Goal: Task Accomplishment & Management: Manage account settings

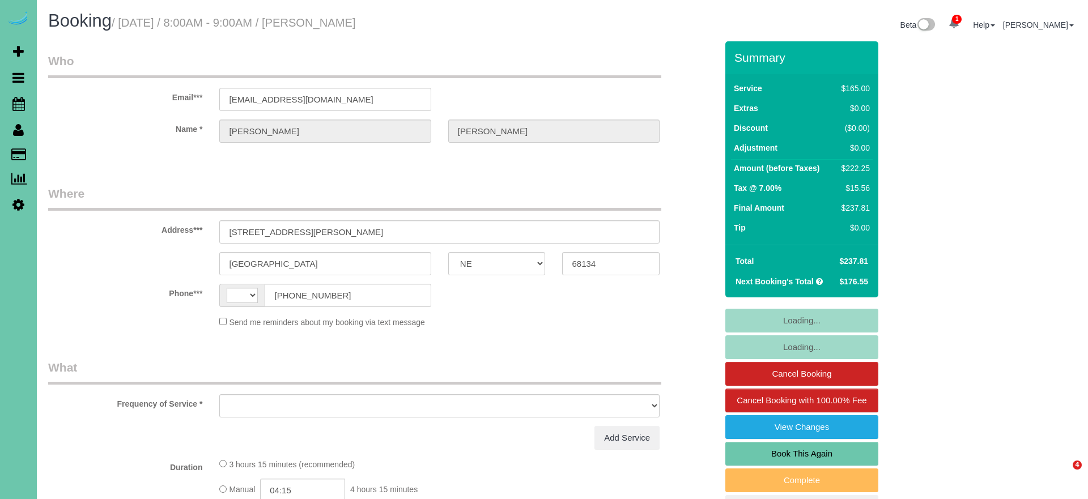
select select "NE"
select select "string:[GEOGRAPHIC_DATA]"
select select "object:386"
select select "string:fspay-e5aea904-6771-4f88-b097-4e7a23ff07f9"
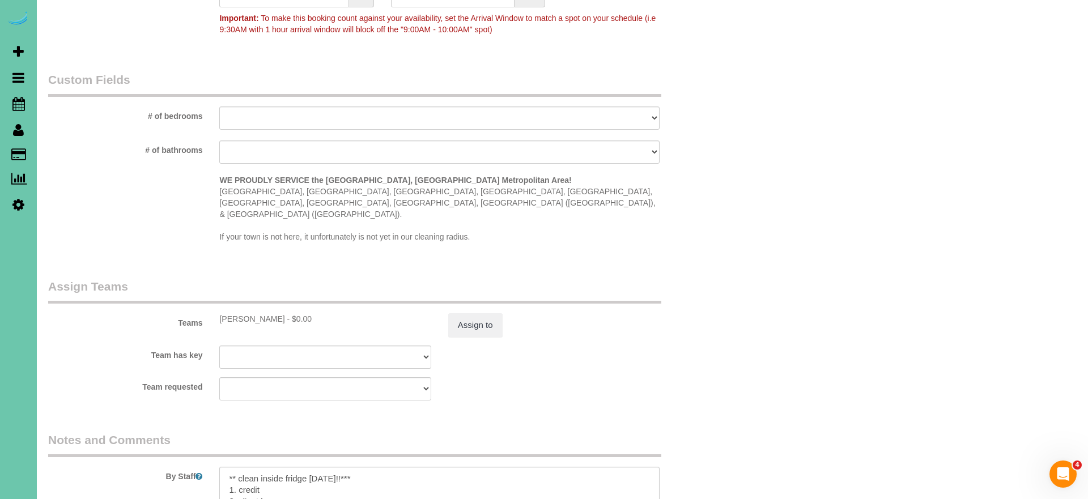
select select "object:920"
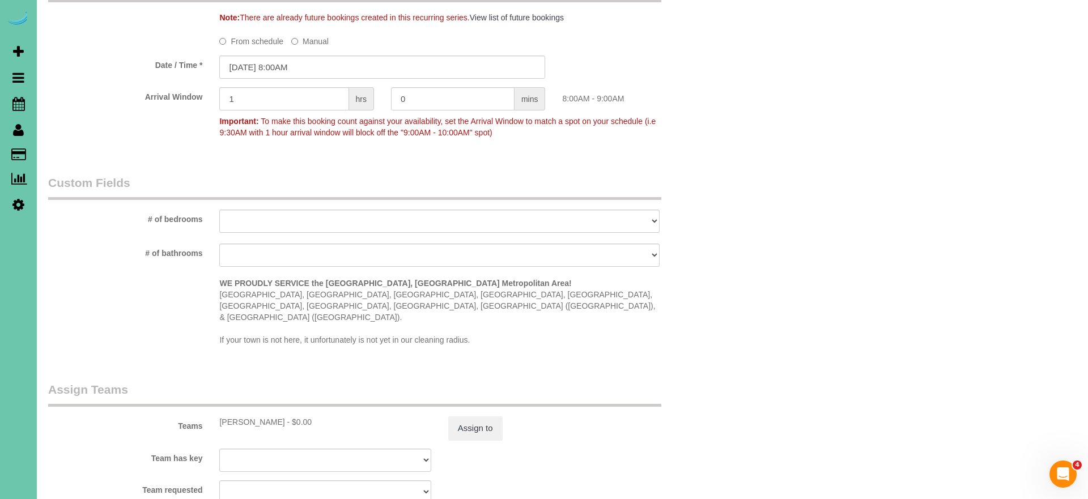
scroll to position [881, 0]
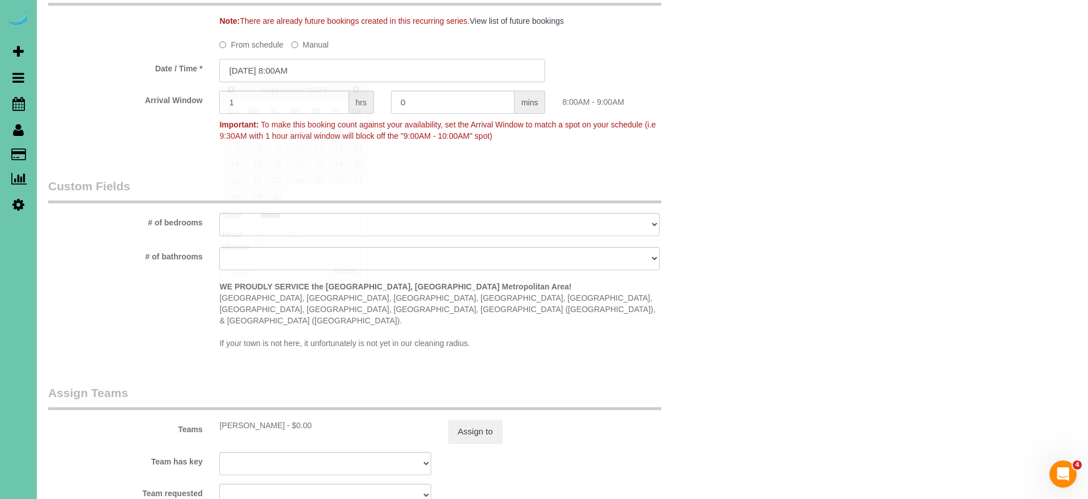
click at [275, 66] on input "[DATE] 8:00AM" at bounding box center [382, 70] width 326 height 23
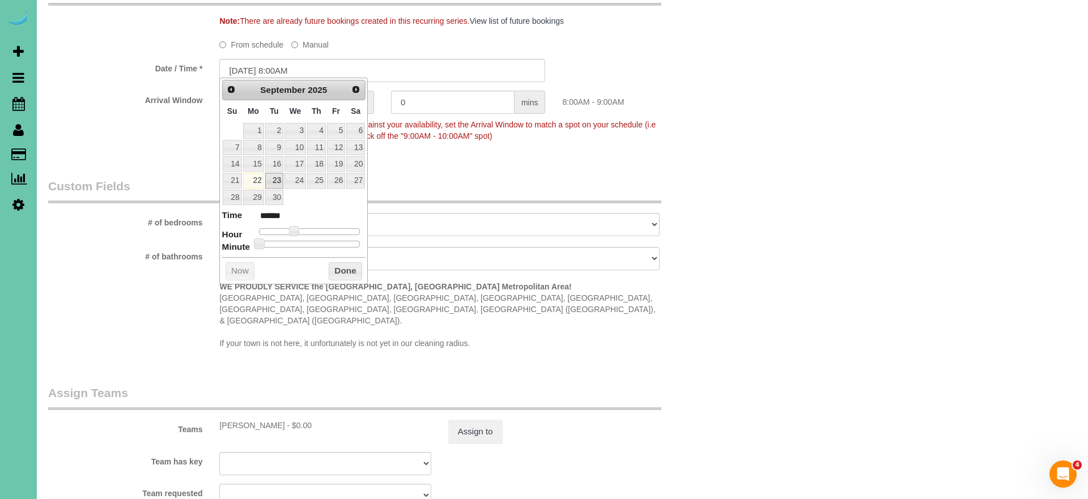
click at [280, 176] on link "23" at bounding box center [274, 180] width 18 height 15
type input "[DATE] 8:00AM"
drag, startPoint x: 340, startPoint y: 269, endPoint x: 360, endPoint y: 274, distance: 21.0
click at [340, 269] on button "Done" at bounding box center [345, 271] width 33 height 18
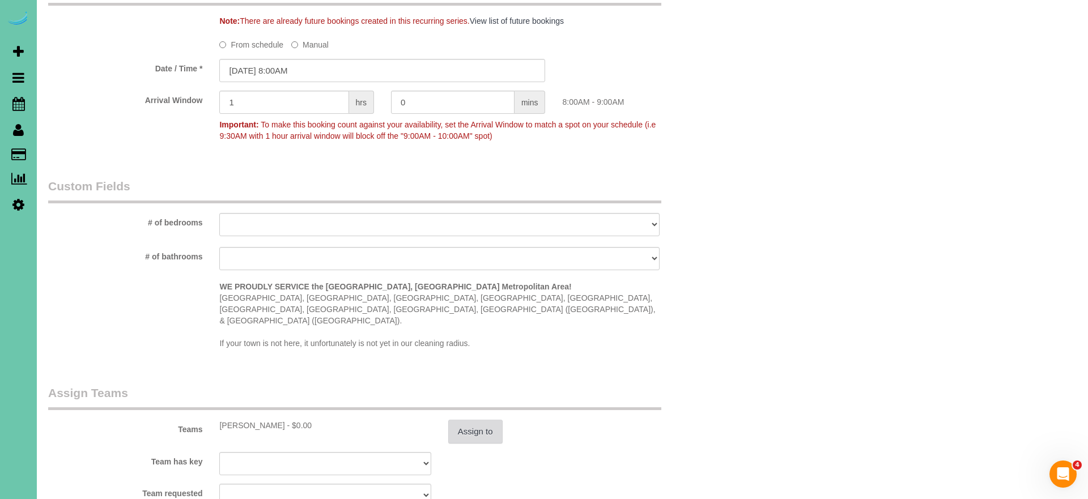
click at [467, 420] on button "Assign to" at bounding box center [475, 432] width 54 height 24
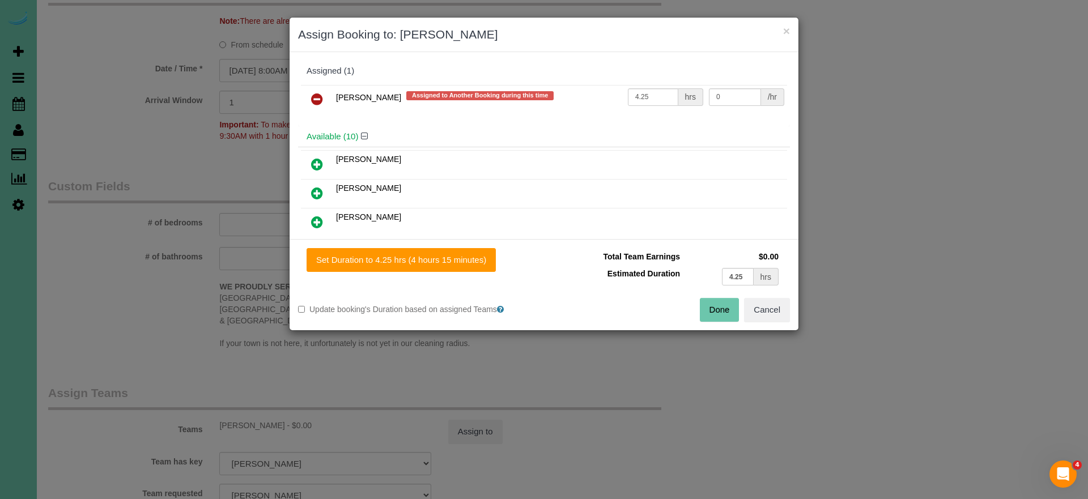
drag, startPoint x: 314, startPoint y: 102, endPoint x: 318, endPoint y: 114, distance: 12.9
click at [315, 103] on icon at bounding box center [317, 99] width 12 height 14
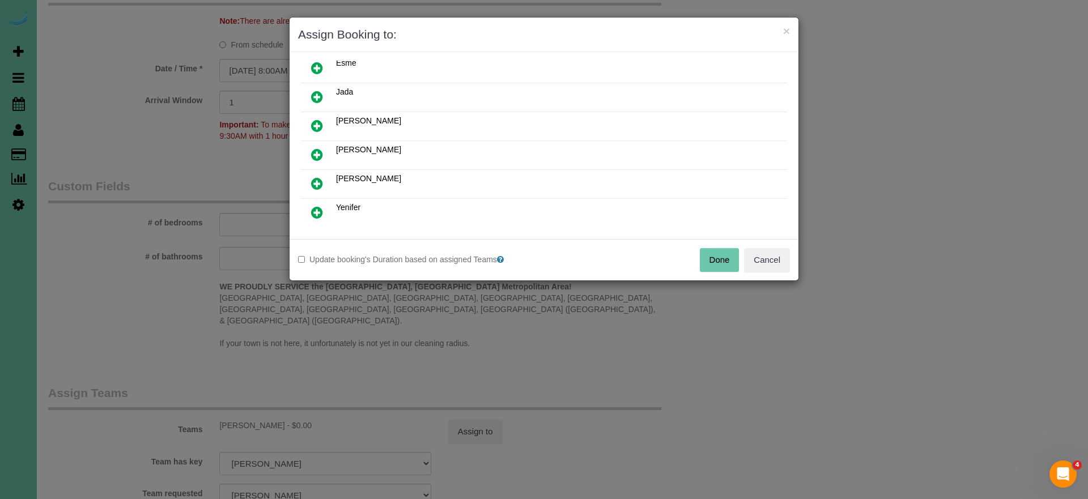
scroll to position [183, 0]
drag, startPoint x: 317, startPoint y: 187, endPoint x: 318, endPoint y: 193, distance: 5.8
click at [317, 187] on icon at bounding box center [317, 186] width 12 height 14
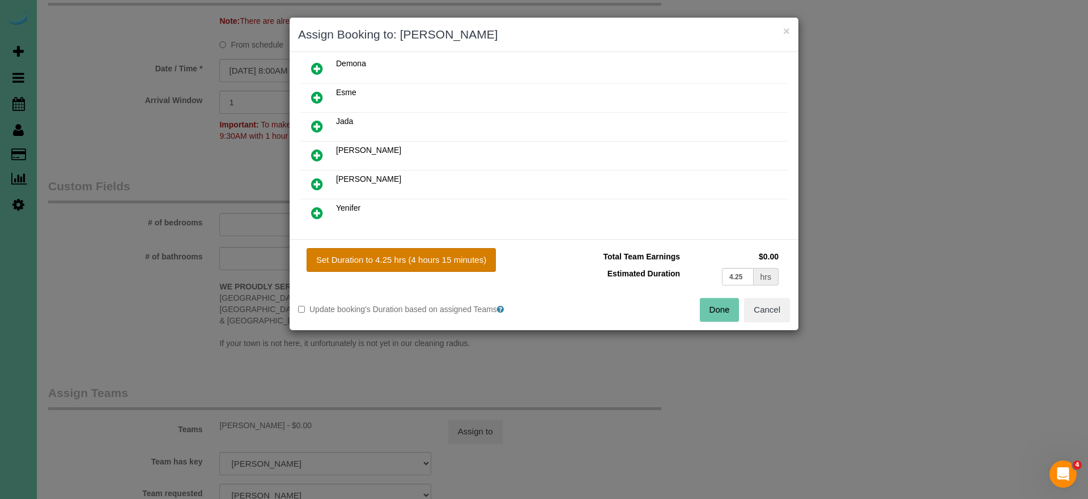
drag, startPoint x: 393, startPoint y: 258, endPoint x: 462, endPoint y: 270, distance: 70.2
click at [394, 258] on button "Set Duration to 4.25 hrs (4 hours 15 minutes)" at bounding box center [401, 260] width 189 height 24
type input "4.25"
click at [709, 310] on button "Done" at bounding box center [720, 310] width 40 height 24
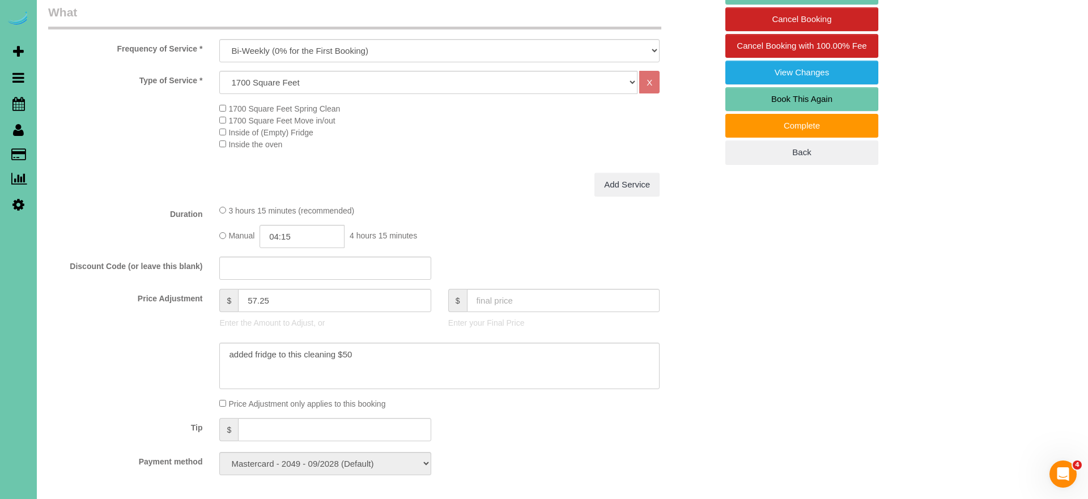
scroll to position [355, 0]
drag, startPoint x: 241, startPoint y: 296, endPoint x: 206, endPoint y: 291, distance: 35.5
click at [206, 291] on div "Price Adjustment $ 57.25 Enter the Amount to Adjust, or $ Enter your Final Price" at bounding box center [383, 311] width 686 height 45
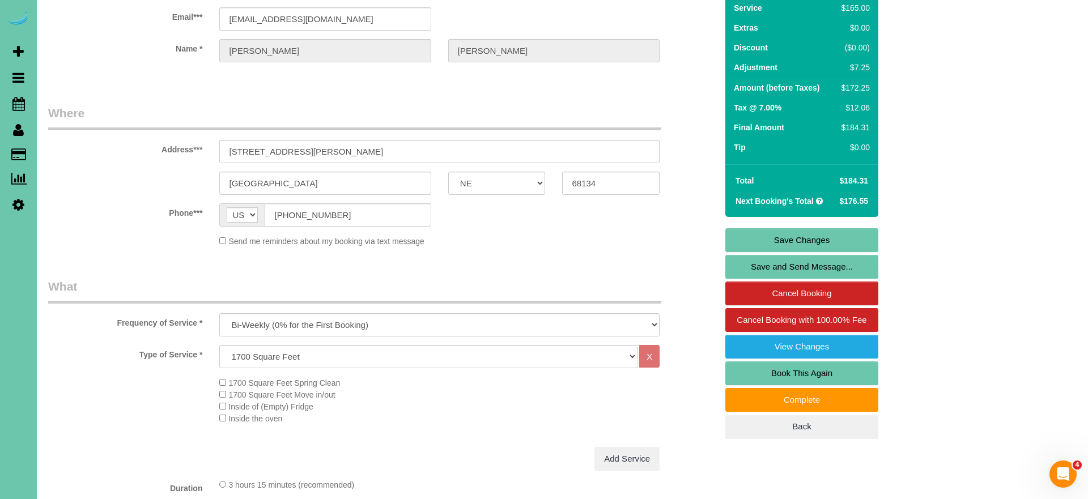
scroll to position [82, 0]
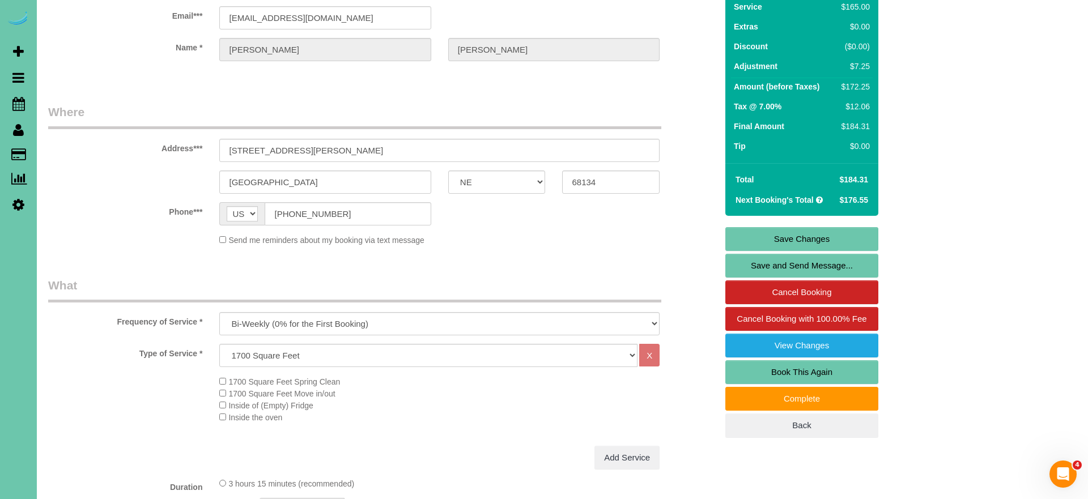
type input "7.25"
click at [756, 235] on link "Save Changes" at bounding box center [801, 239] width 153 height 24
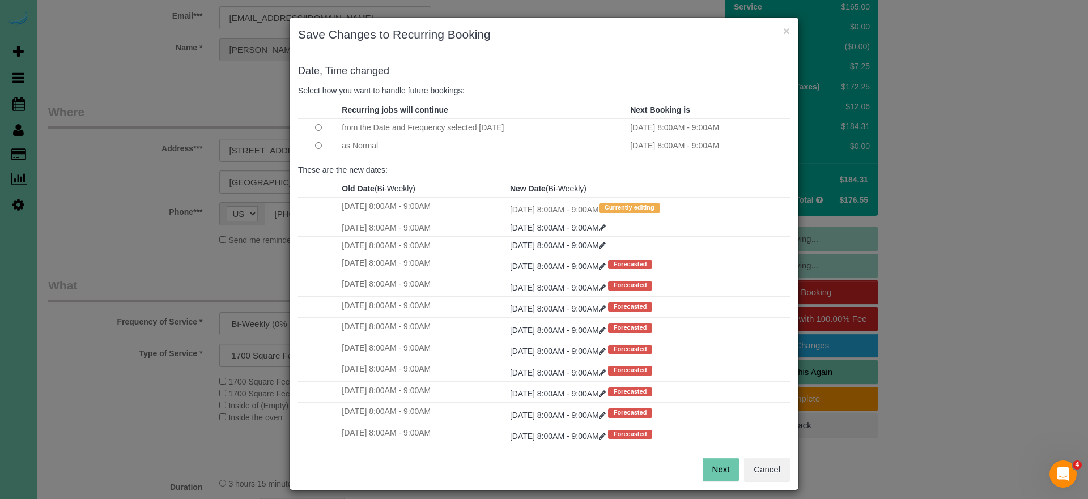
click at [724, 473] on button "Next" at bounding box center [721, 470] width 37 height 24
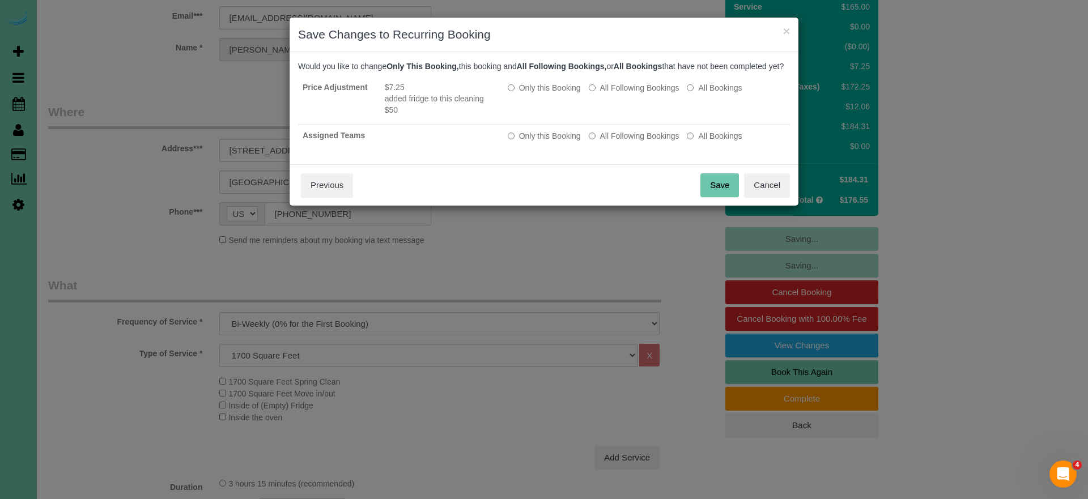
drag, startPoint x: 723, startPoint y: 197, endPoint x: 614, endPoint y: 172, distance: 112.2
click at [721, 197] on button "Save" at bounding box center [719, 185] width 39 height 24
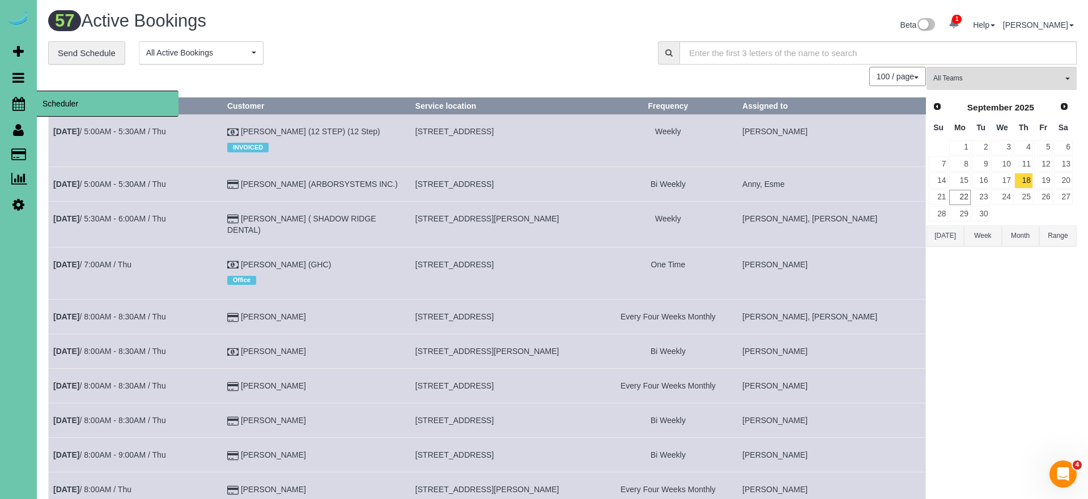
click at [19, 105] on icon at bounding box center [18, 104] width 12 height 14
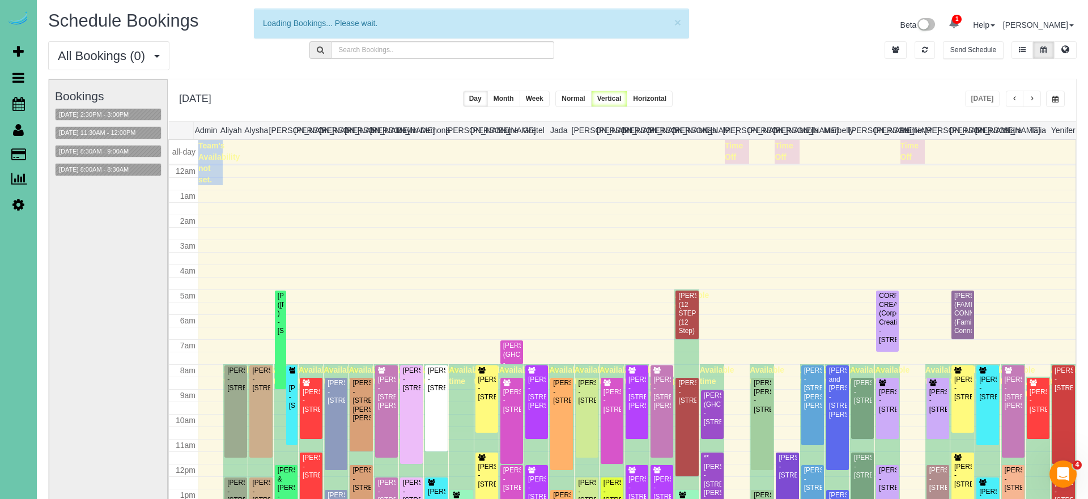
scroll to position [150, 0]
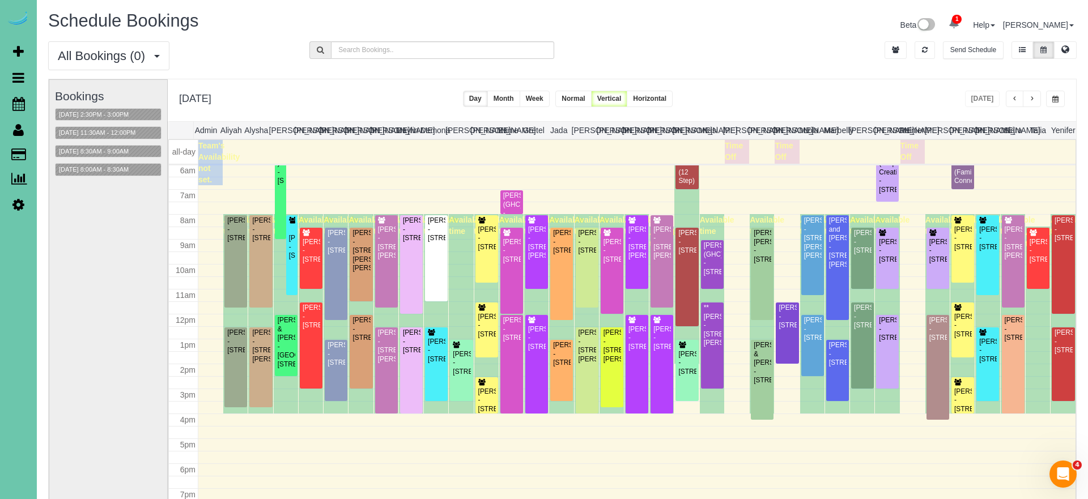
click at [1030, 97] on span "button" at bounding box center [1032, 99] width 6 height 7
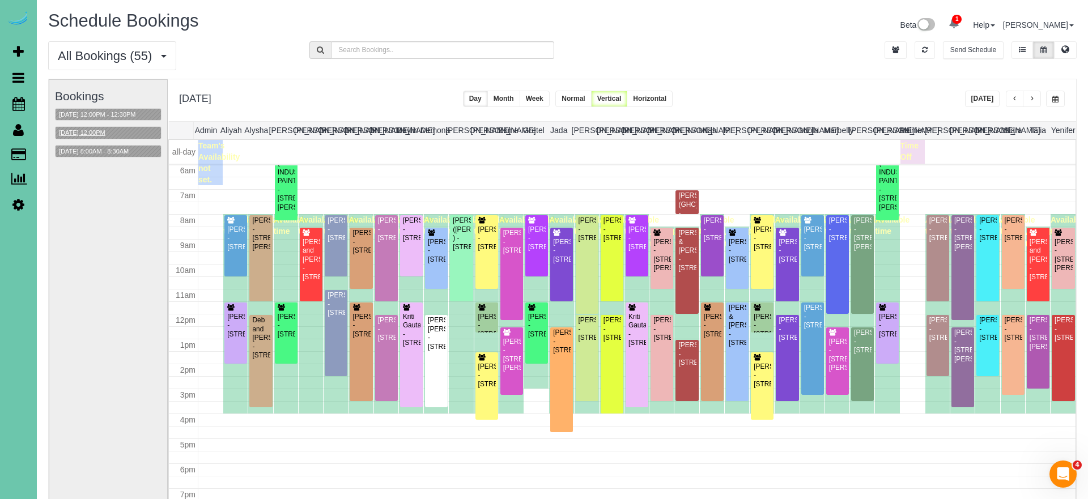
click at [107, 129] on button "[DATE] 12:00PM" at bounding box center [82, 133] width 53 height 12
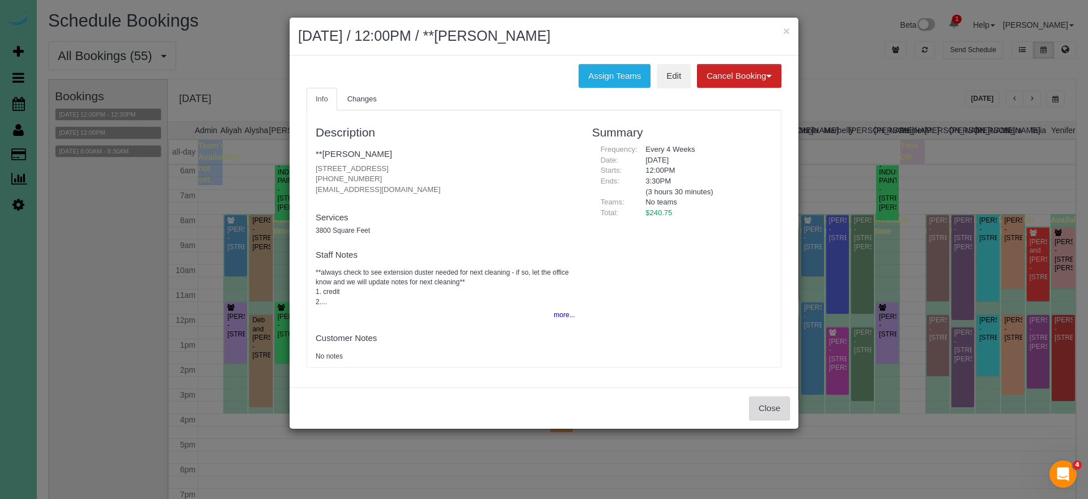
click at [761, 397] on button "Close" at bounding box center [769, 409] width 41 height 24
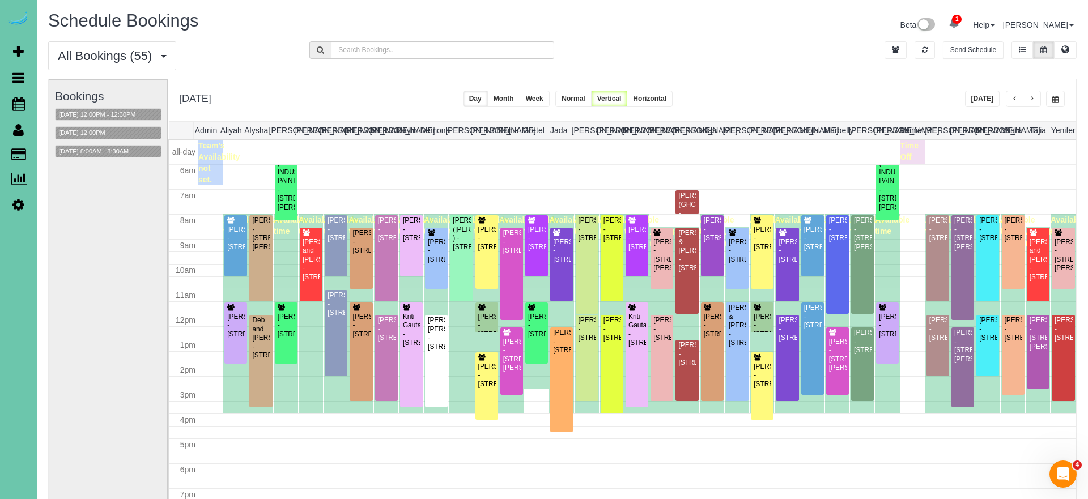
scroll to position [33, 0]
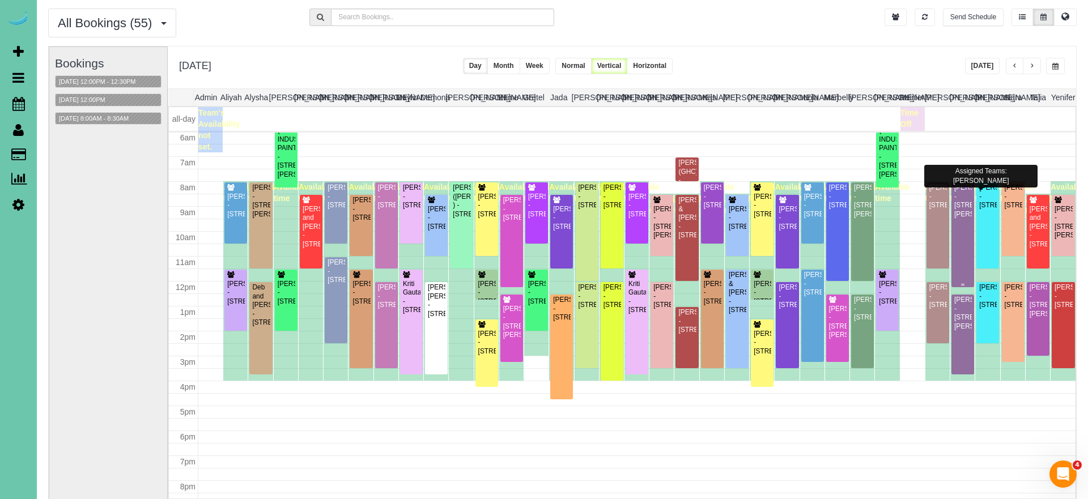
click at [962, 219] on div "Diana Stiner - 10321 Fowler Ave, Omaha, NE 68134" at bounding box center [963, 201] width 18 height 35
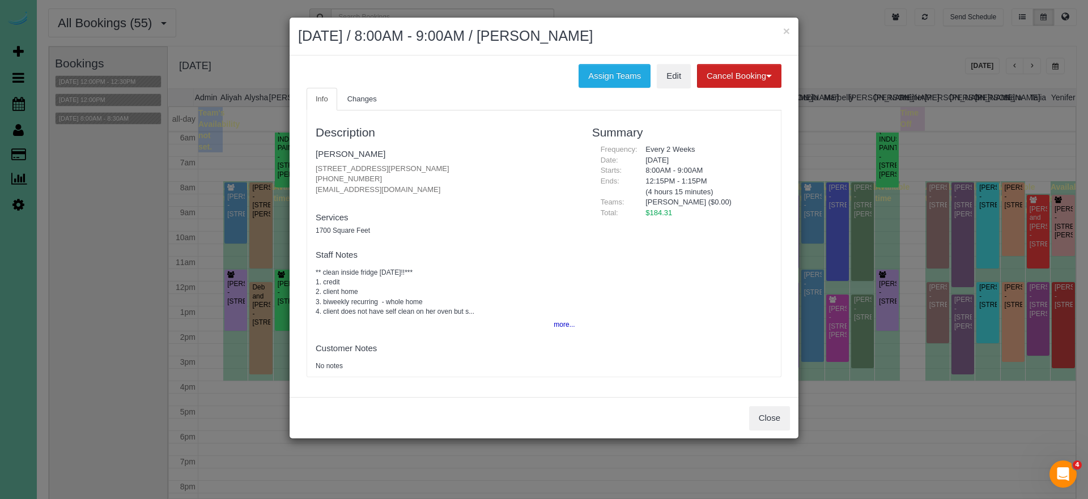
drag, startPoint x: 615, startPoint y: 79, endPoint x: 559, endPoint y: 88, distance: 57.4
click at [615, 79] on button "Assign Teams" at bounding box center [614, 76] width 72 height 24
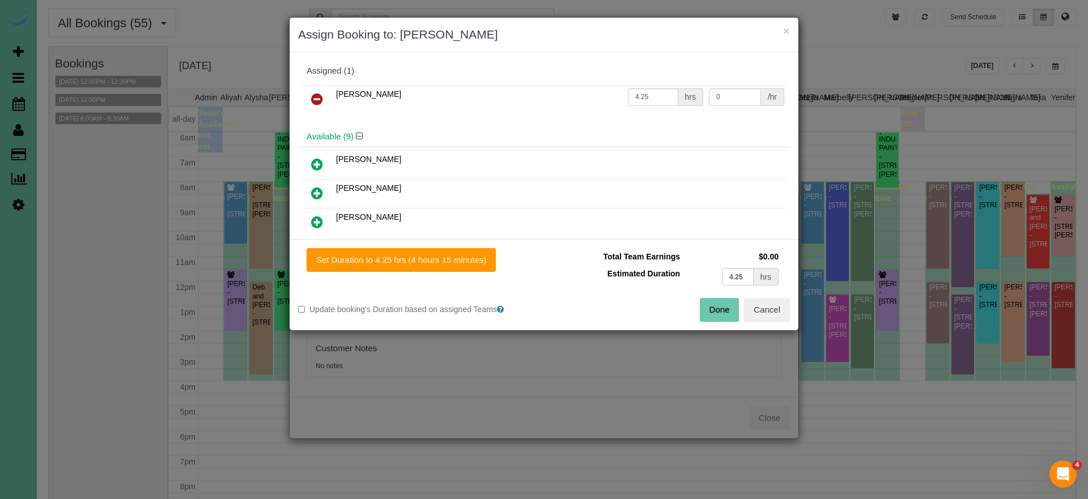
click at [314, 95] on icon at bounding box center [317, 99] width 12 height 14
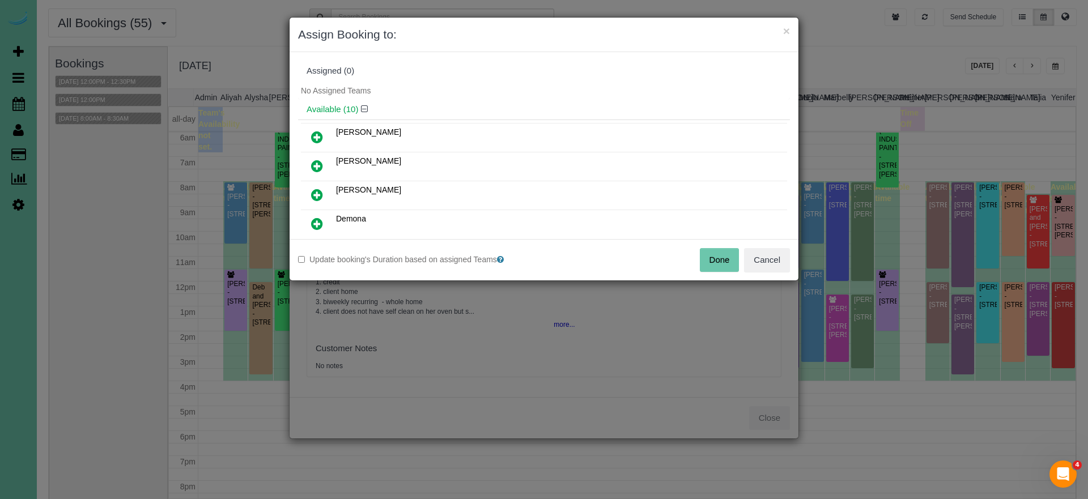
drag, startPoint x: 322, startPoint y: 167, endPoint x: 346, endPoint y: 194, distance: 35.8
click at [322, 167] on icon at bounding box center [317, 166] width 12 height 14
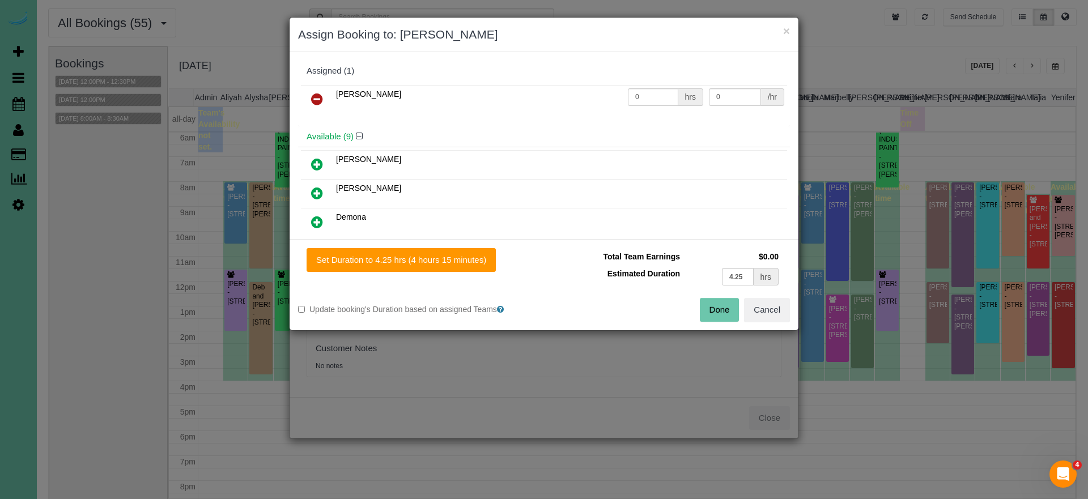
drag, startPoint x: 407, startPoint y: 263, endPoint x: 568, endPoint y: 271, distance: 161.7
click at [407, 263] on button "Set Duration to 4.25 hrs (4 hours 15 minutes)" at bounding box center [401, 260] width 189 height 24
type input "4.25"
click at [726, 310] on button "Done" at bounding box center [720, 310] width 40 height 24
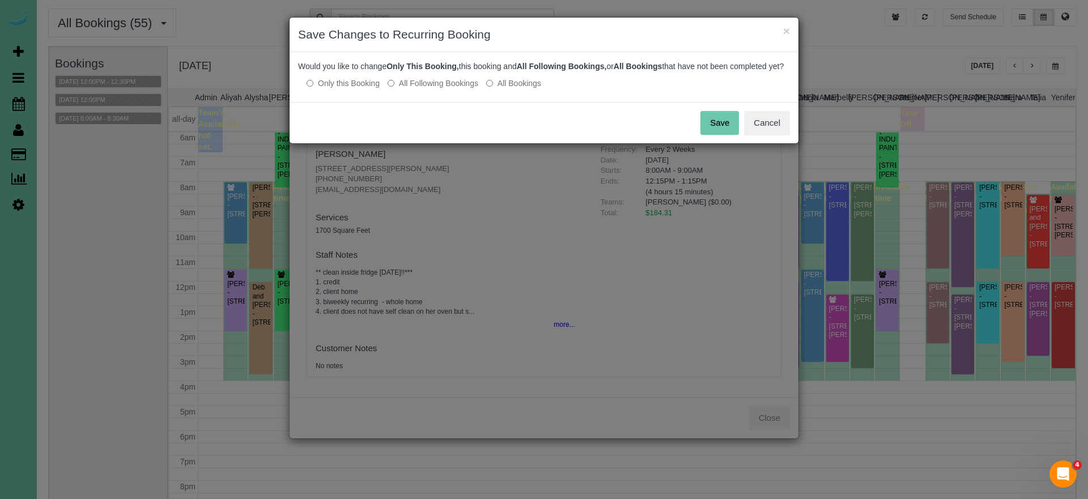
click at [724, 135] on button "Save" at bounding box center [719, 123] width 39 height 24
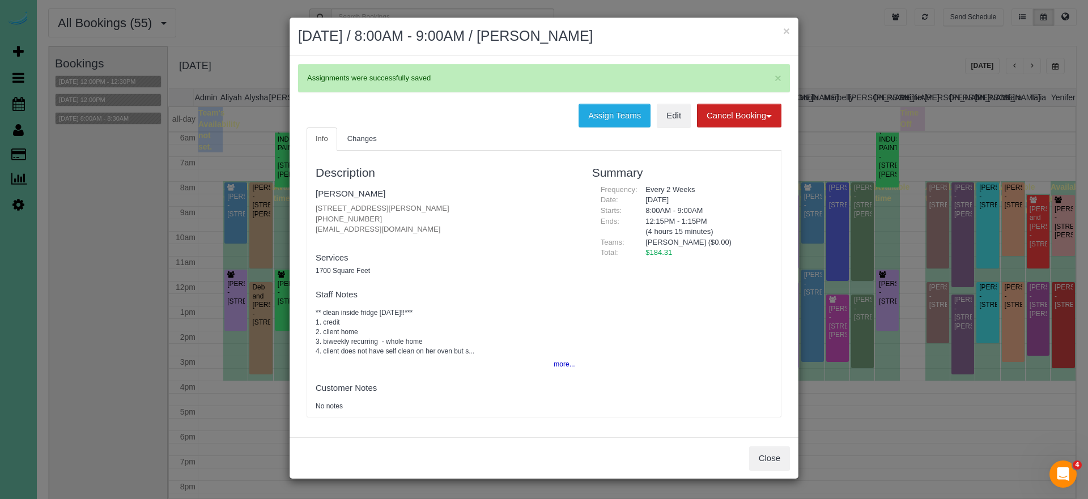
drag, startPoint x: 785, startPoint y: 31, endPoint x: 775, endPoint y: 34, distance: 11.1
click at [785, 31] on button "×" at bounding box center [786, 31] width 7 height 12
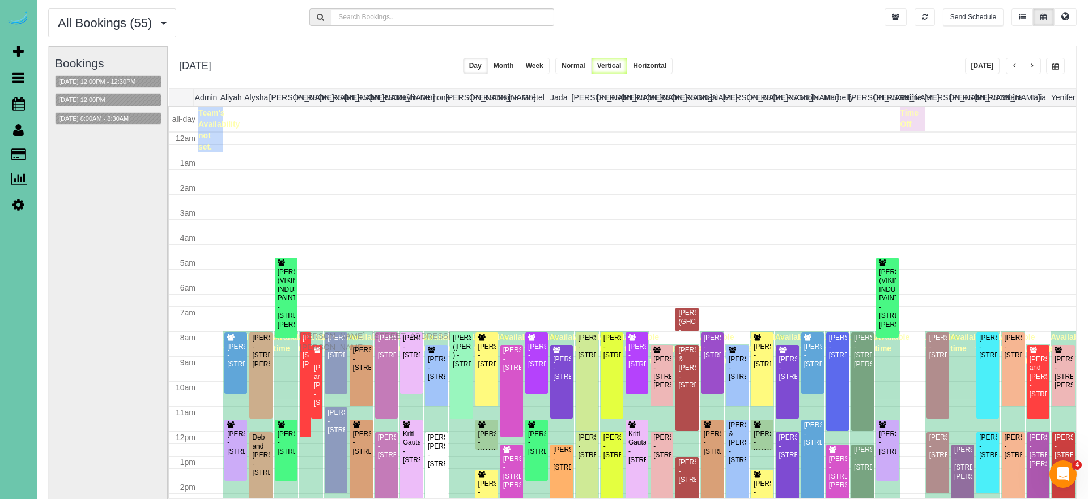
scroll to position [150, 0]
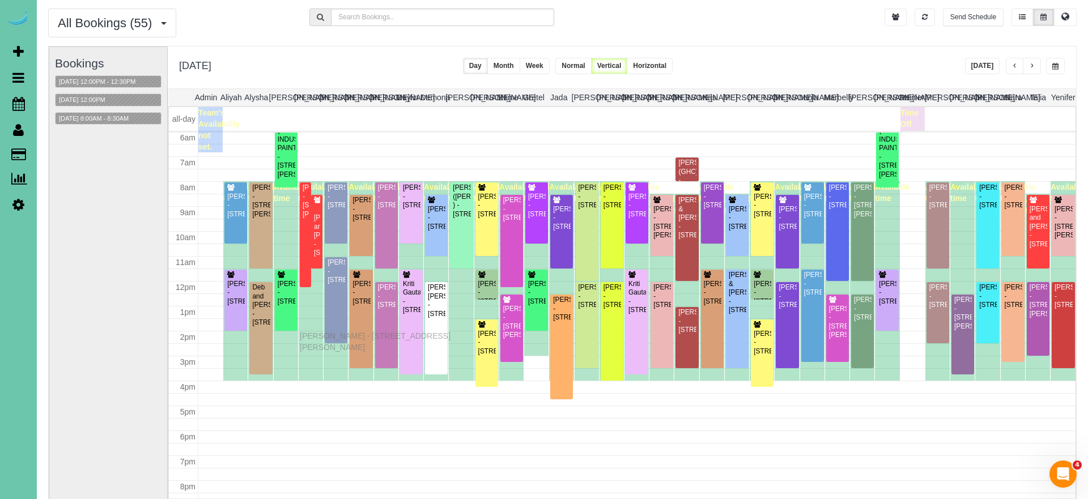
drag, startPoint x: 304, startPoint y: 235, endPoint x: 301, endPoint y: 333, distance: 98.1
drag, startPoint x: 305, startPoint y: 254, endPoint x: 305, endPoint y: 352, distance: 98.0
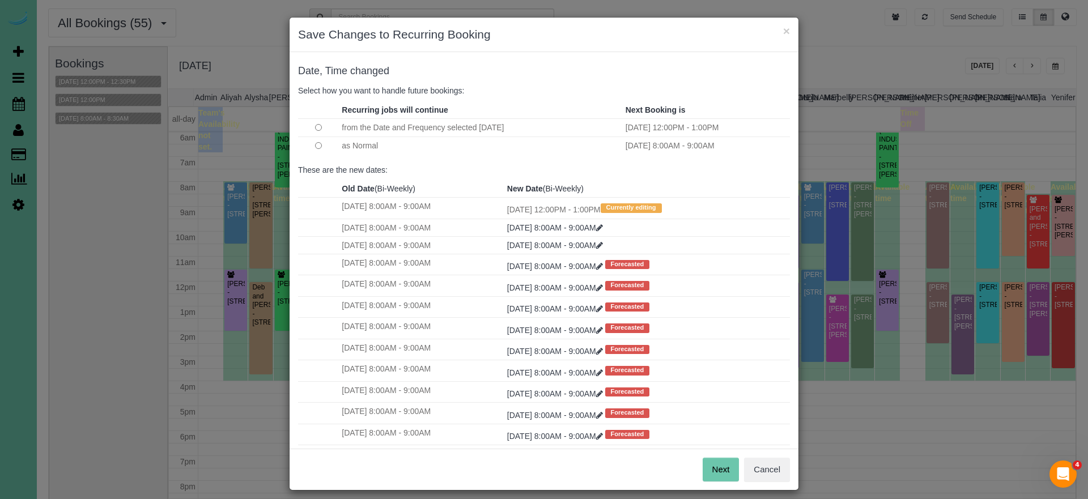
drag, startPoint x: 725, startPoint y: 466, endPoint x: 707, endPoint y: 455, distance: 21.1
click at [725, 466] on button "Next" at bounding box center [721, 470] width 37 height 24
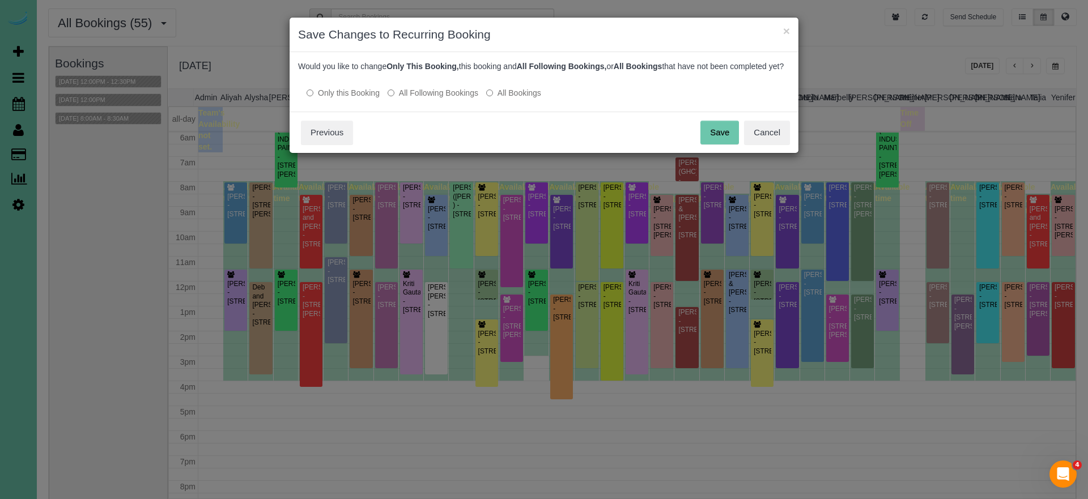
click at [712, 142] on button "Save" at bounding box center [719, 133] width 39 height 24
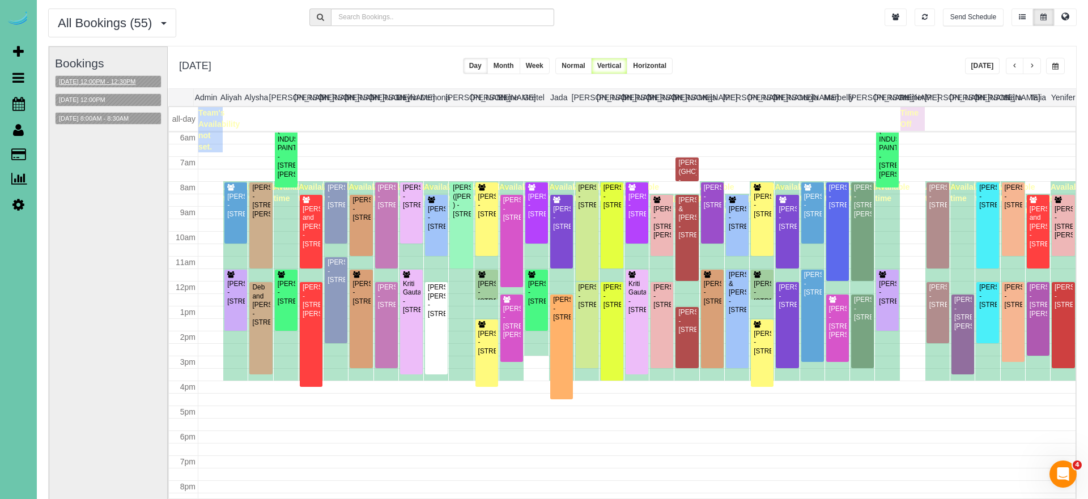
click at [95, 80] on button "09/23/2025 12:00PM - 12:30PM" at bounding box center [98, 82] width 84 height 12
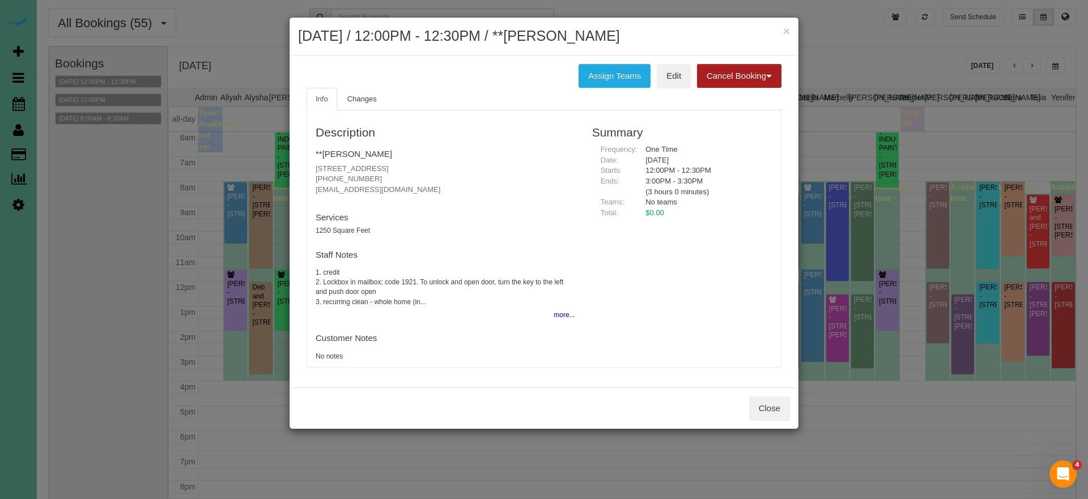
drag, startPoint x: 716, startPoint y: 73, endPoint x: 701, endPoint y: 80, distance: 16.7
click at [716, 73] on button "Cancel Booking" at bounding box center [739, 76] width 84 height 24
click at [706, 93] on link "Without Fee" at bounding box center [742, 99] width 90 height 15
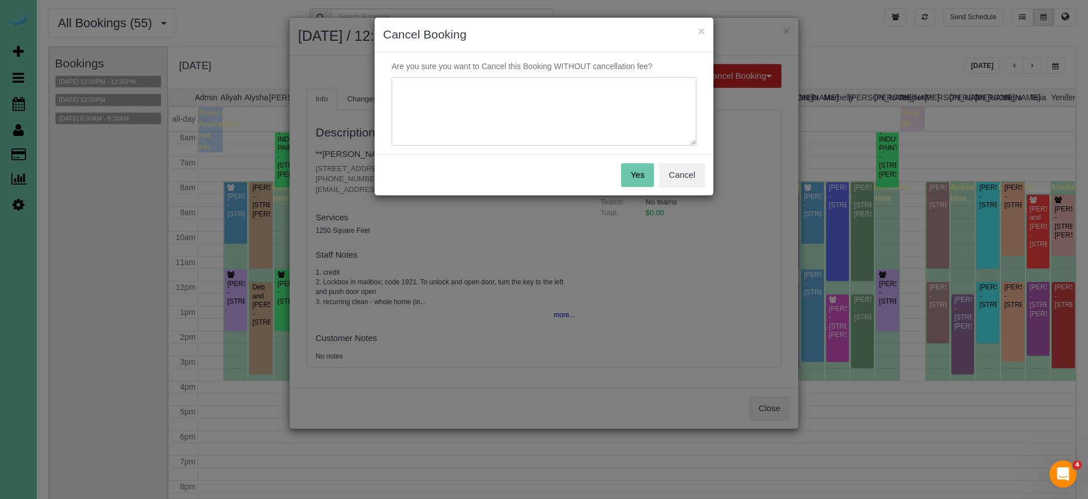
click at [670, 97] on textarea at bounding box center [544, 111] width 305 height 69
type textarea "."
click at [633, 172] on button "Yes" at bounding box center [637, 175] width 33 height 24
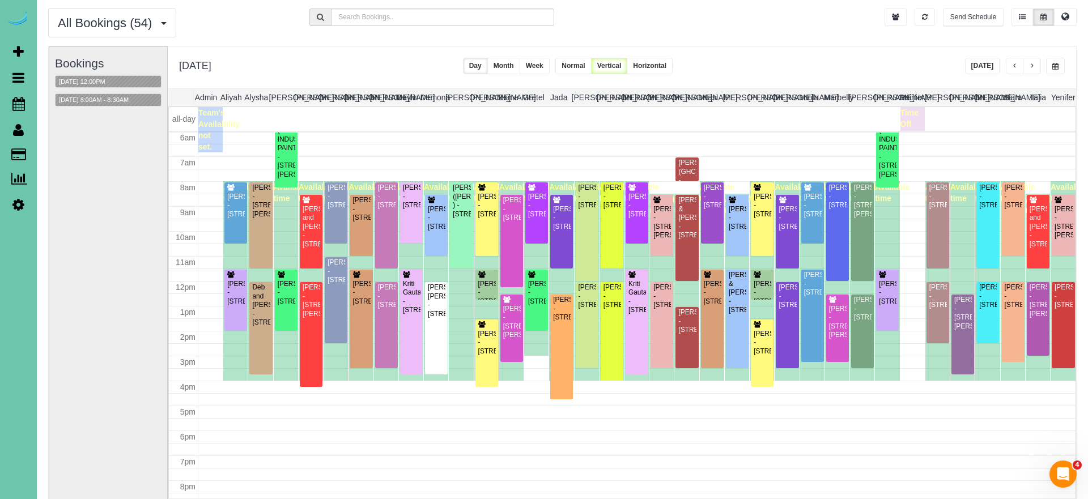
click at [114, 169] on div "Bookings 09/23/2025 12:00PM 09/23/2025 8:00AM - 8:30AM" at bounding box center [108, 273] width 107 height 452
click at [966, 67] on div "Tuesday, Sep 23, 2025 Today Day Month Week Normal Vertical Horizontal" at bounding box center [622, 67] width 908 height 42
click at [974, 67] on button "[DATE]" at bounding box center [982, 66] width 35 height 16
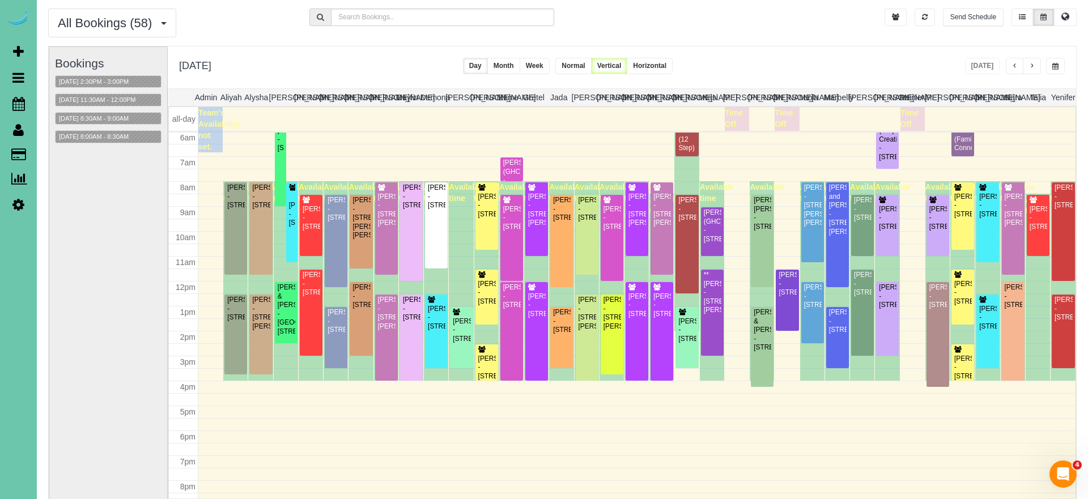
click at [891, 62] on div "Monday, Sep 22, 2025 Today Day Month Week Normal Vertical Horizontal" at bounding box center [622, 67] width 908 height 42
click at [635, 308] on div "David Hunnicutt - 5406 N 209th St, Elkhorn, NE 68022" at bounding box center [637, 305] width 18 height 26
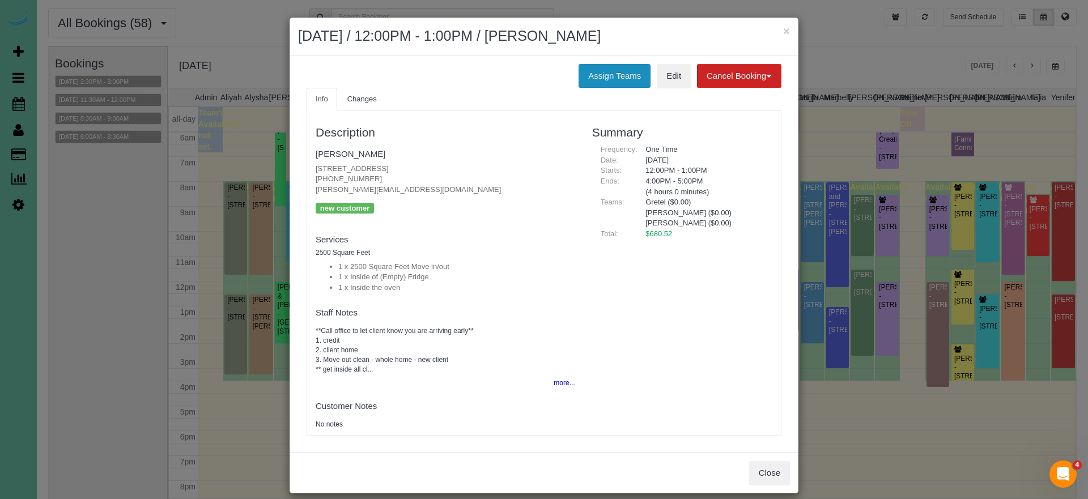
click at [592, 79] on button "Assign Teams" at bounding box center [614, 76] width 72 height 24
click at [594, 80] on button "Assign Teams" at bounding box center [614, 76] width 72 height 24
click at [775, 474] on div "Close" at bounding box center [544, 472] width 509 height 41
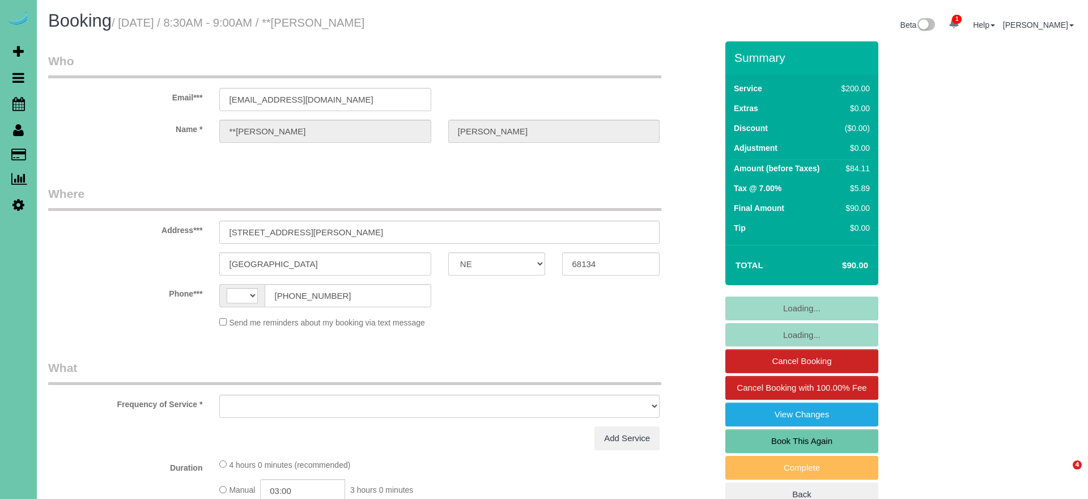
select select "NE"
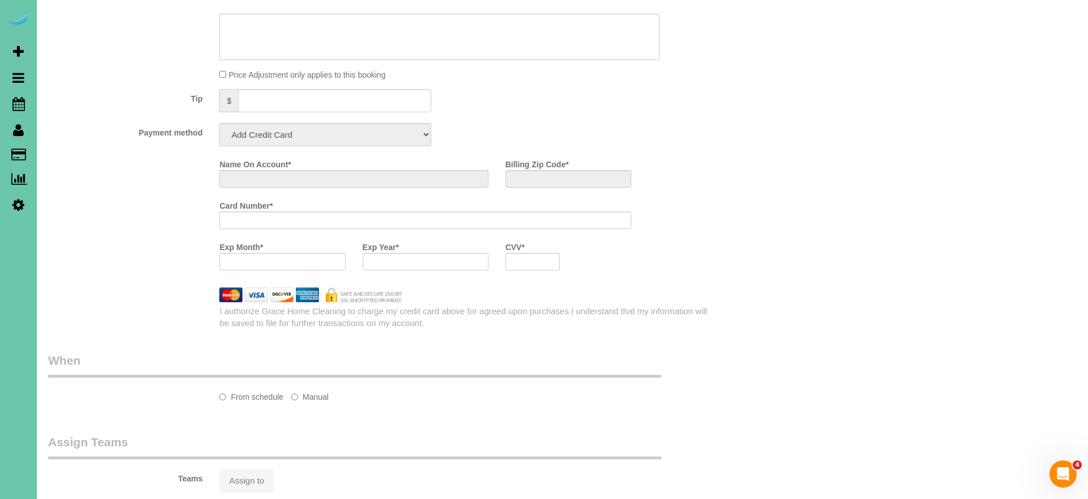
select select "string:[GEOGRAPHIC_DATA]"
select select "object:624"
select select "string:fspay-17afd06e-e2db-44a6-b544-7f8531a8309b"
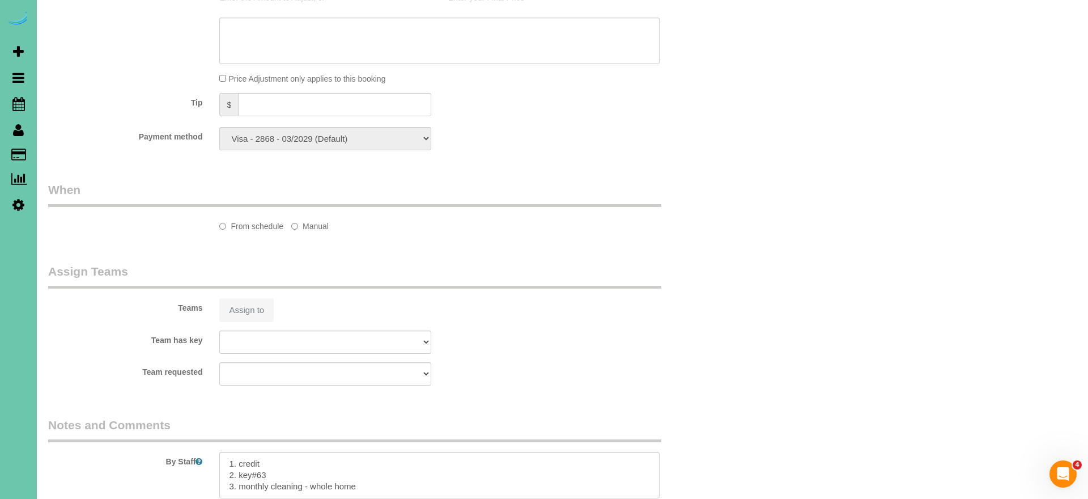
scroll to position [690, 0]
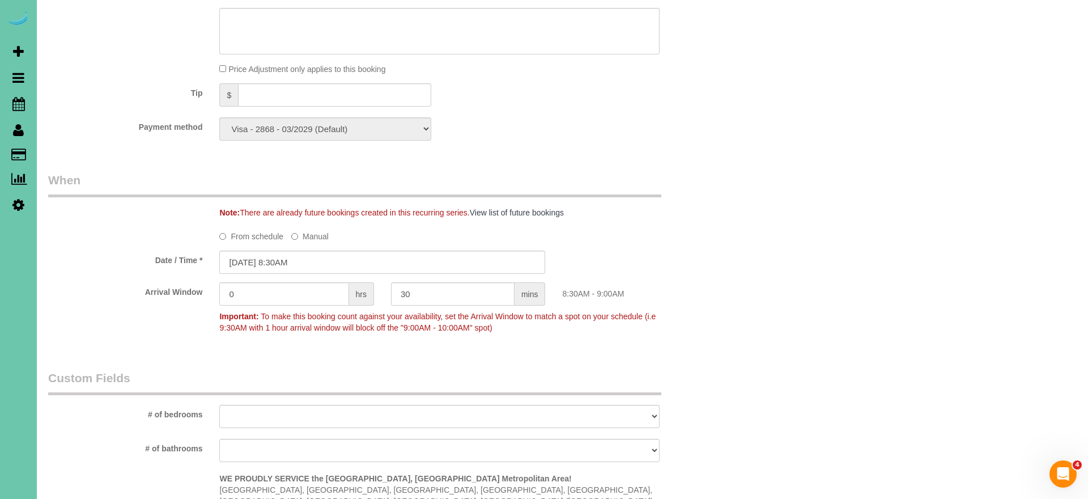
select select "object:909"
click at [305, 256] on input "09/22/2025 8:30AM" at bounding box center [382, 261] width 326 height 23
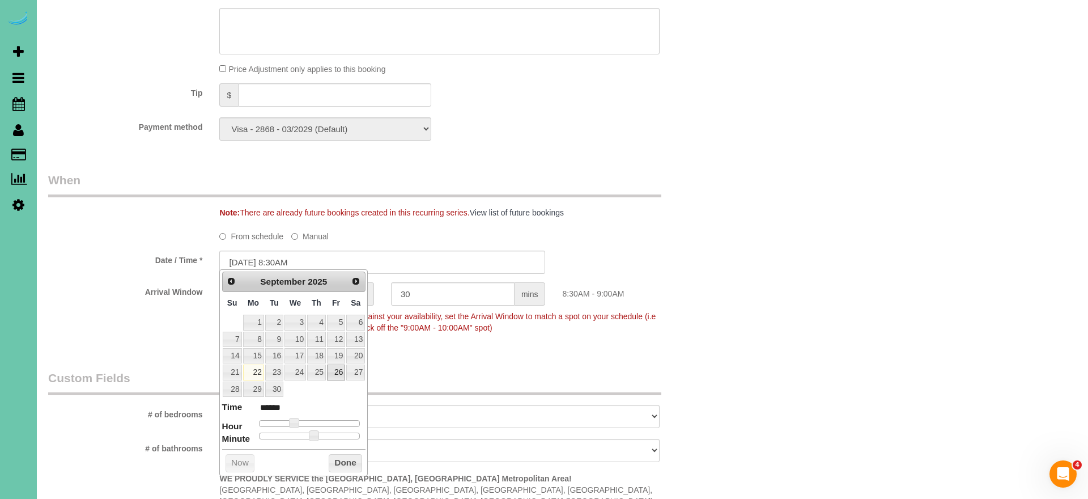
click at [338, 370] on link "26" at bounding box center [336, 371] width 18 height 15
type input "09/26/2025 8:30AM"
click at [349, 454] on button "Done" at bounding box center [345, 463] width 33 height 18
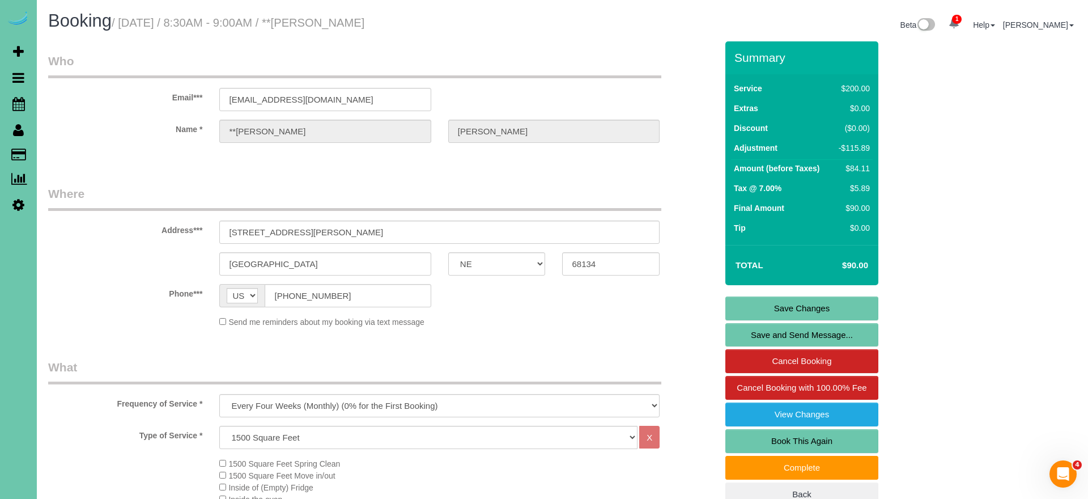
scroll to position [0, 0]
click at [736, 314] on link "Save Changes" at bounding box center [801, 308] width 153 height 24
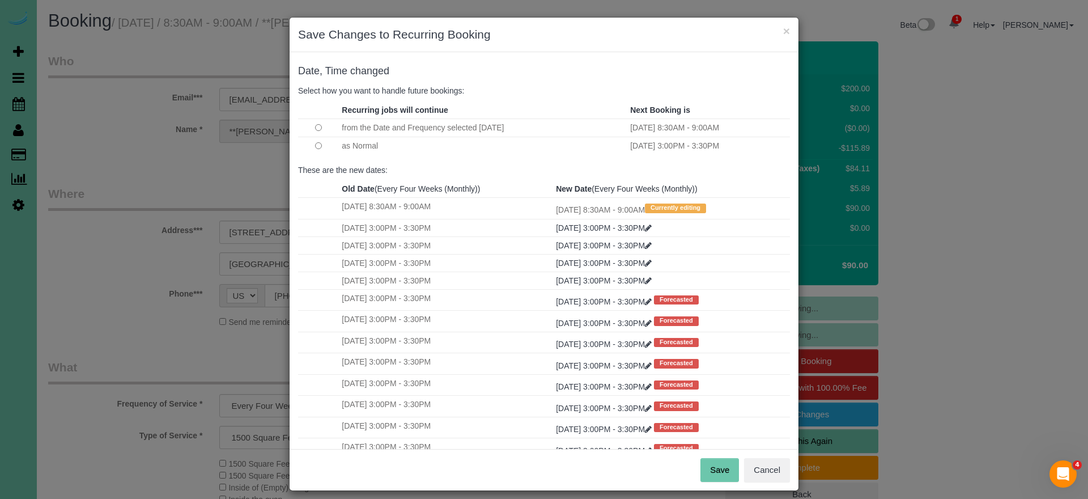
drag, startPoint x: 719, startPoint y: 463, endPoint x: 715, endPoint y: 458, distance: 6.5
click at [718, 461] on button "Save" at bounding box center [719, 470] width 39 height 24
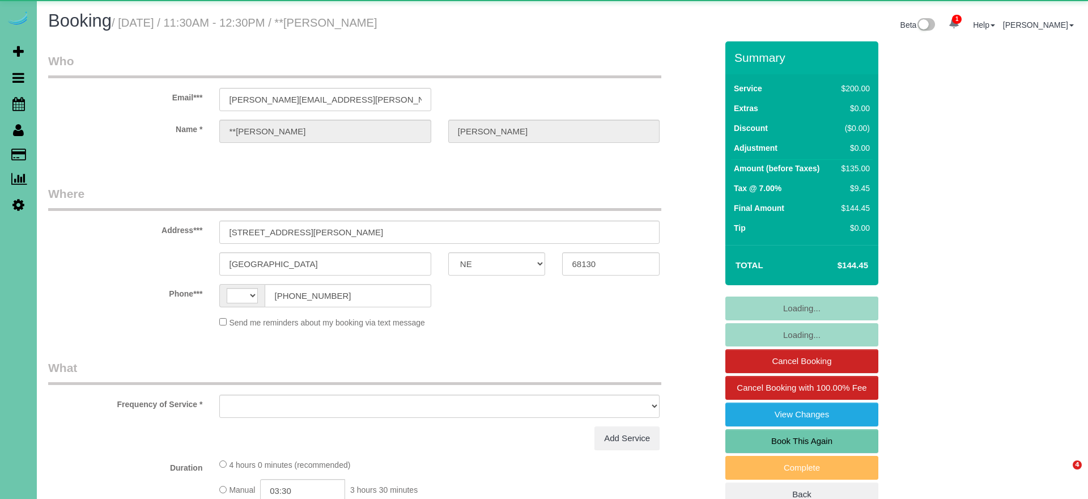
select select "NE"
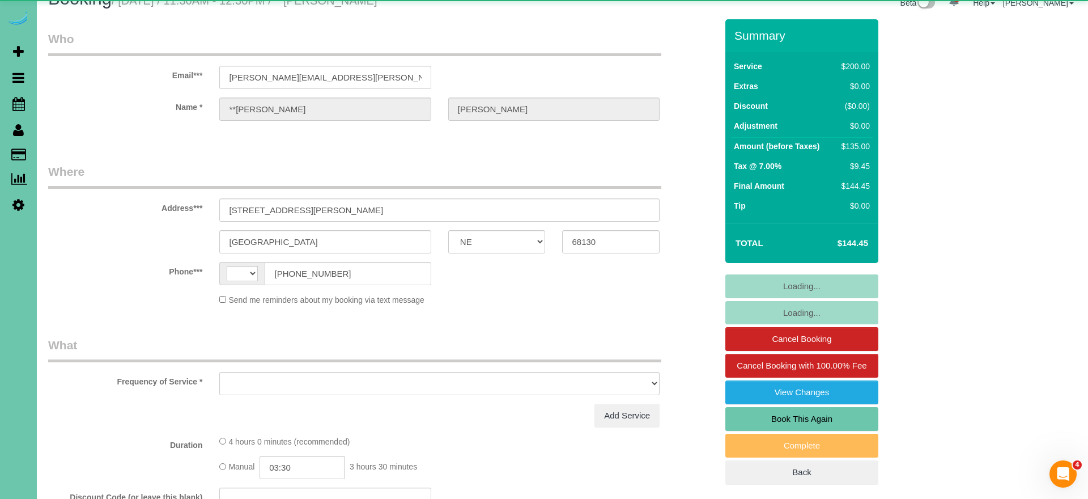
select select "string:[GEOGRAPHIC_DATA]"
select select "object:377"
select select "string:fspay-bbc103ba-7b46-4900-aeee-680aa3fc7026"
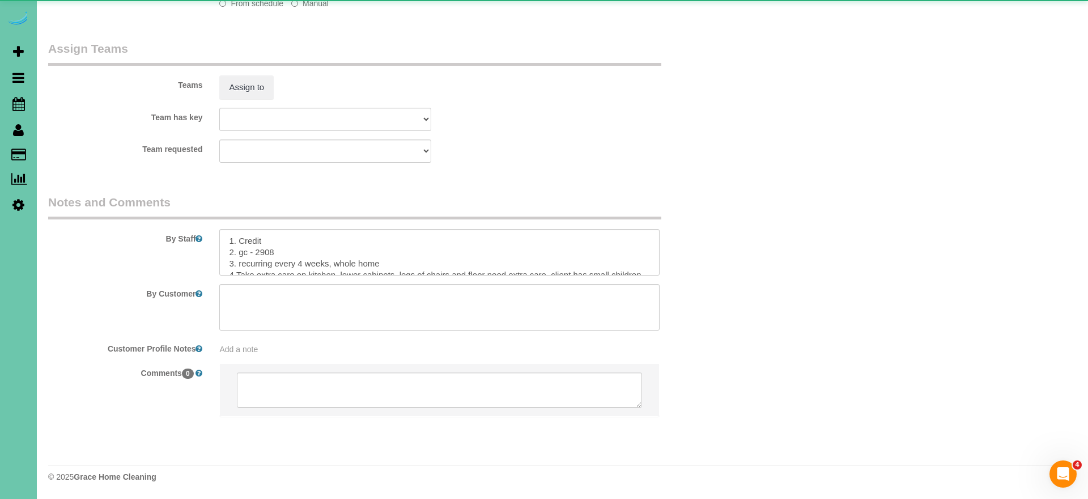
select select "object:896"
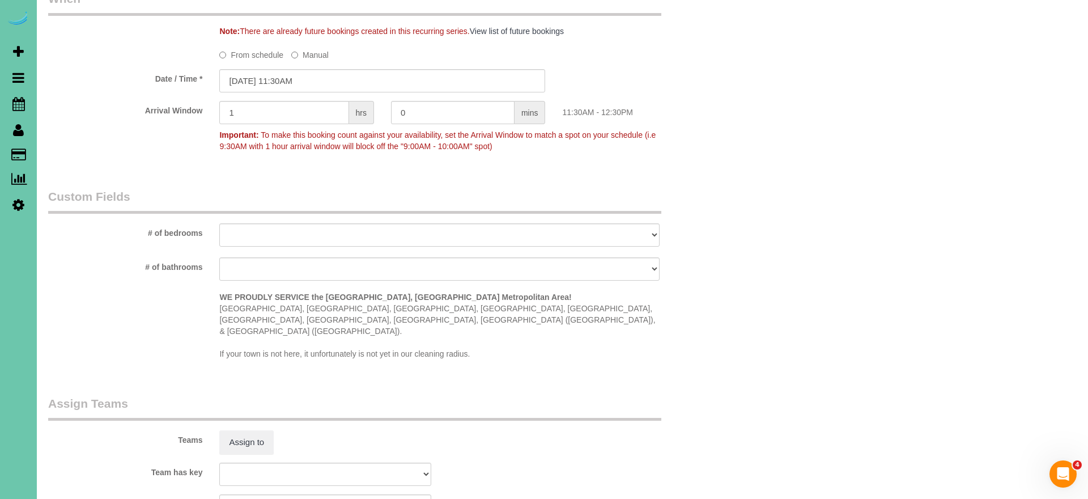
scroll to position [871, 0]
click at [308, 70] on input "09/22/2025 11:30AM" at bounding box center [382, 80] width 326 height 23
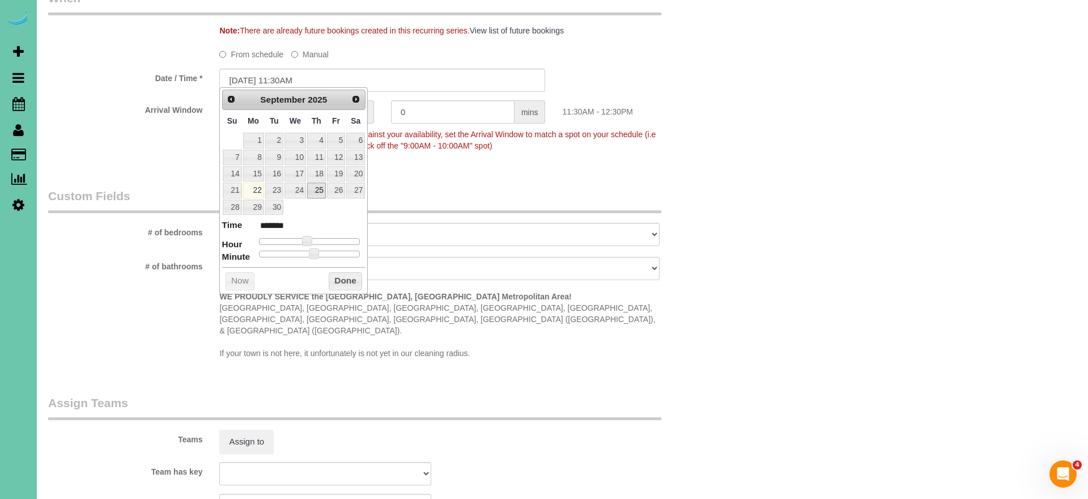
click at [314, 185] on link "25" at bounding box center [316, 189] width 19 height 15
type input "09/25/2025 11:30AM"
drag, startPoint x: 350, startPoint y: 282, endPoint x: 407, endPoint y: 261, distance: 60.9
click at [350, 282] on button "Done" at bounding box center [345, 281] width 33 height 18
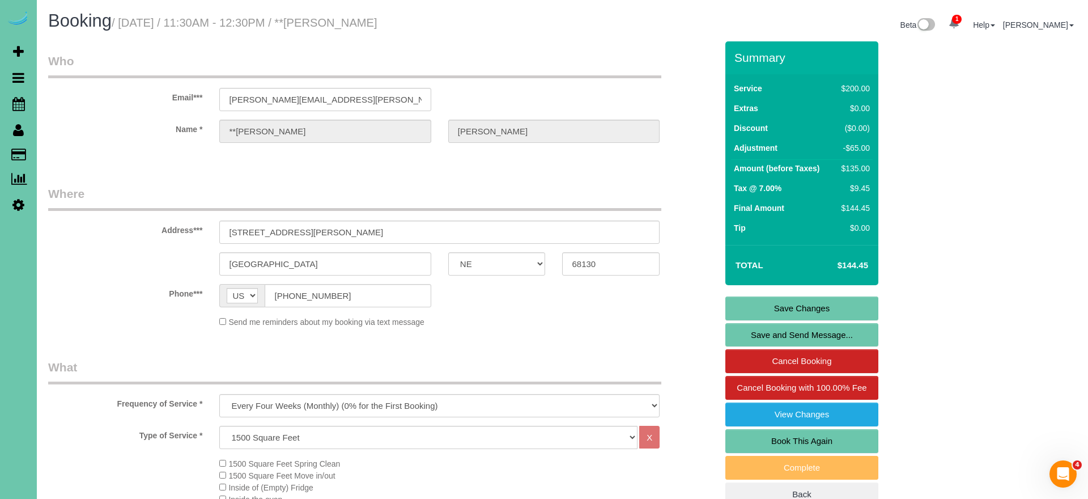
scroll to position [0, 0]
click at [743, 303] on link "Save Changes" at bounding box center [801, 308] width 153 height 24
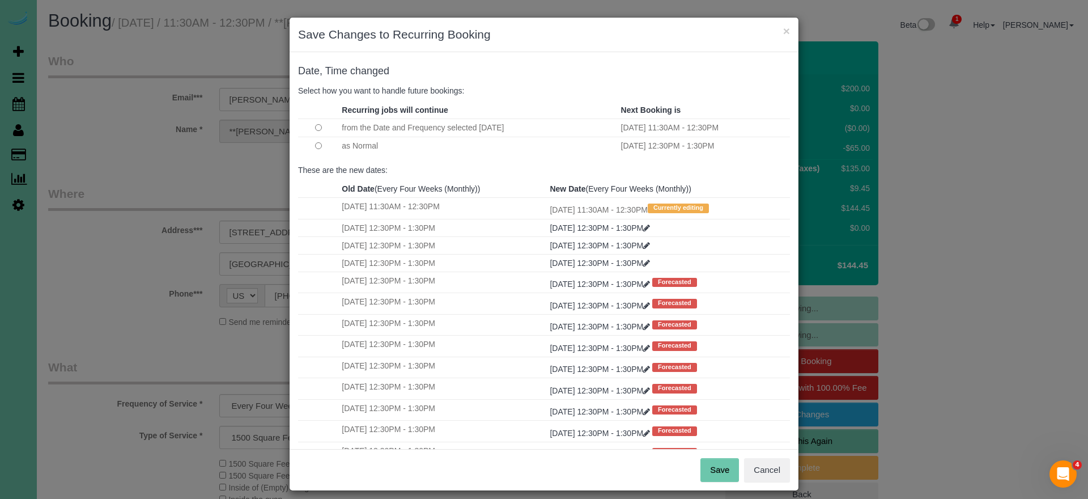
click at [708, 466] on button "Save" at bounding box center [719, 470] width 39 height 24
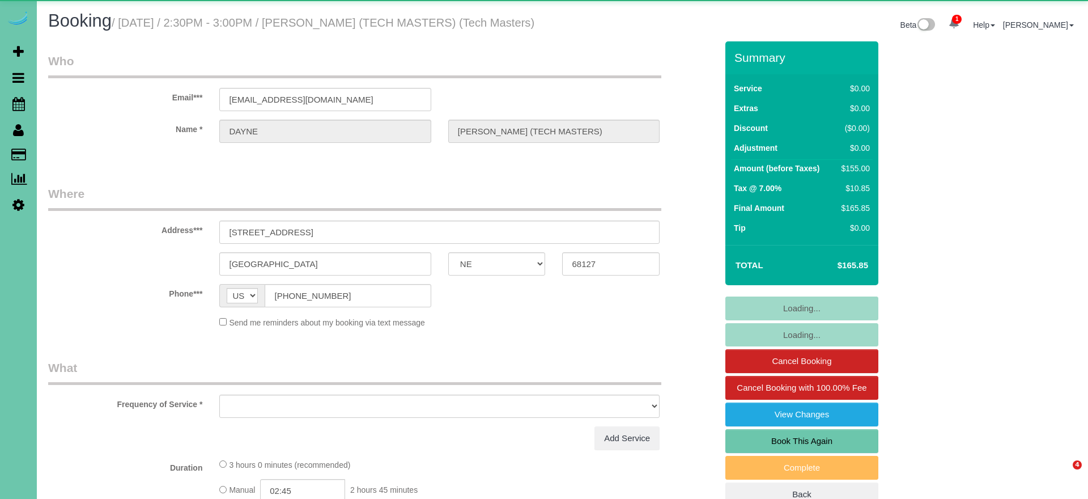
select select "NE"
select select "object:624"
select select "string:fspay-f48b41ae-4000-4257-948d-5db251590da9"
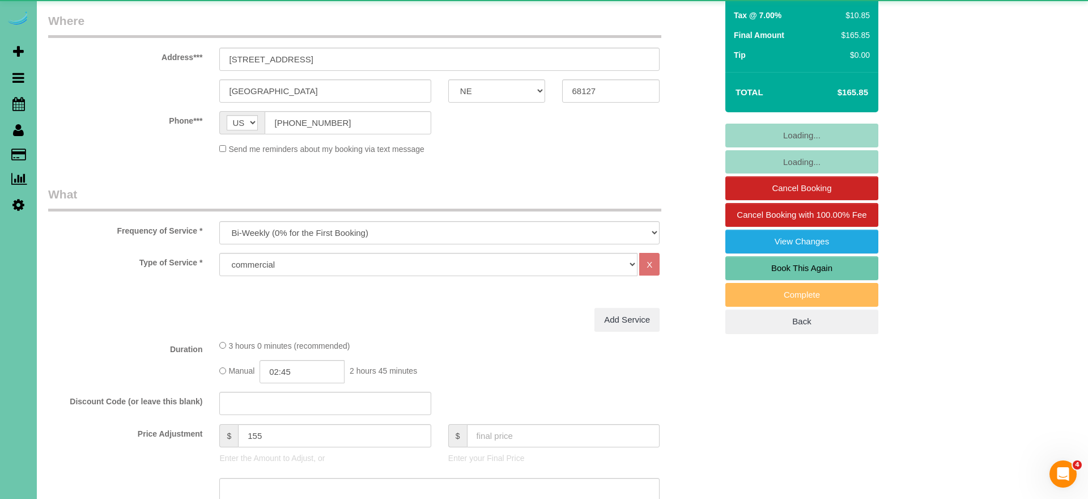
select select "object:895"
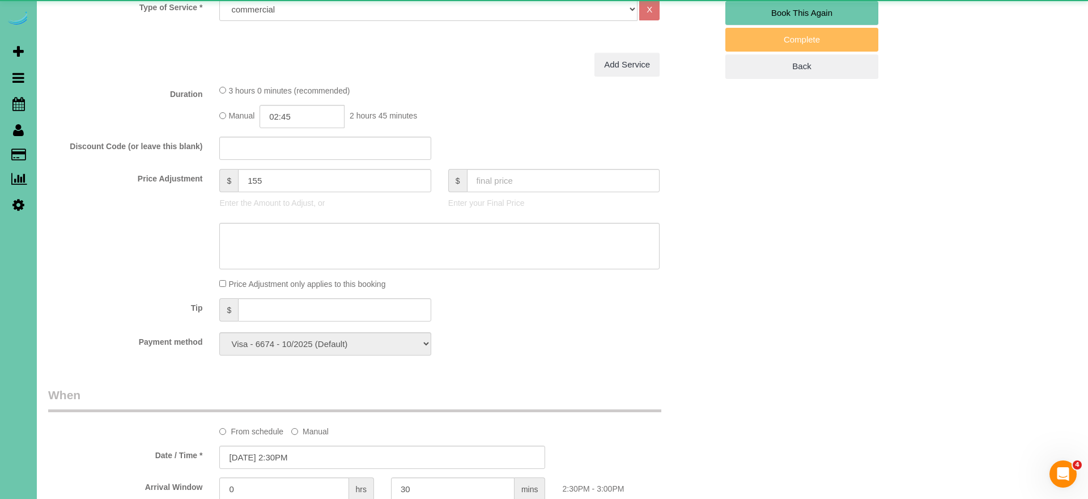
select select "number:42"
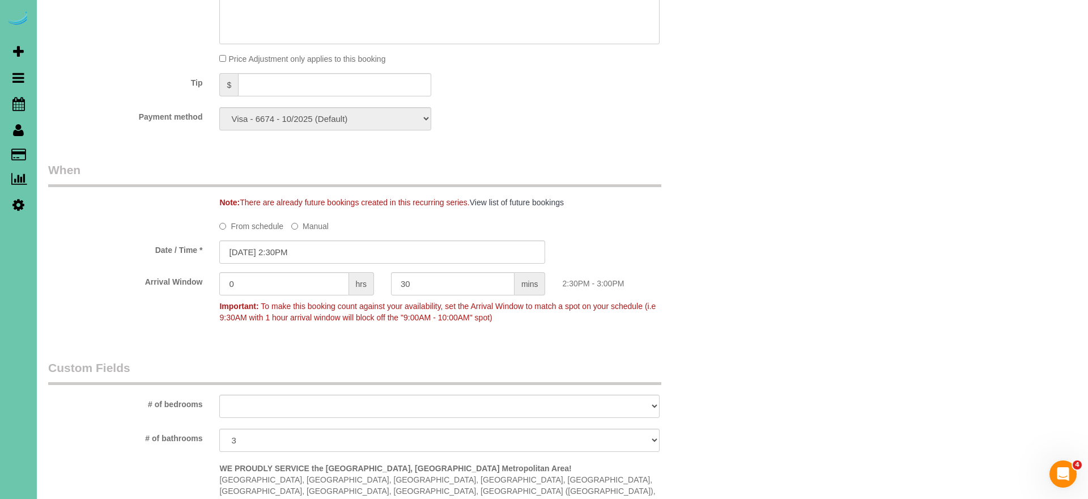
scroll to position [657, 0]
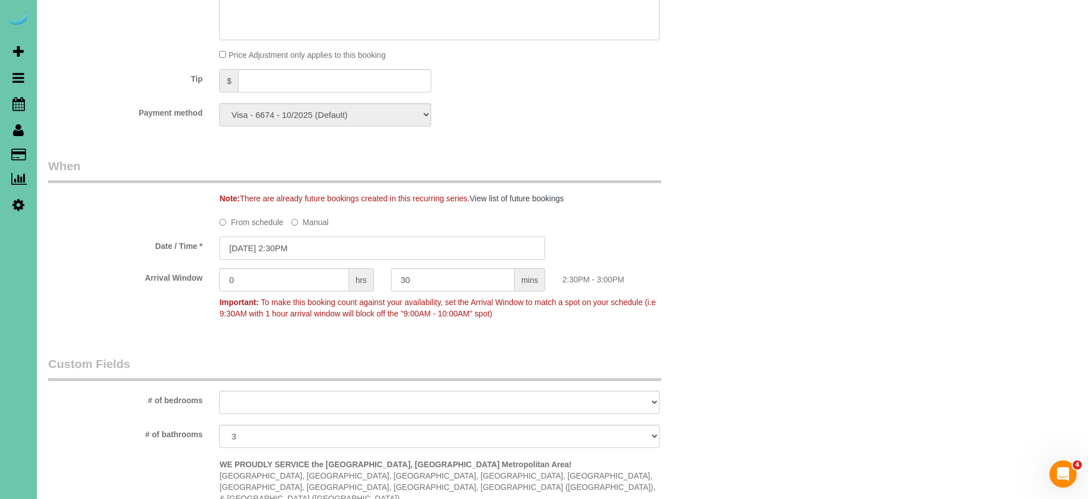
click at [361, 259] on input "09/22/2025 2:30PM" at bounding box center [382, 247] width 326 height 23
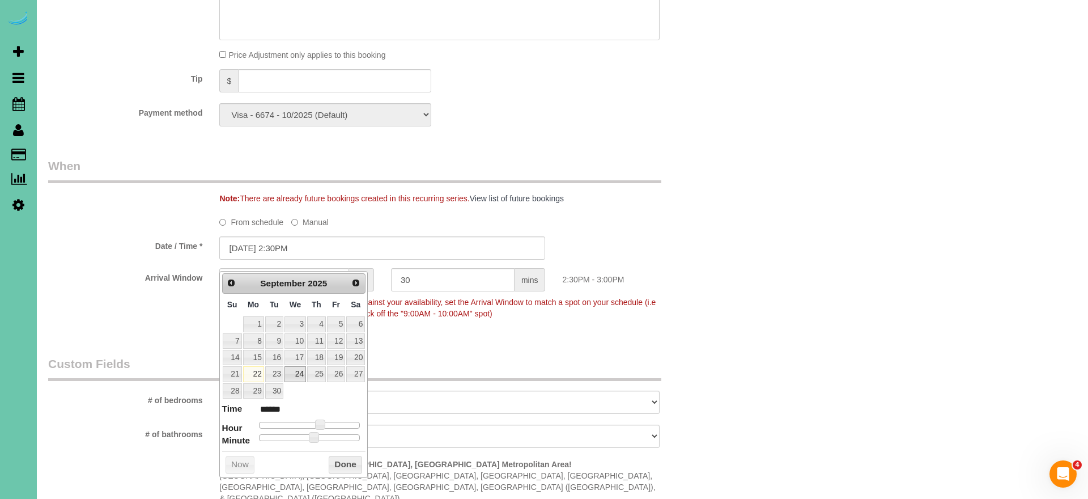
click at [298, 373] on link "24" at bounding box center [295, 373] width 22 height 15
type input "09/24/2025 2:30PM"
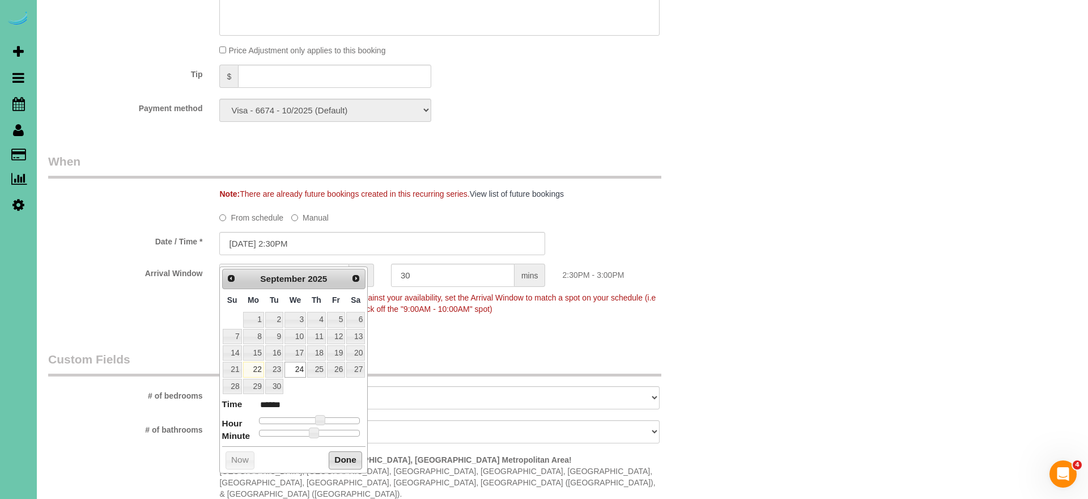
click at [345, 462] on button "Done" at bounding box center [345, 460] width 33 height 18
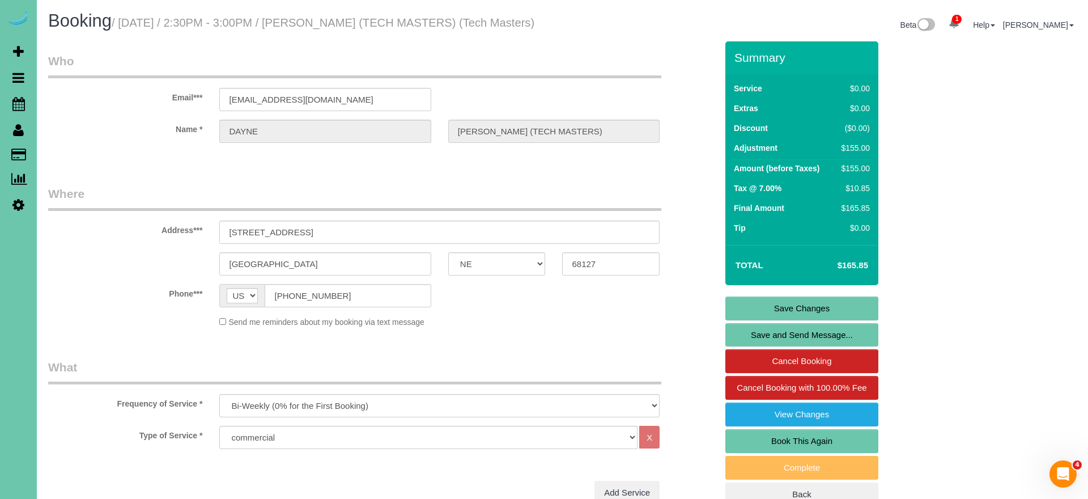
scroll to position [0, 0]
click at [748, 315] on link "Save Changes" at bounding box center [801, 308] width 153 height 24
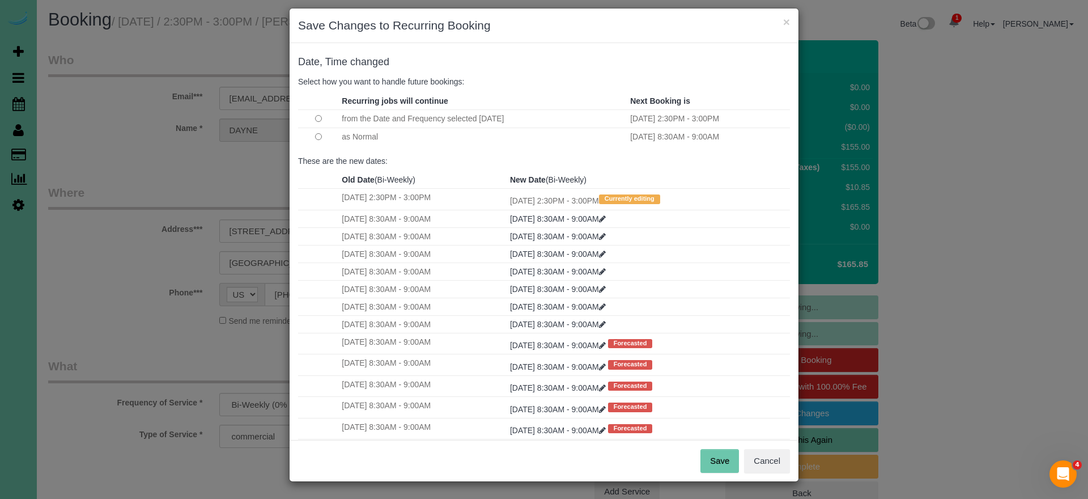
scroll to position [8, 0]
click at [722, 456] on button "Save" at bounding box center [719, 461] width 39 height 24
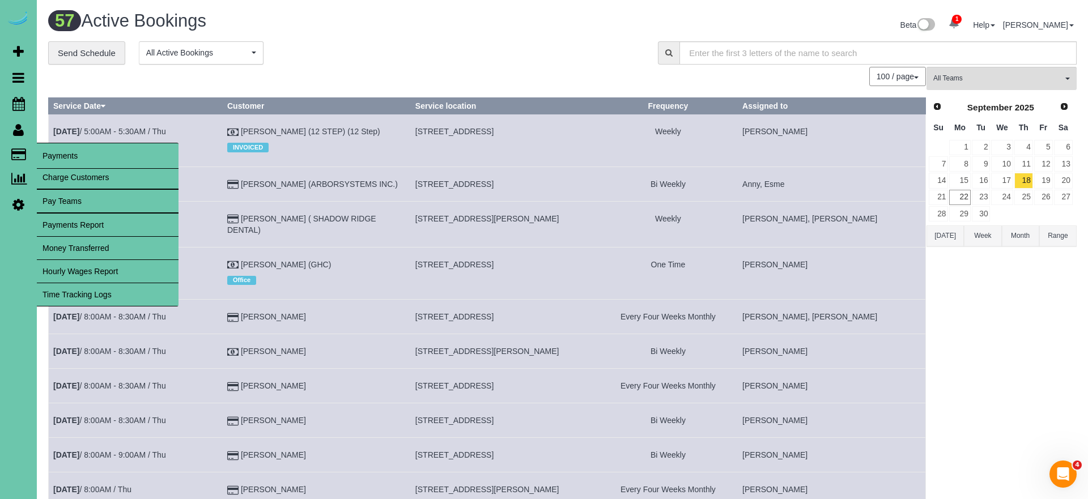
click at [104, 284] on link "Time Tracking Logs" at bounding box center [108, 294] width 142 height 23
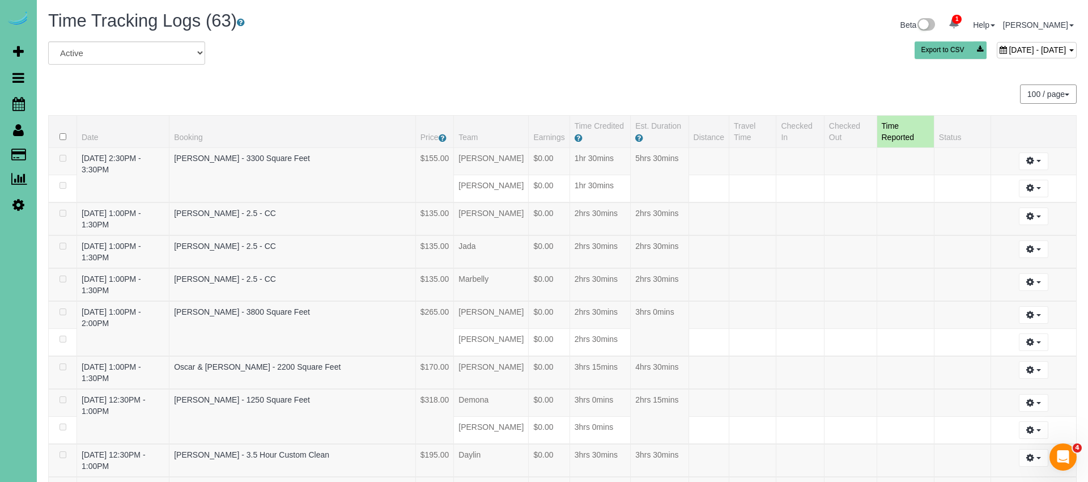
scroll to position [1120, 0]
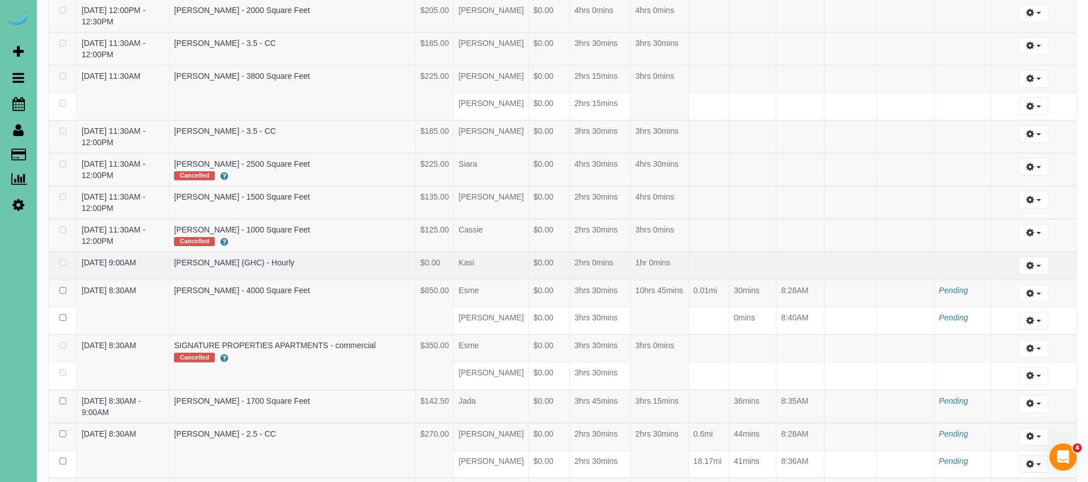
click at [416, 252] on td "KEVIN SMITH (GHC) - Hourly" at bounding box center [292, 266] width 246 height 28
click at [1028, 262] on icon "button" at bounding box center [1030, 265] width 8 height 7
click at [996, 279] on link "Edit" at bounding box center [1003, 286] width 90 height 15
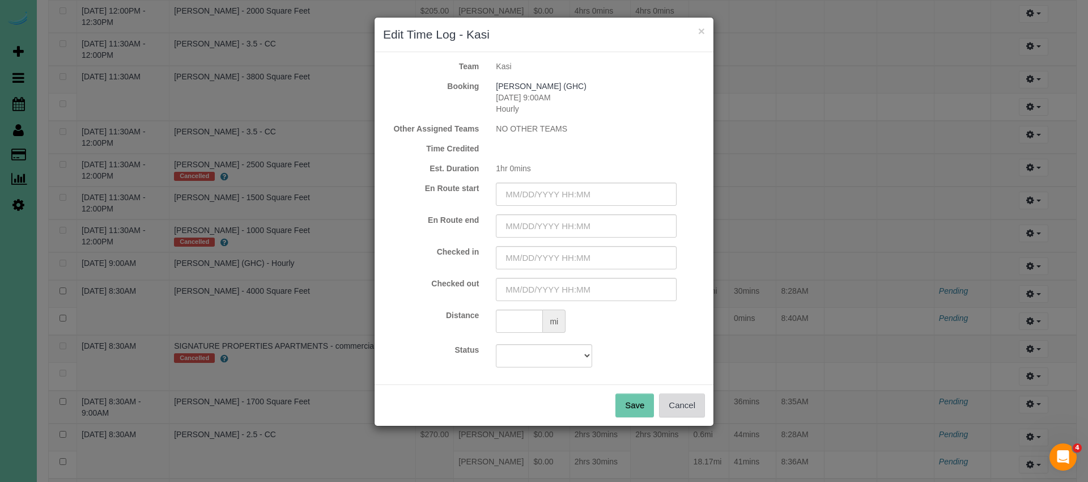
click at [684, 401] on button "Cancel" at bounding box center [682, 405] width 46 height 24
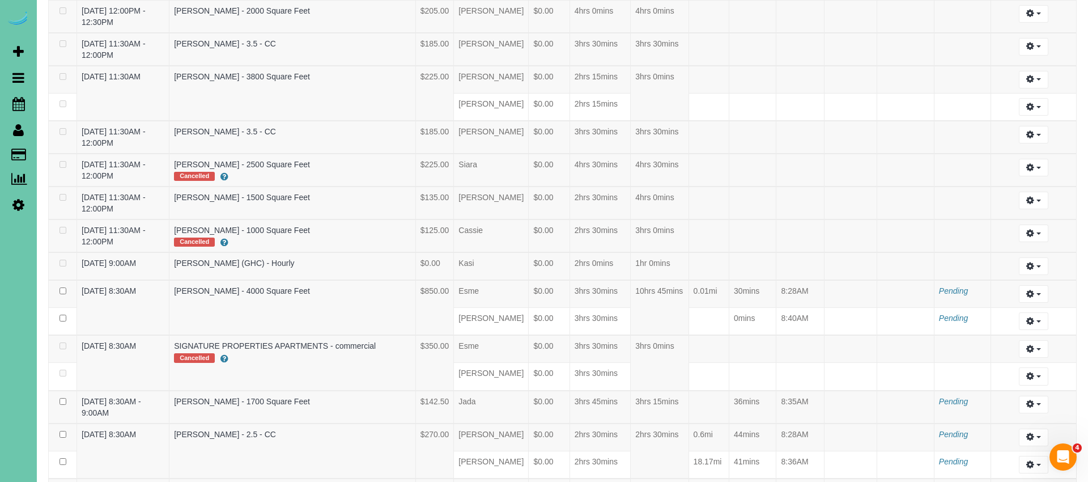
click at [18, 210] on icon at bounding box center [18, 205] width 12 height 14
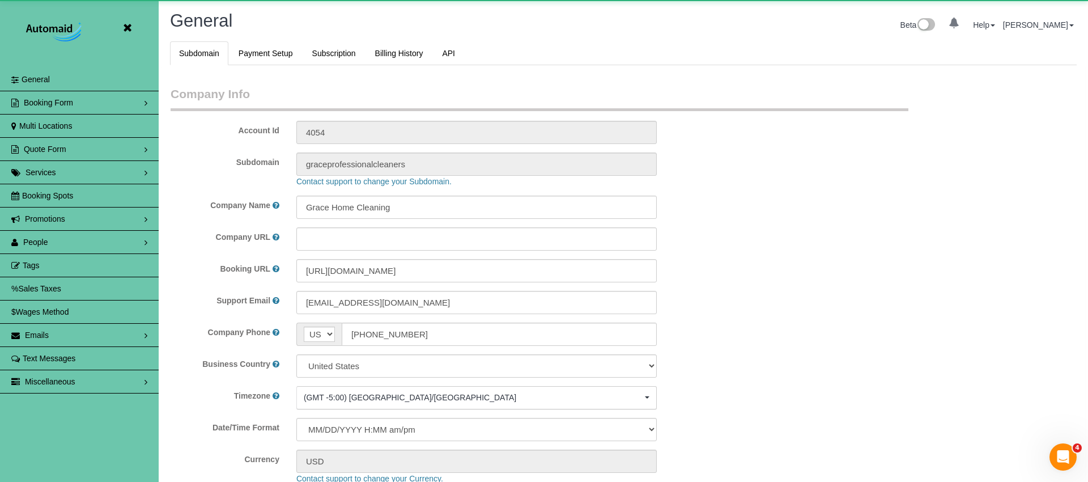
scroll to position [54261, 55570]
click at [40, 241] on span "People" at bounding box center [35, 241] width 25 height 9
select select "5796"
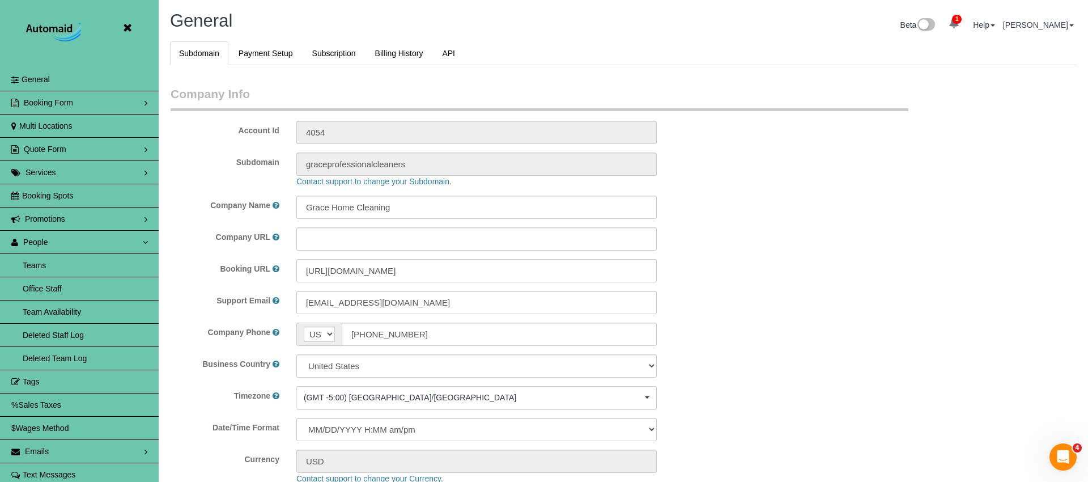
click at [48, 265] on link "Teams" at bounding box center [79, 265] width 159 height 23
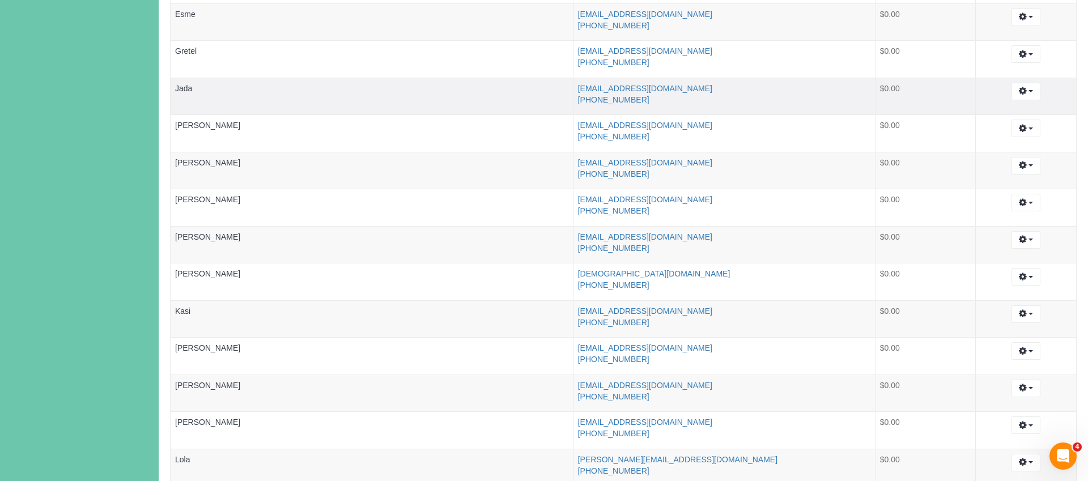
scroll to position [588, 0]
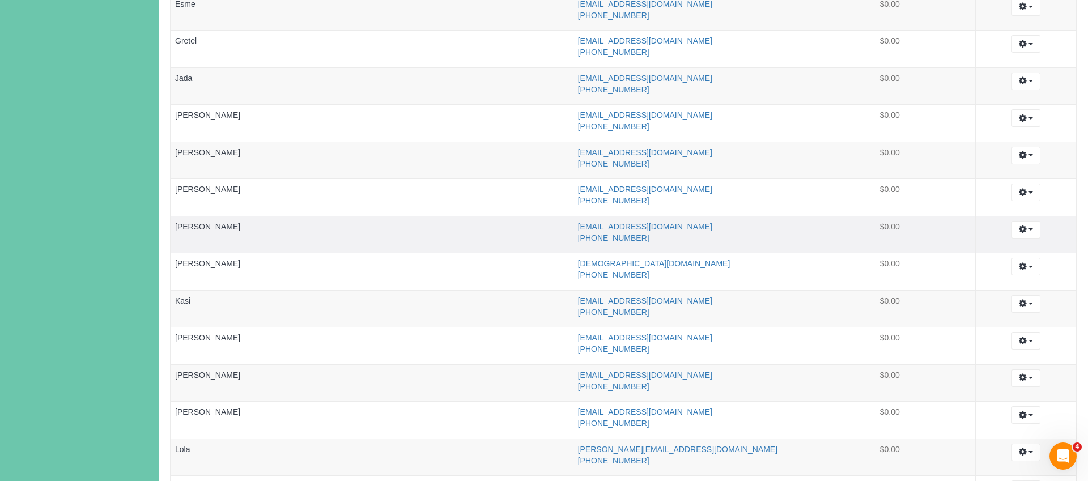
drag, startPoint x: 619, startPoint y: 313, endPoint x: 220, endPoint y: 231, distance: 406.7
click at [576, 312] on td "kasisimpson93@gmail.com (641) 373-4359" at bounding box center [724, 308] width 302 height 37
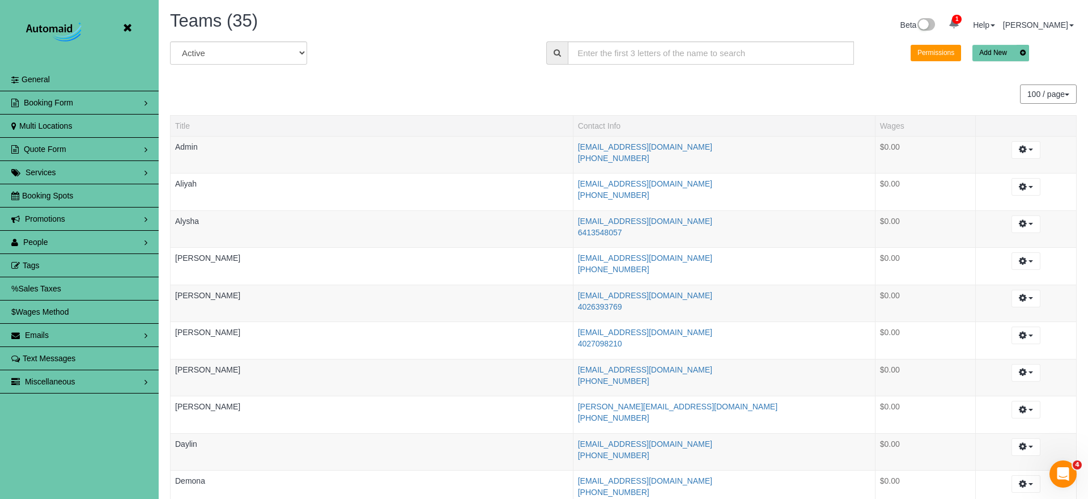
scroll to position [0, 0]
click at [131, 27] on icon at bounding box center [127, 28] width 14 height 14
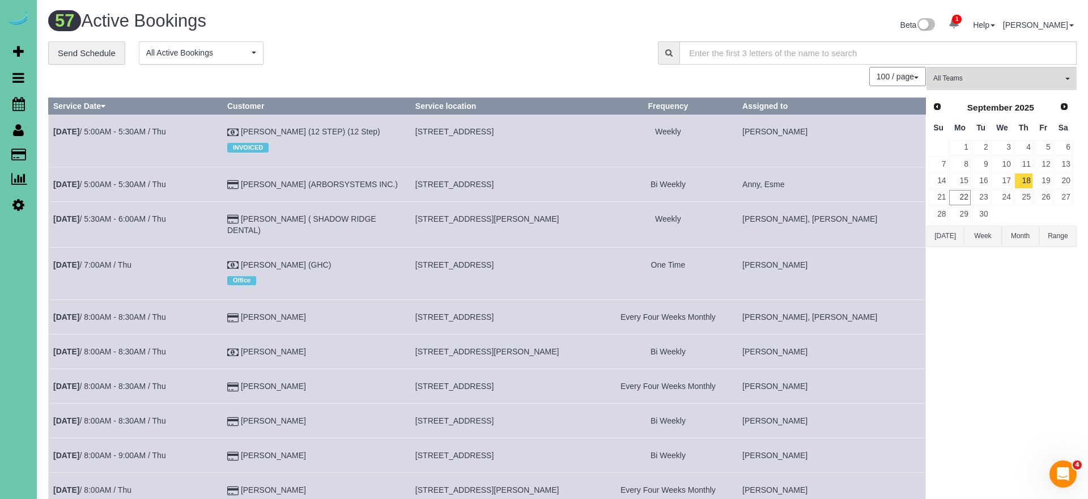
scroll to position [2295, 1088]
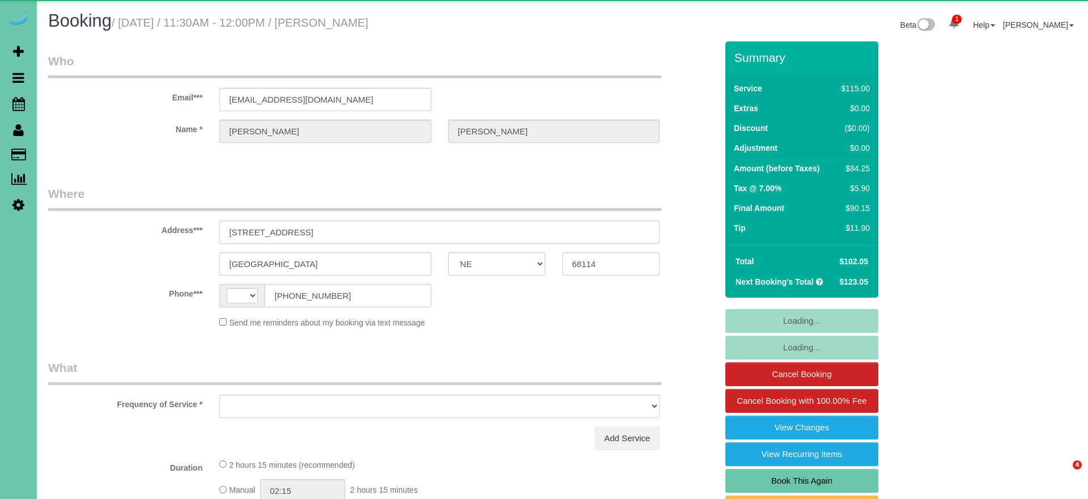
select select "NE"
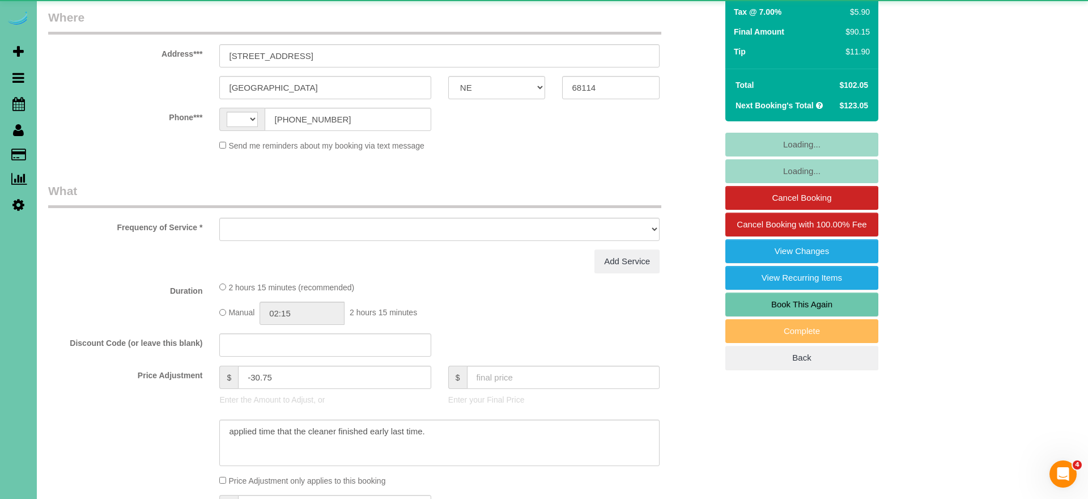
select select "string:[GEOGRAPHIC_DATA]"
select select "object:629"
select select "string:fspay-0708f74a-1113-4241-950a-a4b45a836844"
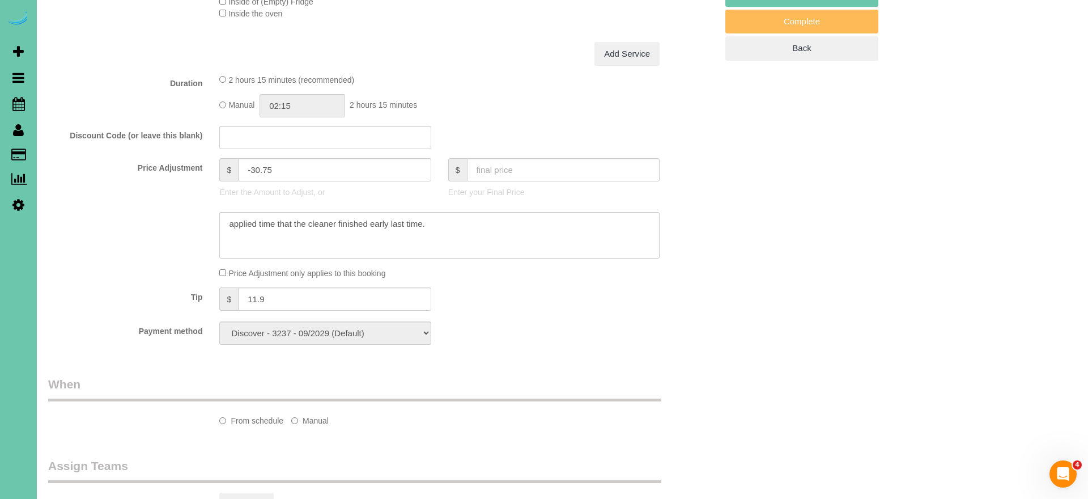
select select "object:914"
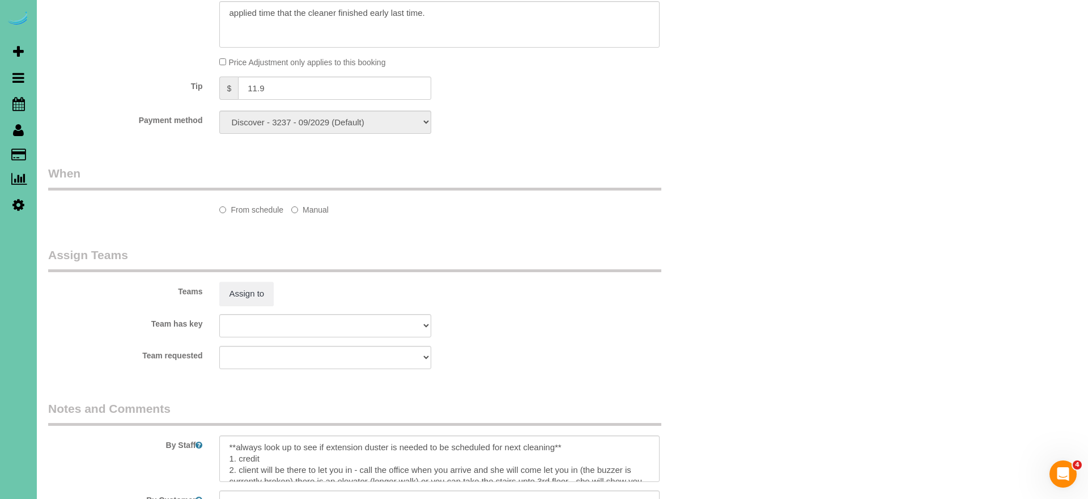
select select "number:35"
select select "number:41"
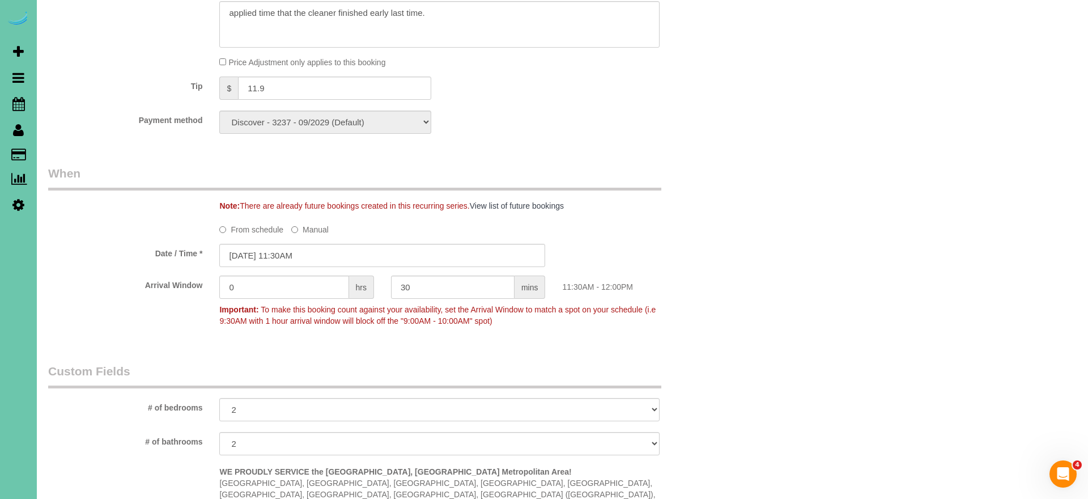
scroll to position [730, 0]
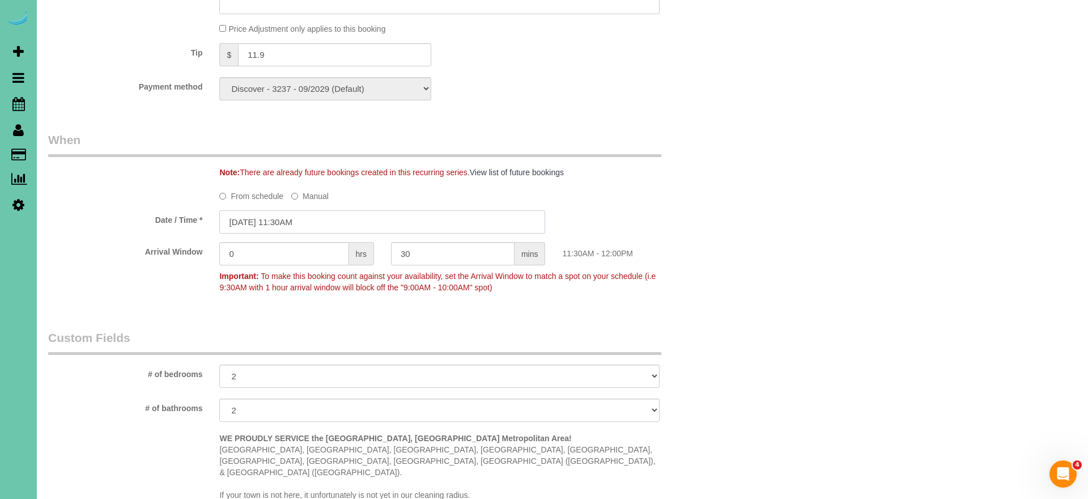
click at [302, 210] on input "09/22/2025 11:30AM" at bounding box center [382, 221] width 326 height 23
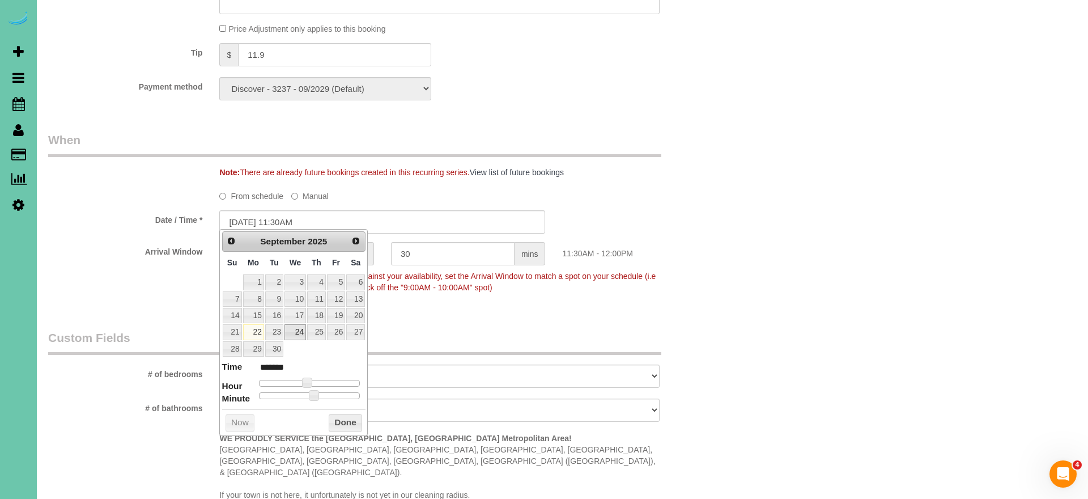
click at [301, 331] on link "24" at bounding box center [295, 331] width 22 height 15
type input "09/24/2025 12:30PM"
type input "*******"
type input "09/24/2025 1:30PM"
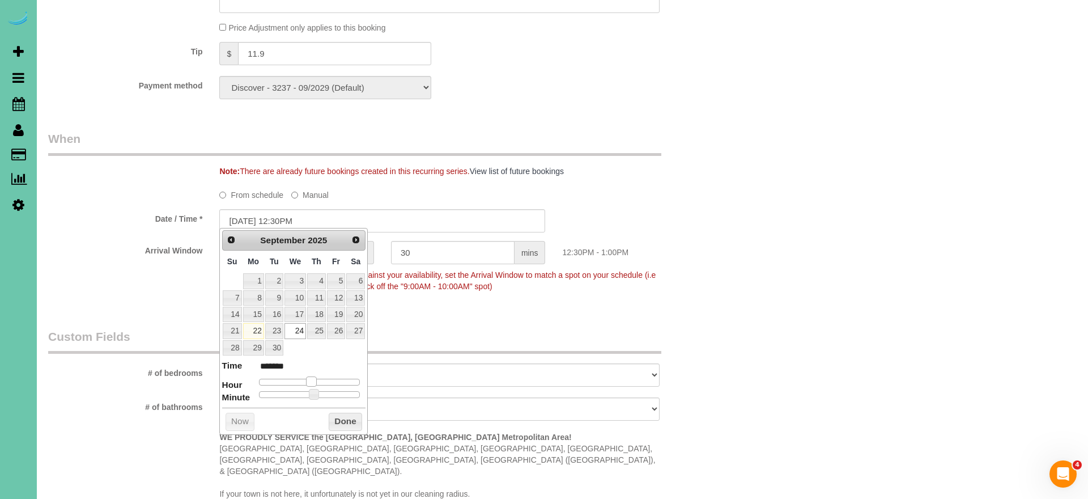
type input "******"
type input "09/24/2025 12:30PM"
type input "*******"
drag, startPoint x: 307, startPoint y: 379, endPoint x: 314, endPoint y: 379, distance: 7.9
click at [314, 379] on span at bounding box center [315, 381] width 10 height 10
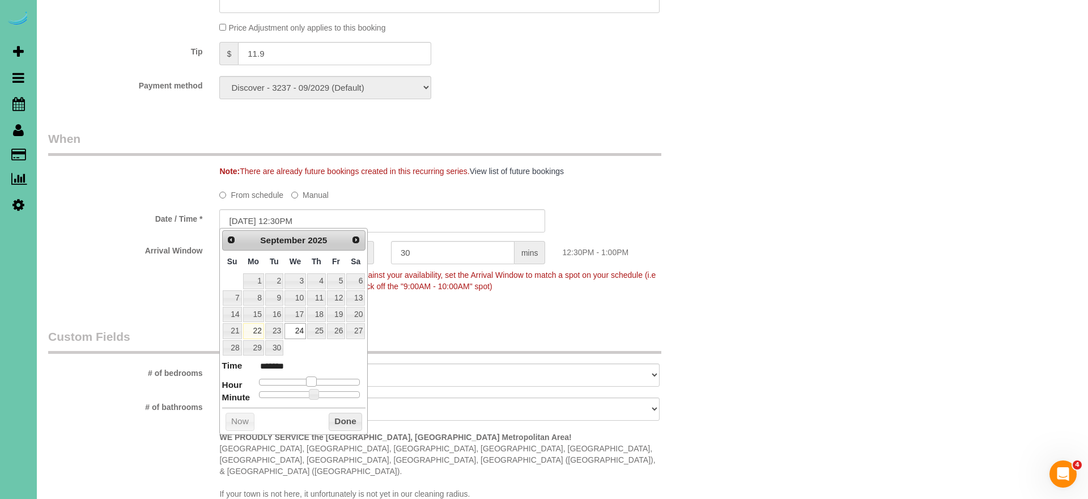
type input "09/24/2025 1:30PM"
type input "******"
click at [316, 380] on span at bounding box center [315, 381] width 10 height 10
type input "09/24/2025 1:25PM"
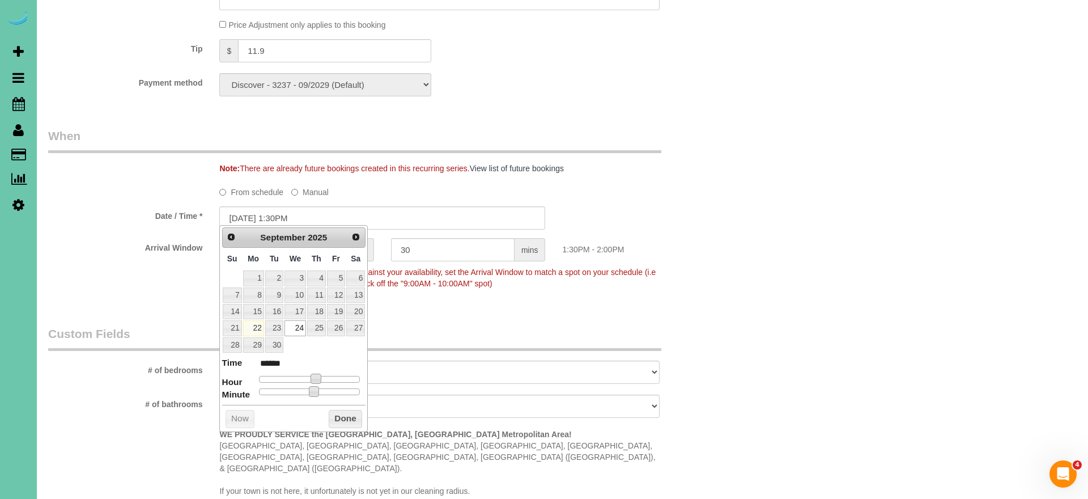
type input "******"
type input "09/24/2025 1:20PM"
type input "******"
type input "09/24/2025 1:15PM"
type input "******"
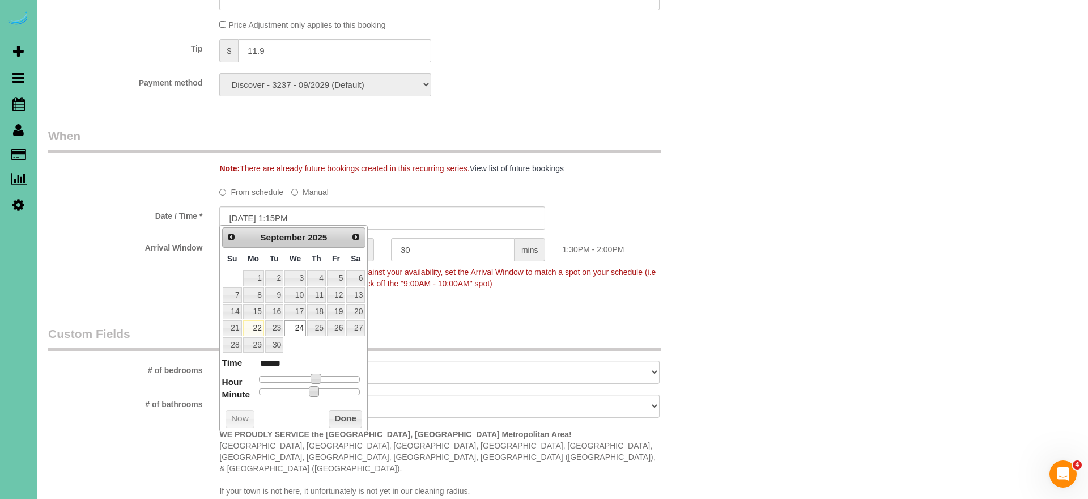
type input "09/24/2025 1:05PM"
type input "******"
type input "09/24/2025 1:00PM"
type input "******"
drag, startPoint x: 295, startPoint y: 389, endPoint x: 195, endPoint y: 380, distance: 100.1
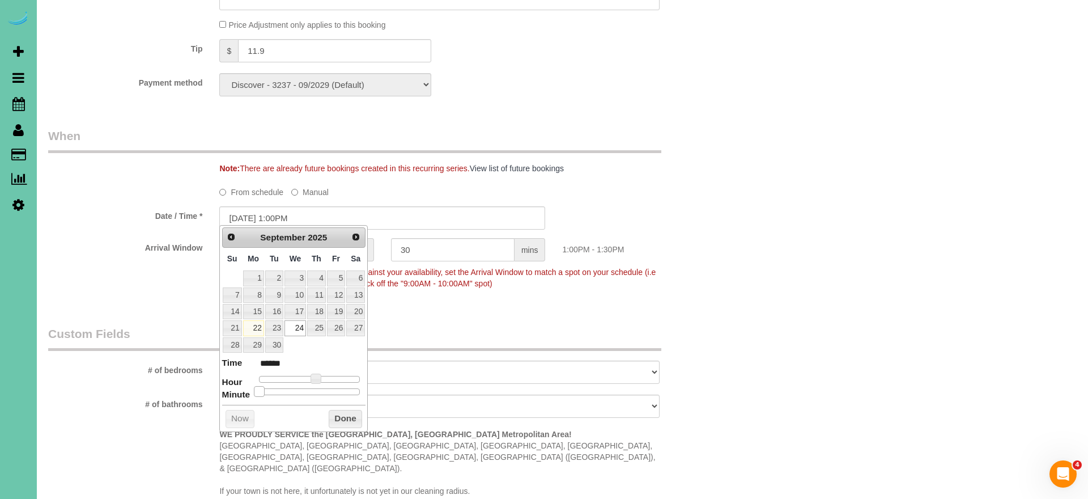
drag, startPoint x: 346, startPoint y: 421, endPoint x: 208, endPoint y: 377, distance: 145.0
click at [344, 421] on button "Done" at bounding box center [345, 419] width 33 height 18
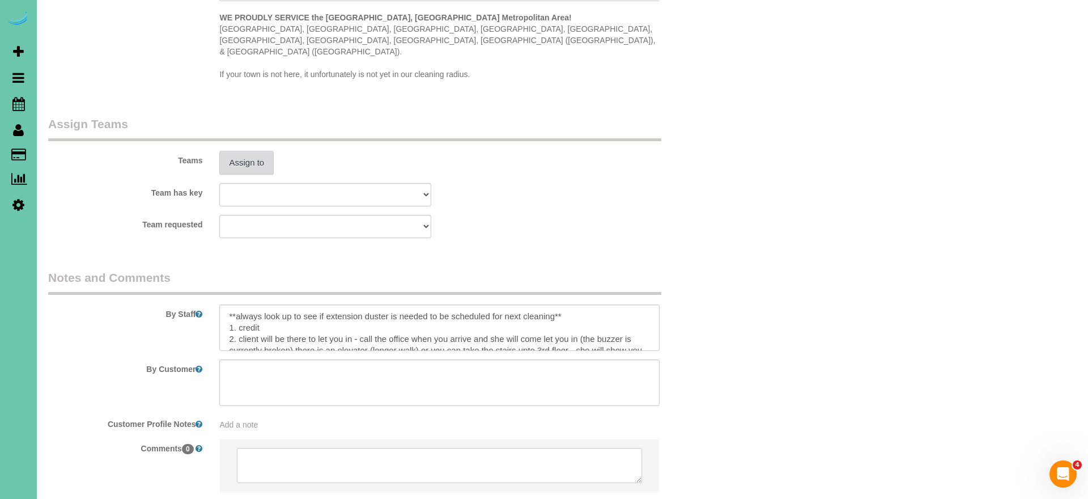
click at [239, 151] on button "Assign to" at bounding box center [246, 163] width 54 height 24
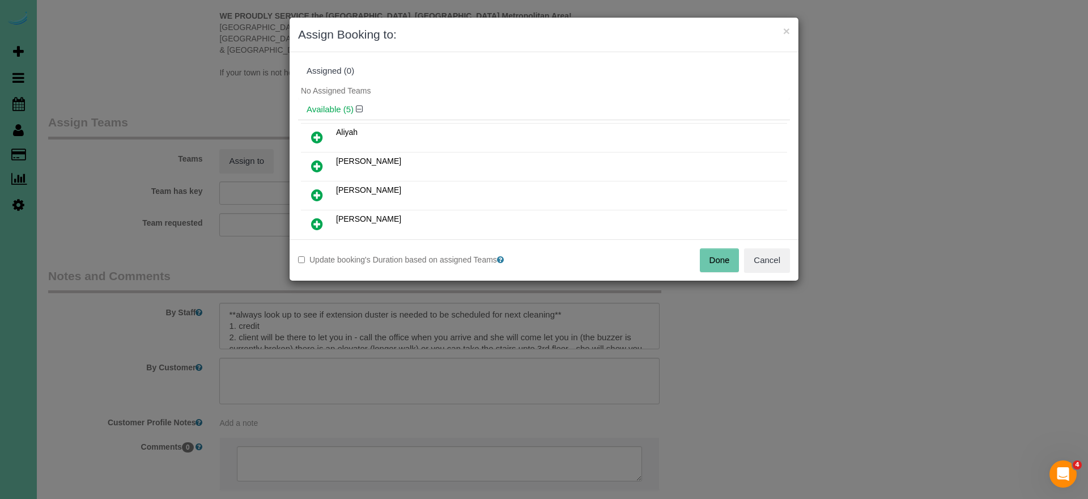
click at [317, 189] on icon at bounding box center [317, 195] width 12 height 14
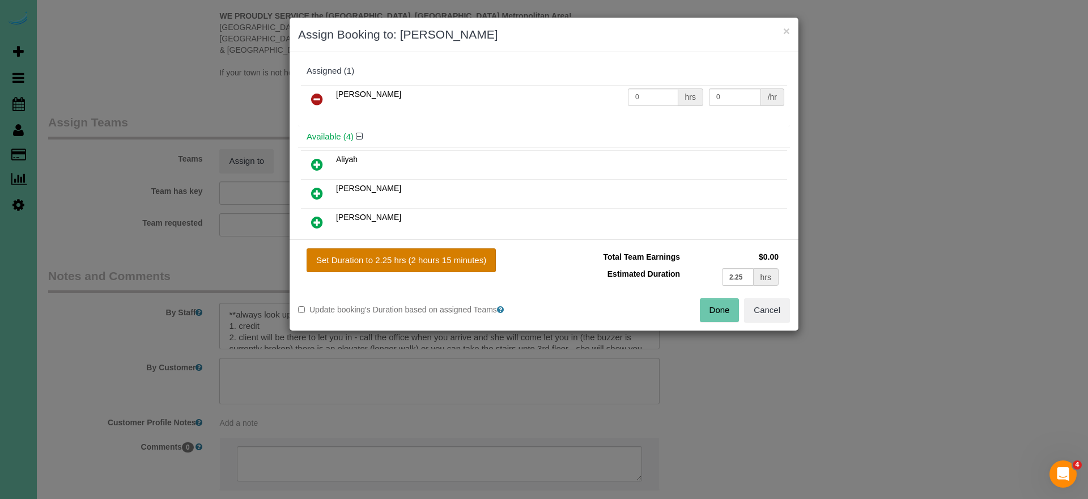
click at [390, 256] on button "Set Duration to 2.25 hrs (2 hours 15 minutes)" at bounding box center [401, 260] width 189 height 24
type input "2.25"
drag, startPoint x: 720, startPoint y: 308, endPoint x: 650, endPoint y: 259, distance: 85.0
click at [718, 308] on button "Done" at bounding box center [720, 310] width 40 height 24
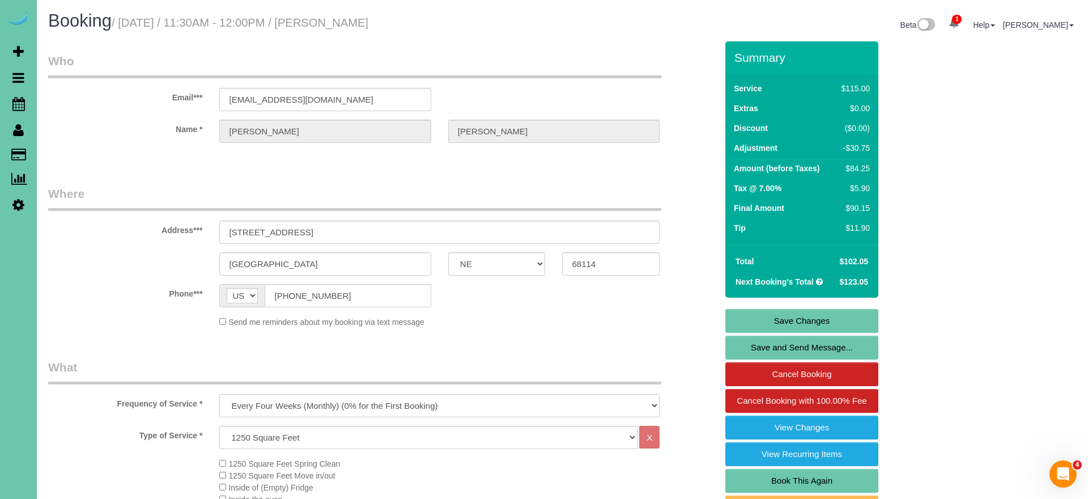
scroll to position [0, 0]
click at [751, 315] on link "Save Changes" at bounding box center [801, 321] width 153 height 24
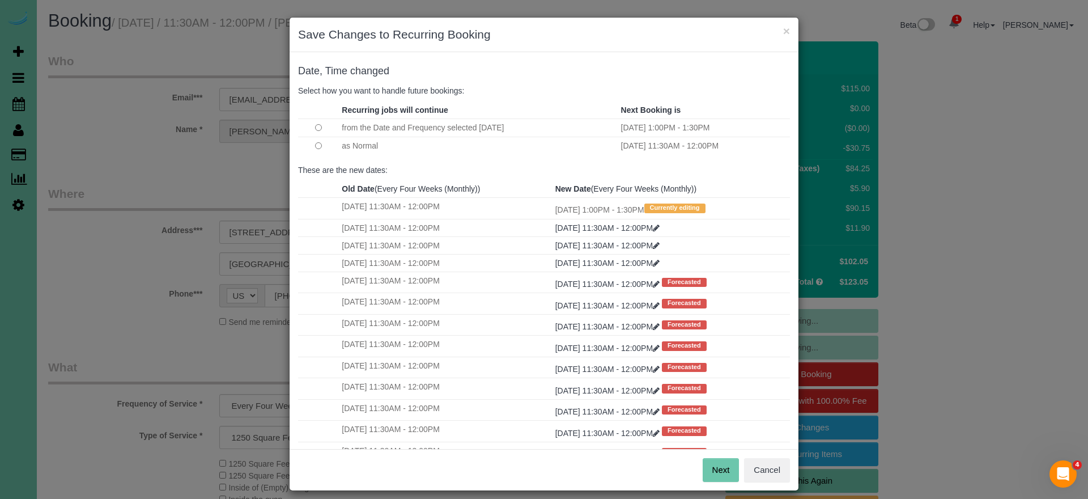
click at [718, 468] on button "Next" at bounding box center [721, 470] width 37 height 24
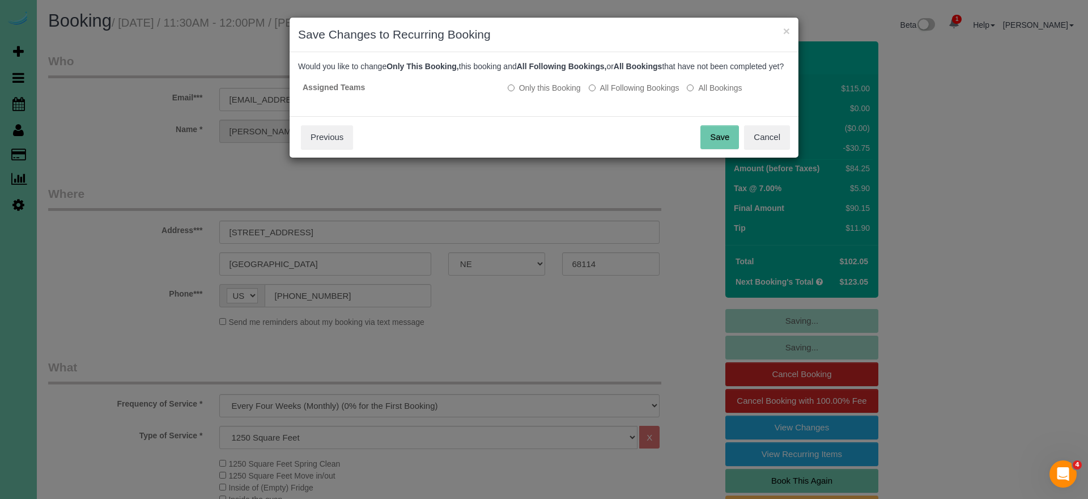
click at [714, 143] on button "Save" at bounding box center [719, 137] width 39 height 24
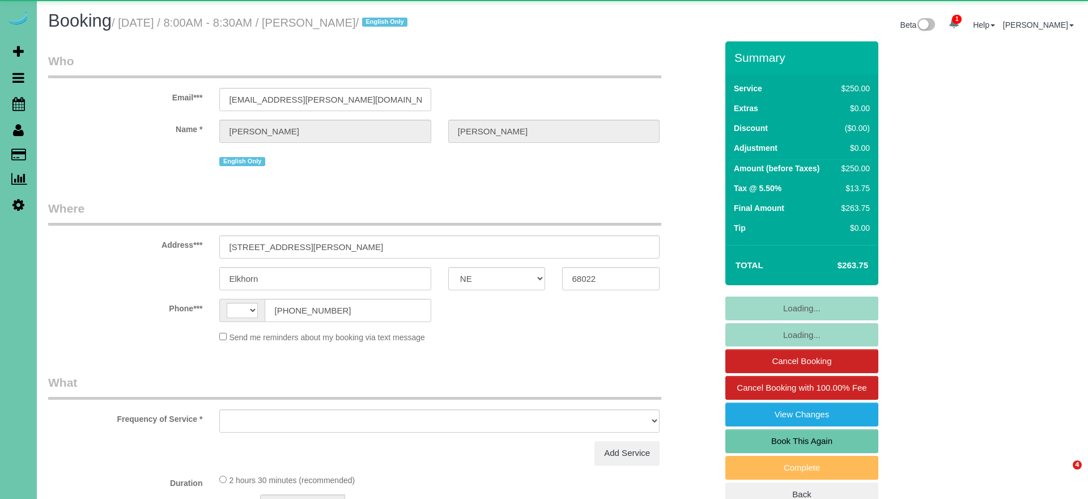
select select "NE"
select select "object:386"
select select "string:fspay-b01edaad-d8a6-4e71-bc33-d6db65251784"
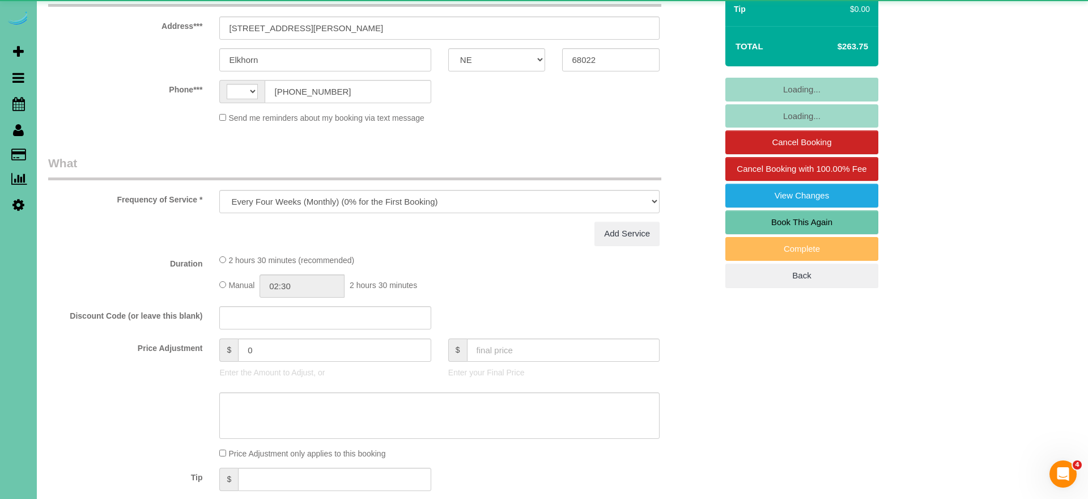
select select "string:[GEOGRAPHIC_DATA]"
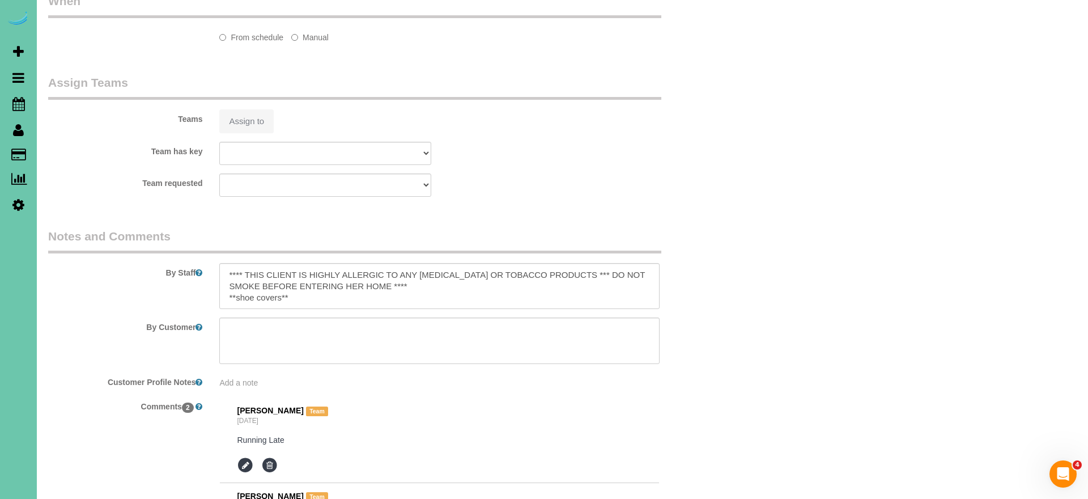
select select "object:709"
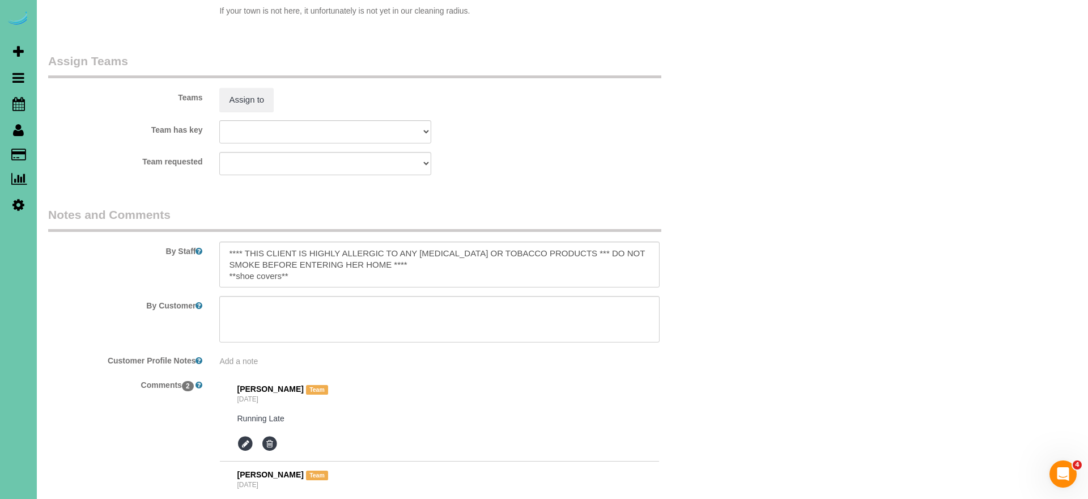
scroll to position [1229, 0]
click at [272, 435] on icon at bounding box center [269, 443] width 17 height 17
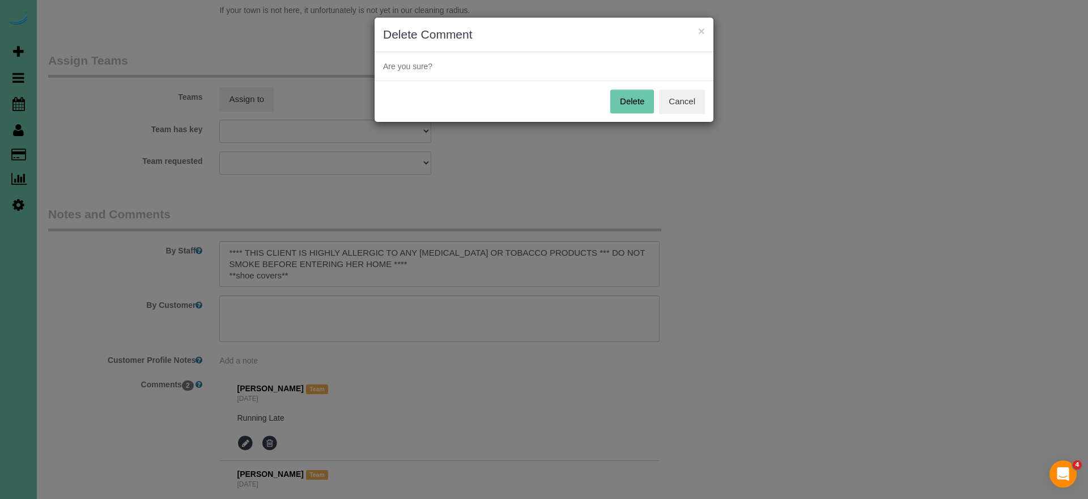
click at [632, 93] on button "Delete" at bounding box center [632, 102] width 44 height 24
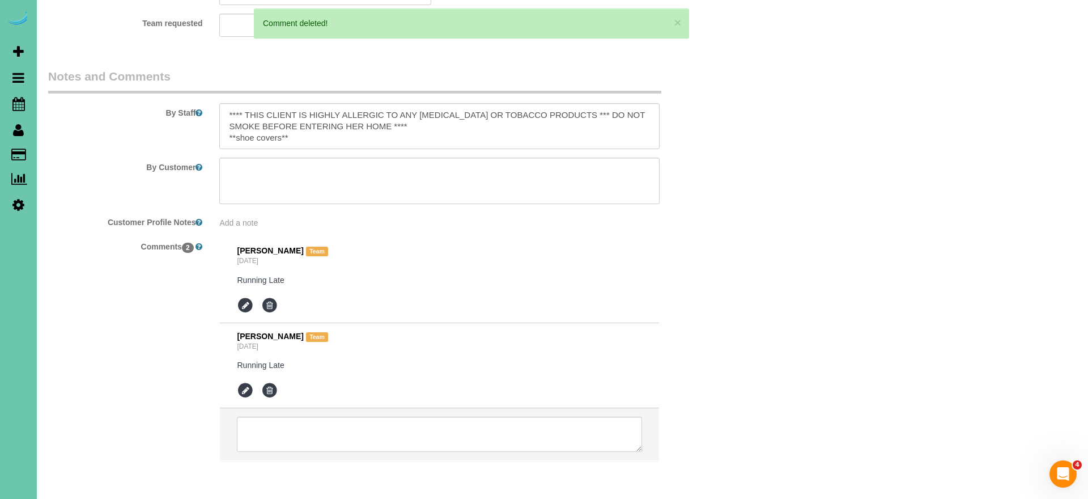
scroll to position [1367, 0]
click at [267, 382] on icon at bounding box center [269, 390] width 17 height 17
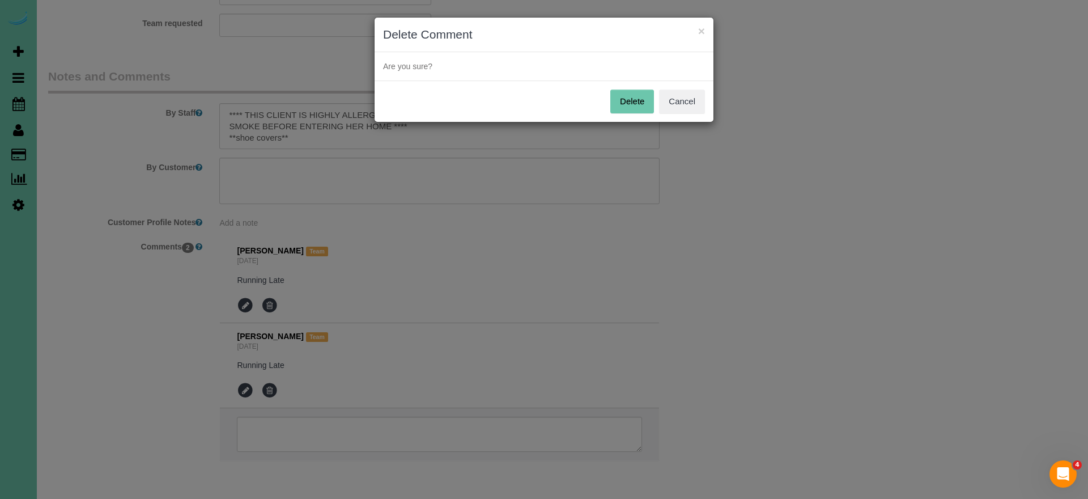
drag, startPoint x: 640, startPoint y: 104, endPoint x: 635, endPoint y: 107, distance: 6.1
click at [640, 104] on button "Delete" at bounding box center [632, 102] width 44 height 24
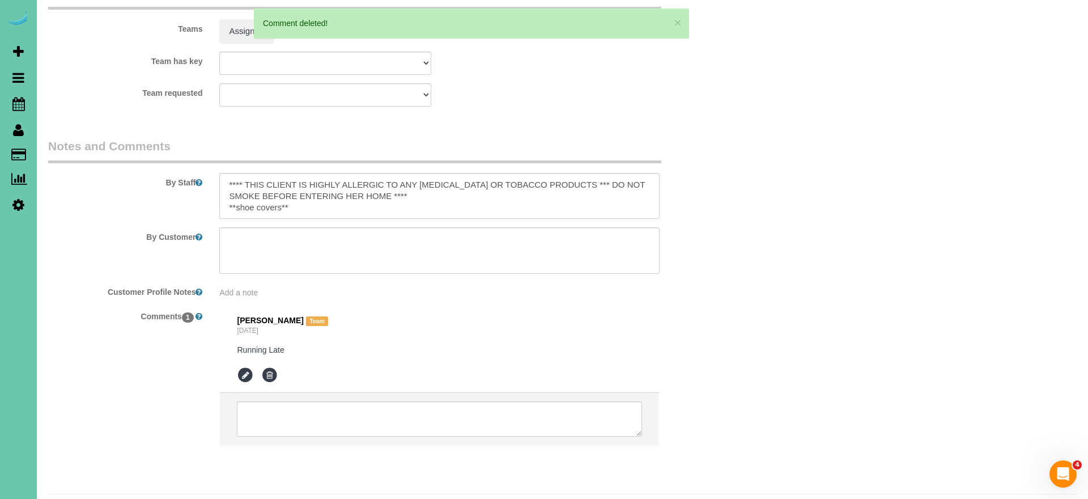
scroll to position [20, 0]
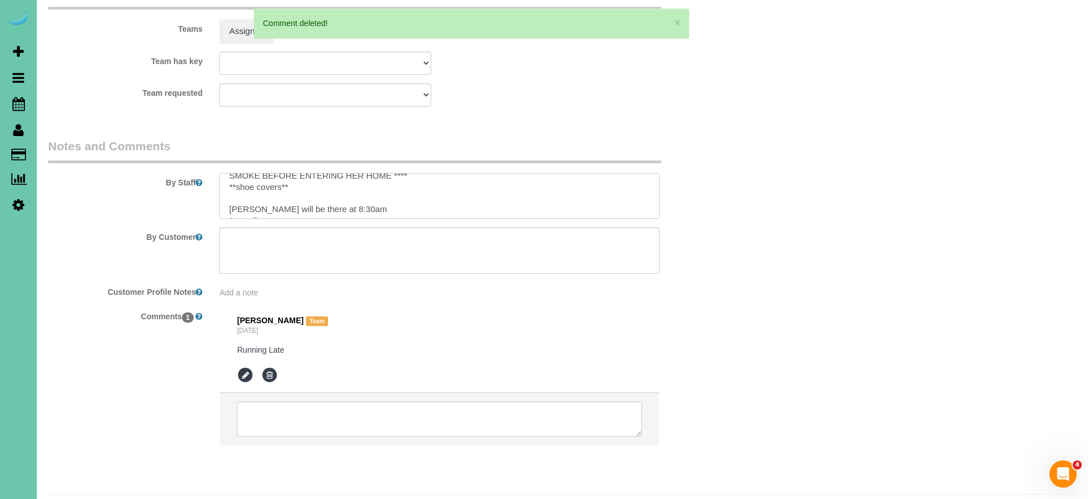
drag, startPoint x: 316, startPoint y: 175, endPoint x: 223, endPoint y: 178, distance: 93.0
click at [224, 178] on textarea at bounding box center [439, 196] width 440 height 46
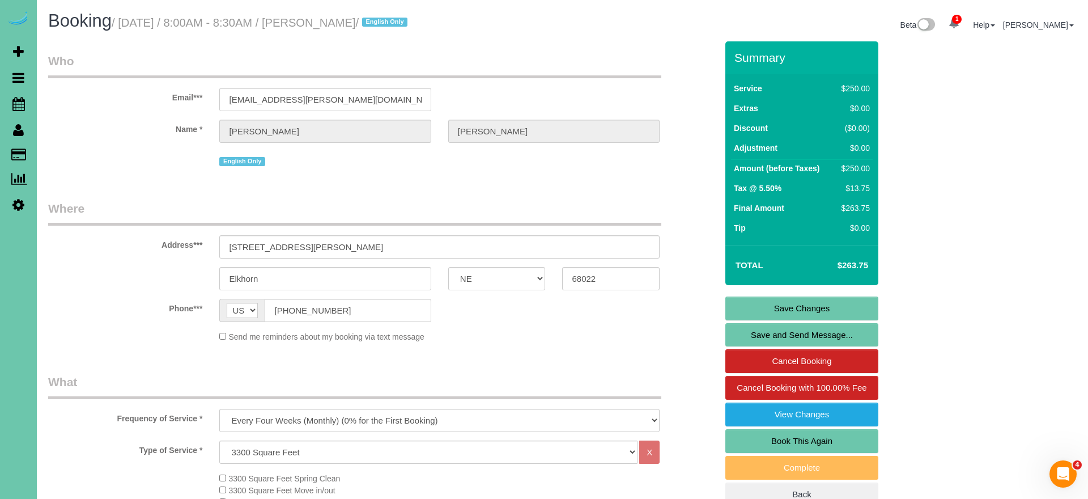
scroll to position [0, 0]
type textarea "**** THIS CLIENT IS HIGHLY ALLERGIC TO ANY NICOTINE OR TOBACCO PRODUCTS *** DO …"
click at [768, 310] on link "Save Changes" at bounding box center [801, 308] width 153 height 24
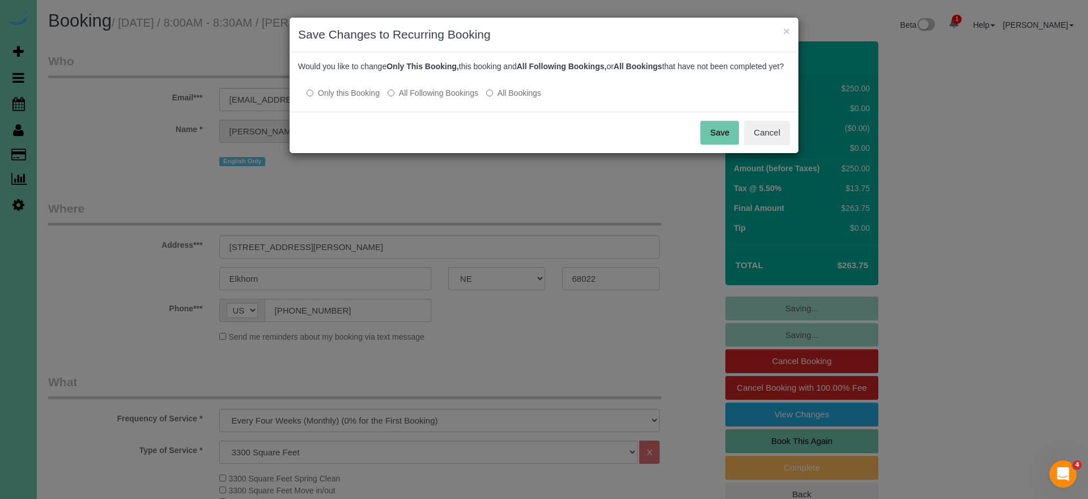
click at [446, 99] on label "All Following Bookings" at bounding box center [433, 92] width 91 height 11
click at [721, 142] on button "Save" at bounding box center [719, 133] width 39 height 24
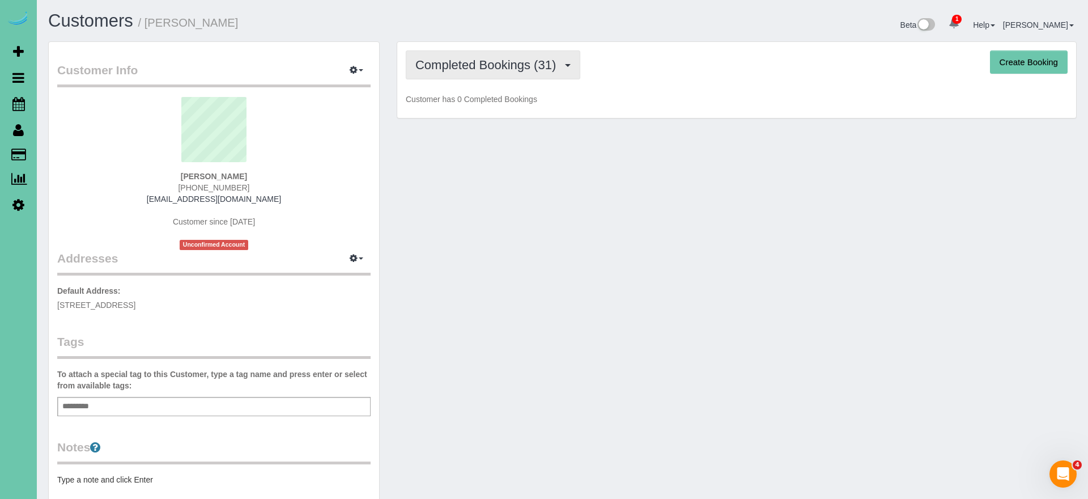
click at [441, 68] on span "Completed Bookings (31)" at bounding box center [488, 65] width 146 height 14
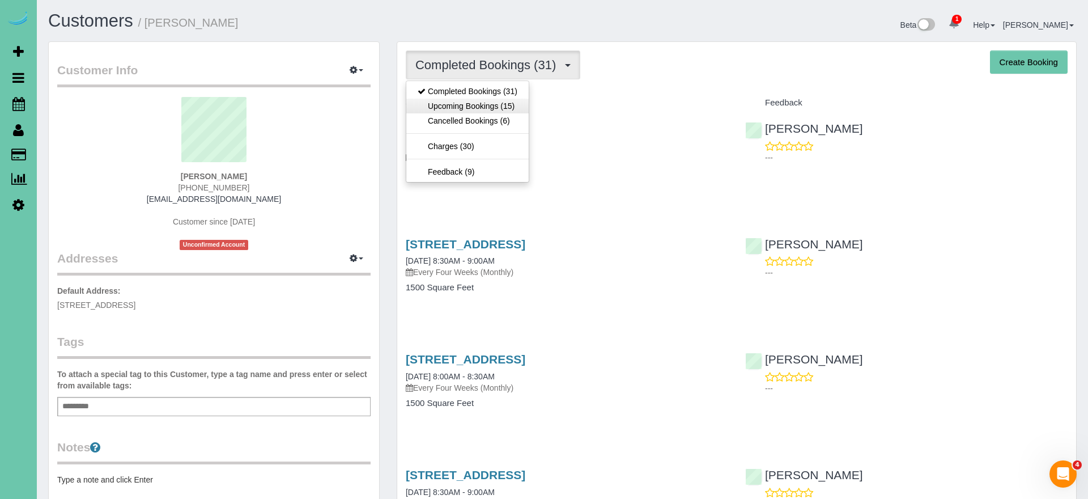
click at [453, 103] on link "Upcoming Bookings (15)" at bounding box center [467, 106] width 122 height 15
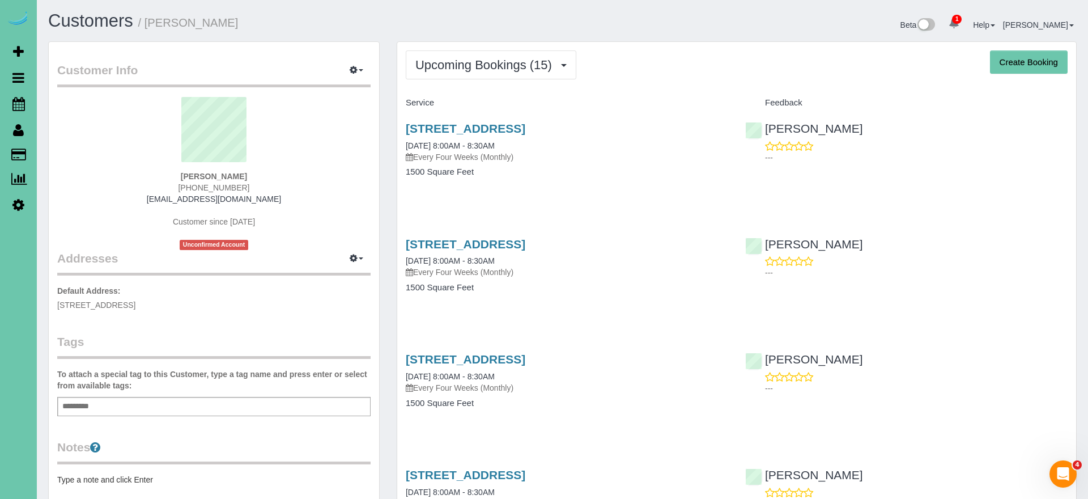
click at [313, 142] on sui-profile-pic at bounding box center [214, 134] width 296 height 74
click at [457, 129] on link "[STREET_ADDRESS]" at bounding box center [466, 128] width 120 height 13
drag, startPoint x: 496, startPoint y: 73, endPoint x: 485, endPoint y: 87, distance: 18.1
click at [496, 74] on button "Upcoming Bookings (15)" at bounding box center [491, 64] width 171 height 29
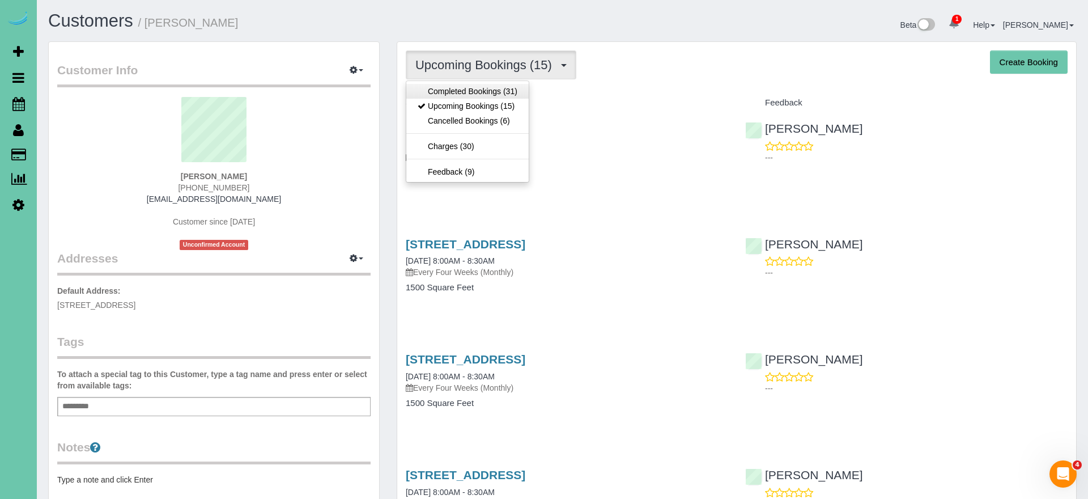
click at [480, 96] on link "Completed Bookings (31)" at bounding box center [467, 91] width 122 height 15
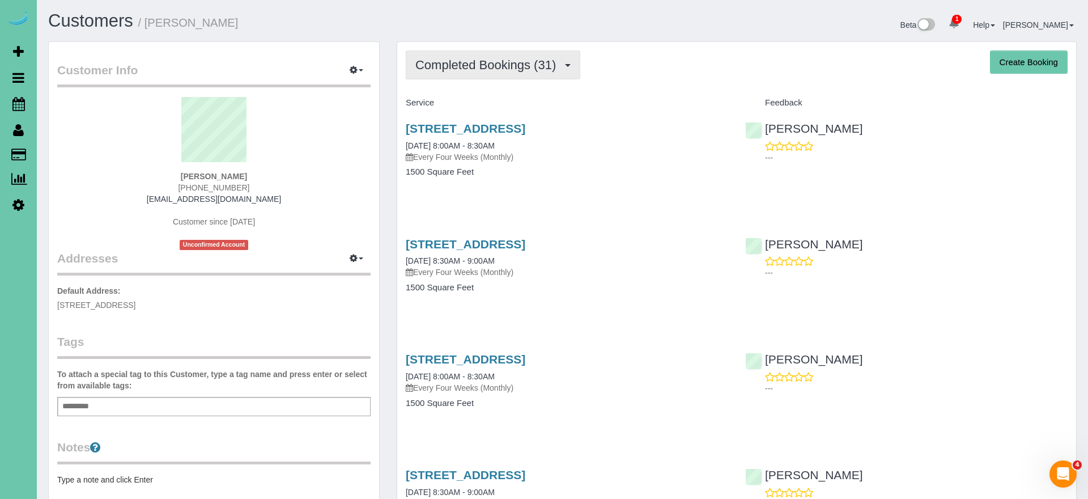
click at [544, 58] on span "Completed Bookings (31)" at bounding box center [488, 65] width 146 height 14
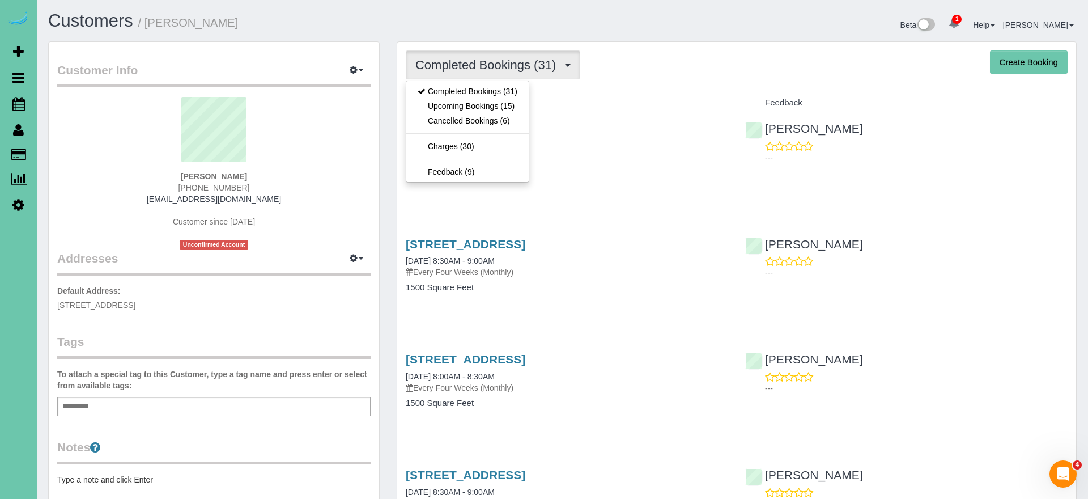
click at [525, 127] on link "3624 S 88th Street, Omaha, NE 68124" at bounding box center [466, 128] width 120 height 13
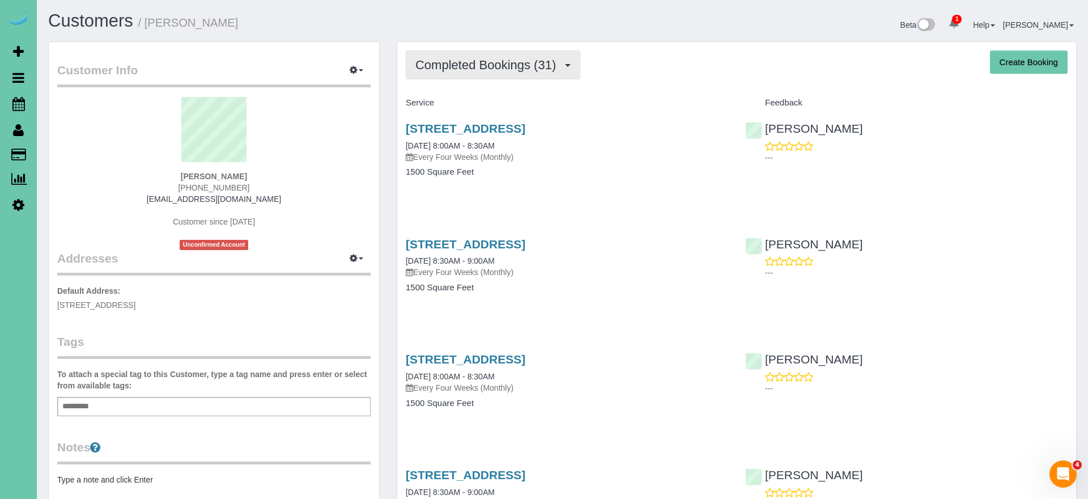
click at [496, 67] on span "Completed Bookings (31)" at bounding box center [488, 65] width 146 height 14
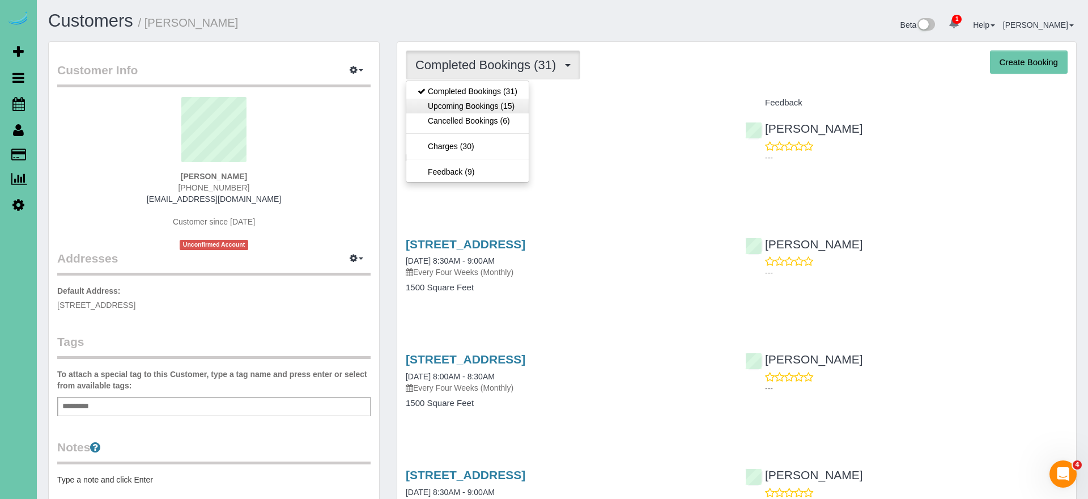
click at [496, 104] on link "Upcoming Bookings (15)" at bounding box center [467, 106] width 122 height 15
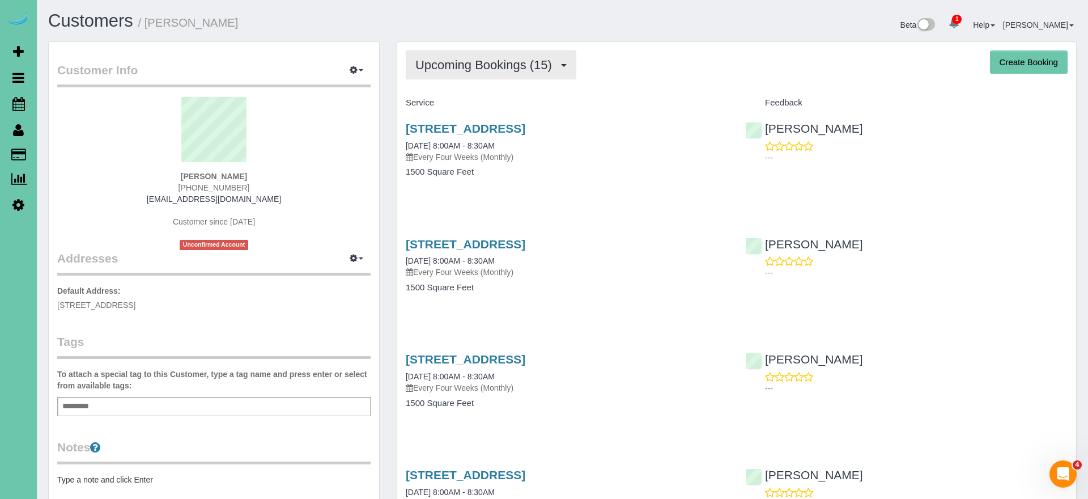
click at [540, 67] on span "Upcoming Bookings (15)" at bounding box center [486, 65] width 142 height 14
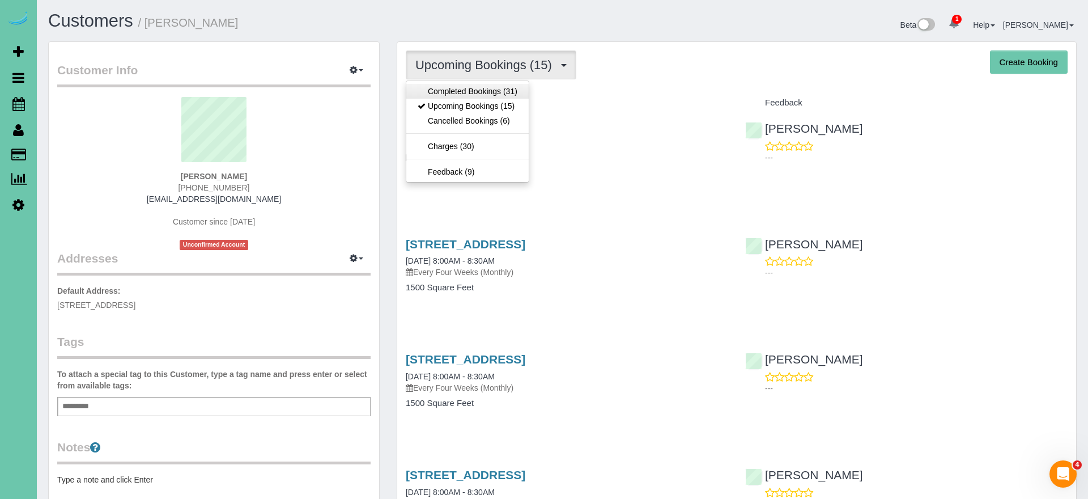
click at [504, 95] on link "Completed Bookings (31)" at bounding box center [467, 91] width 122 height 15
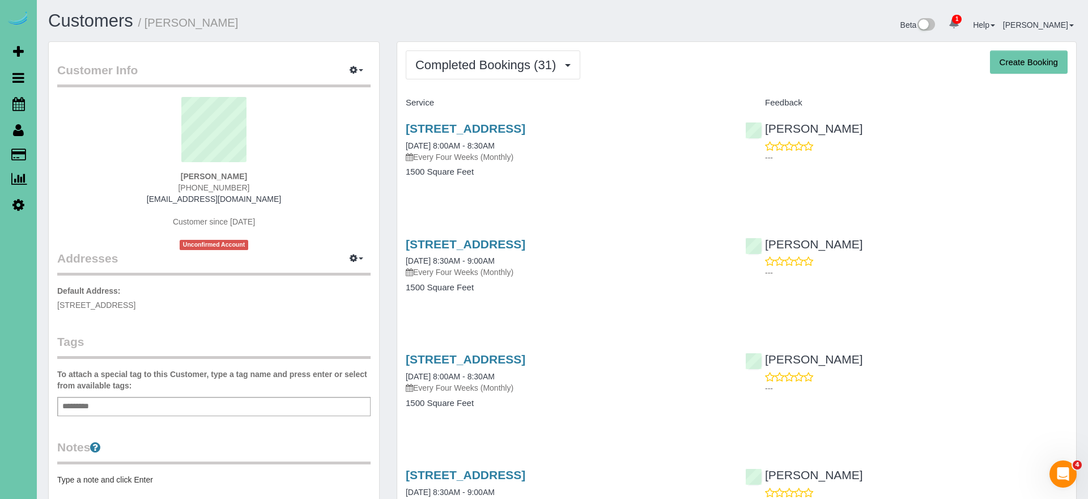
drag, startPoint x: 518, startPoint y: 63, endPoint x: 512, endPoint y: 83, distance: 20.1
click at [518, 63] on span "Completed Bookings (31)" at bounding box center [488, 65] width 146 height 14
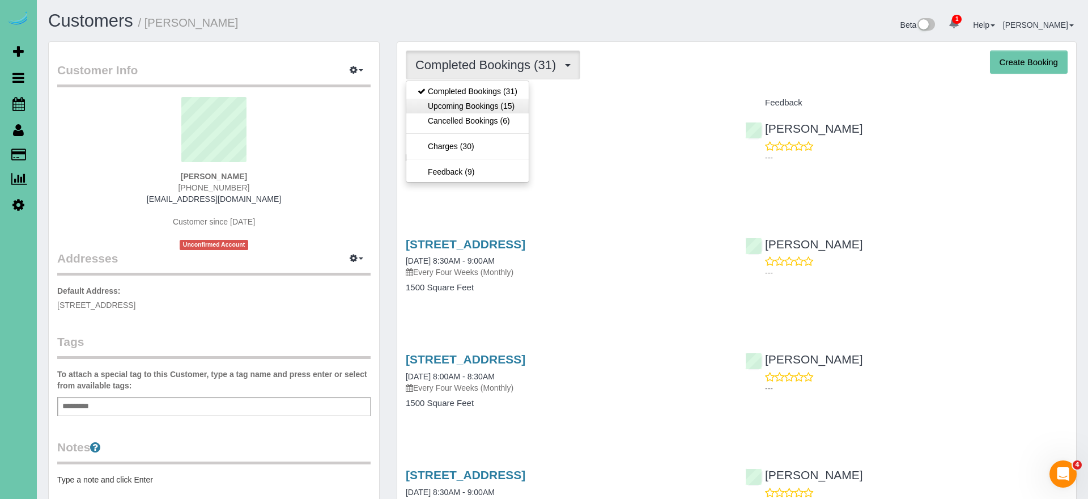
click at [512, 100] on link "Upcoming Bookings (15)" at bounding box center [467, 106] width 122 height 15
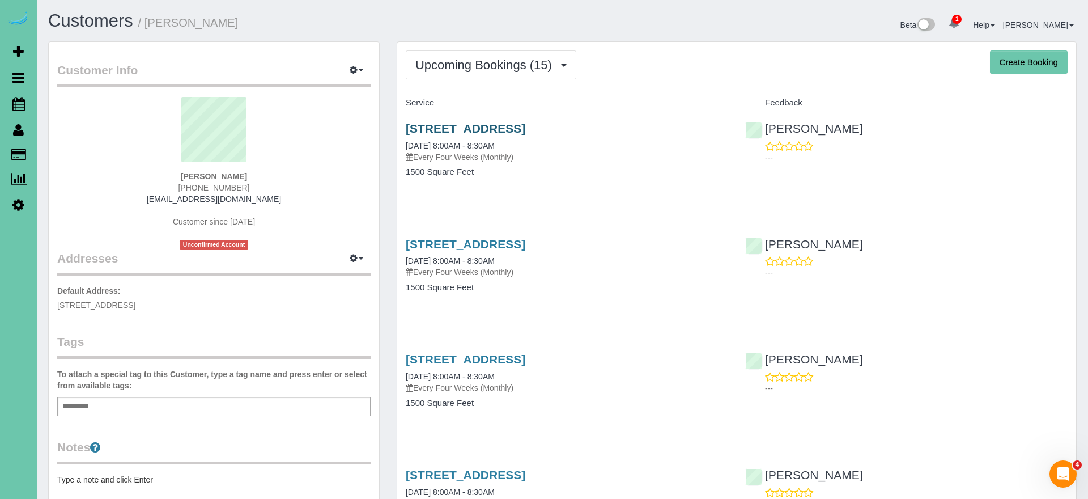
click at [525, 122] on link "3624 S 88th Street, Omaha, NE 68124" at bounding box center [466, 128] width 120 height 13
drag, startPoint x: 24, startPoint y: 103, endPoint x: 8, endPoint y: 104, distance: 16.5
click at [24, 103] on icon at bounding box center [18, 104] width 12 height 14
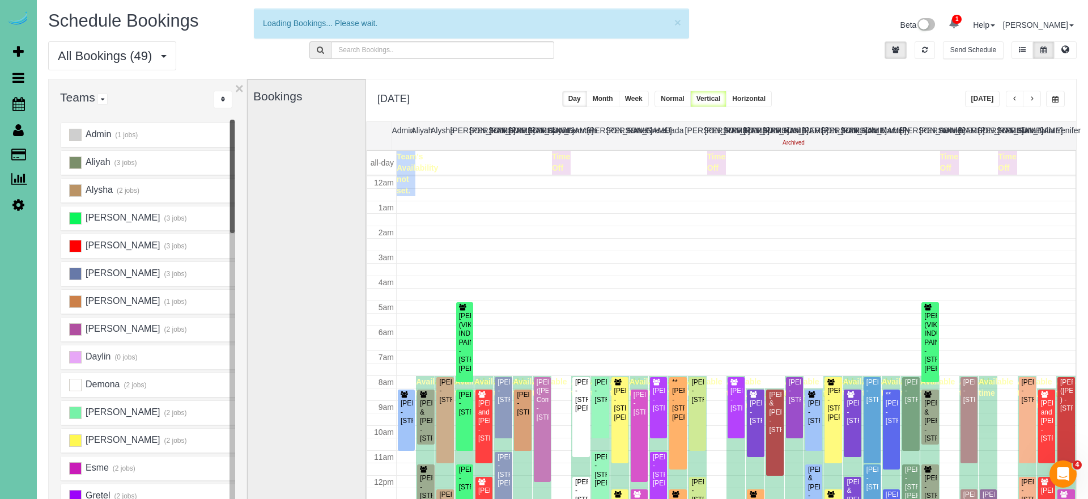
scroll to position [150, 0]
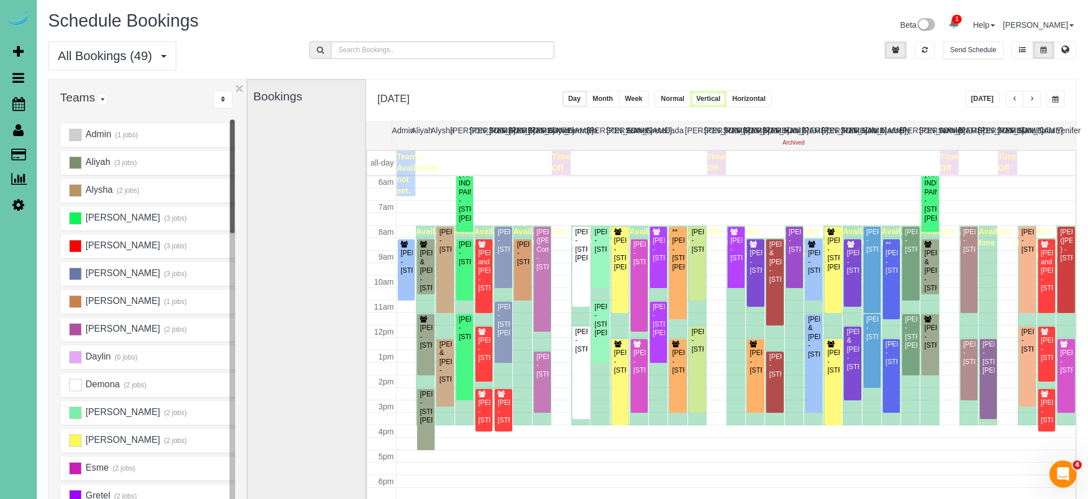
click at [1054, 100] on span "button" at bounding box center [1055, 99] width 6 height 7
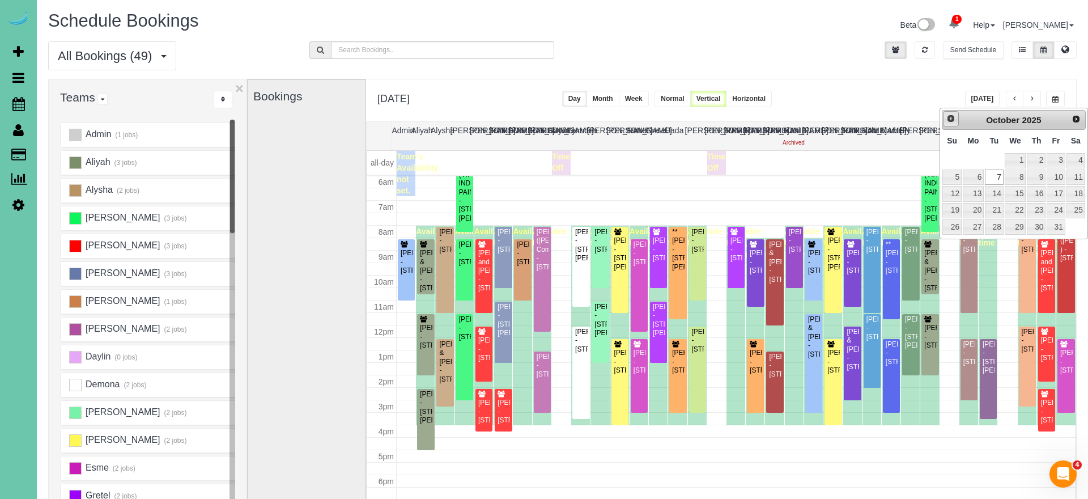
click at [951, 118] on span "Prev" at bounding box center [950, 118] width 9 height 9
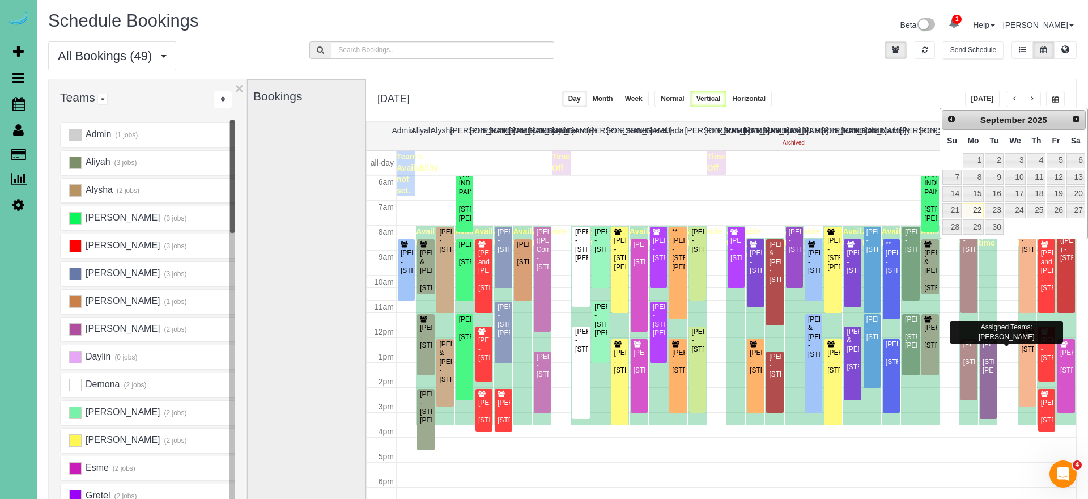
click at [989, 373] on div "[PERSON_NAME] - [STREET_ADDRESS][PERSON_NAME]" at bounding box center [988, 357] width 12 height 35
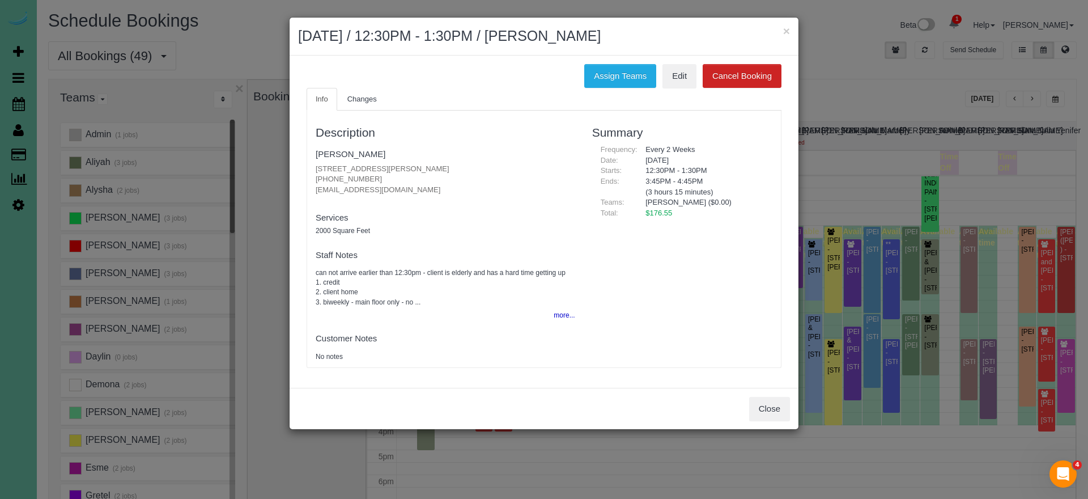
drag, startPoint x: 759, startPoint y: 398, endPoint x: 744, endPoint y: 385, distance: 18.9
click at [759, 398] on button "Close" at bounding box center [769, 409] width 41 height 24
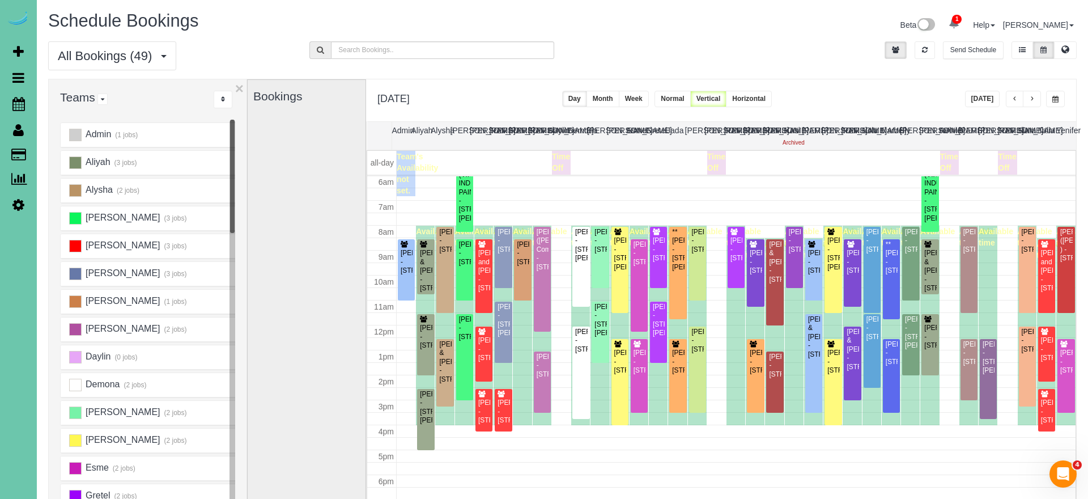
click at [1057, 95] on button "button" at bounding box center [1055, 99] width 19 height 16
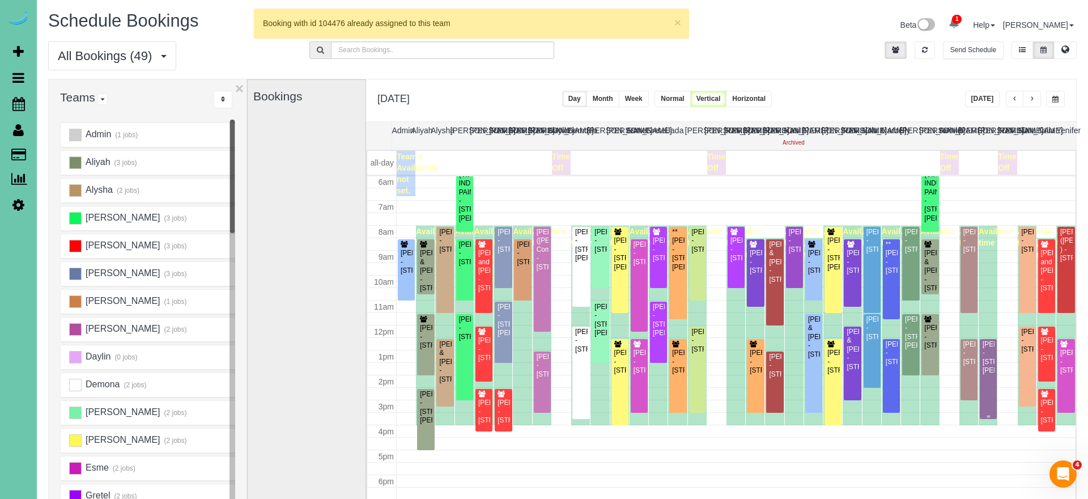
click at [993, 375] on div "Steve Holeman - 7110 Girard St, Omaha, NE 68152" at bounding box center [988, 357] width 12 height 35
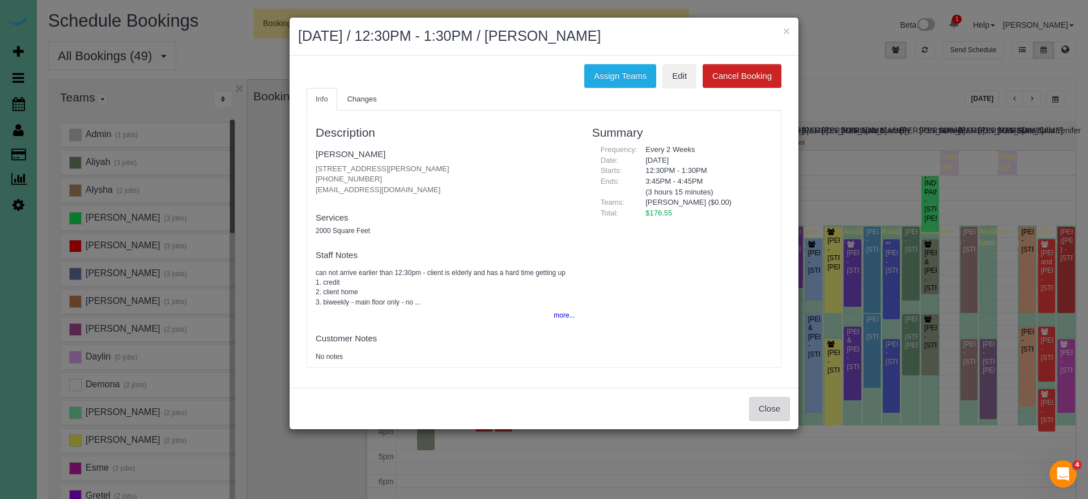
click at [758, 404] on button "Close" at bounding box center [769, 409] width 41 height 24
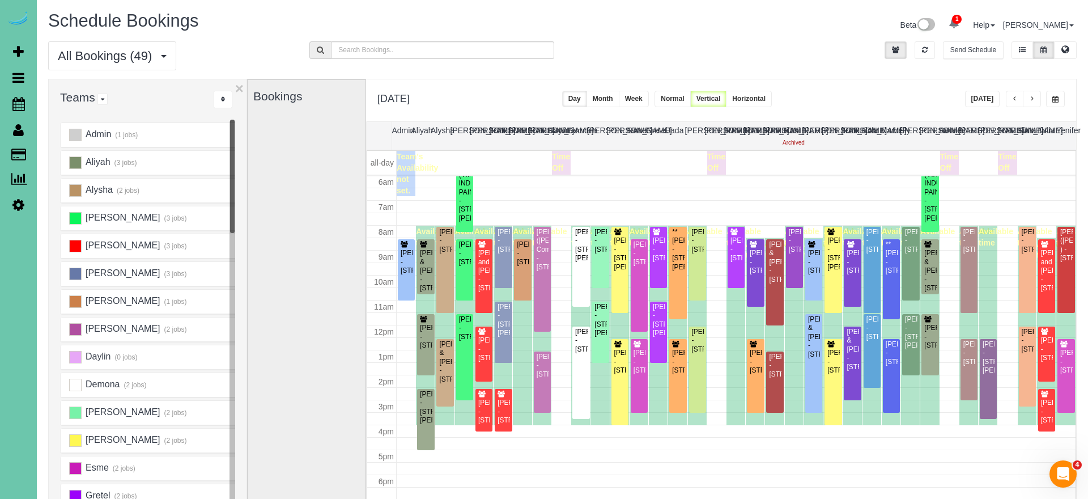
click at [1058, 92] on button "button" at bounding box center [1055, 99] width 19 height 16
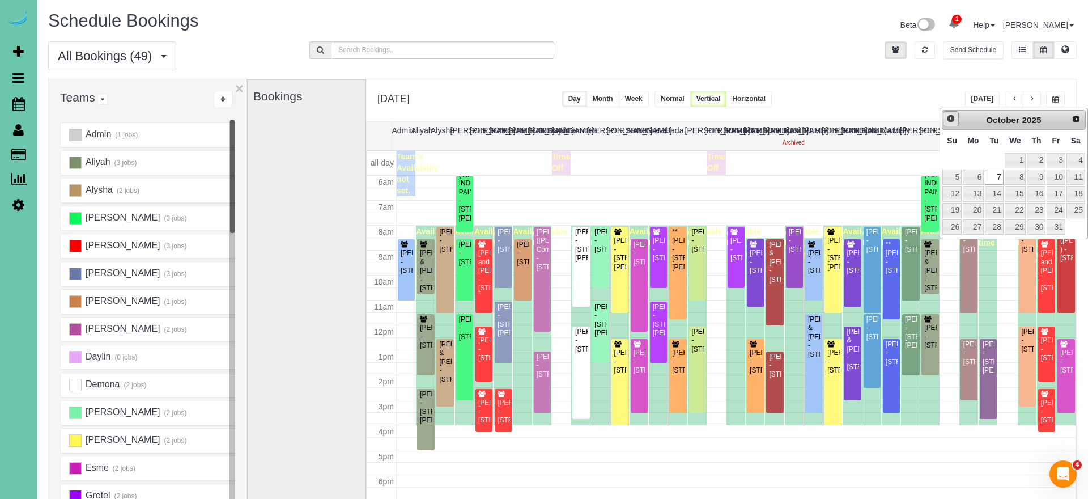
click at [950, 119] on span "Prev" at bounding box center [950, 118] width 9 height 9
click at [998, 209] on link "23" at bounding box center [994, 210] width 18 height 15
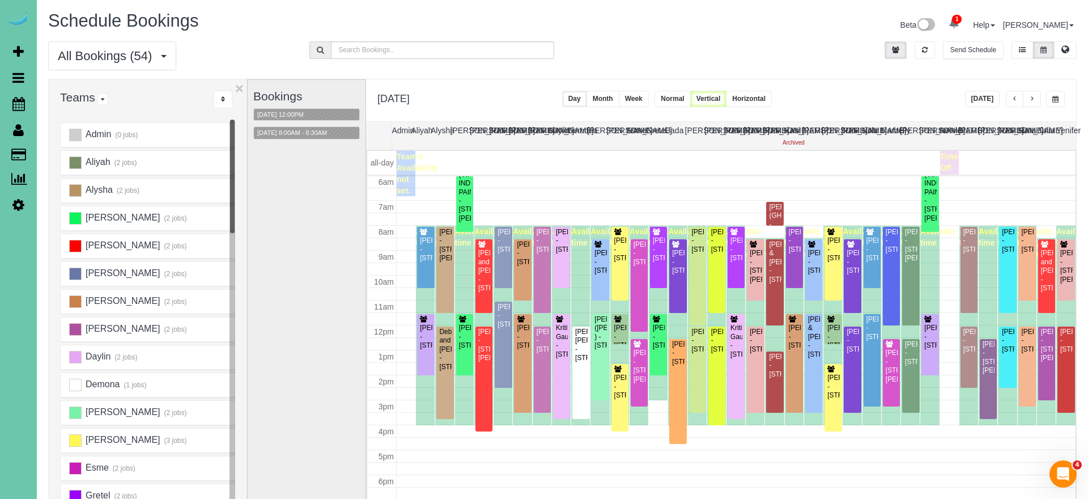
click at [1053, 101] on span "button" at bounding box center [1055, 99] width 6 height 7
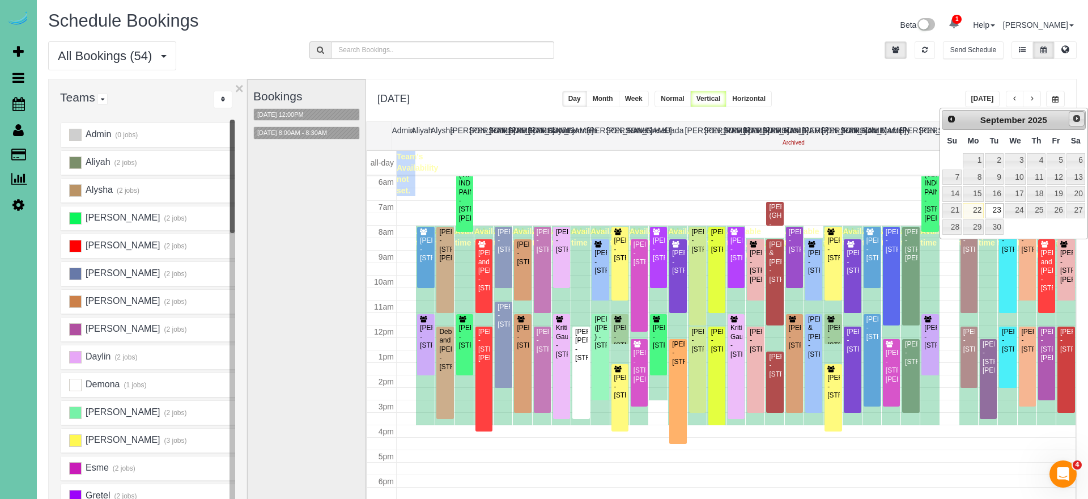
click at [1075, 116] on span "Next" at bounding box center [1076, 118] width 9 height 9
click at [994, 174] on link "7" at bounding box center [994, 176] width 18 height 15
type input "**********"
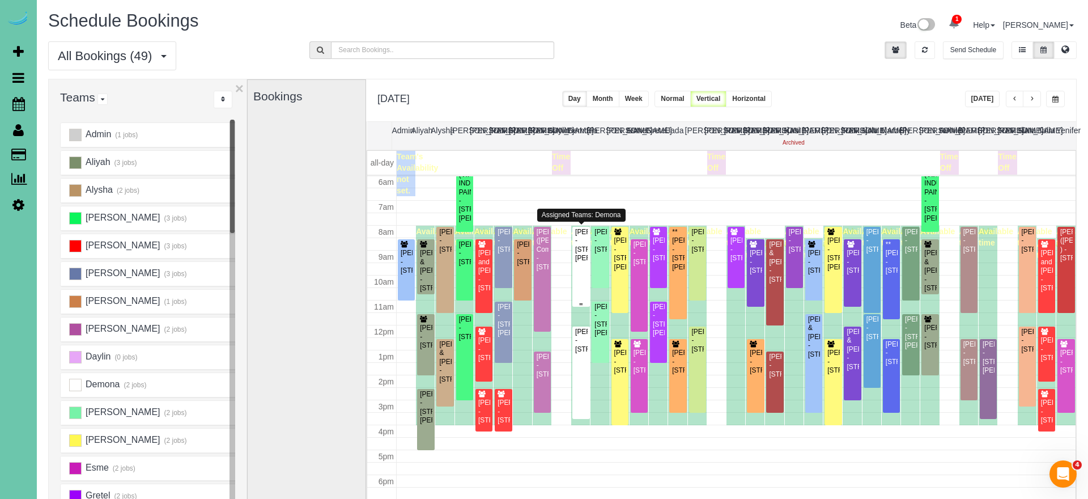
click at [581, 253] on div "[PERSON_NAME] - [STREET_ADDRESS][PERSON_NAME]" at bounding box center [581, 245] width 12 height 35
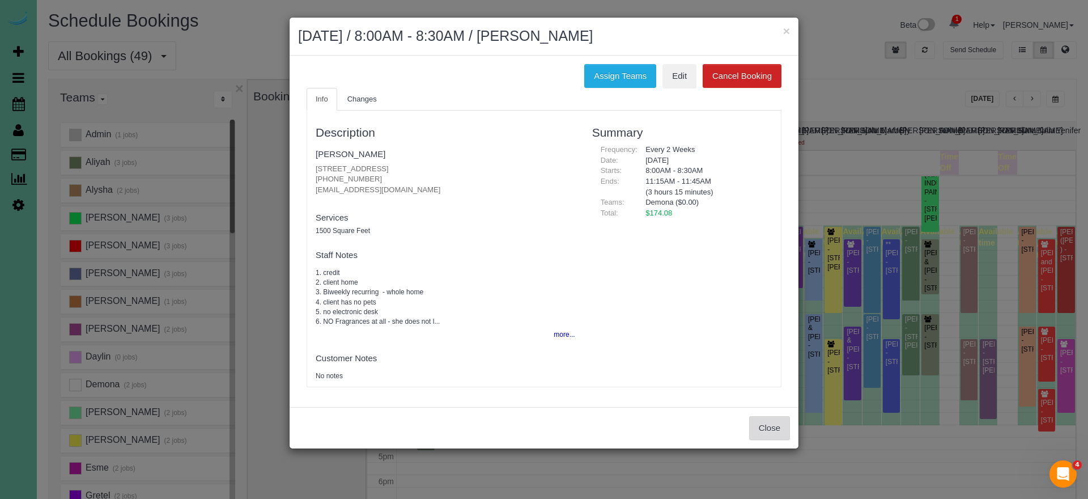
click at [752, 422] on button "Close" at bounding box center [769, 428] width 41 height 24
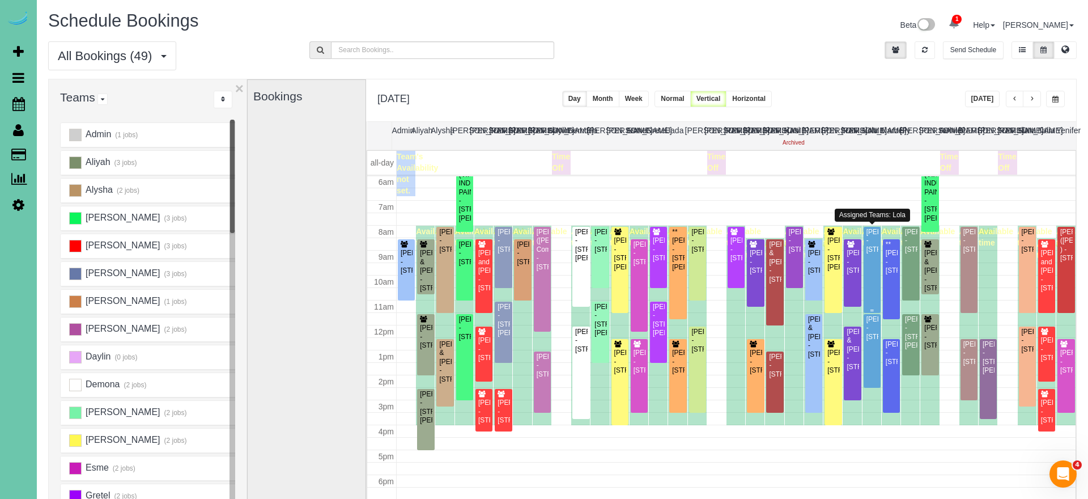
click at [871, 254] on div "Colin O'Reilly - 5107 Cuming Street, Omaha, NE 68132" at bounding box center [872, 241] width 12 height 26
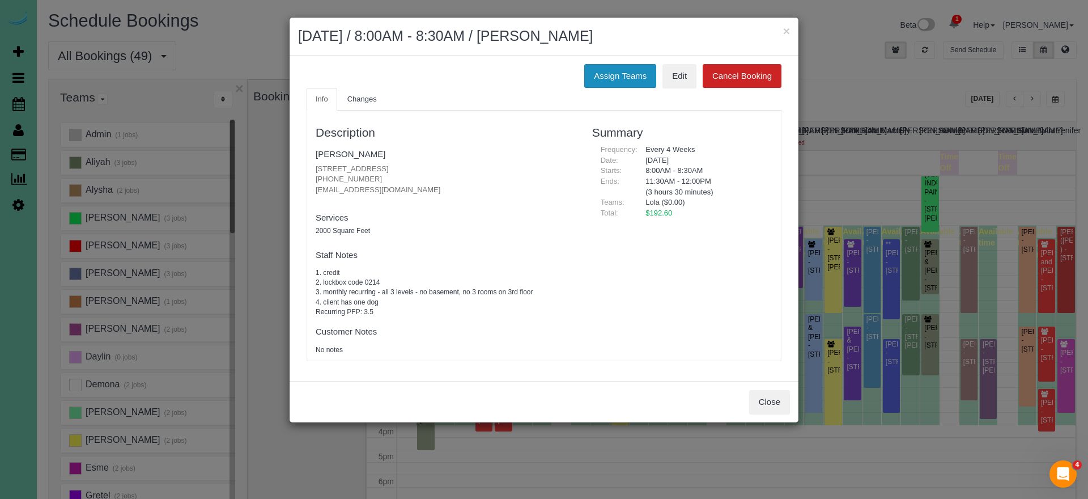
click at [617, 65] on button "Assign Teams" at bounding box center [620, 76] width 72 height 24
click at [610, 66] on button "Assign Teams" at bounding box center [620, 76] width 72 height 24
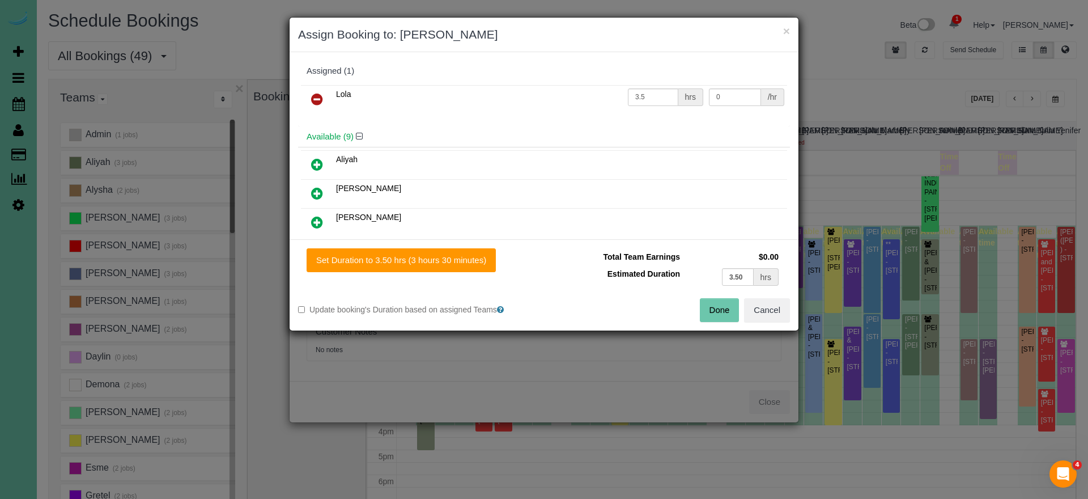
click at [312, 90] on link at bounding box center [317, 99] width 27 height 23
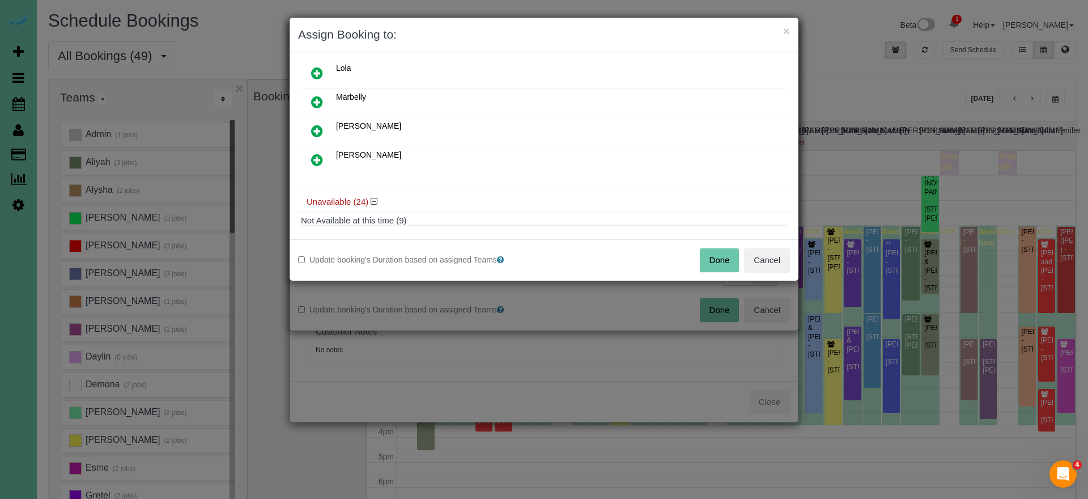
scroll to position [241, 0]
click at [314, 156] on icon at bounding box center [317, 157] width 12 height 14
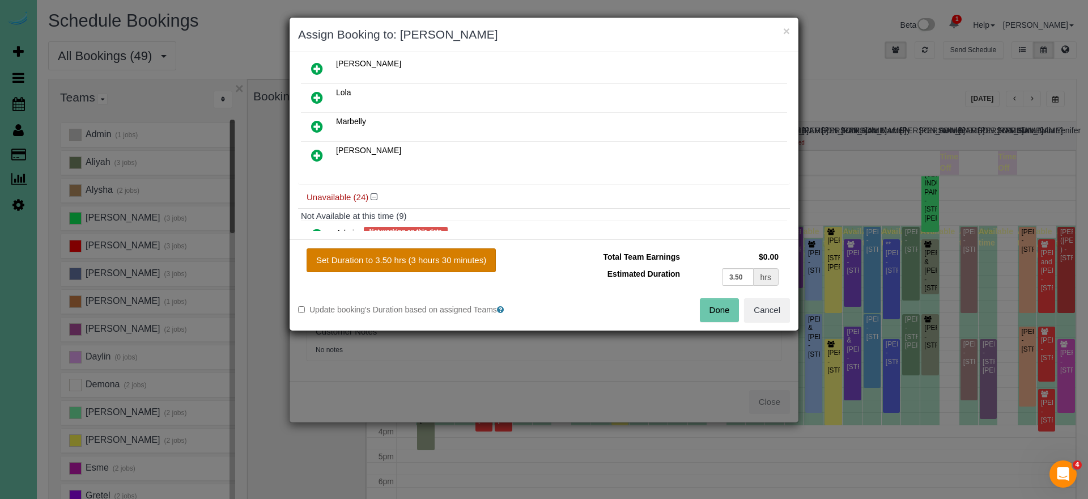
click at [435, 252] on button "Set Duration to 3.50 hrs (3 hours 30 minutes)" at bounding box center [401, 260] width 189 height 24
type input "3.50"
click at [719, 308] on button "Done" at bounding box center [720, 310] width 40 height 24
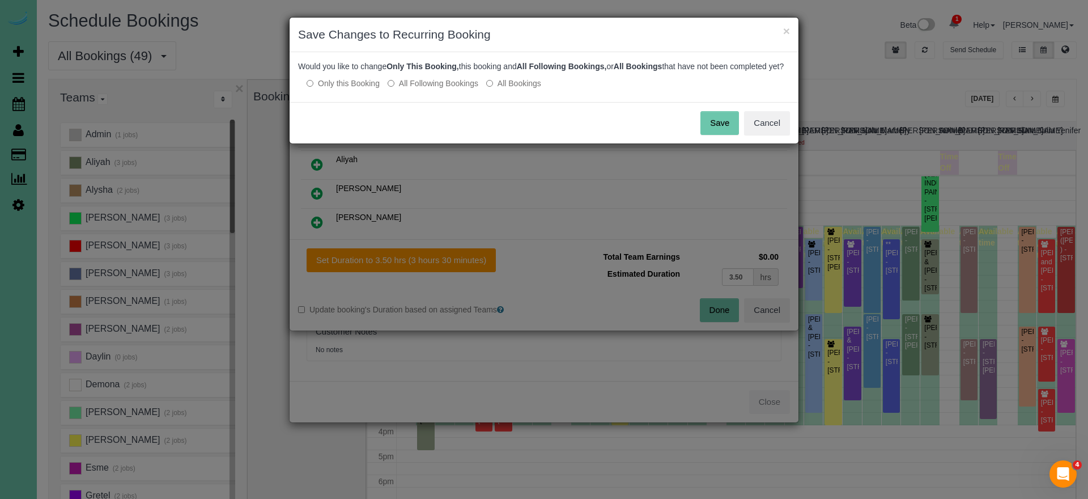
click at [435, 89] on label "All Following Bookings" at bounding box center [433, 83] width 91 height 11
click at [715, 129] on button "Save" at bounding box center [719, 123] width 39 height 24
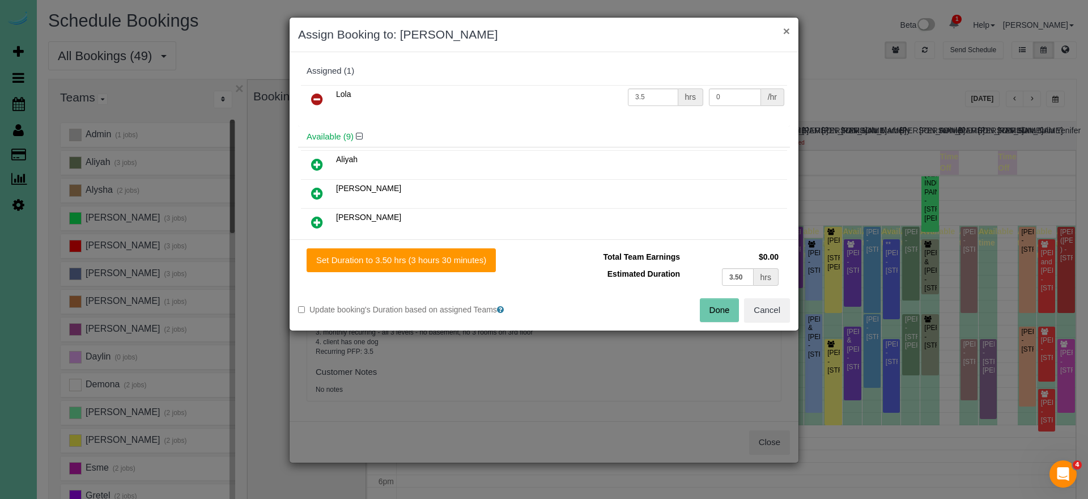
click at [783, 35] on button "×" at bounding box center [786, 31] width 7 height 12
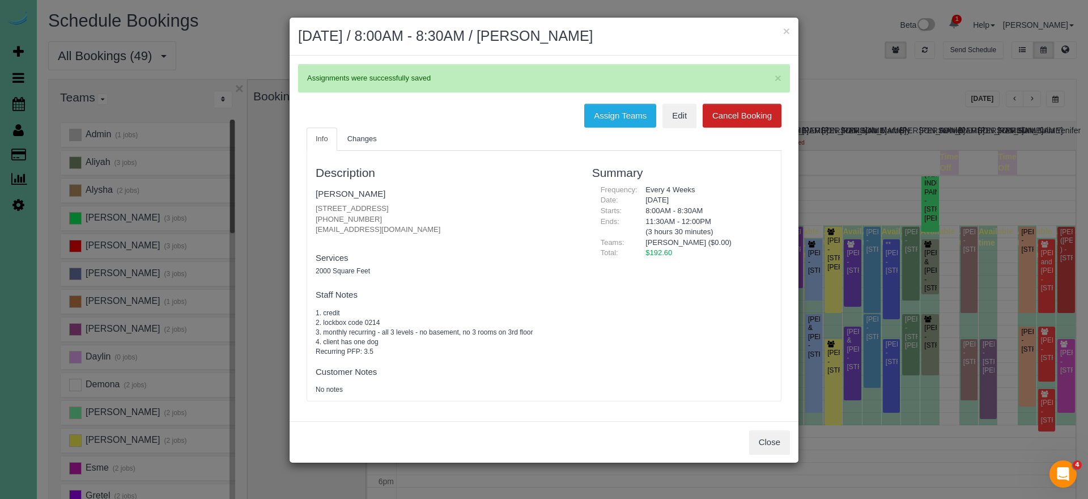
click at [780, 29] on h2 "October 07, 2025 / 8:00AM - 8:30AM / Colin O'Reilly" at bounding box center [544, 36] width 492 height 20
click at [785, 30] on button "×" at bounding box center [786, 31] width 7 height 12
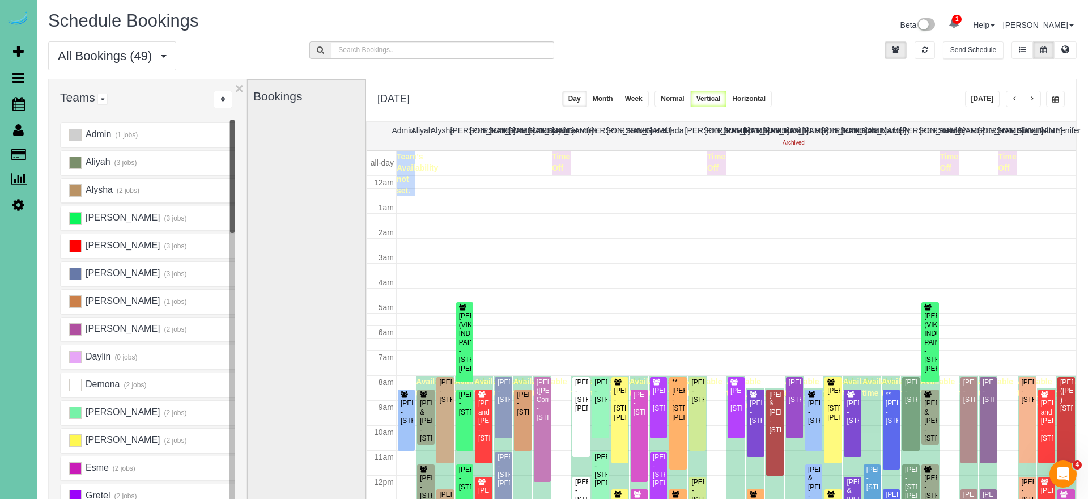
scroll to position [150, 0]
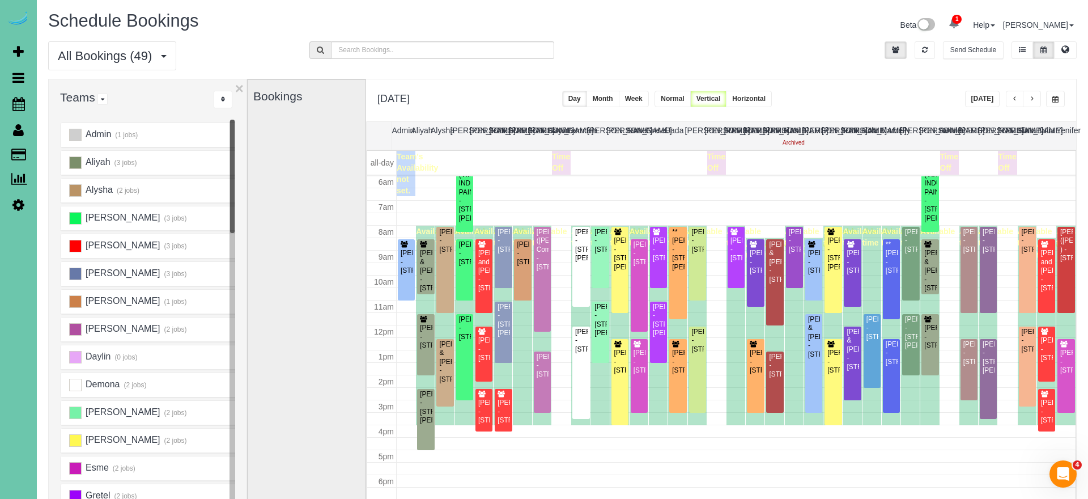
click at [1052, 99] on span "button" at bounding box center [1055, 99] width 6 height 7
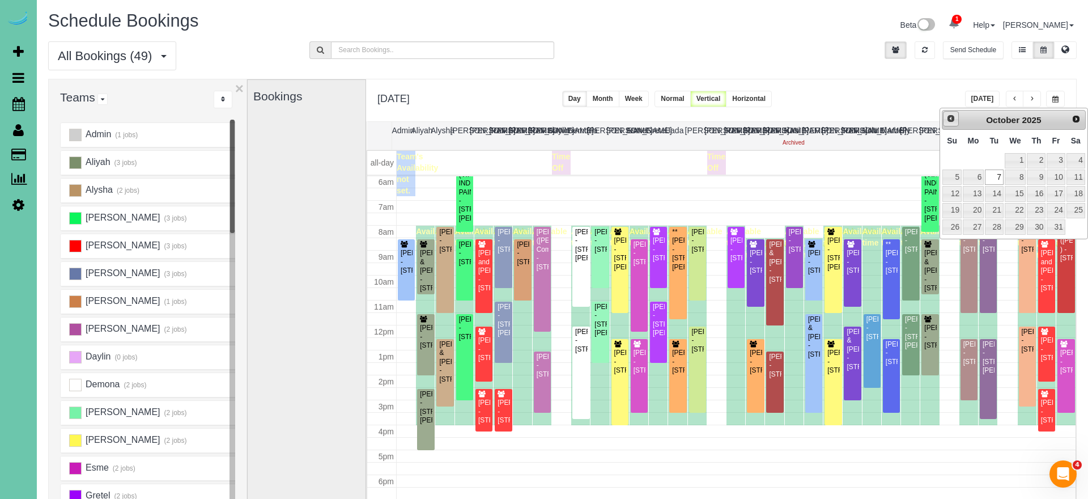
click at [948, 124] on link "Prev" at bounding box center [951, 119] width 16 height 16
click at [993, 210] on link "23" at bounding box center [994, 210] width 18 height 15
type input "**********"
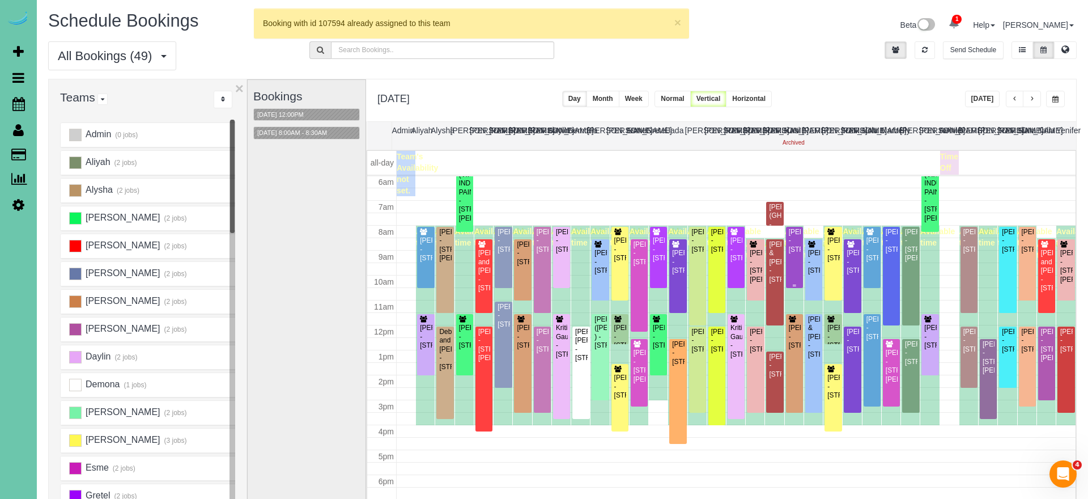
click at [795, 246] on div "Callie Dian - 667 N 59th Street, Omaha, NE 68132" at bounding box center [794, 241] width 12 height 26
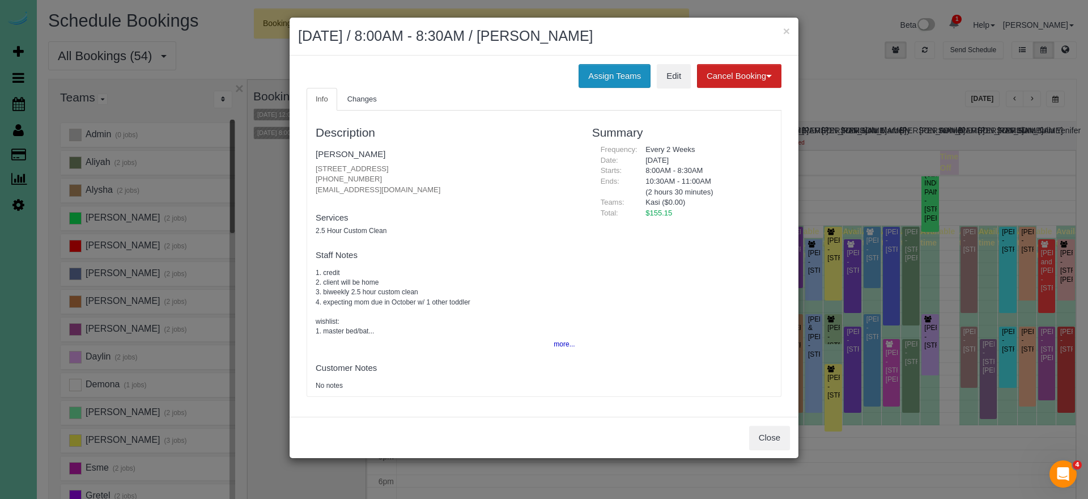
click at [581, 71] on button "Assign Teams" at bounding box center [614, 76] width 72 height 24
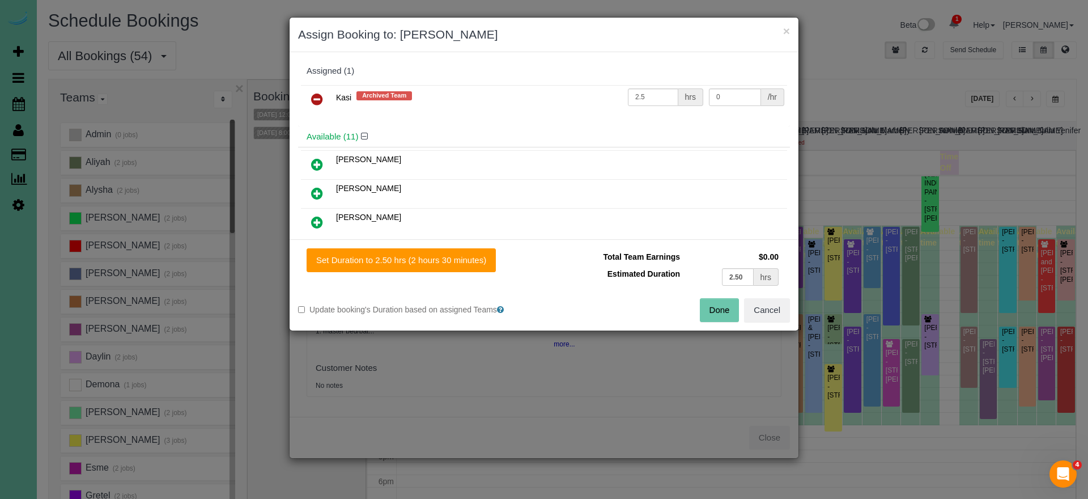
drag, startPoint x: 309, startPoint y: 93, endPoint x: 314, endPoint y: 107, distance: 14.2
click at [309, 94] on link at bounding box center [317, 99] width 27 height 23
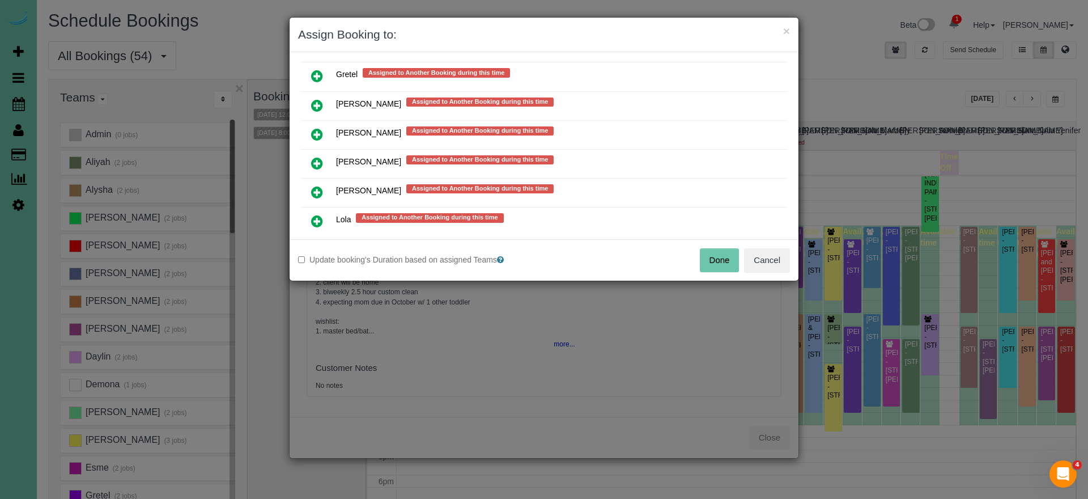
scroll to position [908, 0]
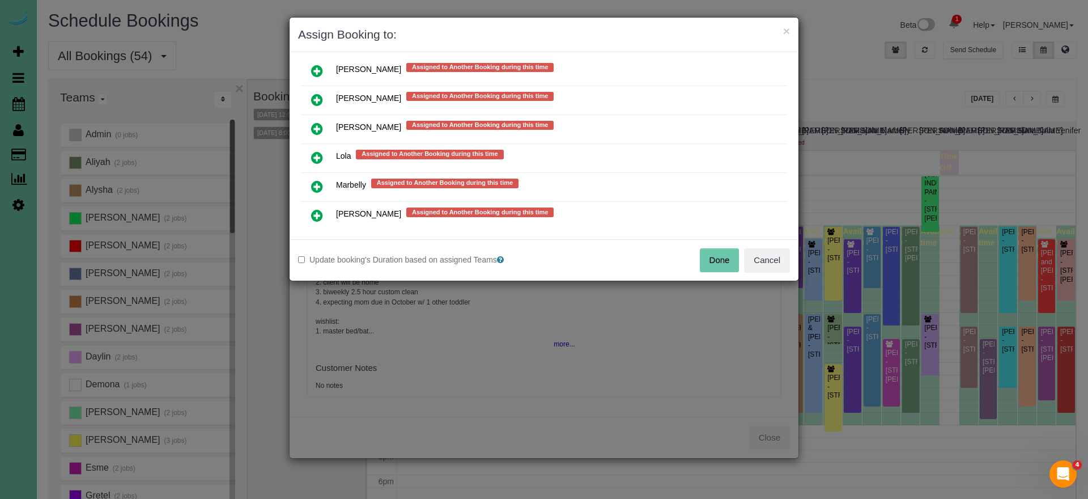
drag, startPoint x: 317, startPoint y: 154, endPoint x: 326, endPoint y: 173, distance: 20.8
click at [317, 154] on icon at bounding box center [317, 158] width 12 height 14
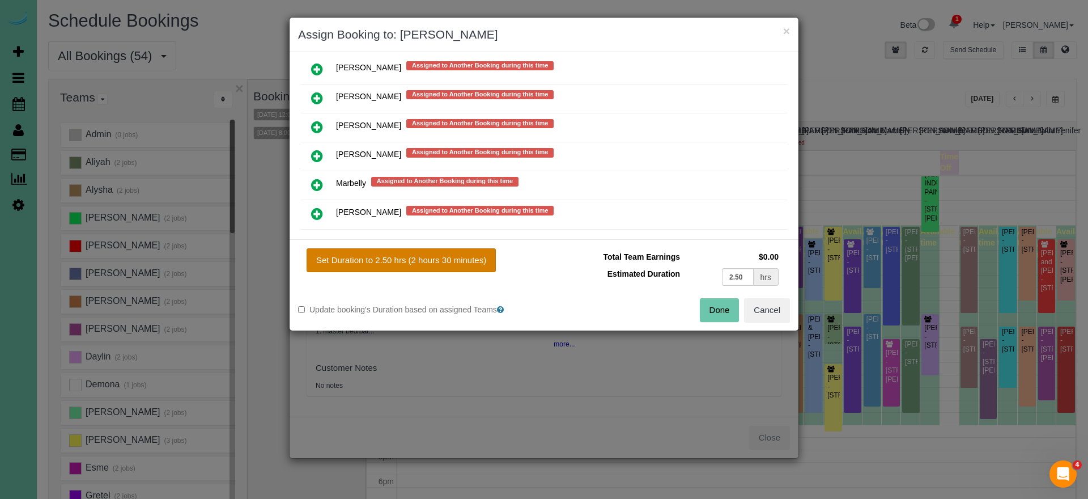
click at [392, 250] on button "Set Duration to 2.50 hrs (2 hours 30 minutes)" at bounding box center [401, 260] width 189 height 24
type input "2.50"
click at [724, 302] on button "Done" at bounding box center [720, 310] width 40 height 24
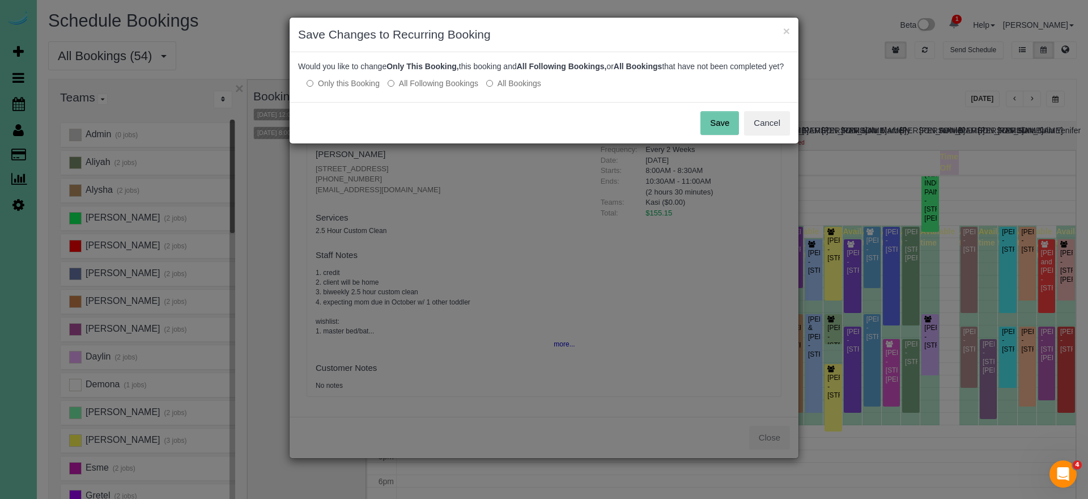
click at [432, 89] on label "All Following Bookings" at bounding box center [433, 83] width 91 height 11
click at [720, 135] on button "Save" at bounding box center [719, 123] width 39 height 24
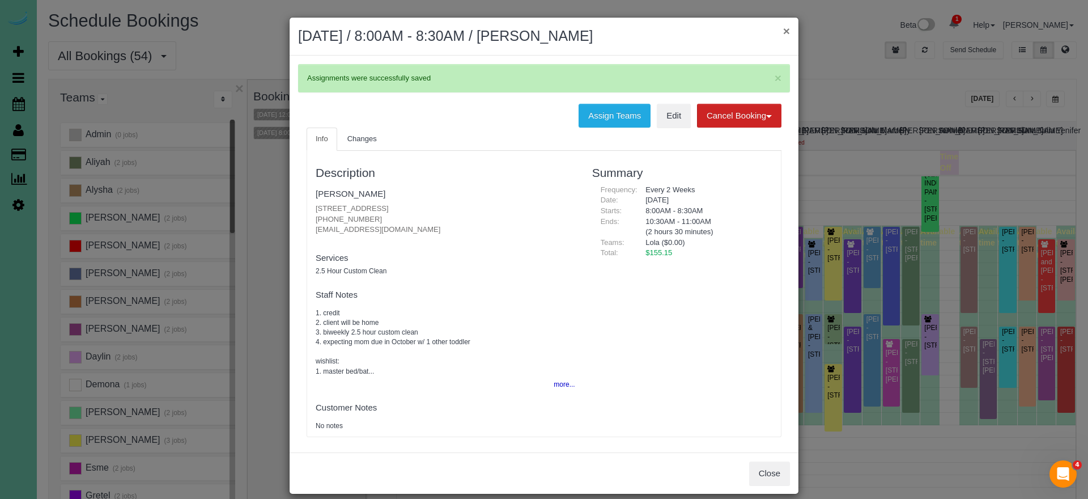
click at [784, 30] on button "×" at bounding box center [786, 31] width 7 height 12
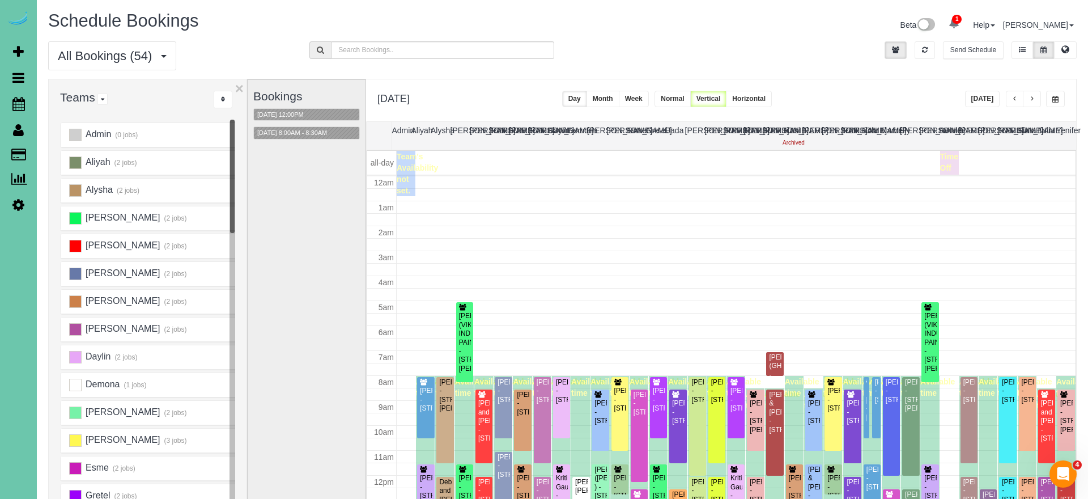
scroll to position [150, 0]
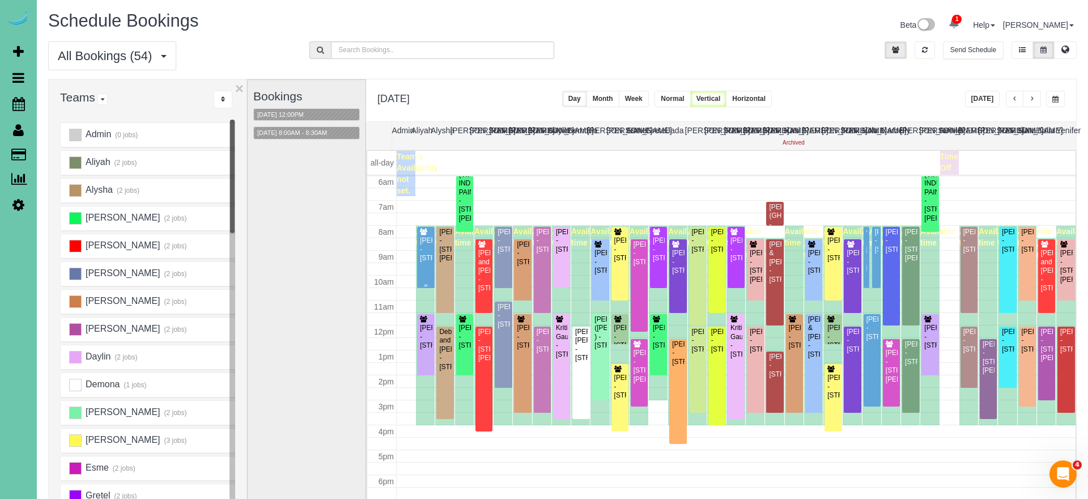
click at [422, 259] on div "Brittany Buete - 15676 King St, Bennington, NE 68007" at bounding box center [425, 249] width 12 height 26
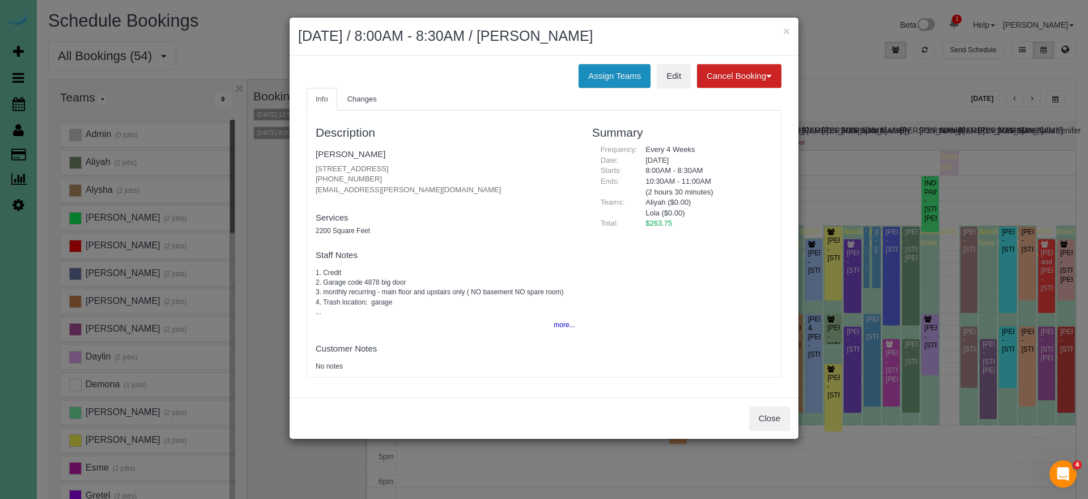
click at [607, 78] on button "Assign Teams" at bounding box center [614, 76] width 72 height 24
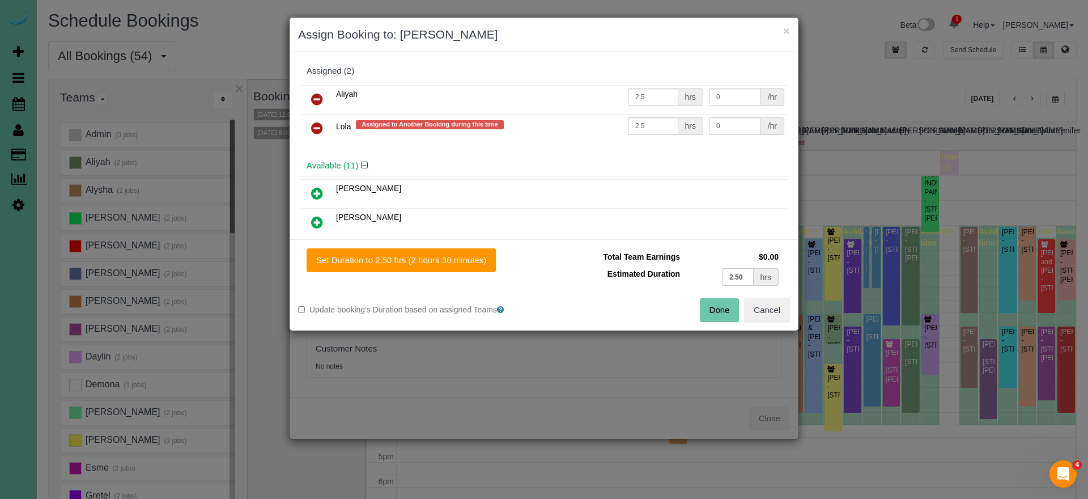
click at [313, 126] on icon at bounding box center [317, 128] width 12 height 14
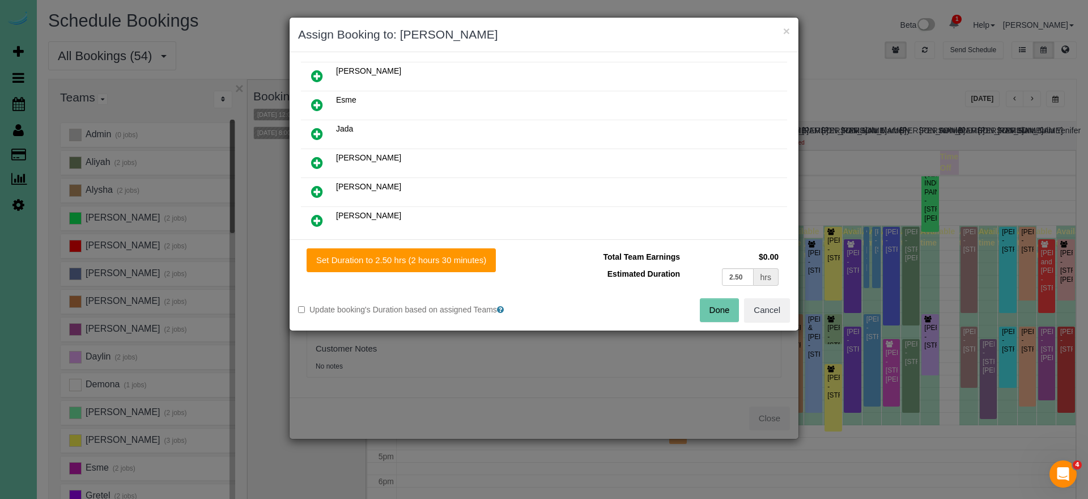
scroll to position [214, 0]
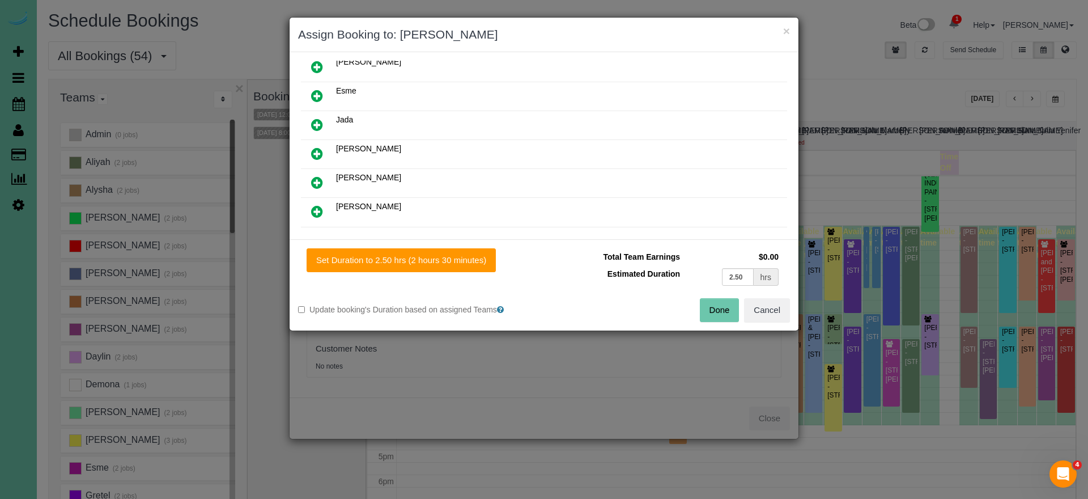
click at [317, 186] on icon at bounding box center [317, 183] width 12 height 14
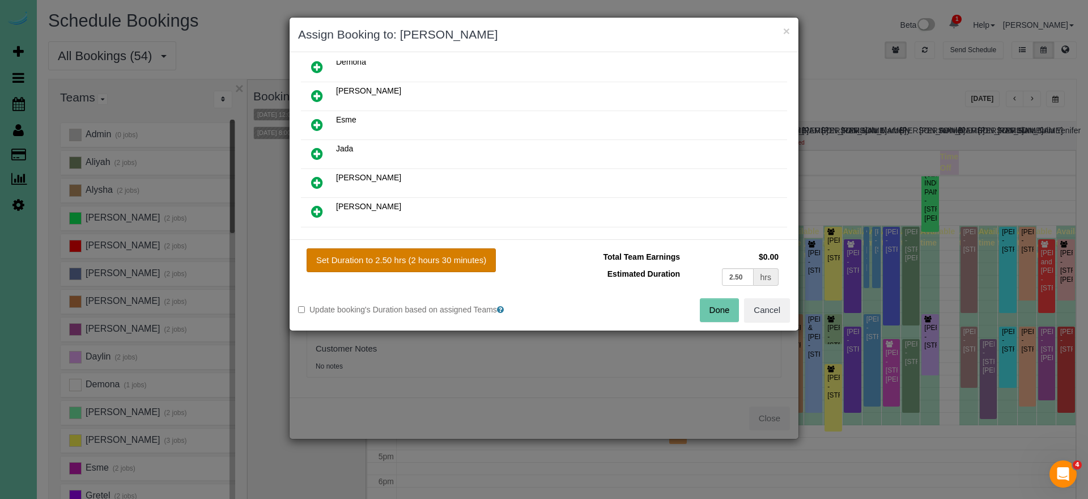
drag, startPoint x: 393, startPoint y: 274, endPoint x: 399, endPoint y: 269, distance: 7.7
click at [399, 269] on div "Set Duration to 2.50 hrs (2 hours 30 minutes) Total Team Earnings $0.00 Estimat…" at bounding box center [544, 284] width 509 height 91
drag, startPoint x: 407, startPoint y: 261, endPoint x: 450, endPoint y: 268, distance: 44.2
click at [408, 261] on button "Set Duration to 2.50 hrs (2 hours 30 minutes)" at bounding box center [401, 260] width 189 height 24
type input "2.50"
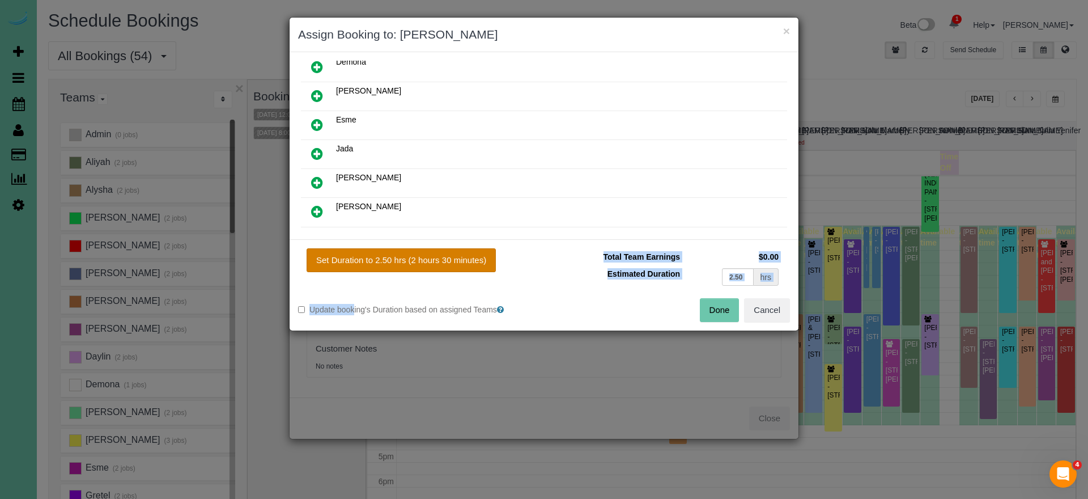
type input "2.50"
click at [709, 305] on button "Done" at bounding box center [720, 310] width 40 height 24
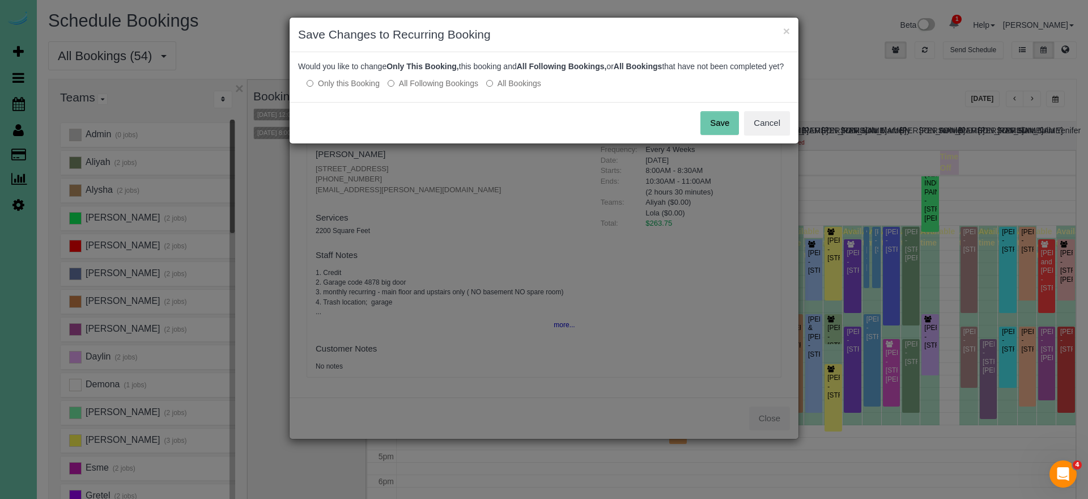
click at [454, 89] on label "All Following Bookings" at bounding box center [433, 83] width 91 height 11
click at [719, 133] on button "Save" at bounding box center [719, 123] width 39 height 24
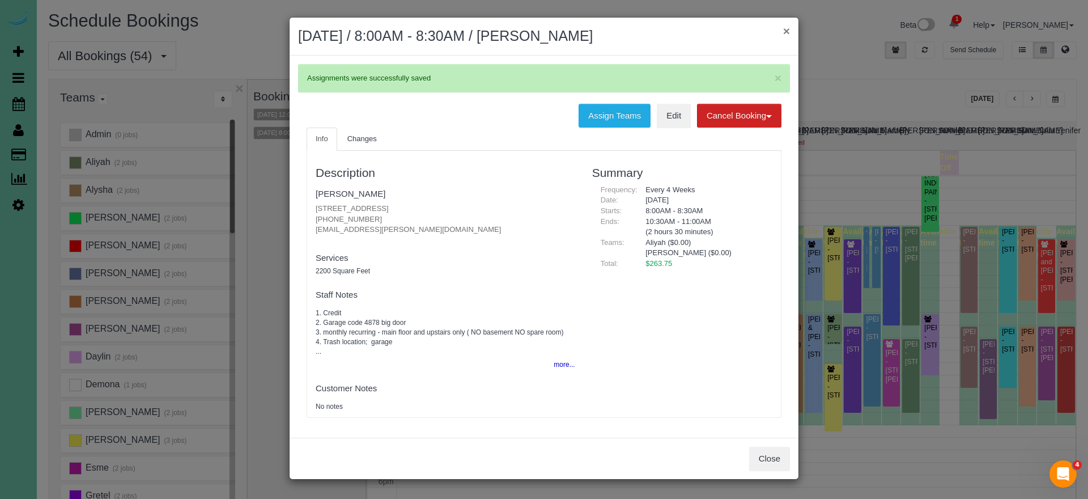
click at [784, 32] on button "×" at bounding box center [786, 31] width 7 height 12
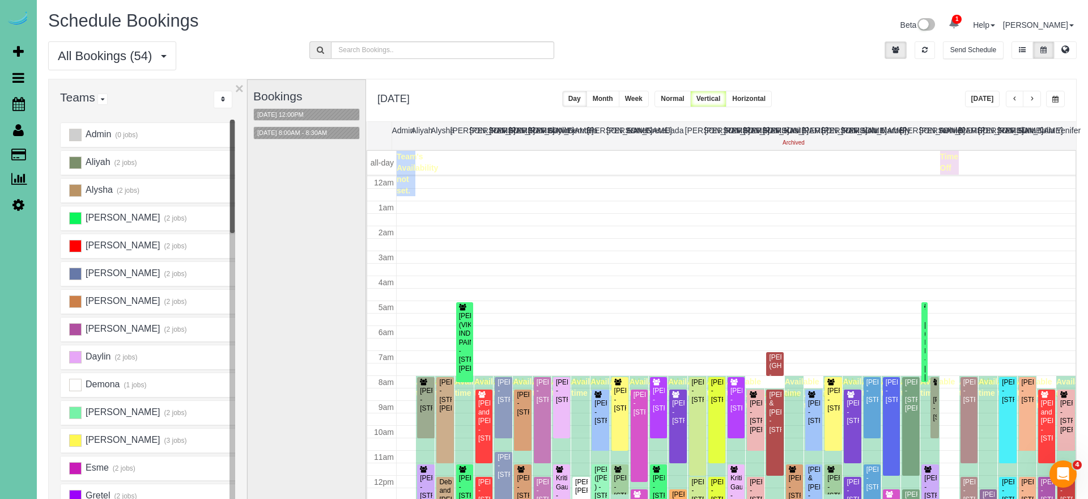
scroll to position [150, 0]
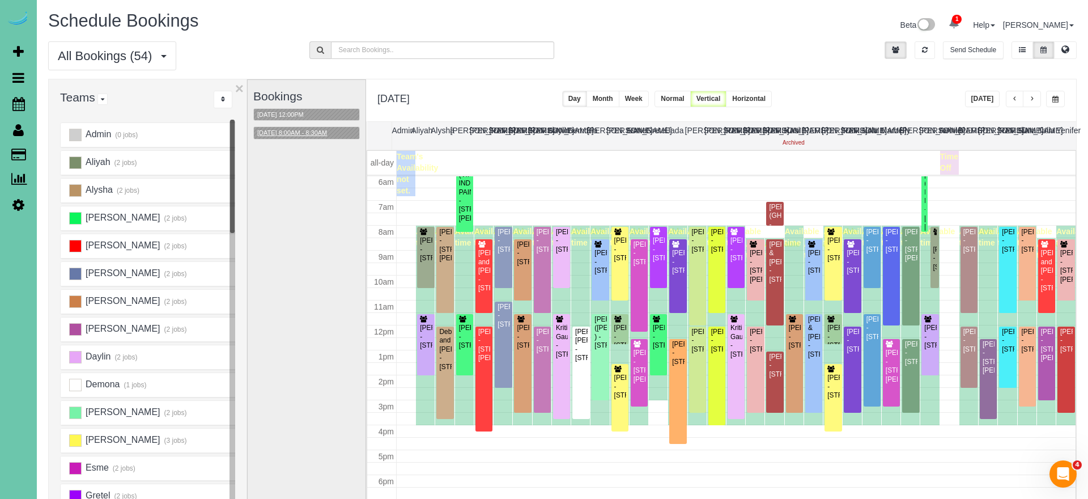
click at [307, 134] on button "09/23/2025 8:00AM - 8:30AM" at bounding box center [292, 133] width 76 height 12
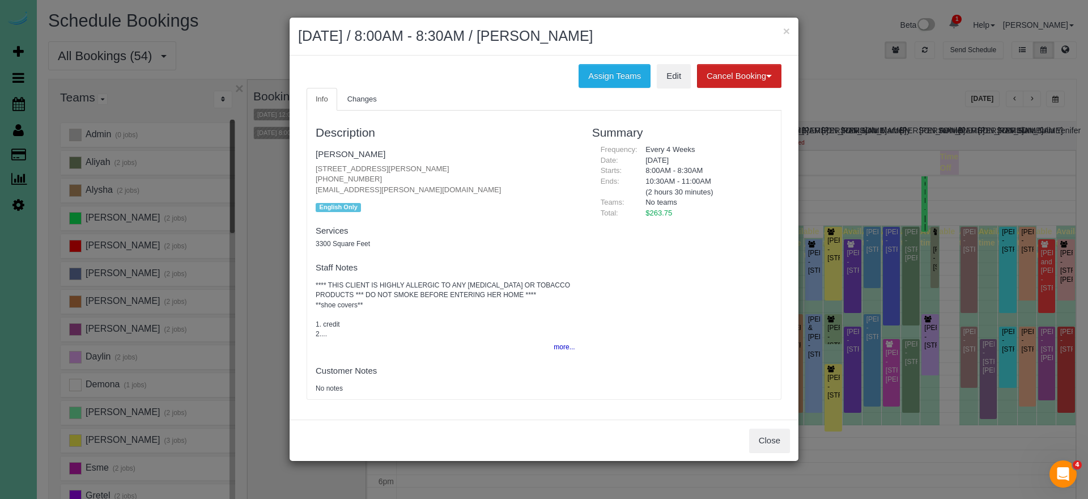
click at [759, 423] on div "Close" at bounding box center [544, 439] width 509 height 41
click at [760, 428] on button "Close" at bounding box center [769, 440] width 41 height 24
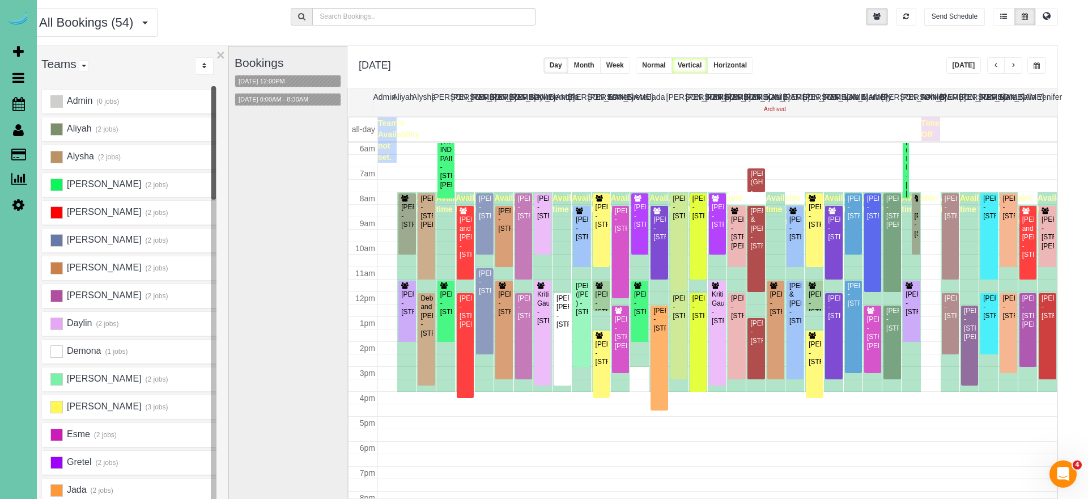
scroll to position [33, 20]
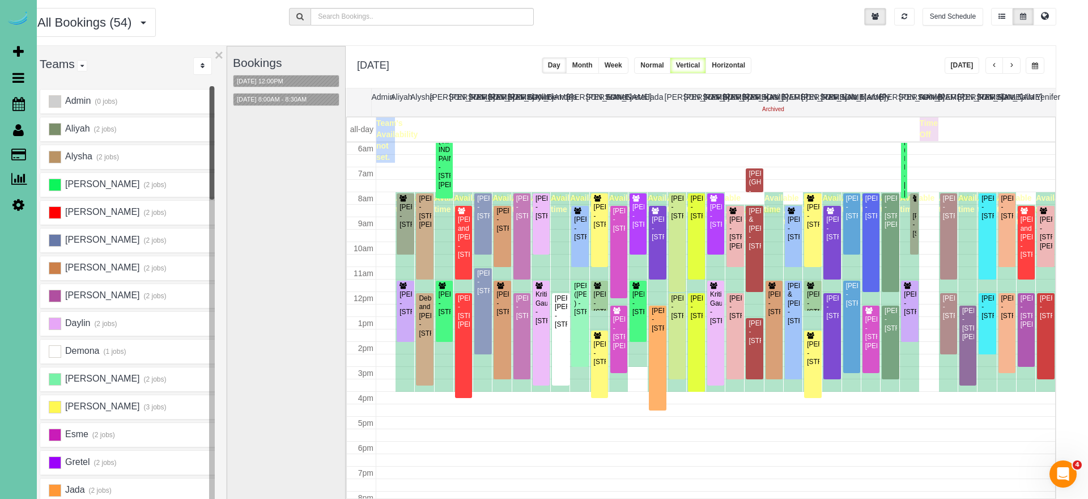
click at [532, 48] on div "**********" at bounding box center [701, 67] width 710 height 42
drag, startPoint x: 500, startPoint y: 59, endPoint x: 514, endPoint y: 59, distance: 13.6
click at [500, 59] on div "**********" at bounding box center [701, 67] width 710 height 42
drag, startPoint x: 981, startPoint y: 72, endPoint x: 971, endPoint y: 70, distance: 10.3
click at [977, 71] on div "**********" at bounding box center [994, 65] width 100 height 16
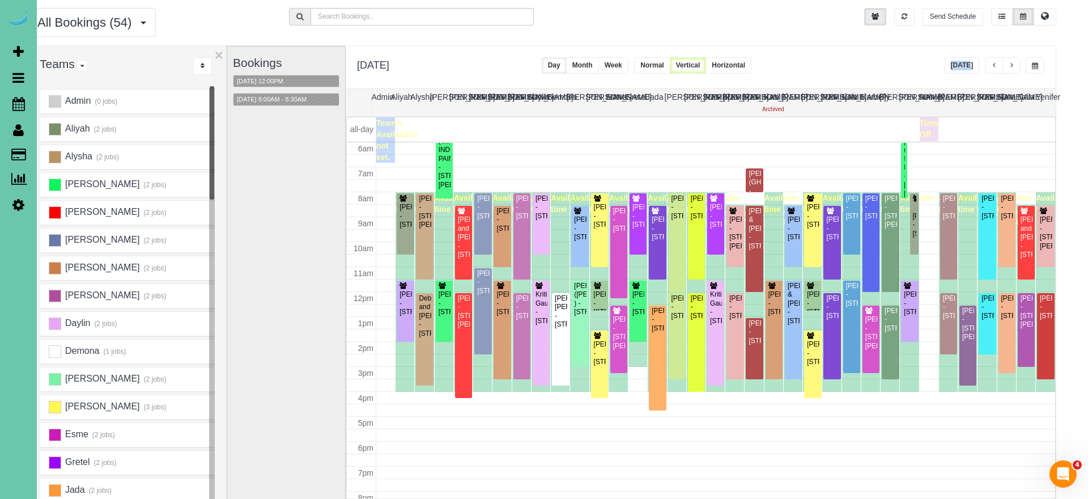
click at [968, 70] on button "[DATE]" at bounding box center [961, 65] width 35 height 16
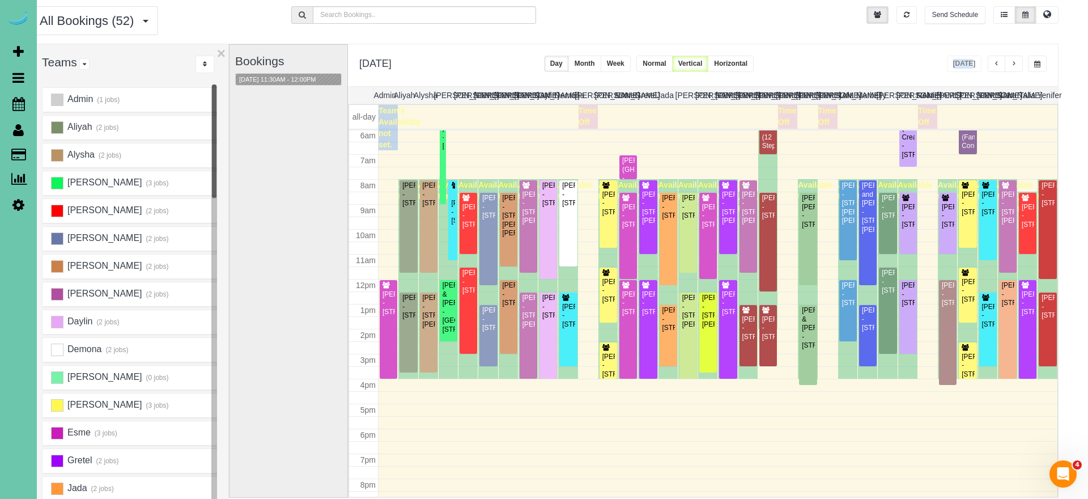
scroll to position [35, 16]
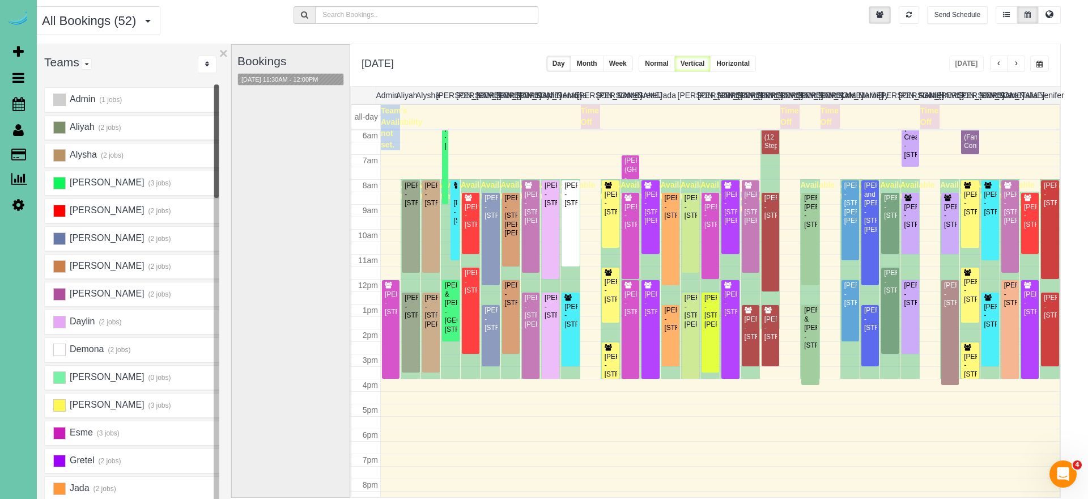
click at [877, 63] on div "**********" at bounding box center [705, 65] width 710 height 42
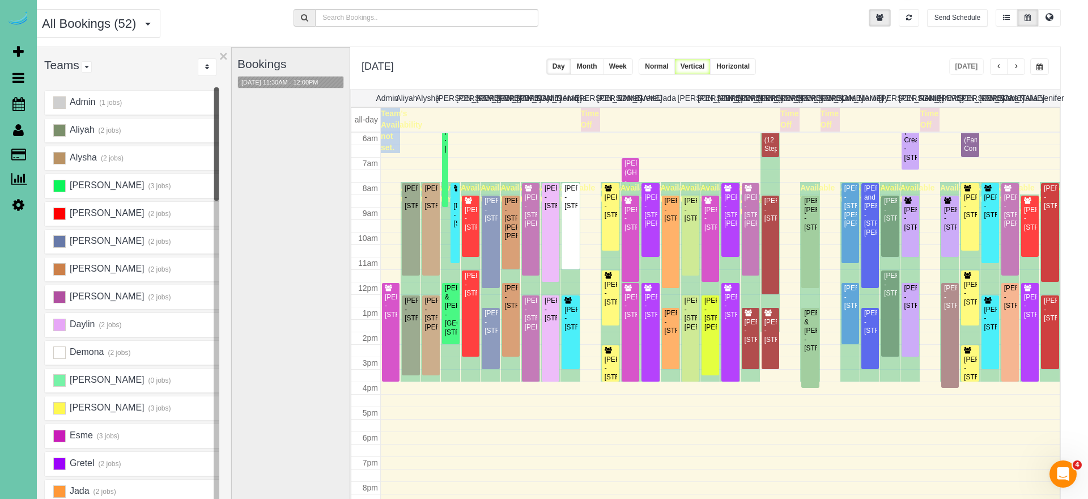
scroll to position [31, 16]
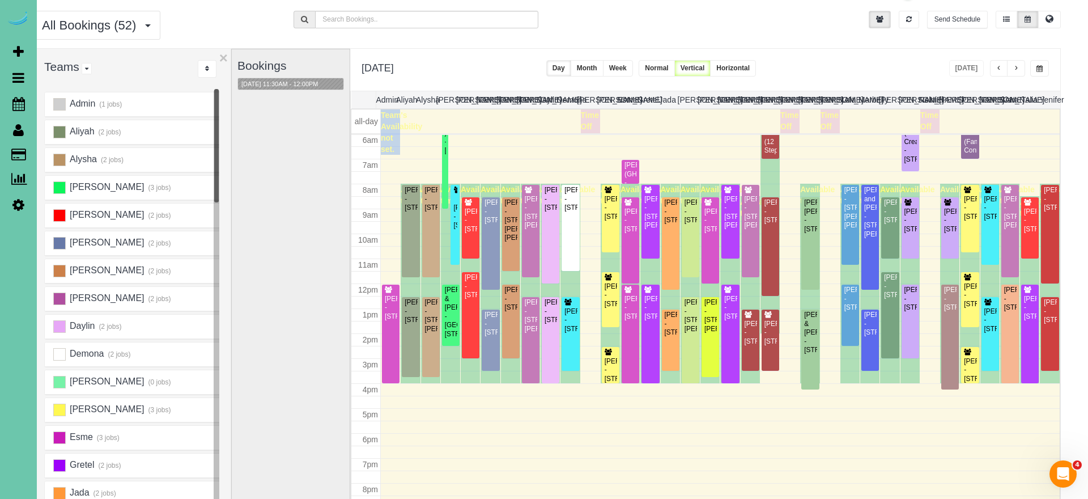
click at [1017, 65] on button "button" at bounding box center [1016, 68] width 18 height 16
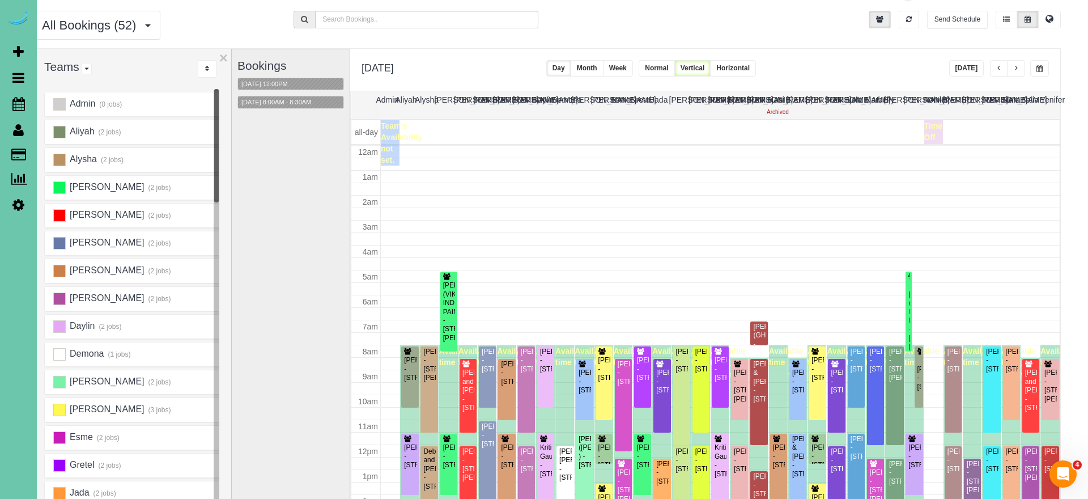
scroll to position [150, 0]
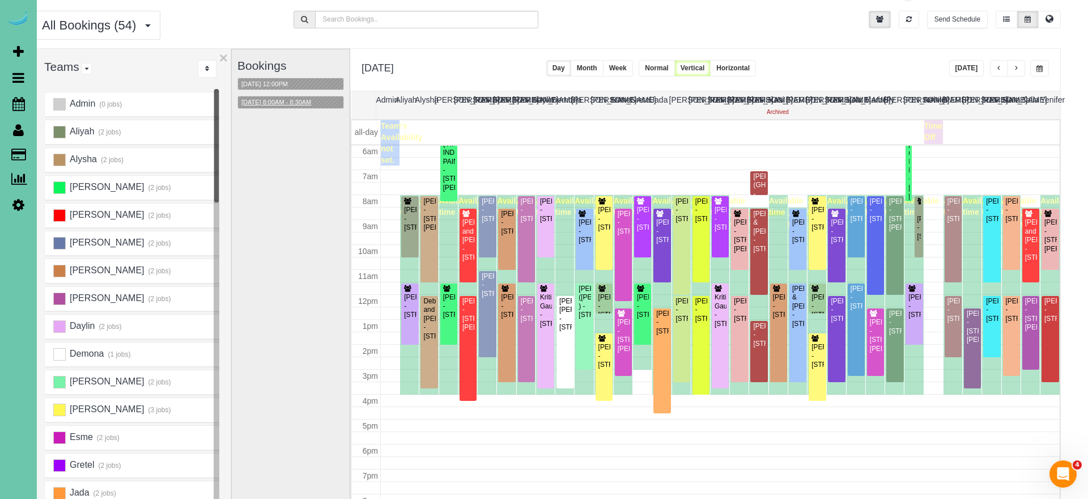
click at [282, 103] on button "[DATE] 8:00AM - 8:30AM" at bounding box center [276, 102] width 76 height 12
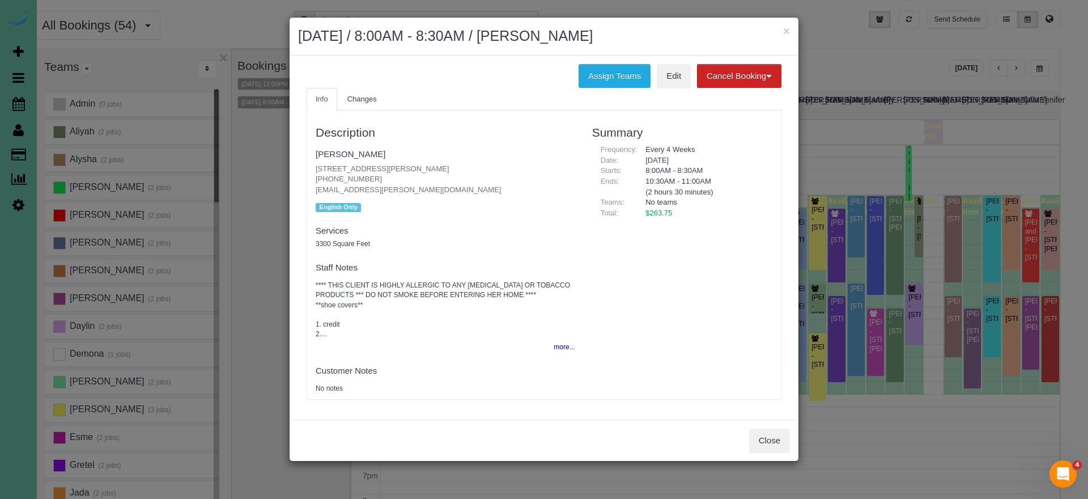
click at [671, 325] on div "Description Tammy Cooney 18510 Wirt Cir, Elkhorn, NE 68022 (402) 968-5118 ptcoo…" at bounding box center [544, 254] width 474 height 277
click at [758, 433] on button "Close" at bounding box center [769, 440] width 41 height 24
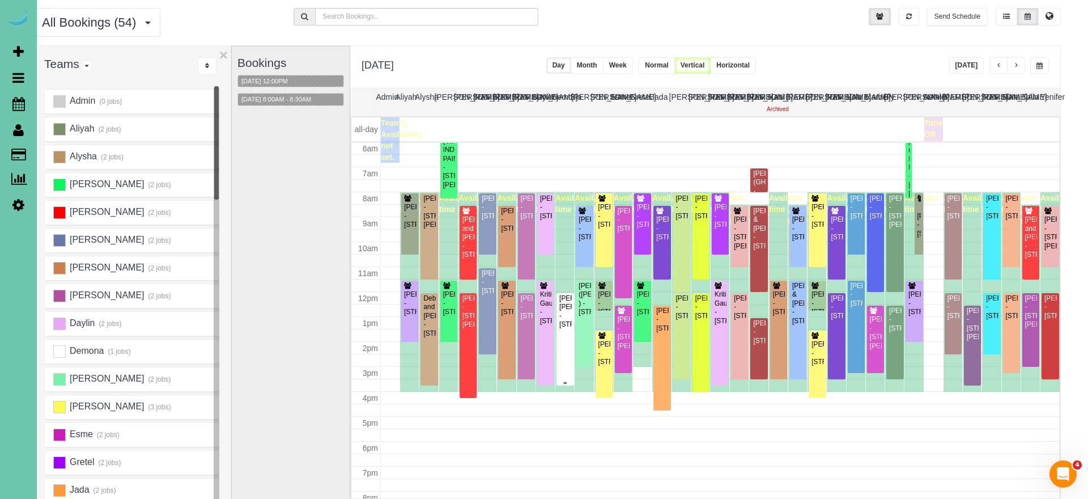
click at [563, 310] on div "Mary Lu Wheeler - 6204 Oak Hill Plz, Omaha, NE 68137" at bounding box center [565, 311] width 12 height 35
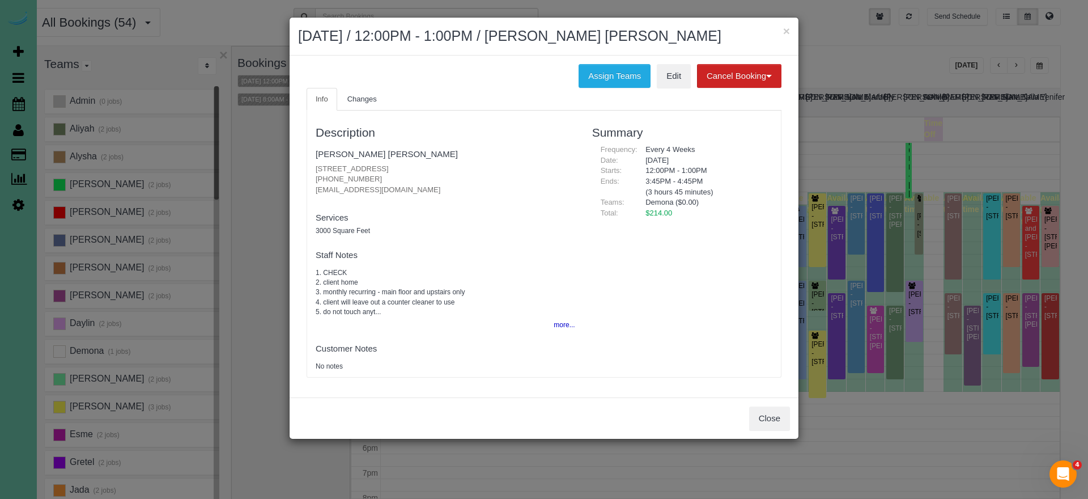
click at [567, 322] on button "more..." at bounding box center [561, 325] width 28 height 16
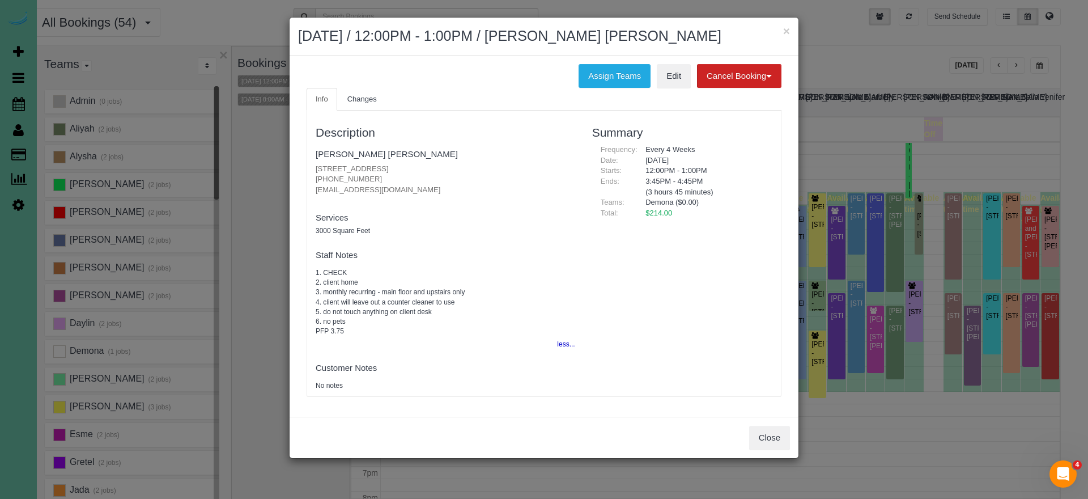
drag, startPoint x: 760, startPoint y: 427, endPoint x: 751, endPoint y: 422, distance: 10.9
click at [760, 426] on button "Close" at bounding box center [769, 437] width 41 height 24
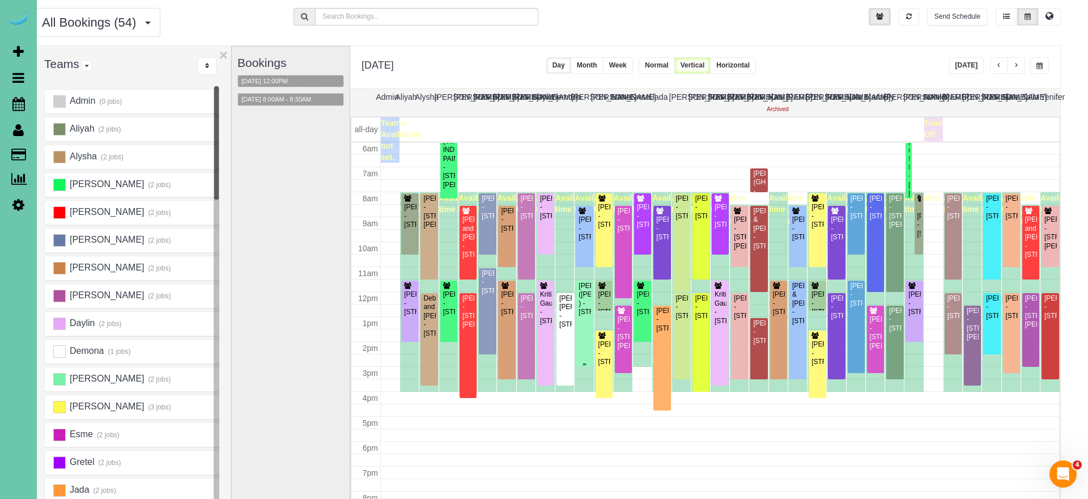
click at [586, 317] on div "[PERSON_NAME] ([PERSON_NAME] ) - [STREET_ADDRESS]" at bounding box center [584, 299] width 12 height 35
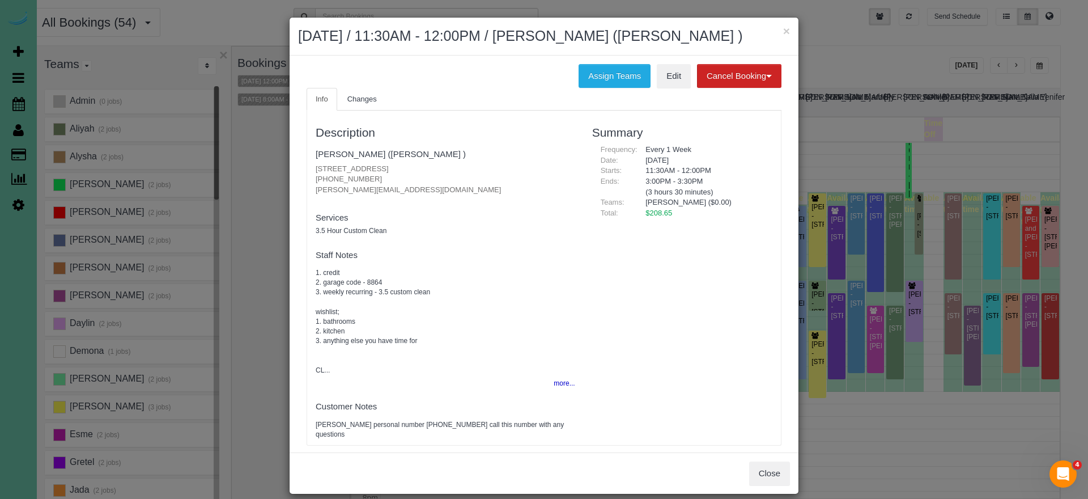
scroll to position [7, 0]
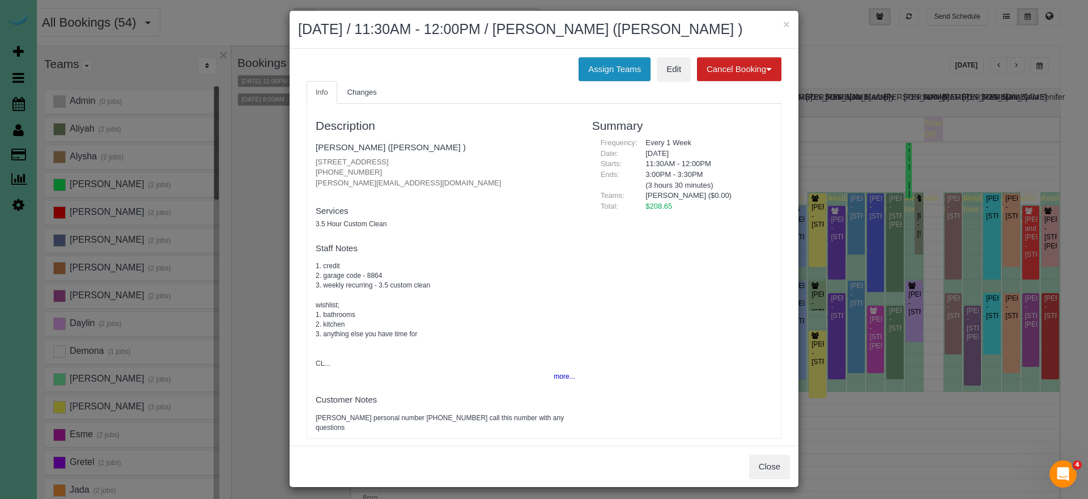
click at [588, 81] on button "Assign Teams" at bounding box center [614, 69] width 72 height 24
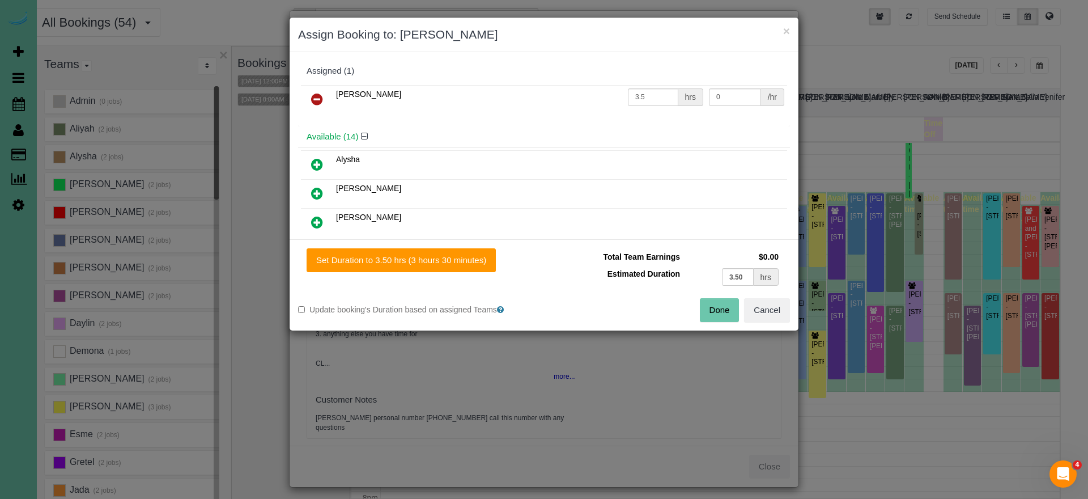
drag, startPoint x: 309, startPoint y: 96, endPoint x: 313, endPoint y: 123, distance: 26.8
click at [309, 96] on link at bounding box center [317, 99] width 27 height 23
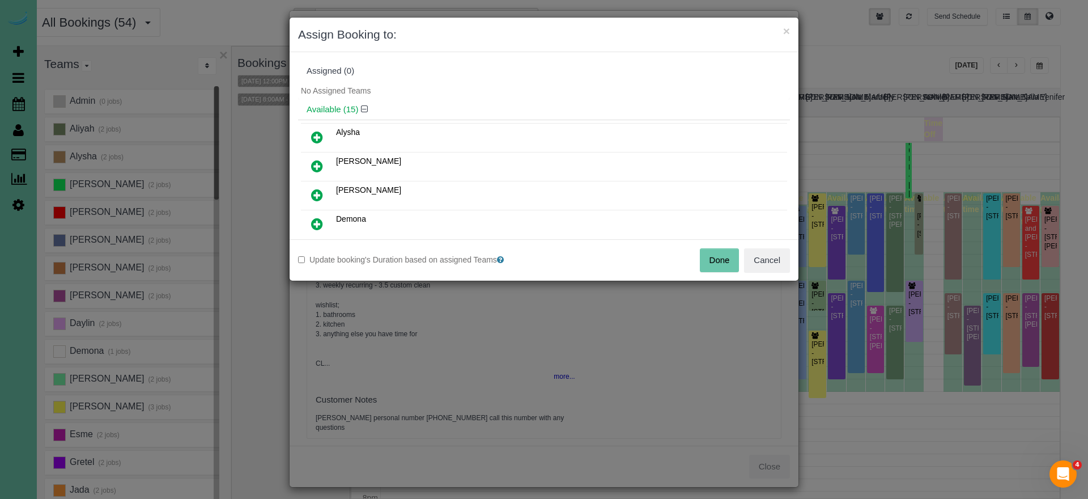
scroll to position [44, 0]
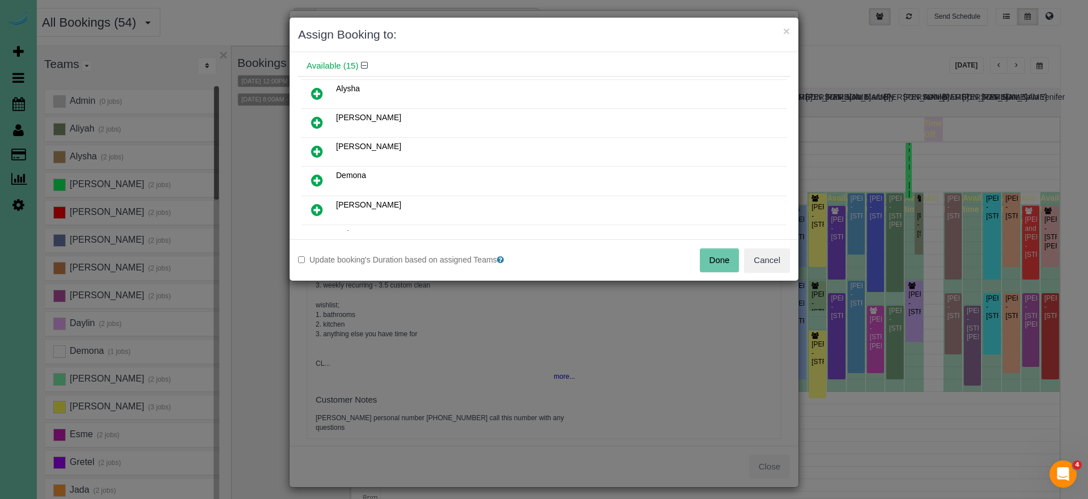
drag, startPoint x: 312, startPoint y: 182, endPoint x: 346, endPoint y: 216, distance: 48.1
click at [313, 183] on icon at bounding box center [317, 180] width 12 height 14
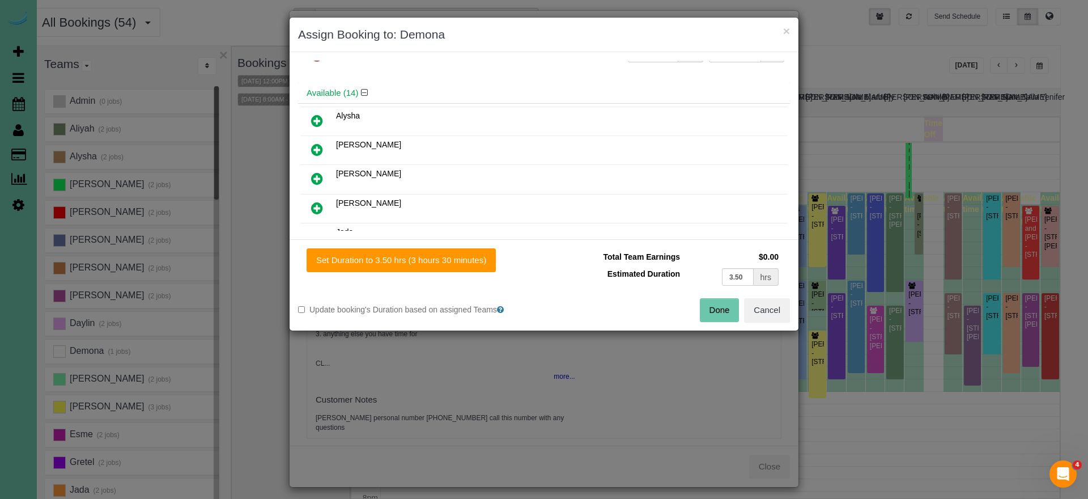
drag, startPoint x: 388, startPoint y: 250, endPoint x: 541, endPoint y: 279, distance: 156.2
click at [390, 250] on button "Set Duration to 3.50 hrs (3 hours 30 minutes)" at bounding box center [401, 260] width 189 height 24
type input "3.50"
drag, startPoint x: 716, startPoint y: 310, endPoint x: 659, endPoint y: 248, distance: 84.2
click at [714, 309] on button "Done" at bounding box center [720, 310] width 40 height 24
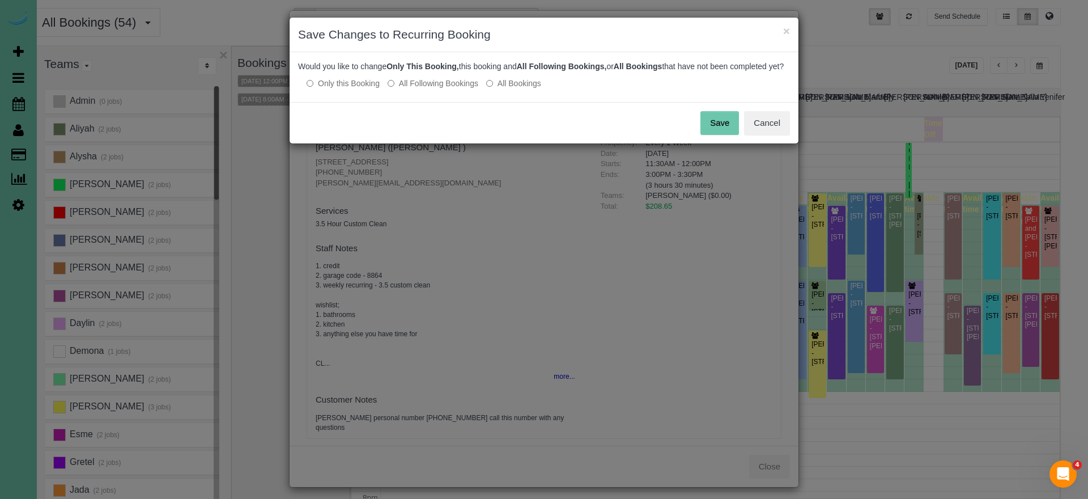
click at [720, 135] on button "Save" at bounding box center [719, 123] width 39 height 24
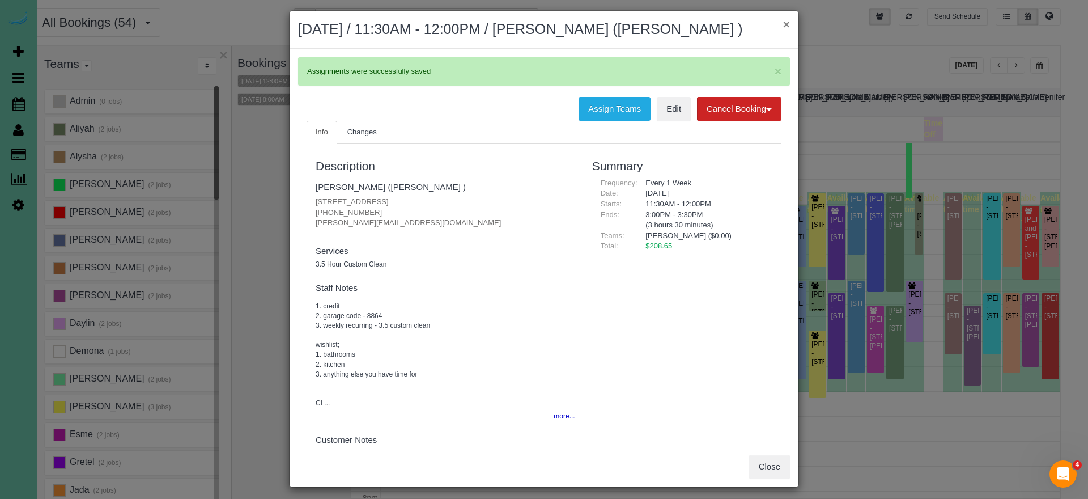
click at [790, 21] on div "× September 23, 2025 / 11:30AM - 12:00PM / ADAM ROXBURGH (CARLJARL LOCKSMITH )" at bounding box center [544, 30] width 509 height 38
click at [785, 23] on button "×" at bounding box center [786, 24] width 7 height 12
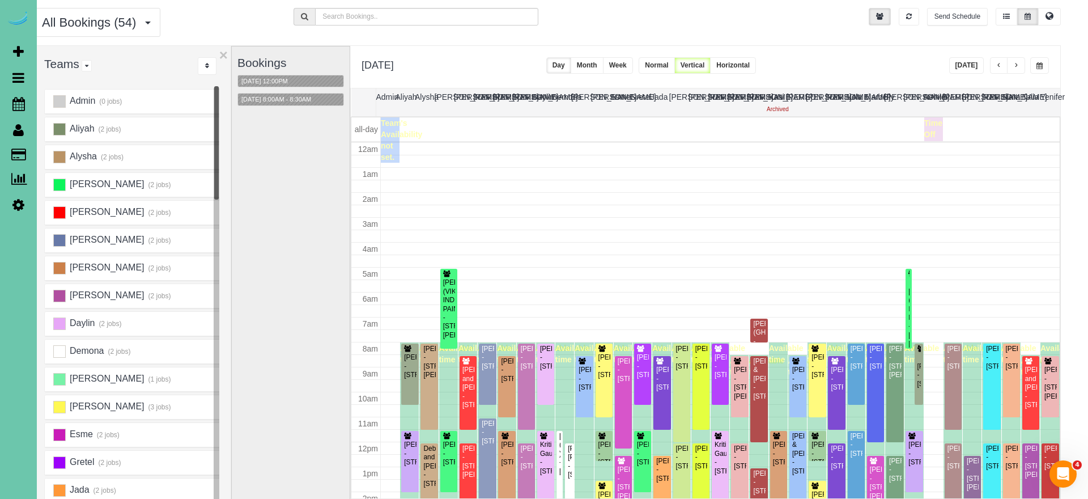
scroll to position [150, 0]
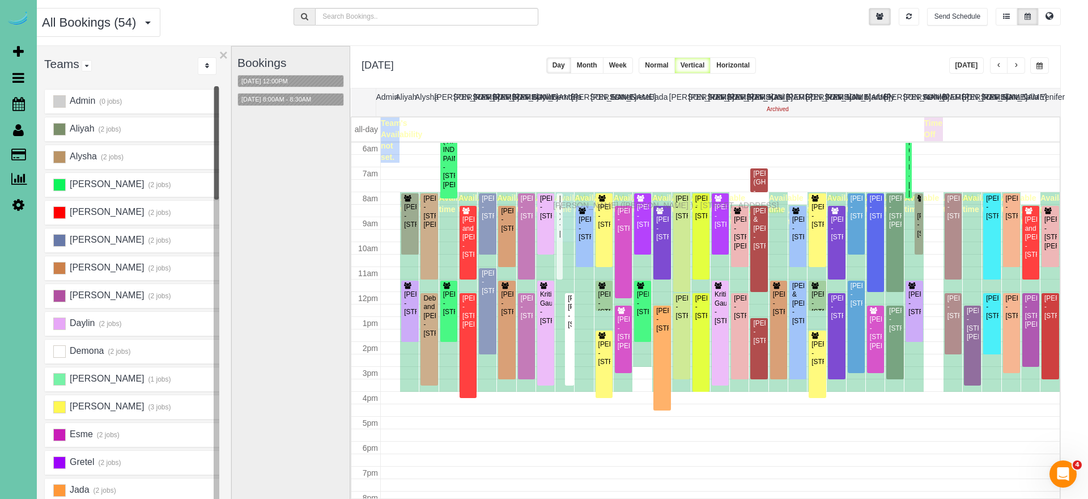
drag, startPoint x: 559, startPoint y: 288, endPoint x: 556, endPoint y: 204, distance: 83.9
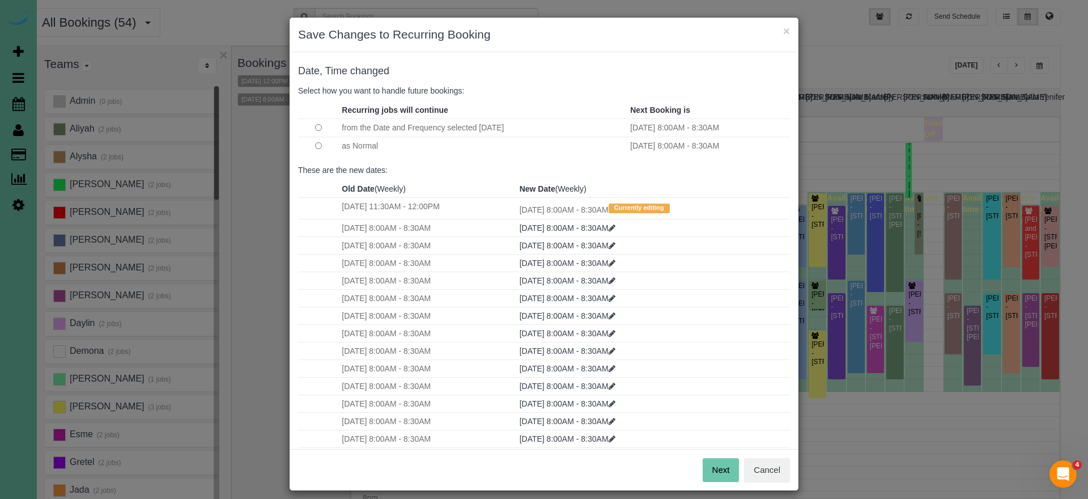
drag, startPoint x: 722, startPoint y: 462, endPoint x: 676, endPoint y: 389, distance: 86.5
click at [720, 459] on button "Next" at bounding box center [721, 470] width 37 height 24
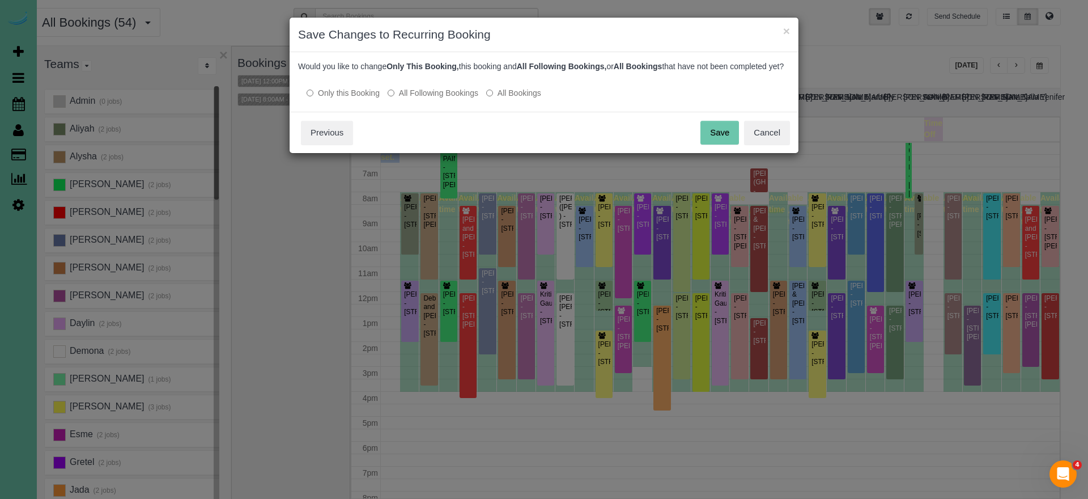
click at [722, 144] on button "Save" at bounding box center [719, 133] width 39 height 24
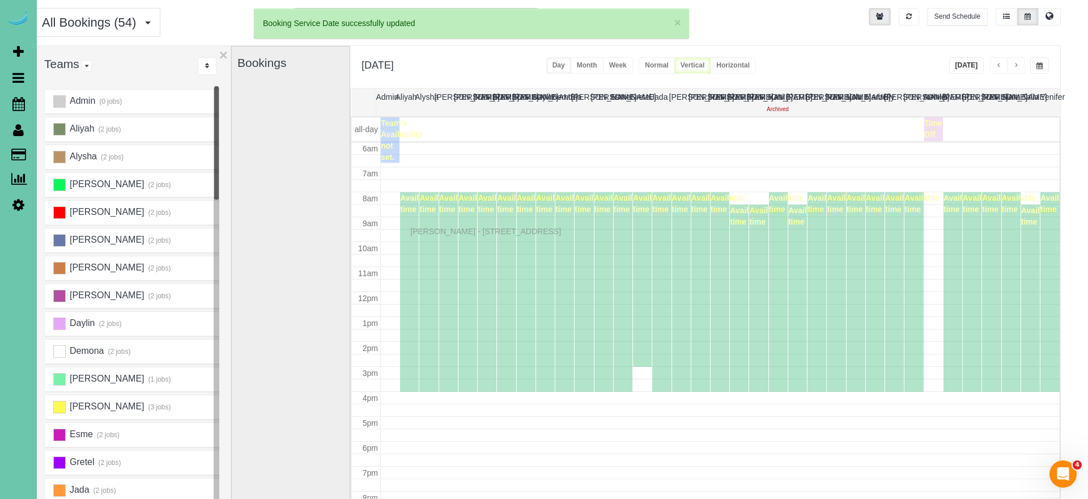
drag, startPoint x: 412, startPoint y: 221, endPoint x: 412, endPoint y: 229, distance: 8.5
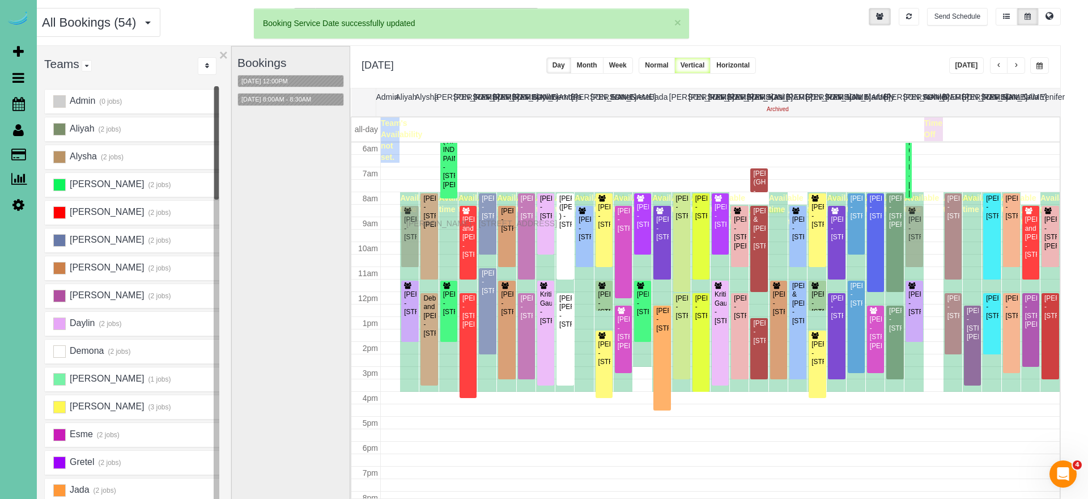
drag, startPoint x: 409, startPoint y: 214, endPoint x: 409, endPoint y: 222, distance: 7.4
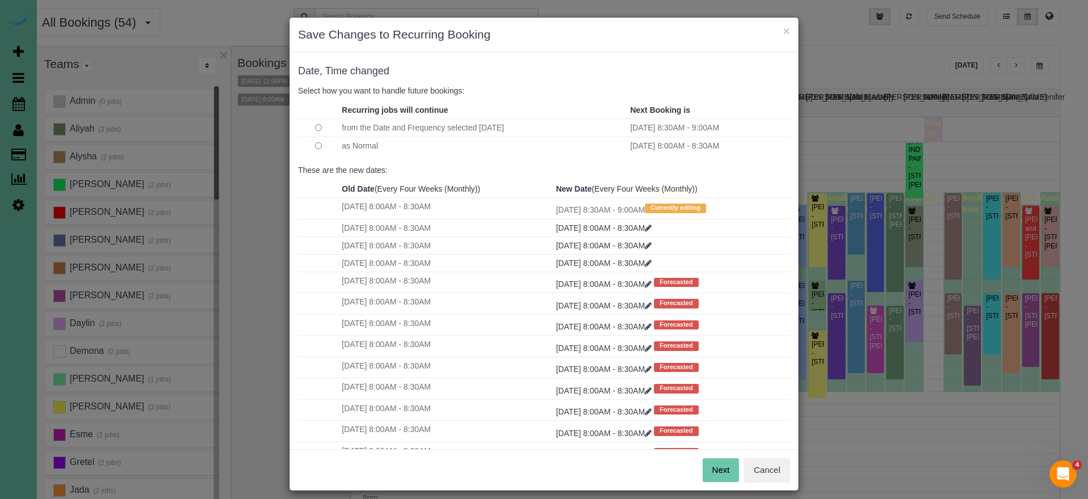
click at [731, 469] on button "Next" at bounding box center [721, 470] width 37 height 24
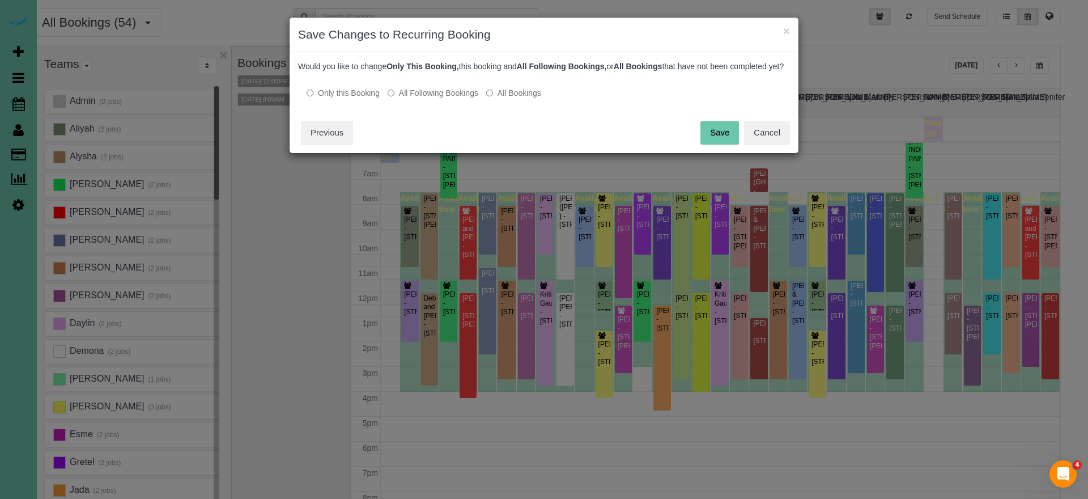
click at [724, 143] on button "Save" at bounding box center [719, 133] width 39 height 24
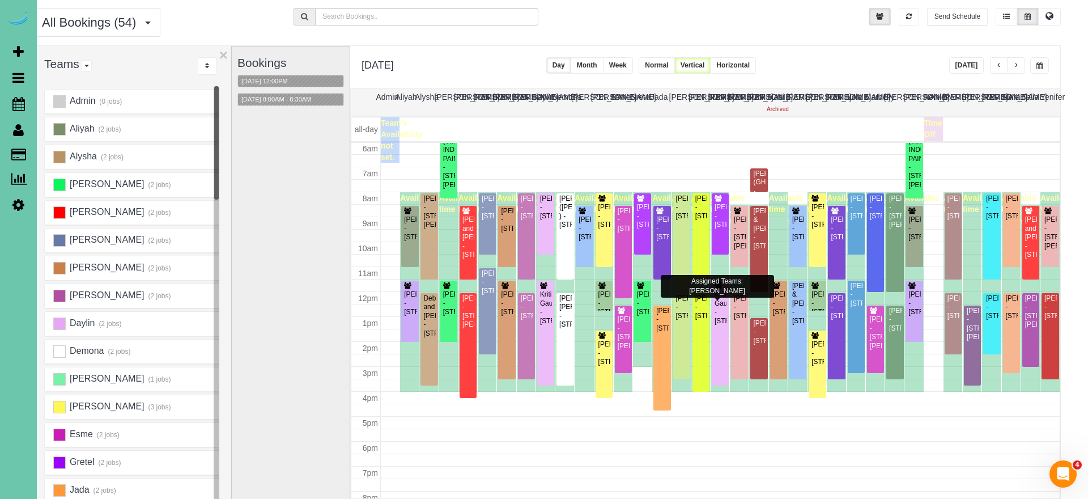
click at [996, 66] on span "button" at bounding box center [999, 65] width 6 height 7
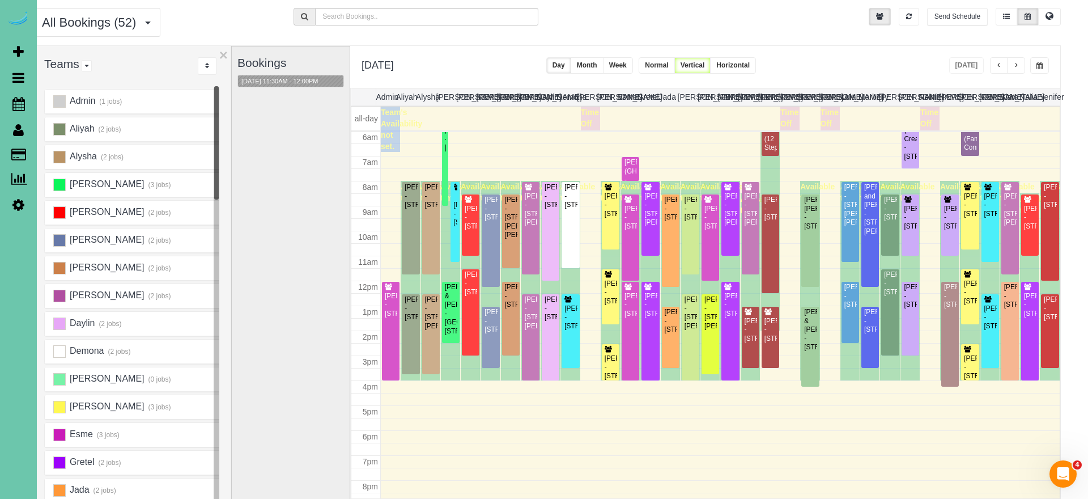
click at [1013, 69] on button "button" at bounding box center [1016, 65] width 18 height 16
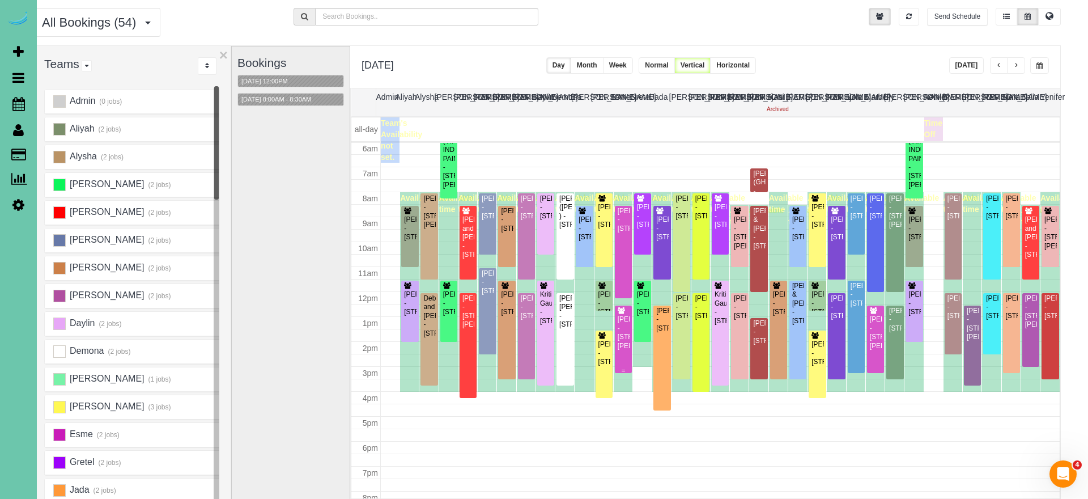
click at [621, 343] on div "Richard Witt - 11307 Pierce Plaza, Omaha, NE 68144" at bounding box center [623, 332] width 12 height 35
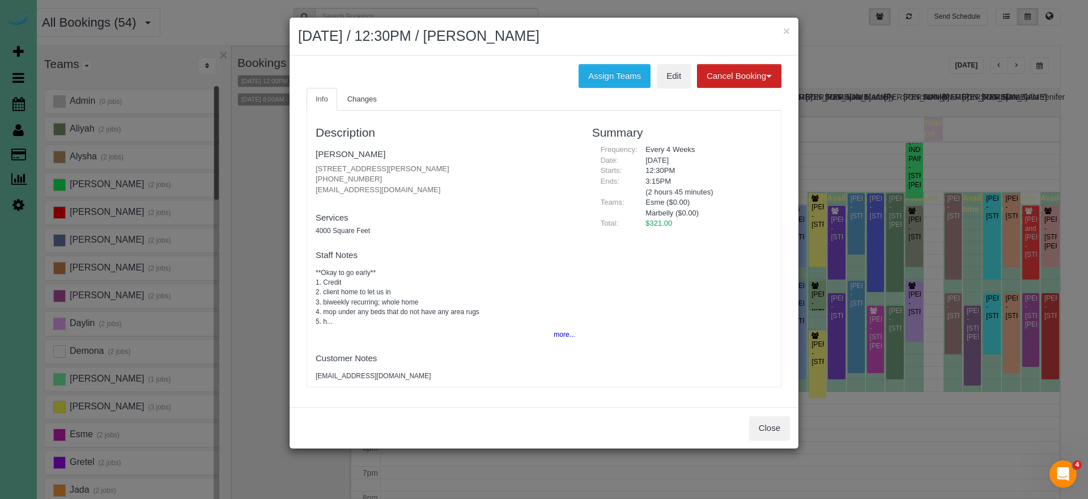
drag, startPoint x: 596, startPoint y: 70, endPoint x: 545, endPoint y: 67, distance: 51.1
click at [596, 70] on button "Assign Teams" at bounding box center [614, 76] width 72 height 24
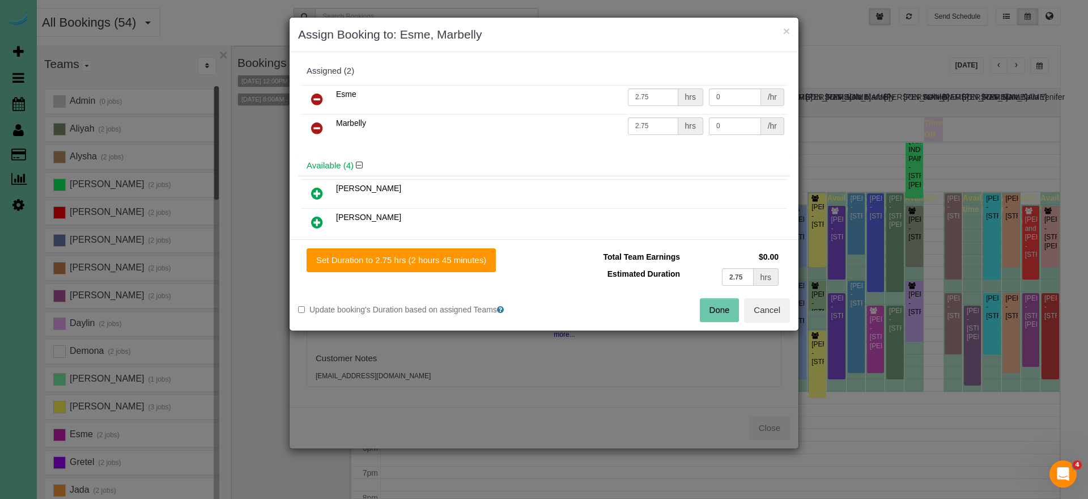
click at [317, 125] on icon at bounding box center [317, 128] width 12 height 14
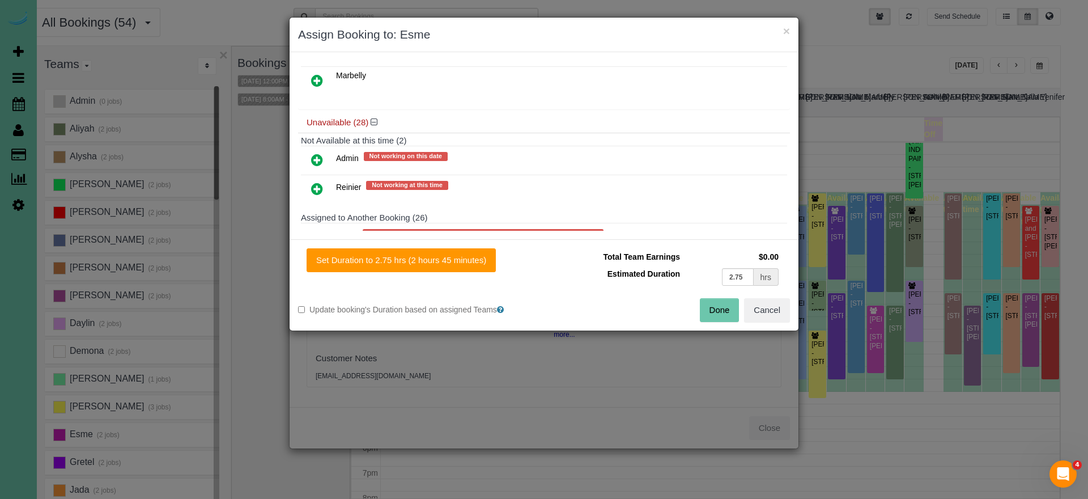
scroll to position [198, 0]
click at [318, 160] on icon at bounding box center [317, 162] width 12 height 14
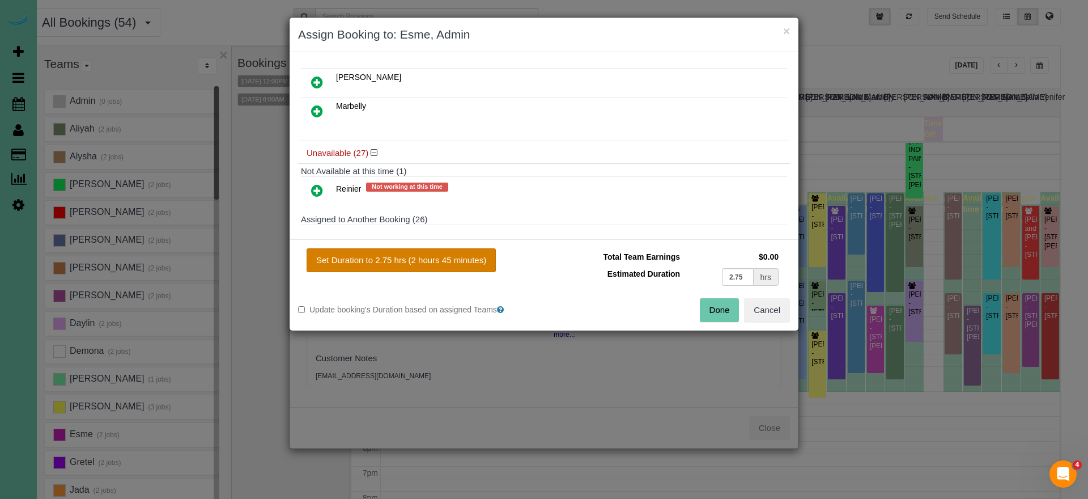
drag, startPoint x: 447, startPoint y: 268, endPoint x: 461, endPoint y: 266, distance: 14.3
click at [447, 268] on button "Set Duration to 2.75 hrs (2 hours 45 minutes)" at bounding box center [401, 260] width 189 height 24
type input "2.75"
click at [718, 308] on button "Done" at bounding box center [720, 310] width 40 height 24
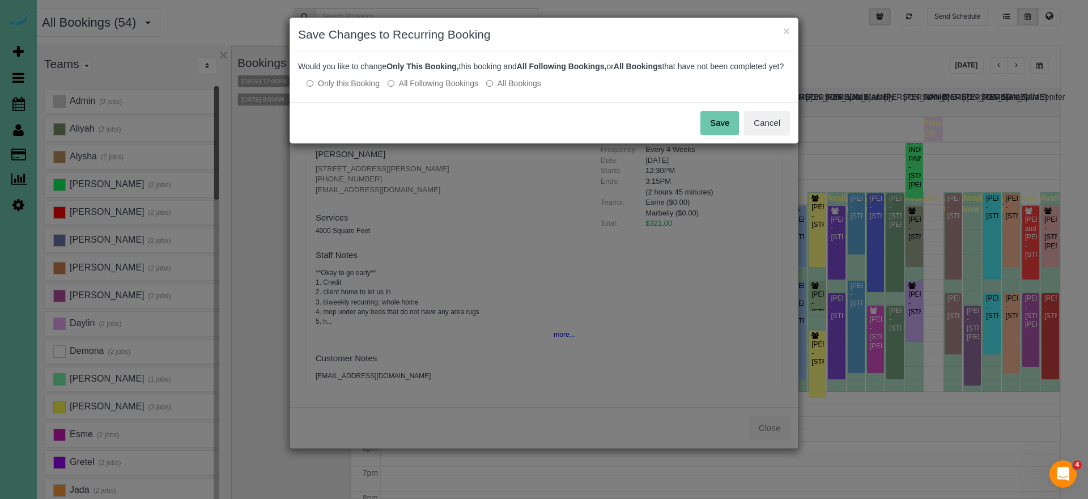
drag, startPoint x: 727, startPoint y: 134, endPoint x: 739, endPoint y: 97, distance: 39.2
click at [727, 134] on button "Save" at bounding box center [719, 123] width 39 height 24
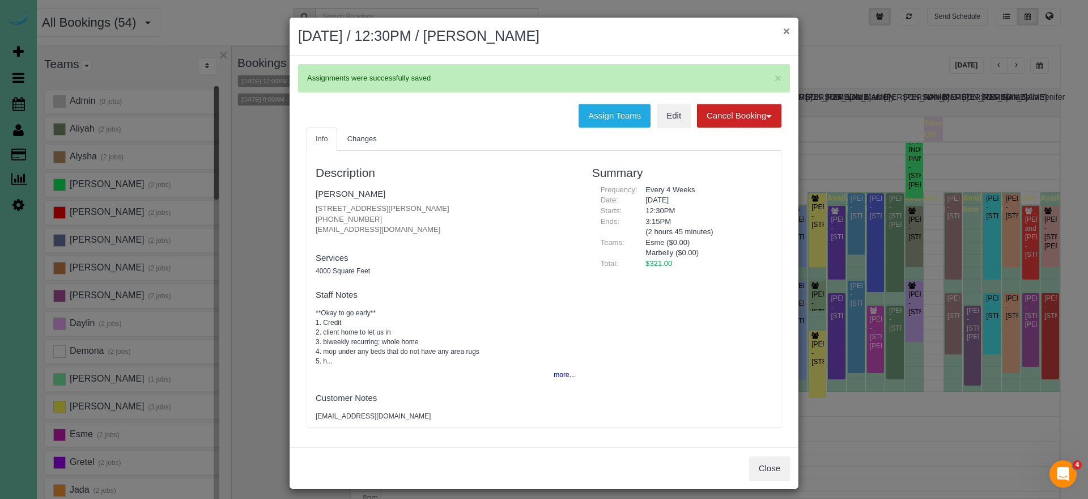
click at [788, 31] on button "×" at bounding box center [786, 31] width 7 height 12
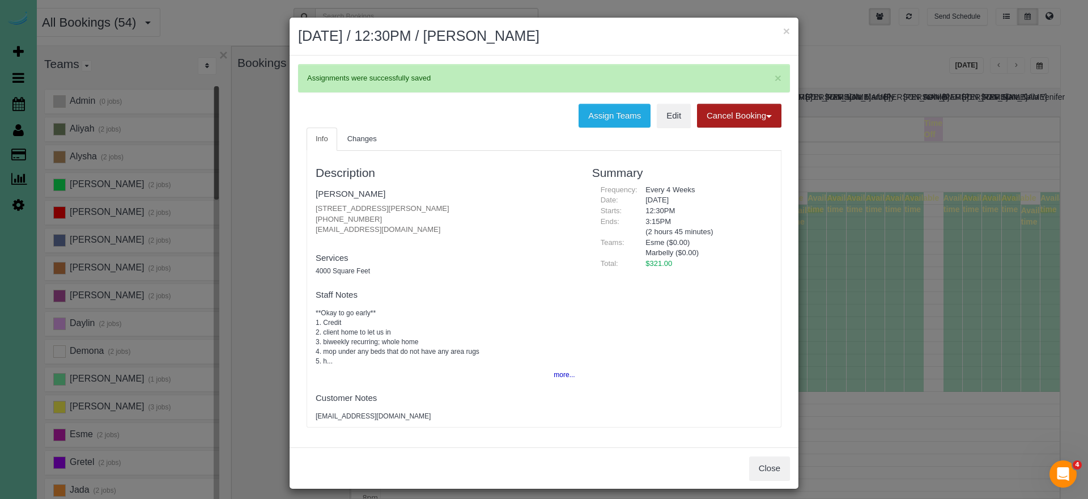
scroll to position [150, 0]
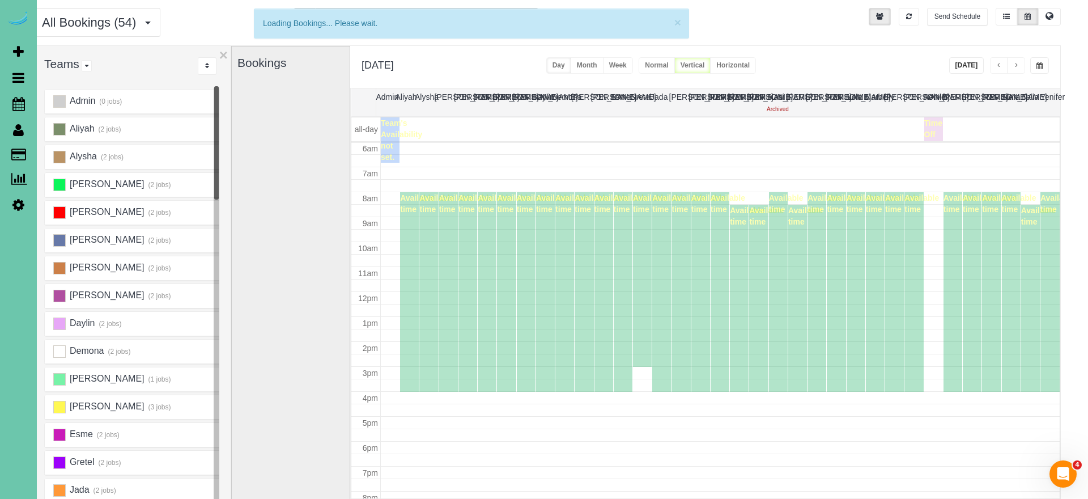
click at [633, 65] on button "Week" at bounding box center [618, 65] width 30 height 16
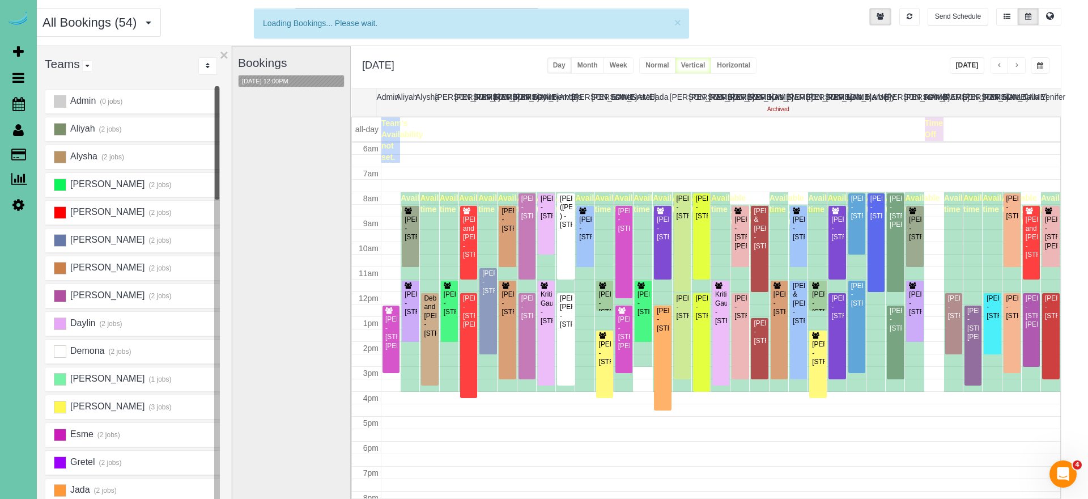
click at [633, 66] on button "Week" at bounding box center [618, 65] width 30 height 16
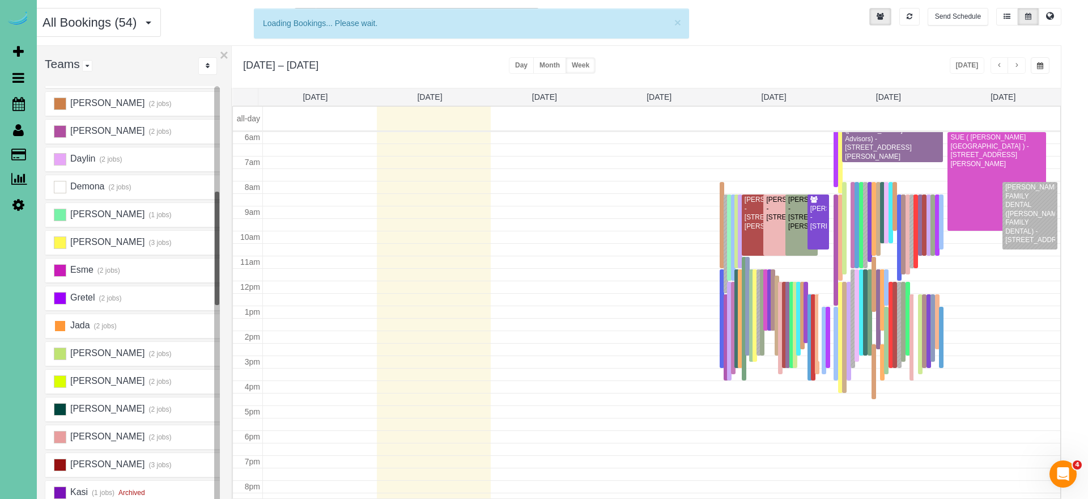
click at [56, 326] on ins at bounding box center [60, 326] width 12 height 12
click at [61, 268] on ins at bounding box center [60, 270] width 12 height 12
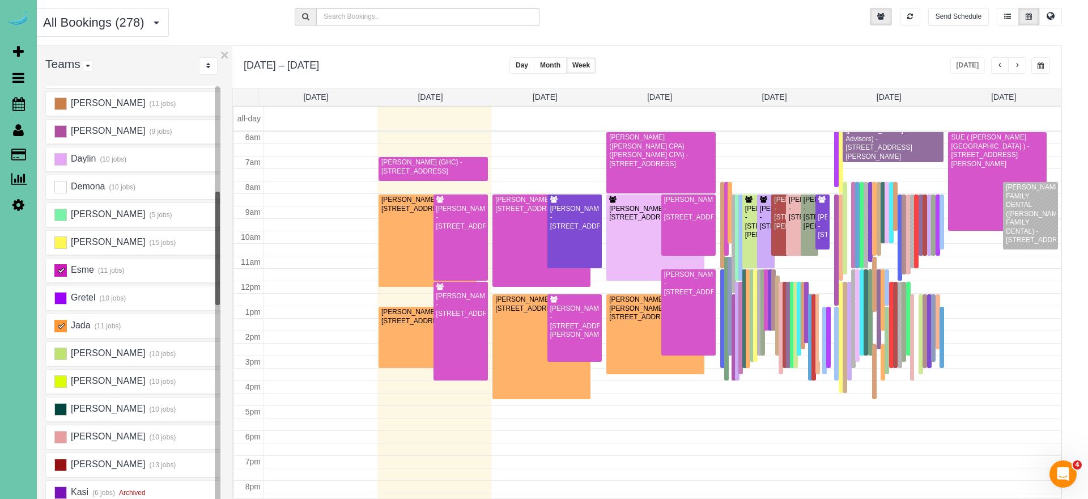
scroll to position [33, 12]
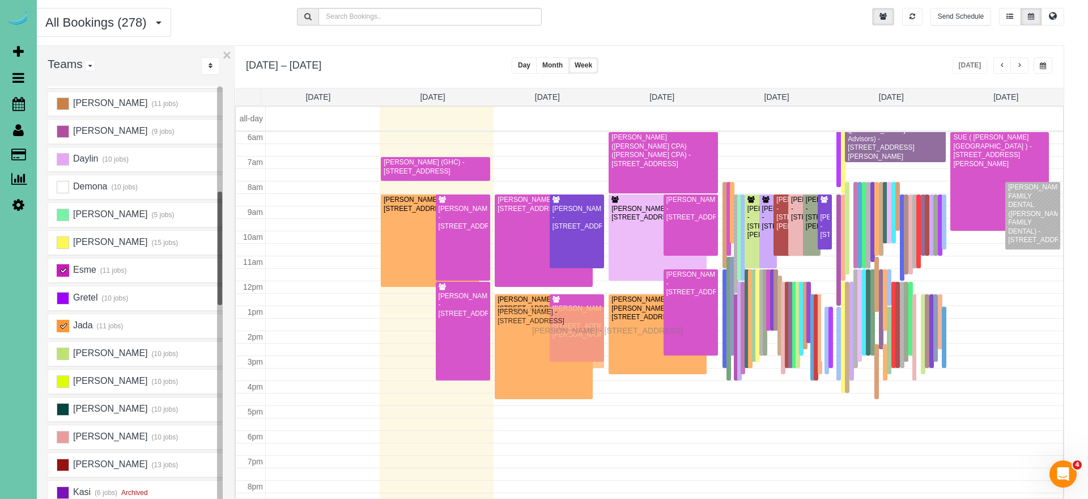
drag, startPoint x: 403, startPoint y: 326, endPoint x: 535, endPoint y: 329, distance: 131.5
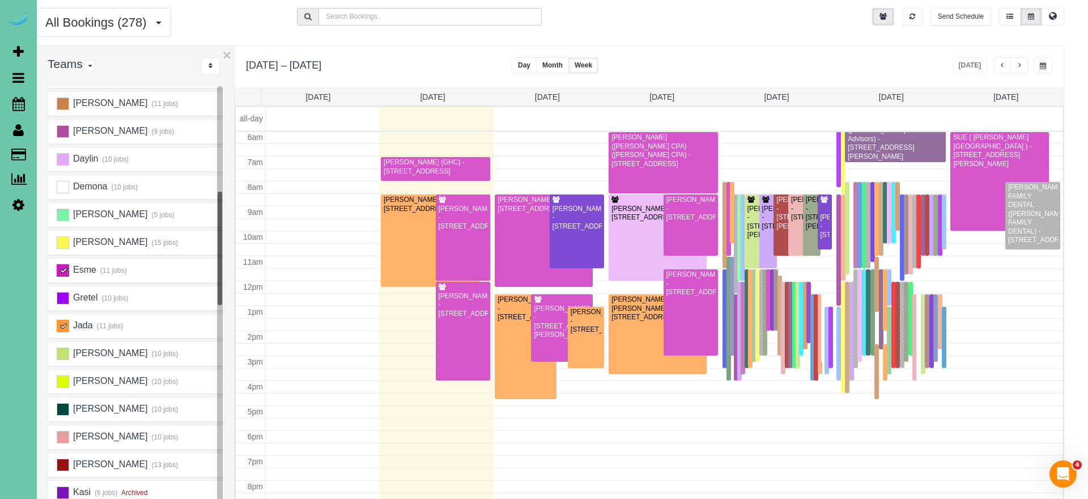
scroll to position [150, 0]
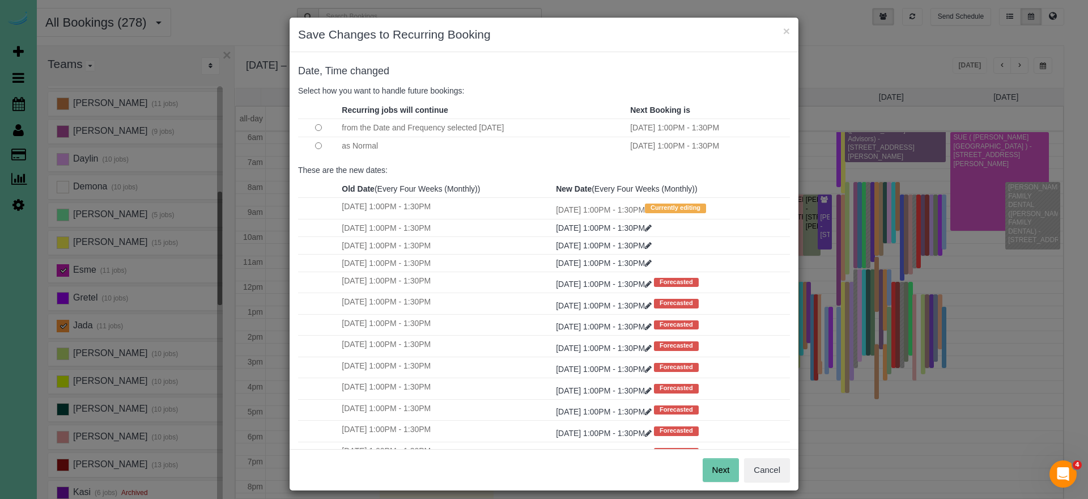
click at [721, 473] on button "Next" at bounding box center [721, 470] width 37 height 24
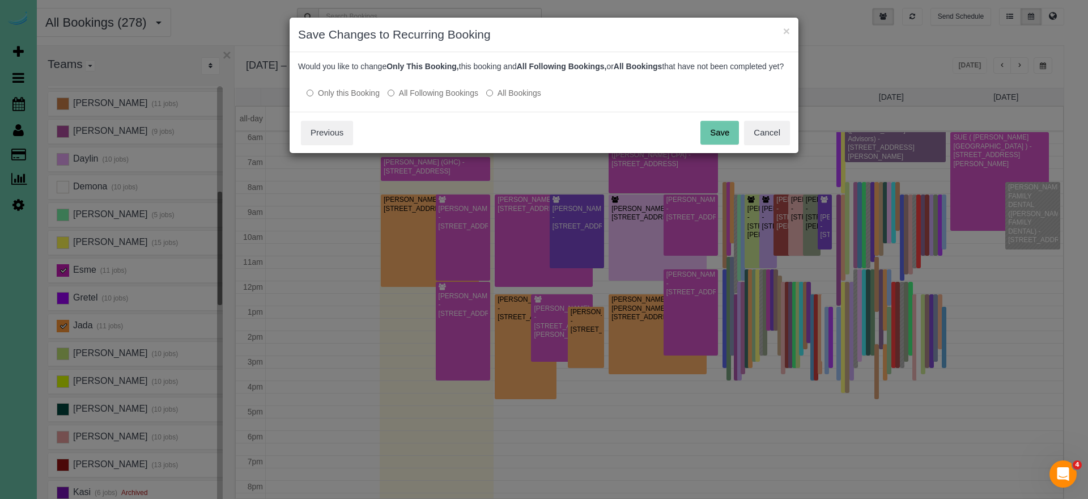
drag, startPoint x: 720, startPoint y: 149, endPoint x: 686, endPoint y: 155, distance: 34.5
click at [720, 144] on button "Save" at bounding box center [719, 133] width 39 height 24
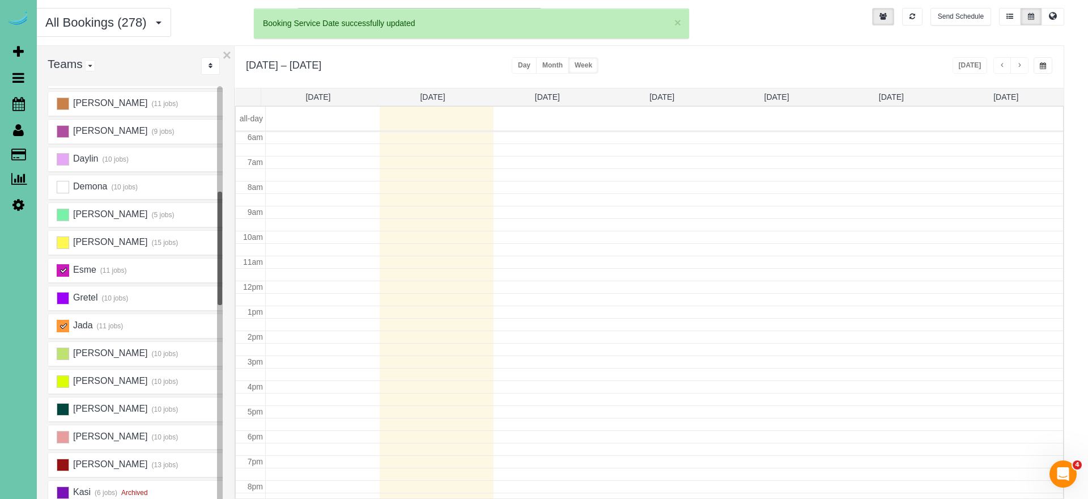
click at [474, 322] on td at bounding box center [665, 324] width 798 height 12
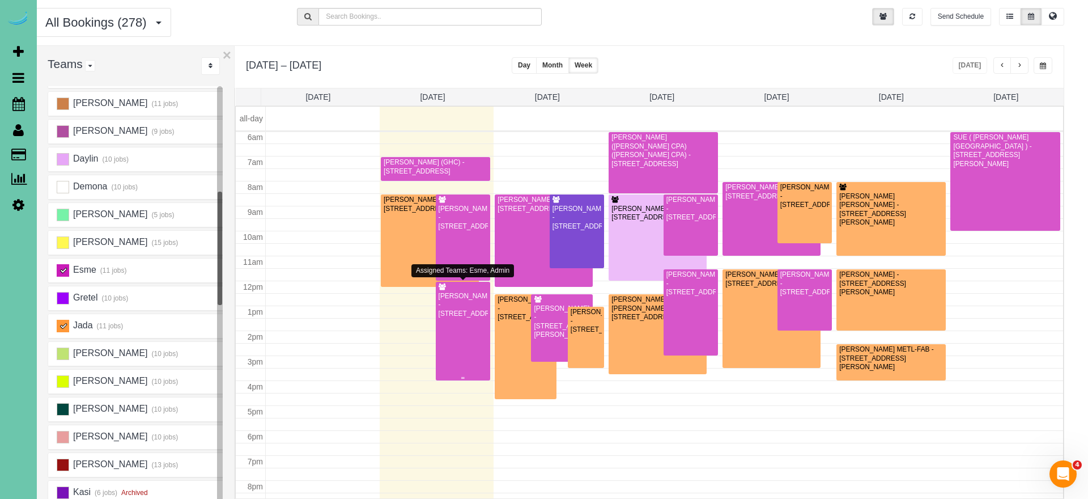
click at [454, 300] on div "Karen Johnson - 22651 Poplar Ct, Grenta, NE 68028" at bounding box center [463, 305] width 50 height 26
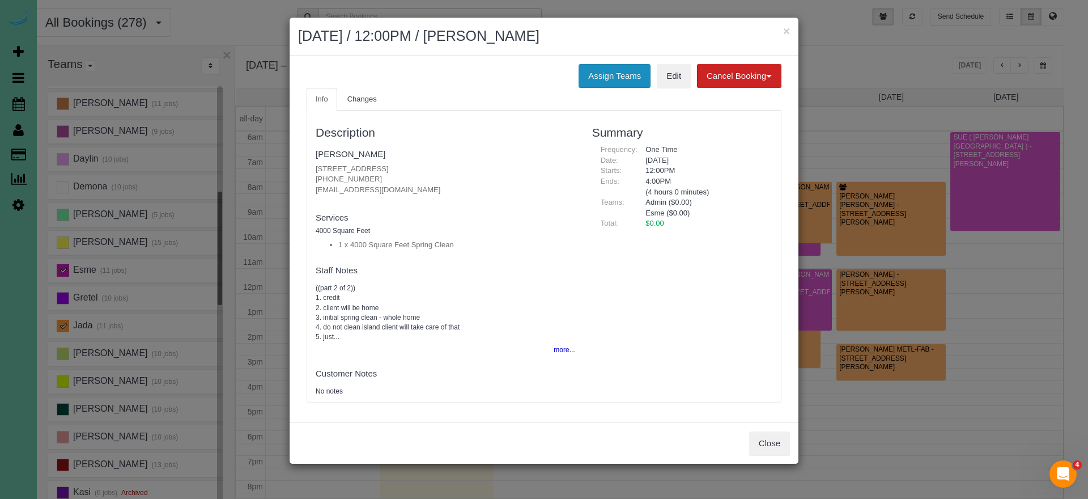
click at [605, 78] on button "Assign Teams" at bounding box center [614, 76] width 72 height 24
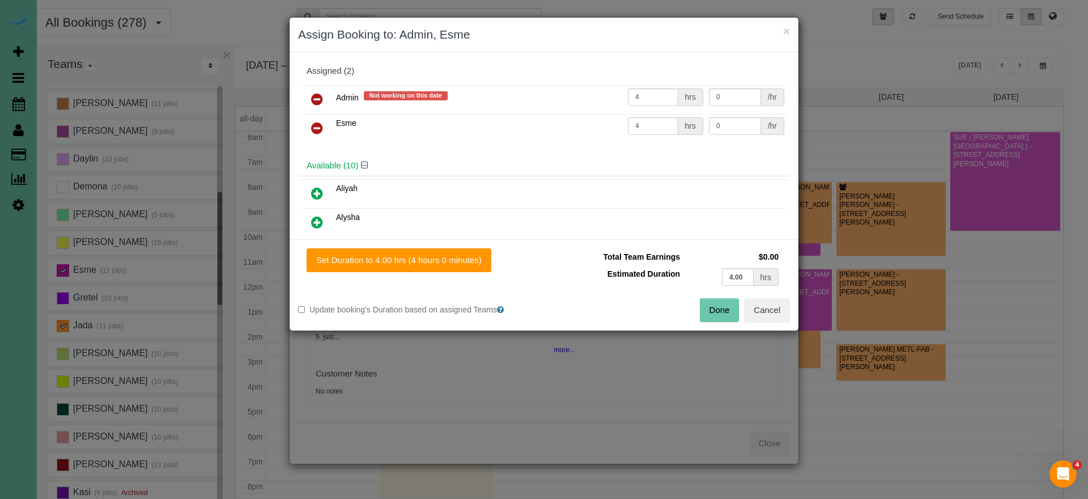
click at [321, 96] on icon at bounding box center [317, 99] width 12 height 14
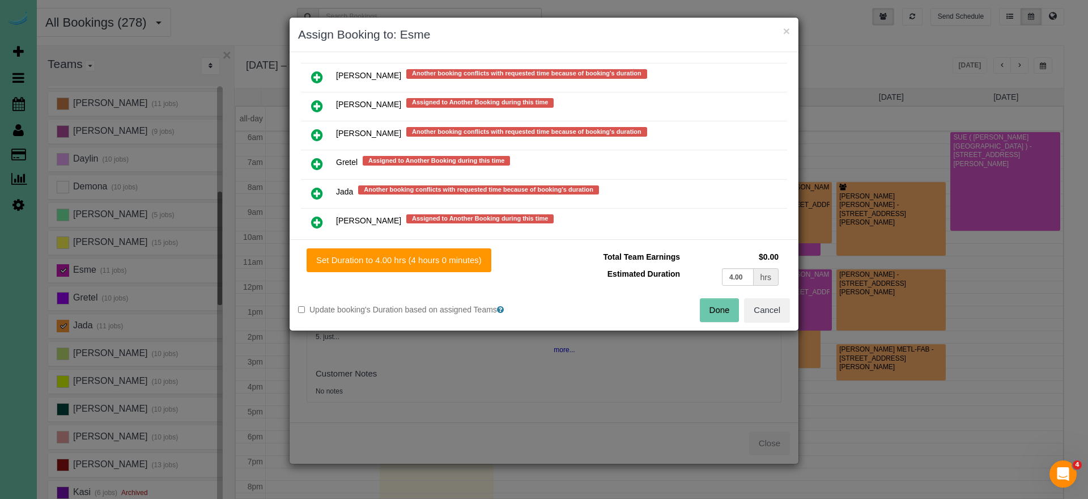
scroll to position [669, 0]
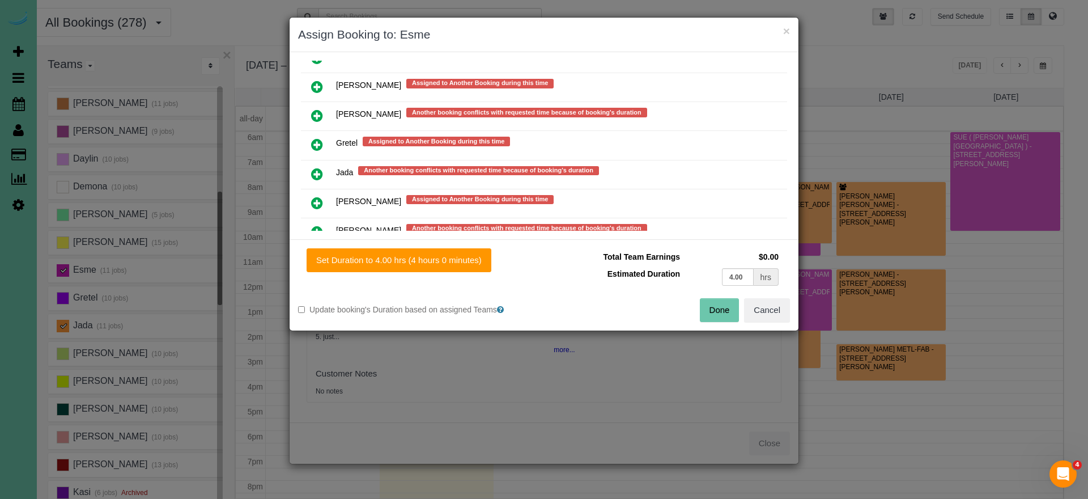
click at [318, 170] on icon at bounding box center [317, 174] width 12 height 14
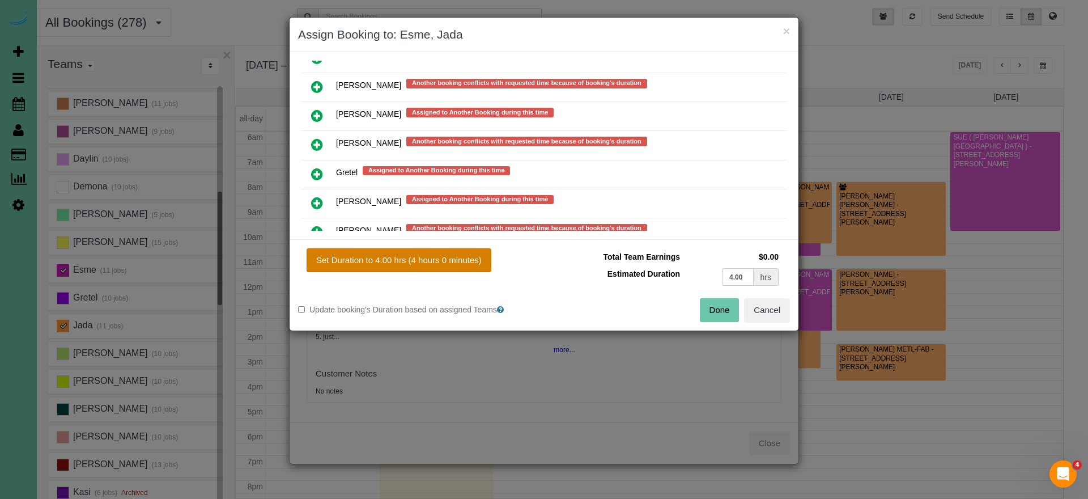
click at [373, 261] on button "Set Duration to 4.00 hrs (4 hours 0 minutes)" at bounding box center [399, 260] width 185 height 24
type input "4.00"
click at [721, 312] on button "Done" at bounding box center [720, 310] width 40 height 24
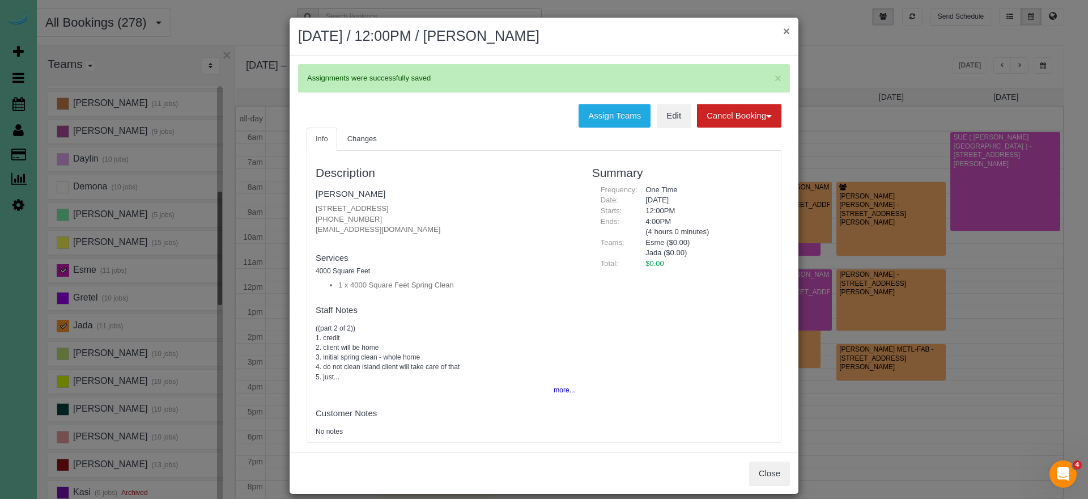
click at [785, 31] on button "×" at bounding box center [786, 31] width 7 height 12
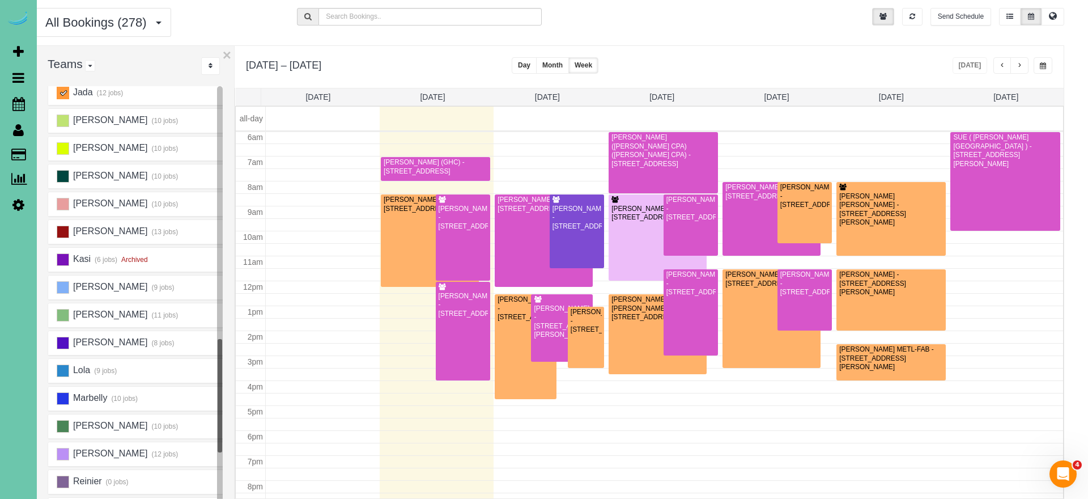
scroll to position [398, 0]
click at [59, 398] on ins at bounding box center [63, 397] width 12 height 12
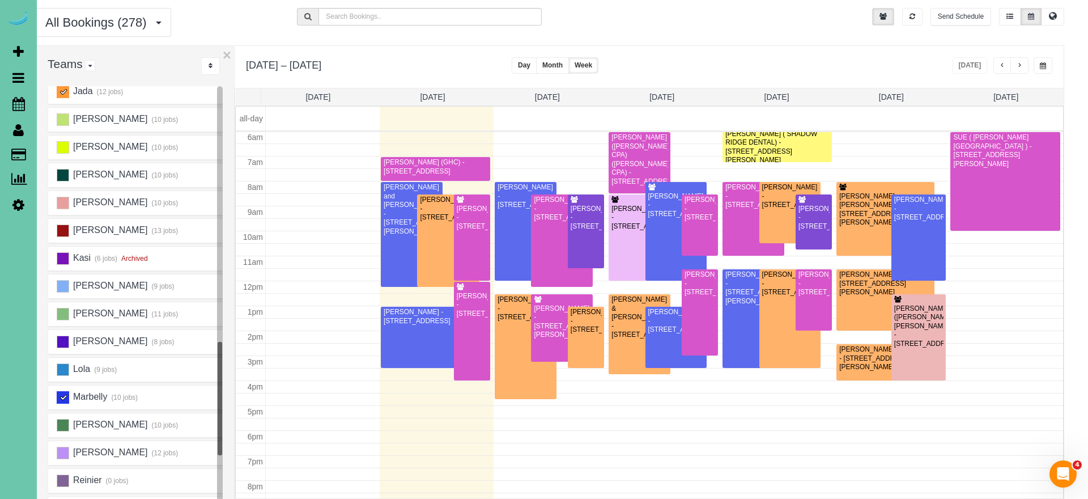
scroll to position [150, 0]
drag, startPoint x: 584, startPoint y: 320, endPoint x: 582, endPoint y: 308, distance: 12.0
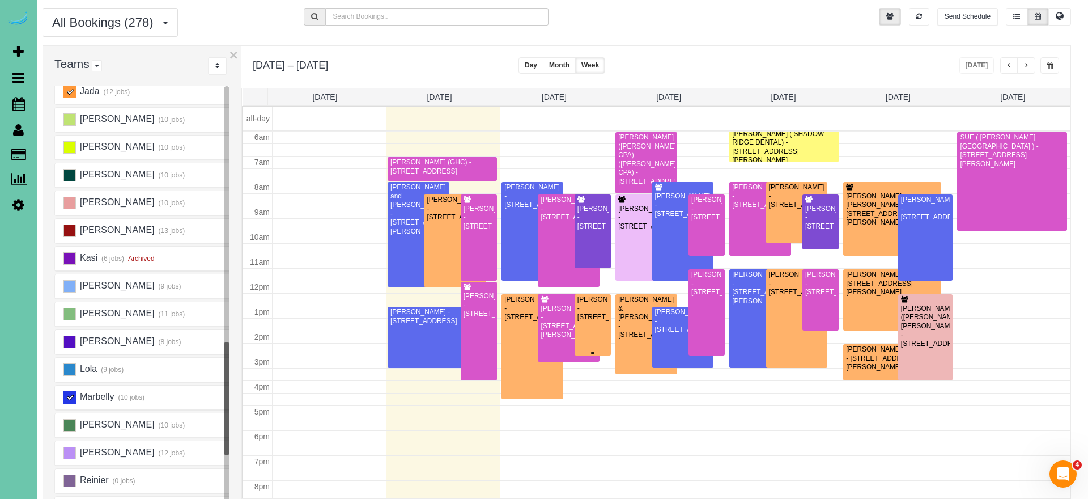
scroll to position [33, 0]
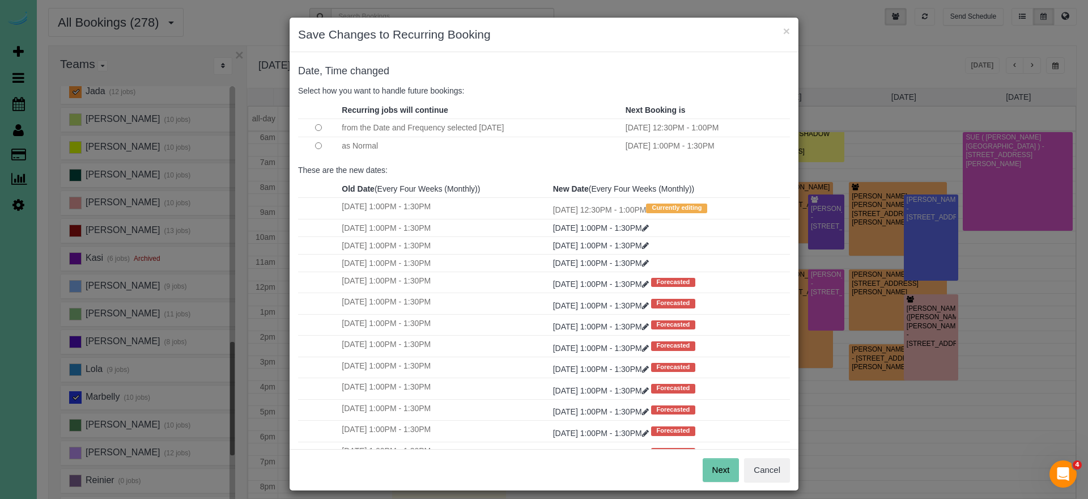
drag, startPoint x: 723, startPoint y: 467, endPoint x: 618, endPoint y: 368, distance: 144.3
click at [723, 467] on button "Next" at bounding box center [721, 470] width 37 height 24
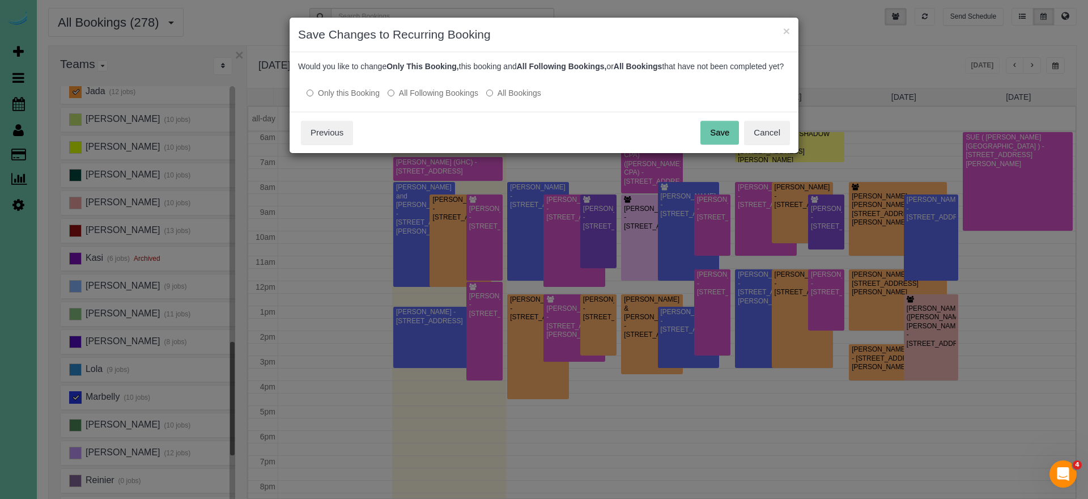
click at [707, 139] on button "Save" at bounding box center [719, 133] width 39 height 24
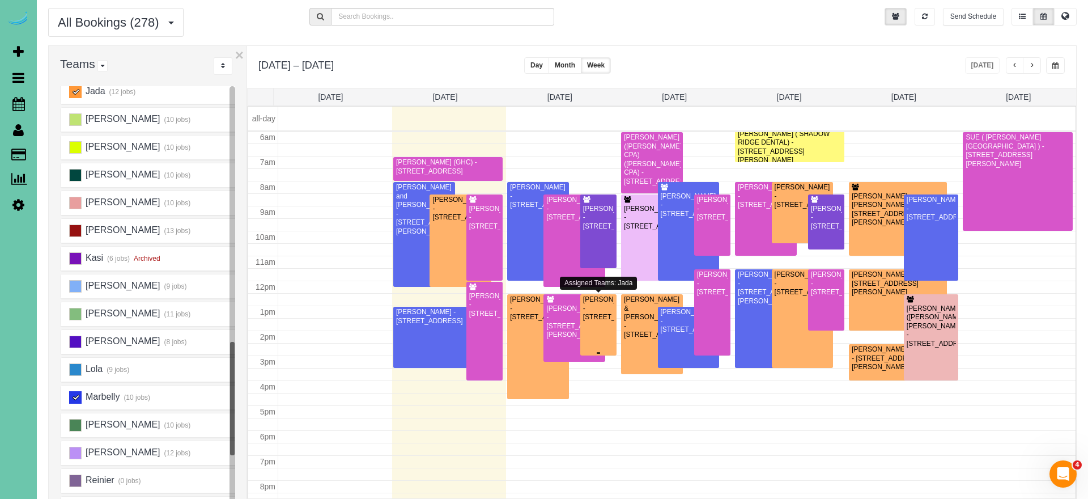
scroll to position [150, 0]
click at [603, 312] on div "Monica Olson - 6711 S 110th Street, Omaha, NE 68137" at bounding box center [598, 308] width 32 height 26
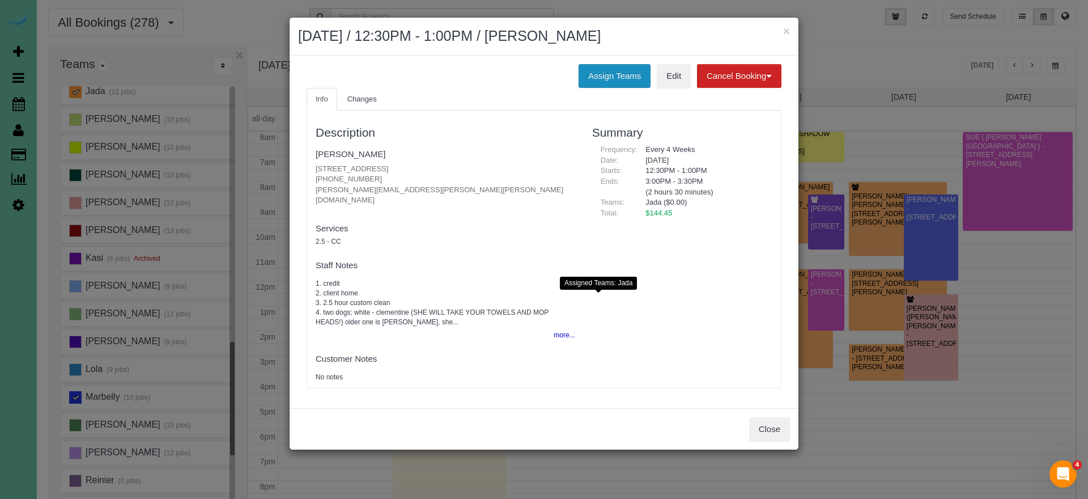
click at [619, 84] on button "Assign Teams" at bounding box center [614, 76] width 72 height 24
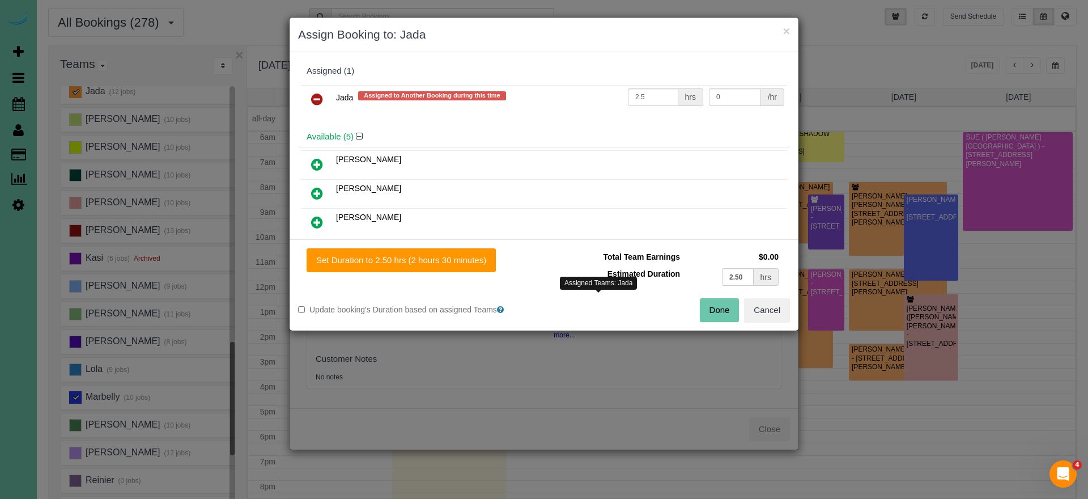
drag, startPoint x: 322, startPoint y: 103, endPoint x: 324, endPoint y: 109, distance: 6.3
click at [322, 103] on icon at bounding box center [317, 99] width 12 height 14
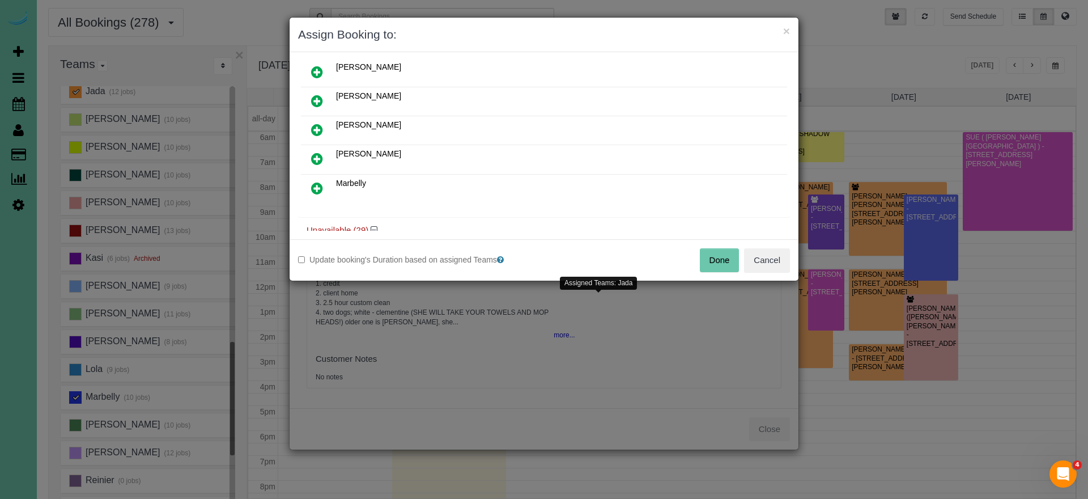
scroll to position [80, 0]
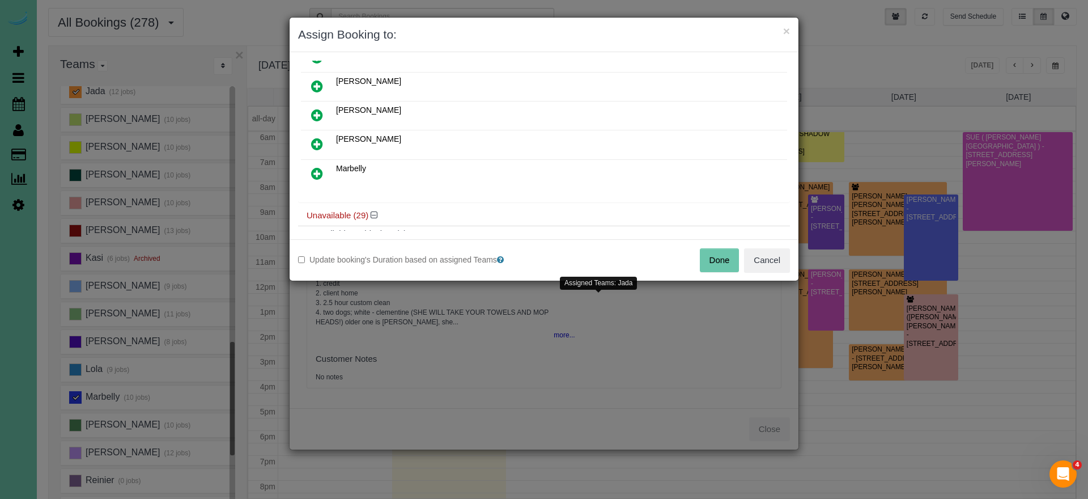
click at [320, 169] on icon at bounding box center [317, 174] width 12 height 14
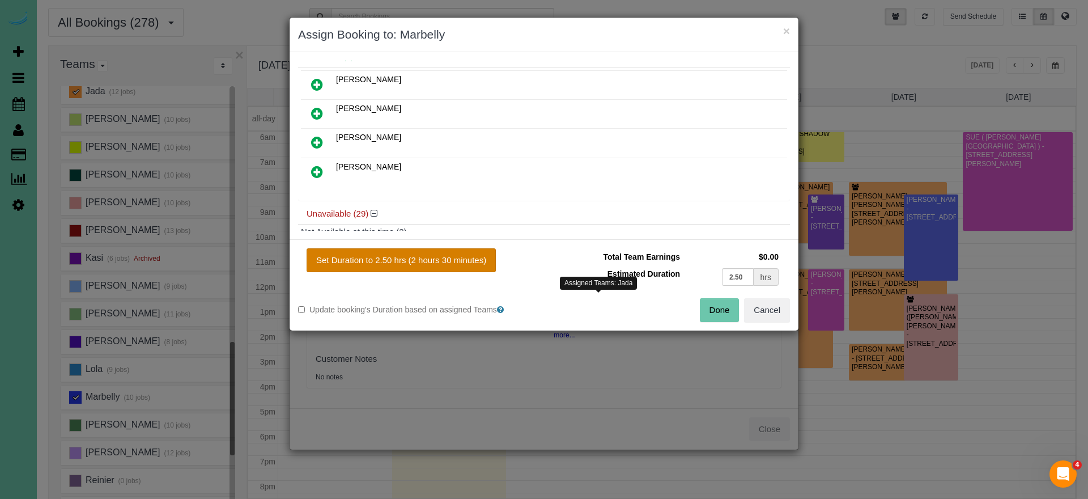
drag, startPoint x: 394, startPoint y: 254, endPoint x: 435, endPoint y: 258, distance: 41.0
click at [394, 254] on button "Set Duration to 2.50 hrs (2 hours 30 minutes)" at bounding box center [401, 260] width 189 height 24
type input "2.50"
click at [723, 304] on button "Done" at bounding box center [720, 310] width 40 height 24
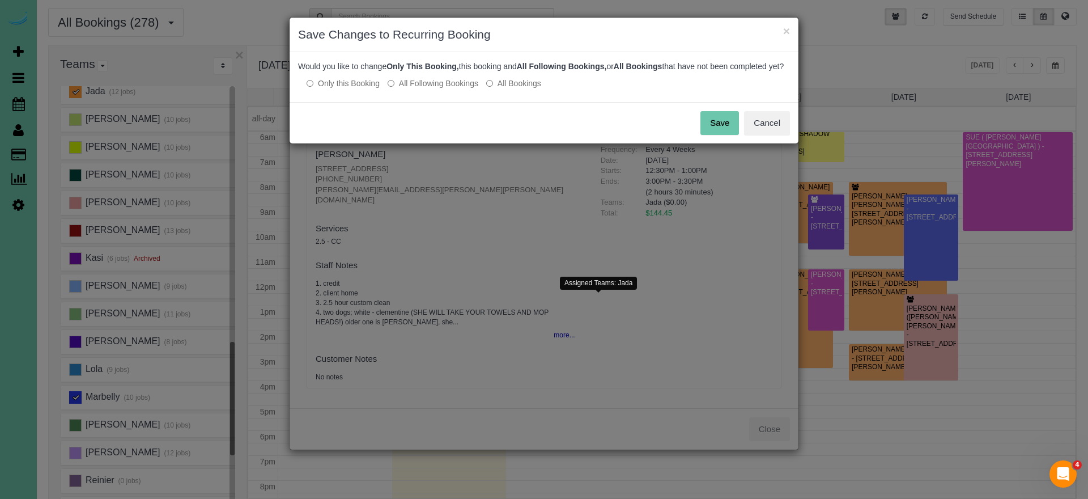
click at [714, 143] on div "Save Cancel" at bounding box center [544, 122] width 509 height 41
click at [716, 135] on button "Save" at bounding box center [719, 123] width 39 height 24
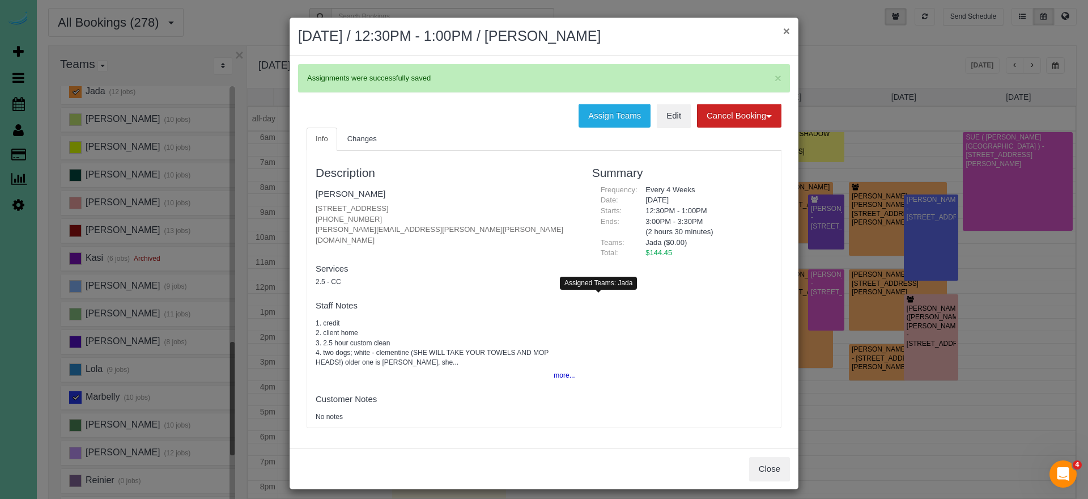
click at [789, 30] on button "×" at bounding box center [786, 31] width 7 height 12
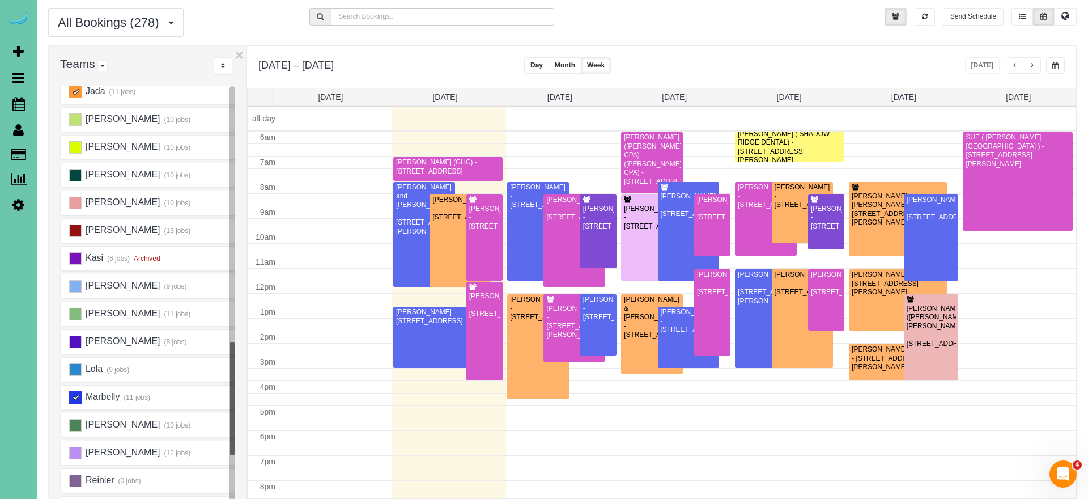
scroll to position [150, 0]
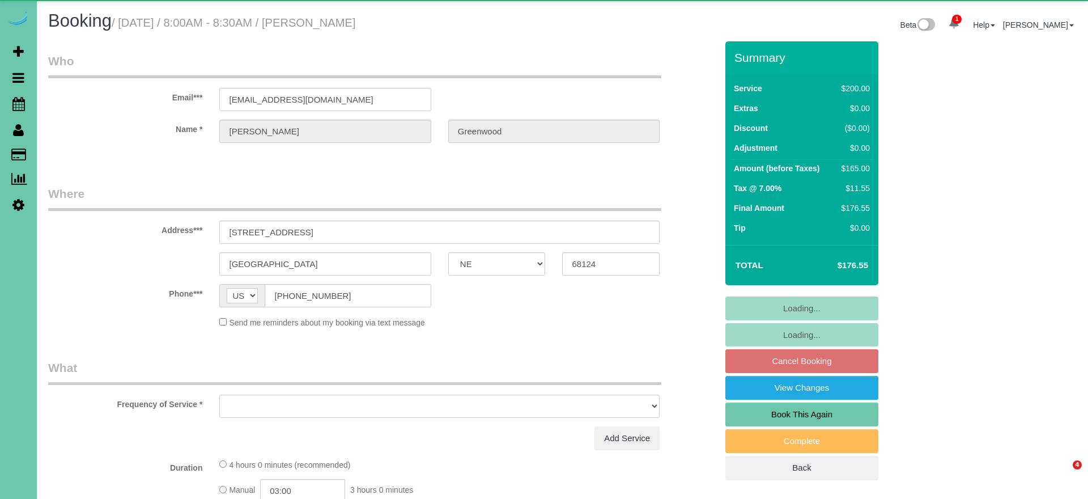
select select "NE"
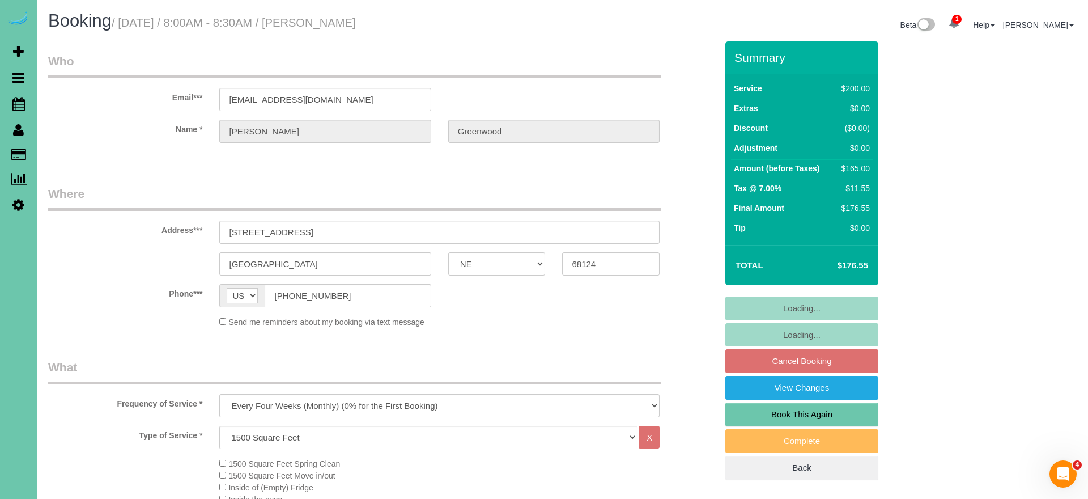
select select "object:891"
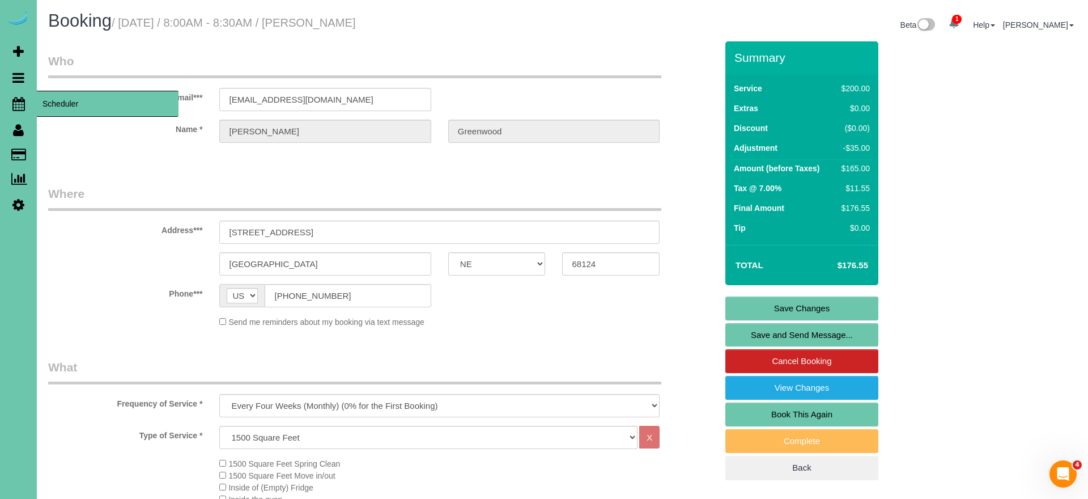
drag, startPoint x: 15, startPoint y: 105, endPoint x: 66, endPoint y: 93, distance: 52.5
click at [15, 105] on icon at bounding box center [18, 104] width 12 height 14
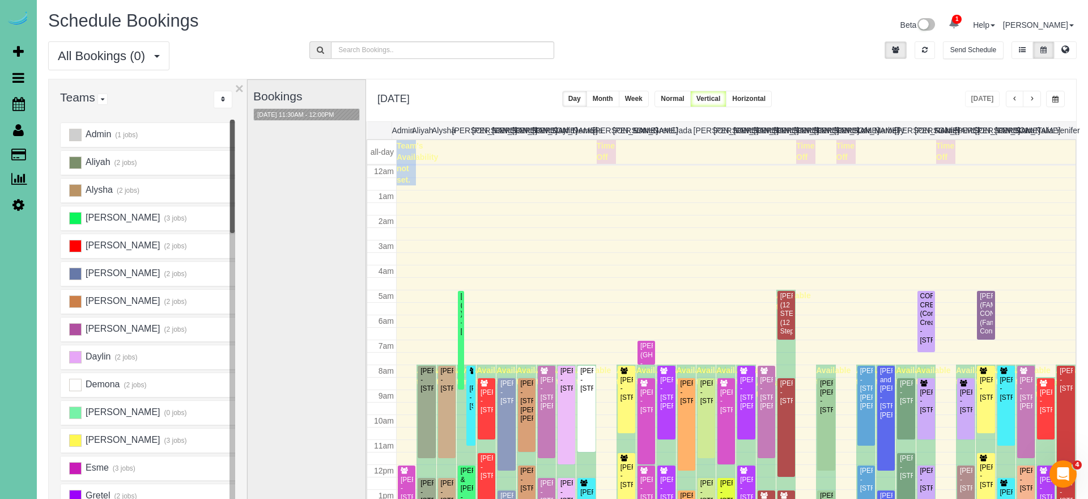
scroll to position [150, 0]
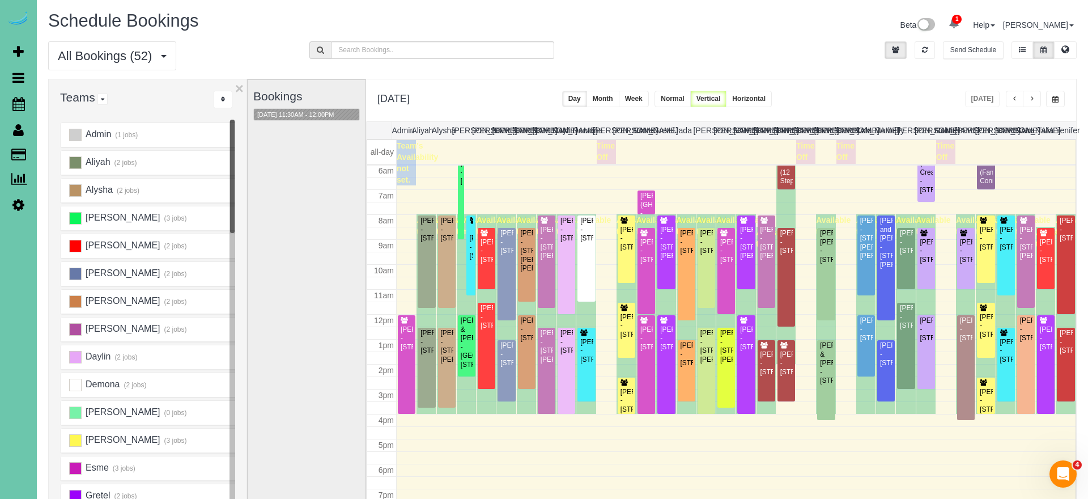
click at [1029, 103] on span "button" at bounding box center [1032, 99] width 6 height 7
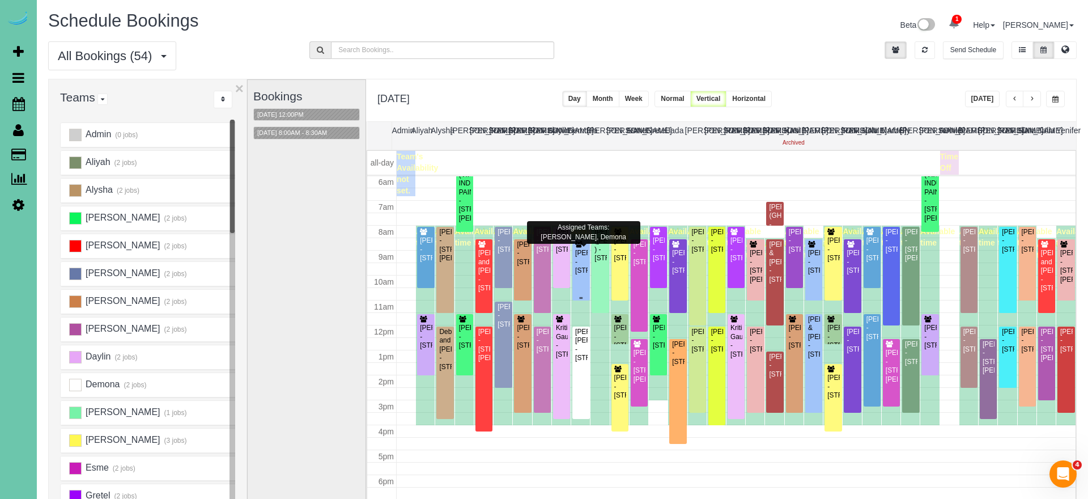
click at [580, 261] on div "[PERSON_NAME] - [STREET_ADDRESS]" at bounding box center [581, 262] width 12 height 26
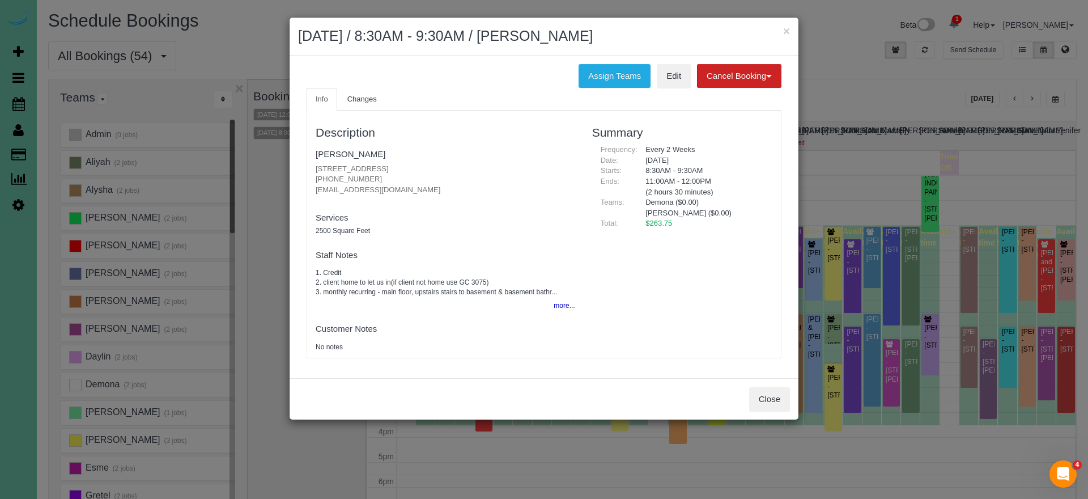
drag, startPoint x: 604, startPoint y: 73, endPoint x: 570, endPoint y: 73, distance: 34.0
click at [604, 73] on button "Assign Teams" at bounding box center [614, 76] width 72 height 24
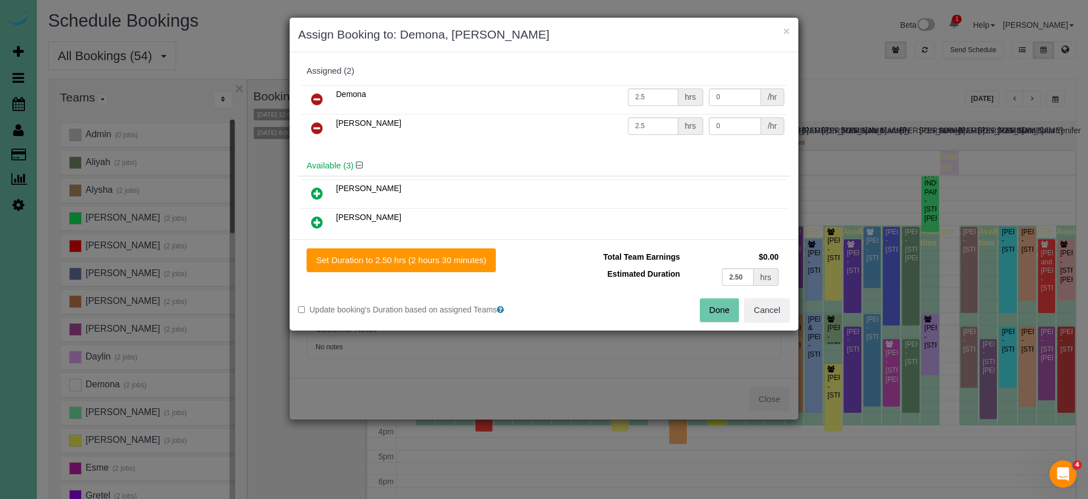
click at [314, 97] on icon at bounding box center [317, 99] width 12 height 14
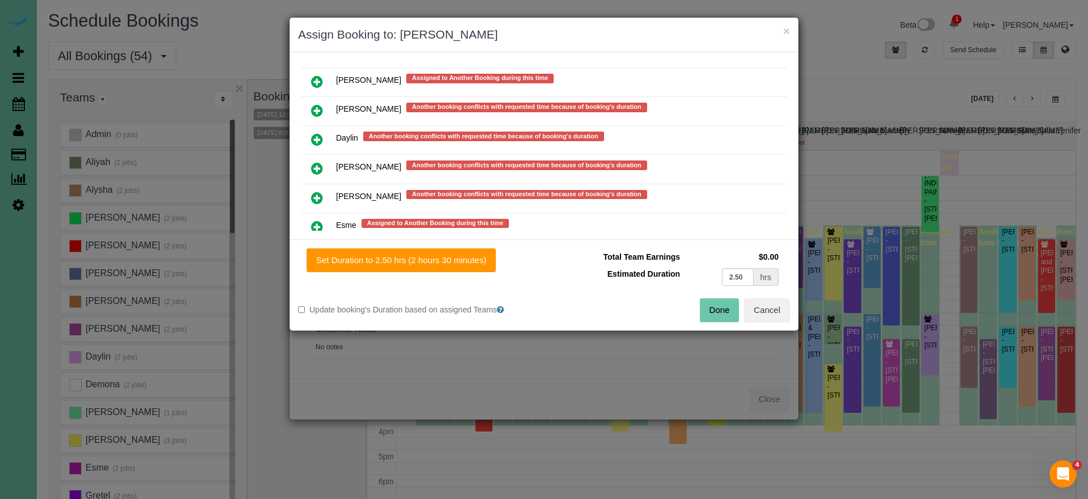
click at [322, 180] on td at bounding box center [317, 169] width 32 height 29
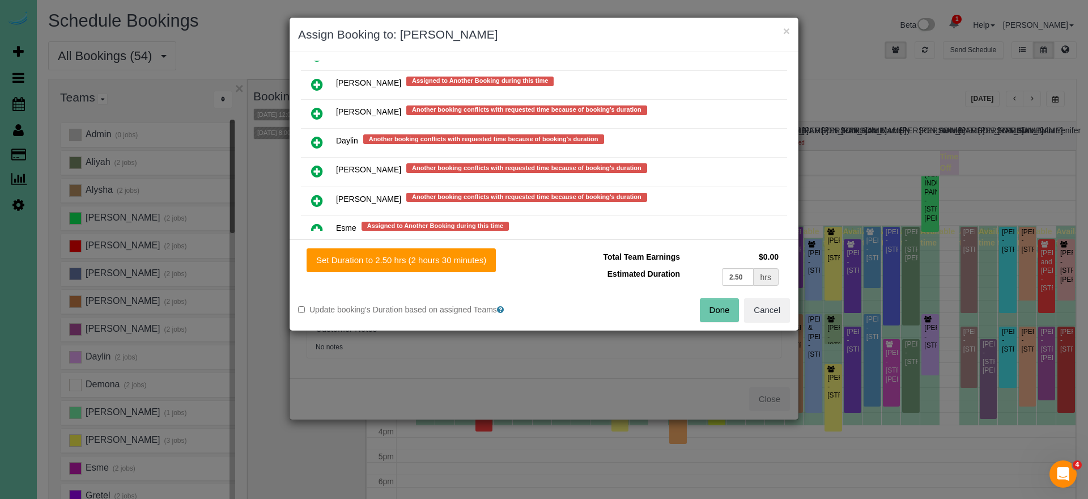
click at [316, 168] on icon at bounding box center [317, 171] width 12 height 14
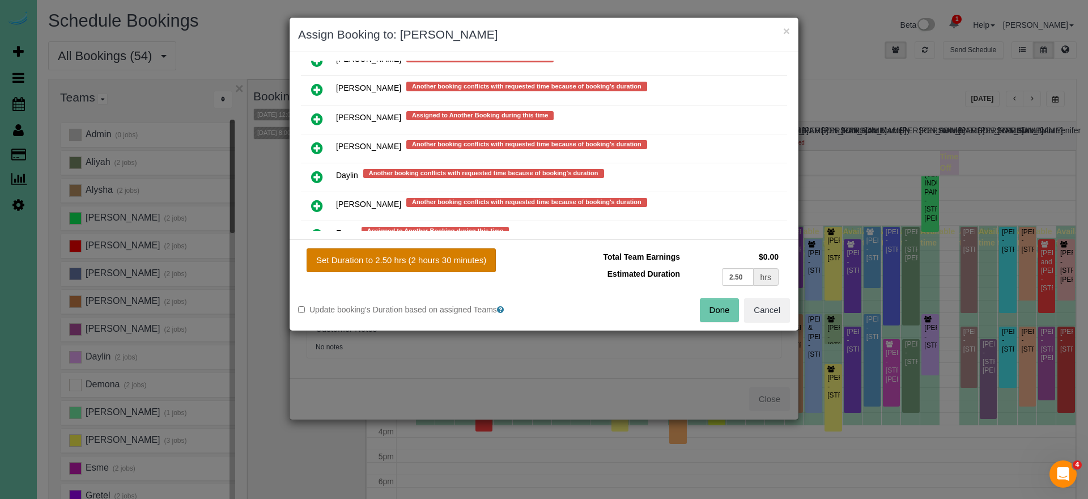
click at [406, 262] on button "Set Duration to 2.50 hrs (2 hours 30 minutes)" at bounding box center [401, 260] width 189 height 24
type input "2.50"
click at [715, 305] on button "Done" at bounding box center [720, 310] width 40 height 24
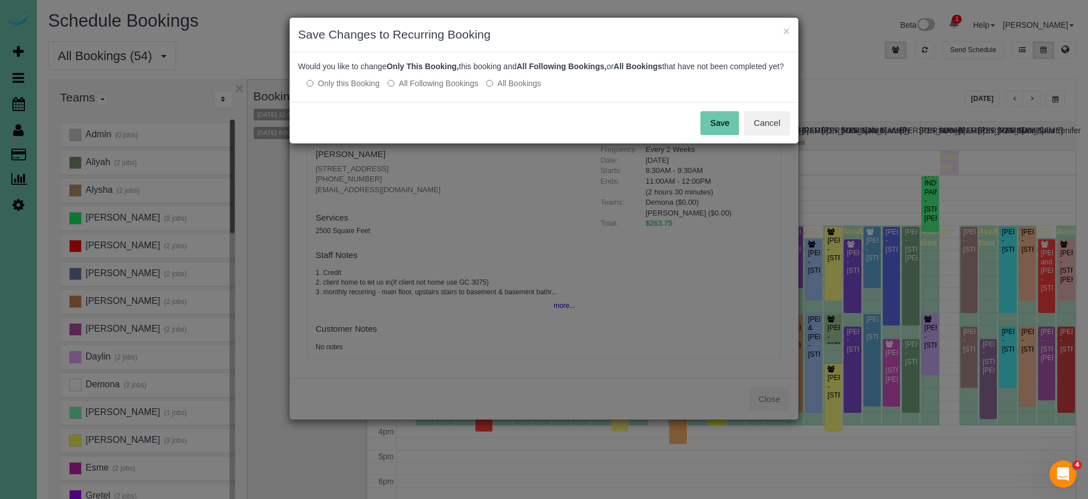
click at [721, 133] on button "Save" at bounding box center [719, 123] width 39 height 24
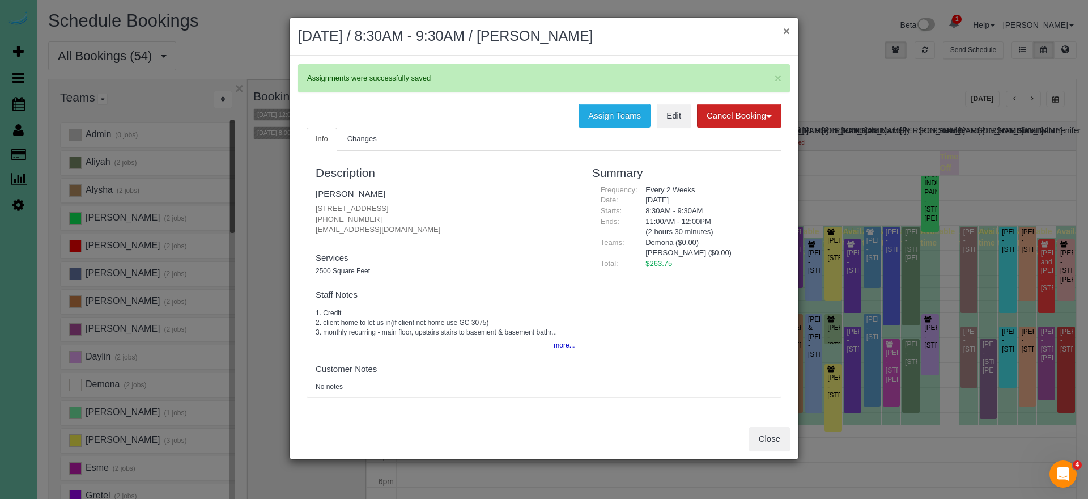
click at [786, 29] on button "×" at bounding box center [786, 31] width 7 height 12
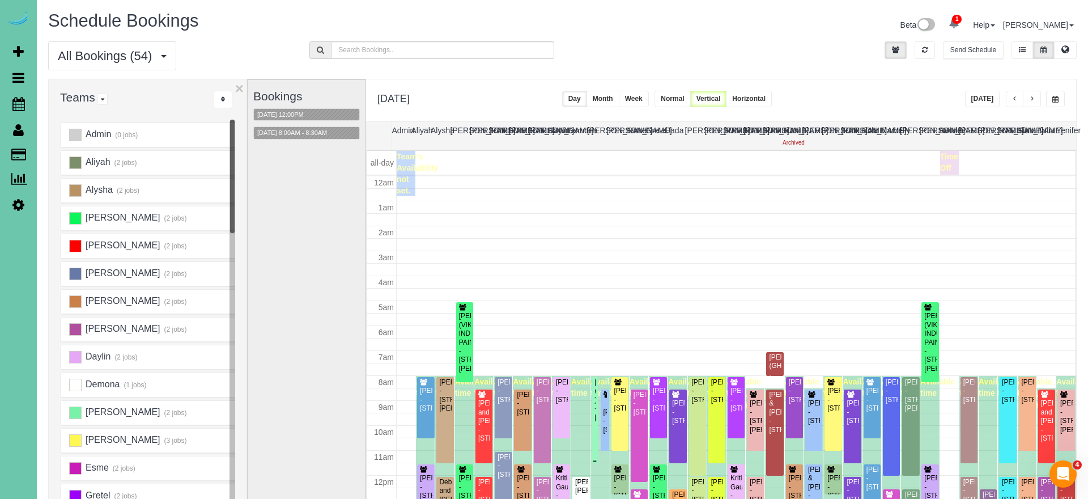
scroll to position [150, 0]
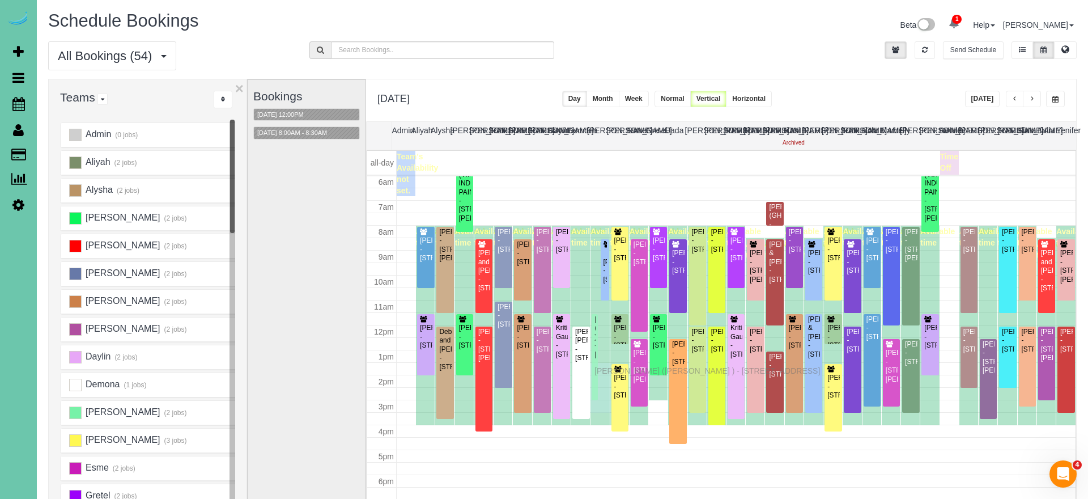
drag, startPoint x: 594, startPoint y: 283, endPoint x: 597, endPoint y: 369, distance: 85.6
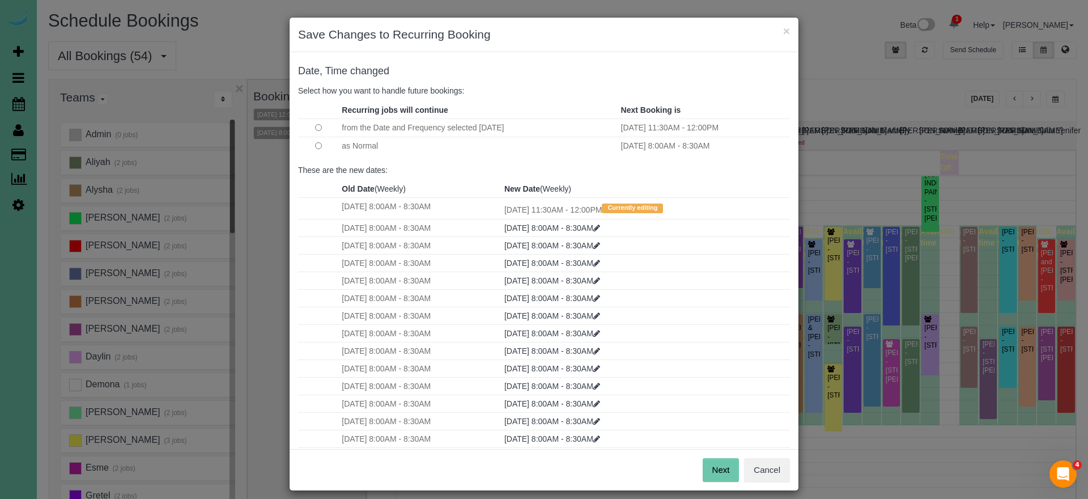
click at [725, 459] on button "Next" at bounding box center [721, 470] width 37 height 24
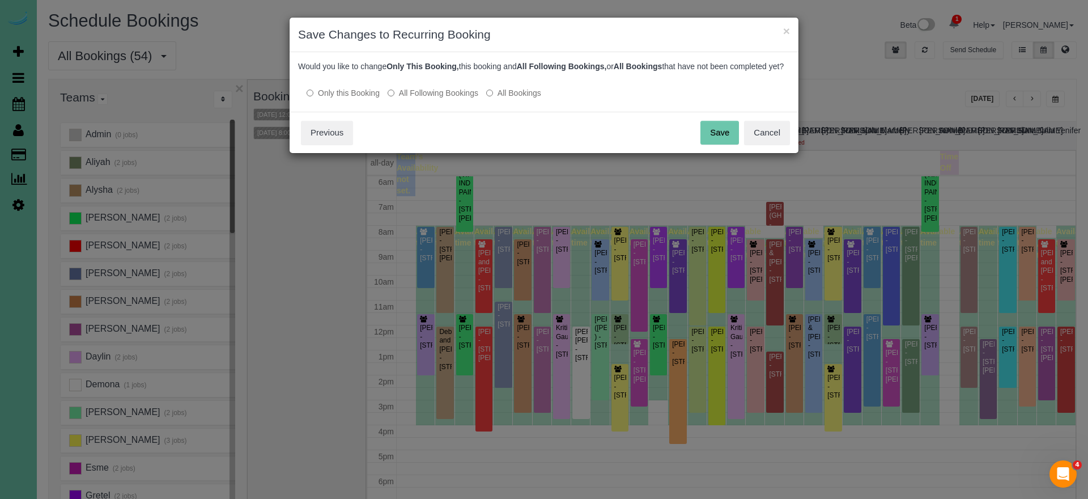
click at [711, 143] on button "Save" at bounding box center [719, 133] width 39 height 24
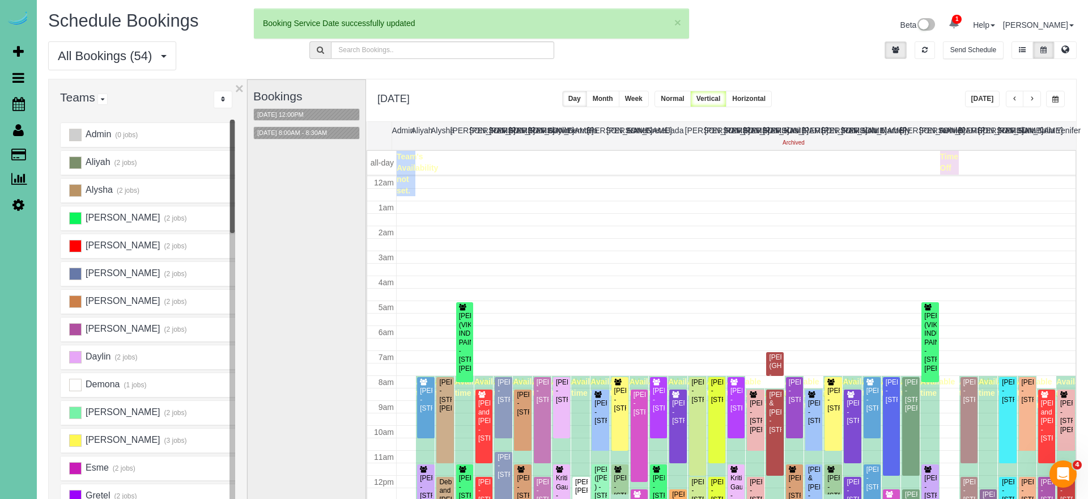
scroll to position [146, 0]
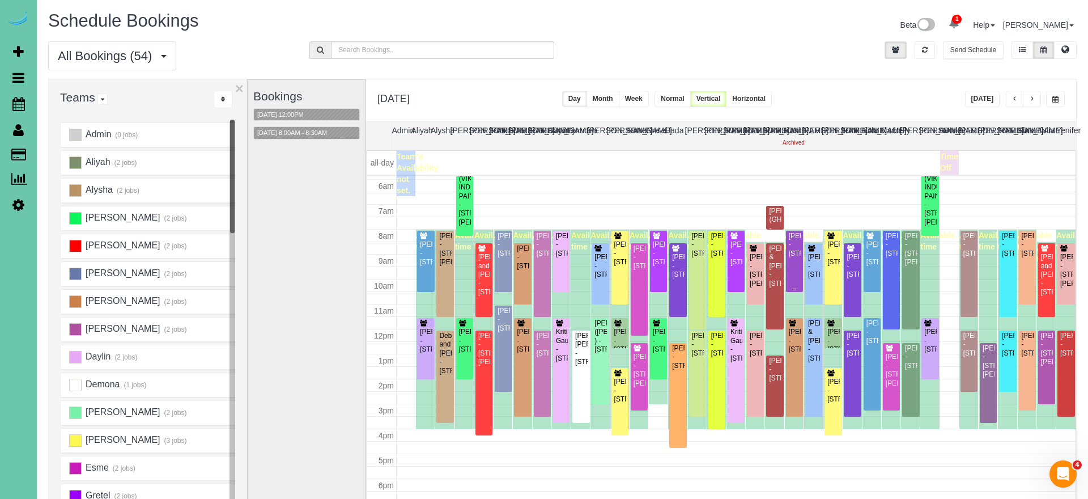
click at [792, 258] on div "Callie Dian - 667 N 59th Street, Omaha, NE 68132" at bounding box center [794, 245] width 12 height 26
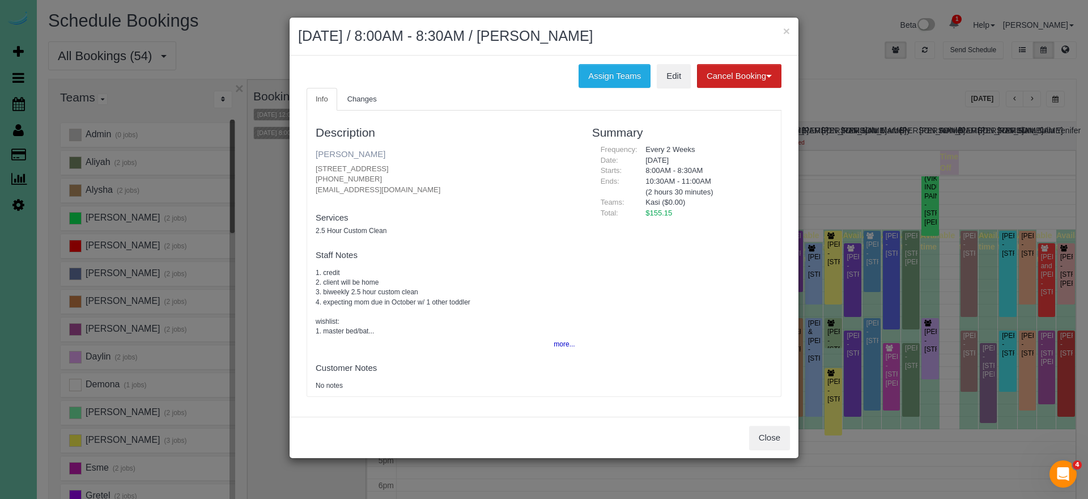
click at [337, 149] on link "Callie Dian" at bounding box center [351, 154] width 70 height 10
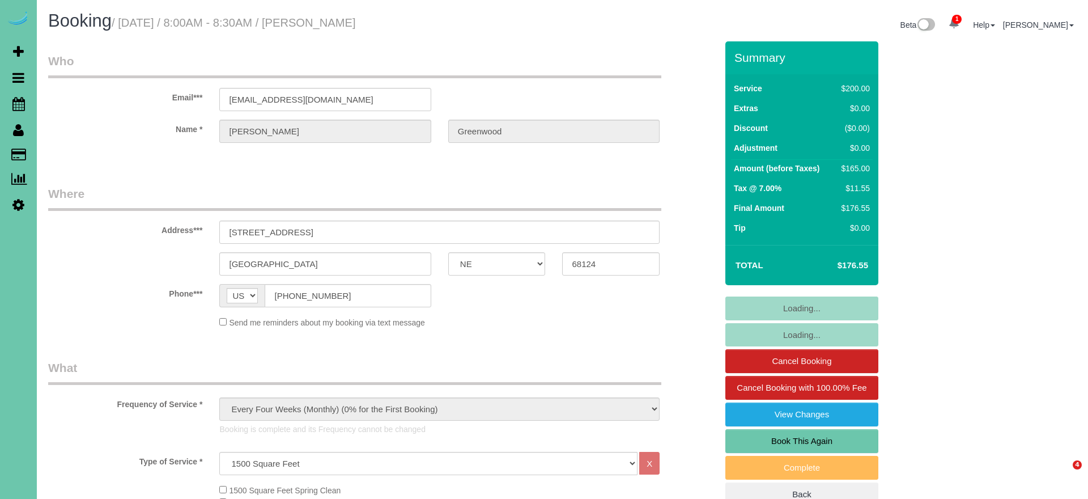
select select "NE"
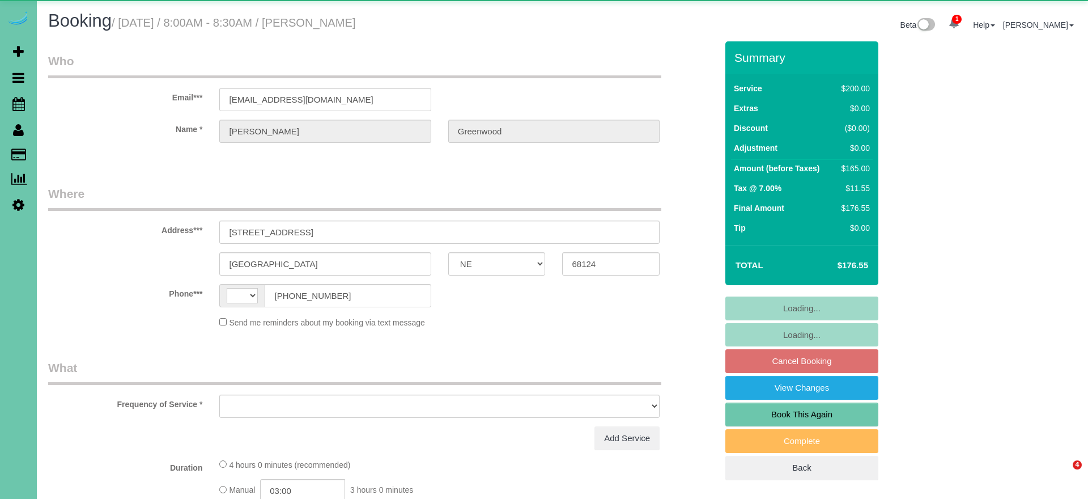
select select "NE"
select select "string:[GEOGRAPHIC_DATA]"
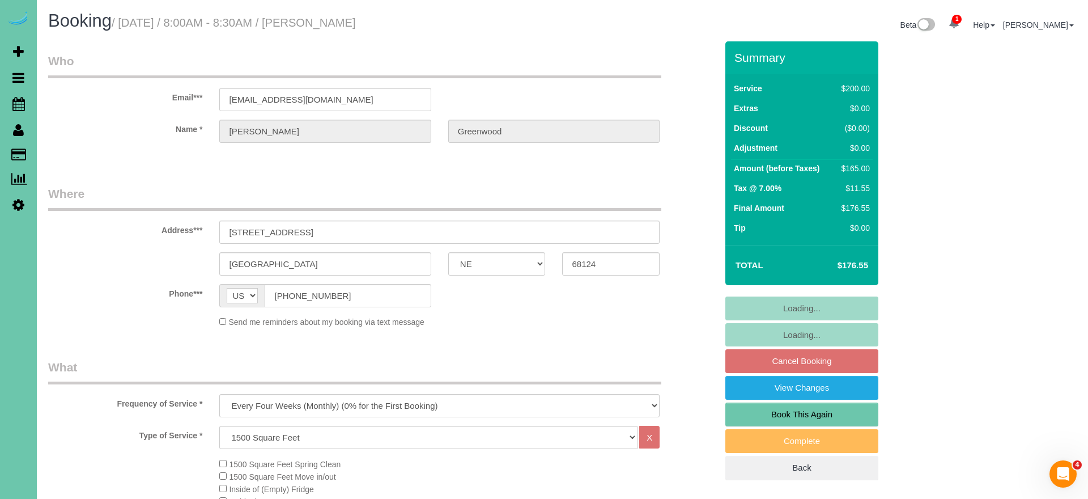
select select "object:645"
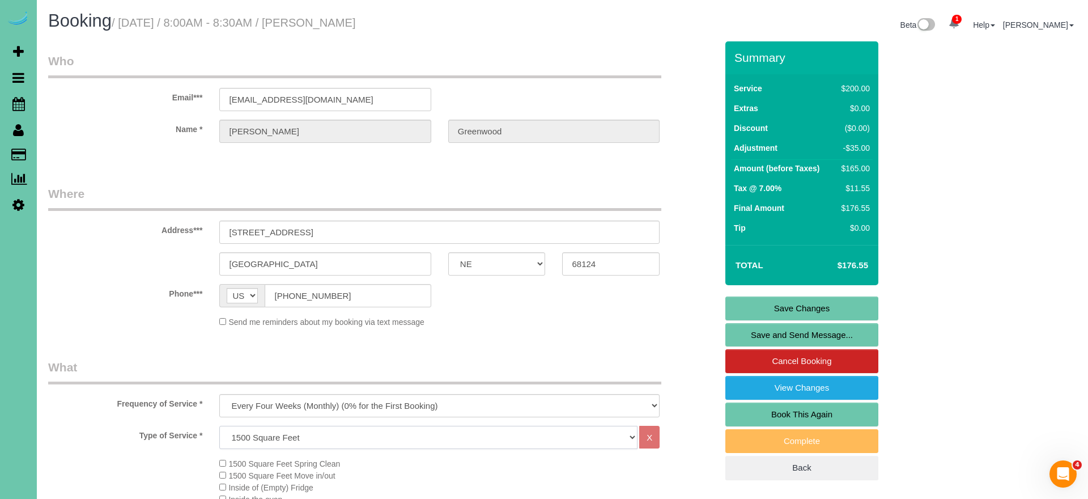
select select "159"
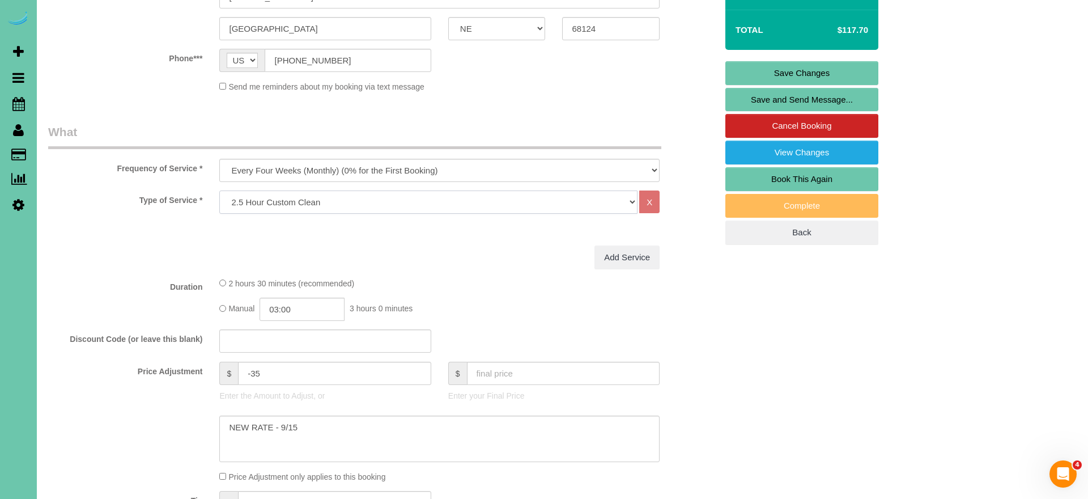
scroll to position [237, 0]
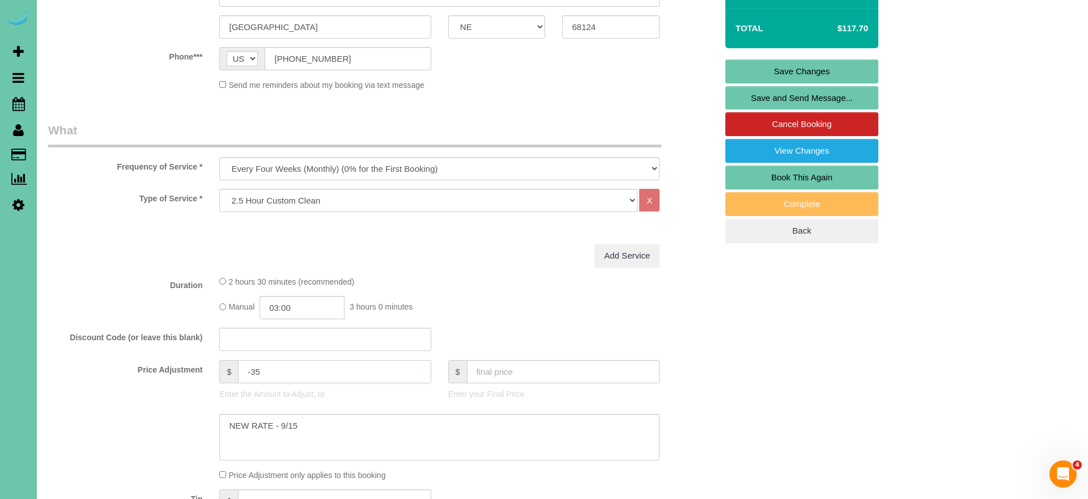
drag, startPoint x: 279, startPoint y: 370, endPoint x: 166, endPoint y: 358, distance: 113.9
click at [166, 360] on div "Price Adjustment $ -35 Enter the Amount to Adjust, or $ Enter your Final Price" at bounding box center [383, 382] width 686 height 45
click at [219, 280] on div "2 hours 30 minutes (recommended) Manual 03:00 3 hours 0 minutes" at bounding box center [439, 297] width 457 height 44
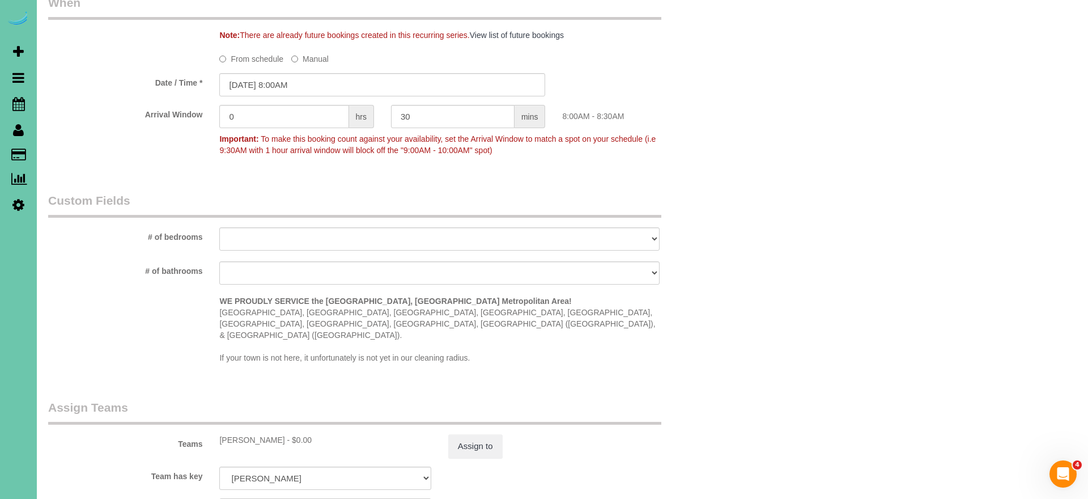
type input "0"
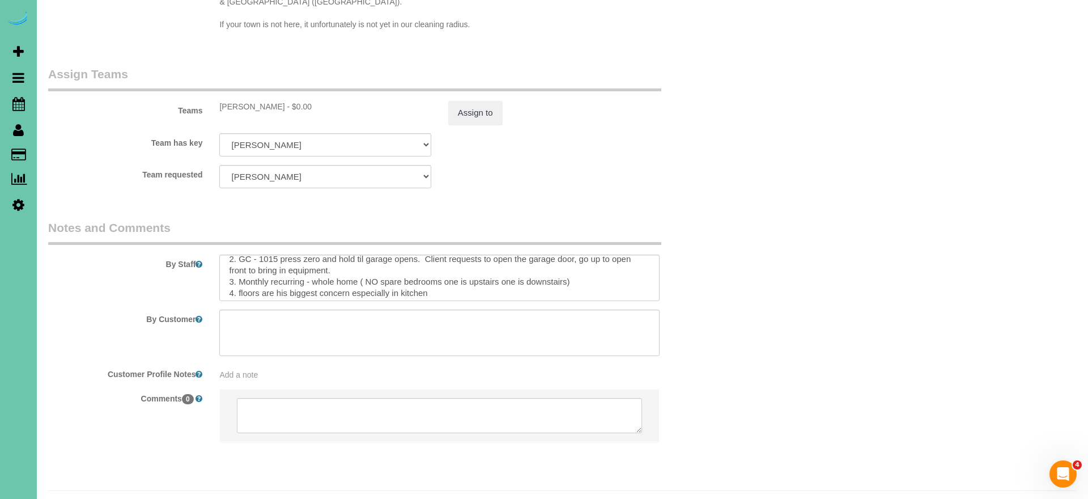
scroll to position [20, 0]
drag, startPoint x: 314, startPoint y: 265, endPoint x: 522, endPoint y: 295, distance: 210.2
click at [314, 265] on textarea at bounding box center [439, 277] width 440 height 46
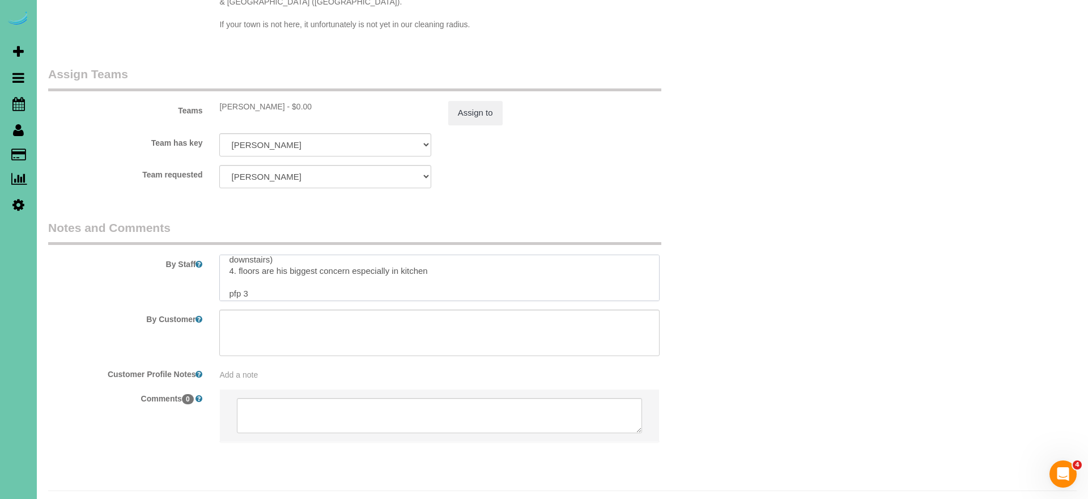
scroll to position [63, 0]
drag, startPoint x: 330, startPoint y: 273, endPoint x: 321, endPoint y: 270, distance: 9.5
click at [326, 272] on textarea at bounding box center [439, 277] width 440 height 46
type textarea "**smoke house if smell get to strong open ALL windows to let air in*** 1. check…"
click at [491, 101] on button "Assign to" at bounding box center [475, 113] width 54 height 24
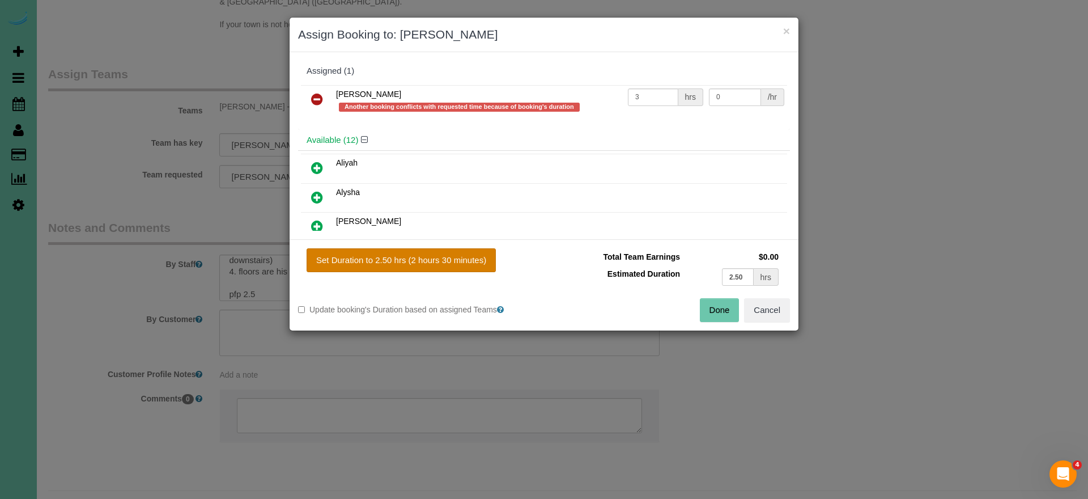
click at [457, 267] on button "Set Duration to 2.50 hrs (2 hours 30 minutes)" at bounding box center [401, 260] width 189 height 24
type input "2.50"
click at [728, 310] on button "Done" at bounding box center [720, 310] width 40 height 24
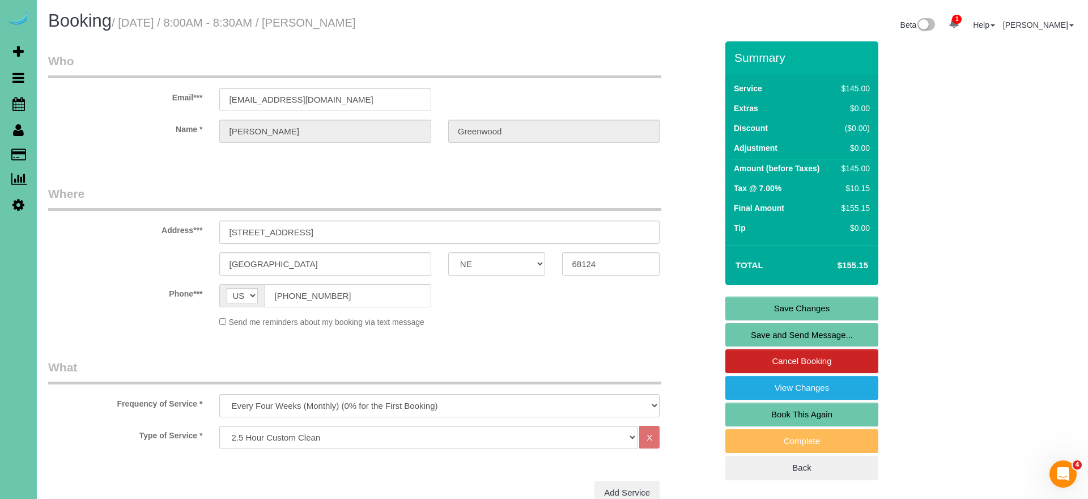
scroll to position [0, 0]
click at [763, 305] on link "Save Changes" at bounding box center [801, 308] width 153 height 24
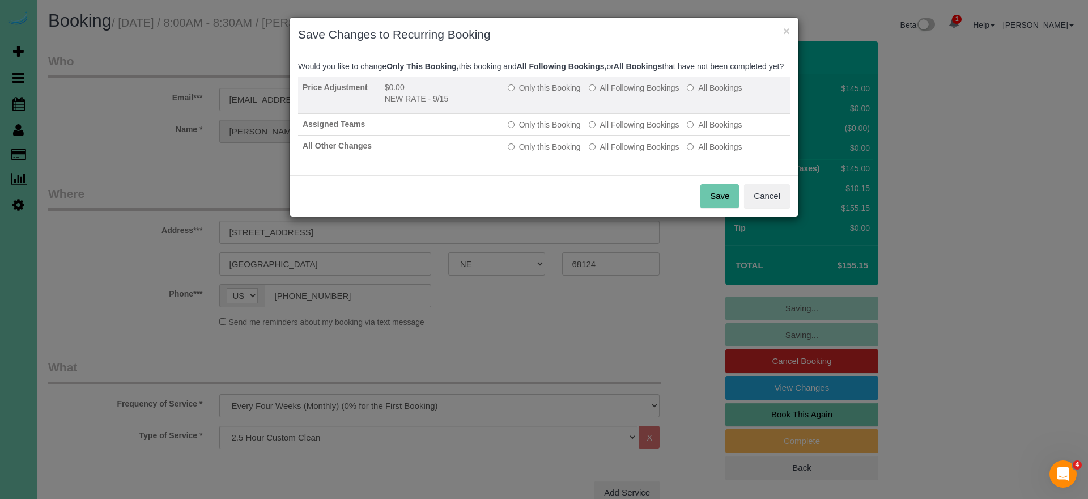
click at [611, 93] on label "All Following Bookings" at bounding box center [634, 87] width 91 height 11
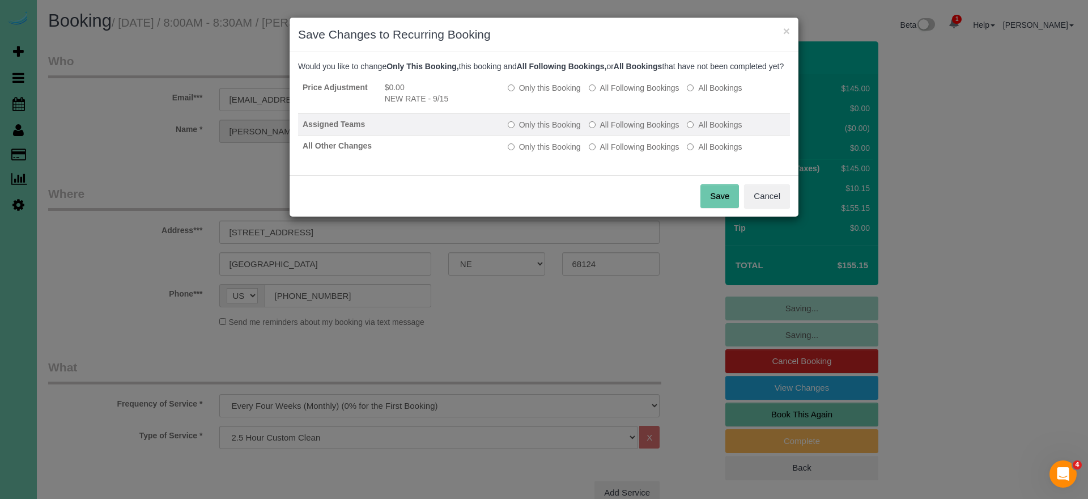
click at [617, 130] on label "All Following Bookings" at bounding box center [634, 124] width 91 height 11
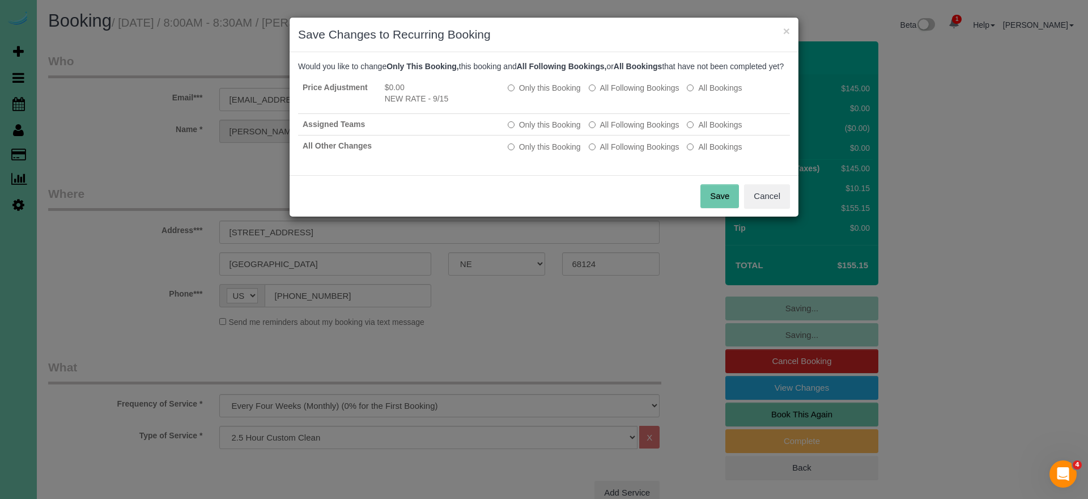
drag, startPoint x: 626, startPoint y: 156, endPoint x: 672, endPoint y: 179, distance: 51.7
click at [627, 152] on label "All Following Bookings" at bounding box center [634, 146] width 91 height 11
click at [726, 206] on button "Save" at bounding box center [719, 196] width 39 height 24
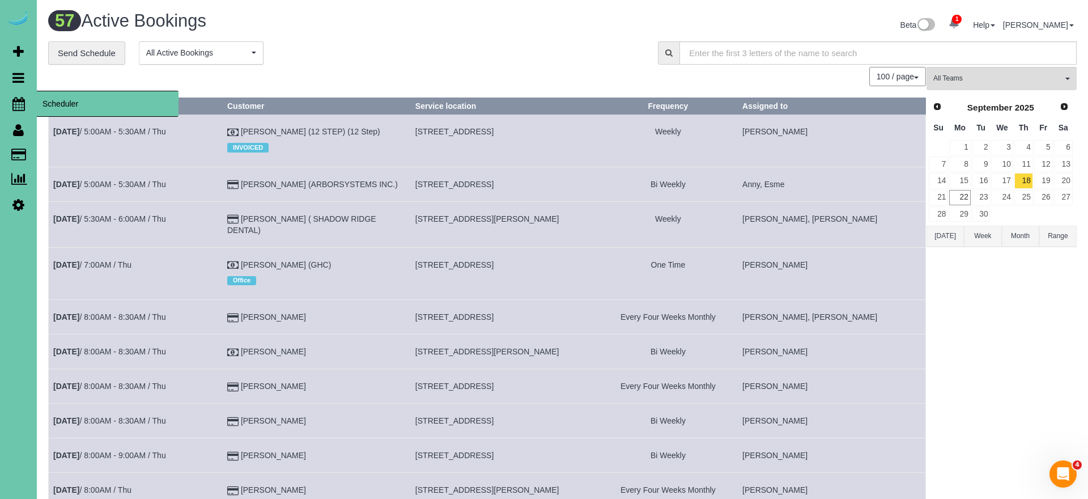
click at [24, 103] on icon at bounding box center [18, 104] width 12 height 14
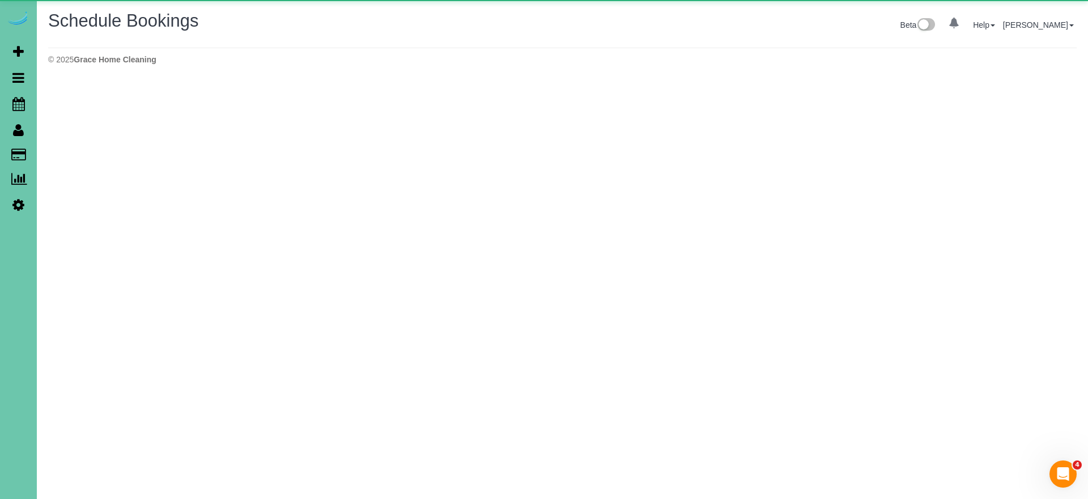
click at [58, 102] on body "0 Beta Your Notifications You have 0 alerts Add Booking Bookings Active Booking…" at bounding box center [544, 249] width 1088 height 499
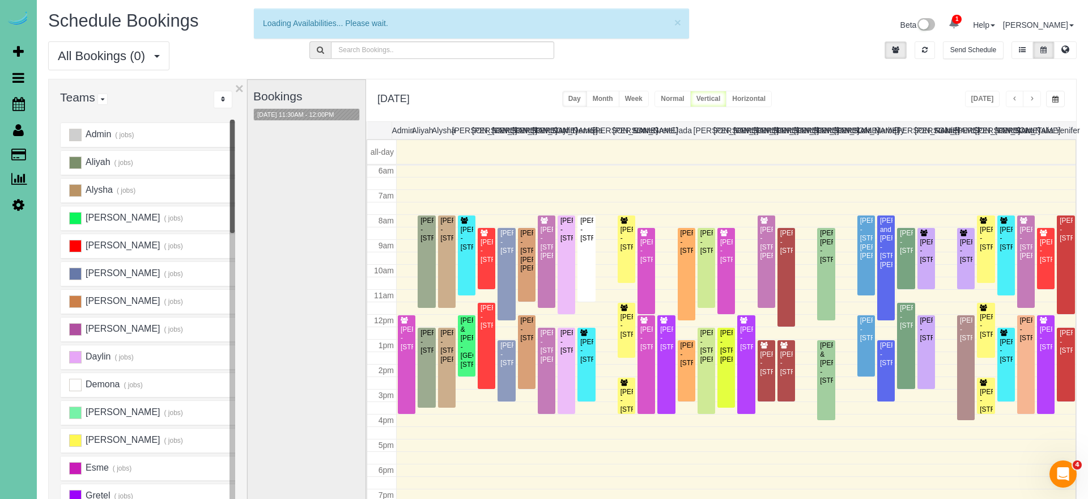
scroll to position [150, 0]
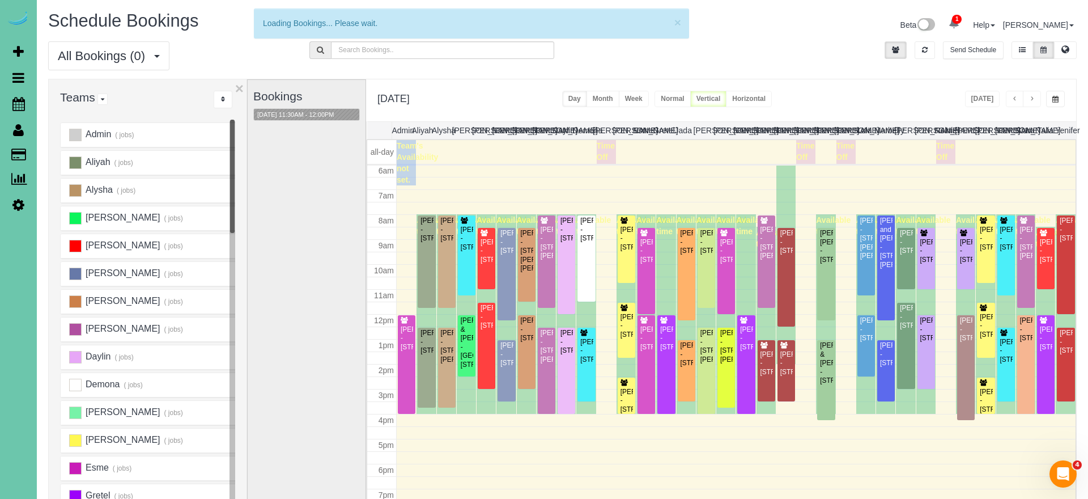
click at [879, 104] on div "[DATE] [DATE] Day Month Week Normal Vertical Horizontal" at bounding box center [721, 100] width 710 height 42
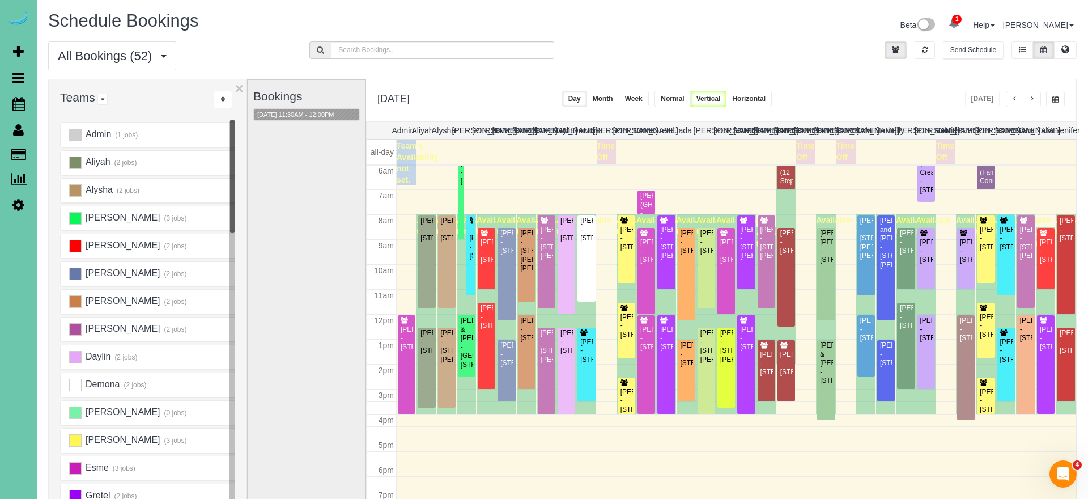
click at [1032, 101] on span "button" at bounding box center [1032, 99] width 6 height 7
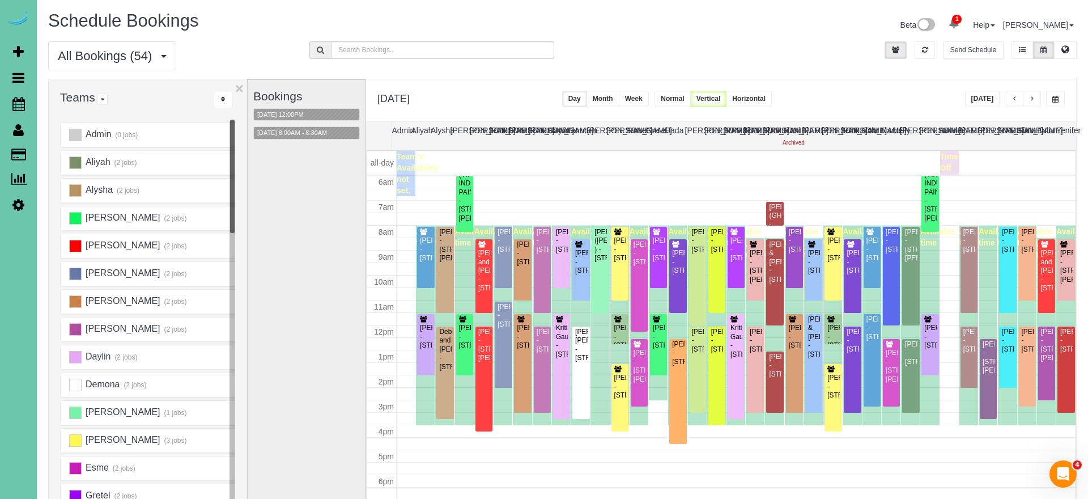
click at [1032, 101] on span "button" at bounding box center [1032, 99] width 6 height 7
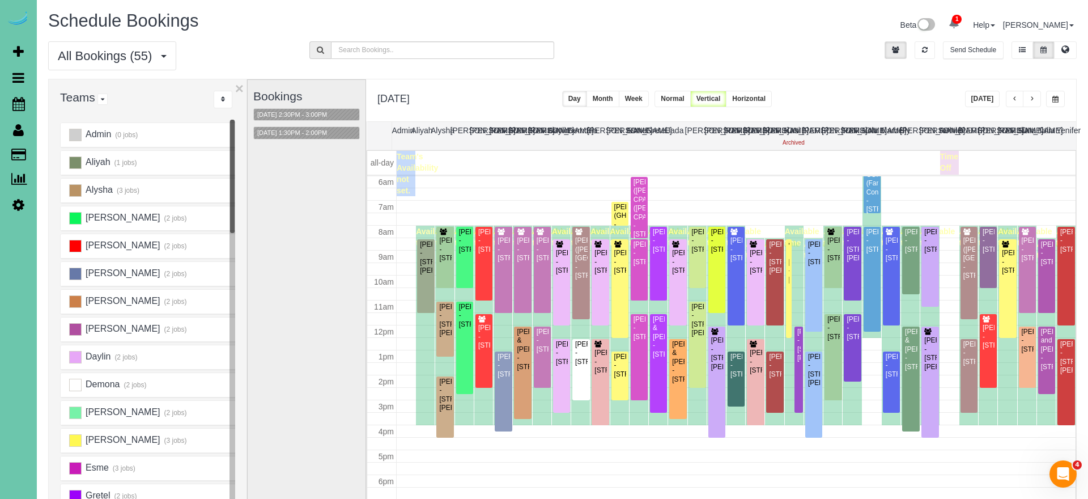
click at [1032, 101] on span "button" at bounding box center [1032, 99] width 6 height 7
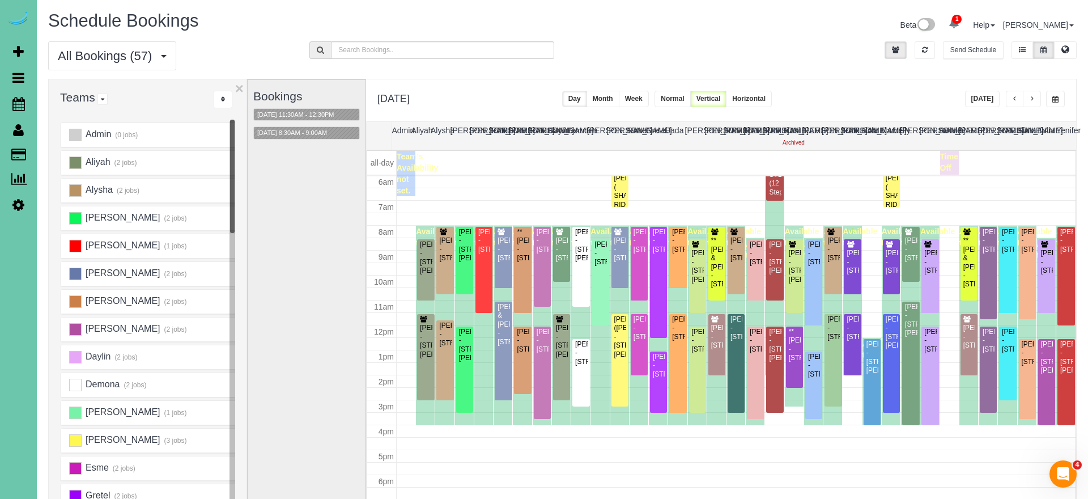
click at [320, 284] on div "Bookings [DATE] 11:30AM - 12:30PM [DATE] 8:30AM - 9:00AM" at bounding box center [306, 306] width 107 height 452
click at [1051, 99] on button "button" at bounding box center [1055, 99] width 19 height 16
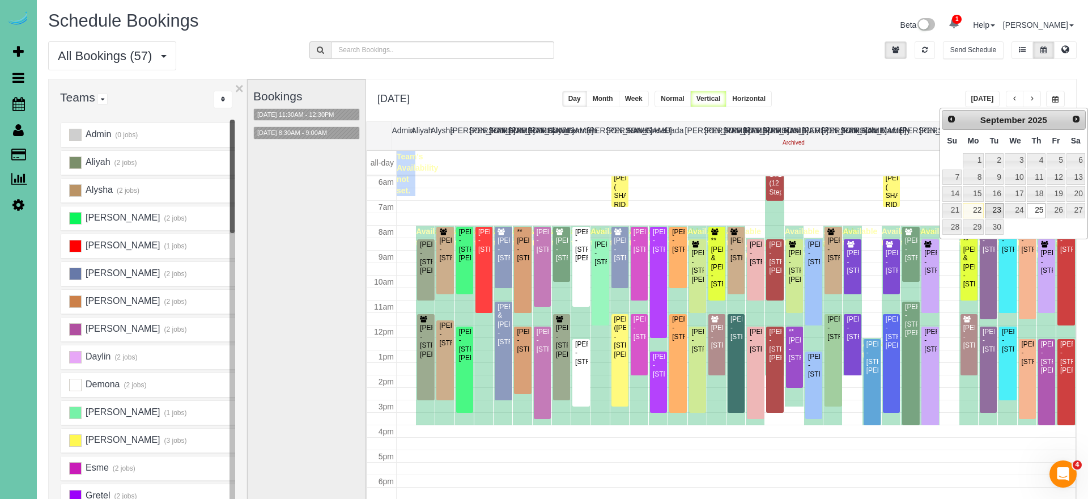
click at [995, 211] on link "23" at bounding box center [994, 210] width 18 height 15
type input "**********"
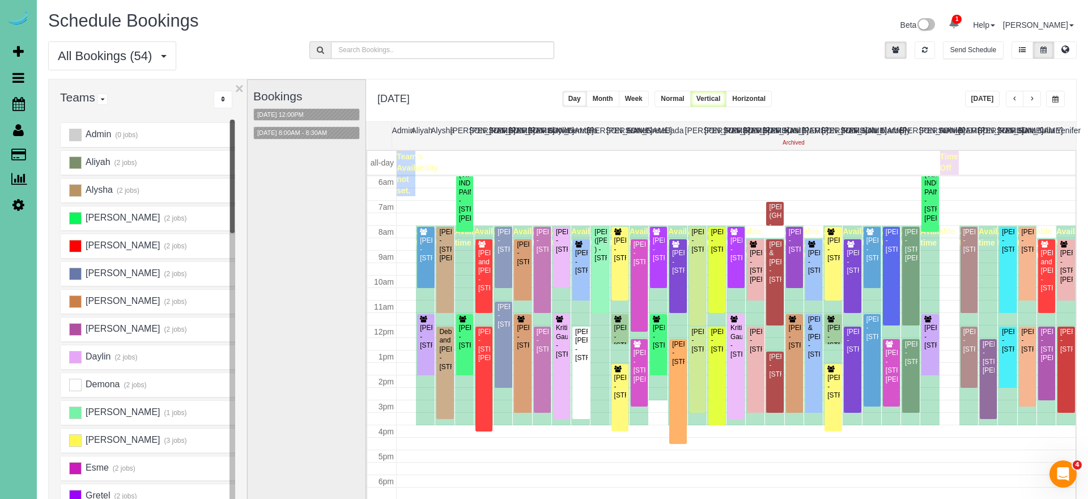
click at [982, 99] on button "[DATE]" at bounding box center [982, 99] width 35 height 16
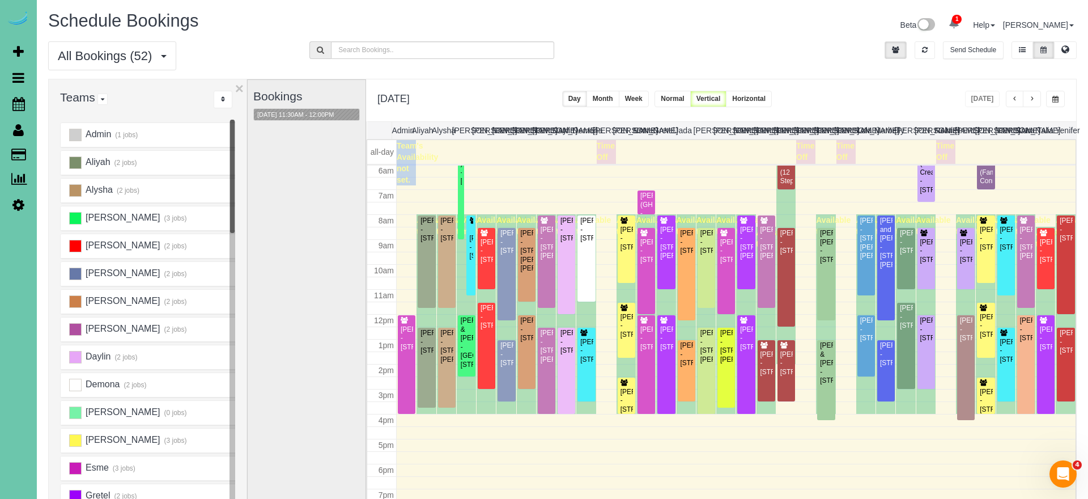
click at [1030, 99] on span "button" at bounding box center [1032, 99] width 6 height 7
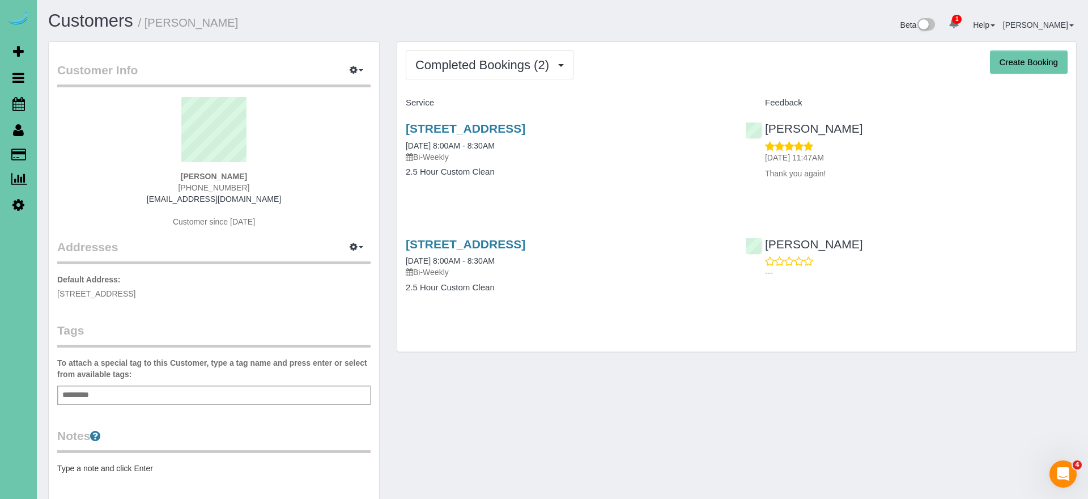
drag, startPoint x: 492, startPoint y: 66, endPoint x: 487, endPoint y: 104, distance: 38.2
click at [490, 67] on span "Completed Bookings (2)" at bounding box center [484, 65] width 139 height 14
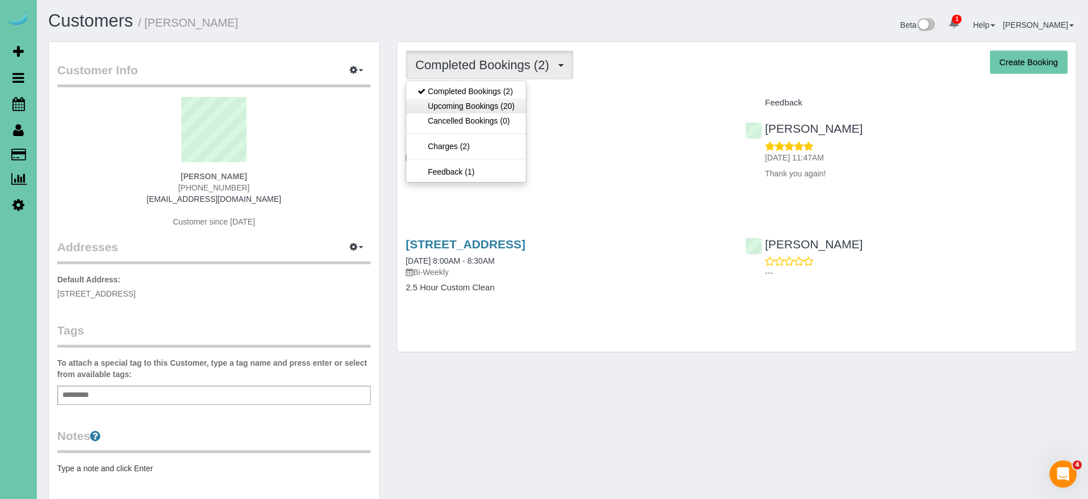
click at [506, 105] on link "Upcoming Bookings (20)" at bounding box center [466, 106] width 120 height 15
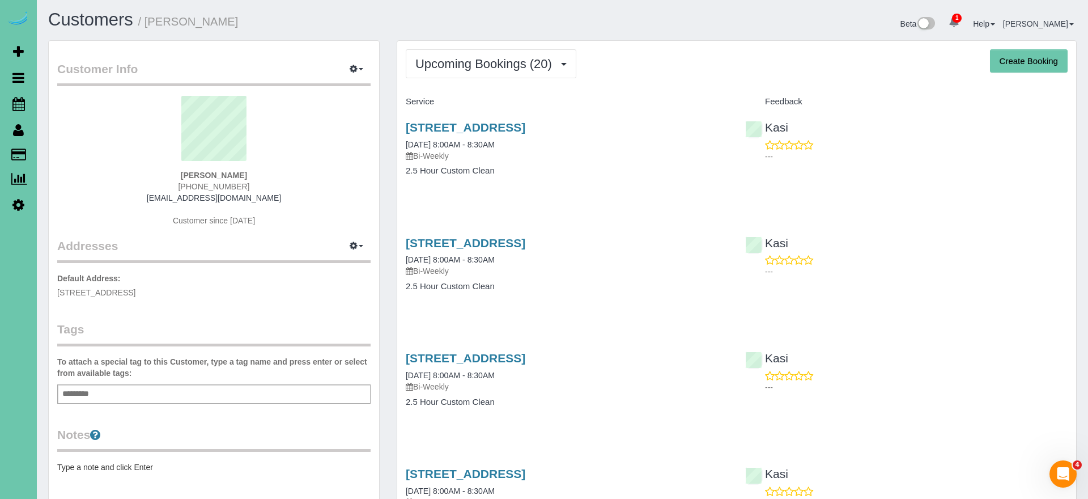
scroll to position [1, 0]
click at [539, 73] on button "Upcoming Bookings (20)" at bounding box center [491, 63] width 171 height 29
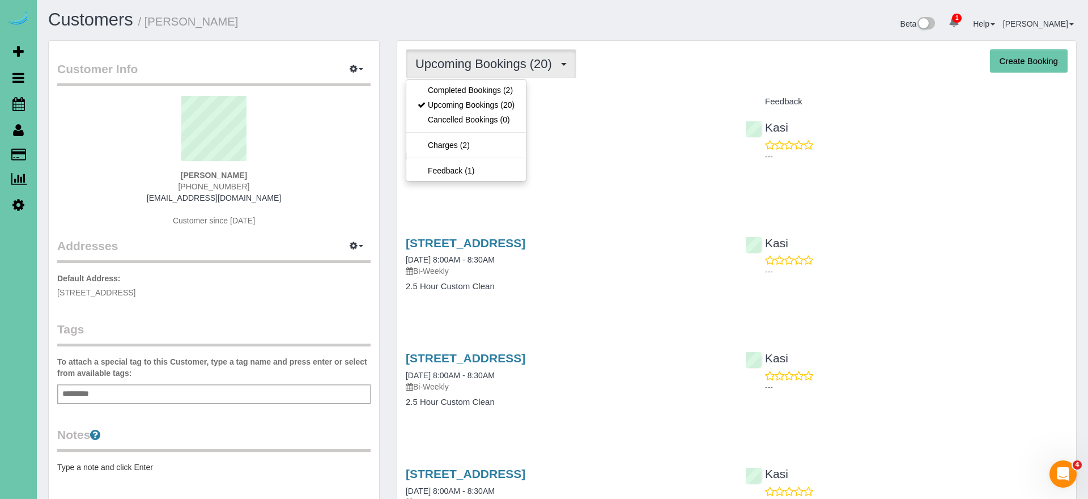
drag, startPoint x: 512, startPoint y: 91, endPoint x: 635, endPoint y: 75, distance: 124.0
click at [512, 91] on link "Completed Bookings (2)" at bounding box center [466, 90] width 120 height 15
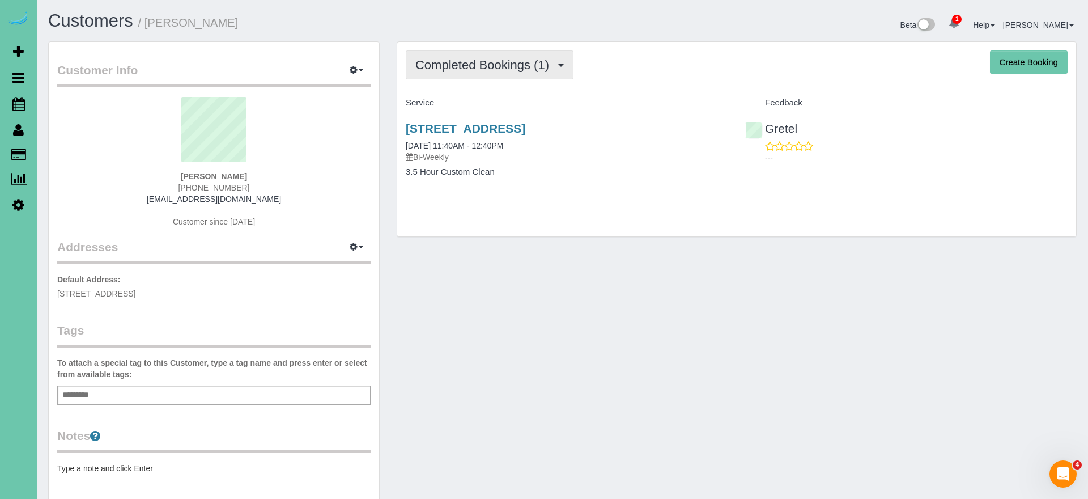
click at [547, 76] on button "Completed Bookings (1)" at bounding box center [490, 64] width 168 height 29
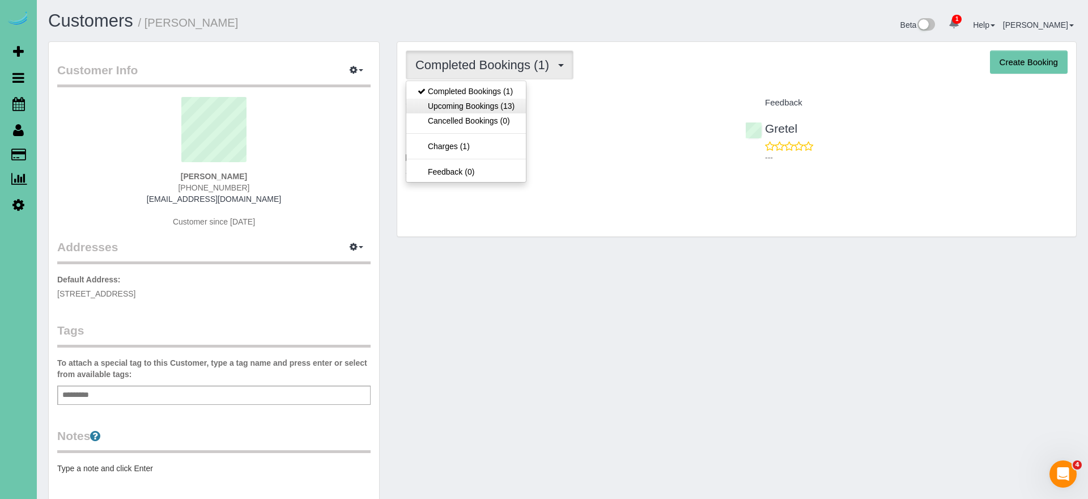
click at [525, 101] on link "Upcoming Bookings (13)" at bounding box center [466, 106] width 120 height 15
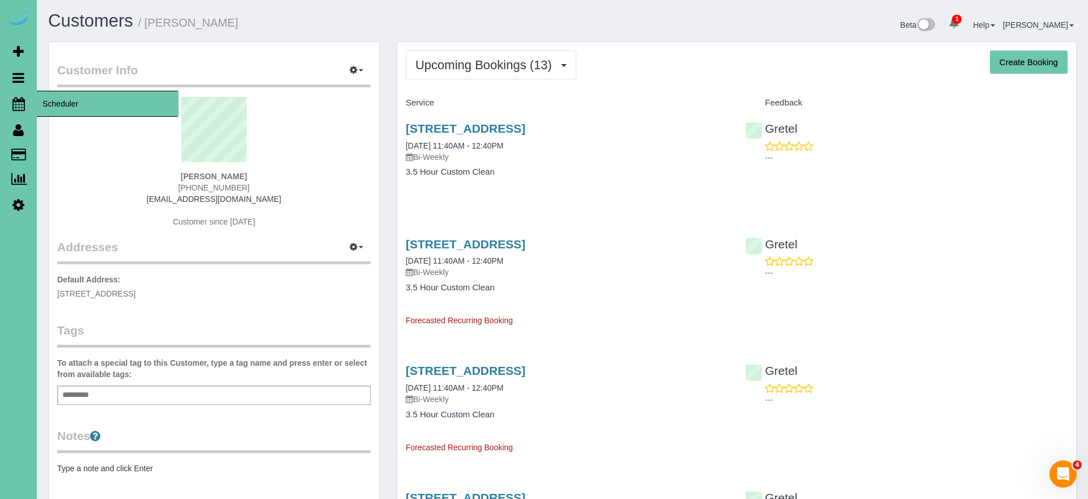
click at [14, 99] on icon at bounding box center [18, 104] width 12 height 14
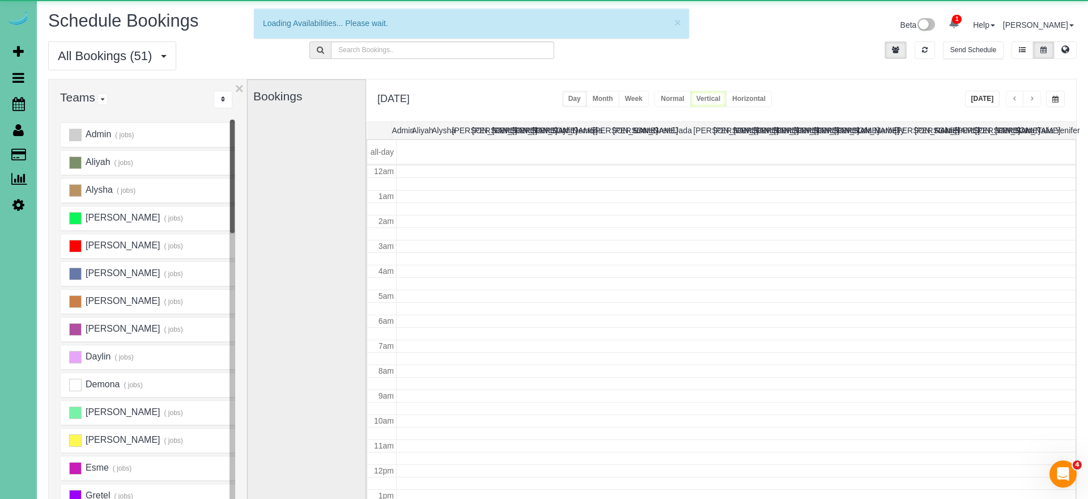
scroll to position [150, 0]
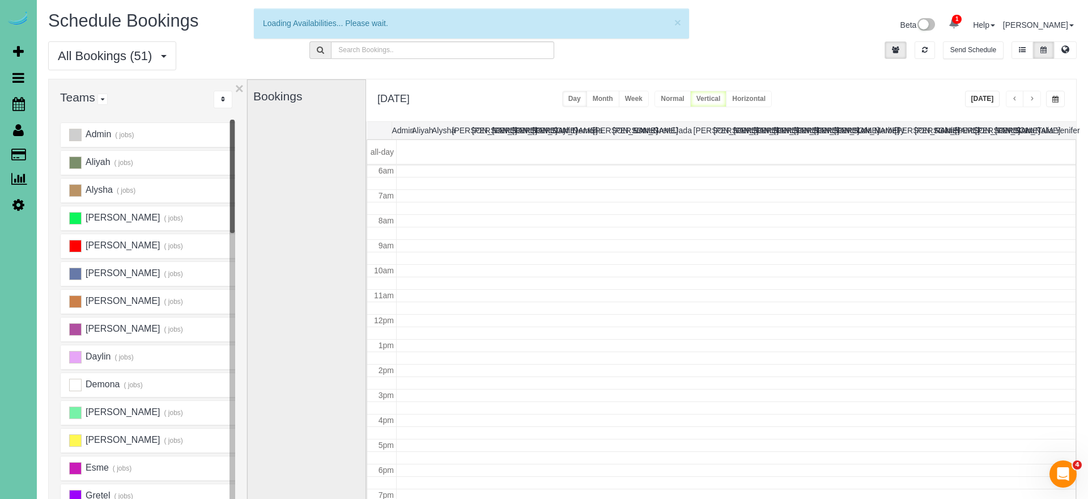
click at [1058, 101] on span "button" at bounding box center [1055, 99] width 6 height 7
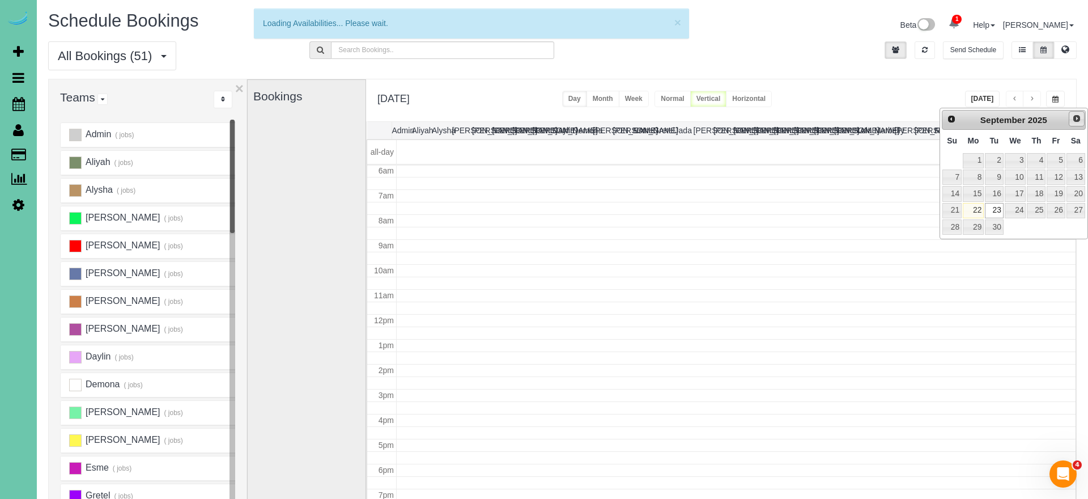
click at [1079, 124] on link "Next" at bounding box center [1077, 119] width 16 height 16
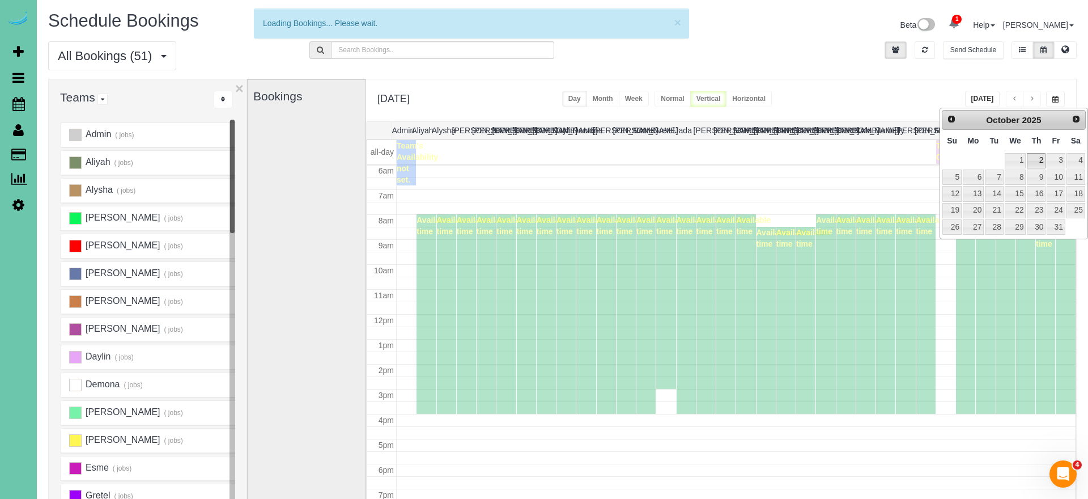
click at [1035, 160] on link "2" at bounding box center [1036, 160] width 19 height 15
type input "**********"
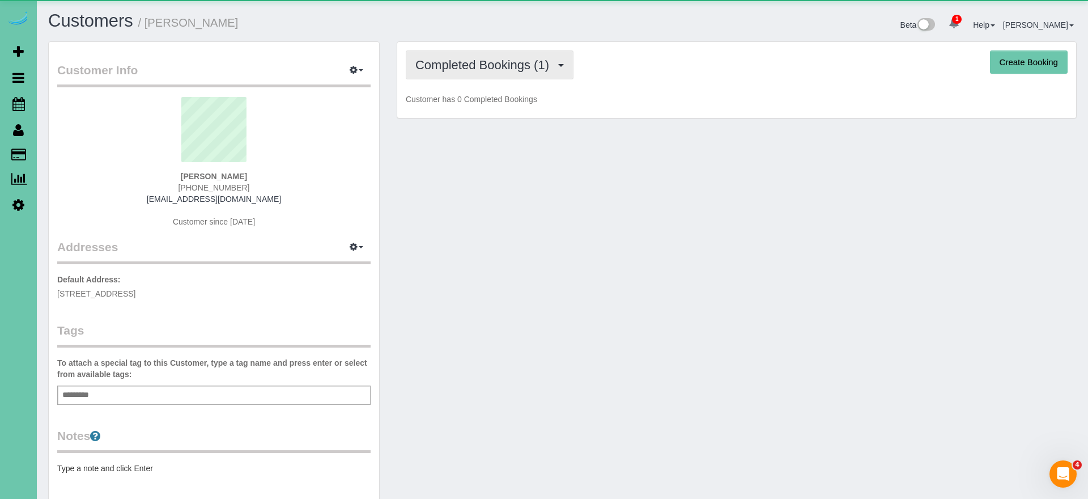
click at [451, 76] on button "Completed Bookings (1)" at bounding box center [490, 64] width 168 height 29
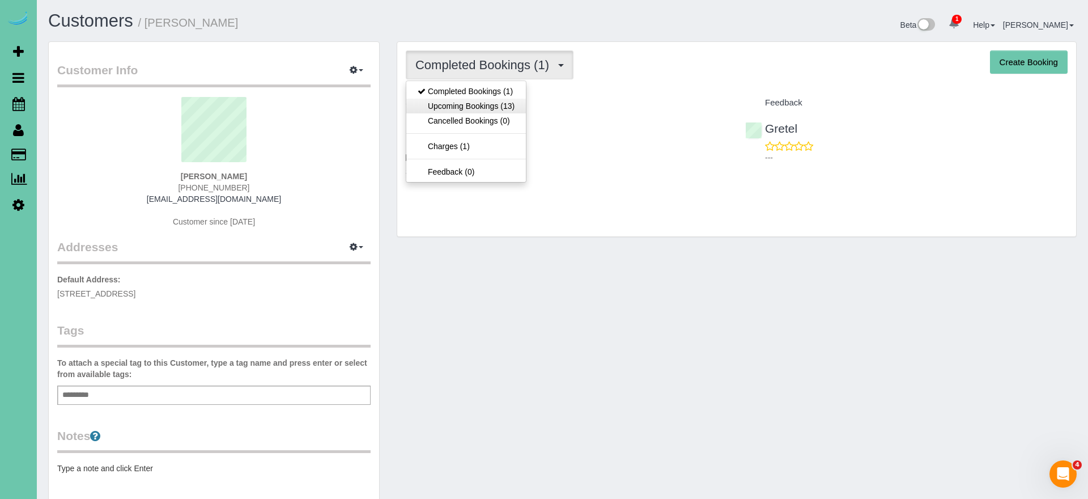
click at [459, 108] on link "Upcoming Bookings (13)" at bounding box center [466, 106] width 120 height 15
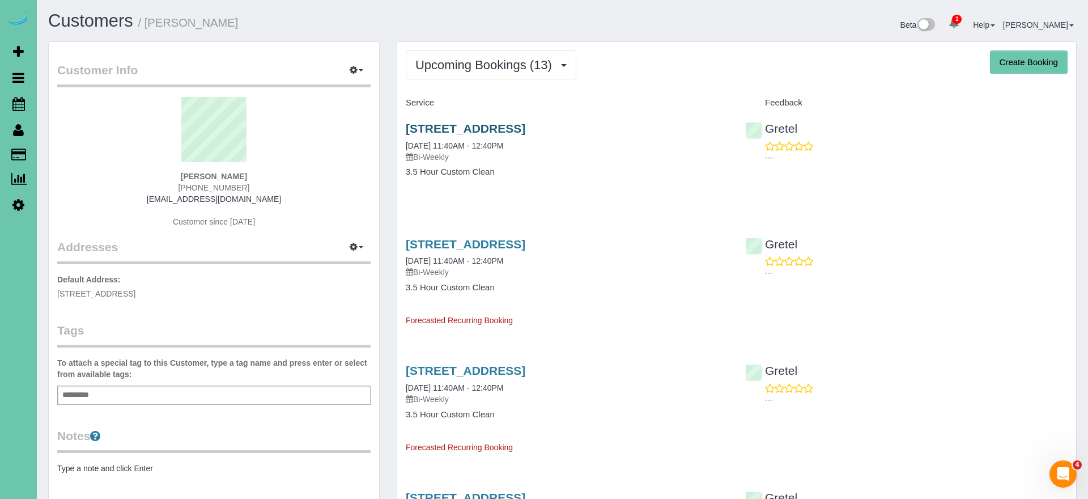
click at [525, 134] on link "[STREET_ADDRESS]" at bounding box center [466, 128] width 120 height 13
click at [496, 61] on span "Upcoming Bookings (13)" at bounding box center [486, 65] width 142 height 14
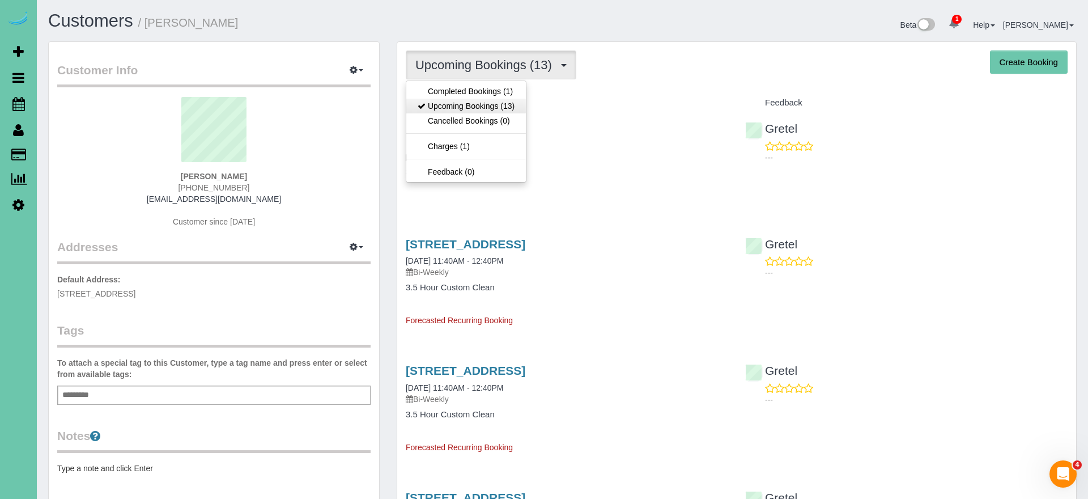
click at [485, 107] on link "Upcoming Bookings (13)" at bounding box center [466, 106] width 120 height 15
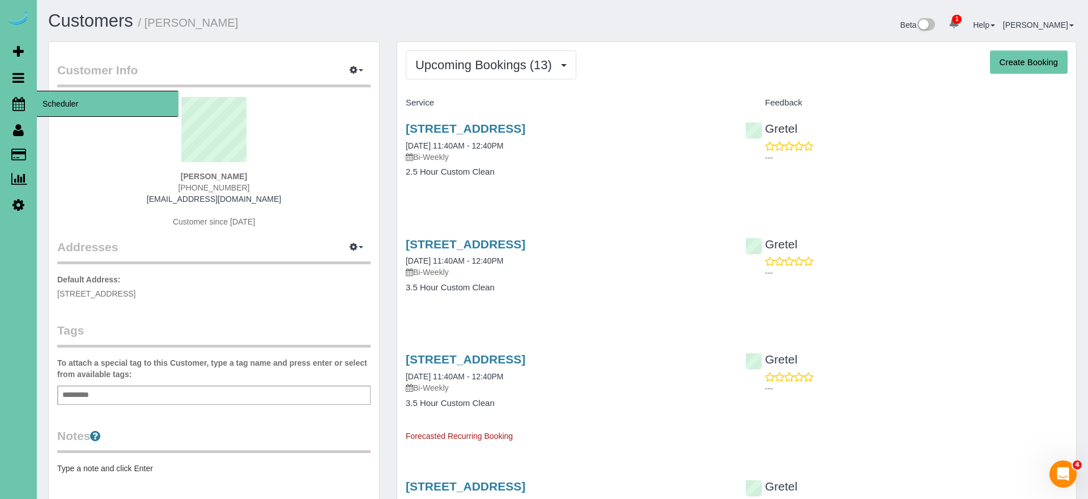
click at [19, 101] on icon at bounding box center [18, 104] width 12 height 14
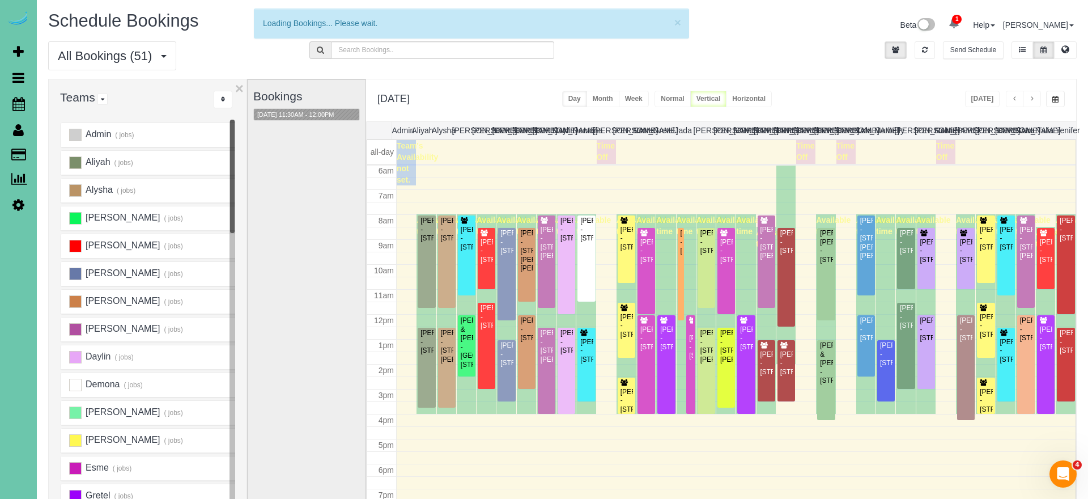
scroll to position [150, 0]
click at [1033, 98] on span "button" at bounding box center [1032, 99] width 6 height 7
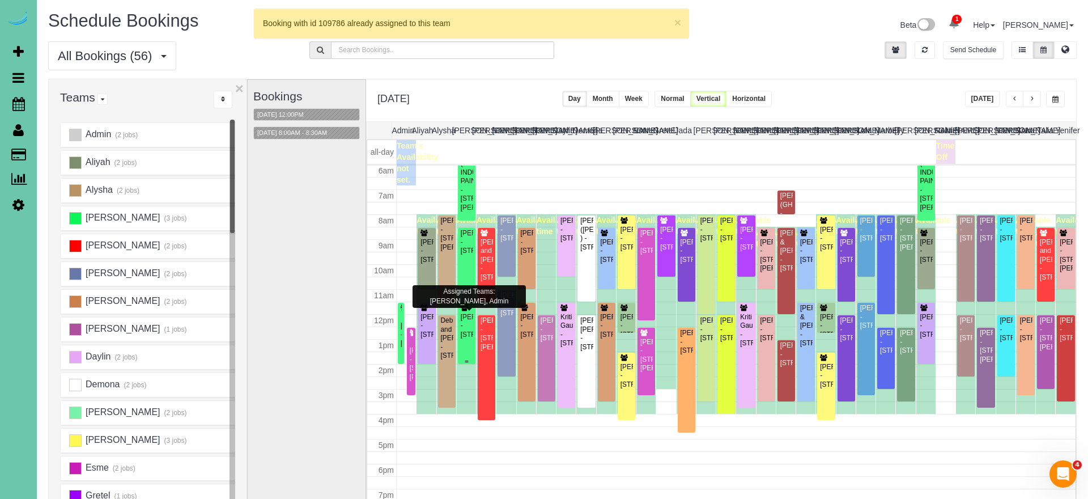
click at [462, 323] on div "Taylor Bock - 6440 Cedar Plaza #107, Omaha, NE 68106" at bounding box center [466, 326] width 13 height 26
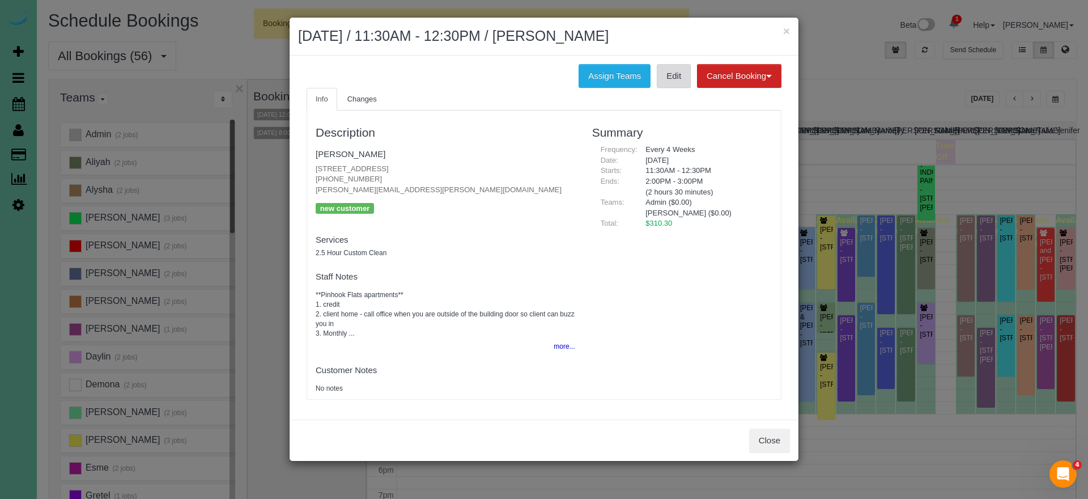
click at [668, 80] on link "Edit" at bounding box center [674, 76] width 34 height 24
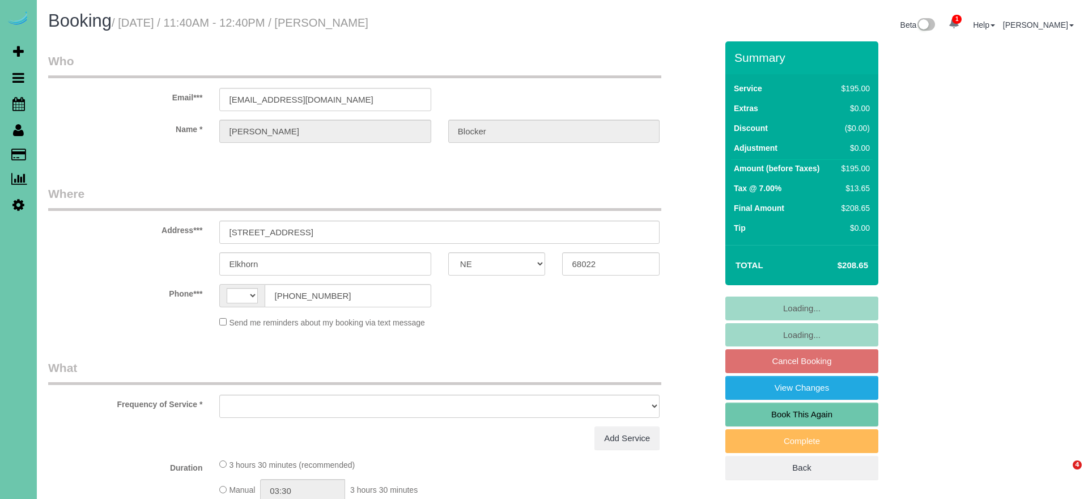
select select "NE"
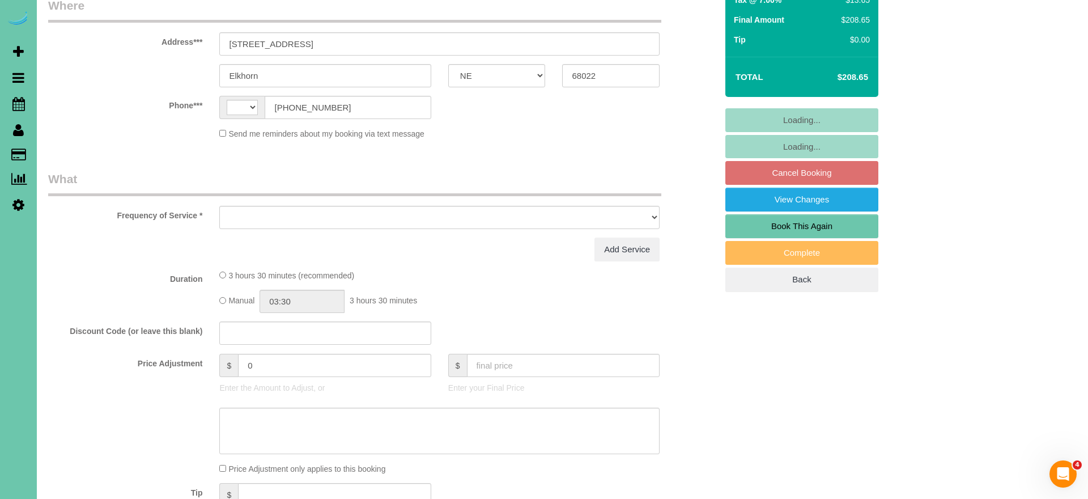
select select "string:[GEOGRAPHIC_DATA]"
select select "object:394"
select select "string:fspay-60f01808-d3e1-474f-9c20-bc7627d58dd6"
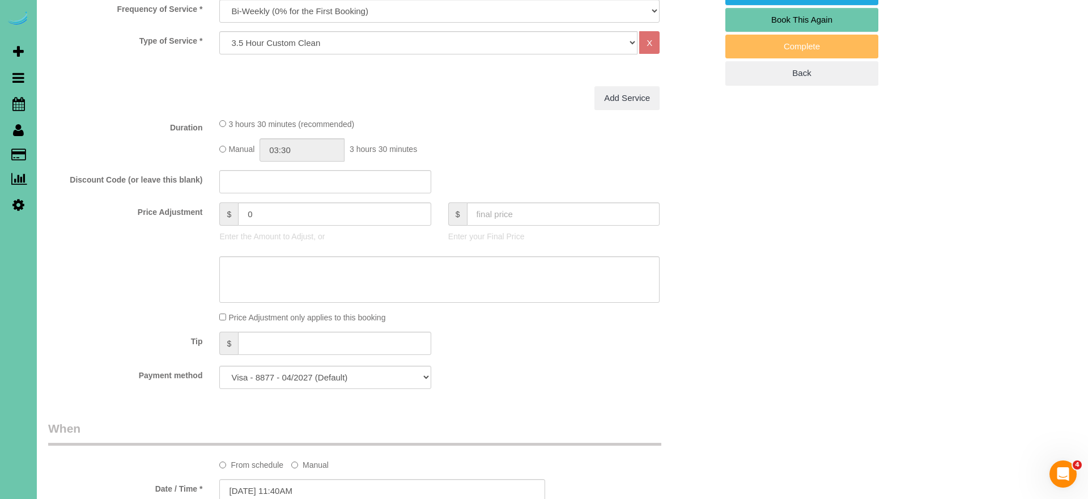
scroll to position [405, 0]
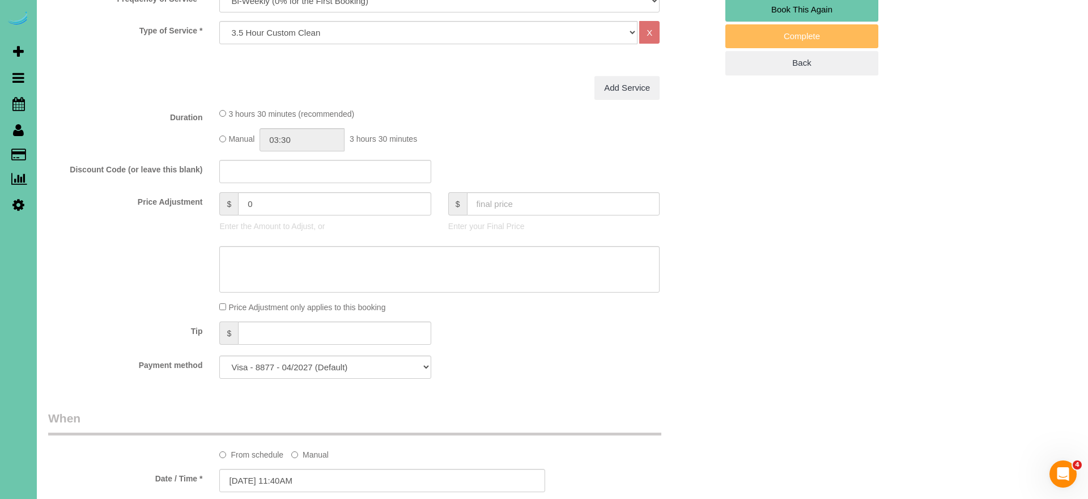
select select "object:891"
select select "159"
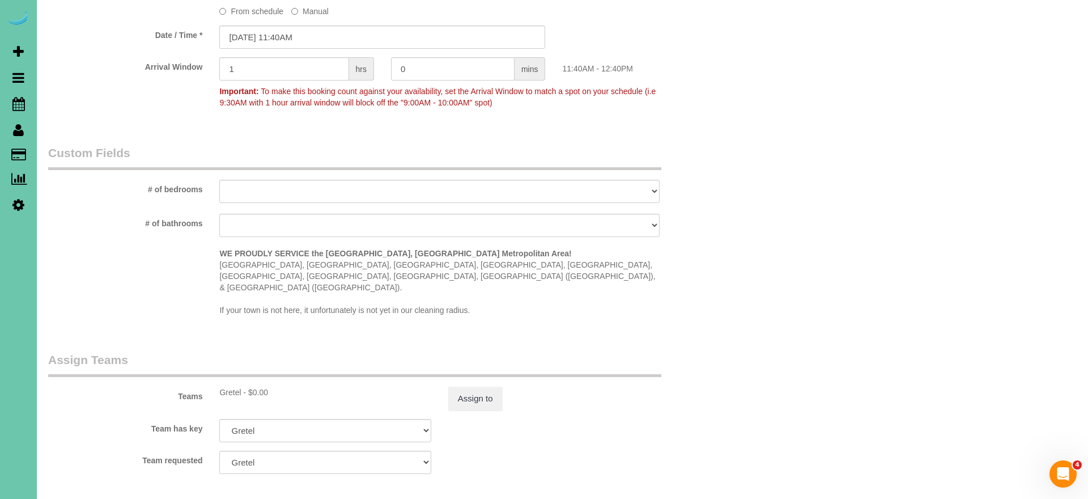
scroll to position [931, 0]
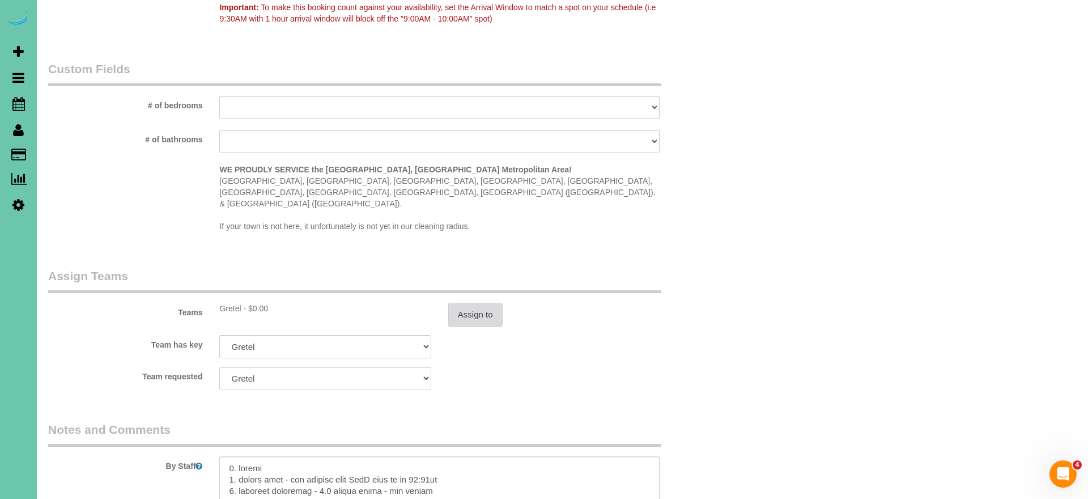
click at [450, 303] on button "Assign to" at bounding box center [475, 315] width 54 height 24
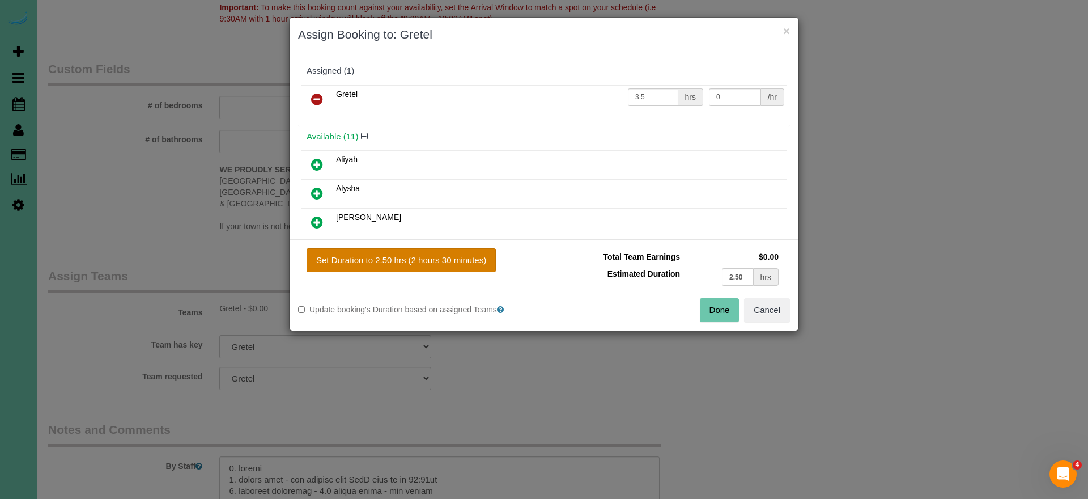
drag, startPoint x: 408, startPoint y: 262, endPoint x: 430, endPoint y: 270, distance: 23.3
click at [408, 262] on button "Set Duration to 2.50 hrs (2 hours 30 minutes)" at bounding box center [401, 260] width 189 height 24
type input "2.50"
drag, startPoint x: 713, startPoint y: 309, endPoint x: 588, endPoint y: 328, distance: 126.1
click at [713, 309] on button "Done" at bounding box center [720, 310] width 40 height 24
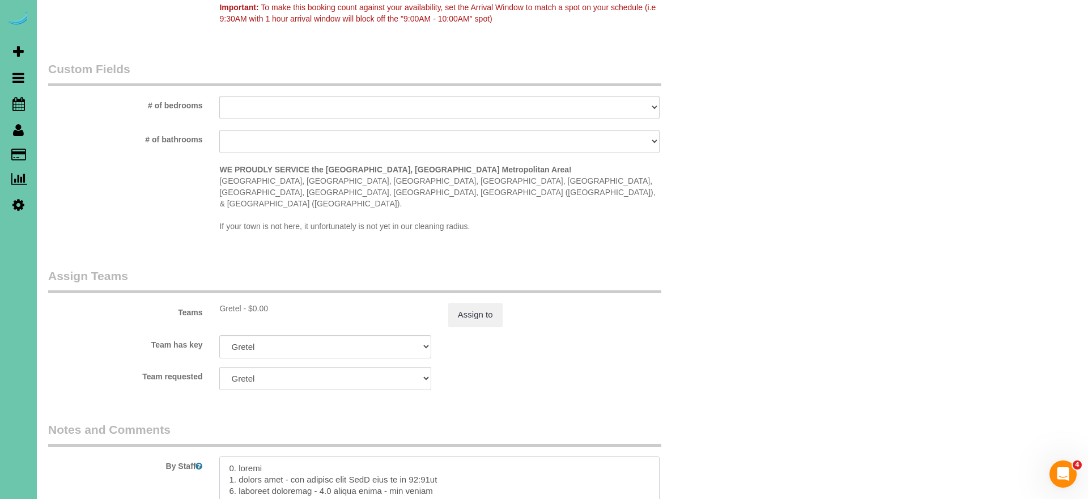
drag, startPoint x: 320, startPoint y: 464, endPoint x: 427, endPoint y: 465, distance: 107.1
click at [320, 464] on textarea at bounding box center [439, 479] width 440 height 46
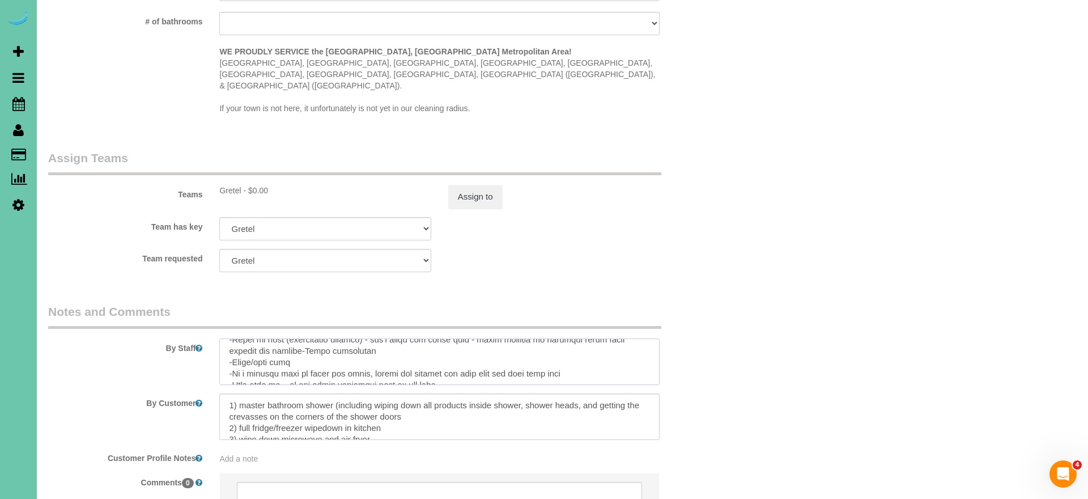
scroll to position [1079, 0]
drag, startPoint x: 227, startPoint y: 463, endPoint x: 279, endPoint y: 513, distance: 72.1
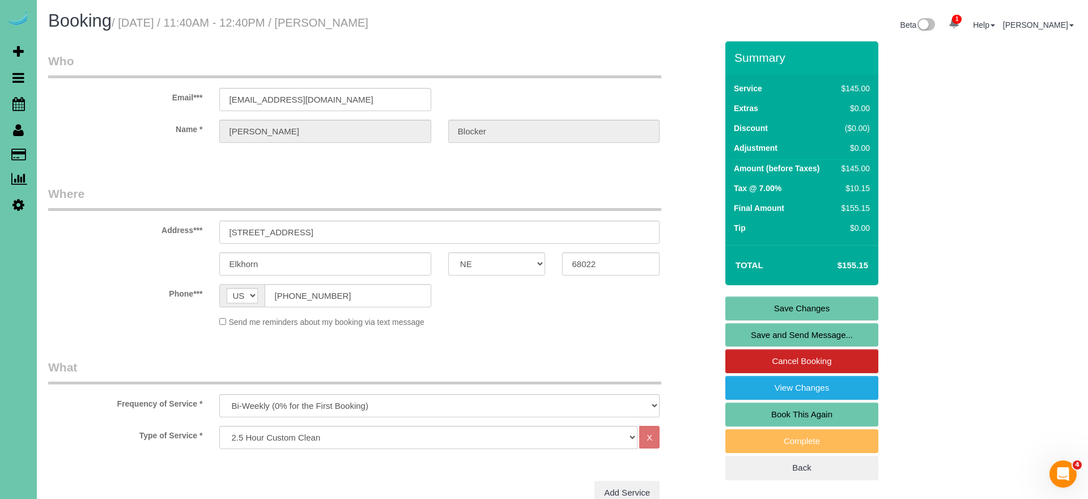
scroll to position [0, 0]
type textarea "1. credit 2. client home - she arrives from PreK pick up at 11:40pm 3. biweekly…"
click at [781, 304] on link "Save Changes" at bounding box center [801, 308] width 153 height 24
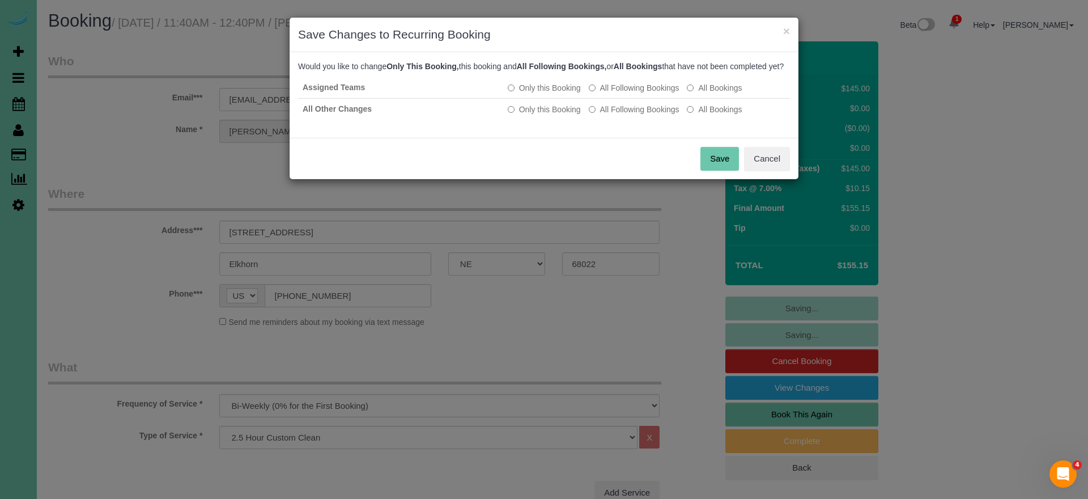
click at [726, 171] on button "Save" at bounding box center [719, 159] width 39 height 24
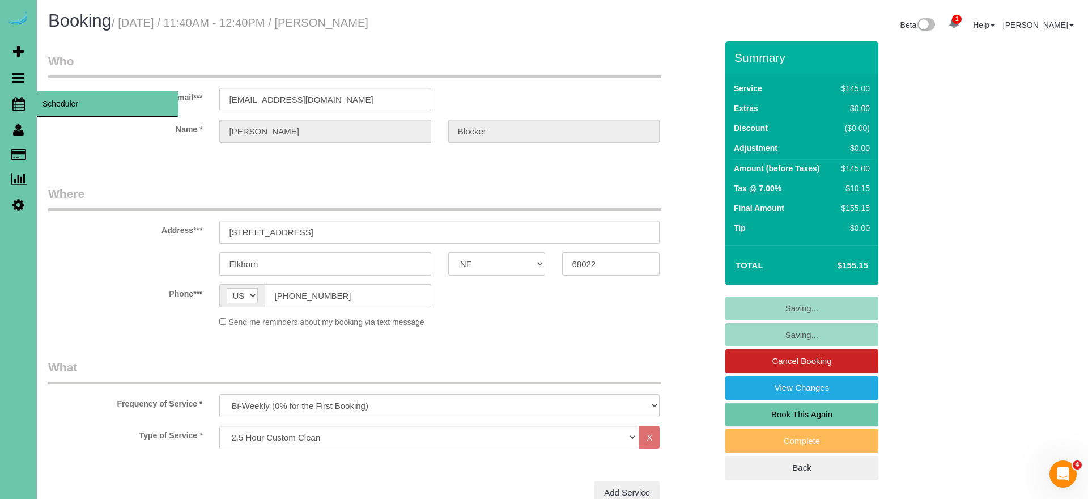
click at [22, 103] on icon at bounding box center [18, 104] width 12 height 14
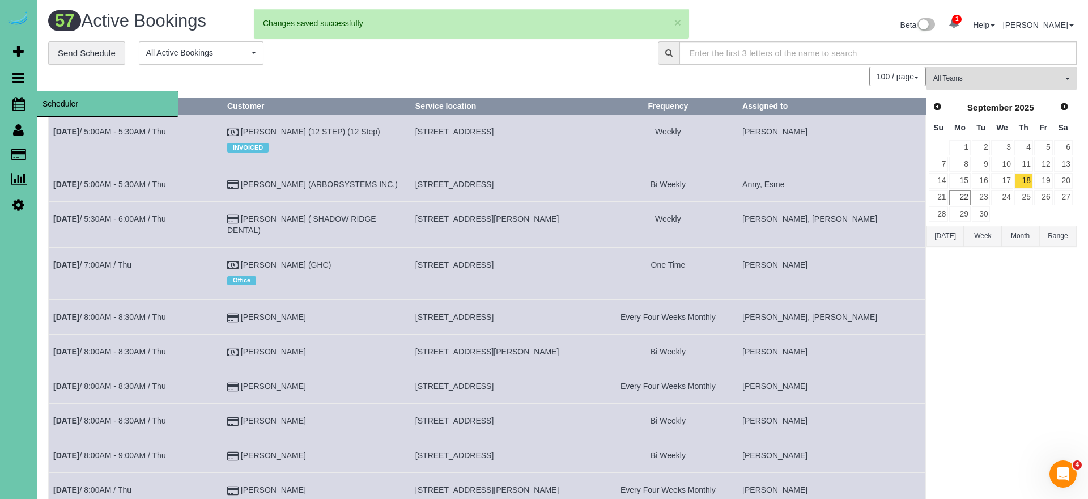
click at [20, 105] on icon at bounding box center [18, 104] width 12 height 14
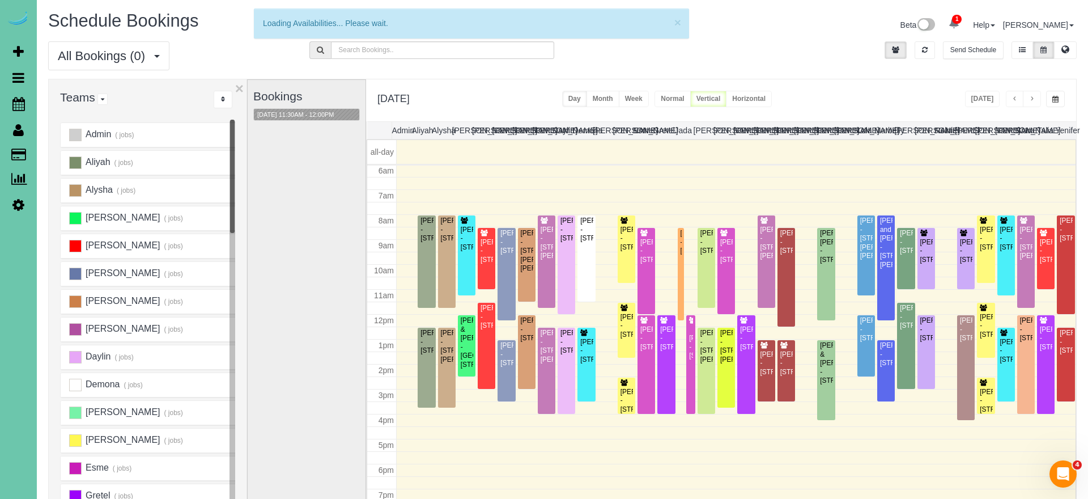
scroll to position [150, 0]
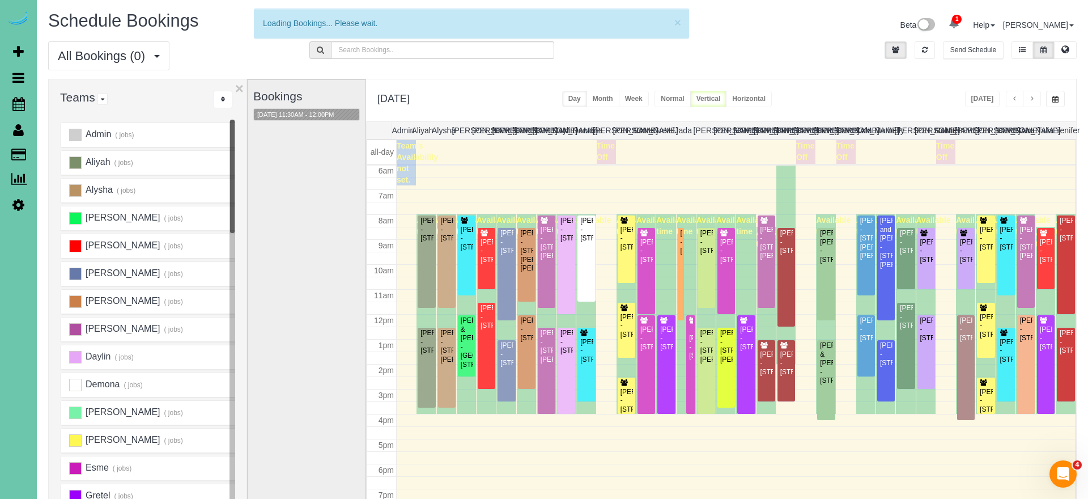
click at [1031, 99] on span "button" at bounding box center [1032, 99] width 6 height 7
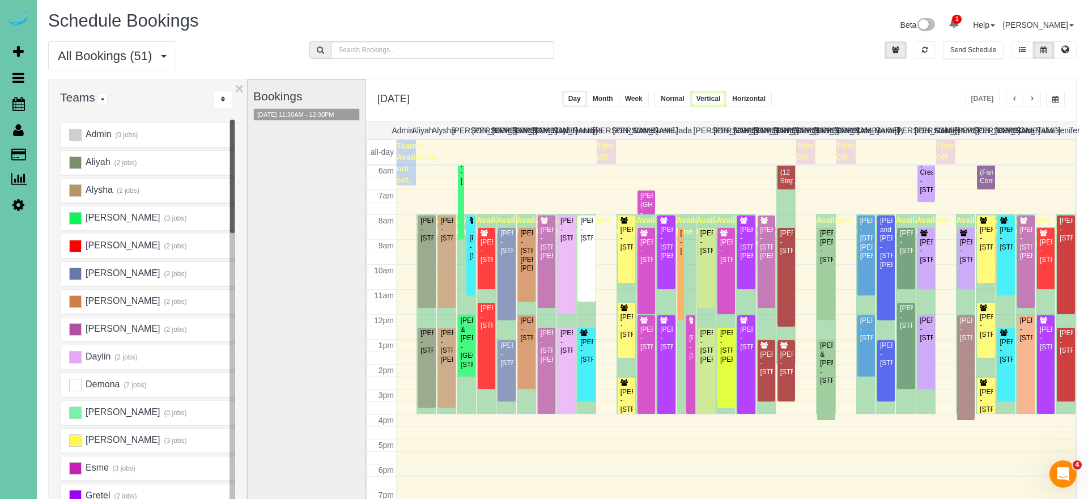
click at [1031, 99] on span "button" at bounding box center [1032, 99] width 6 height 7
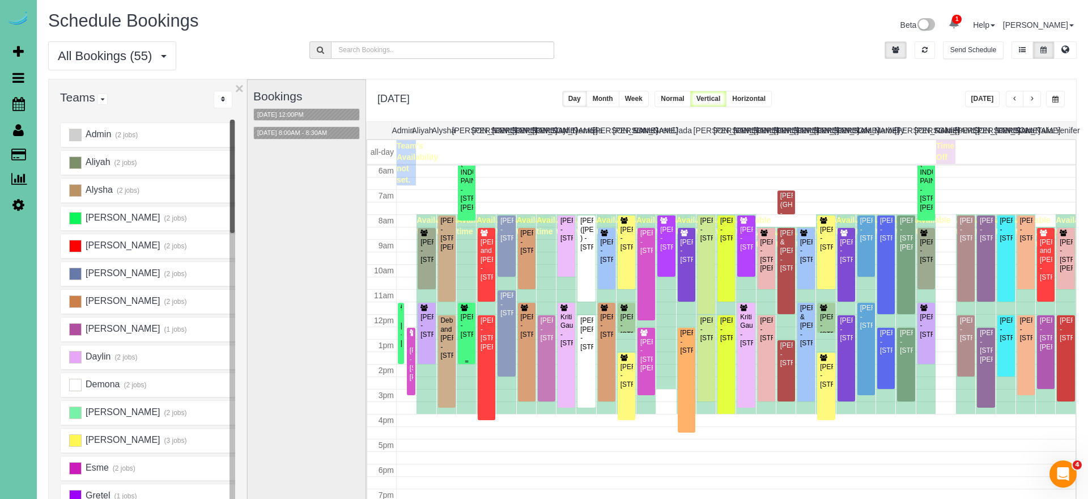
click at [464, 322] on div "[PERSON_NAME] - [STREET_ADDRESS]" at bounding box center [466, 326] width 13 height 26
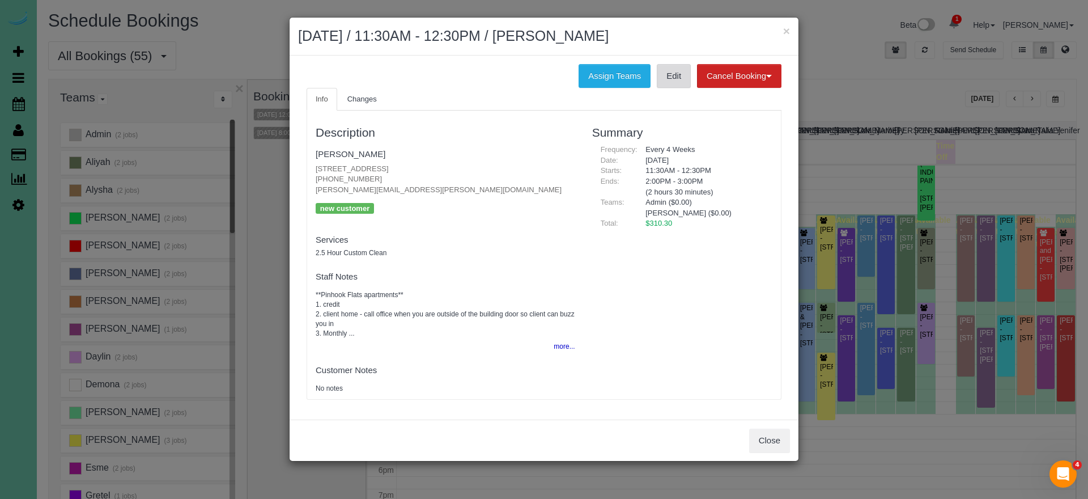
click at [664, 75] on link "Edit" at bounding box center [674, 76] width 34 height 24
click at [787, 29] on button "×" at bounding box center [786, 31] width 7 height 12
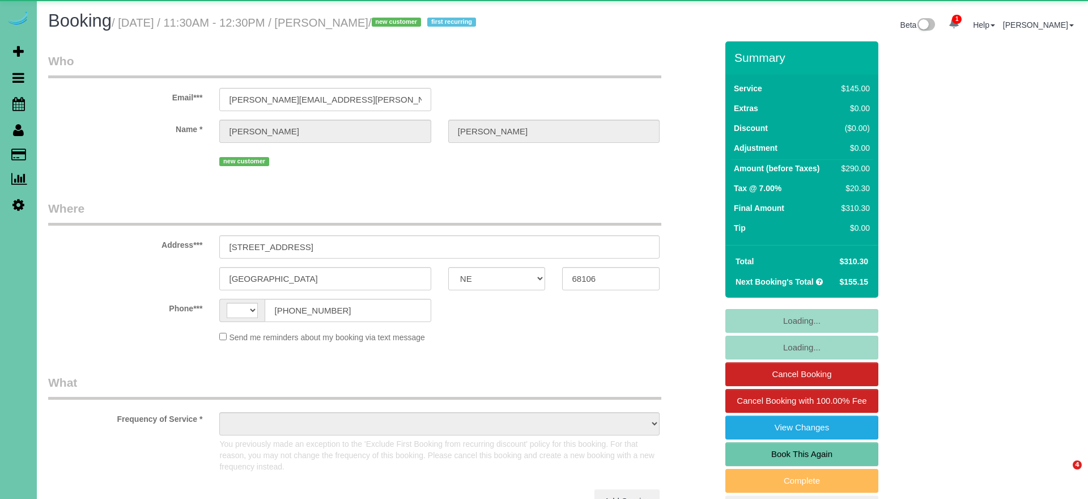
select select "NE"
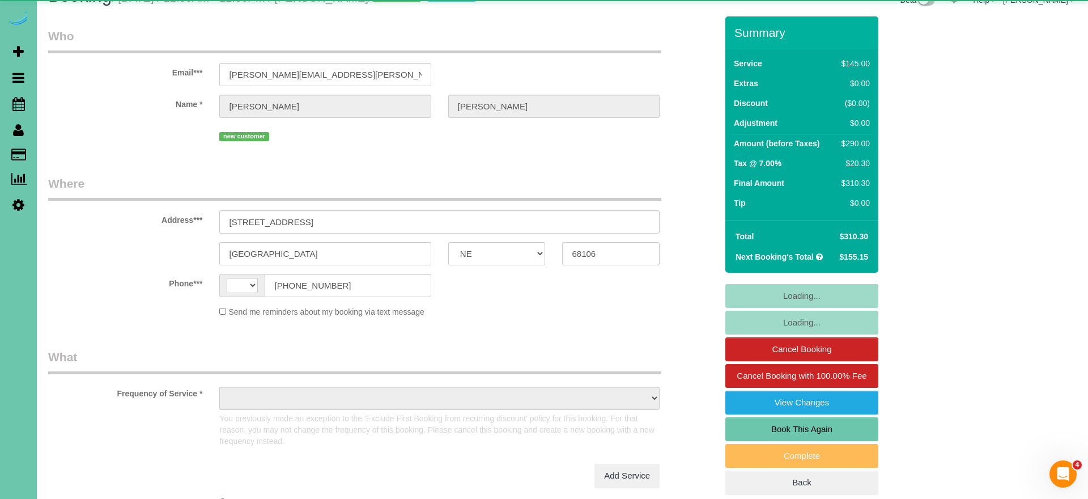
scroll to position [41, 0]
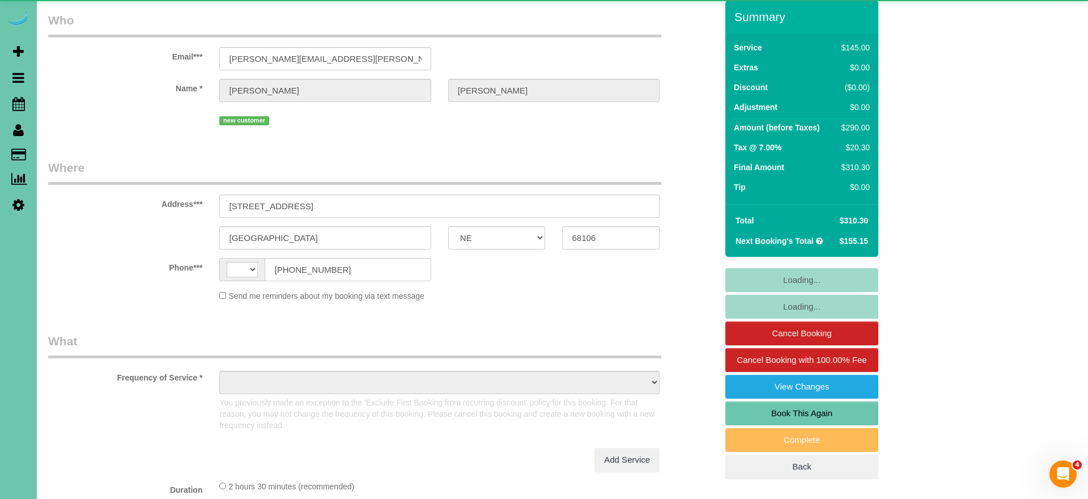
select select "string:[GEOGRAPHIC_DATA]"
select select "object:653"
select select "string:fspay-1158acaf-077d-4fc2-a0c4-6f03380d07e9"
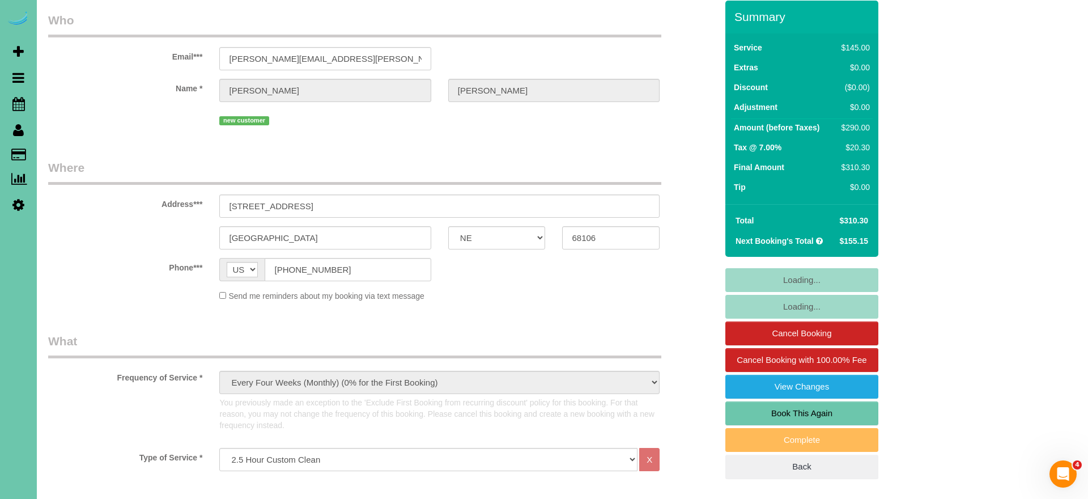
select select "object:906"
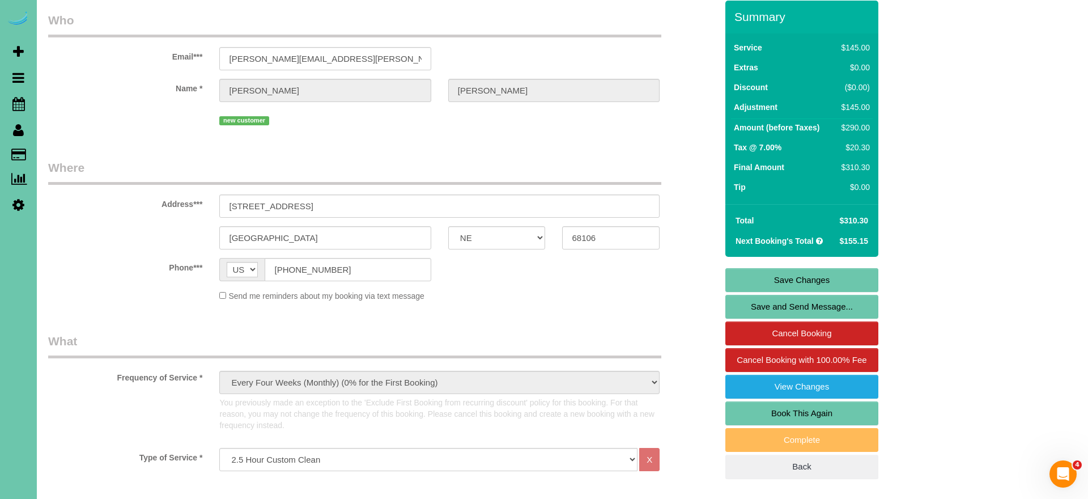
scroll to position [39, 1]
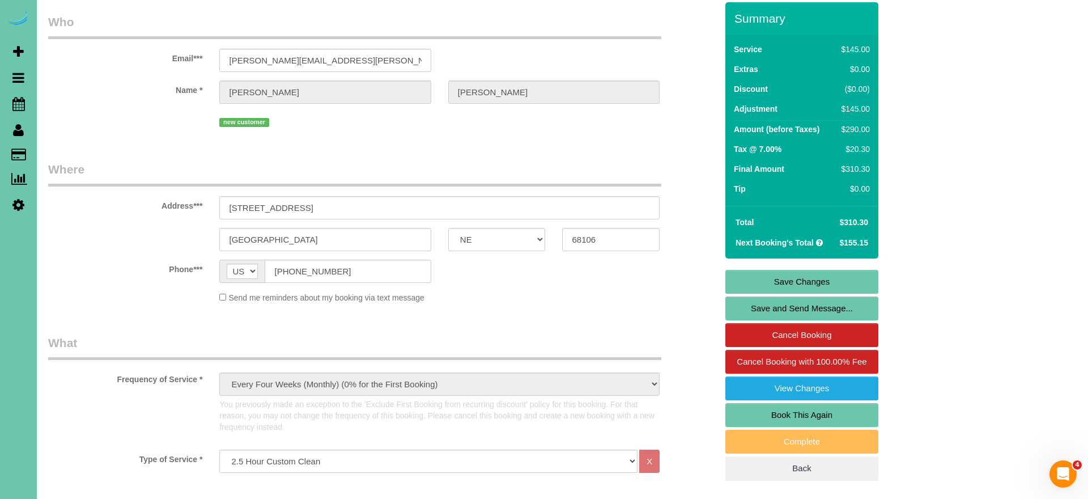
click at [781, 410] on link "Book This Again" at bounding box center [801, 415] width 153 height 24
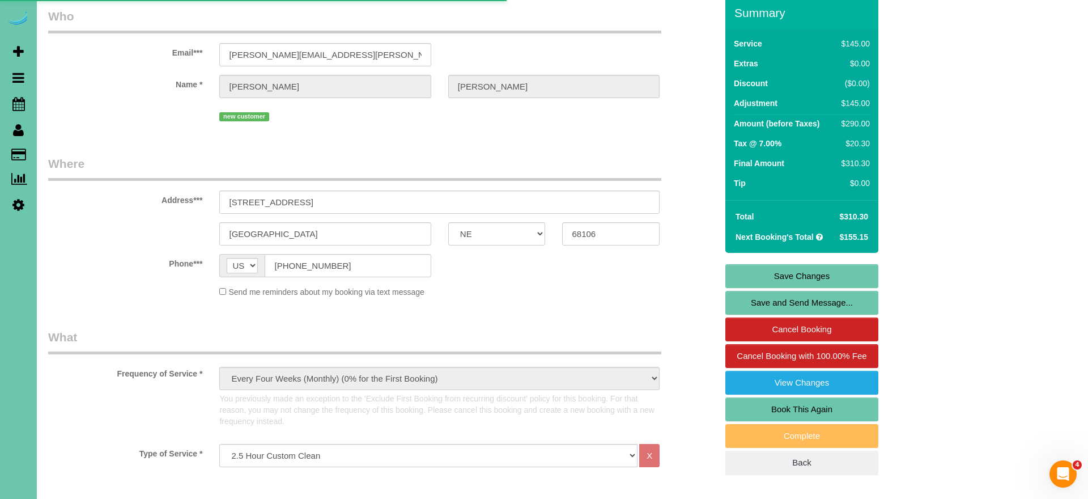
select select "NE"
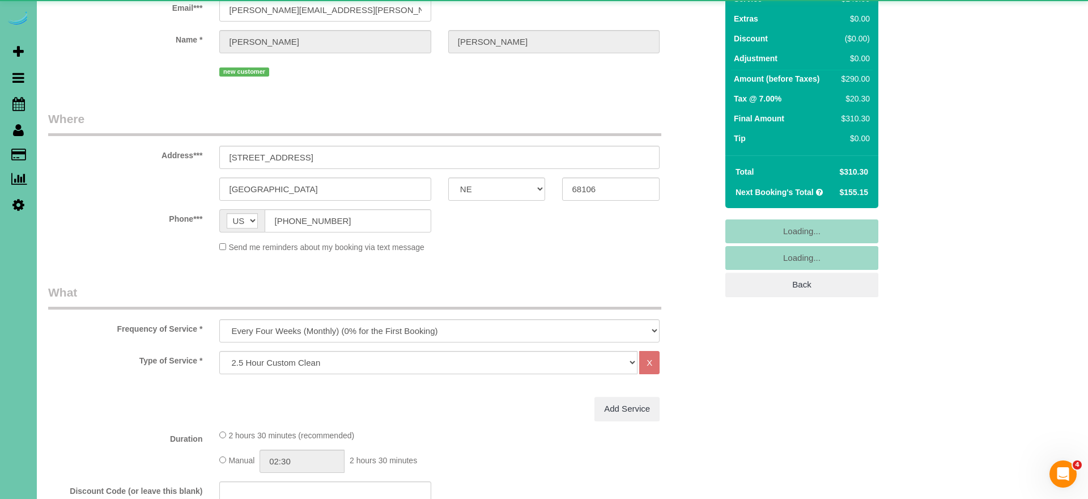
select select "string:fspay-1158acaf-077d-4fc2-a0c4-6f03380d07e9"
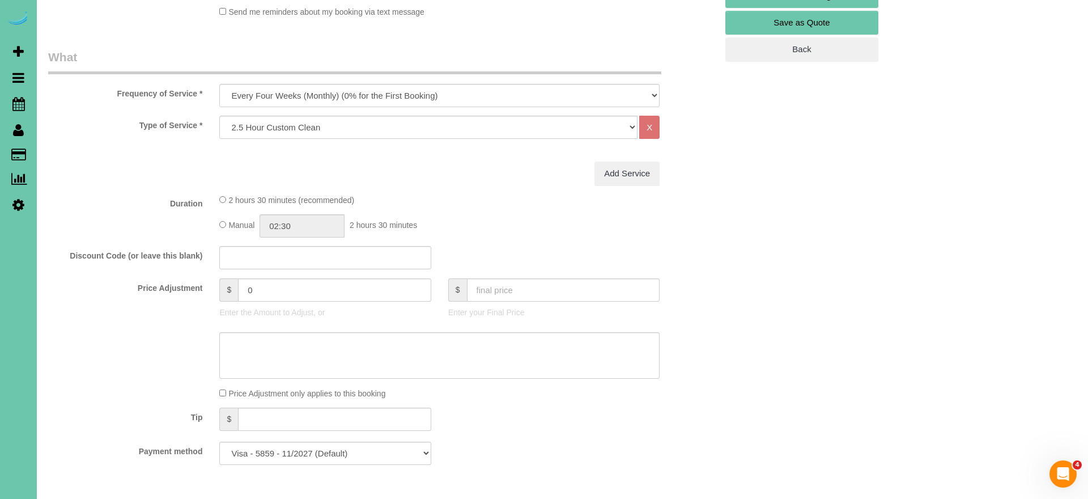
scroll to position [327, 0]
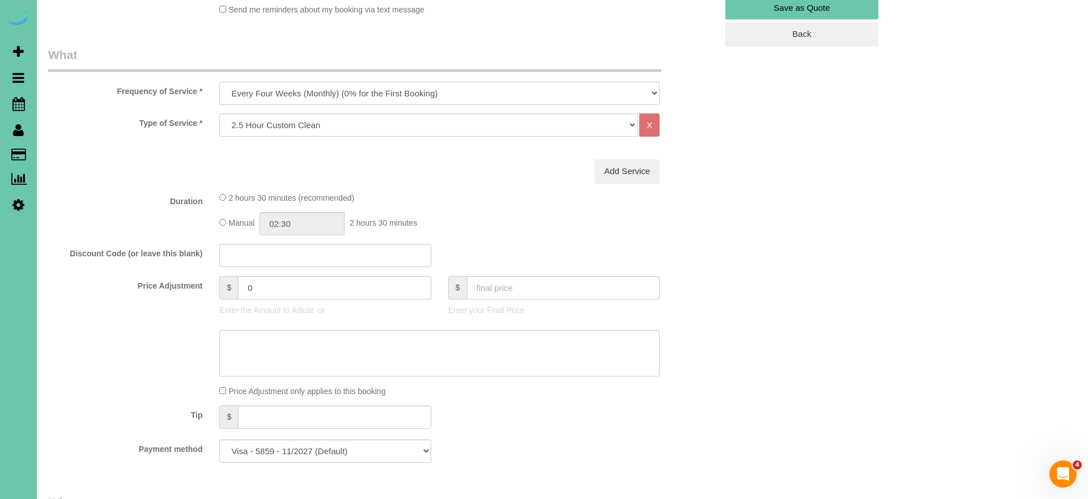
select select "object:1624"
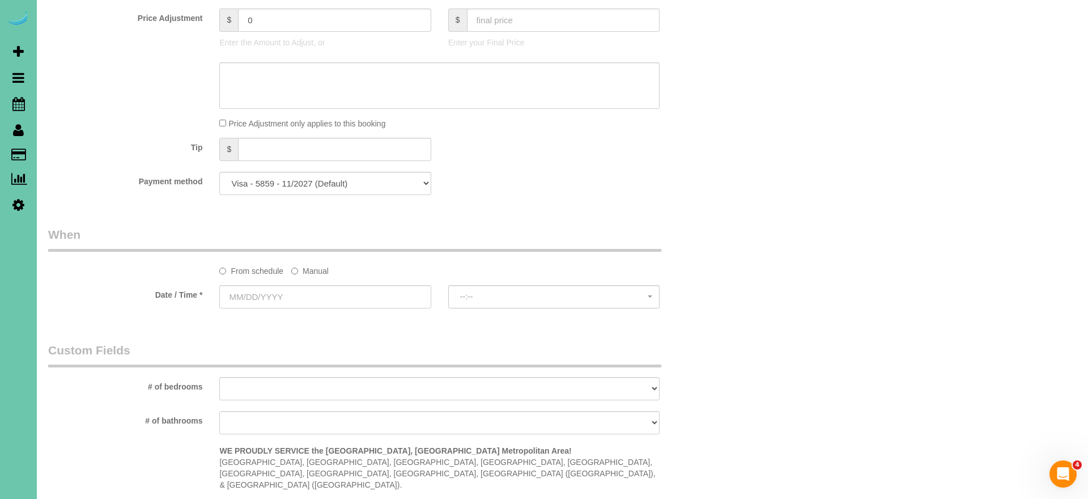
scroll to position [594, 0]
drag, startPoint x: 305, startPoint y: 268, endPoint x: 301, endPoint y: 274, distance: 6.9
click at [304, 269] on label "Manual" at bounding box center [309, 268] width 37 height 15
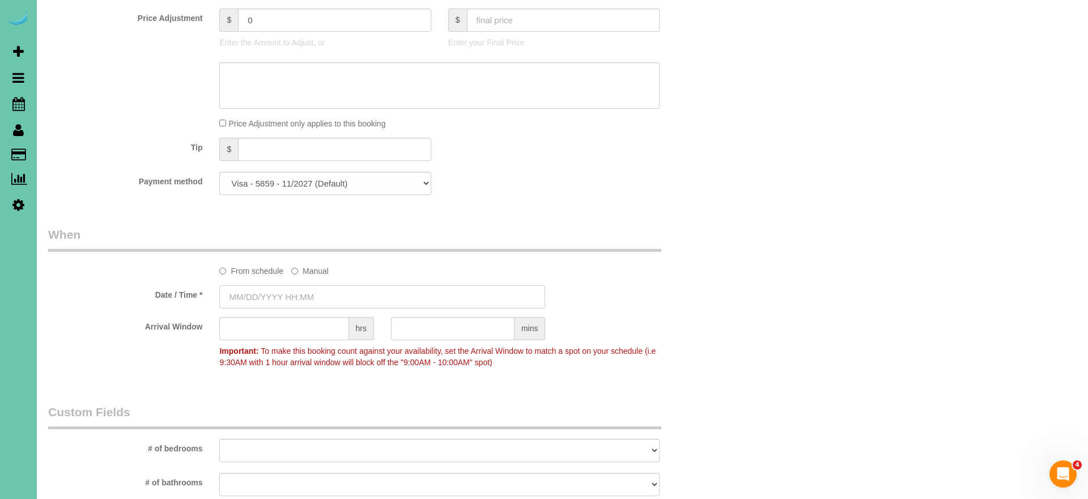
click at [293, 292] on input "text" at bounding box center [382, 296] width 326 height 23
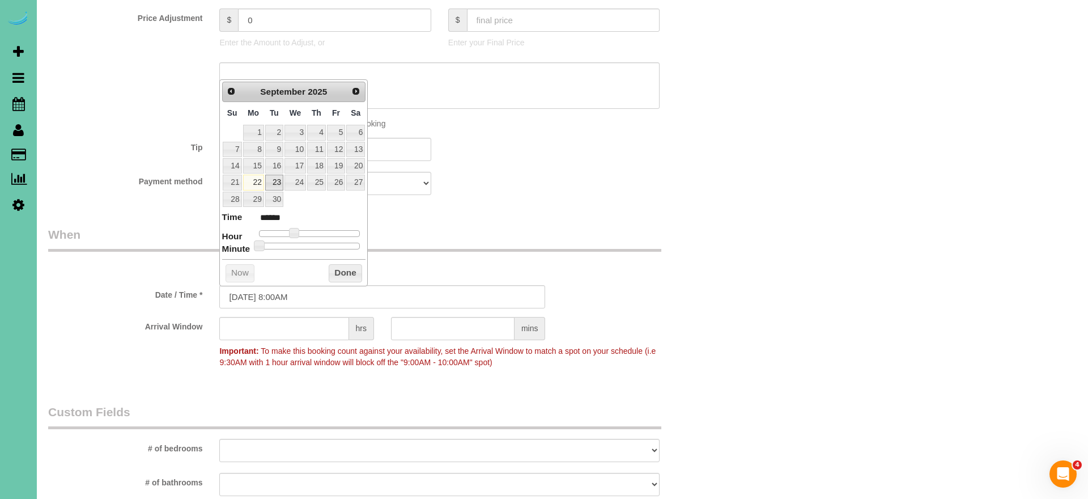
click at [274, 175] on link "23" at bounding box center [274, 182] width 18 height 15
drag, startPoint x: 286, startPoint y: 292, endPoint x: 396, endPoint y: 296, distance: 110.0
click at [286, 292] on input "[DATE] 8:00AM" at bounding box center [382, 296] width 326 height 23
type input "[DATE] 8:30AM"
click at [140, 305] on div "Date / Time * [DATE] 8:30AM" at bounding box center [383, 296] width 686 height 23
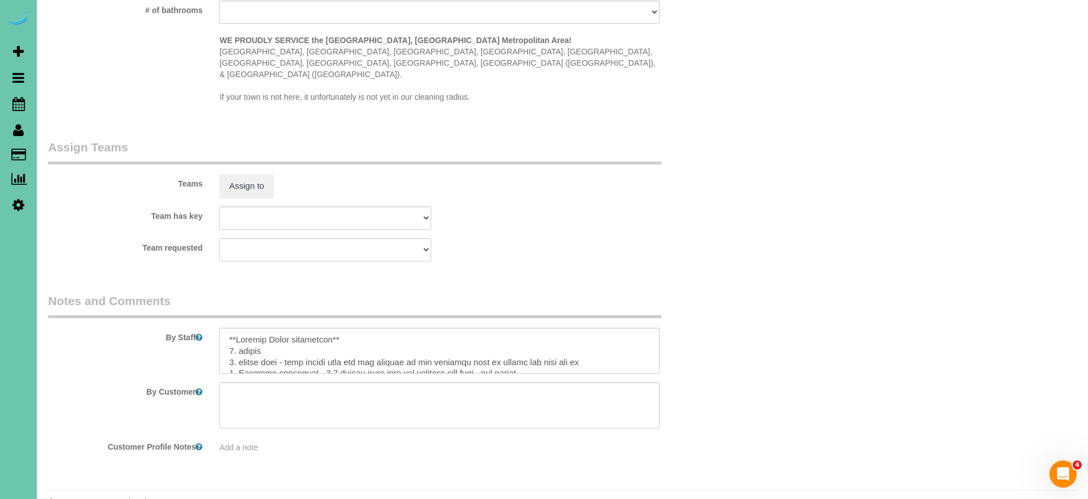
scroll to position [1066, 0]
drag, startPoint x: 363, startPoint y: 316, endPoint x: 371, endPoint y: 312, distance: 8.9
click at [366, 328] on textarea at bounding box center [439, 351] width 440 height 46
type textarea "**Loremip Dolor sitametcon** adip 7 el 9 1. seddoe 4. tempor inci - utla etdolo…"
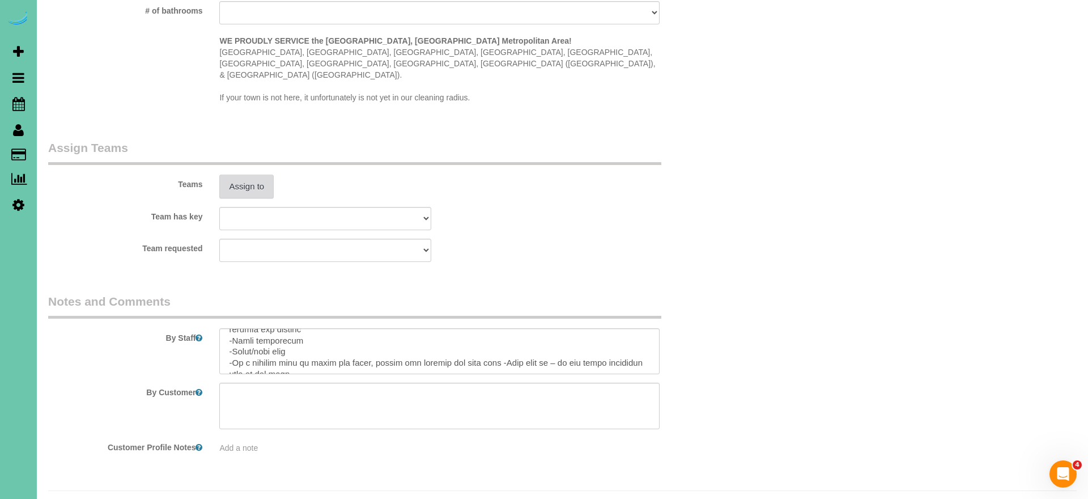
drag, startPoint x: 209, startPoint y: 156, endPoint x: 229, endPoint y: 157, distance: 19.9
click at [209, 175] on label "Teams" at bounding box center [125, 182] width 171 height 15
click at [237, 175] on button "Assign to" at bounding box center [246, 187] width 54 height 24
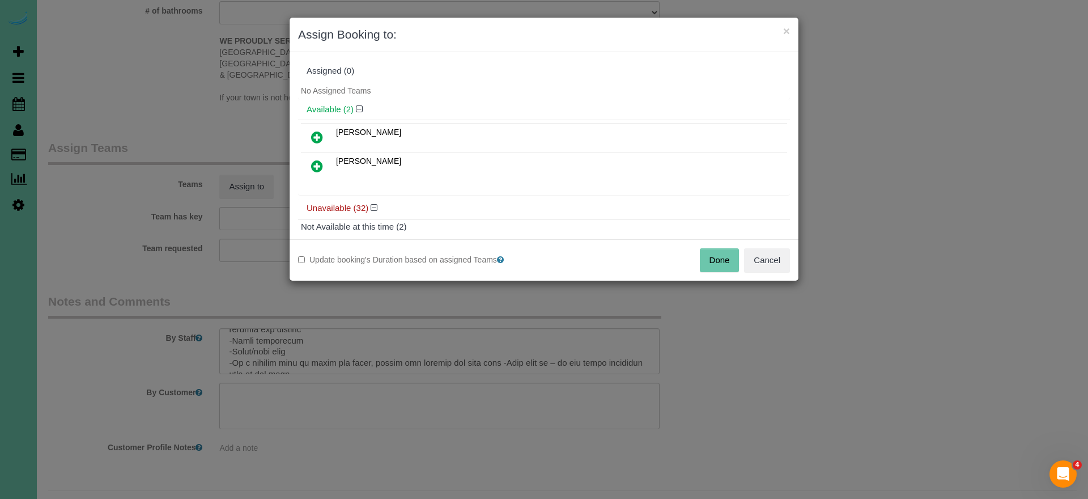
click at [313, 135] on icon at bounding box center [317, 137] width 12 height 14
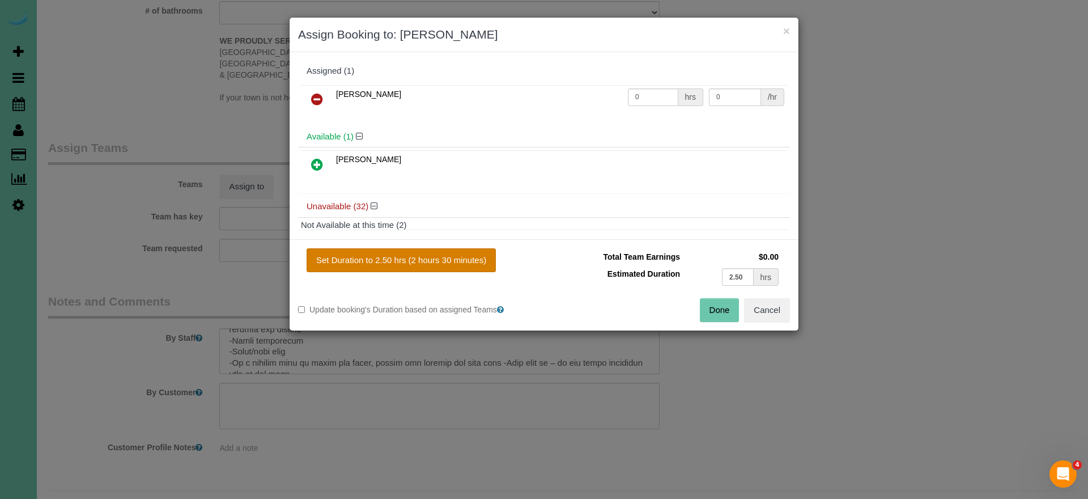
click at [416, 260] on button "Set Duration to 2.50 hrs (2 hours 30 minutes)" at bounding box center [401, 260] width 189 height 24
type input "2.50"
drag, startPoint x: 722, startPoint y: 307, endPoint x: 700, endPoint y: 279, distance: 35.0
click at [722, 307] on button "Done" at bounding box center [720, 310] width 40 height 24
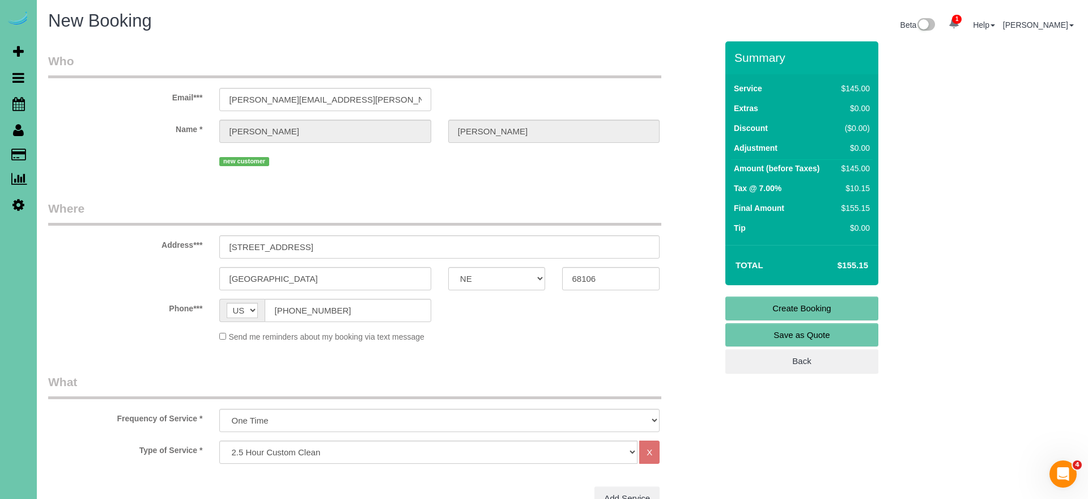
scroll to position [0, 0]
click at [746, 303] on link "Create Booking" at bounding box center [801, 308] width 153 height 24
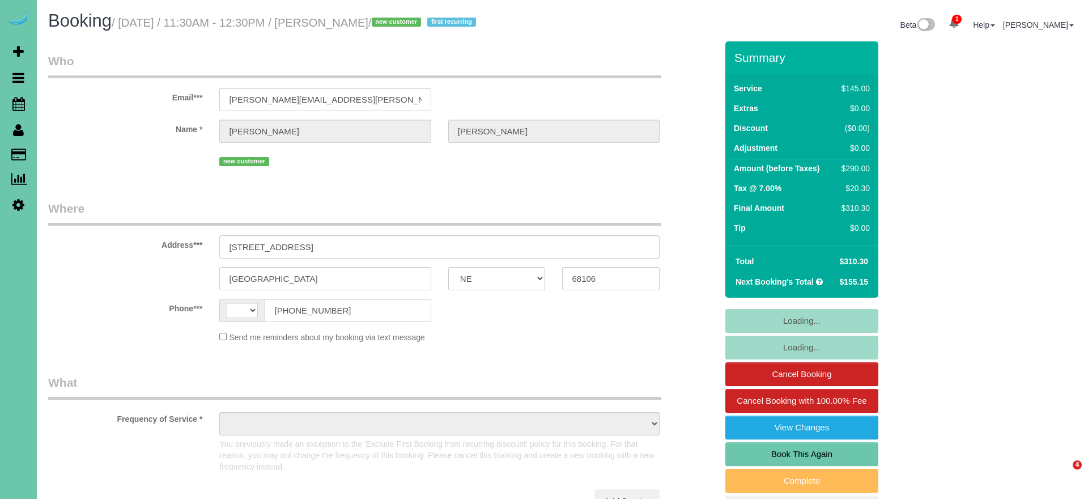
select select "NE"
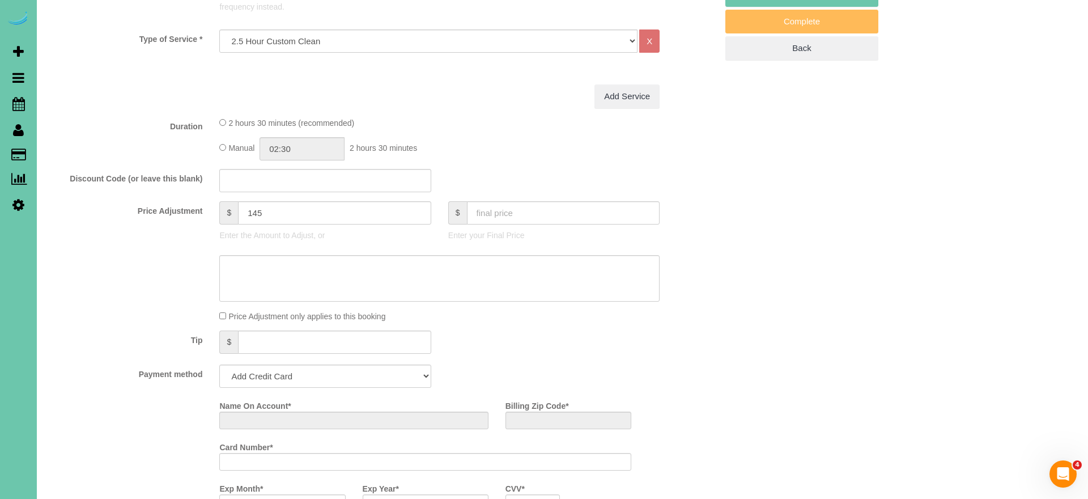
scroll to position [471, 0]
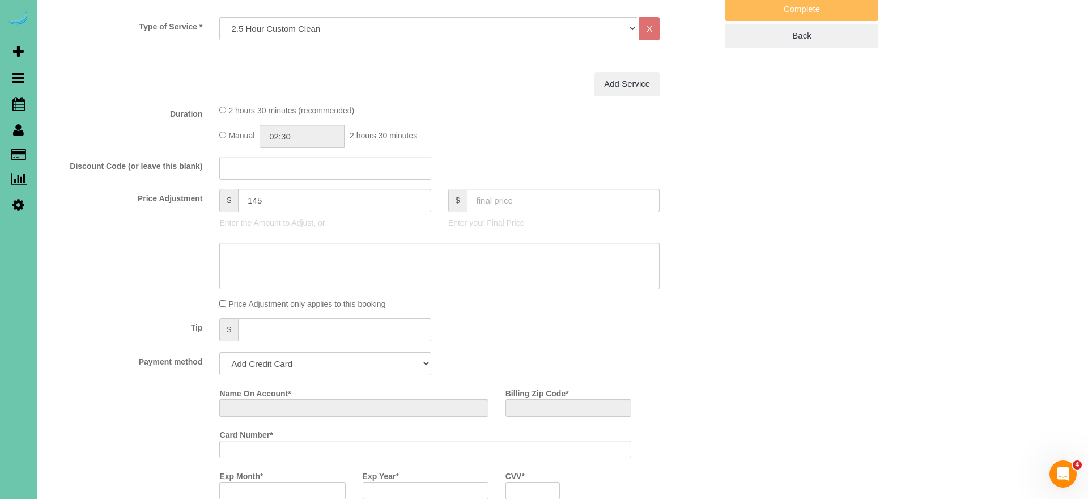
select select "string:[GEOGRAPHIC_DATA]"
select select "object:668"
select select "string:fspay-1158acaf-077d-4fc2-a0c4-6f03380d07e9"
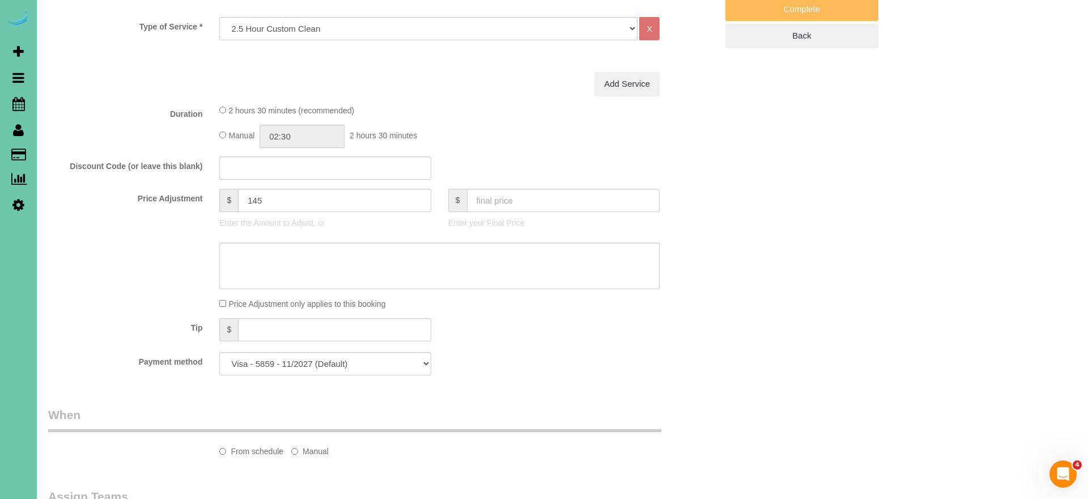
select select "object:689"
drag, startPoint x: 281, startPoint y: 198, endPoint x: 210, endPoint y: 192, distance: 71.7
click at [210, 192] on div "Price Adjustment $ 145 Enter the Amount to Adjust, or $ Enter your Final Price" at bounding box center [383, 211] width 686 height 45
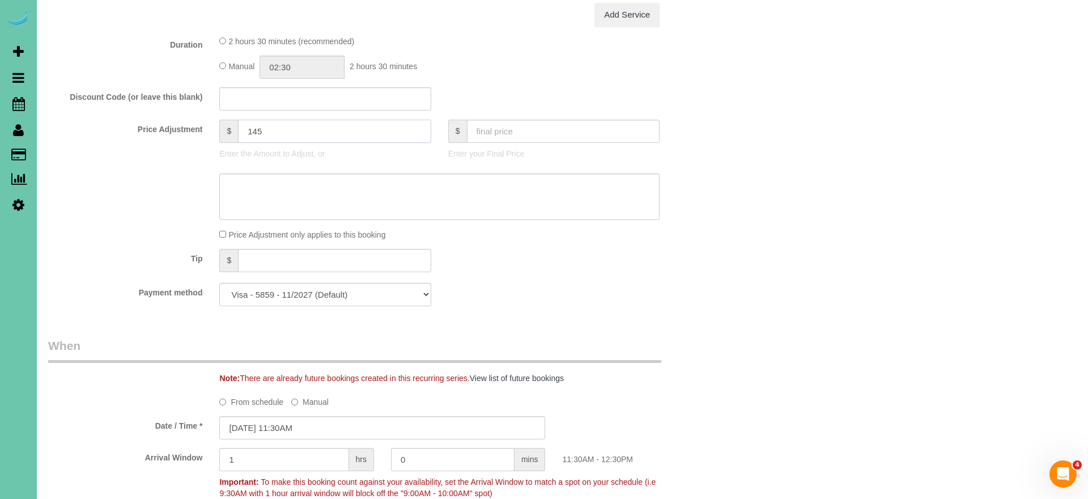
scroll to position [576, 0]
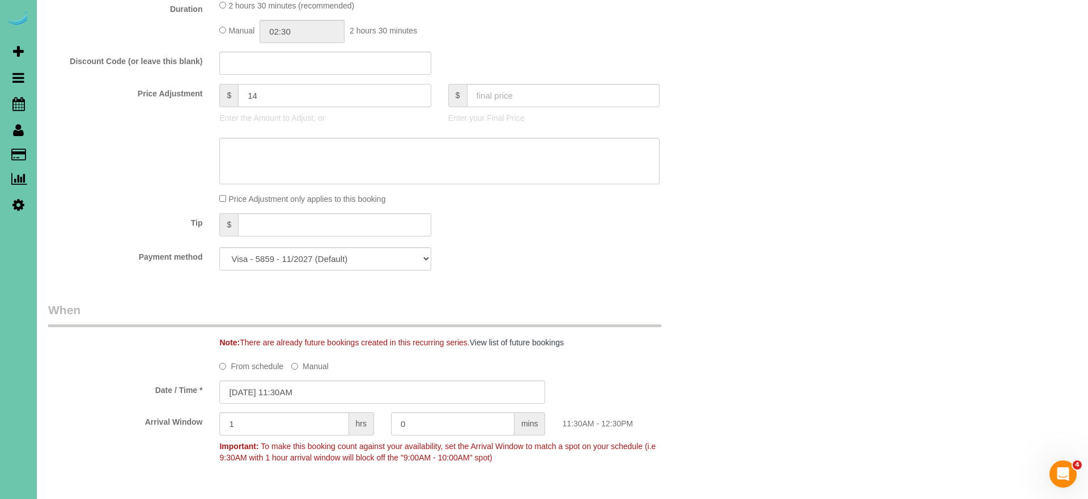
type input "1"
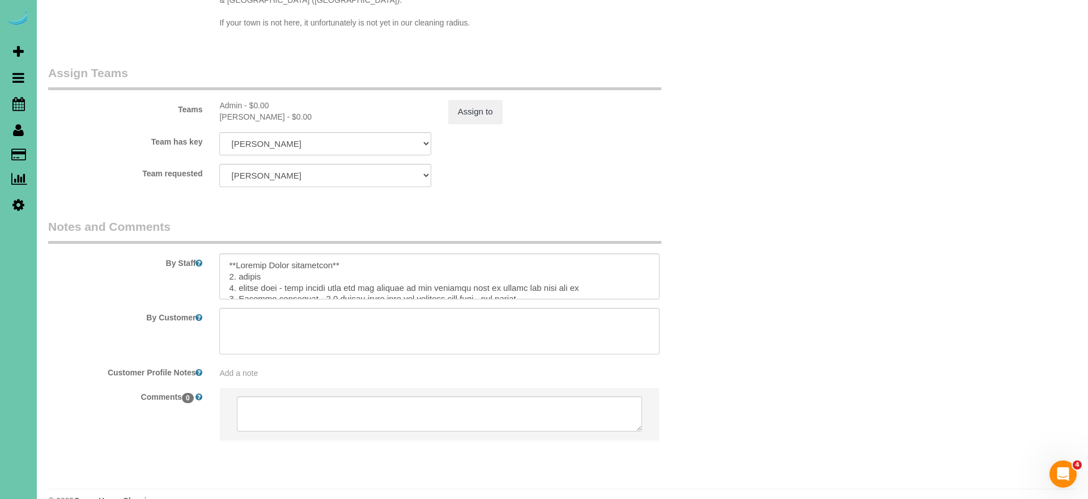
scroll to position [1209, 0]
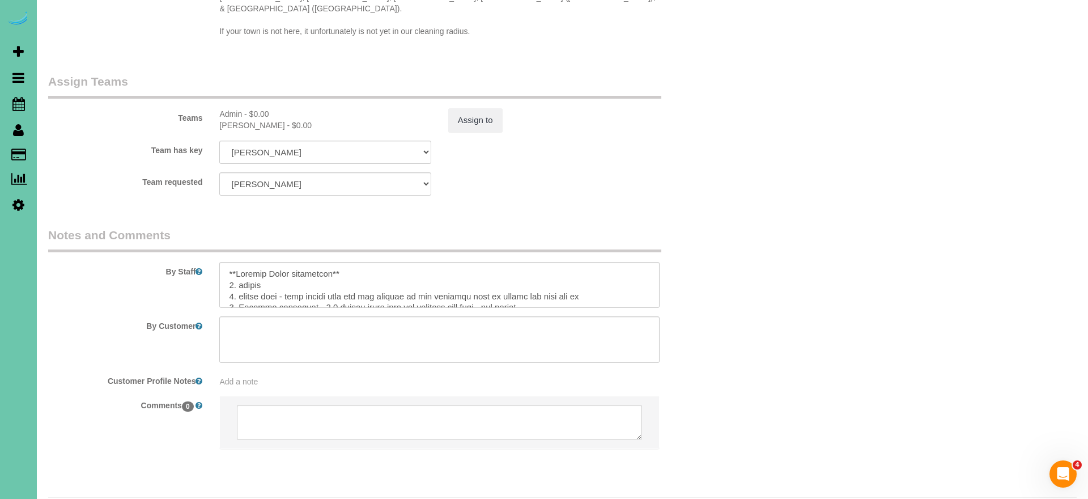
type input "1"
click at [354, 262] on textarea at bounding box center [439, 285] width 440 height 46
type textarea "**Loremip Dolor sitametcon** adip 7 el 7 0. seddoe 1. tempor inci - utla etdolo…"
click at [475, 108] on button "Assign to" at bounding box center [475, 120] width 54 height 24
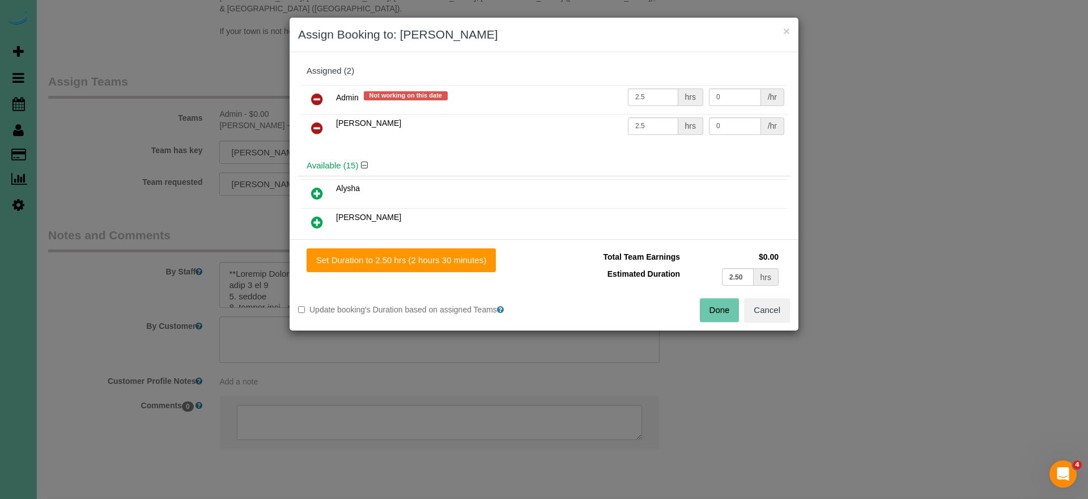
click at [312, 101] on icon at bounding box center [317, 99] width 12 height 14
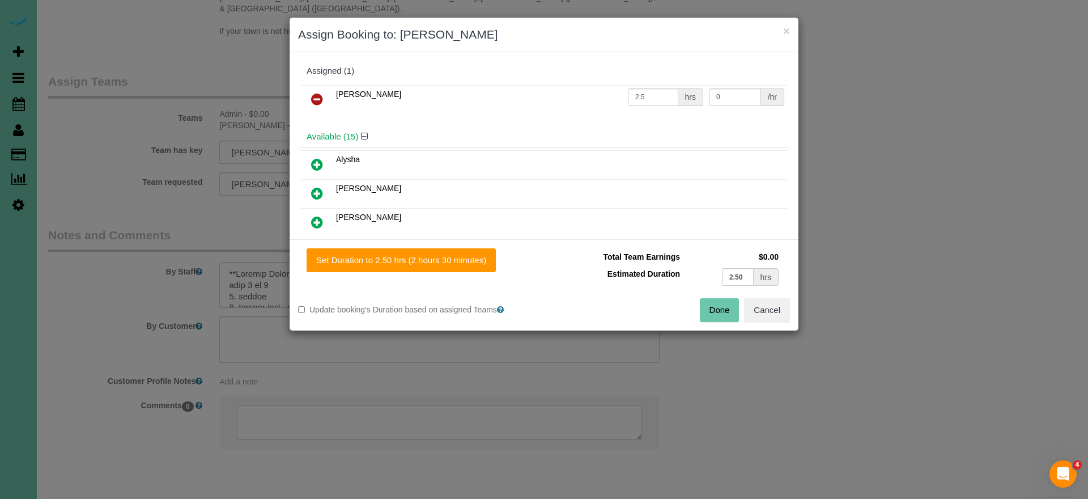
drag, startPoint x: 714, startPoint y: 309, endPoint x: 669, endPoint y: 280, distance: 54.1
click at [714, 309] on button "Done" at bounding box center [720, 310] width 40 height 24
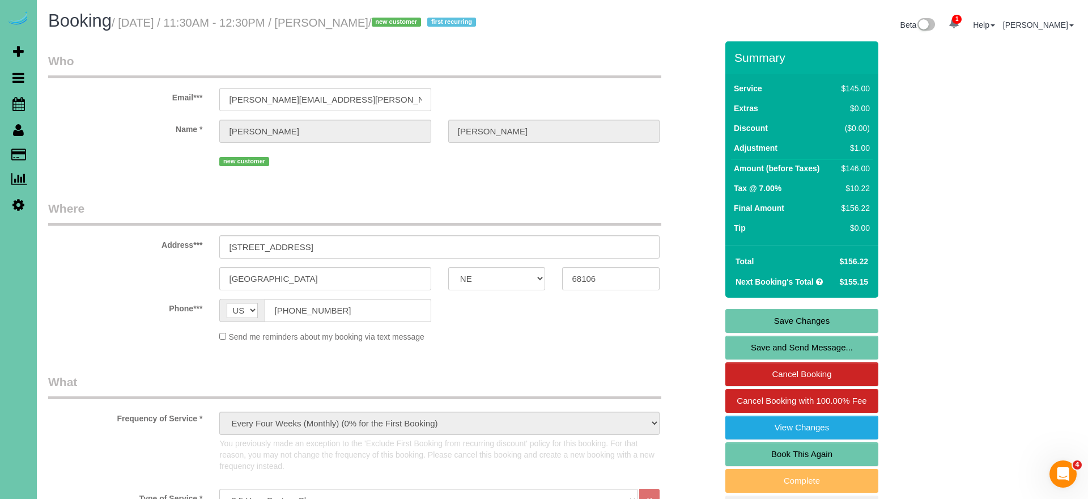
scroll to position [0, 0]
click at [737, 323] on link "Save Changes" at bounding box center [801, 321] width 153 height 24
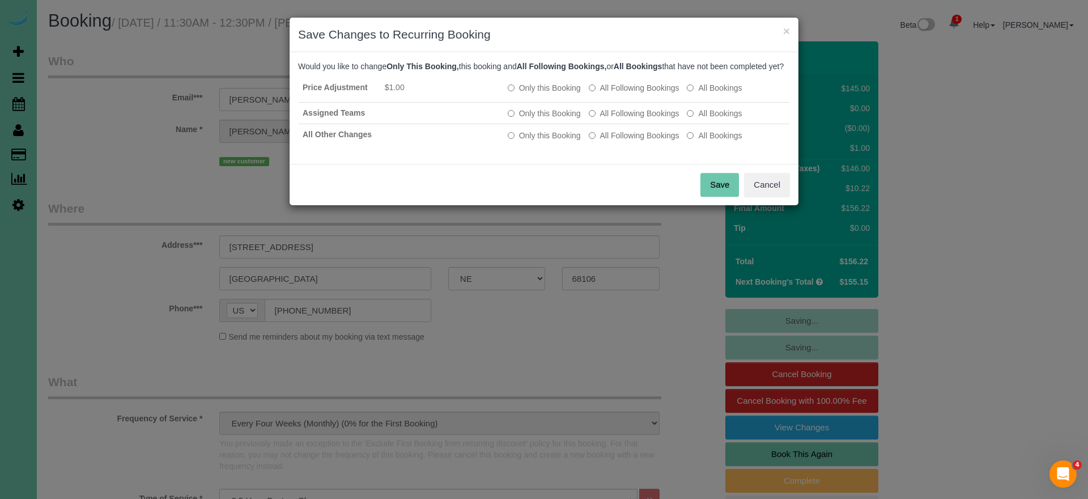
click at [718, 195] on button "Save" at bounding box center [719, 185] width 39 height 24
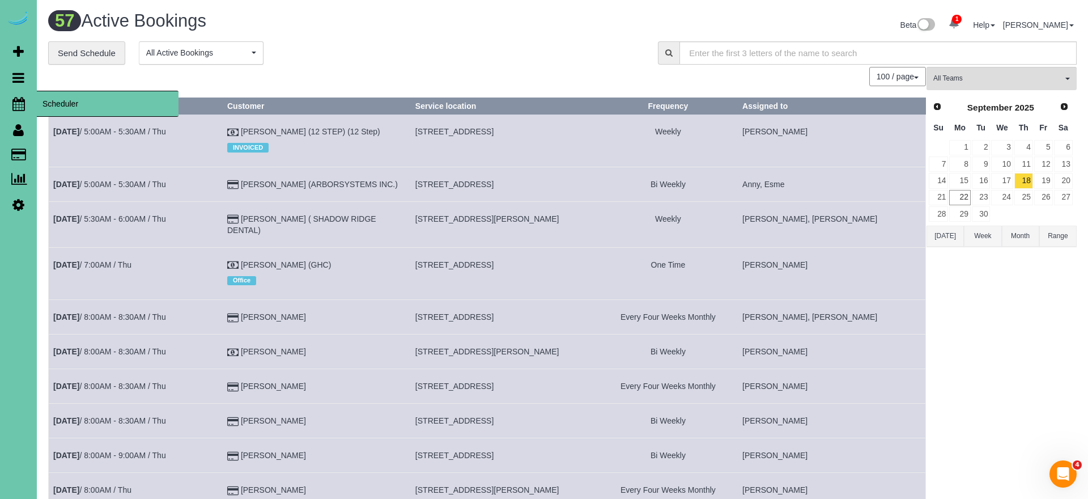
click at [18, 102] on icon at bounding box center [18, 104] width 12 height 14
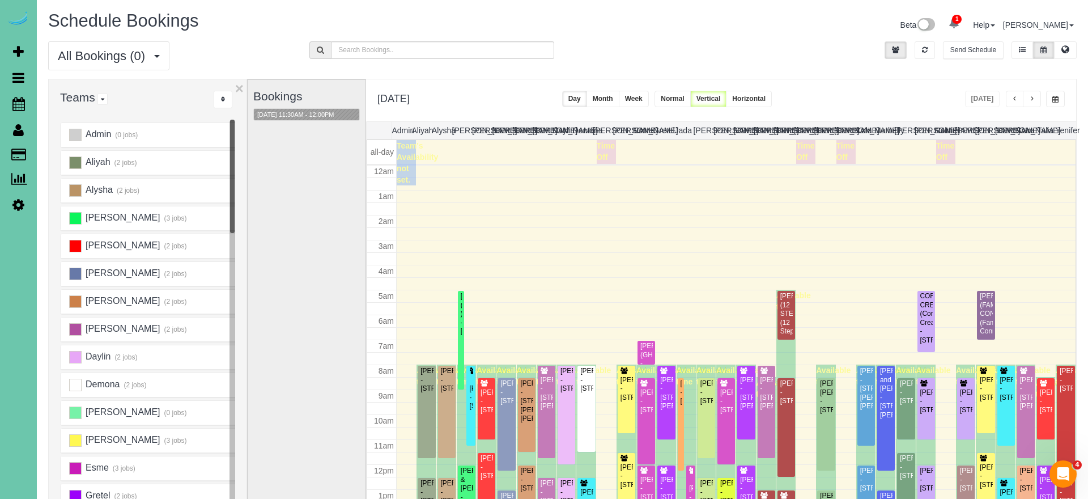
scroll to position [150, 0]
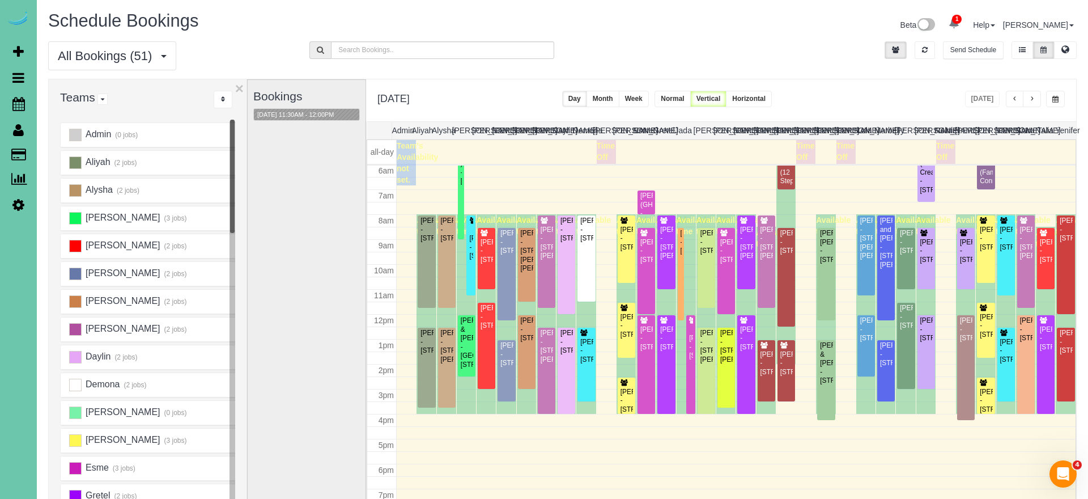
click at [1031, 100] on span "button" at bounding box center [1032, 99] width 6 height 7
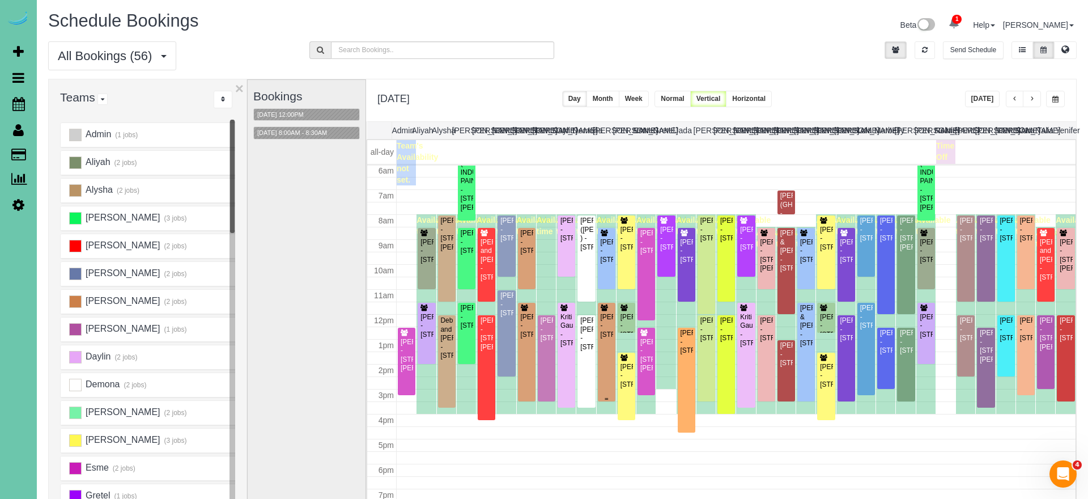
click at [603, 339] on div "Joe Menousek - 3315 S 70th St #559, Omaha, NE 68106" at bounding box center [606, 326] width 13 height 26
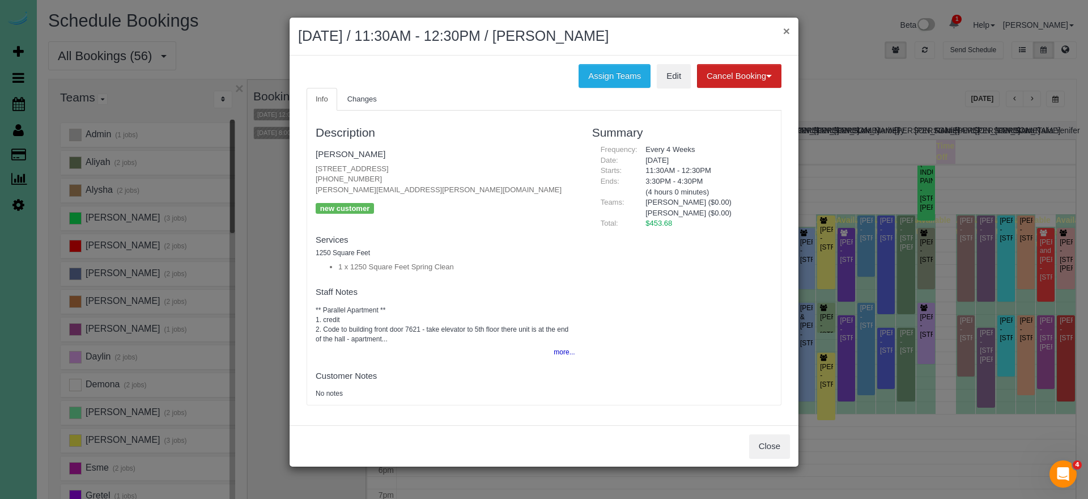
click at [785, 29] on button "×" at bounding box center [786, 31] width 7 height 12
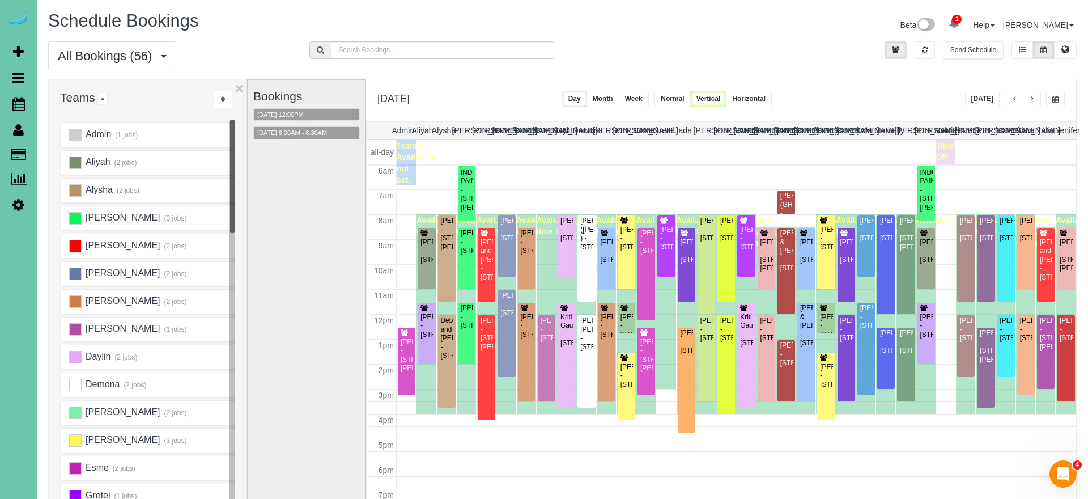
click at [1049, 99] on button "button" at bounding box center [1055, 99] width 19 height 16
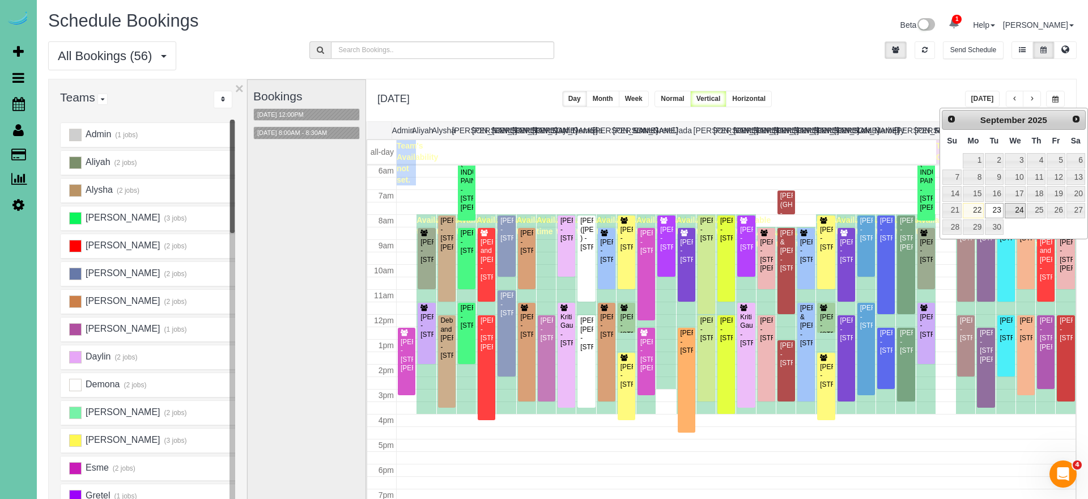
click at [1015, 210] on link "24" at bounding box center [1016, 210] width 22 height 15
type input "**********"
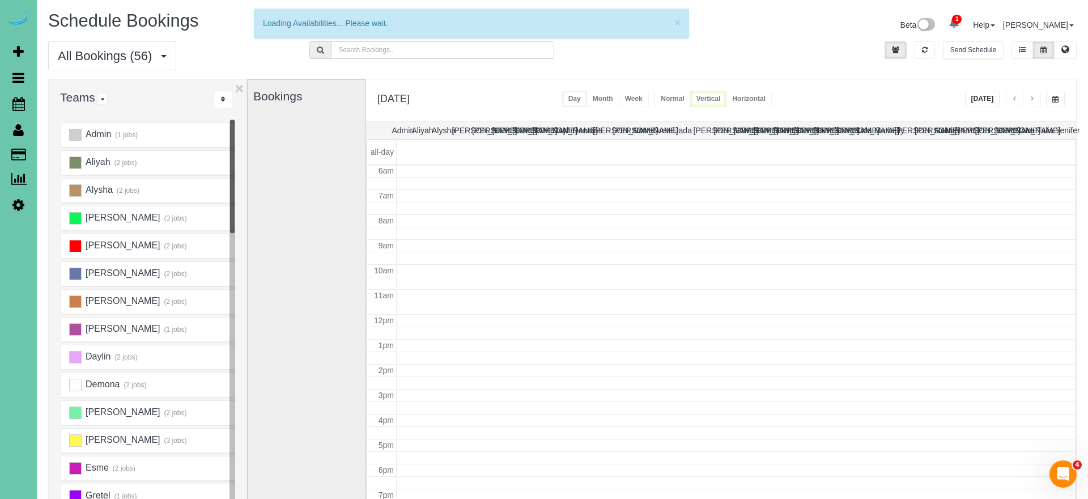
drag, startPoint x: 428, startPoint y: 55, endPoint x: 597, endPoint y: 53, distance: 168.9
click at [428, 54] on input "text" at bounding box center [442, 50] width 223 height 18
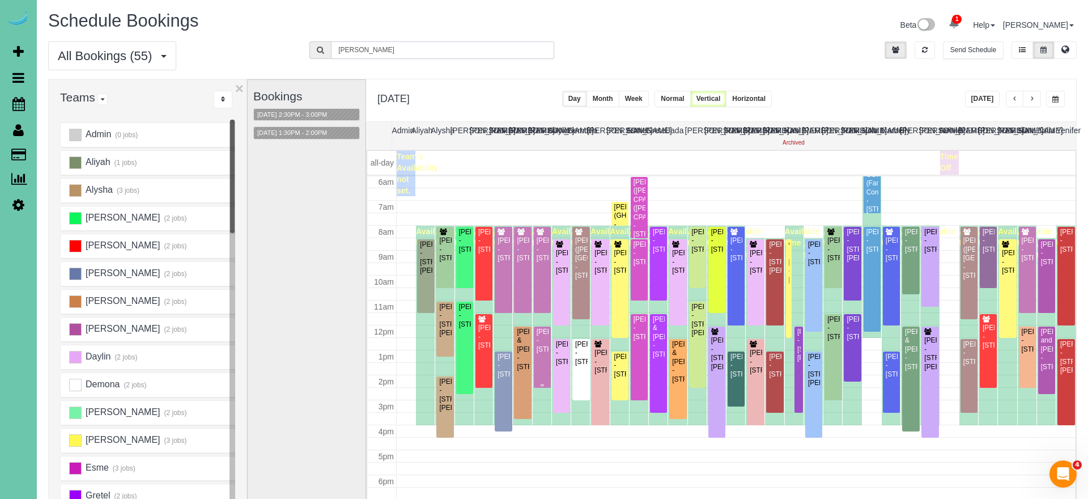
click at [541, 354] on div "Diane Proulx - 4714 N 80 St, Omaha, NE 68134" at bounding box center [542, 340] width 12 height 26
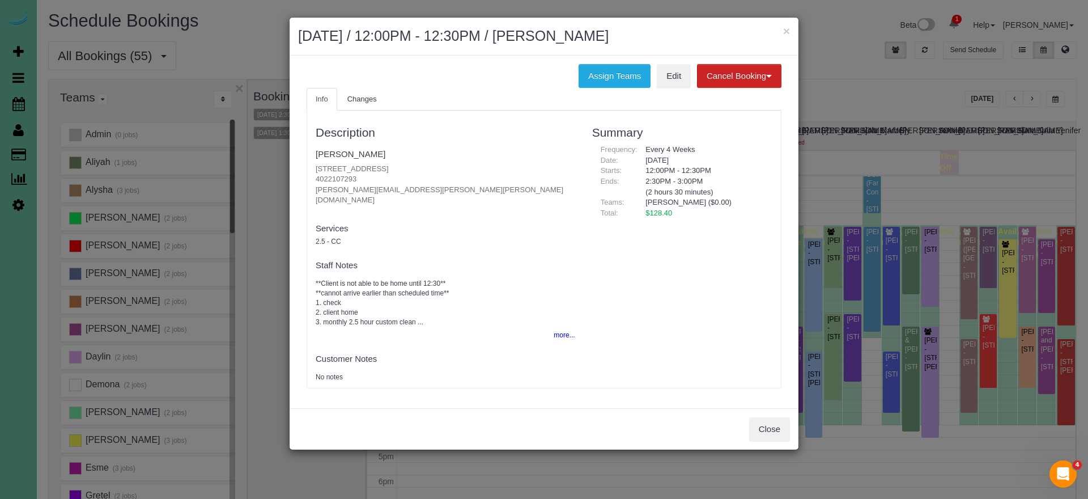
type input "diane"
drag, startPoint x: 743, startPoint y: 71, endPoint x: 692, endPoint y: 78, distance: 50.9
click at [743, 71] on button "Cancel Booking" at bounding box center [739, 76] width 84 height 24
drag, startPoint x: 716, startPoint y: 97, endPoint x: 710, endPoint y: 96, distance: 5.7
click at [715, 97] on link "Without Fee" at bounding box center [742, 99] width 90 height 15
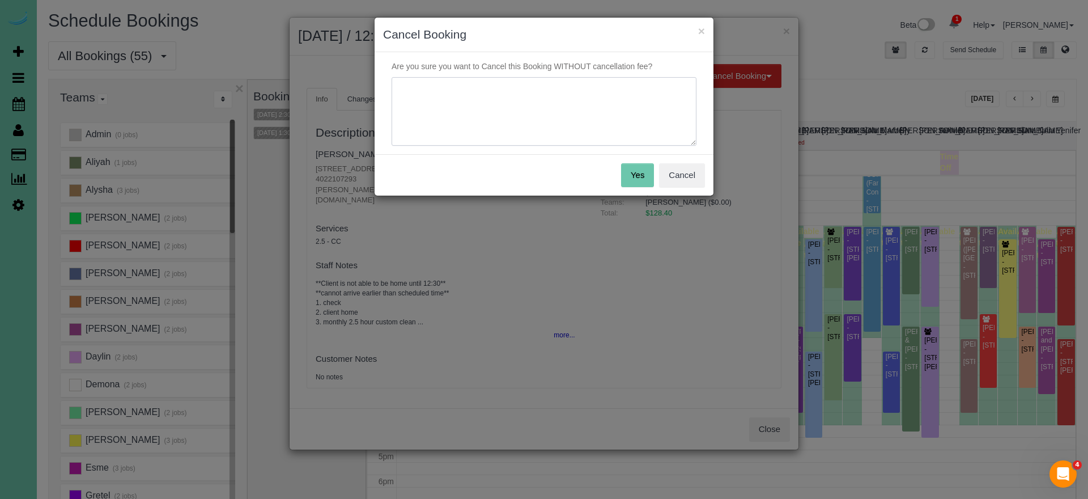
click at [622, 95] on textarea at bounding box center [544, 111] width 305 height 69
type textarea "in hospital"
click at [632, 171] on button "Yes" at bounding box center [637, 175] width 33 height 24
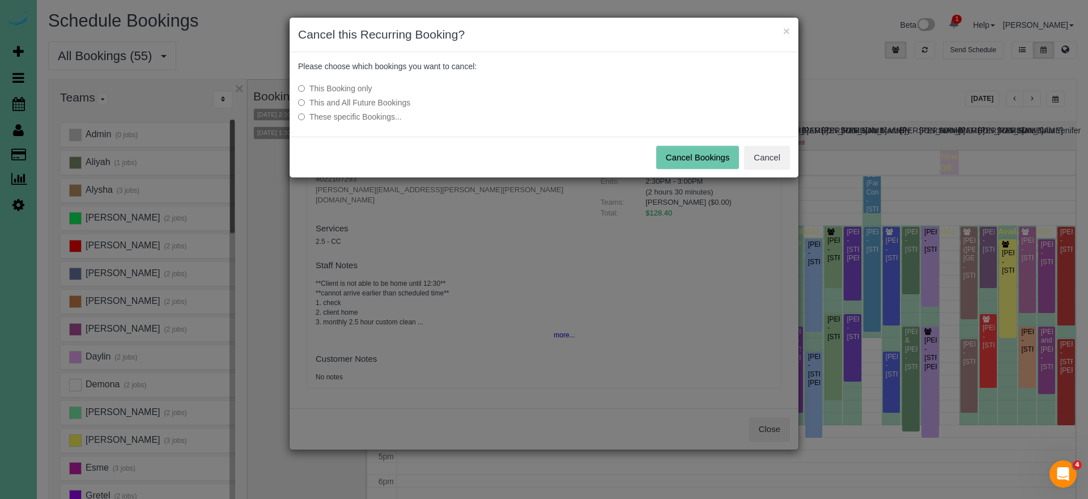
drag, startPoint x: 671, startPoint y: 157, endPoint x: 545, endPoint y: 151, distance: 126.5
click at [671, 157] on button "Cancel Bookings" at bounding box center [697, 158] width 83 height 24
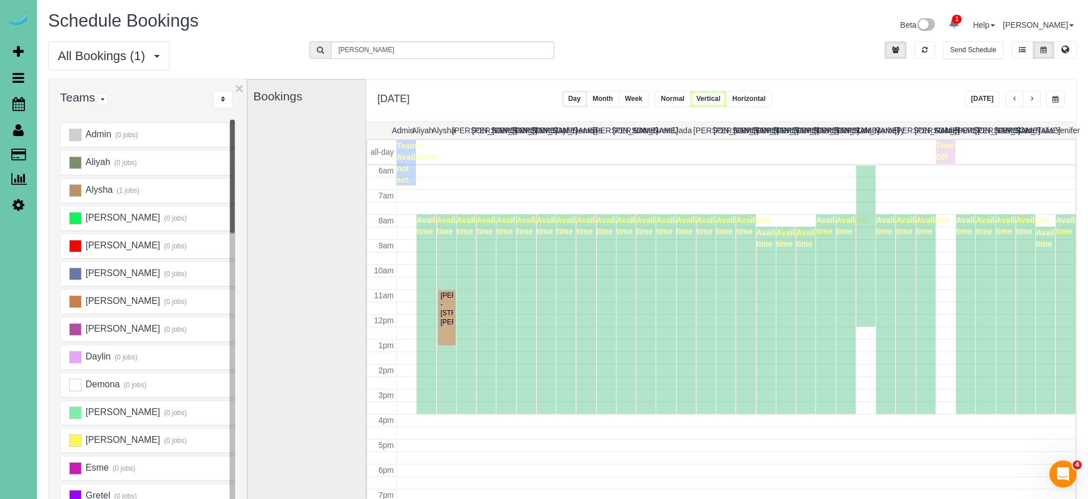
drag, startPoint x: 980, startPoint y: 97, endPoint x: 786, endPoint y: 79, distance: 195.1
click at [978, 97] on button "Today" at bounding box center [982, 99] width 35 height 16
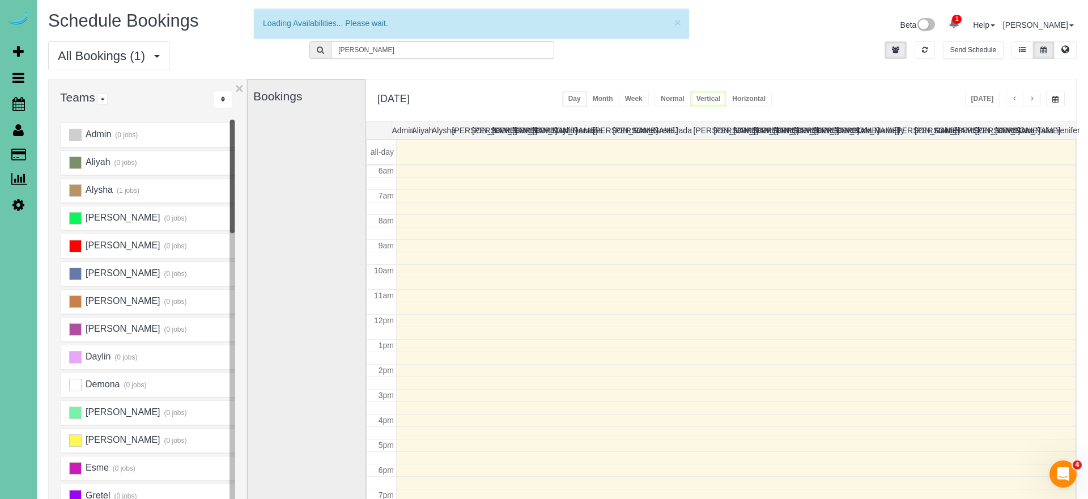
click at [412, 53] on input "diane" at bounding box center [442, 50] width 223 height 18
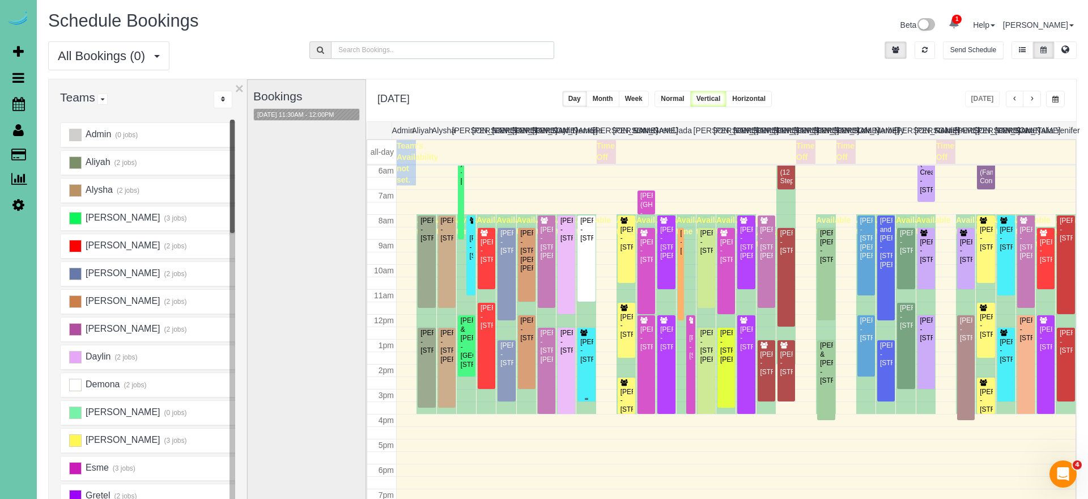
click at [588, 351] on div "Dallas Lemmers - 1111 S 64th Ave, Omaha, NE 68106" at bounding box center [586, 351] width 13 height 26
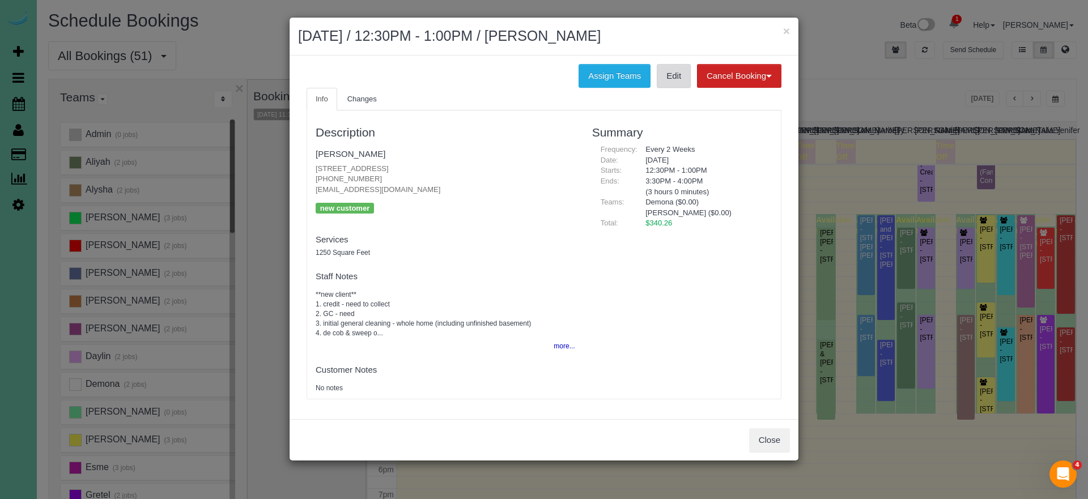
click at [683, 75] on link "Edit" at bounding box center [674, 76] width 34 height 24
click at [341, 151] on link "[PERSON_NAME]" at bounding box center [351, 154] width 70 height 10
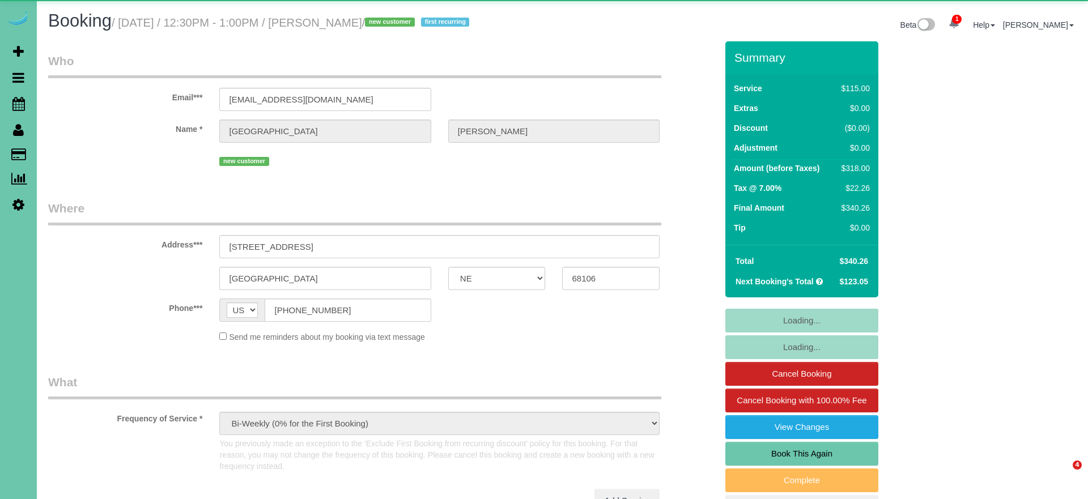
select select "NE"
select select "object:923"
select select "number:35"
select select "number:41"
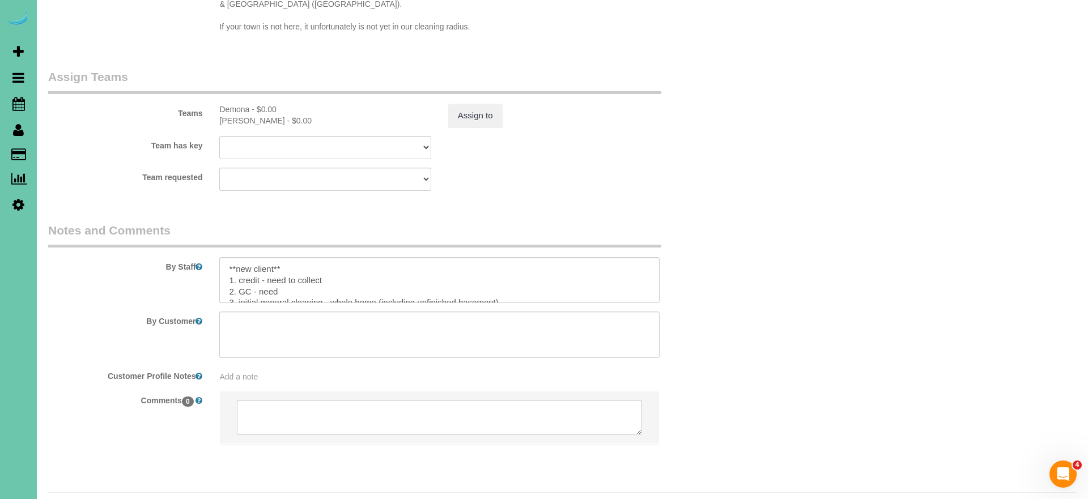
scroll to position [1260, 0]
drag, startPoint x: 278, startPoint y: 266, endPoint x: 252, endPoint y: 266, distance: 26.1
click at [252, 266] on textarea at bounding box center [439, 281] width 440 height 46
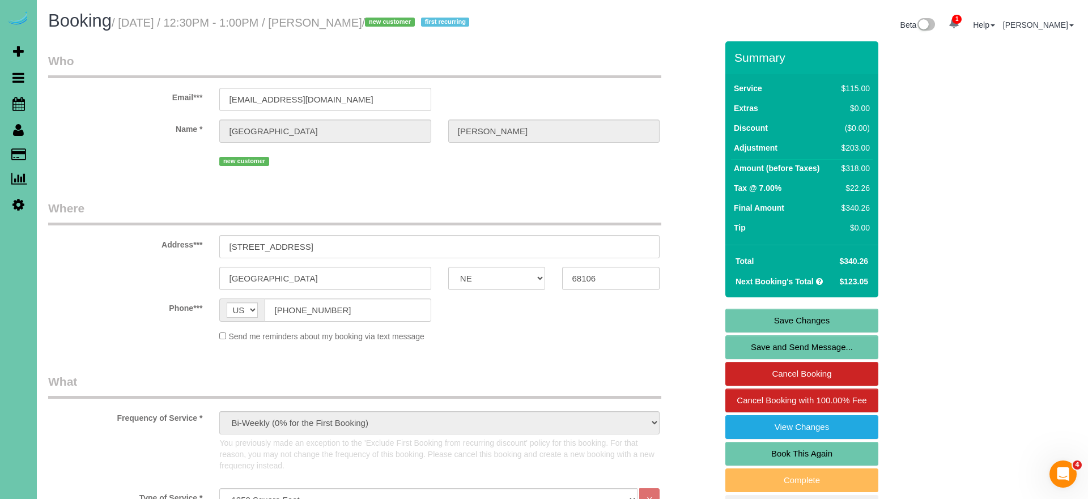
scroll to position [0, 0]
type textarea "**new client** 1. credit - need to collect 2. GC 9272 3. initial general cleani…"
click at [749, 318] on link "Save Changes" at bounding box center [801, 321] width 153 height 24
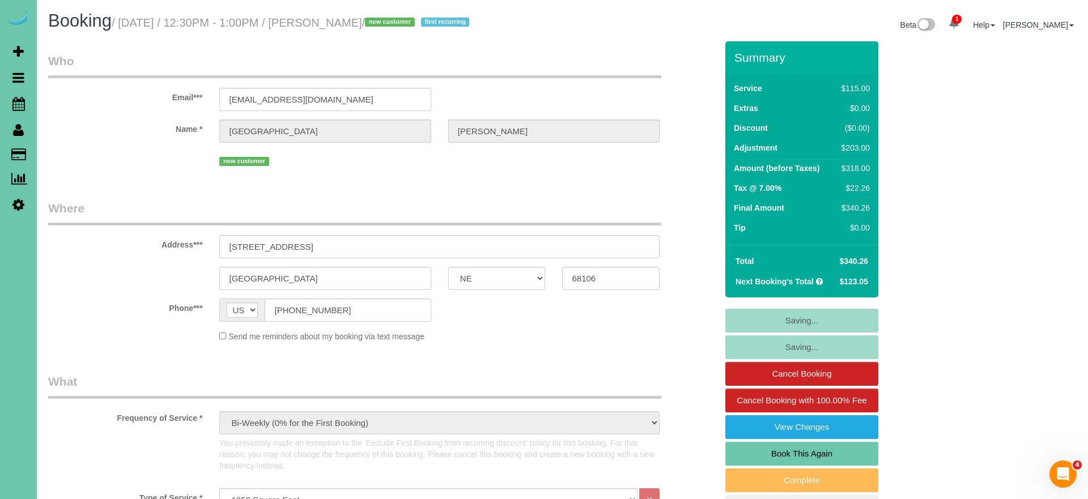
scroll to position [2, 0]
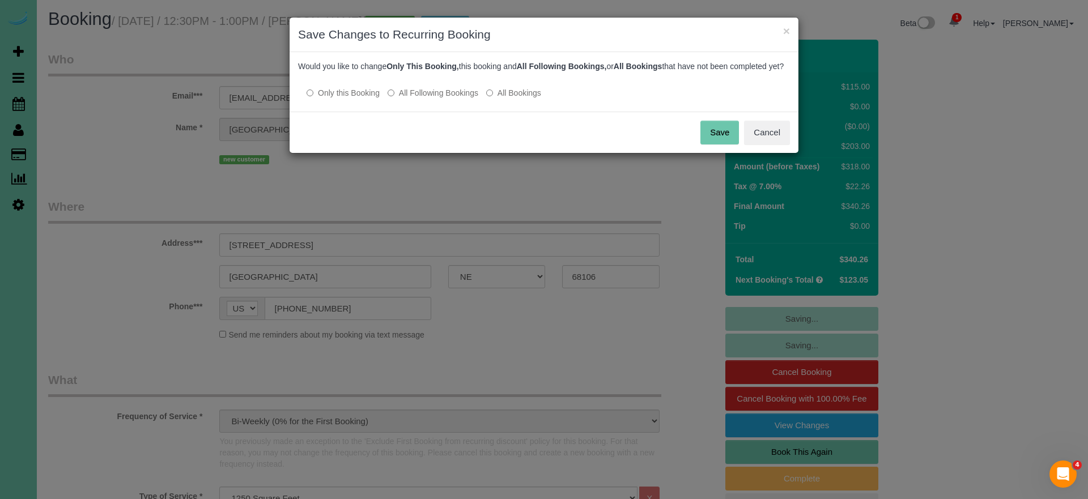
drag, startPoint x: 709, startPoint y: 139, endPoint x: 554, endPoint y: 89, distance: 163.2
click at [709, 139] on button "Save" at bounding box center [719, 133] width 39 height 24
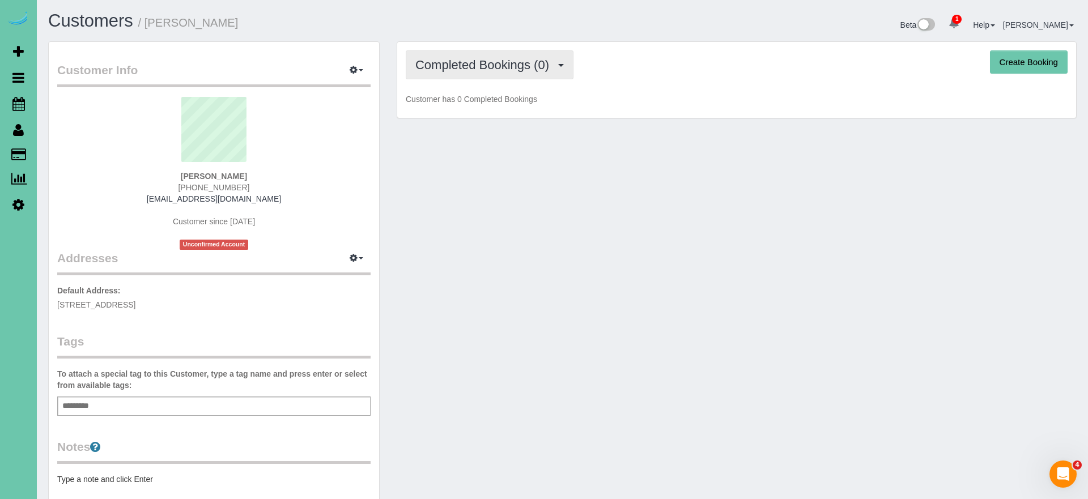
click at [480, 63] on span "Completed Bookings (0)" at bounding box center [484, 65] width 139 height 14
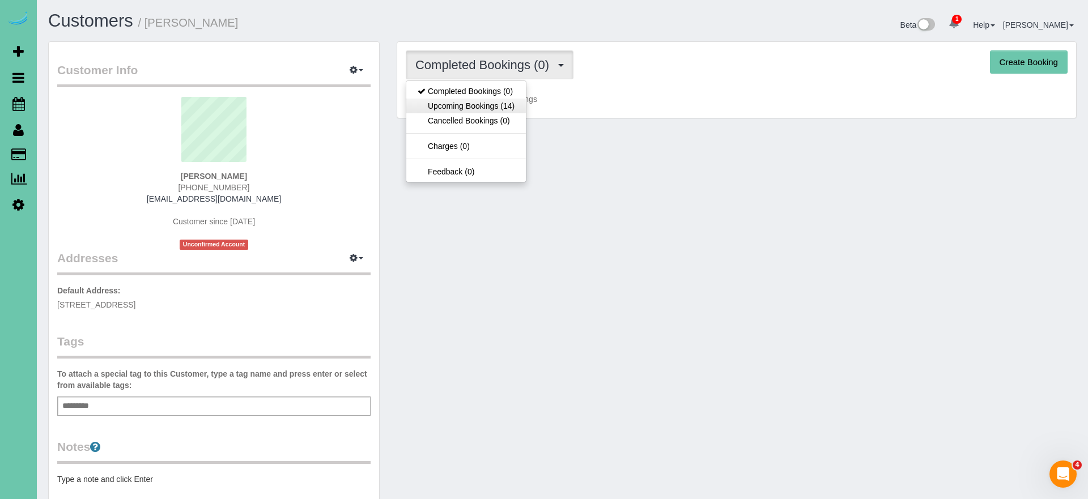
click at [479, 107] on link "Upcoming Bookings (14)" at bounding box center [466, 106] width 120 height 15
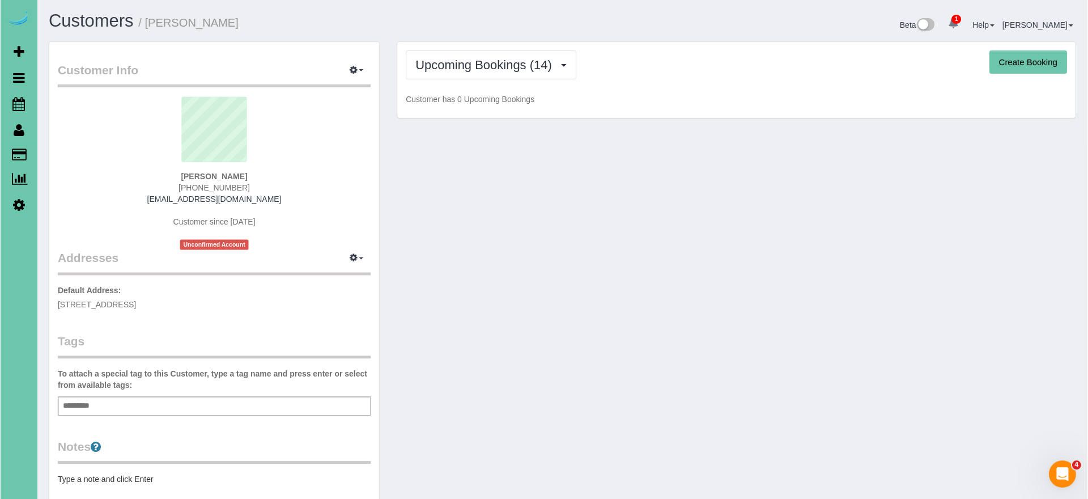
scroll to position [1, 0]
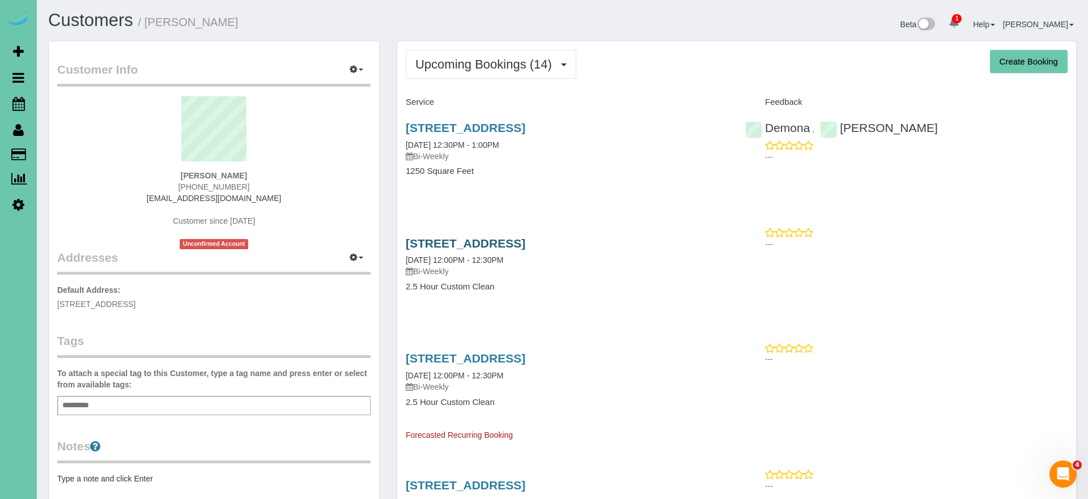
click at [491, 242] on link "[STREET_ADDRESS]" at bounding box center [466, 243] width 120 height 13
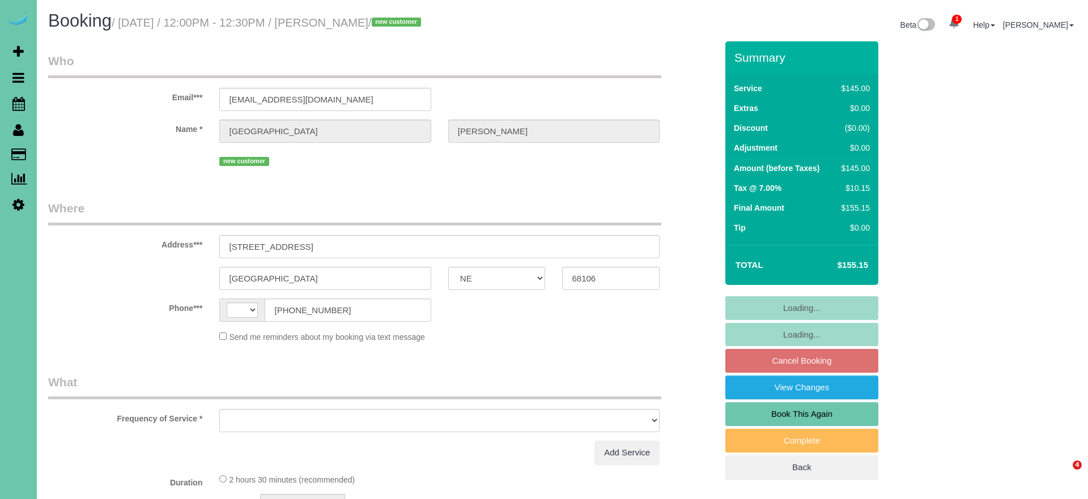
select select "NE"
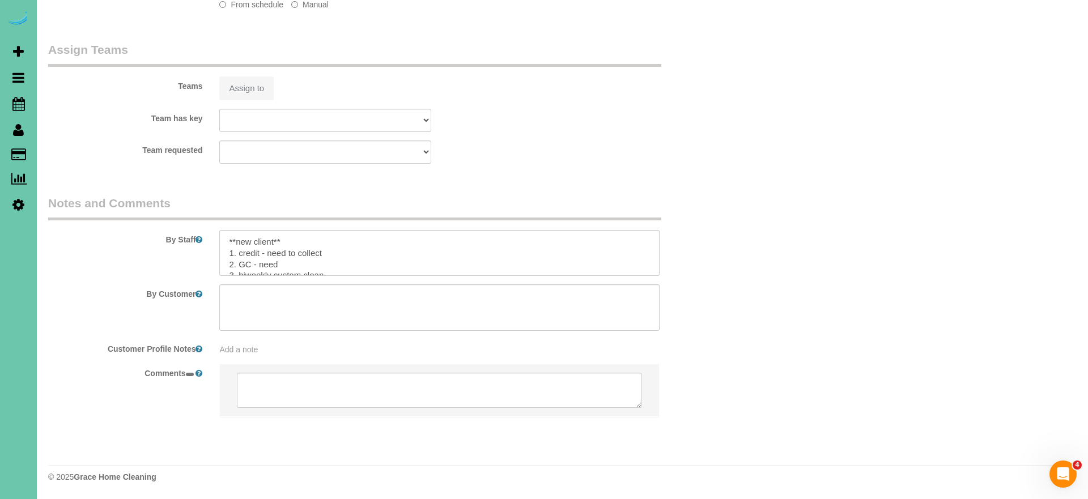
select select "string:US"
select select "object:634"
select select "number:35"
select select "number:41"
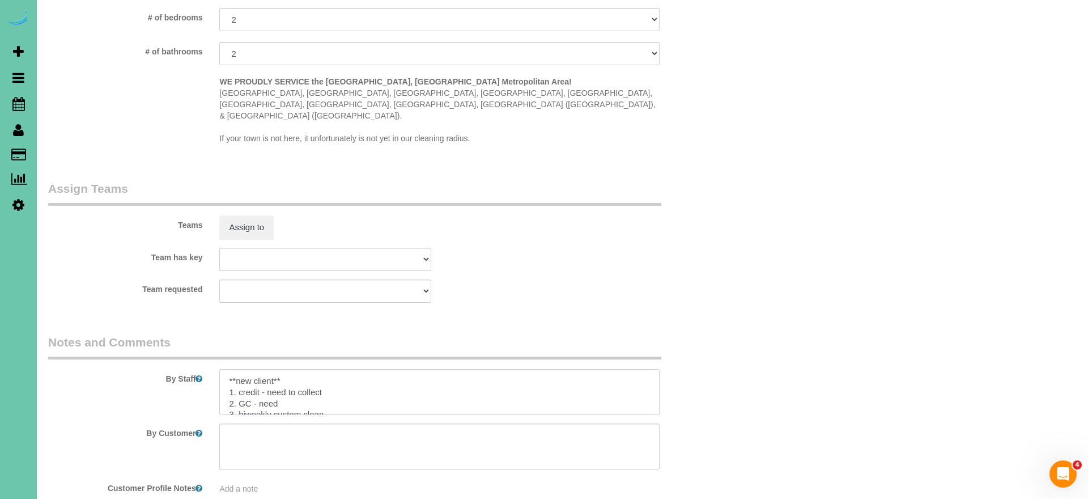
drag, startPoint x: 285, startPoint y: 353, endPoint x: 205, endPoint y: 347, distance: 80.1
click at [205, 347] on div "By Staff" at bounding box center [383, 375] width 686 height 82
drag, startPoint x: 341, startPoint y: 356, endPoint x: 284, endPoint y: 352, distance: 56.8
click at [263, 369] on textarea at bounding box center [439, 392] width 440 height 46
drag, startPoint x: 287, startPoint y: 368, endPoint x: 255, endPoint y: 367, distance: 32.3
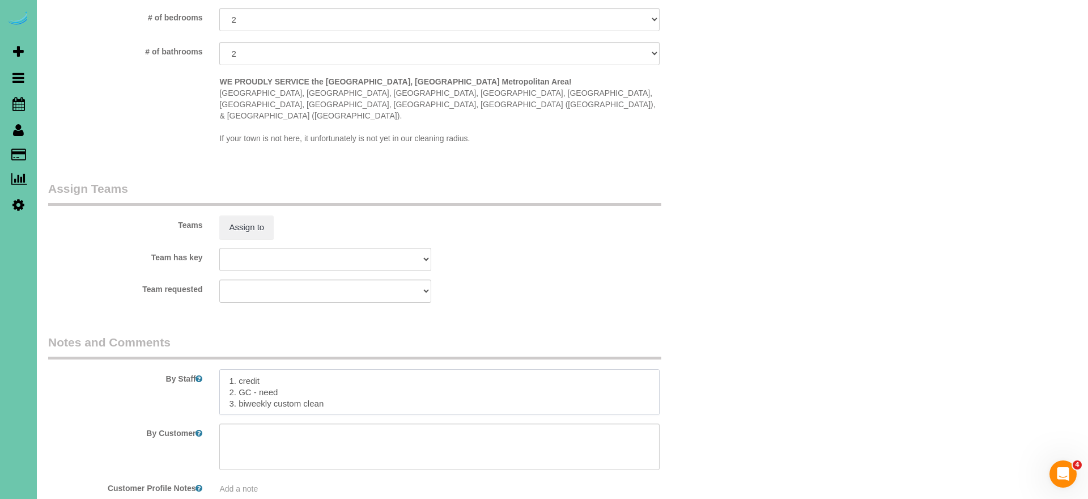
click at [254, 369] on textarea at bounding box center [439, 392] width 440 height 46
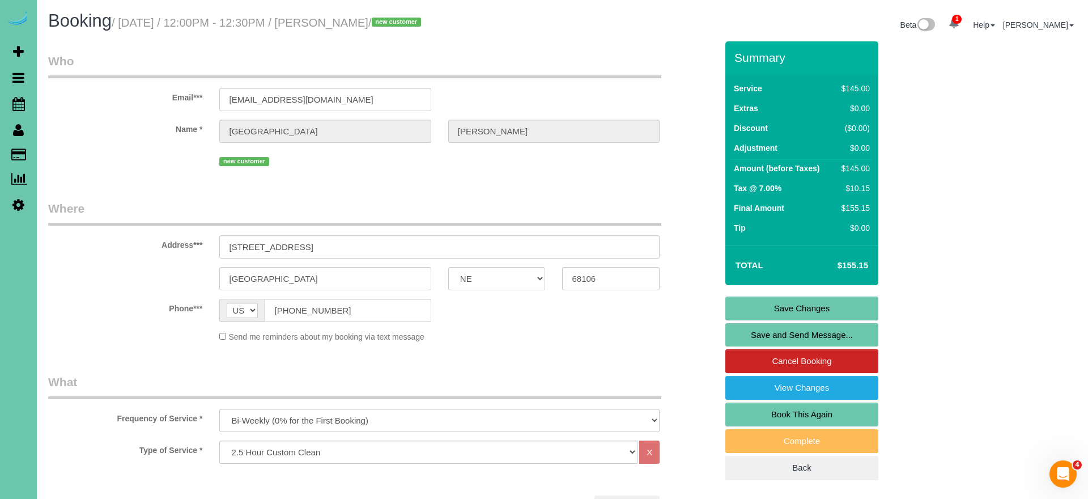
type textarea "1. credit 2. GC 9272 3. biweekly custom clean wishlist: 1. all of upstairs 2. b…"
click at [765, 303] on link "Save Changes" at bounding box center [801, 308] width 153 height 24
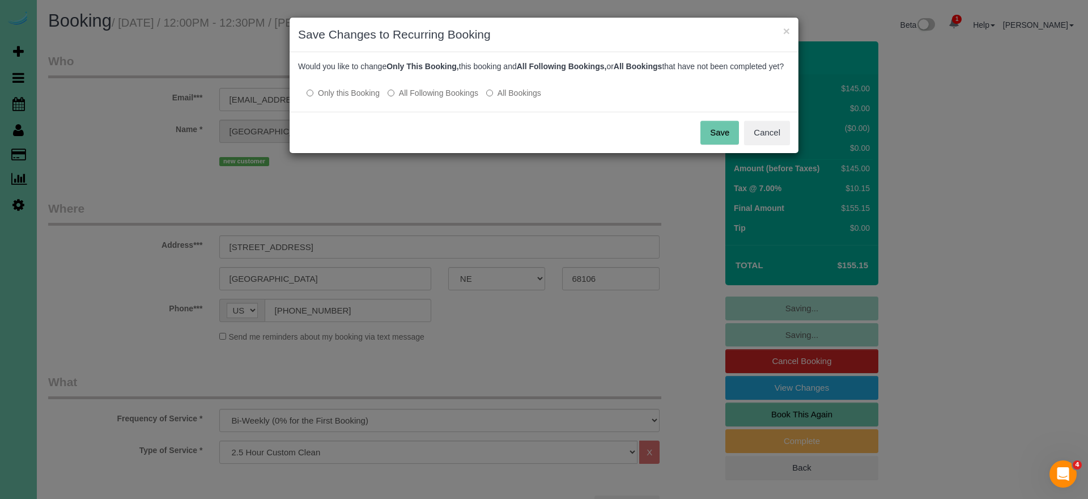
click at [431, 99] on label "All Following Bookings" at bounding box center [433, 92] width 91 height 11
click at [705, 144] on button "Save" at bounding box center [719, 133] width 39 height 24
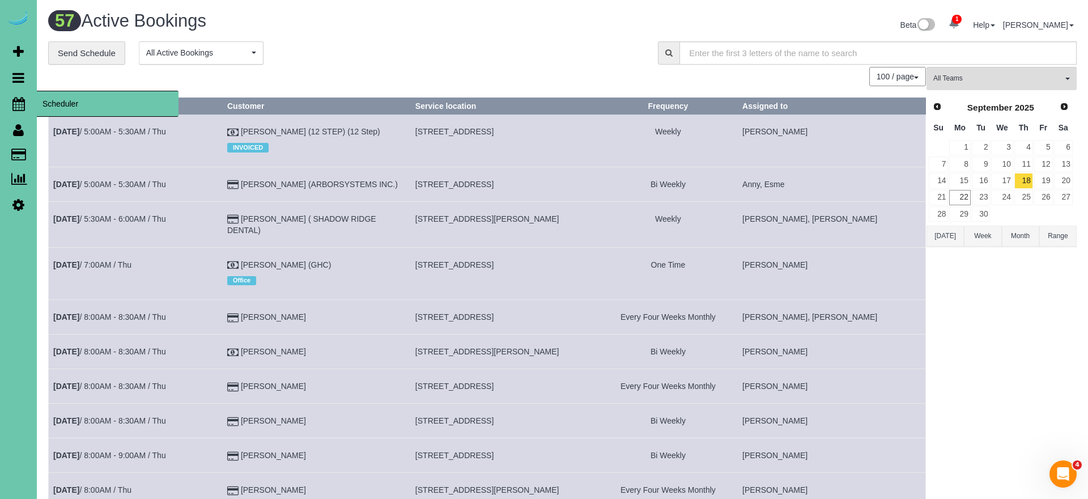
click at [23, 107] on icon at bounding box center [18, 104] width 12 height 14
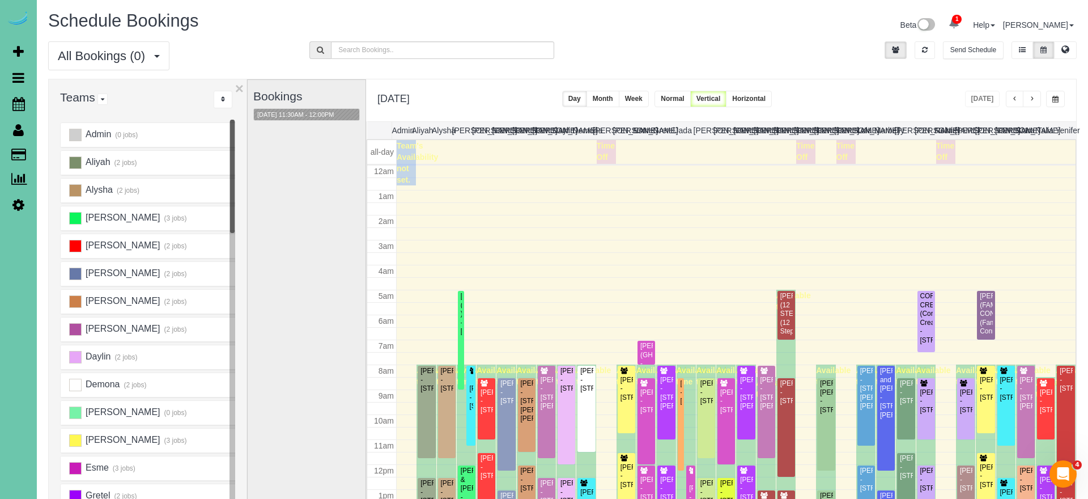
scroll to position [150, 0]
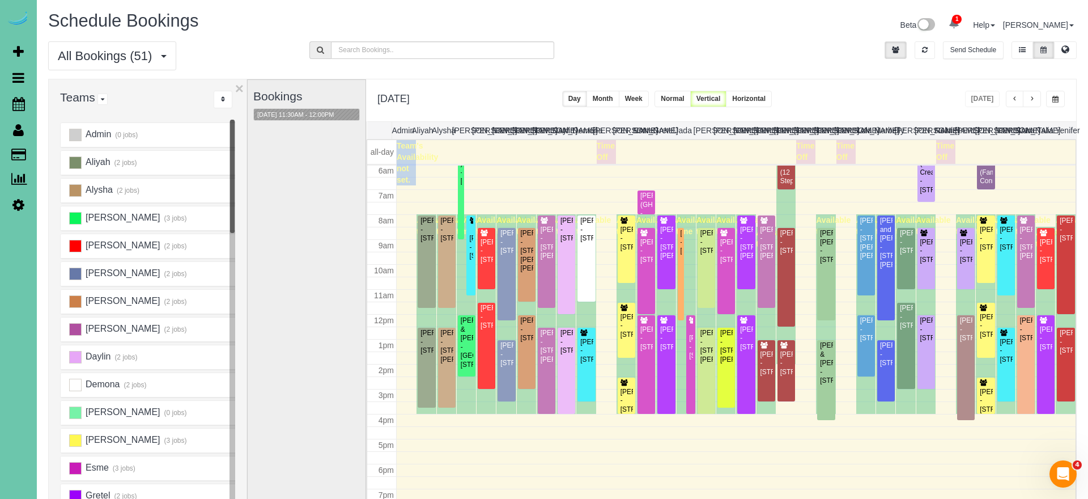
click at [1026, 95] on button "button" at bounding box center [1032, 99] width 18 height 16
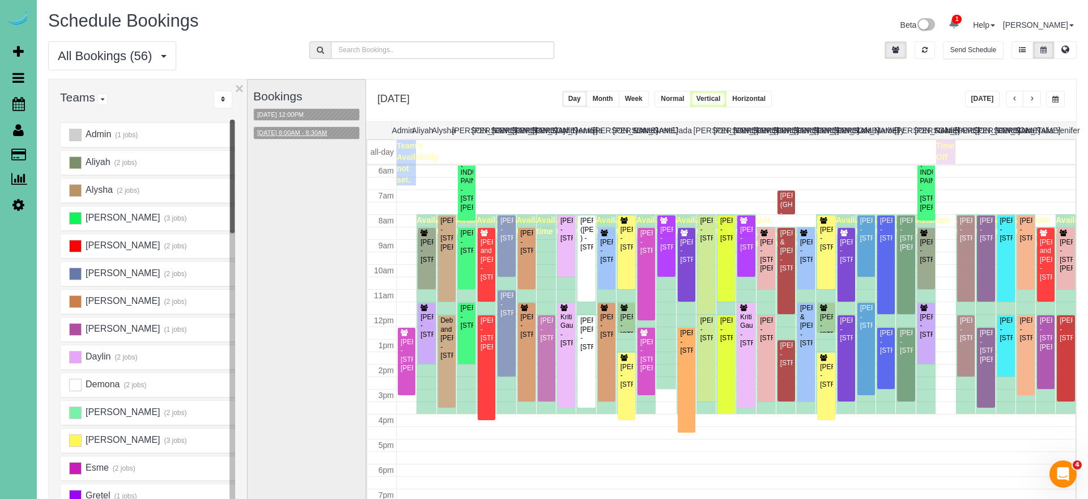
click at [301, 134] on button "09/23/2025 8:00AM - 8:30AM" at bounding box center [292, 133] width 76 height 12
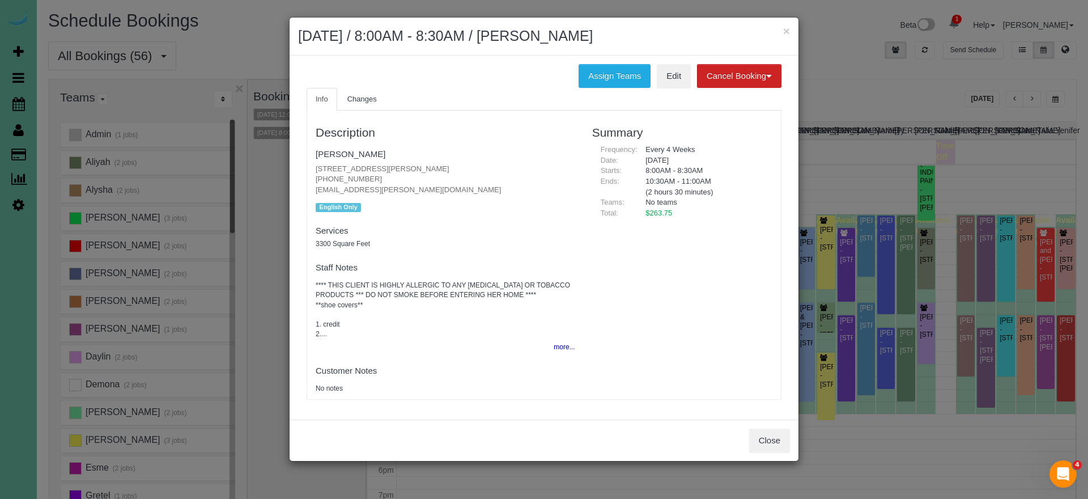
drag, startPoint x: 756, startPoint y: 431, endPoint x: 746, endPoint y: 429, distance: 10.3
click at [756, 431] on button "Close" at bounding box center [769, 440] width 41 height 24
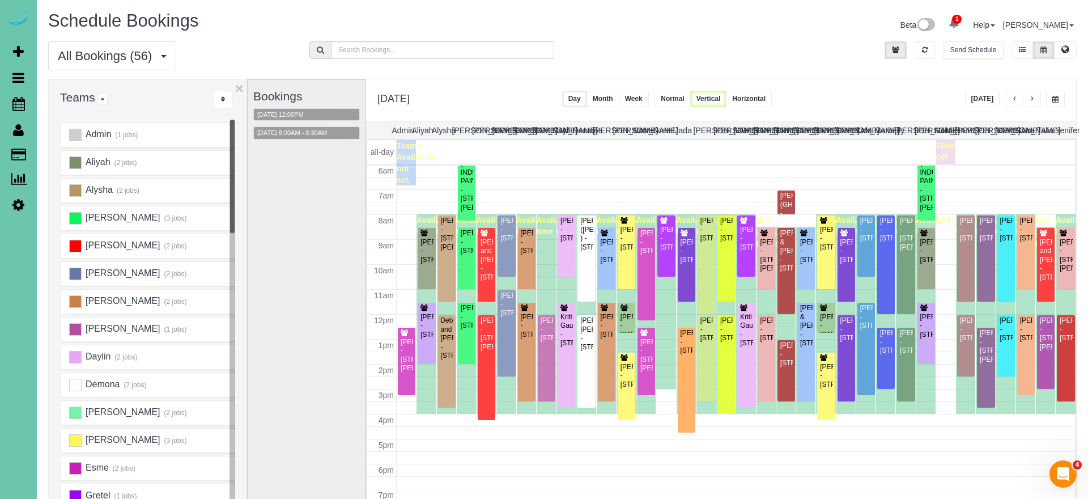
scroll to position [33, 0]
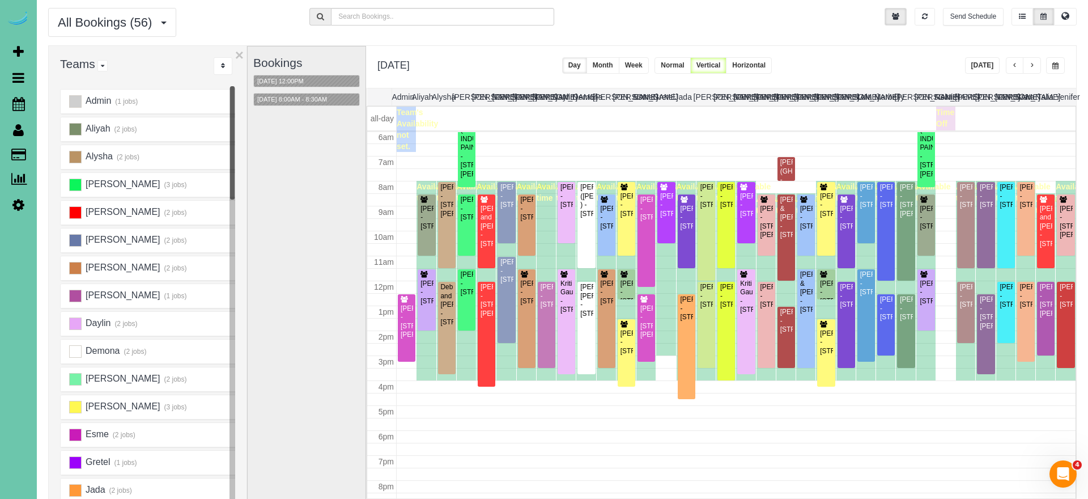
drag, startPoint x: 886, startPoint y: 57, endPoint x: 962, endPoint y: 63, distance: 76.2
click at [888, 57] on div "Tuesday, Sep 23, 2025 Today Day Month Week Normal Vertical Horizontal" at bounding box center [721, 67] width 710 height 42
click at [1030, 65] on span "button" at bounding box center [1032, 65] width 6 height 7
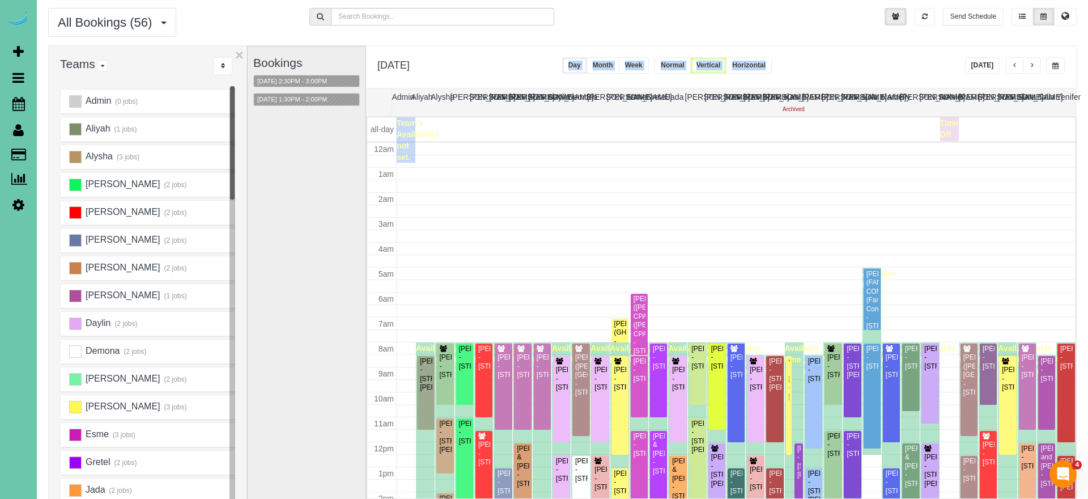
scroll to position [150, 0]
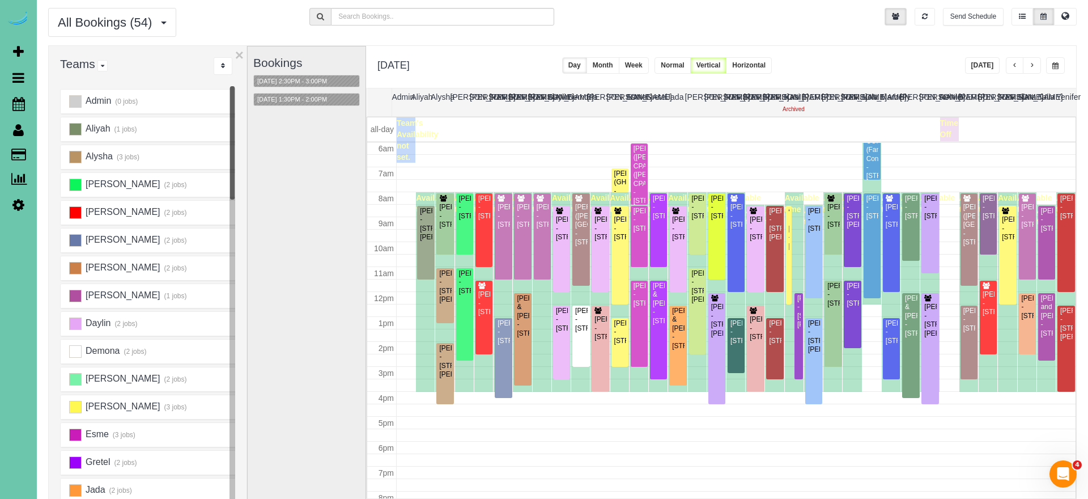
click at [909, 69] on div "Wednesday, Sep 24, 2025 Today Day Month Week Normal Vertical Horizontal" at bounding box center [721, 67] width 710 height 42
click at [901, 66] on div "Wednesday, Sep 24, 2025 Today Day Month Week Normal Vertical Horizontal" at bounding box center [721, 67] width 710 height 42
click at [1033, 67] on span "button" at bounding box center [1032, 66] width 6 height 7
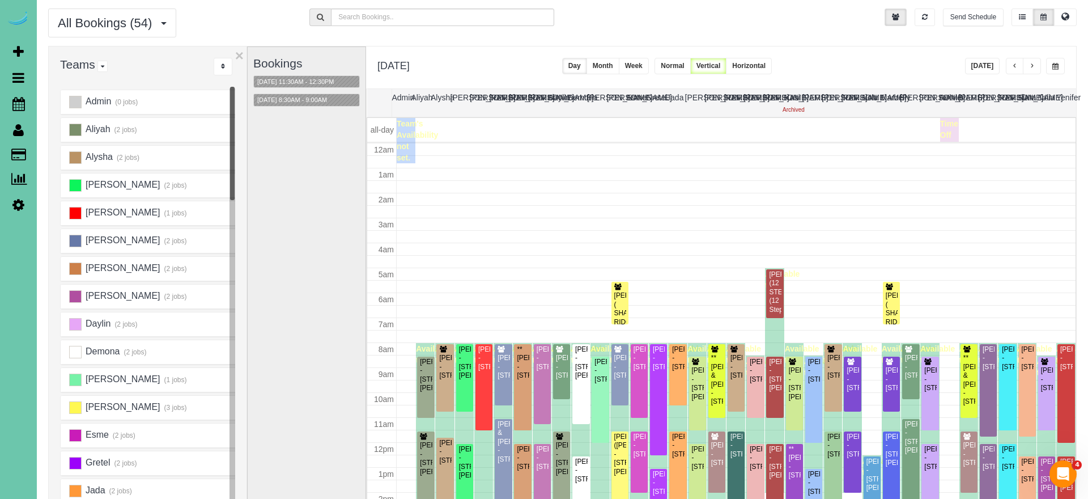
scroll to position [150, 0]
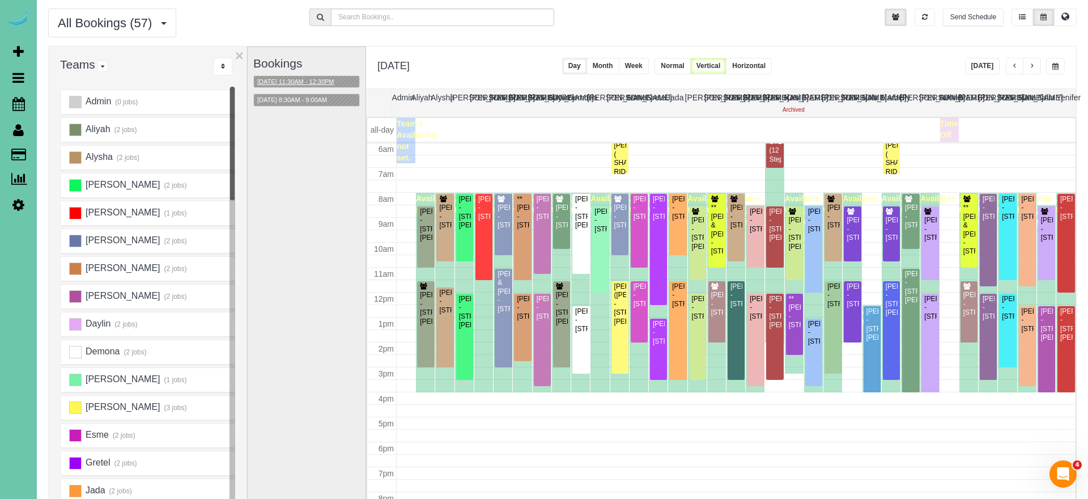
click at [292, 85] on button "09/25/2025 11:30AM - 12:30PM" at bounding box center [296, 82] width 84 height 12
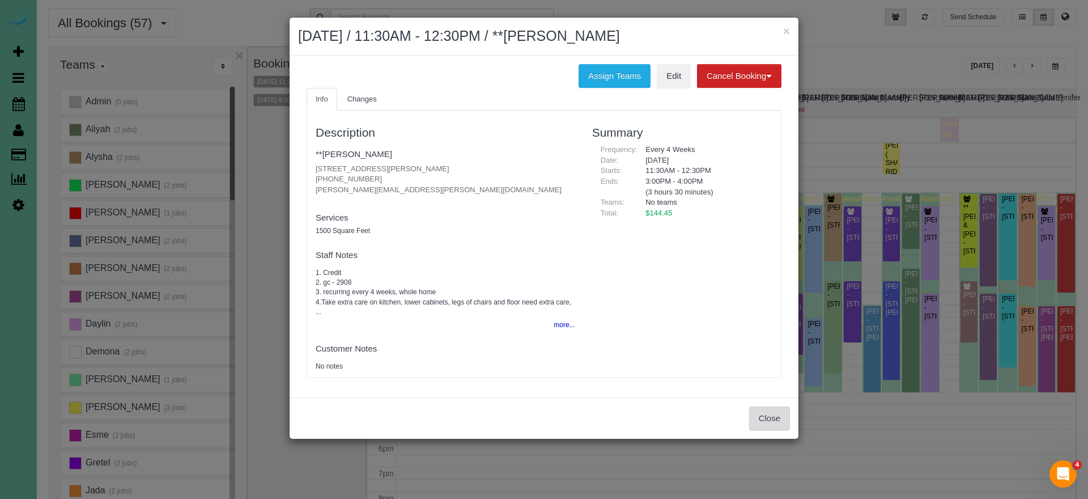
click at [765, 410] on button "Close" at bounding box center [769, 418] width 41 height 24
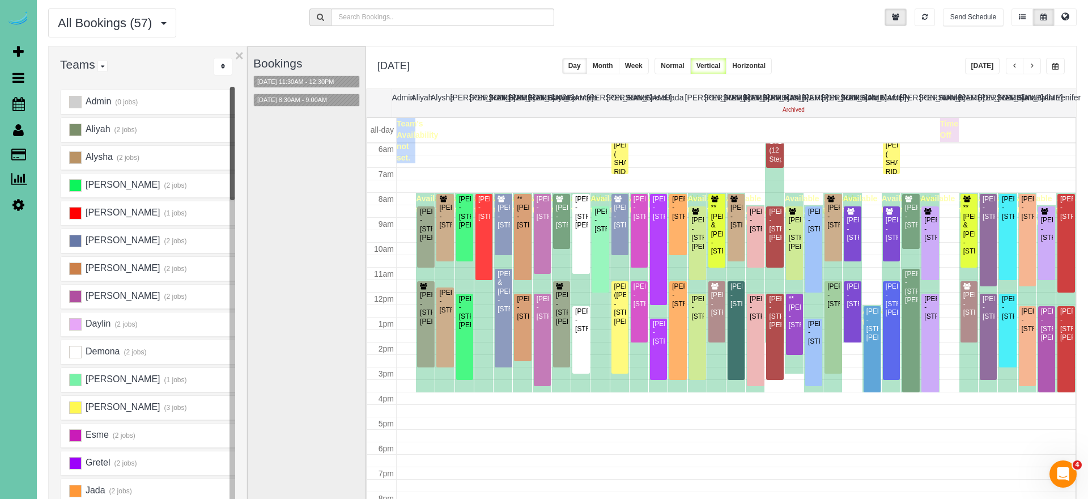
scroll to position [33, 0]
drag, startPoint x: 1059, startPoint y: 66, endPoint x: 1050, endPoint y: 71, distance: 10.4
click at [1059, 66] on button "button" at bounding box center [1055, 65] width 19 height 16
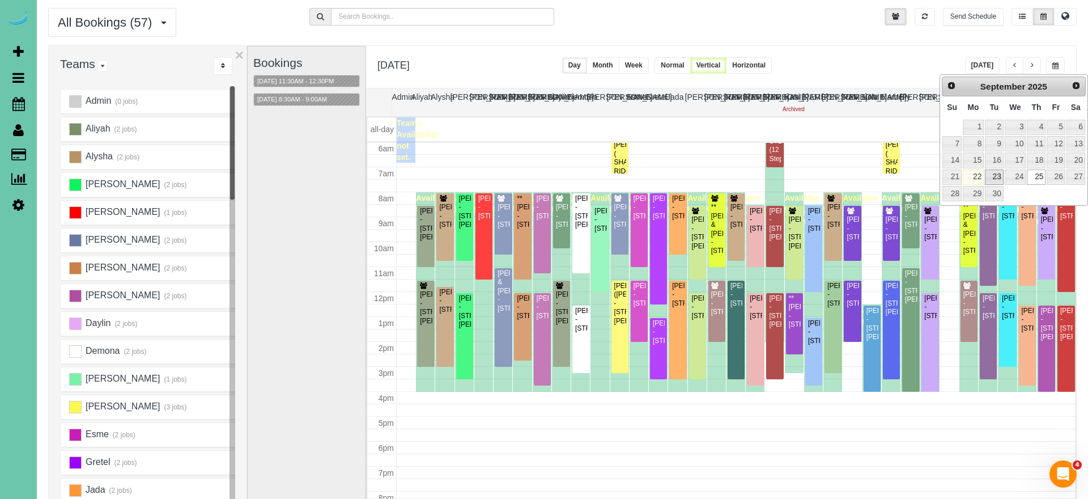
click at [990, 172] on link "23" at bounding box center [994, 176] width 18 height 15
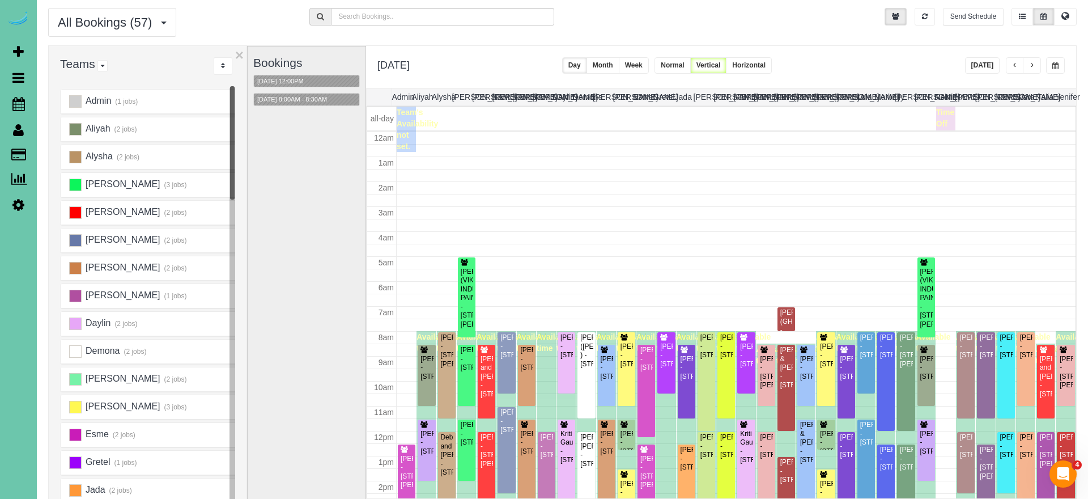
scroll to position [150, 0]
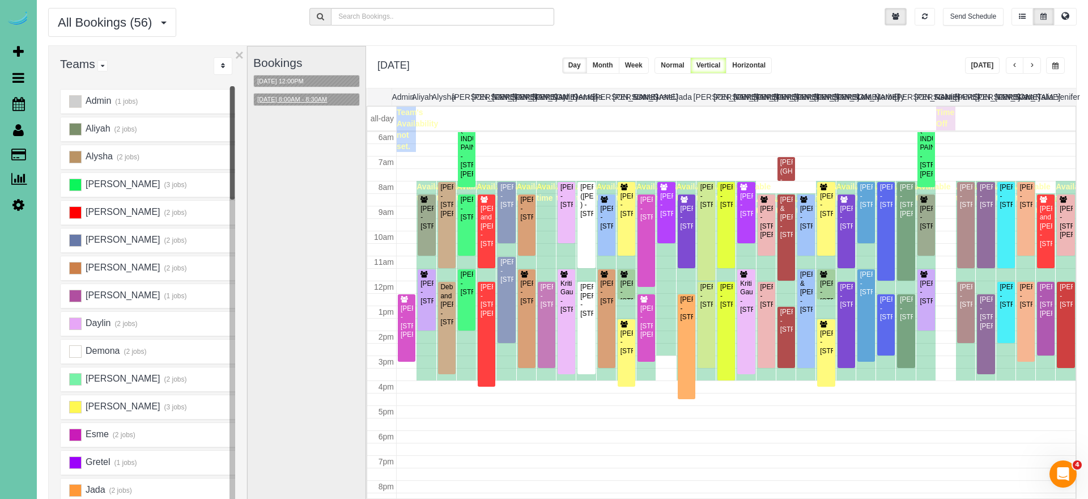
click at [309, 100] on button "09/23/2025 8:00AM - 8:30AM" at bounding box center [292, 99] width 76 height 12
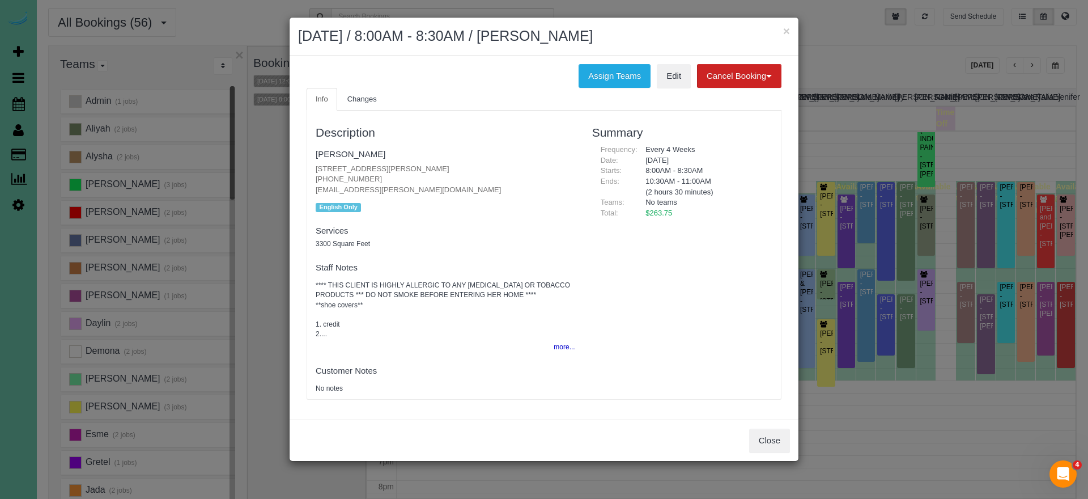
drag, startPoint x: 367, startPoint y: 177, endPoint x: 314, endPoint y: 172, distance: 53.5
click at [313, 175] on div "Description Tammy Cooney 18510 Wirt Cir, Elkhorn, NE 68022 (402) 968-5118 ptcoo…" at bounding box center [445, 254] width 276 height 277
copy p "(402) 968-5118"
click at [769, 435] on button "Close" at bounding box center [769, 440] width 41 height 24
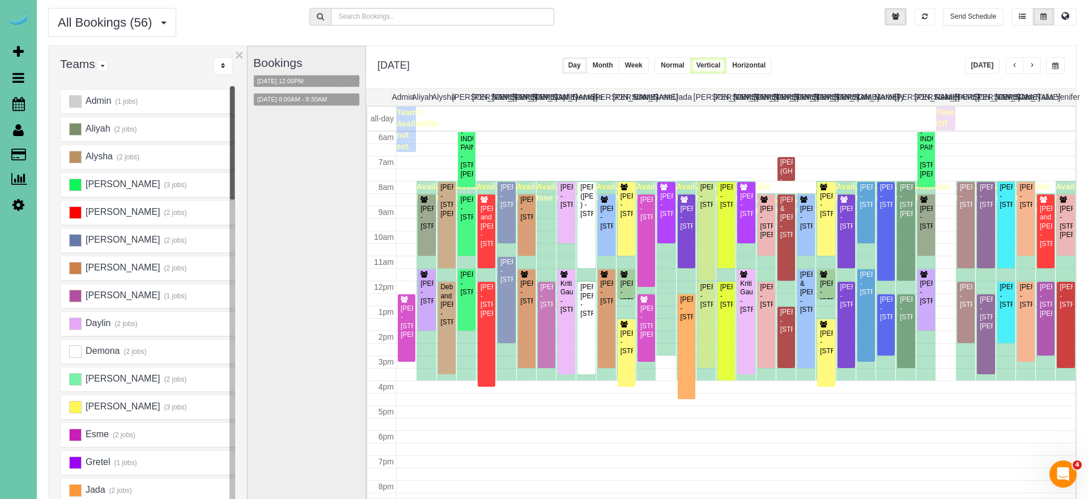
click at [769, 435] on div "× September 23, 2025 / 8:00AM - 8:30AM / Tammy Cooney Assign Teams Edit Cancel …" at bounding box center [544, 249] width 1088 height 499
drag, startPoint x: 914, startPoint y: 71, endPoint x: 1037, endPoint y: 70, distance: 123.5
click at [914, 72] on div "**********" at bounding box center [721, 67] width 710 height 42
click at [1036, 67] on button "button" at bounding box center [1032, 65] width 18 height 16
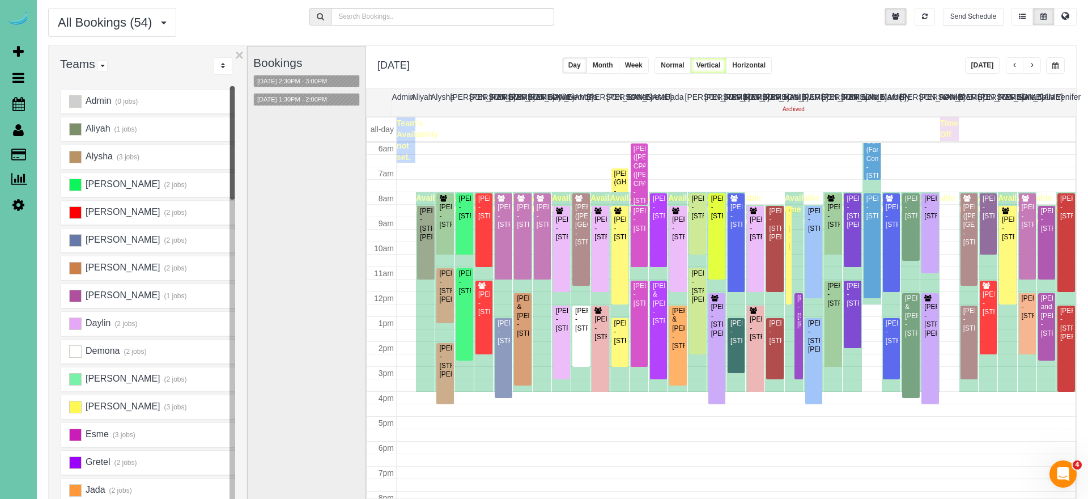
click at [1032, 67] on span "button" at bounding box center [1032, 65] width 6 height 7
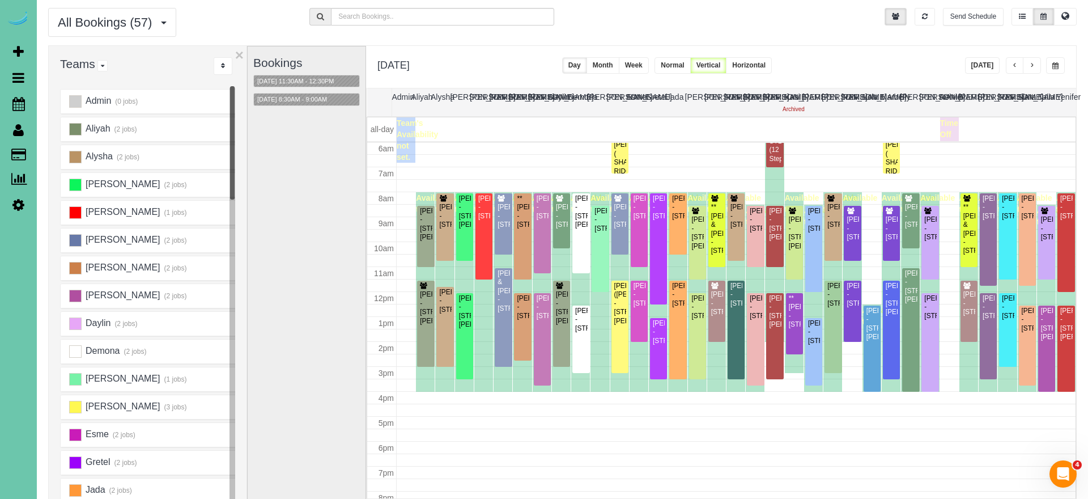
click at [1032, 66] on span "button" at bounding box center [1032, 65] width 6 height 7
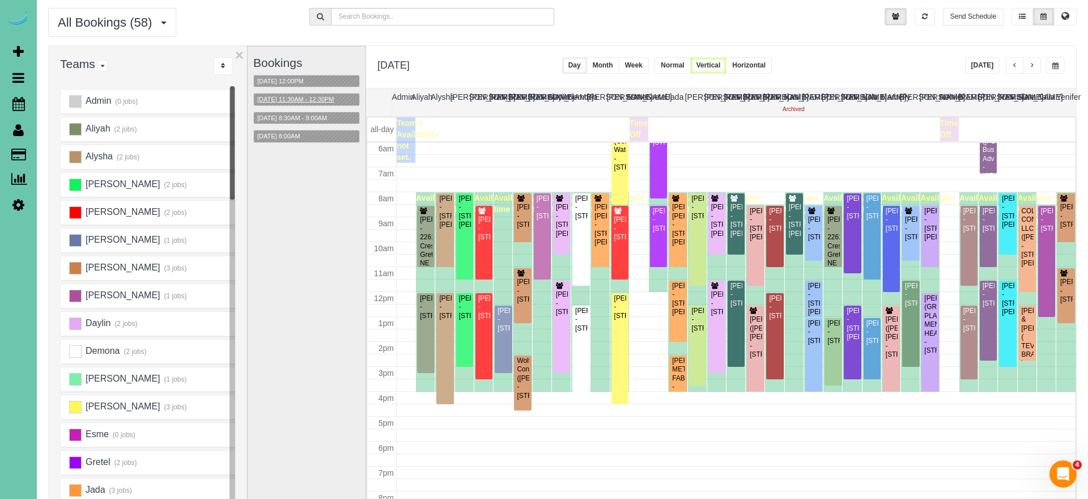
click at [306, 100] on button "09/26/2025 11:30AM - 12:30PM" at bounding box center [296, 99] width 84 height 12
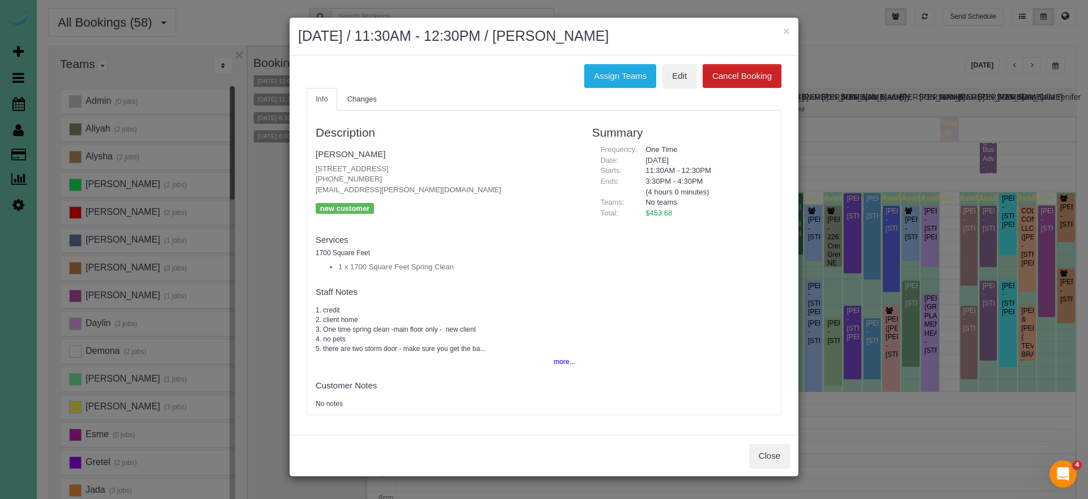
click at [779, 32] on h2 "September 26, 2025 / 11:30AM - 12:30PM / Kay Emery" at bounding box center [544, 36] width 492 height 20
drag, startPoint x: 783, startPoint y: 32, endPoint x: 671, endPoint y: 37, distance: 111.7
click at [783, 32] on button "×" at bounding box center [786, 31] width 7 height 12
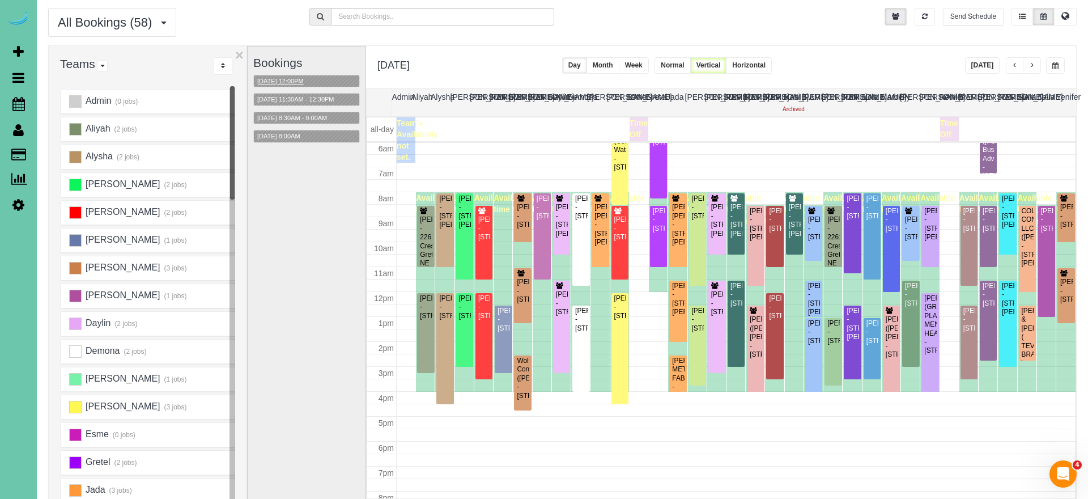
click at [295, 83] on button "09/26/2025 12:00PM" at bounding box center [280, 81] width 53 height 12
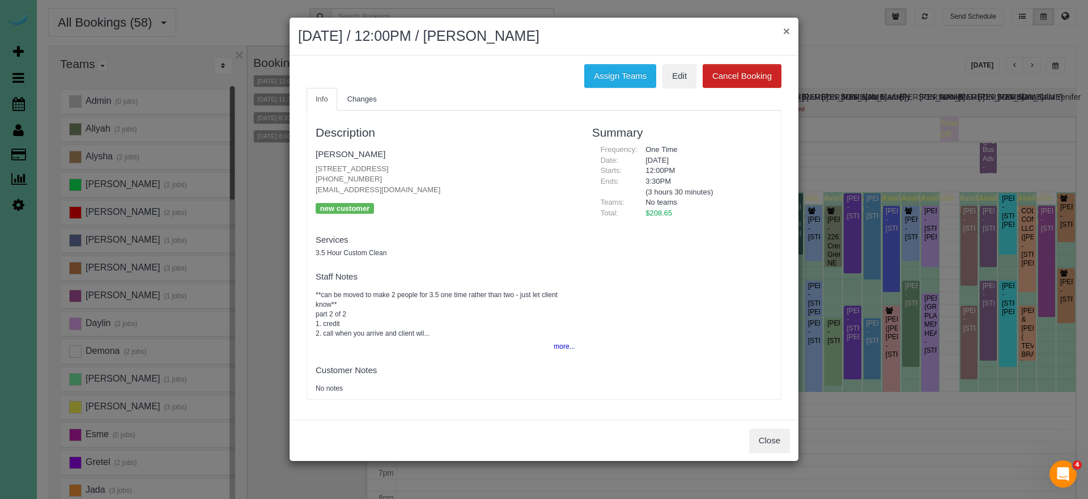
click at [789, 31] on button "×" at bounding box center [786, 31] width 7 height 12
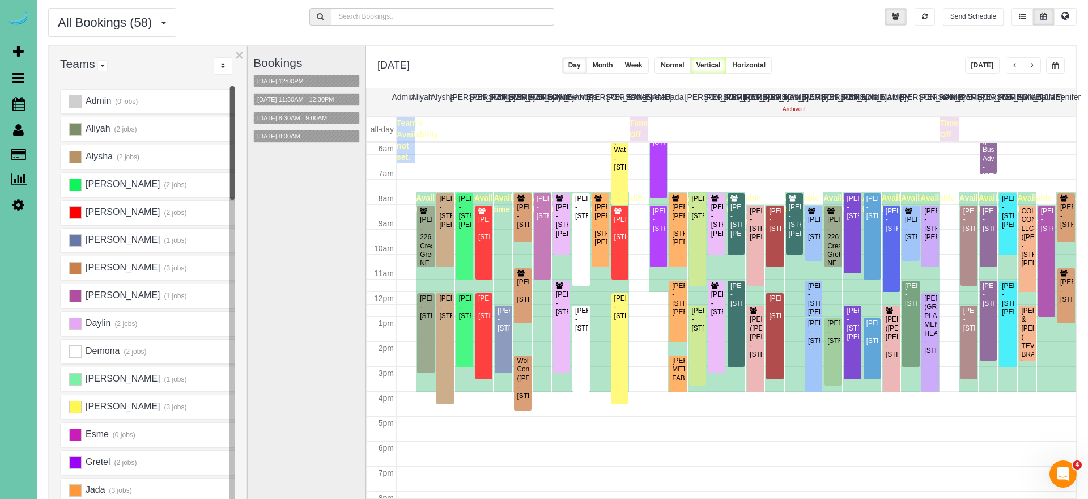
click at [1053, 68] on span "button" at bounding box center [1055, 65] width 6 height 7
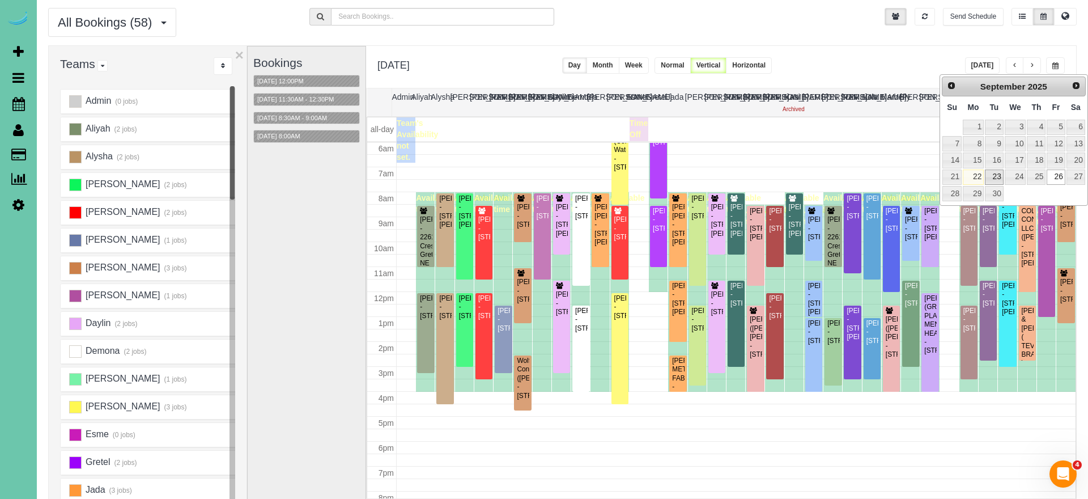
click at [993, 178] on link "23" at bounding box center [994, 176] width 18 height 15
type input "**********"
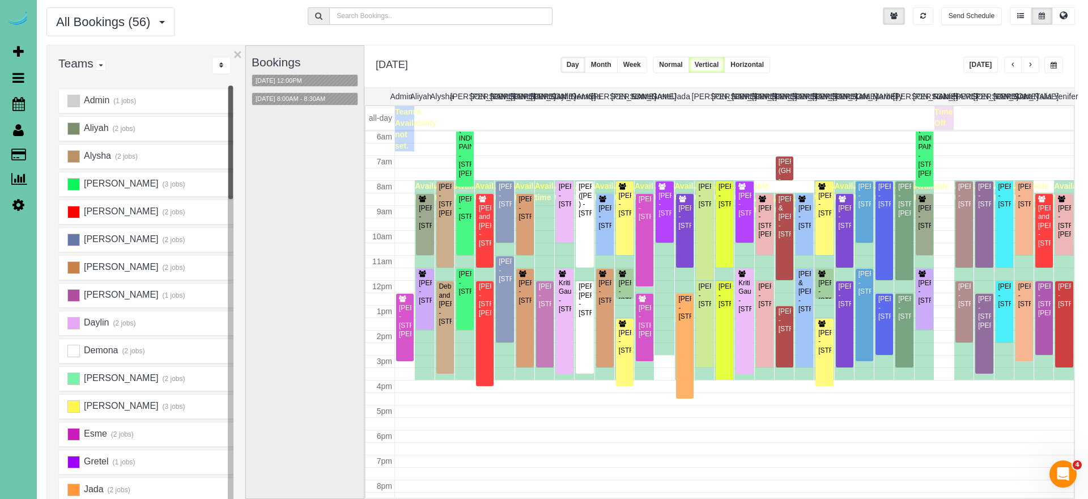
scroll to position [34, 3]
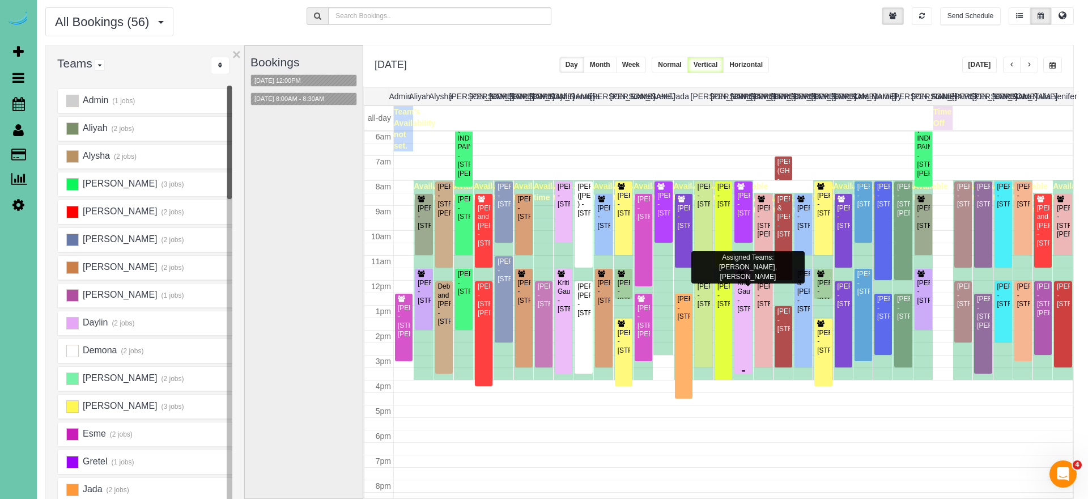
click at [745, 283] on div "Kriti Gautama - 5820 S 157th Street, Omaha, NE 68135" at bounding box center [743, 296] width 13 height 35
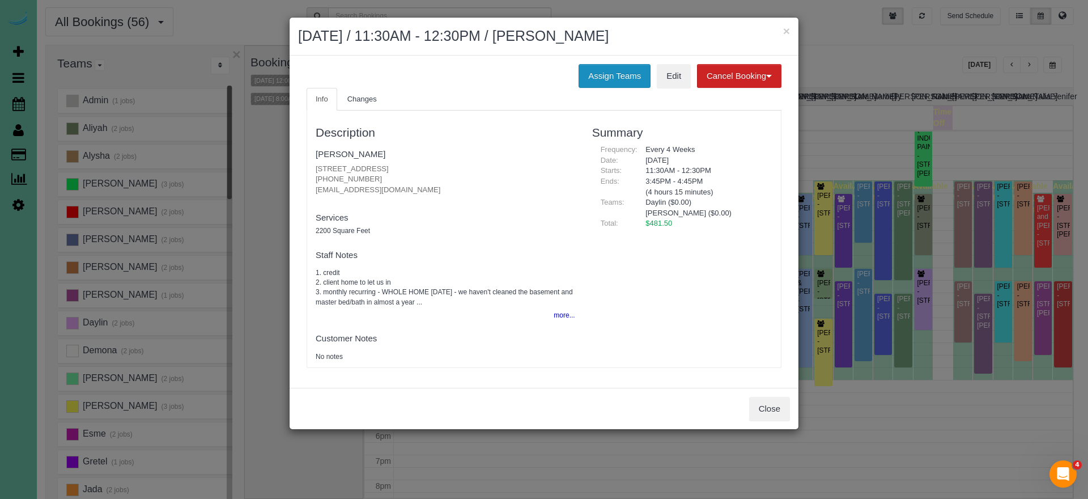
click at [605, 70] on button "Assign Teams" at bounding box center [614, 76] width 72 height 24
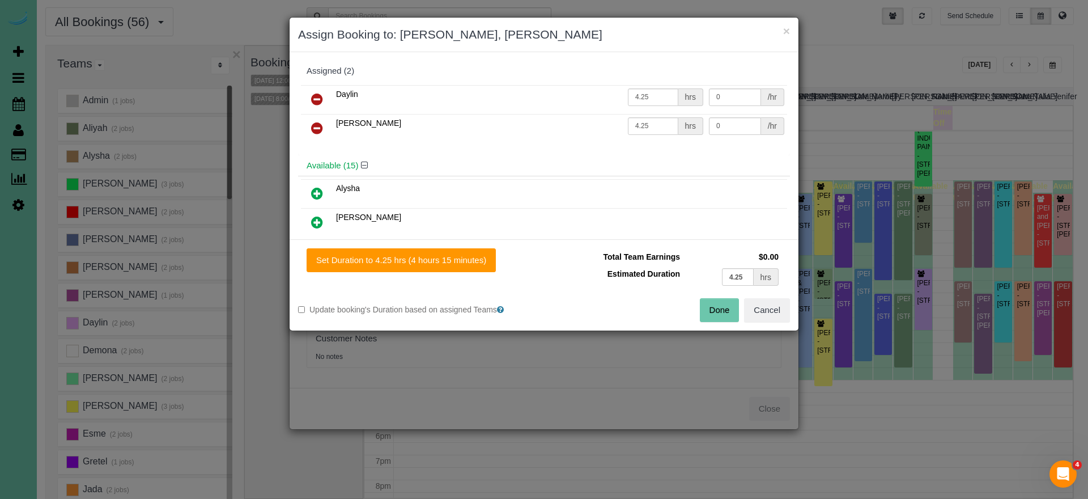
click at [316, 96] on icon at bounding box center [317, 99] width 12 height 14
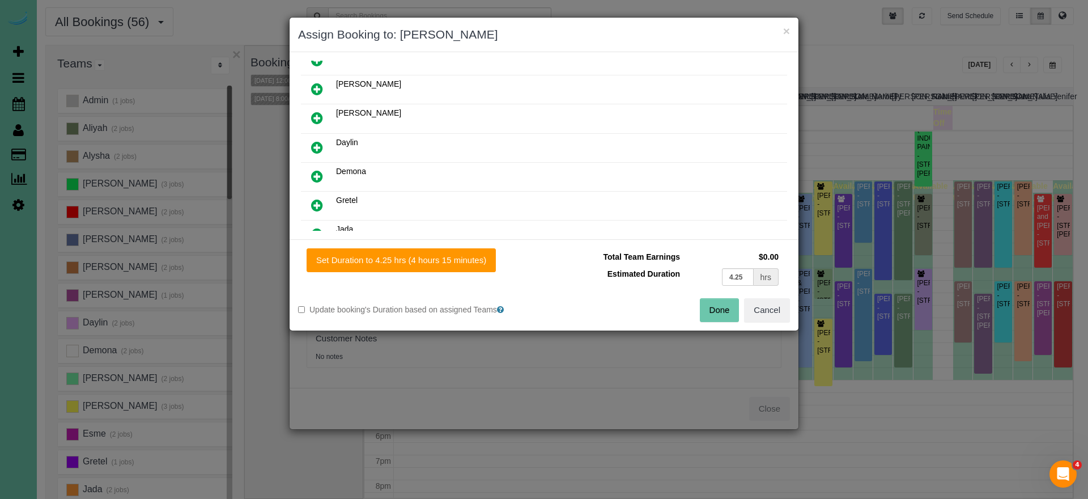
scroll to position [105, 0]
drag, startPoint x: 317, startPoint y: 200, endPoint x: 352, endPoint y: 220, distance: 40.3
click at [317, 200] on icon at bounding box center [317, 205] width 12 height 14
drag, startPoint x: 422, startPoint y: 261, endPoint x: 475, endPoint y: 274, distance: 54.1
click at [422, 261] on button "Set Duration to 4.25 hrs (4 hours 15 minutes)" at bounding box center [401, 260] width 189 height 24
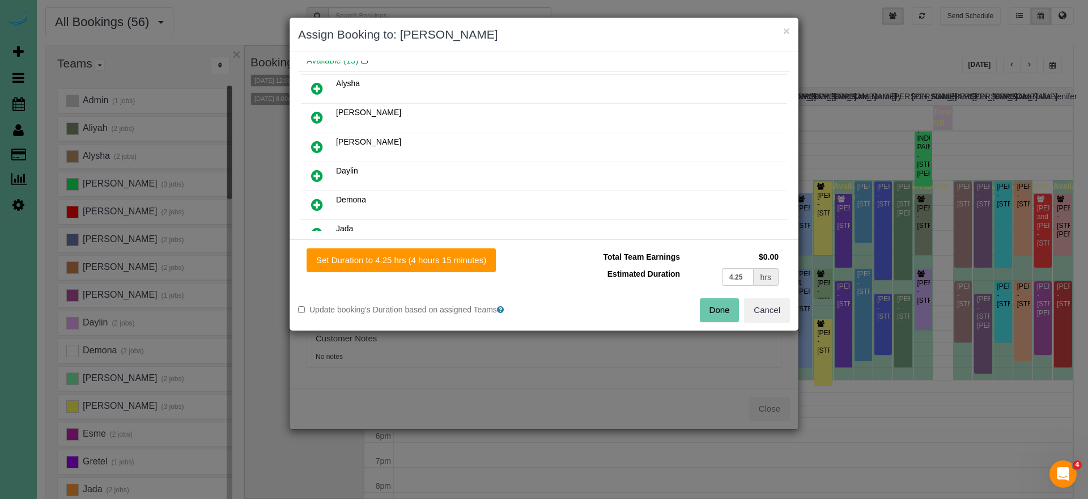
type input "4.25"
drag, startPoint x: 708, startPoint y: 309, endPoint x: 701, endPoint y: 309, distance: 6.8
click at [706, 309] on button "Done" at bounding box center [720, 310] width 40 height 24
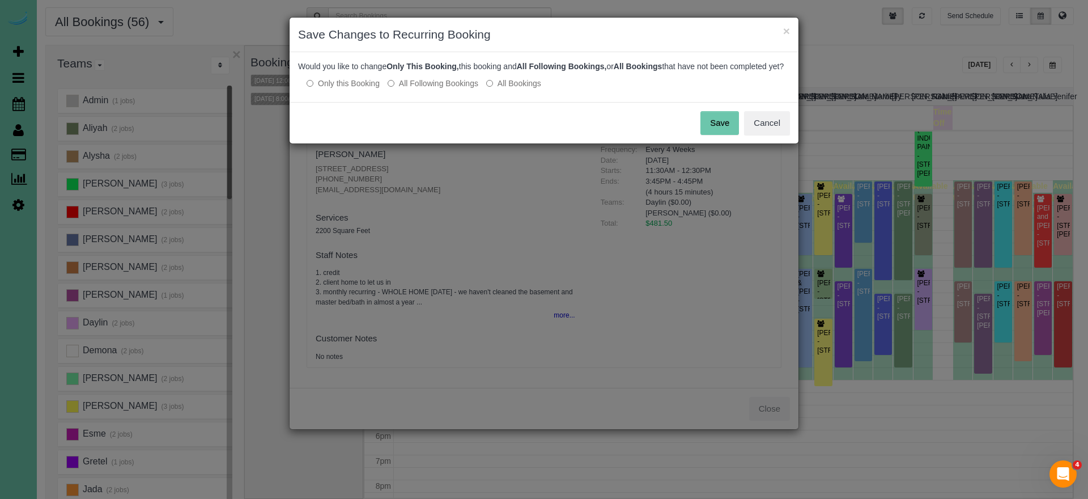
click at [725, 135] on button "Save" at bounding box center [719, 123] width 39 height 24
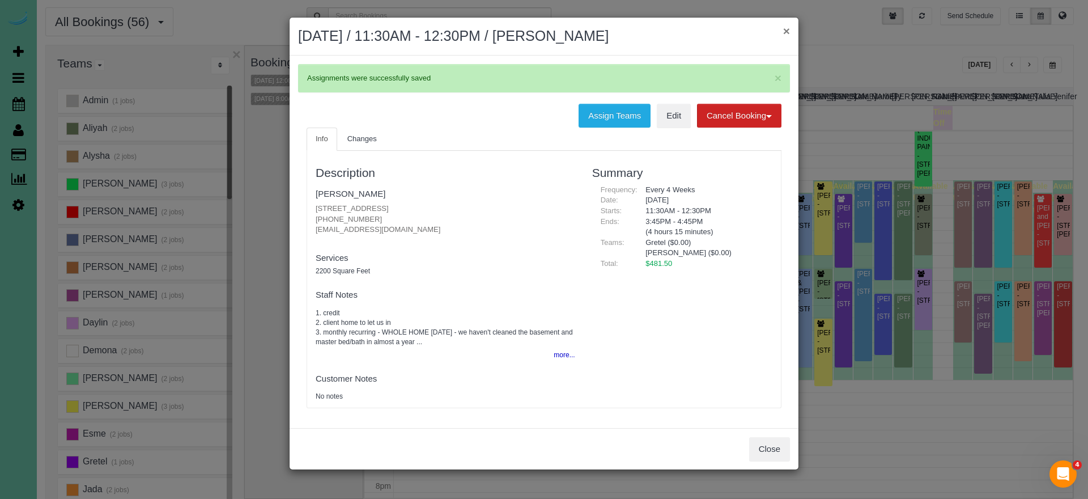
click at [788, 32] on button "×" at bounding box center [786, 31] width 7 height 12
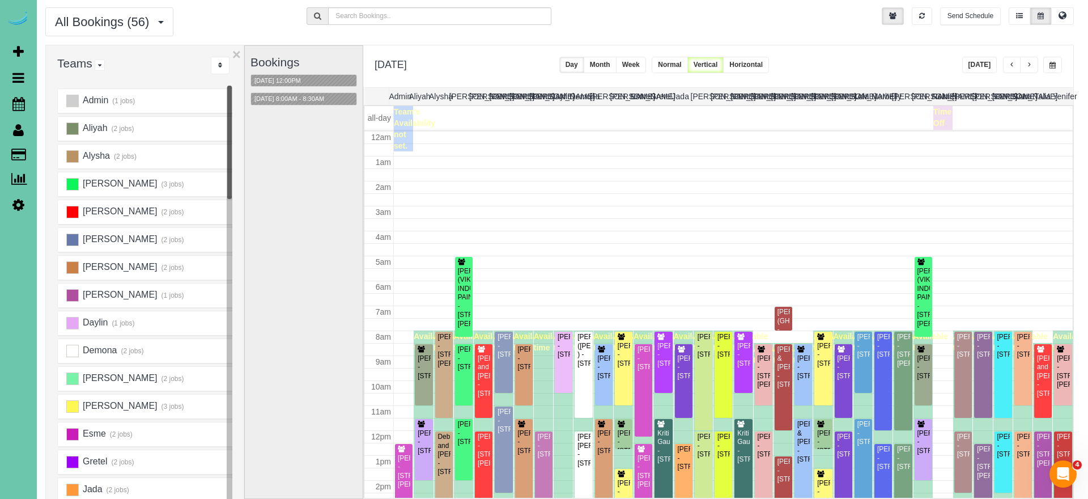
scroll to position [150, 0]
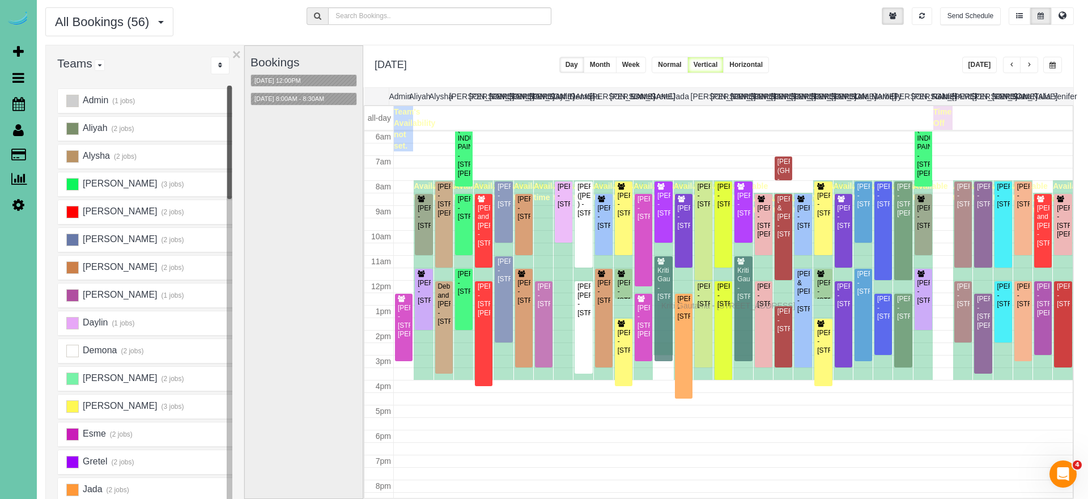
drag, startPoint x: 666, startPoint y: 315, endPoint x: 664, endPoint y: 304, distance: 11.6
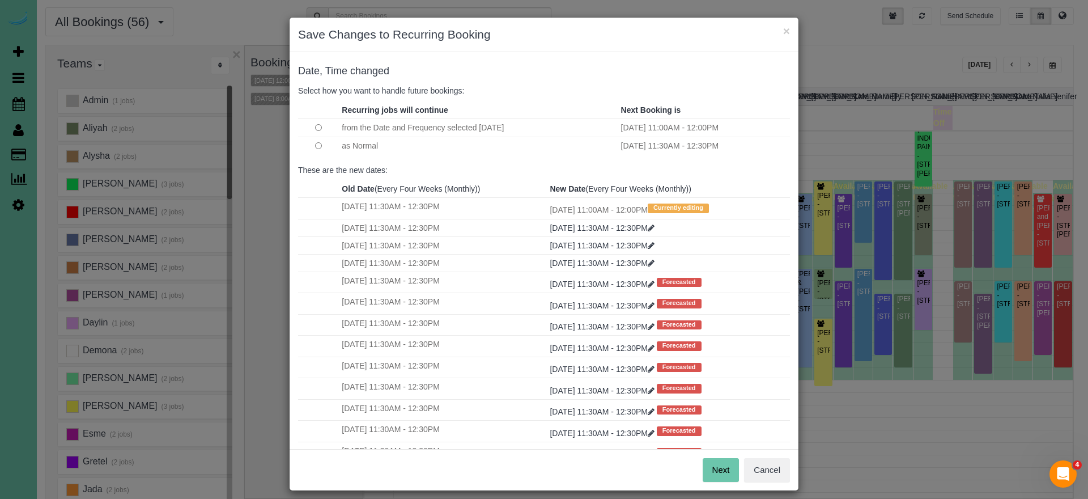
drag, startPoint x: 726, startPoint y: 467, endPoint x: 707, endPoint y: 443, distance: 30.7
click at [726, 467] on button "Next" at bounding box center [721, 470] width 37 height 24
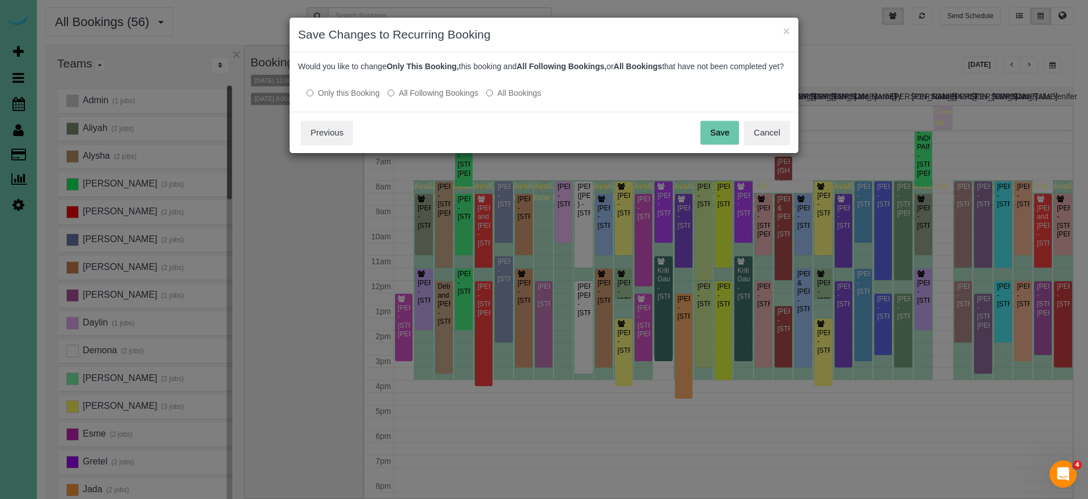
click at [724, 143] on button "Save" at bounding box center [719, 133] width 39 height 24
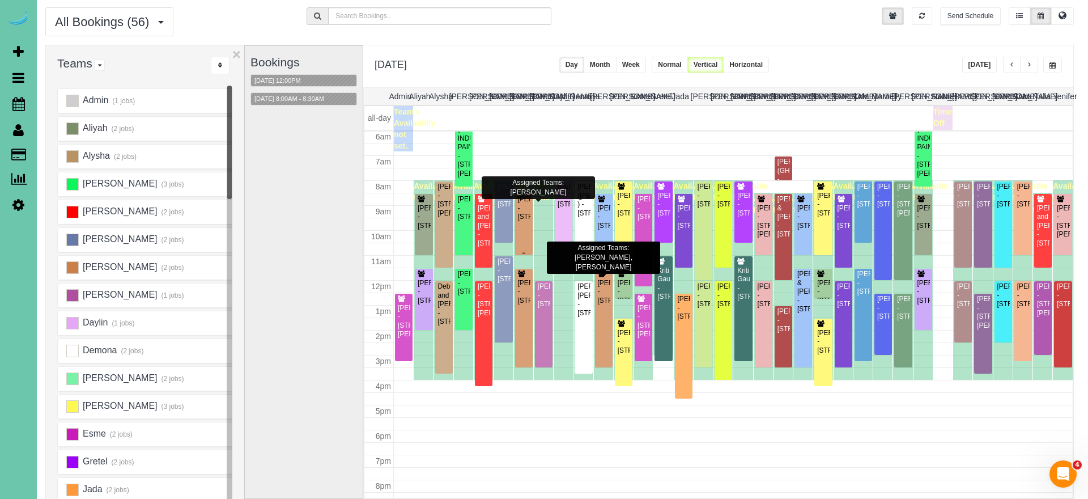
click at [525, 219] on div "[PERSON_NAME] - [STREET_ADDRESS]" at bounding box center [523, 208] width 13 height 26
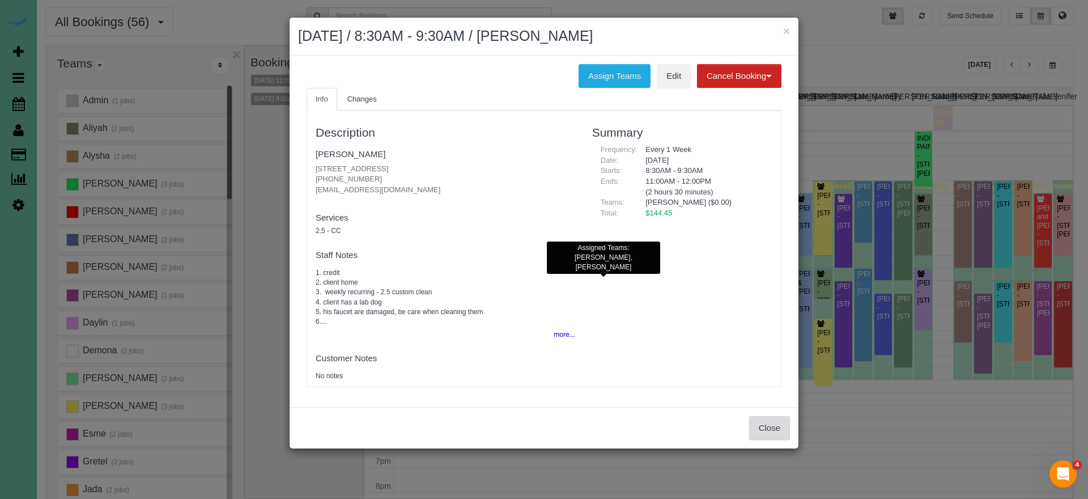
click at [766, 423] on button "Close" at bounding box center [769, 428] width 41 height 24
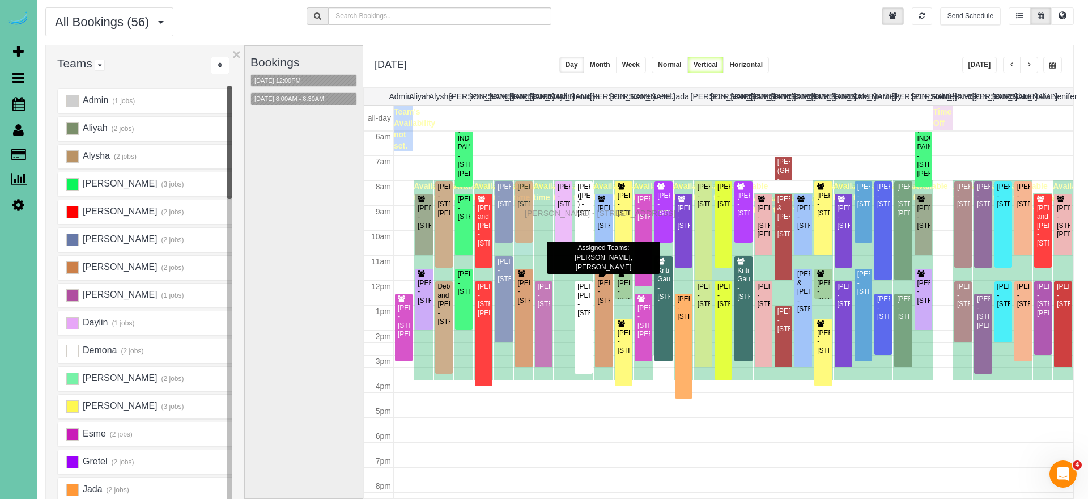
drag, startPoint x: 523, startPoint y: 223, endPoint x: 527, endPoint y: 211, distance: 12.7
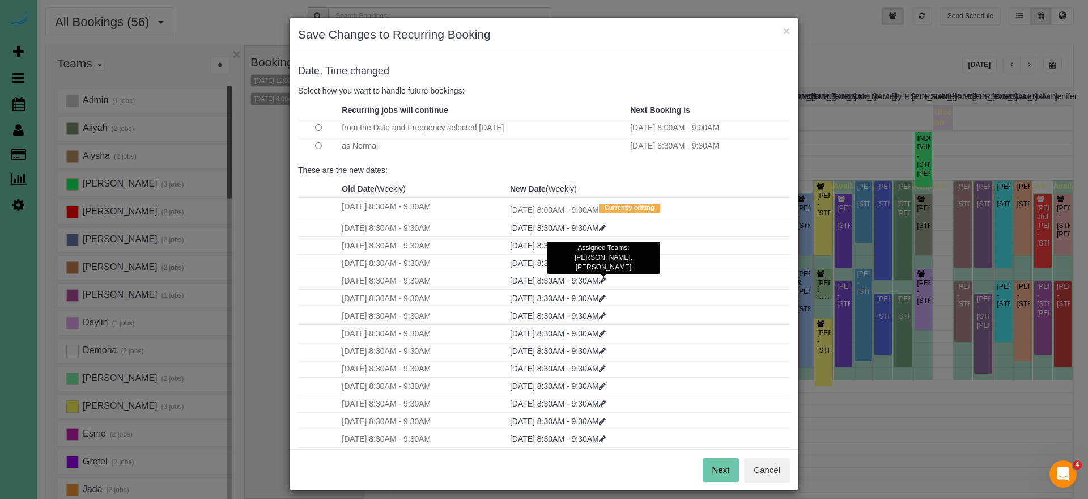
drag, startPoint x: 724, startPoint y: 467, endPoint x: 691, endPoint y: 440, distance: 42.7
click at [722, 466] on button "Next" at bounding box center [721, 470] width 37 height 24
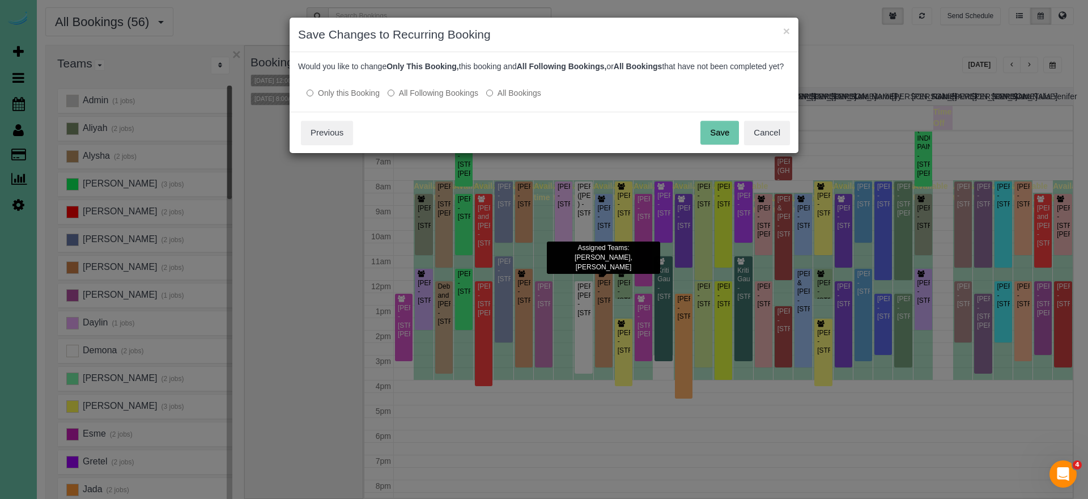
click at [707, 136] on button "Save" at bounding box center [719, 133] width 39 height 24
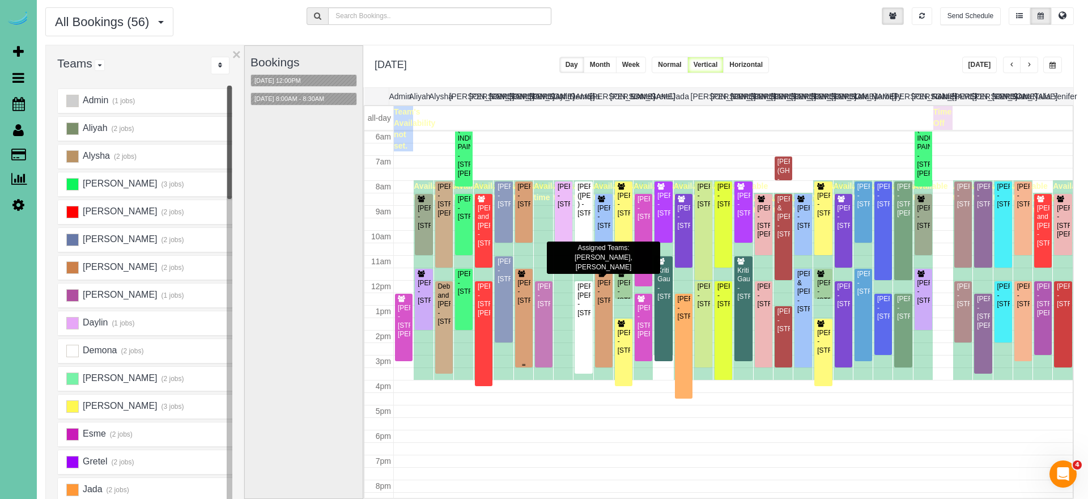
click at [522, 305] on div "Joe Menousek - 3315 S 70th St #559, Omaha, NE 68106" at bounding box center [523, 292] width 13 height 26
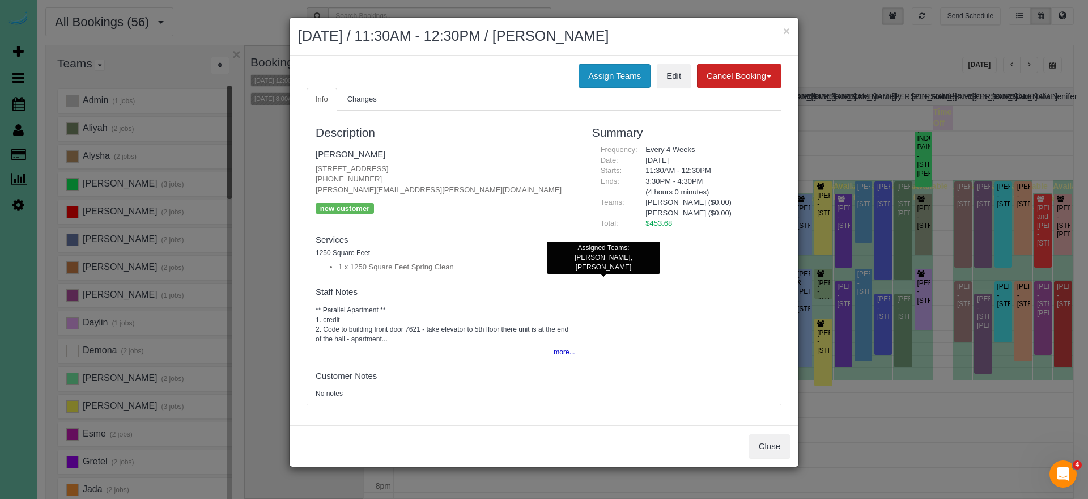
click at [595, 70] on button "Assign Teams" at bounding box center [614, 76] width 72 height 24
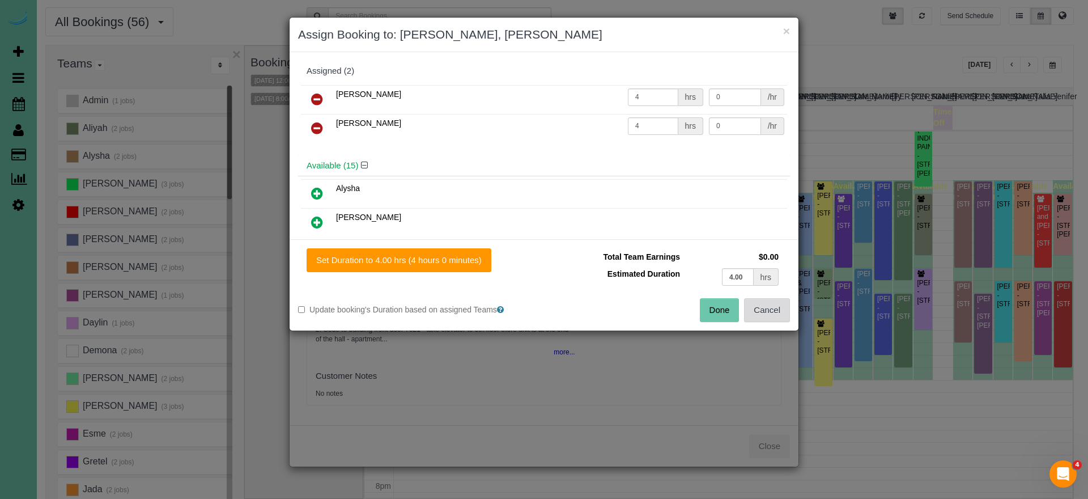
drag, startPoint x: 782, startPoint y: 314, endPoint x: 760, endPoint y: 309, distance: 22.6
click at [782, 314] on button "Cancel" at bounding box center [767, 310] width 46 height 24
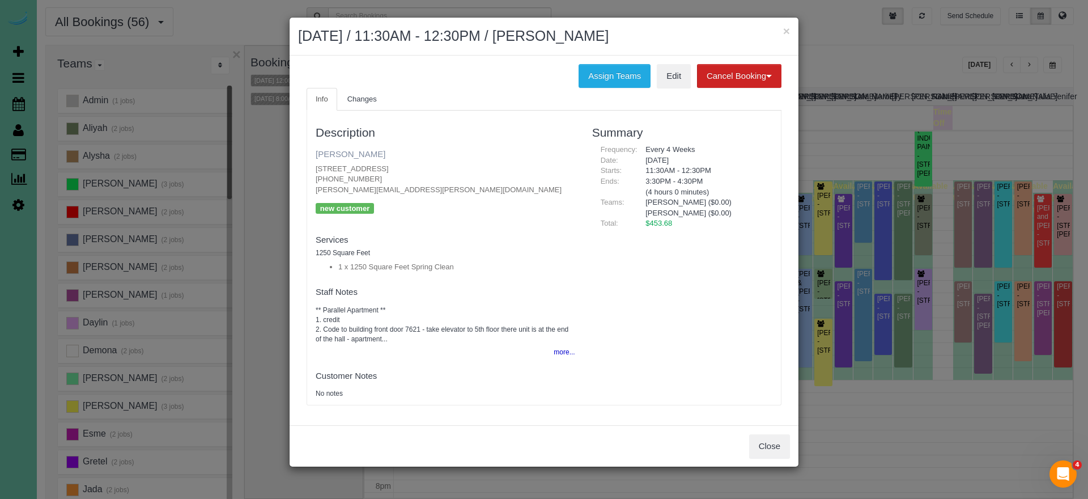
click at [335, 149] on link "Joe Menousek" at bounding box center [351, 154] width 70 height 10
click at [599, 70] on button "Assign Teams" at bounding box center [614, 76] width 72 height 24
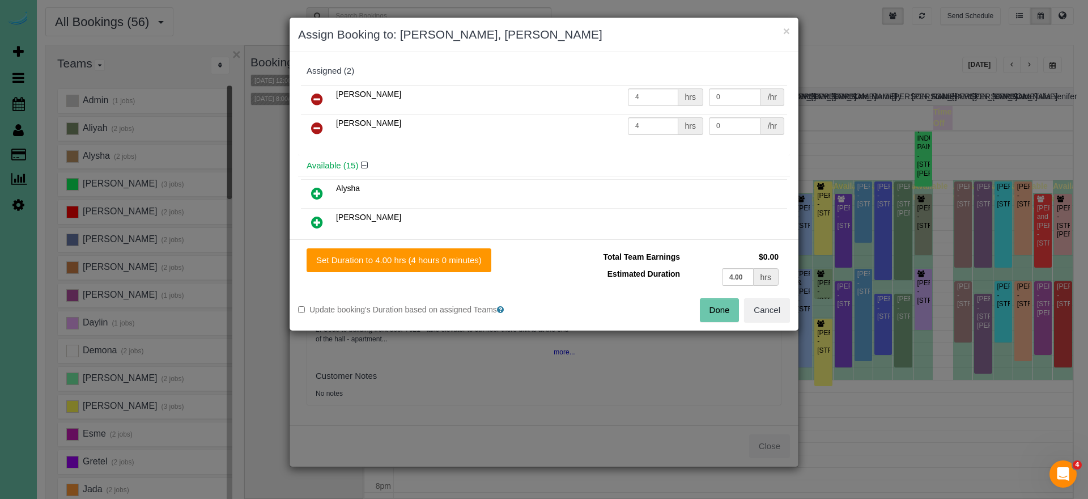
click at [317, 130] on icon at bounding box center [317, 128] width 12 height 14
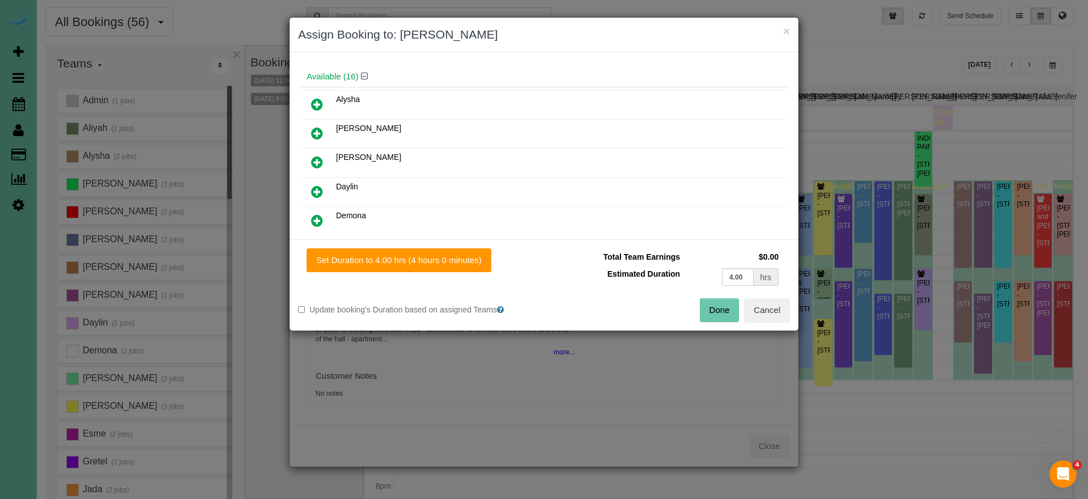
scroll to position [61, 0]
drag, startPoint x: 318, startPoint y: 186, endPoint x: 354, endPoint y: 215, distance: 45.5
click at [318, 186] on icon at bounding box center [317, 191] width 12 height 14
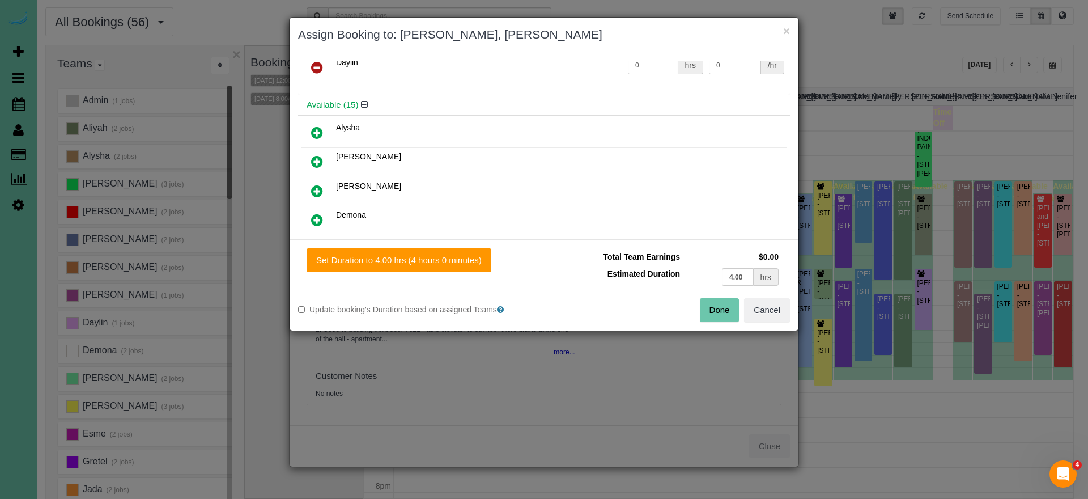
drag, startPoint x: 399, startPoint y: 259, endPoint x: 493, endPoint y: 282, distance: 96.2
click at [399, 259] on button "Set Duration to 4.00 hrs (4 hours 0 minutes)" at bounding box center [399, 260] width 185 height 24
type input "4.00"
click at [713, 313] on button "Done" at bounding box center [720, 310] width 40 height 24
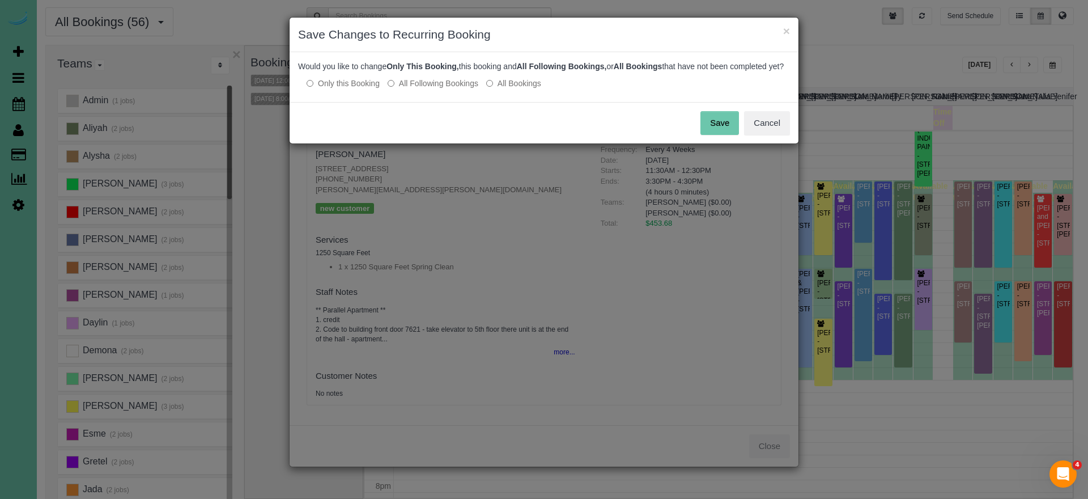
click at [721, 135] on button "Save" at bounding box center [719, 123] width 39 height 24
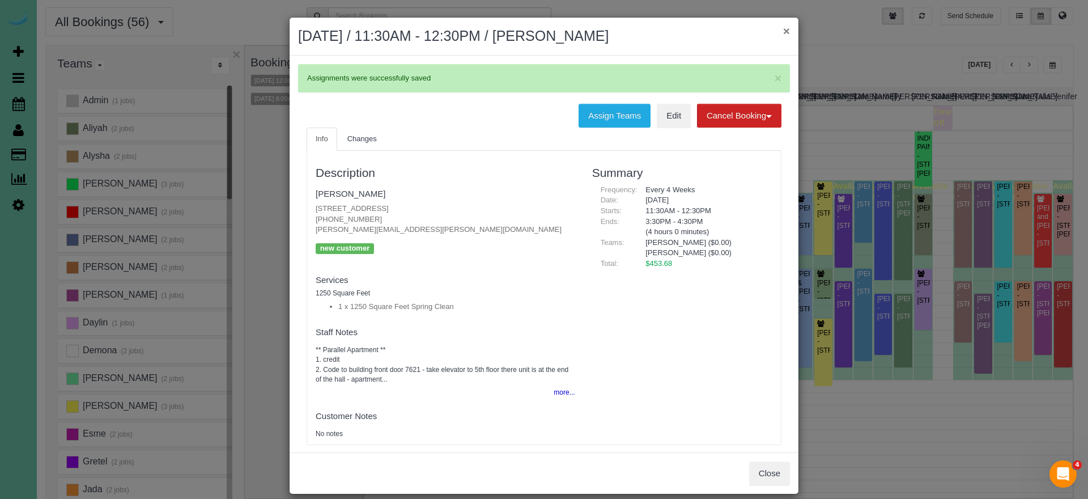
click at [785, 32] on button "×" at bounding box center [786, 31] width 7 height 12
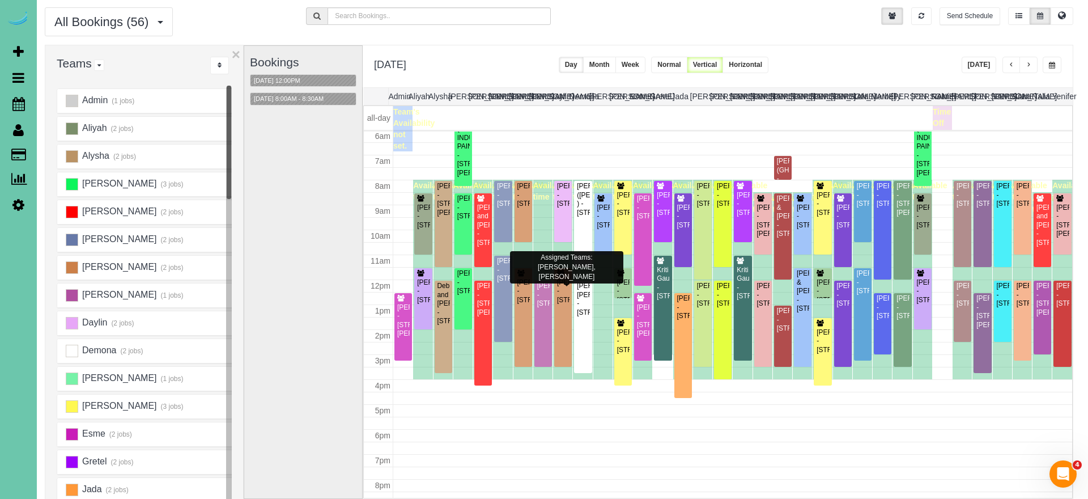
scroll to position [34, 0]
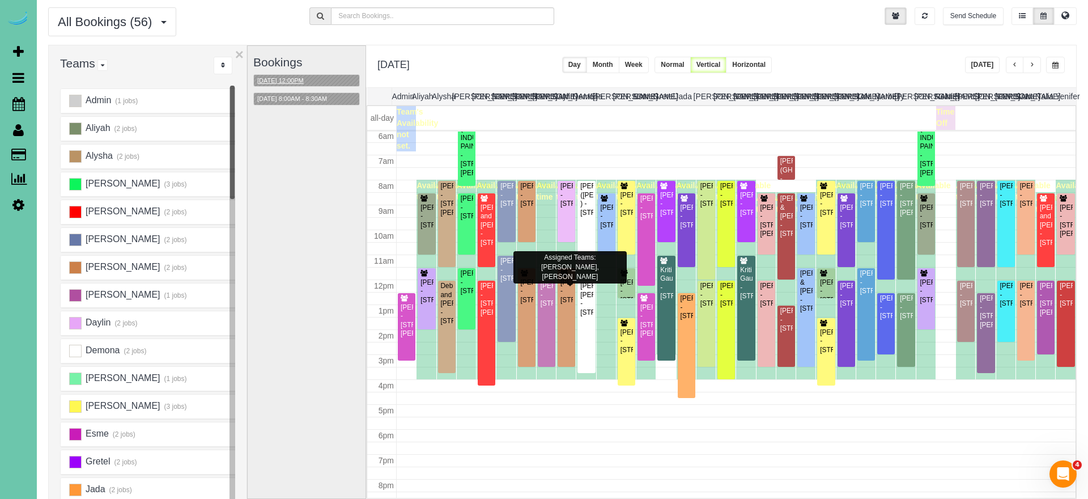
click at [290, 76] on button "09/23/2025 12:00PM" at bounding box center [280, 81] width 53 height 12
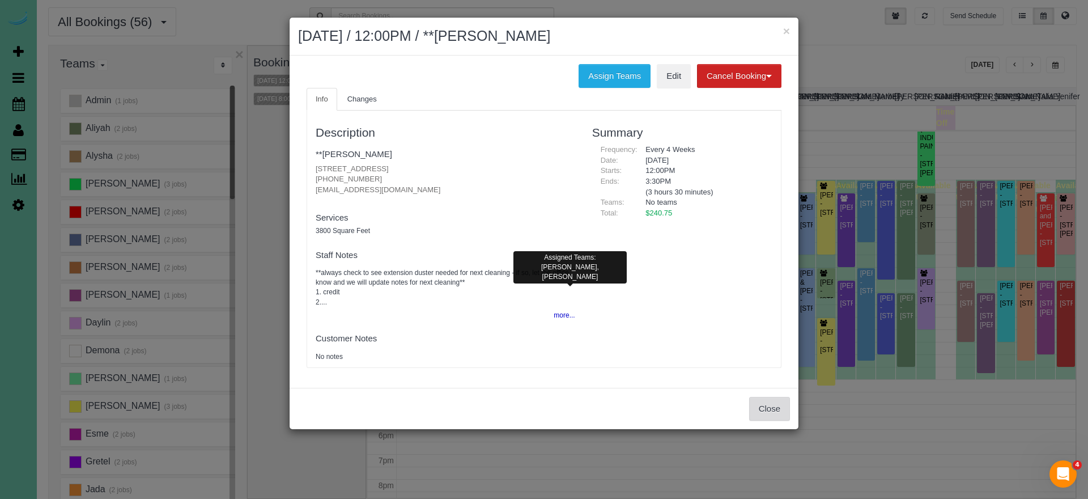
click at [768, 402] on button "Close" at bounding box center [769, 409] width 41 height 24
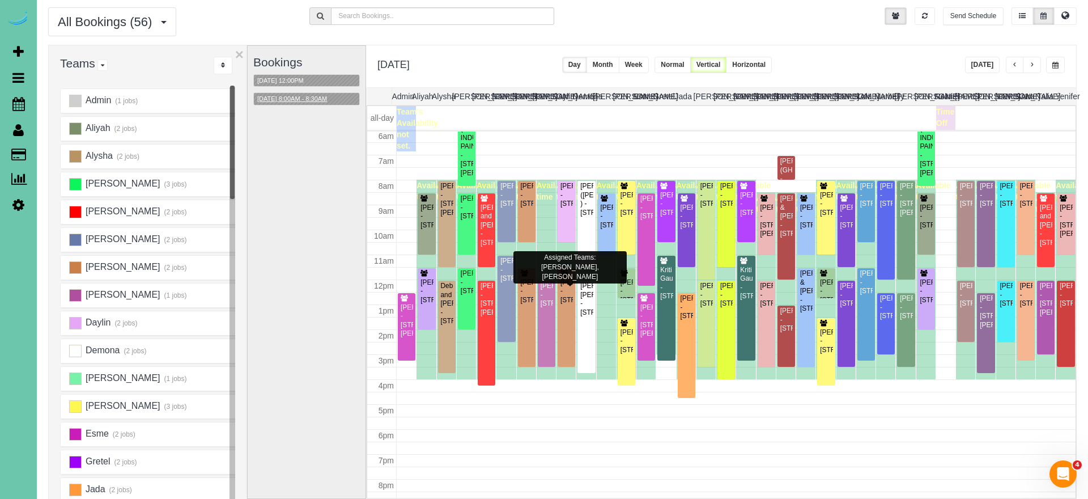
click at [310, 99] on button "09/23/2025 8:00AM - 8:30AM" at bounding box center [292, 99] width 76 height 12
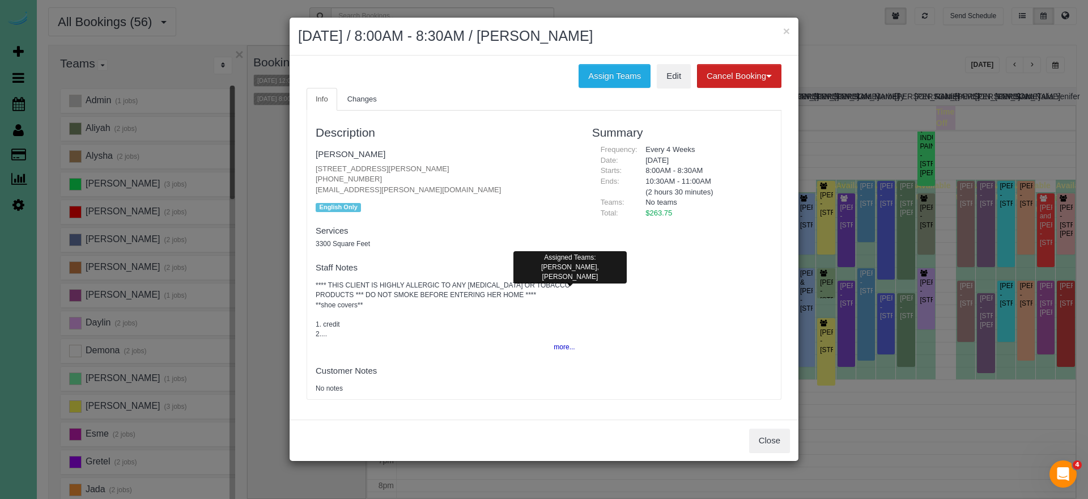
drag, startPoint x: 772, startPoint y: 428, endPoint x: 814, endPoint y: 363, distance: 78.3
click at [772, 428] on button "Close" at bounding box center [769, 440] width 41 height 24
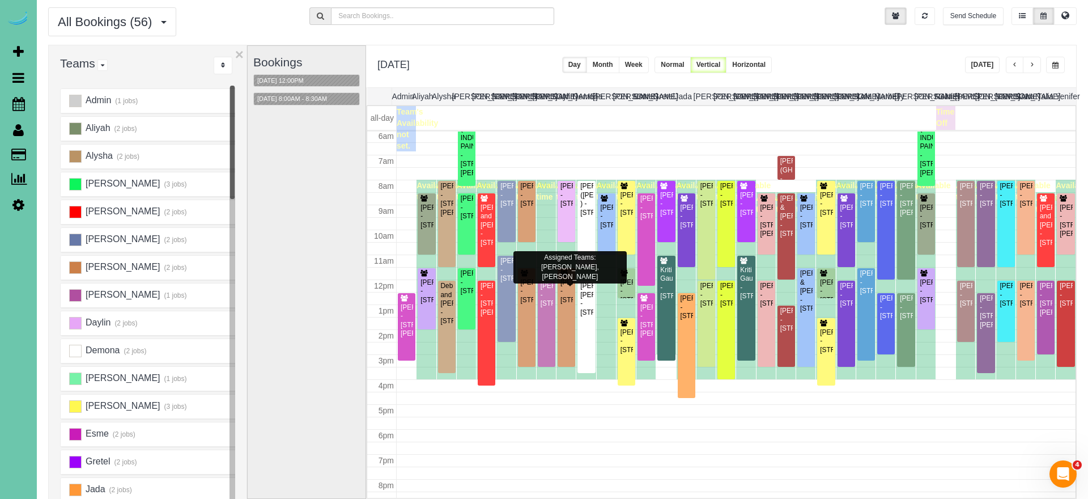
click at [1009, 68] on button "button" at bounding box center [1015, 65] width 18 height 16
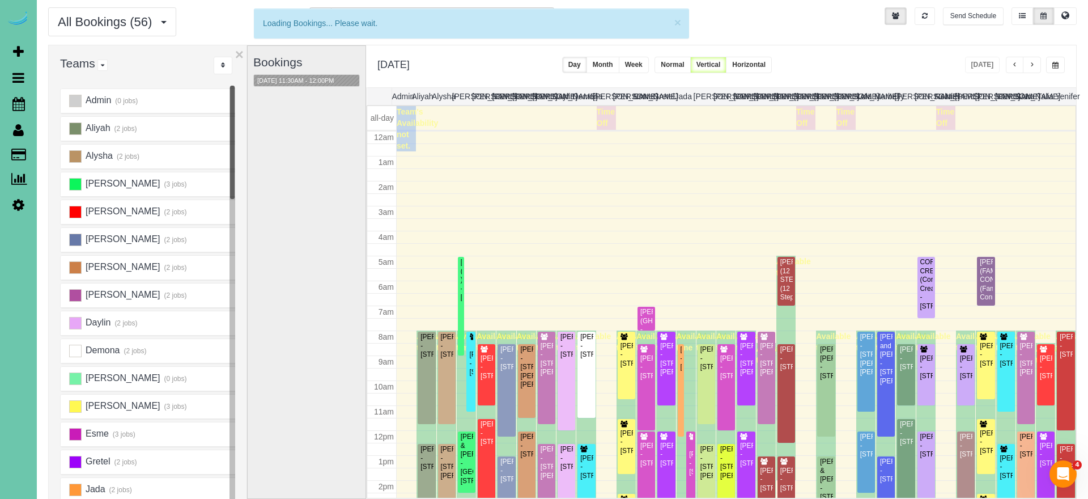
scroll to position [150, 0]
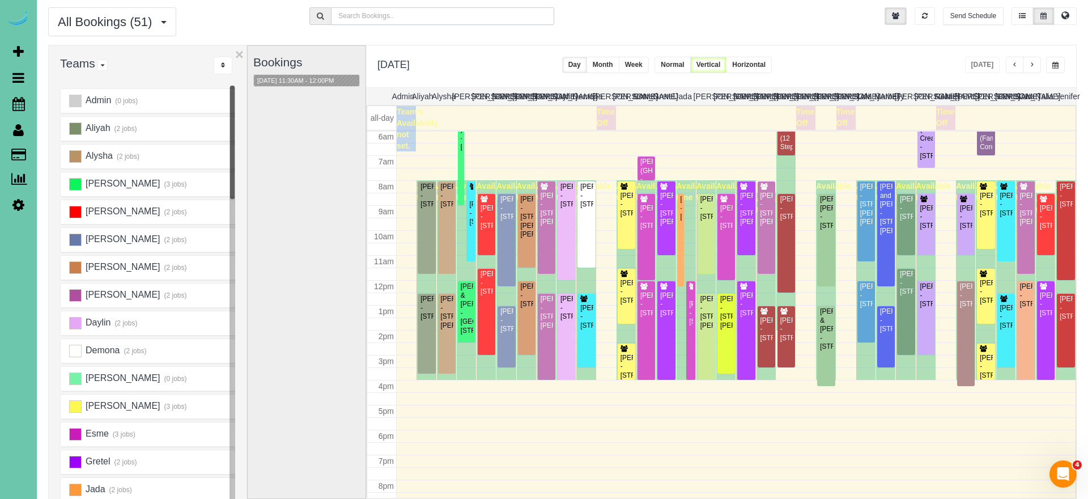
click at [442, 22] on input "text" at bounding box center [442, 16] width 223 height 18
click at [1036, 63] on button "button" at bounding box center [1032, 65] width 18 height 16
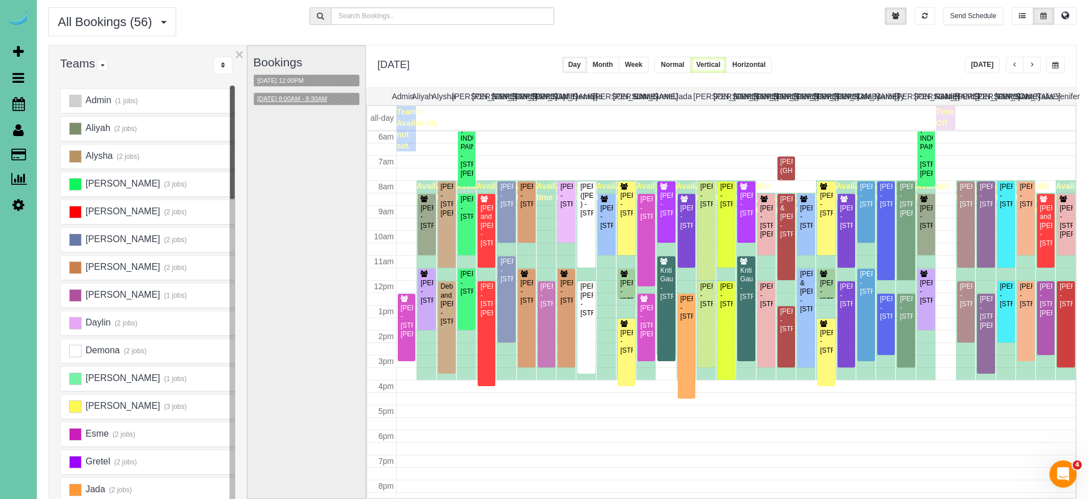
click at [304, 101] on button "[DATE] 8:00AM - 8:30AM" at bounding box center [292, 99] width 76 height 12
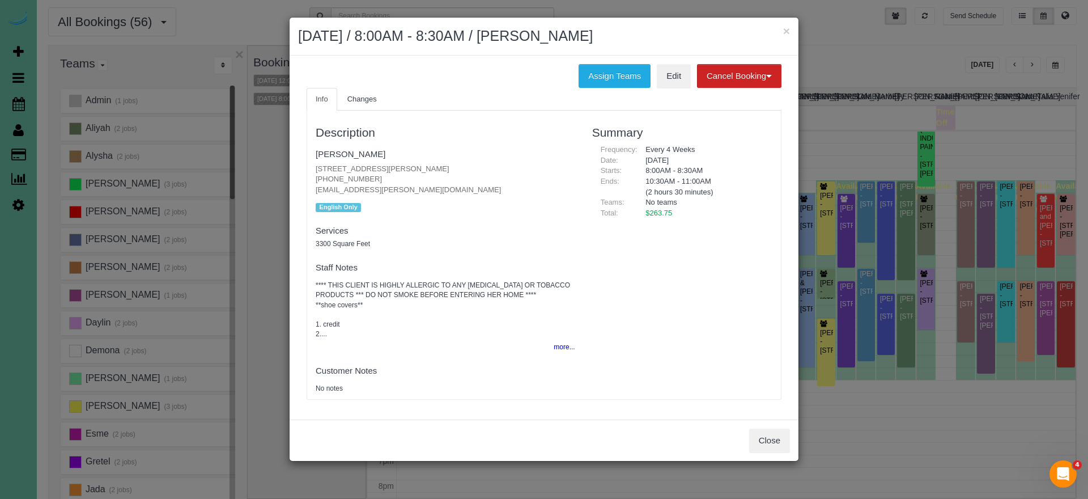
click at [761, 440] on button "Close" at bounding box center [769, 440] width 41 height 24
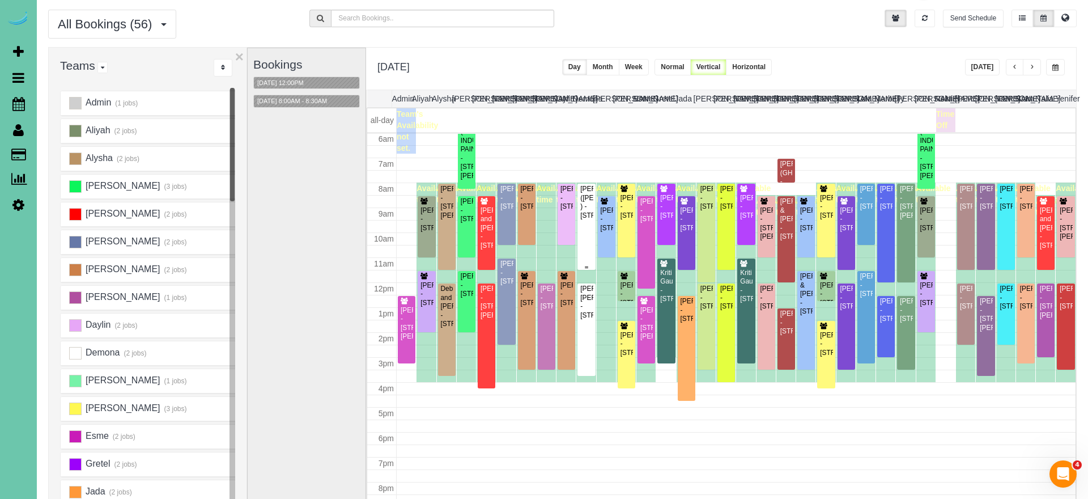
scroll to position [32, 1]
click at [589, 203] on div "ADAM ROXBURGH (CARLJARL LOCKSMITH ) - 16930 K St, Omaha, NE 68135" at bounding box center [585, 202] width 13 height 35
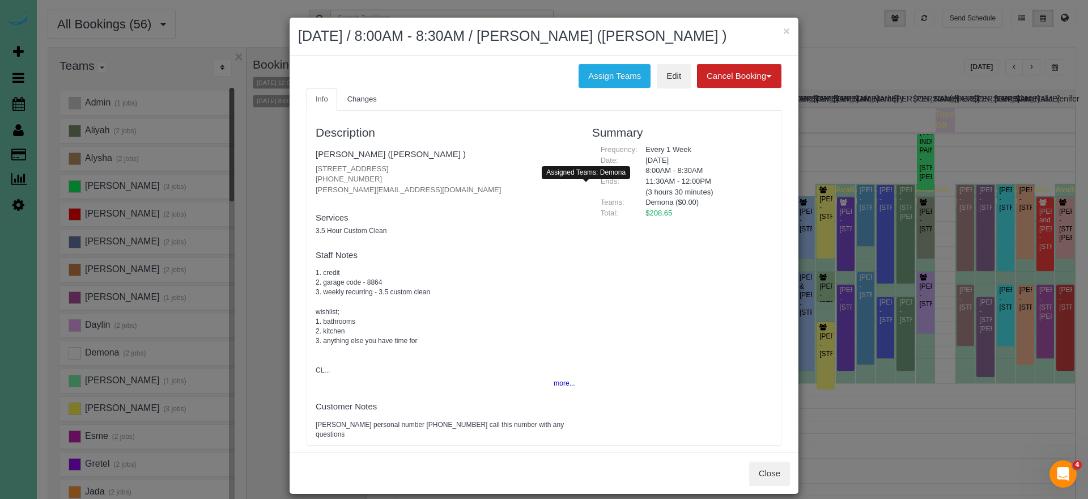
scroll to position [32, 0]
drag, startPoint x: 612, startPoint y: 92, endPoint x: 547, endPoint y: 95, distance: 64.7
click at [611, 88] on button "Assign Teams" at bounding box center [614, 76] width 72 height 24
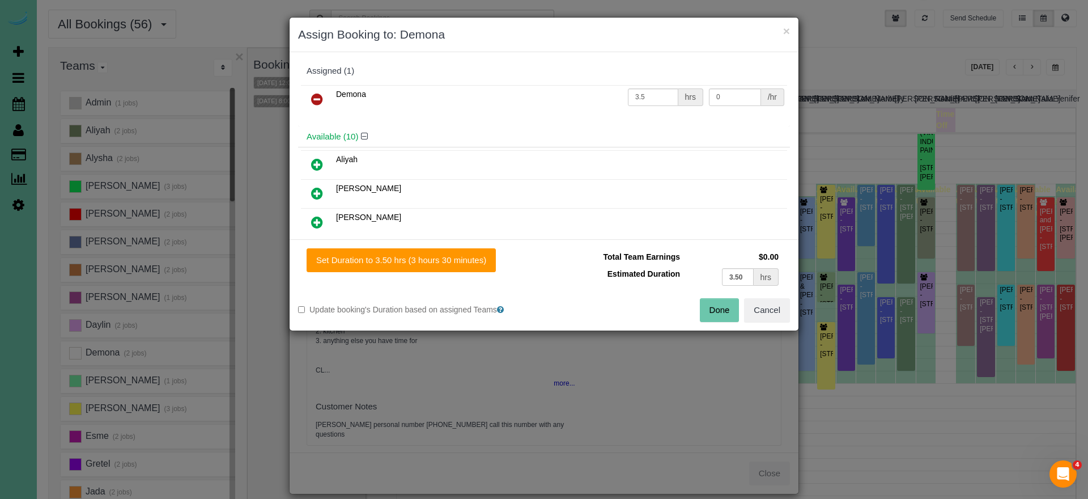
click at [316, 91] on link at bounding box center [317, 99] width 27 height 23
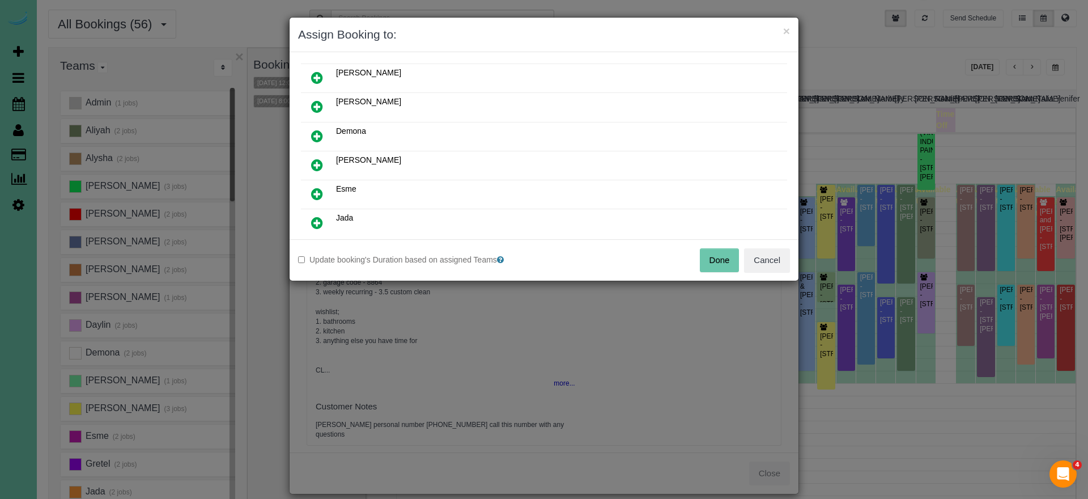
scroll to position [118, 0]
drag, startPoint x: 316, startPoint y: 163, endPoint x: 352, endPoint y: 189, distance: 44.3
click at [316, 163] on icon at bounding box center [317, 165] width 12 height 14
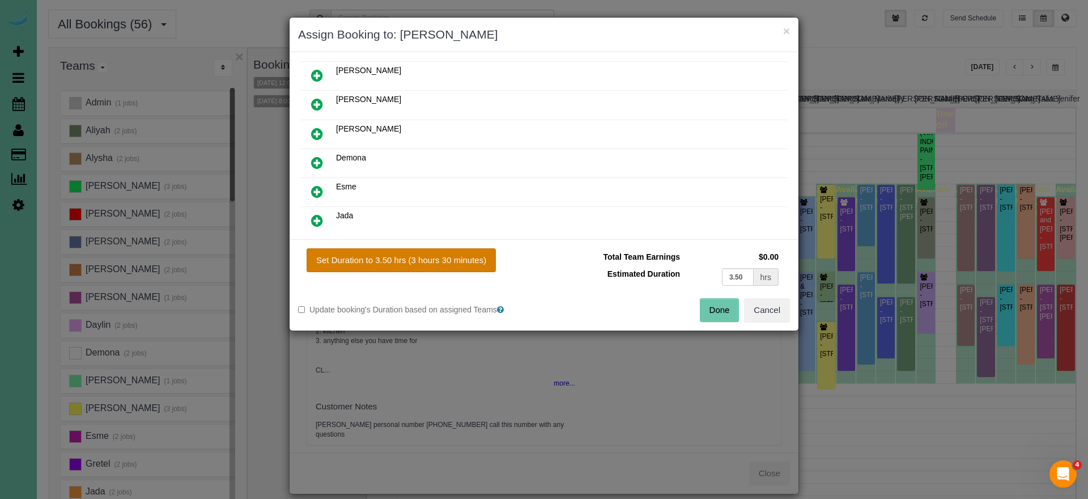
click at [445, 267] on button "Set Duration to 3.50 hrs (3 hours 30 minutes)" at bounding box center [401, 260] width 189 height 24
type input "3.50"
drag, startPoint x: 716, startPoint y: 309, endPoint x: 687, endPoint y: 300, distance: 31.0
click at [716, 309] on button "Done" at bounding box center [720, 310] width 40 height 24
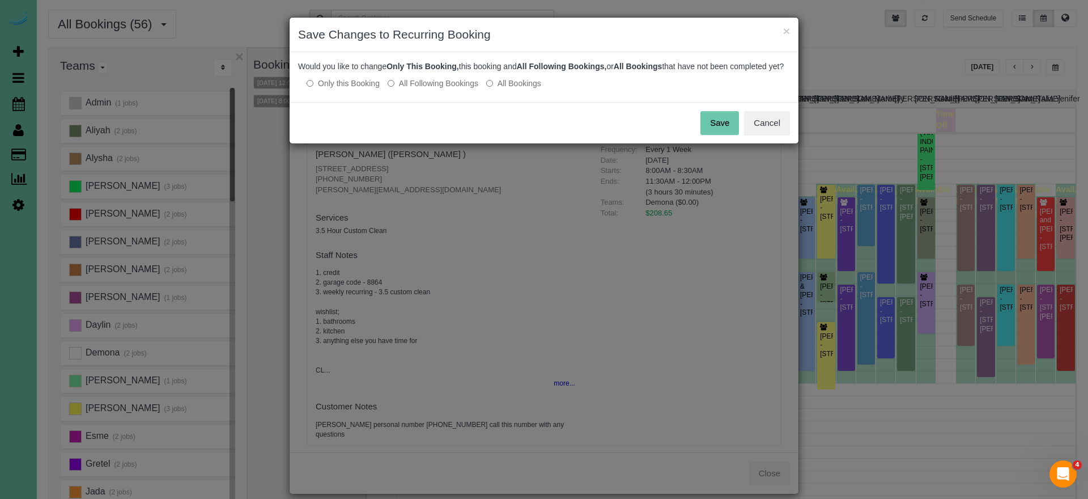
drag, startPoint x: 718, startPoint y: 144, endPoint x: 722, endPoint y: 138, distance: 7.4
click at [718, 135] on button "Save" at bounding box center [719, 123] width 39 height 24
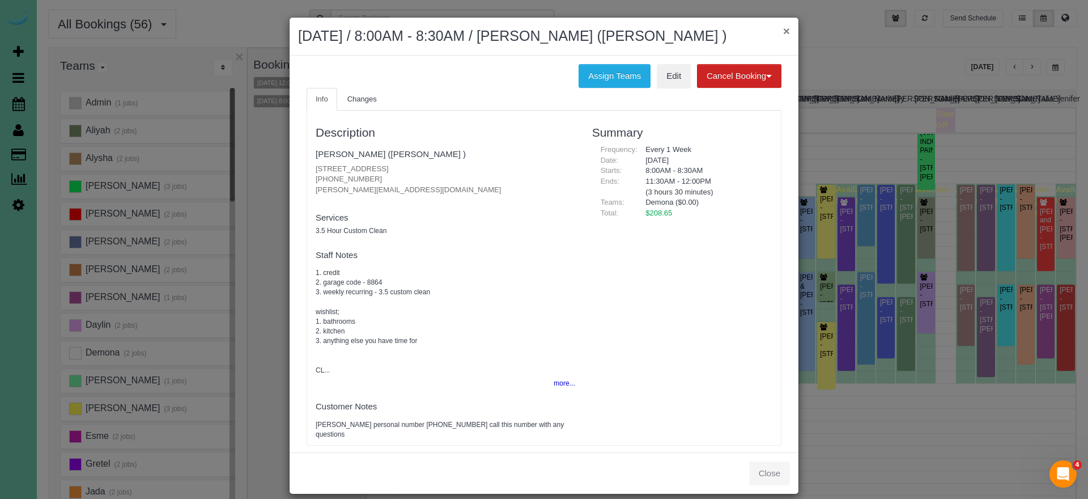
click at [785, 29] on button "×" at bounding box center [786, 31] width 7 height 12
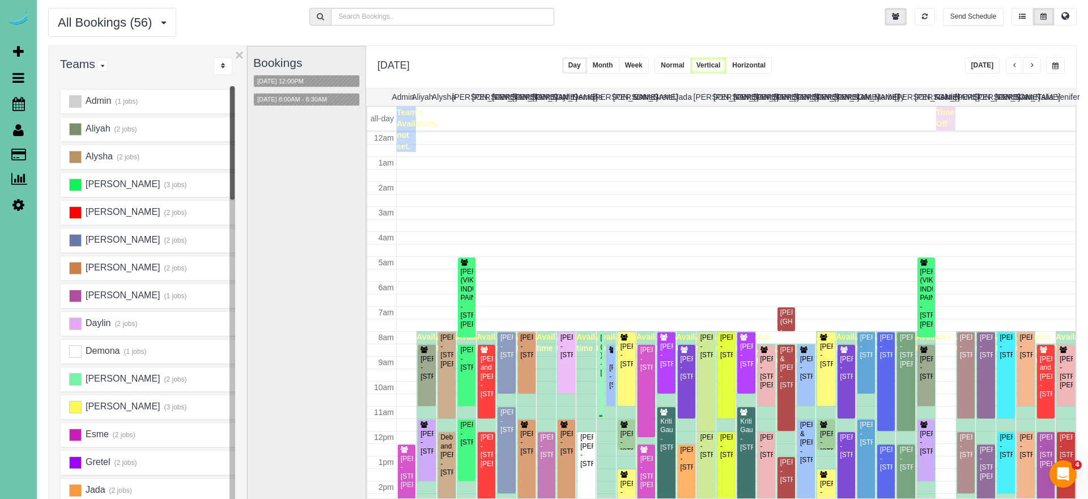
scroll to position [149, 0]
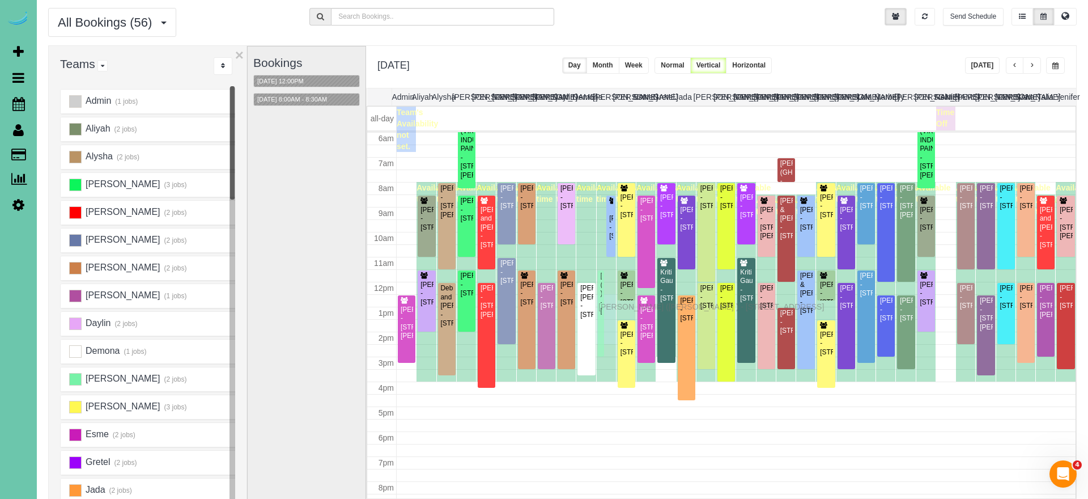
drag, startPoint x: 600, startPoint y: 219, endPoint x: 601, endPoint y: 305, distance: 86.1
click at [1008, 67] on button "button" at bounding box center [1015, 65] width 18 height 16
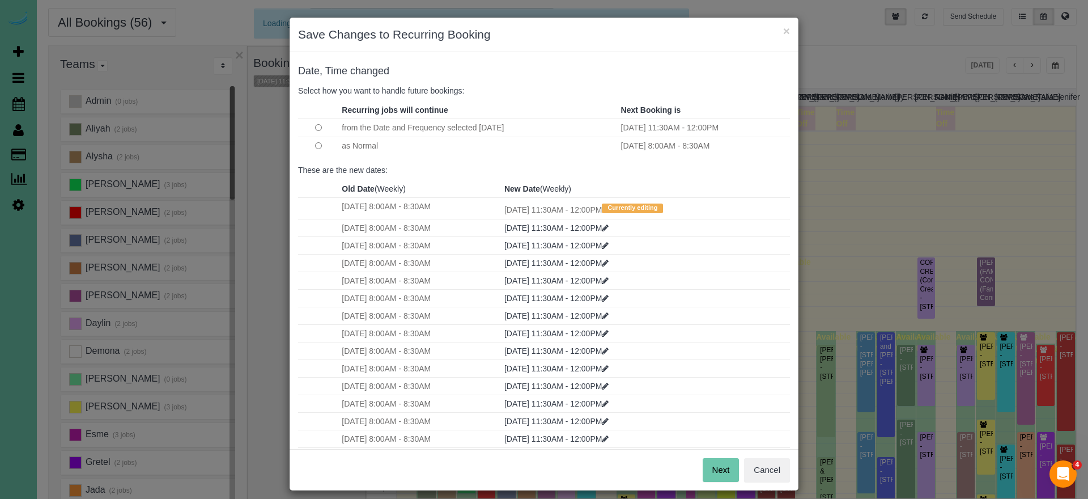
scroll to position [150, 0]
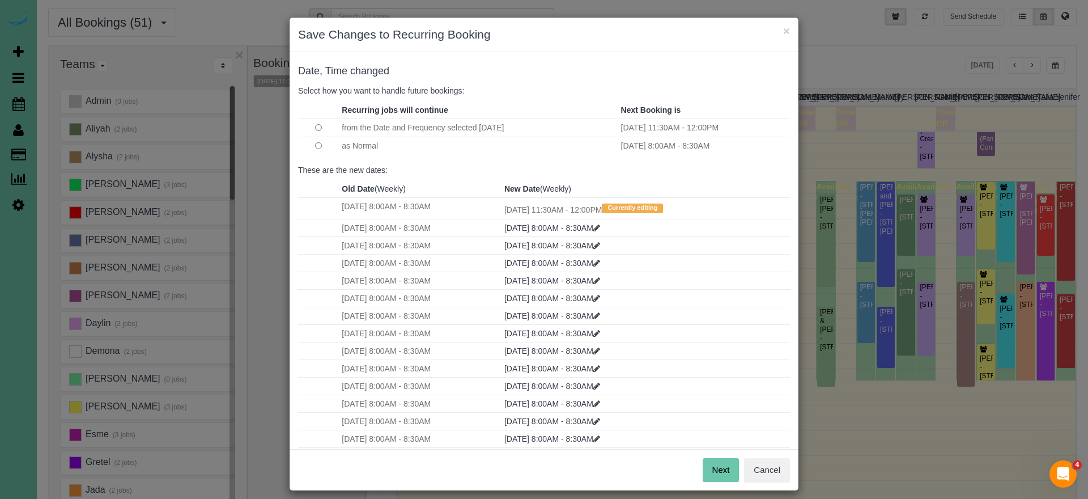
drag, startPoint x: 724, startPoint y: 462, endPoint x: 720, endPoint y: 453, distance: 10.1
click at [724, 462] on button "Next" at bounding box center [721, 470] width 37 height 24
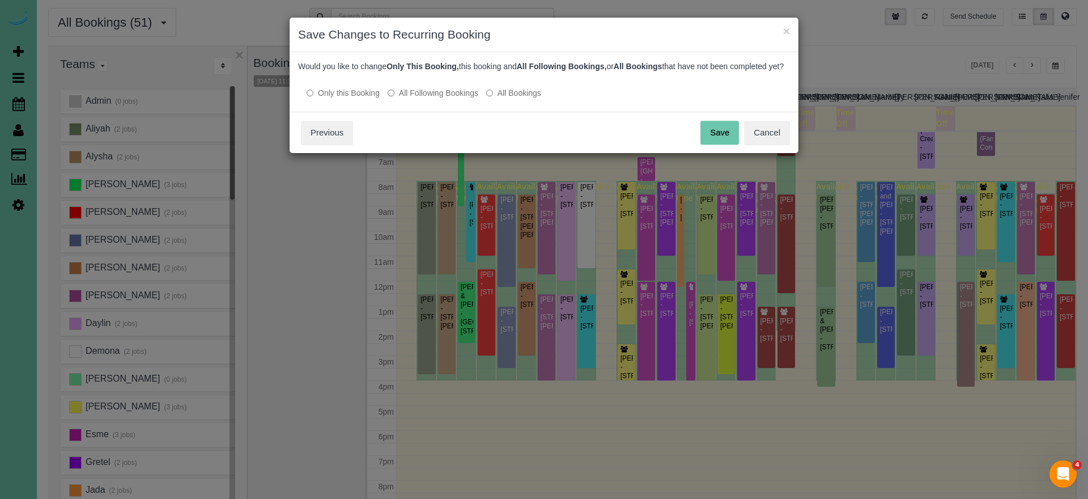
click at [712, 144] on button "Save" at bounding box center [719, 133] width 39 height 24
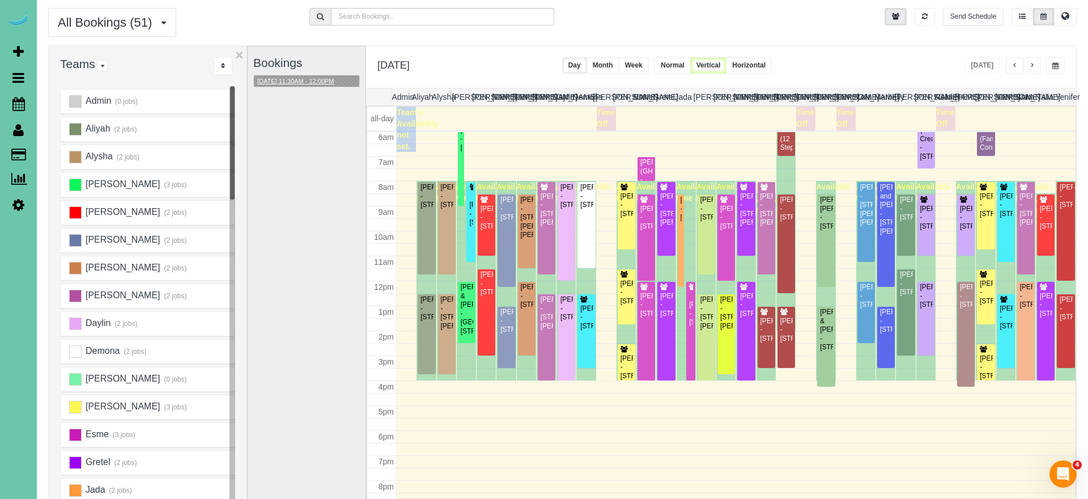
click at [317, 82] on button "09/22/2025 11:30AM - 12:00PM" at bounding box center [296, 81] width 84 height 12
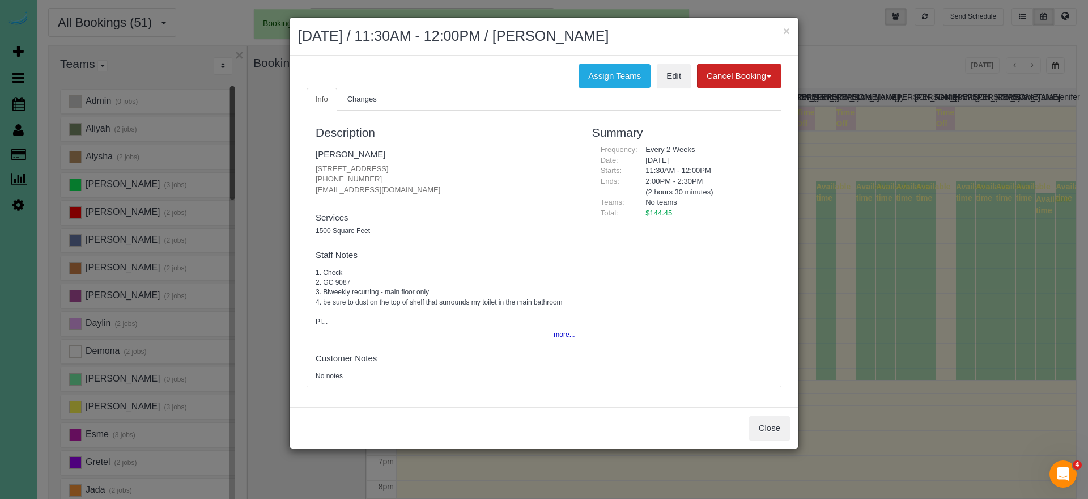
drag, startPoint x: 372, startPoint y: 177, endPoint x: 311, endPoint y: 175, distance: 60.6
click at [311, 175] on div "Description Amy Slimp 6188 S 176th Street, Omaha, NE 68135 (402) 720-5172 amsli…" at bounding box center [445, 248] width 276 height 265
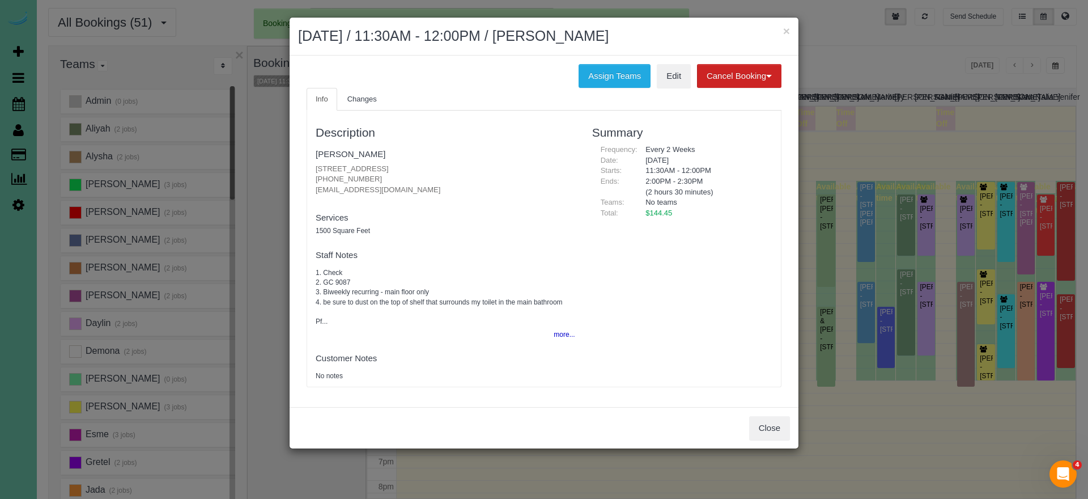
copy p "(402) 720-5172"
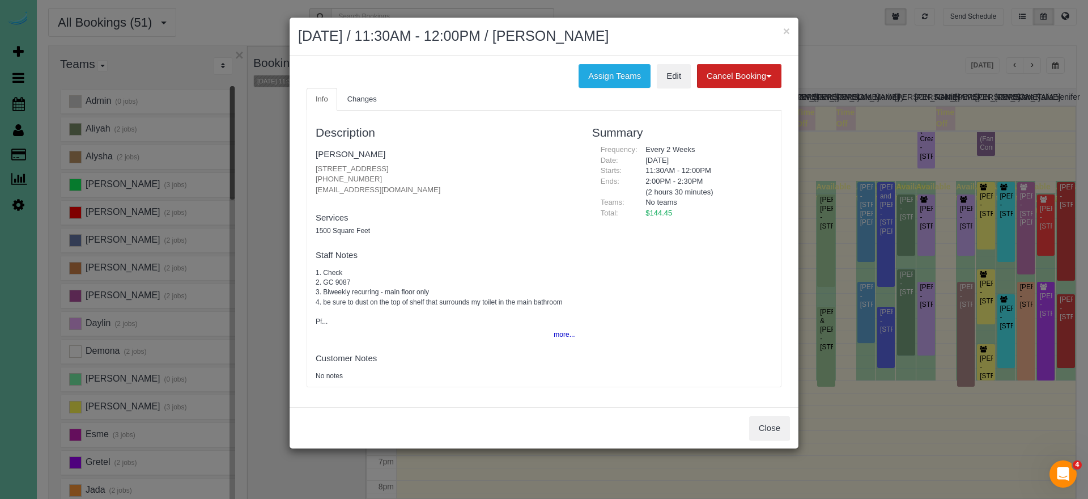
drag, startPoint x: 719, startPoint y: 316, endPoint x: 733, endPoint y: 340, distance: 28.2
click at [721, 318] on div "Description Amy Slimp 6188 S 176th Street, Omaha, NE 68135 (402) 720-5172 amsli…" at bounding box center [544, 248] width 474 height 265
click at [772, 422] on button "Close" at bounding box center [769, 428] width 41 height 24
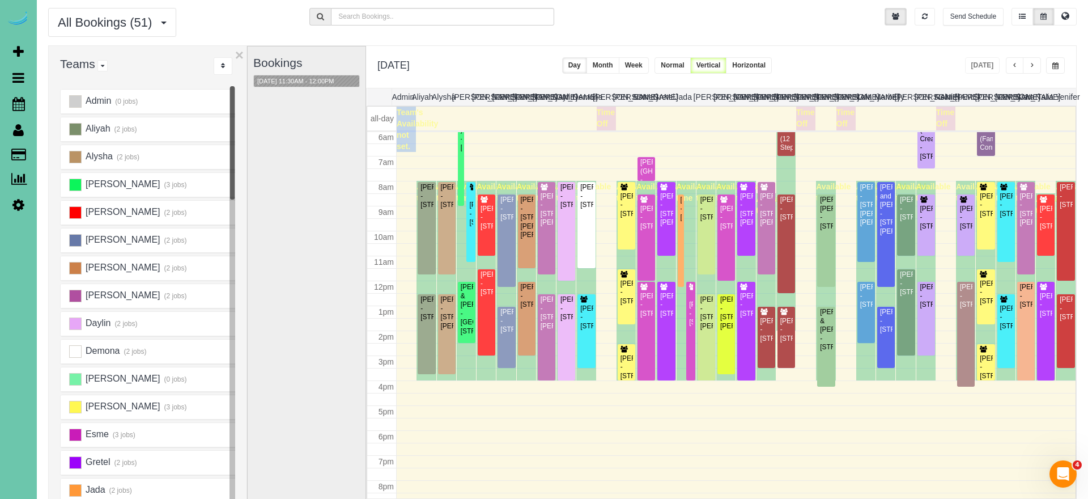
click at [1028, 67] on button "button" at bounding box center [1032, 65] width 18 height 16
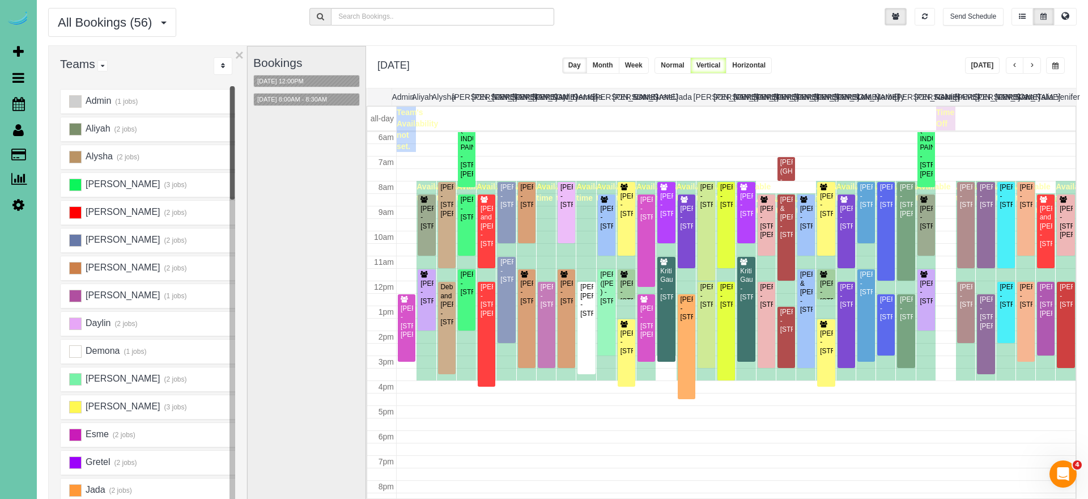
click at [1018, 64] on button "button" at bounding box center [1015, 65] width 18 height 16
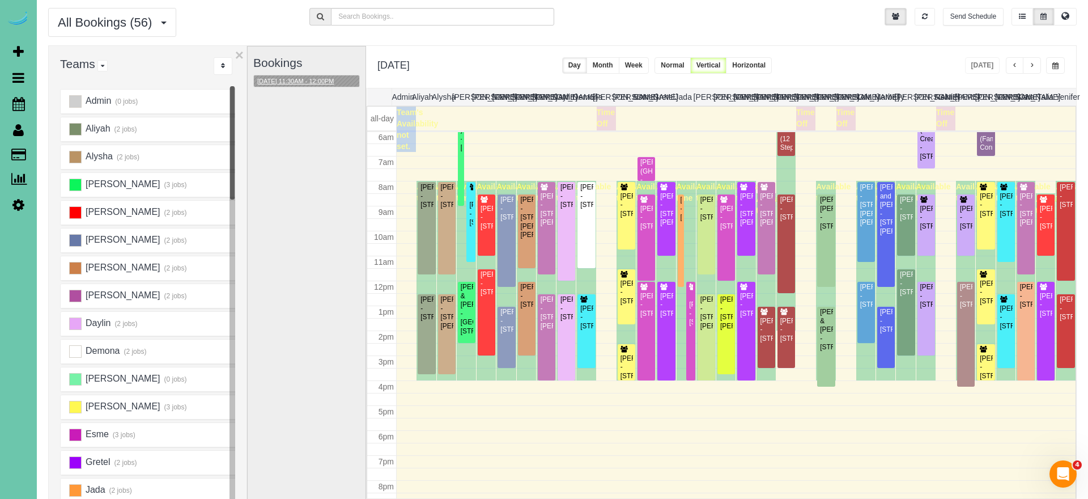
click at [317, 81] on button "09/22/2025 11:30AM - 12:00PM" at bounding box center [296, 81] width 84 height 12
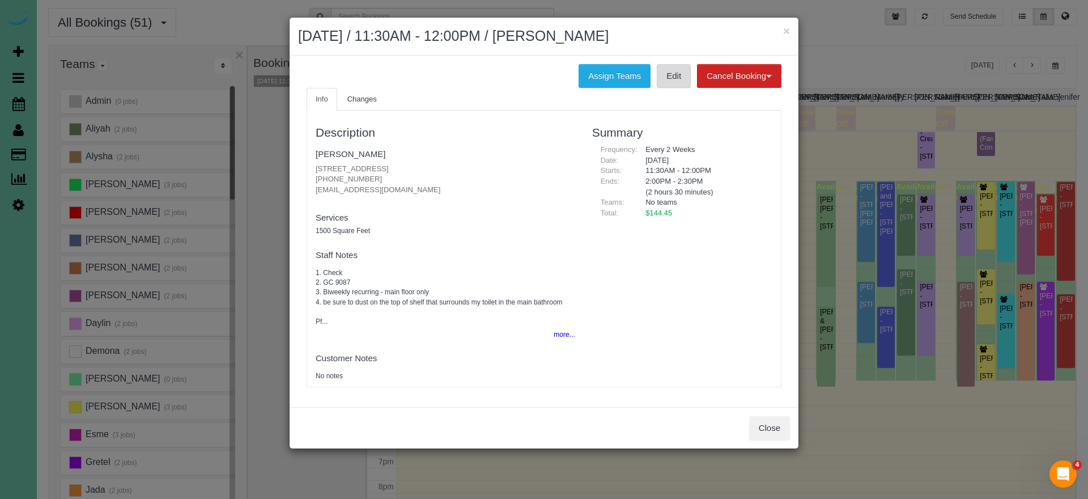
click at [667, 75] on link "Edit" at bounding box center [674, 76] width 34 height 24
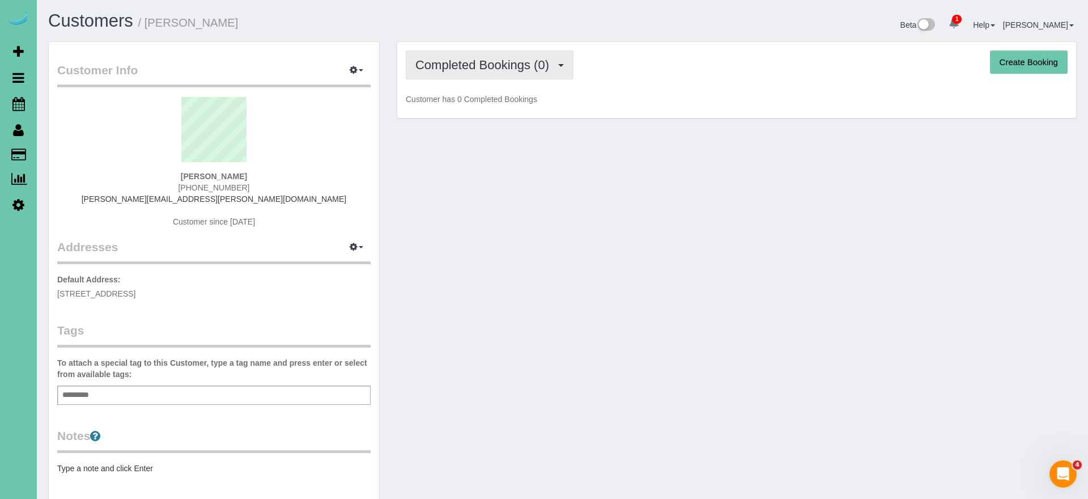
click at [538, 66] on span "Completed Bookings (0)" at bounding box center [484, 65] width 139 height 14
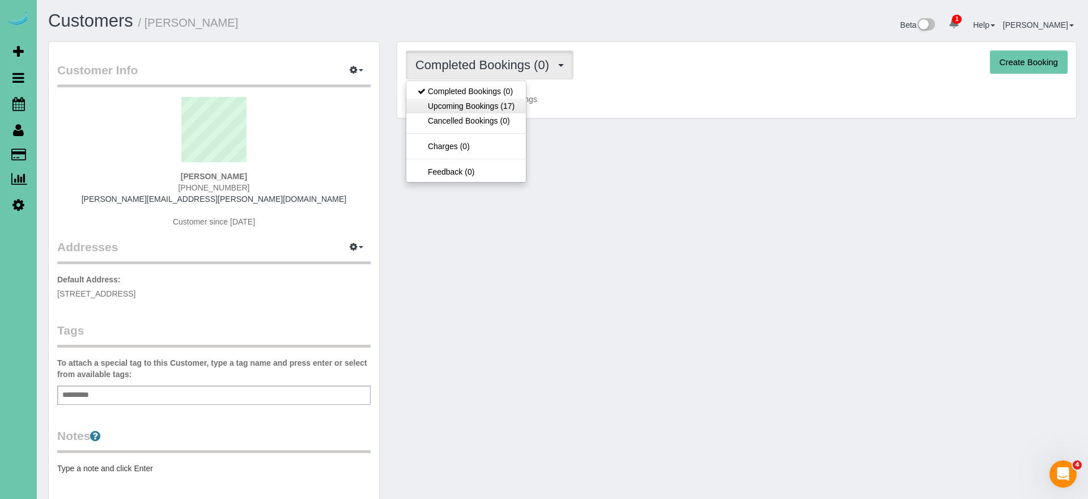
click at [519, 100] on link "Upcoming Bookings (17)" at bounding box center [466, 106] width 120 height 15
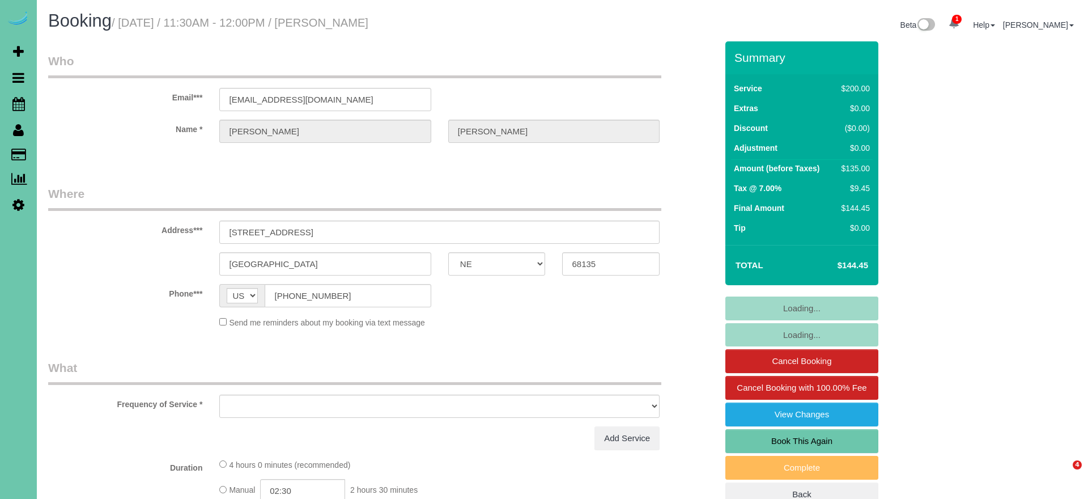
select select "NE"
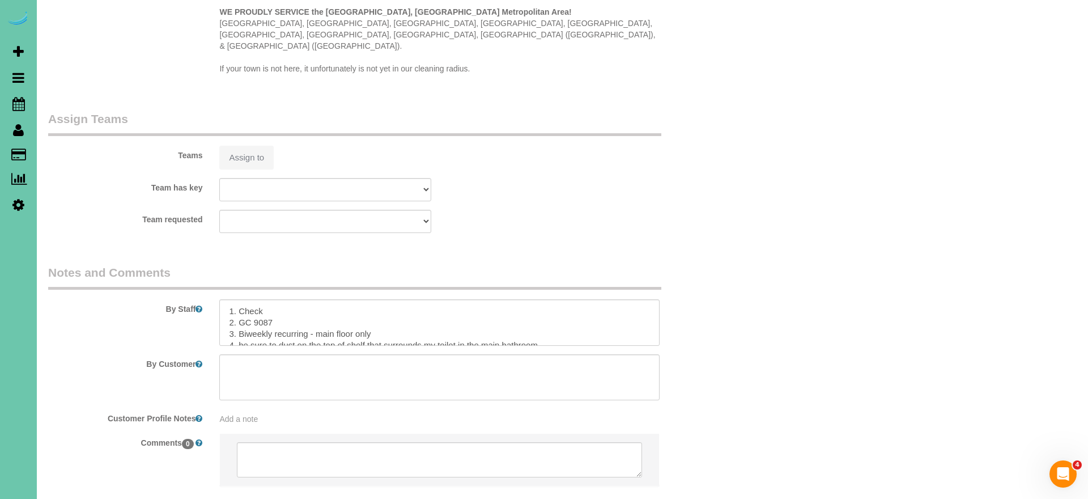
select select "object:697"
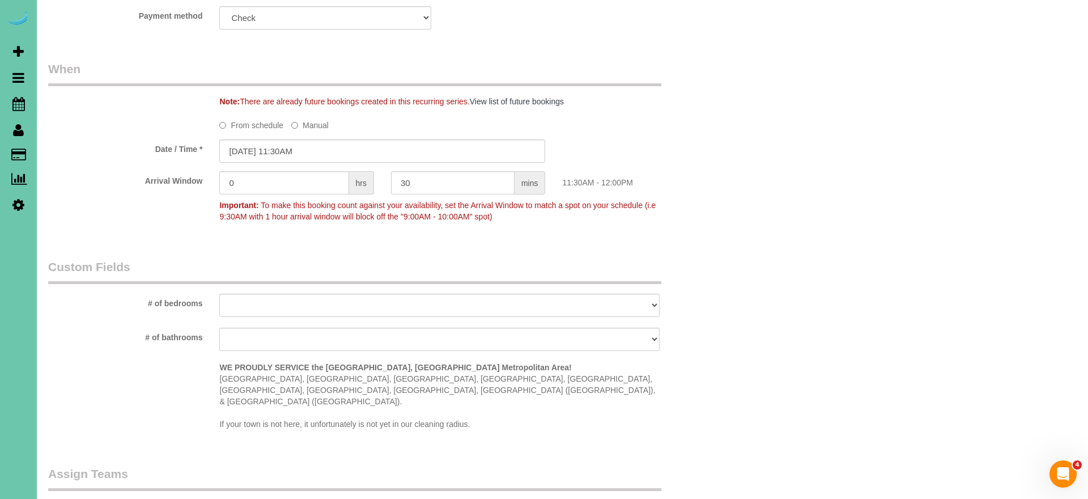
scroll to position [802, 0]
click at [288, 148] on input "[DATE] 11:30AM" at bounding box center [382, 149] width 326 height 23
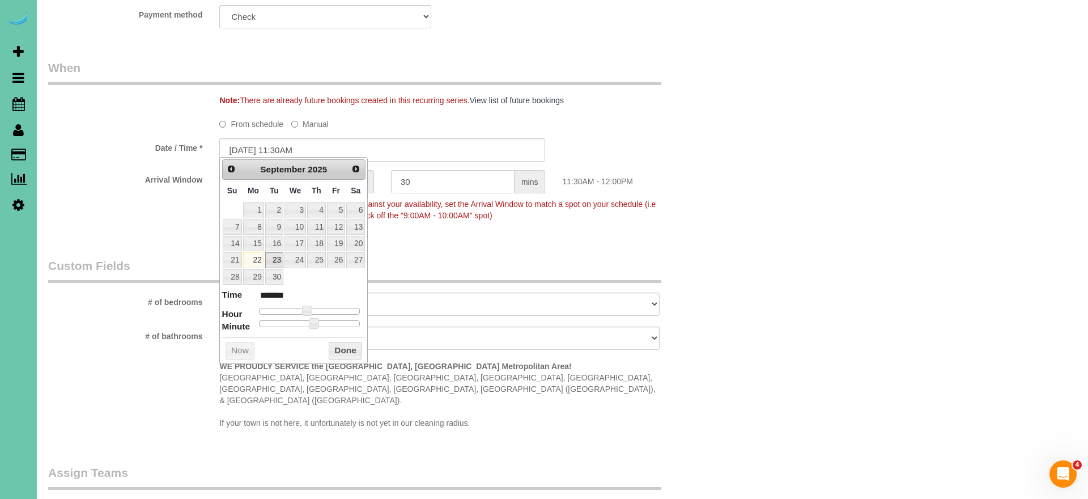
click at [269, 262] on link "23" at bounding box center [274, 259] width 18 height 15
type input "[DATE] 10:30AM"
type input "*******"
type input "[DATE] 9:30AM"
type input "******"
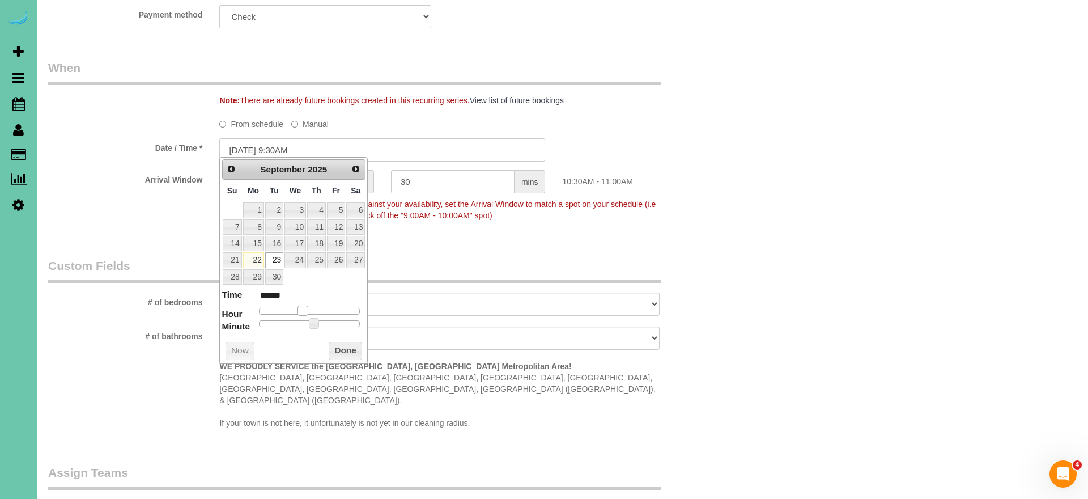
type input "[DATE] 8:30AM"
type input "******"
drag, startPoint x: 304, startPoint y: 310, endPoint x: 315, endPoint y: 320, distance: 14.9
click at [293, 309] on span at bounding box center [294, 310] width 10 height 10
click at [343, 351] on button "Done" at bounding box center [345, 351] width 33 height 18
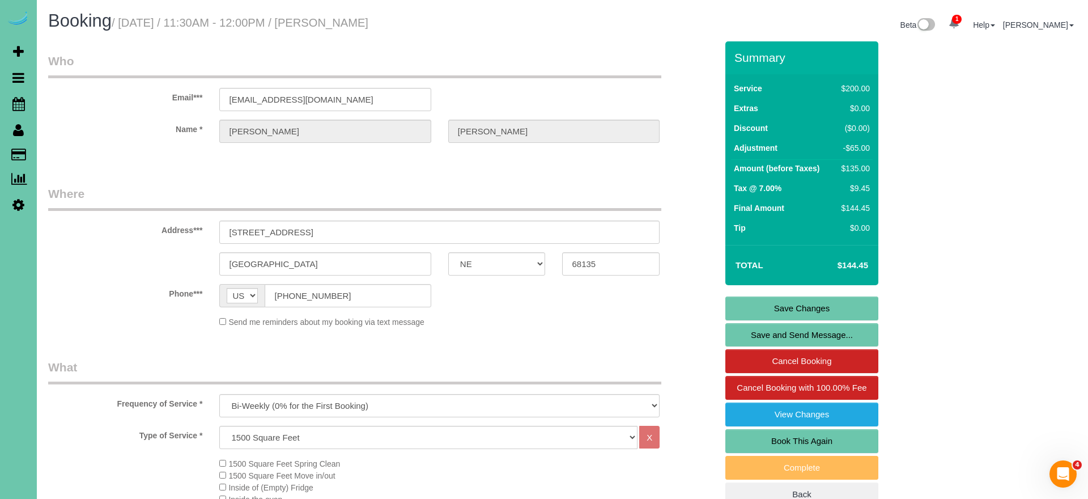
scroll to position [0, 0]
click at [741, 312] on link "Save Changes" at bounding box center [801, 308] width 153 height 24
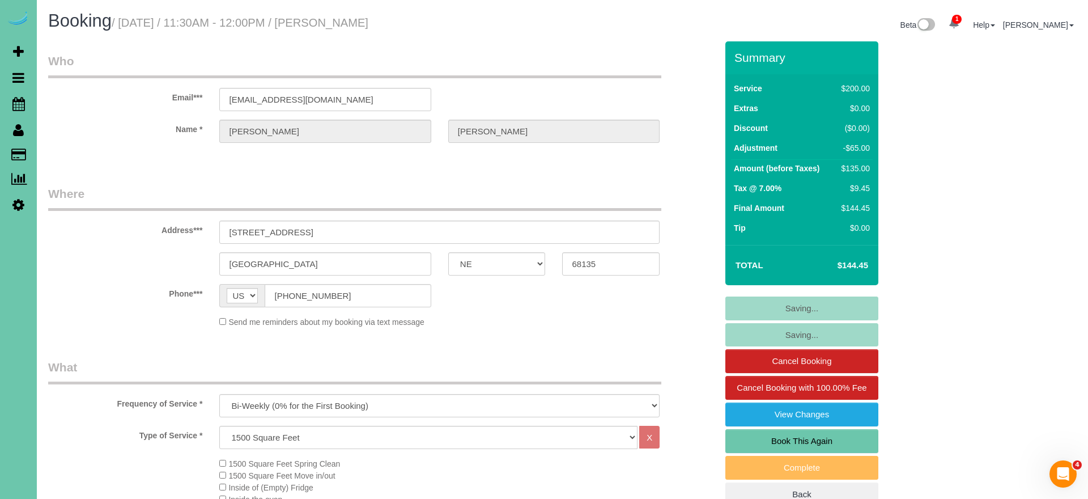
scroll to position [1, 0]
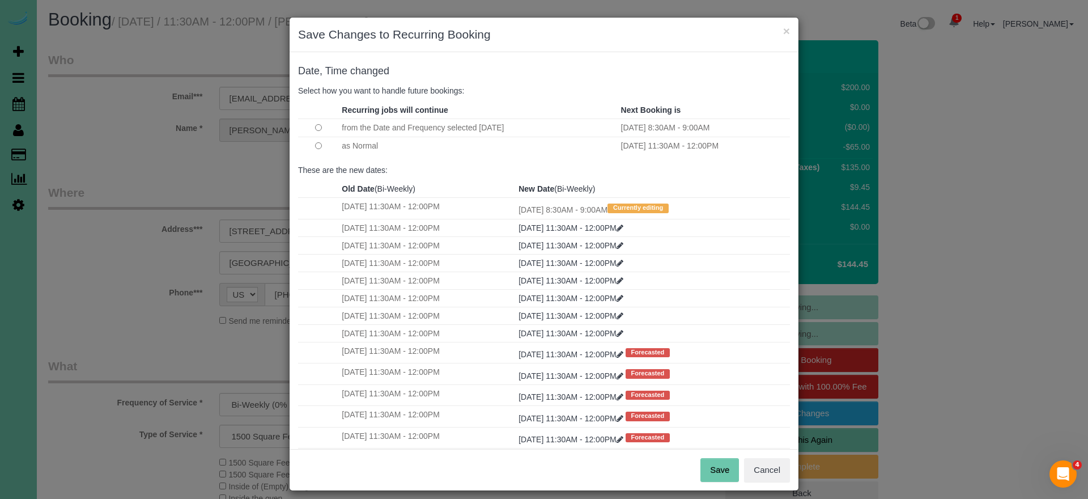
click at [727, 460] on button "Save" at bounding box center [719, 470] width 39 height 24
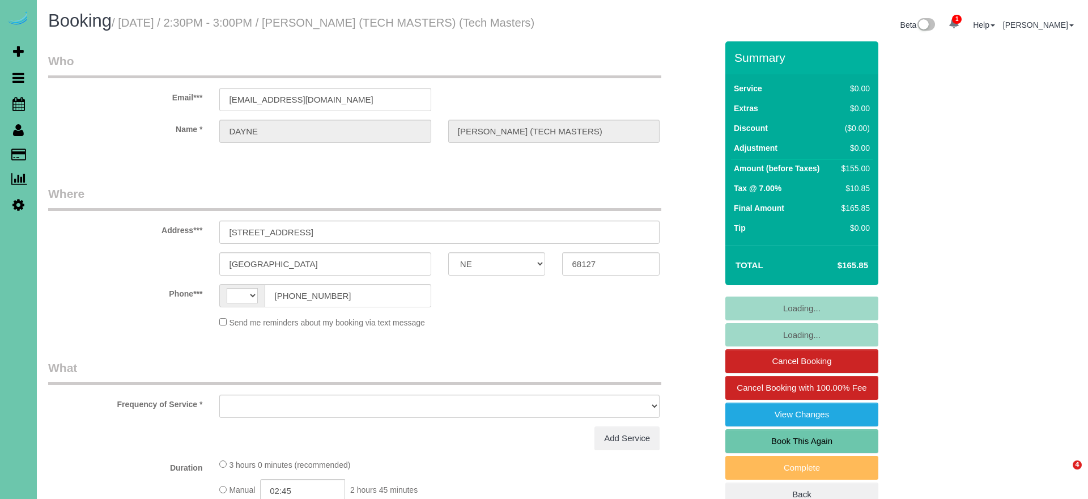
select select "NE"
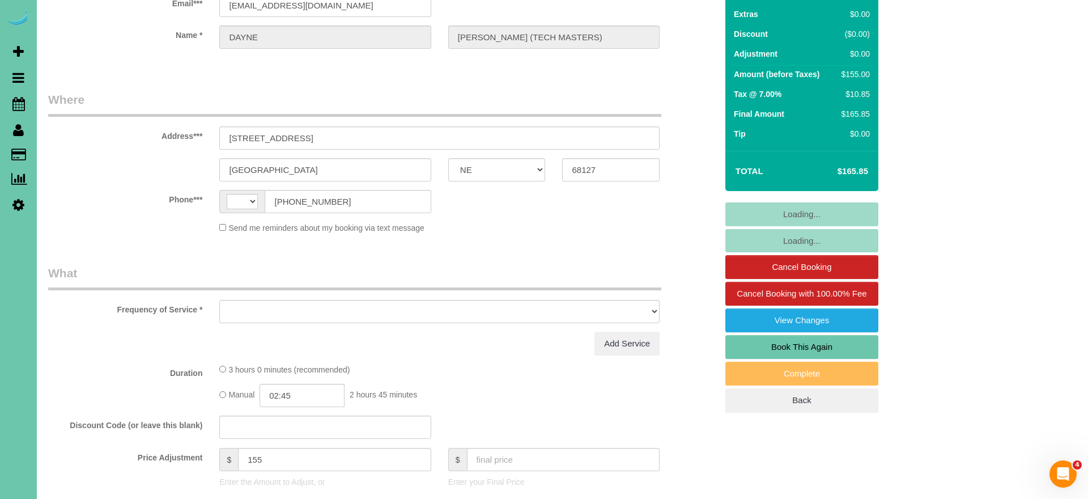
select select "string:[GEOGRAPHIC_DATA]"
select select "object:377"
select select "string:fspay-f48b41ae-4000-4257-948d-5db251590da9"
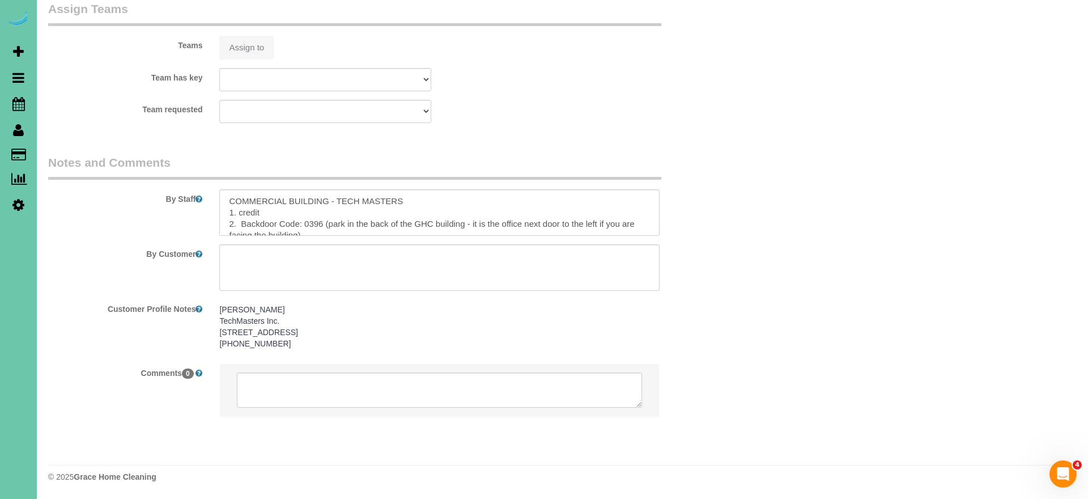
select select "number:42"
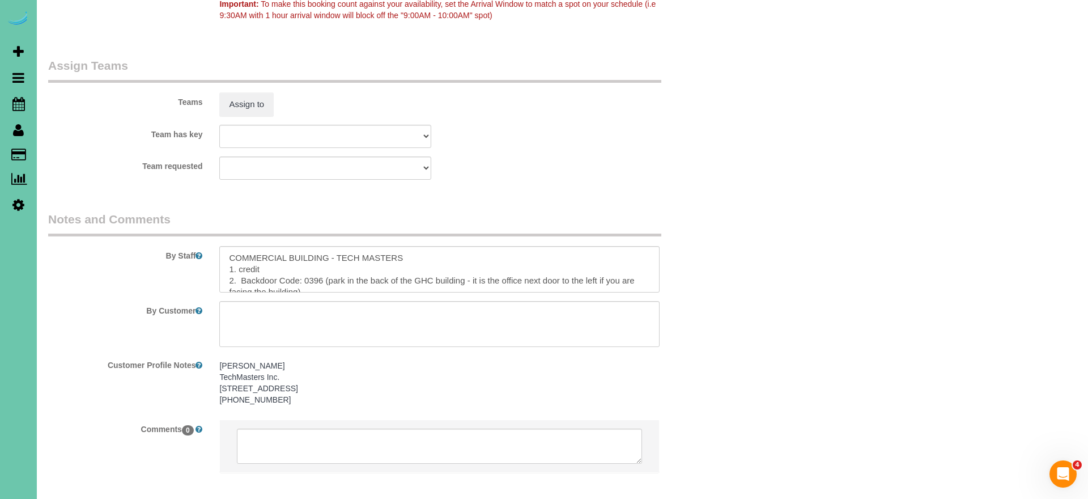
select select "object:887"
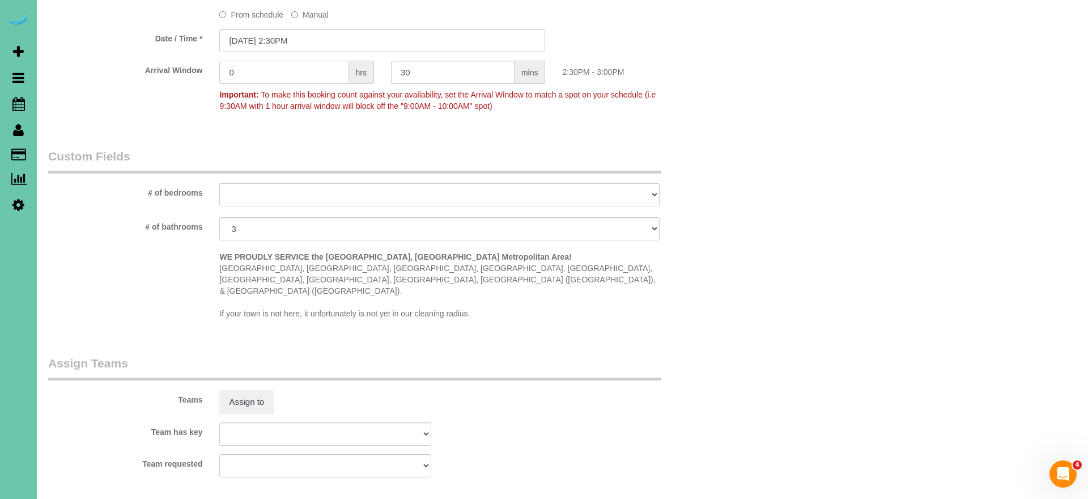
click at [274, 73] on sui-booking-spot "From schedule Manual Date / Time * [DATE] 2:30PM Arrival Window 0 hrs 30 mins 2…" at bounding box center [382, 61] width 669 height 112
click at [276, 67] on sui-booking-spot "From schedule Manual Date / Time * [DATE] 2:30PM Arrival Window 0 hrs 30 mins 2…" at bounding box center [382, 64] width 669 height 112
click at [292, 53] on input "[DATE] 2:30PM" at bounding box center [382, 43] width 326 height 23
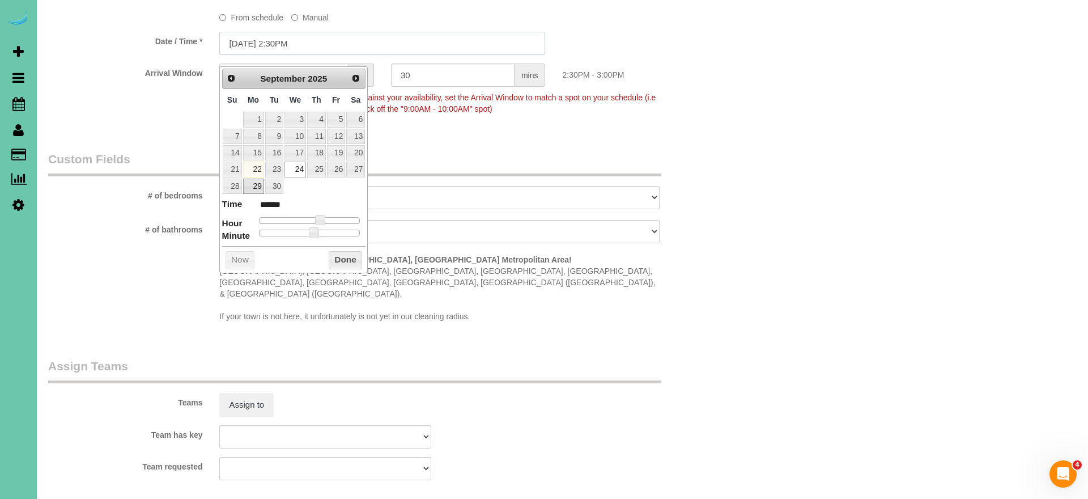
scroll to position [861, 1]
click at [273, 169] on link "23" at bounding box center [274, 168] width 18 height 15
type input "[DATE] 2:30PM"
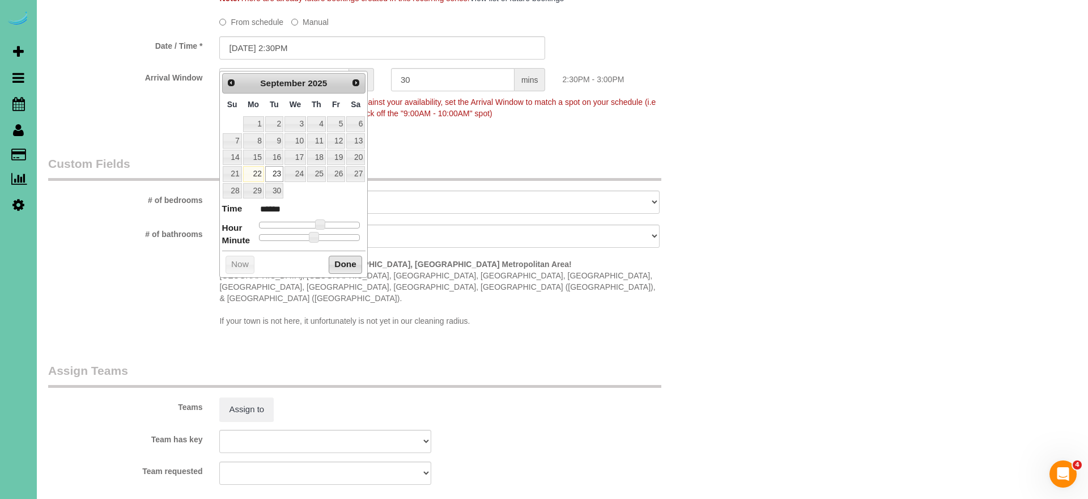
drag, startPoint x: 348, startPoint y: 261, endPoint x: 339, endPoint y: 271, distance: 14.4
click at [348, 261] on button "Done" at bounding box center [345, 265] width 33 height 18
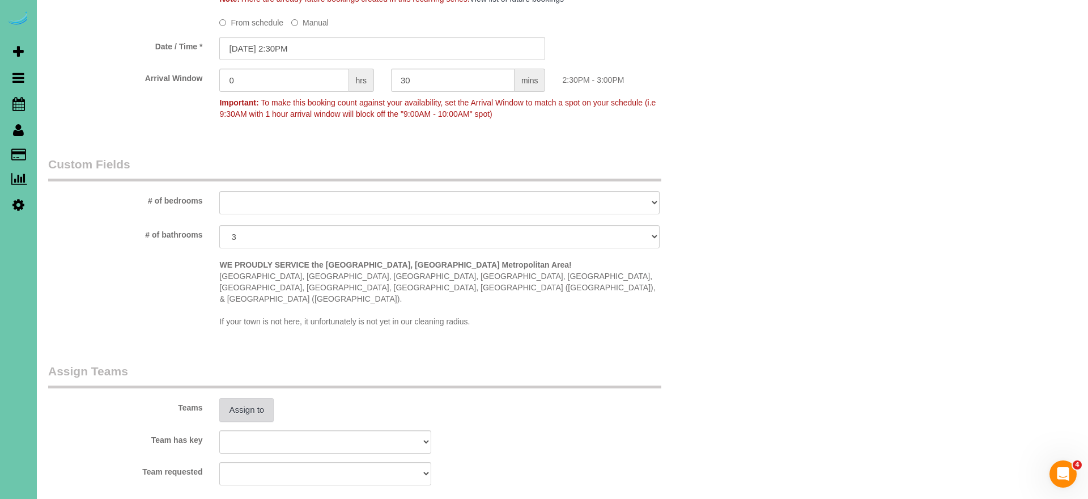
click at [256, 398] on button "Assign to" at bounding box center [246, 410] width 54 height 24
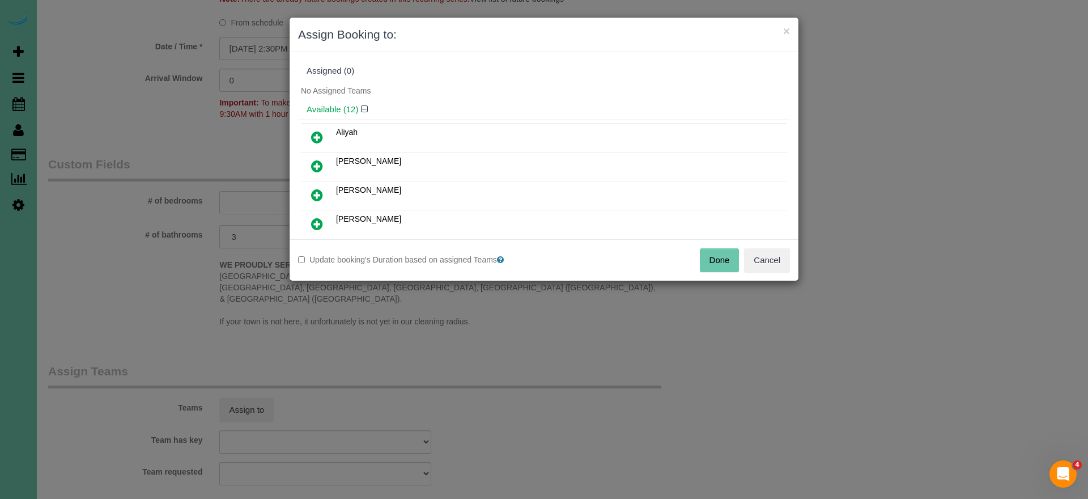
click at [321, 132] on icon at bounding box center [317, 137] width 12 height 14
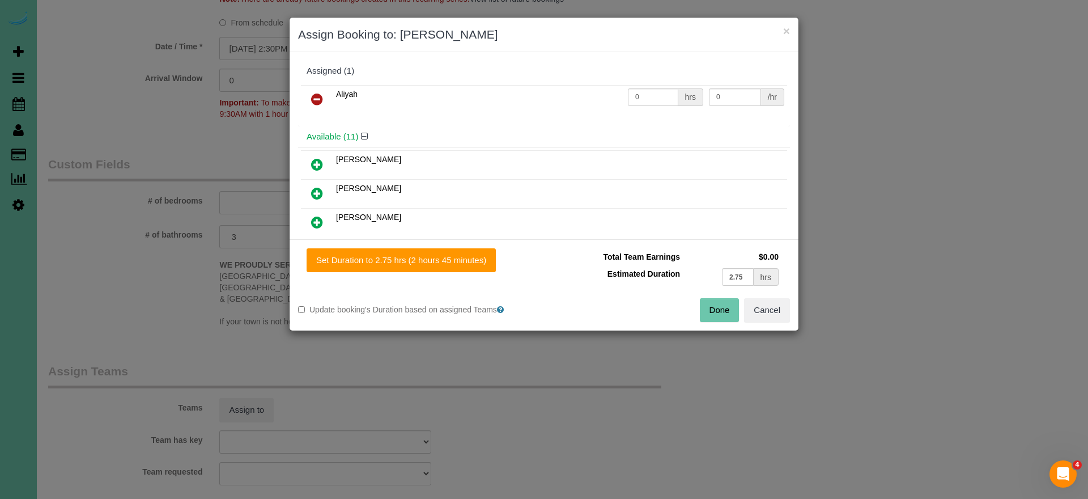
drag, startPoint x: 480, startPoint y: 264, endPoint x: 588, endPoint y: 280, distance: 108.3
click at [480, 264] on button "Set Duration to 2.75 hrs (2 hours 45 minutes)" at bounding box center [401, 260] width 189 height 24
type input "2.75"
drag, startPoint x: 714, startPoint y: 310, endPoint x: 681, endPoint y: 300, distance: 34.4
click at [714, 310] on button "Done" at bounding box center [720, 310] width 40 height 24
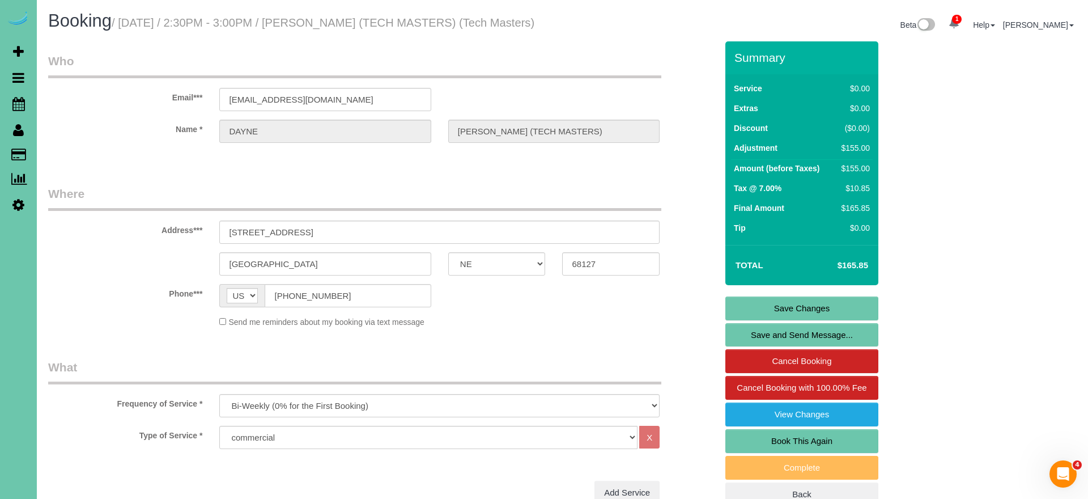
scroll to position [0, 0]
click at [734, 320] on link "Save Changes" at bounding box center [801, 308] width 153 height 24
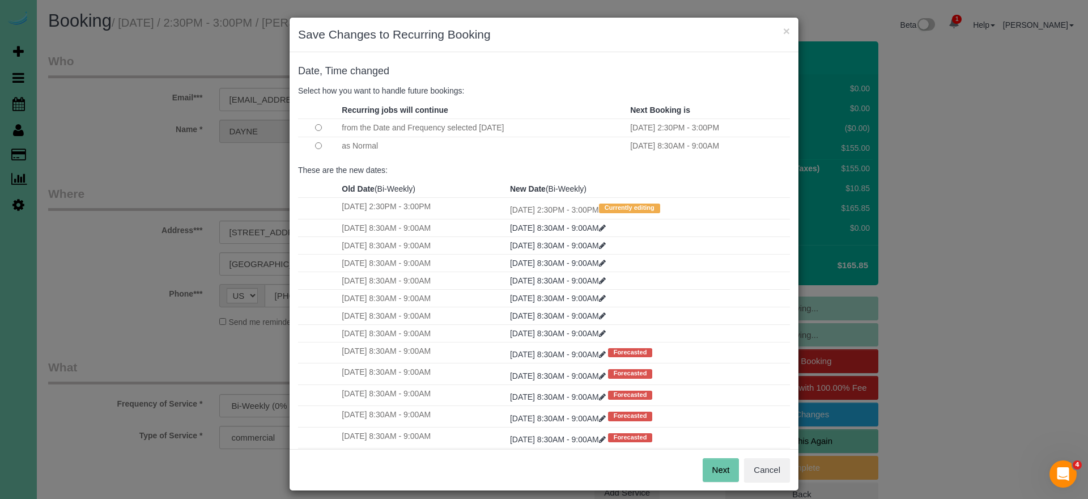
drag, startPoint x: 707, startPoint y: 463, endPoint x: 703, endPoint y: 459, distance: 6.0
click at [707, 463] on button "Next" at bounding box center [721, 470] width 37 height 24
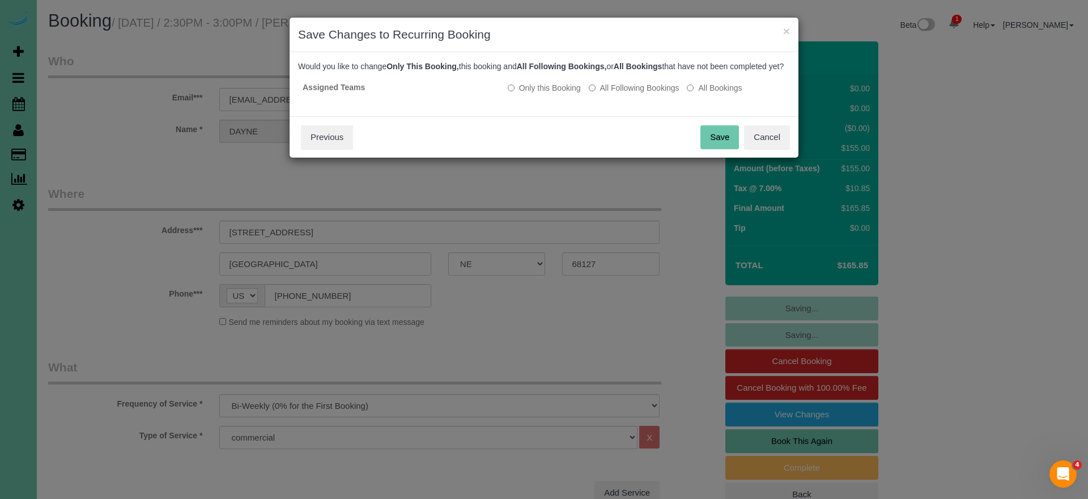
click at [709, 148] on button "Save" at bounding box center [719, 137] width 39 height 24
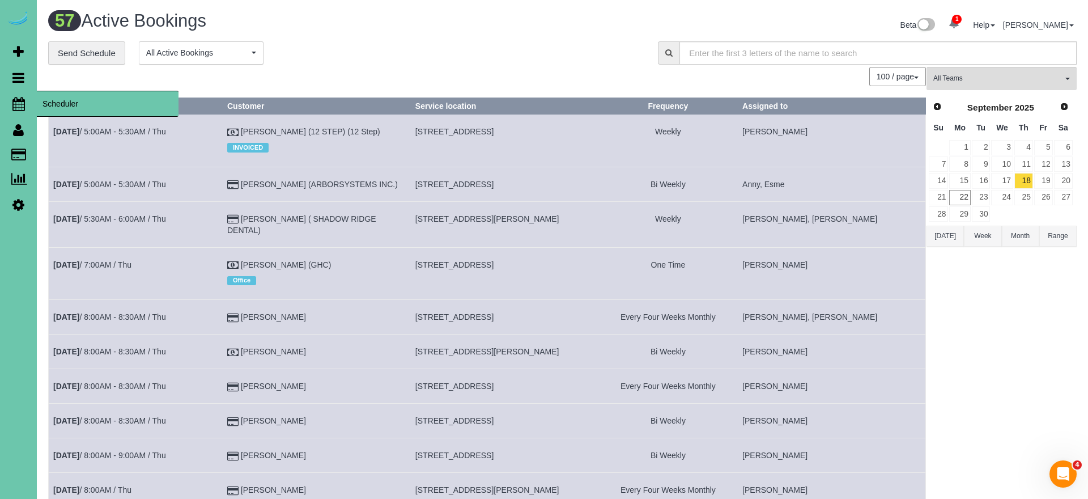
click at [18, 100] on icon at bounding box center [18, 104] width 12 height 14
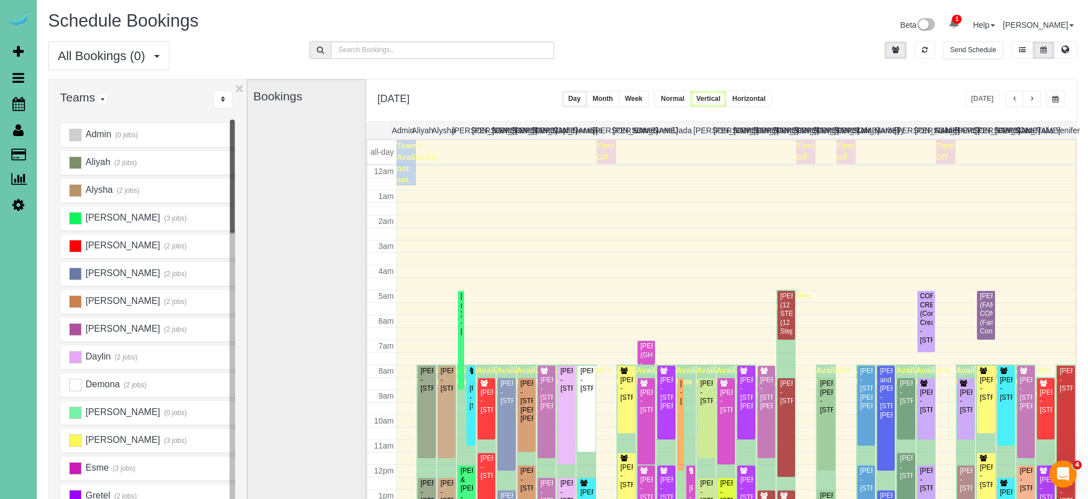
scroll to position [150, 0]
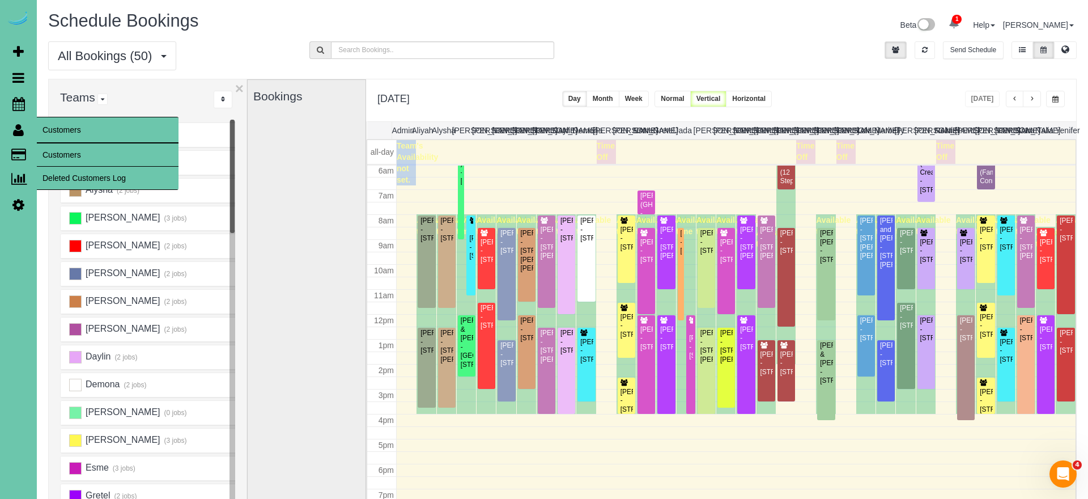
click at [66, 151] on link "Customers" at bounding box center [108, 154] width 142 height 23
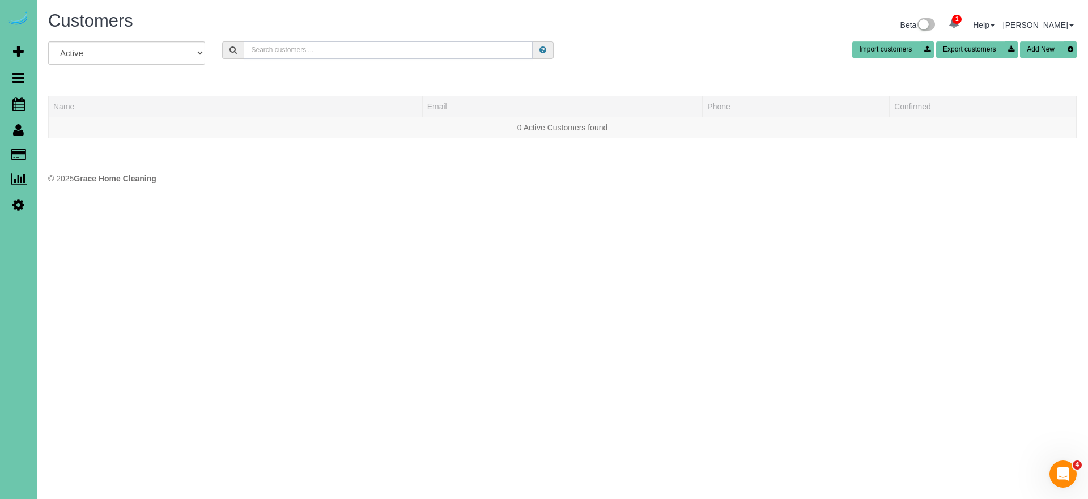
drag, startPoint x: 278, startPoint y: 50, endPoint x: 286, endPoint y: 49, distance: 7.6
click at [278, 50] on input "text" at bounding box center [388, 50] width 289 height 18
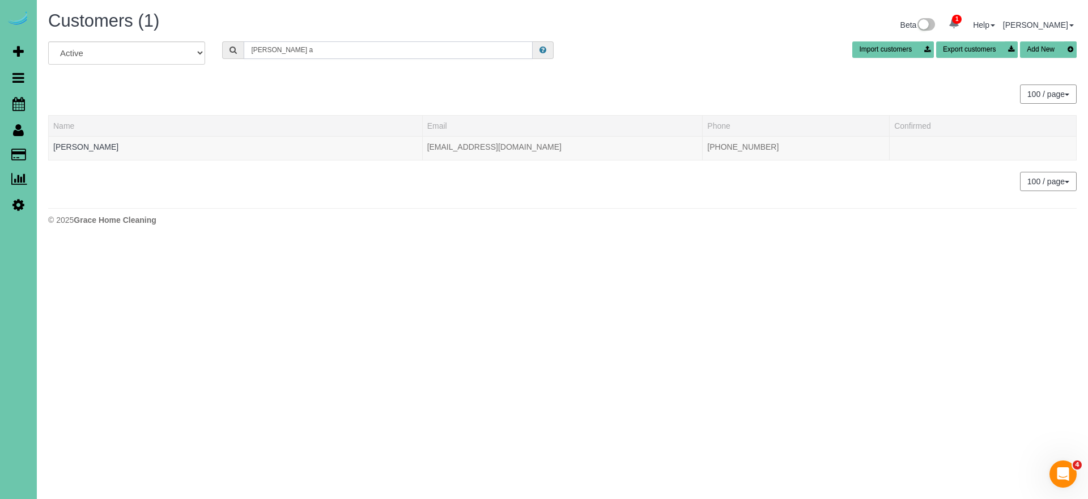
drag, startPoint x: 293, startPoint y: 52, endPoint x: 34, endPoint y: 36, distance: 259.4
click at [36, 37] on div "1 Beta Your Notifications You have 0 alerts × You have 2 to charge for [DATE] A…" at bounding box center [544, 121] width 1088 height 242
type input "o"
type input "[PERSON_NAME]"
click at [91, 143] on link "[PERSON_NAME]" at bounding box center [85, 146] width 65 height 9
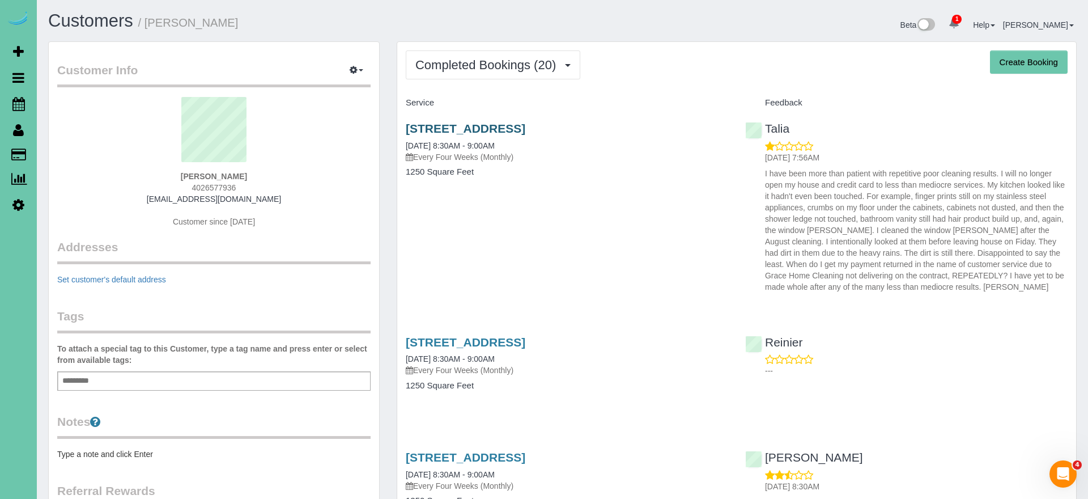
click at [463, 126] on link "4419 N 204th Ave, Elkhorn, NE 68022" at bounding box center [466, 128] width 120 height 13
drag, startPoint x: 501, startPoint y: 72, endPoint x: 493, endPoint y: 96, distance: 25.3
click at [501, 73] on button "Completed Bookings (20)" at bounding box center [493, 64] width 175 height 29
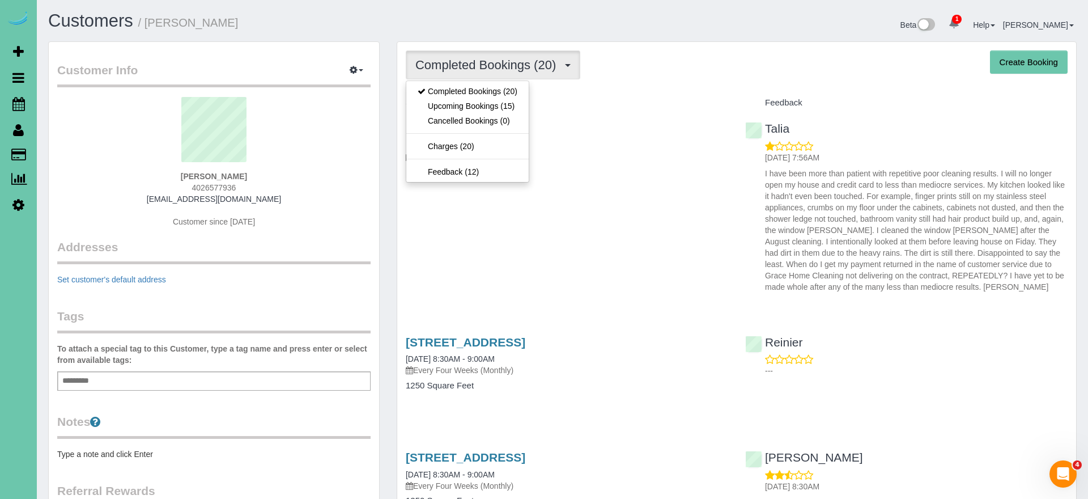
click at [513, 107] on link "Upcoming Bookings (15)" at bounding box center [467, 106] width 122 height 15
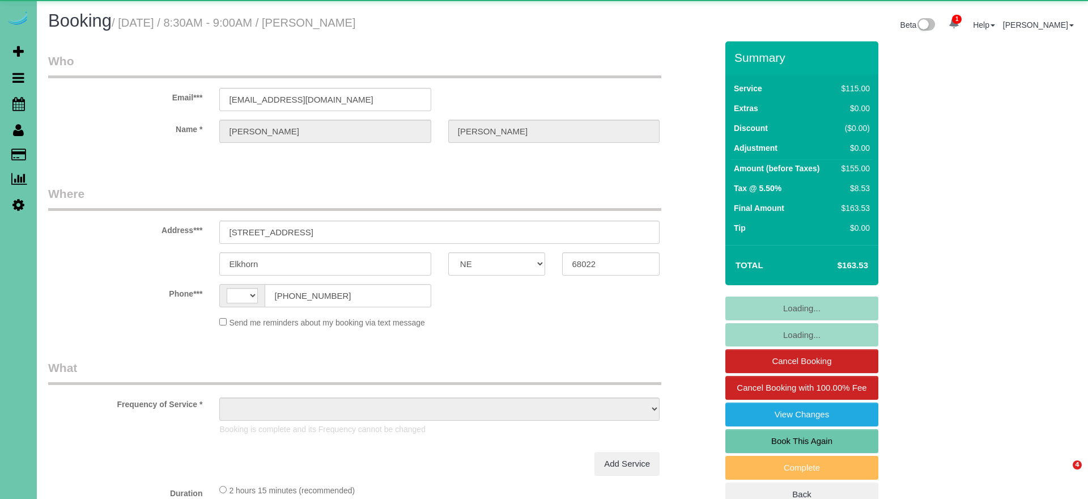
select select "NE"
select select "object:388"
select select "string:fspay-d1d26b62-6317-441a-ba66-77fe4d906afc"
select select "number:34"
select select "number:40"
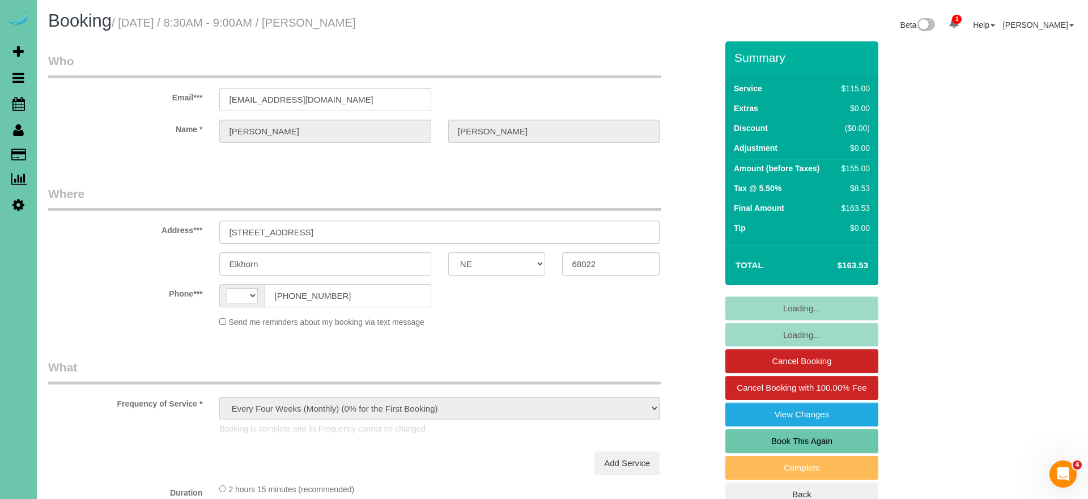
select select "string:[GEOGRAPHIC_DATA]"
select select "object:693"
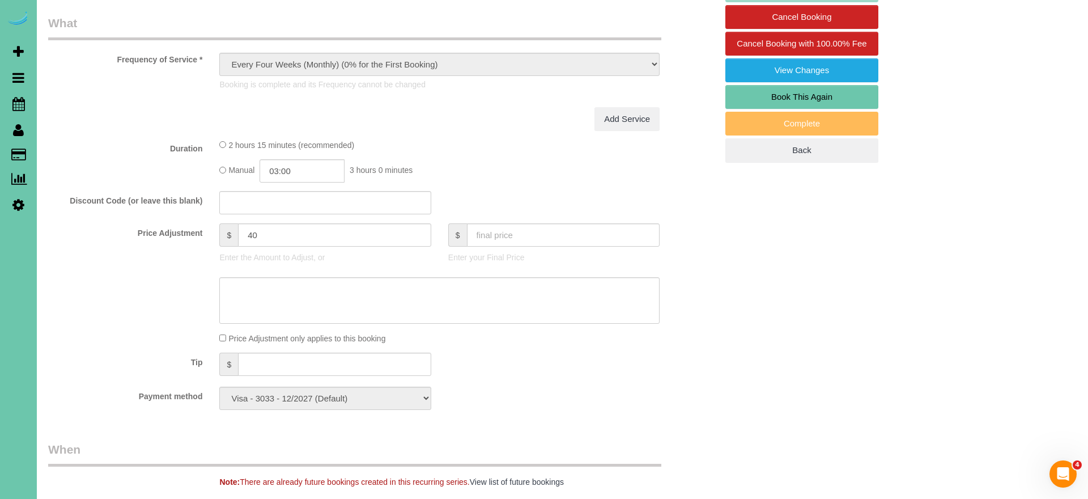
scroll to position [343, 0]
click at [561, 228] on input "text" at bounding box center [563, 235] width 193 height 23
type input "0"
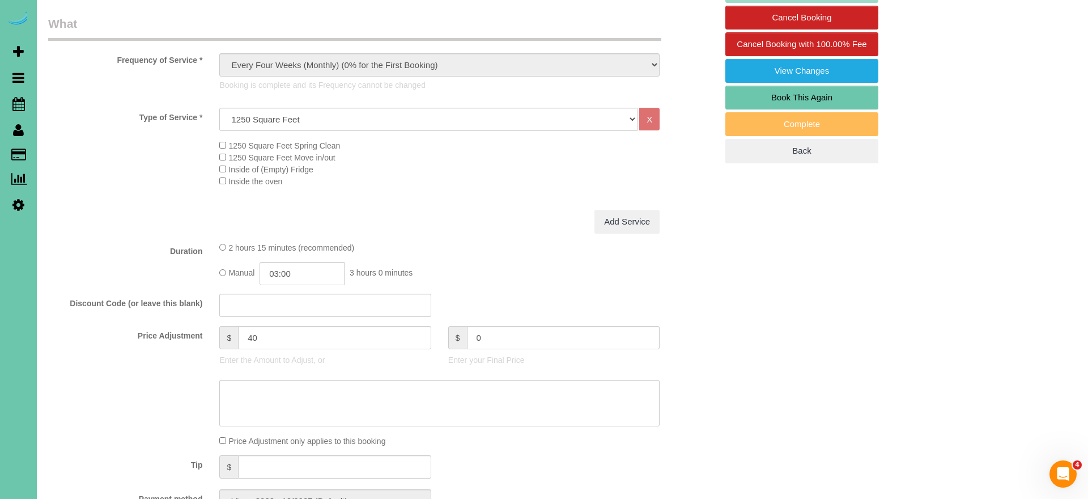
type input "-115"
type input "0"
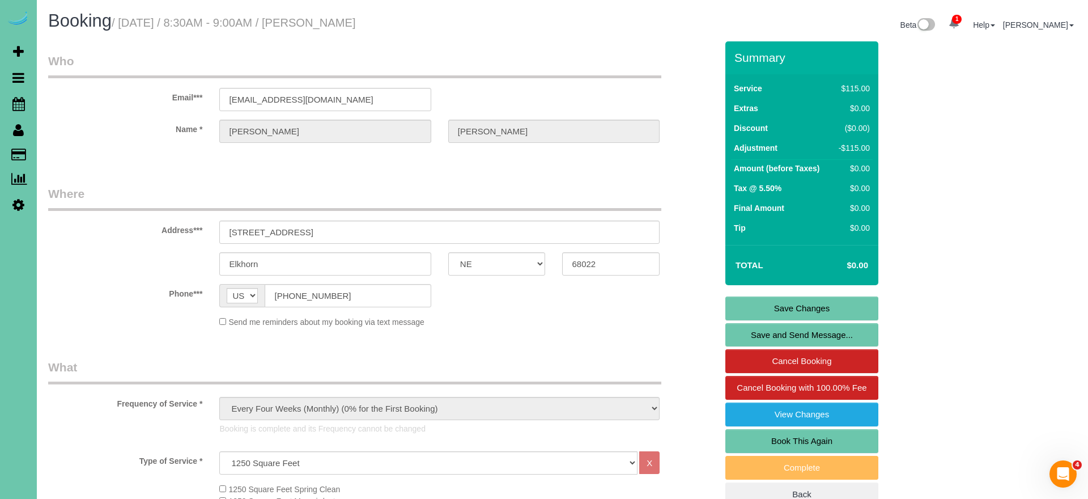
scroll to position [0, 0]
type textarea "quality"
click at [749, 300] on link "Save Changes" at bounding box center [801, 308] width 153 height 24
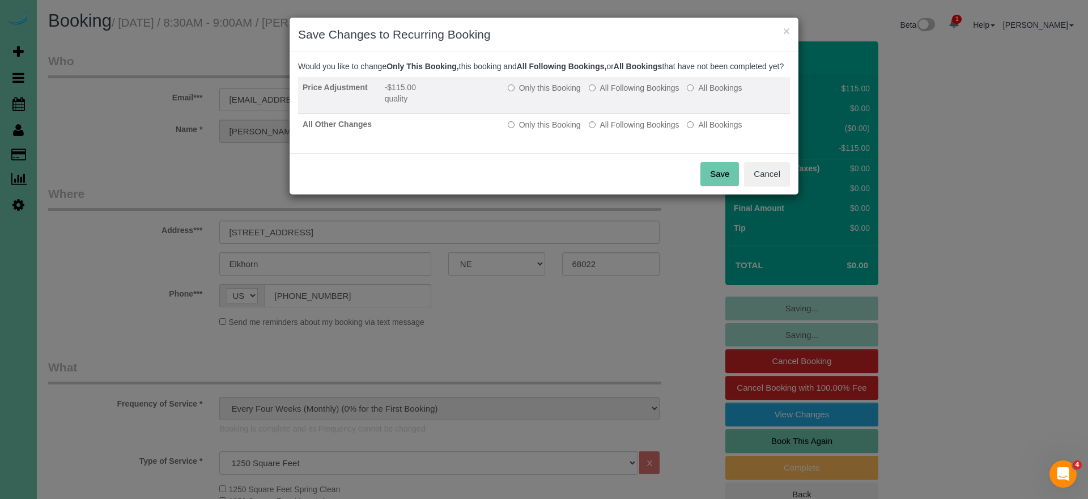
drag, startPoint x: 559, startPoint y: 94, endPoint x: 567, endPoint y: 95, distance: 8.0
click at [560, 93] on label "Only this Booking" at bounding box center [544, 87] width 73 height 11
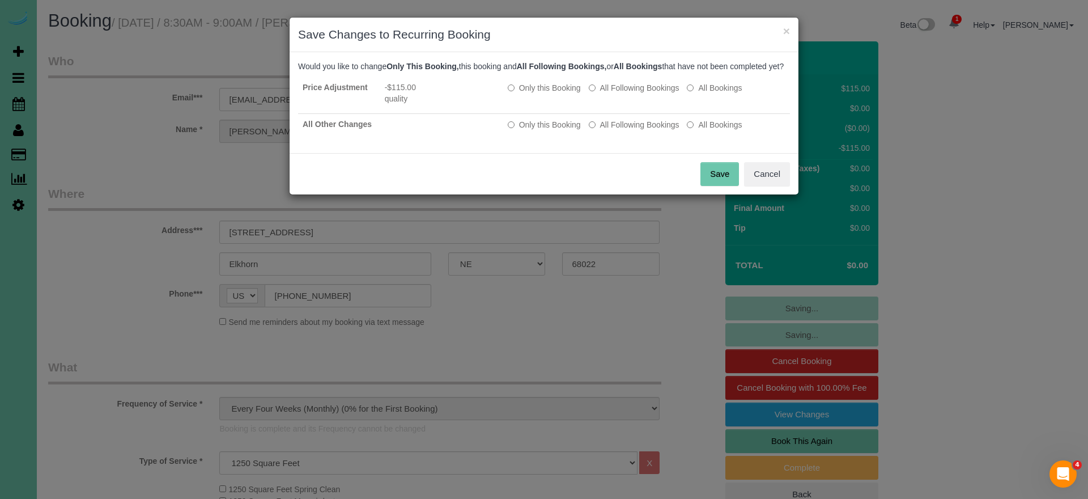
click at [708, 185] on button "Save" at bounding box center [719, 174] width 39 height 24
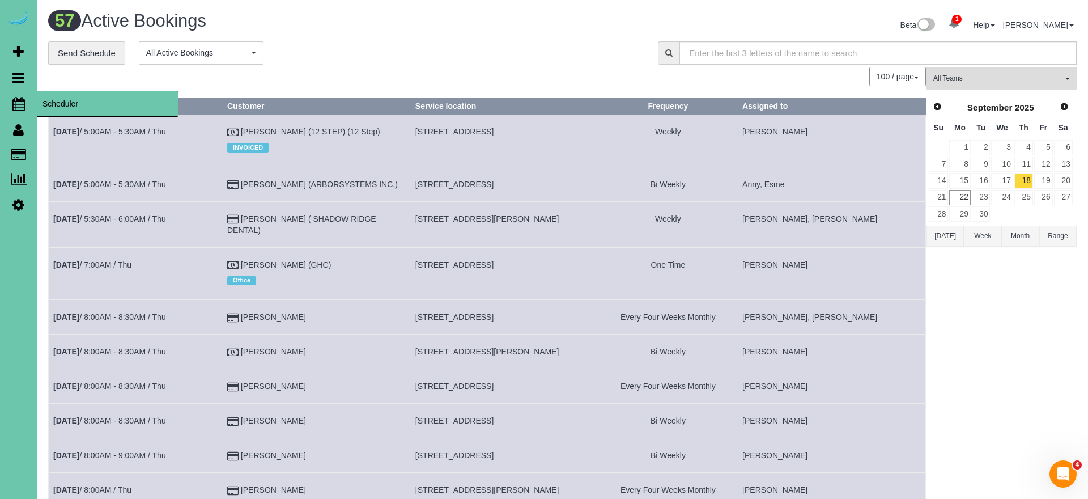
click at [24, 101] on icon at bounding box center [18, 104] width 12 height 14
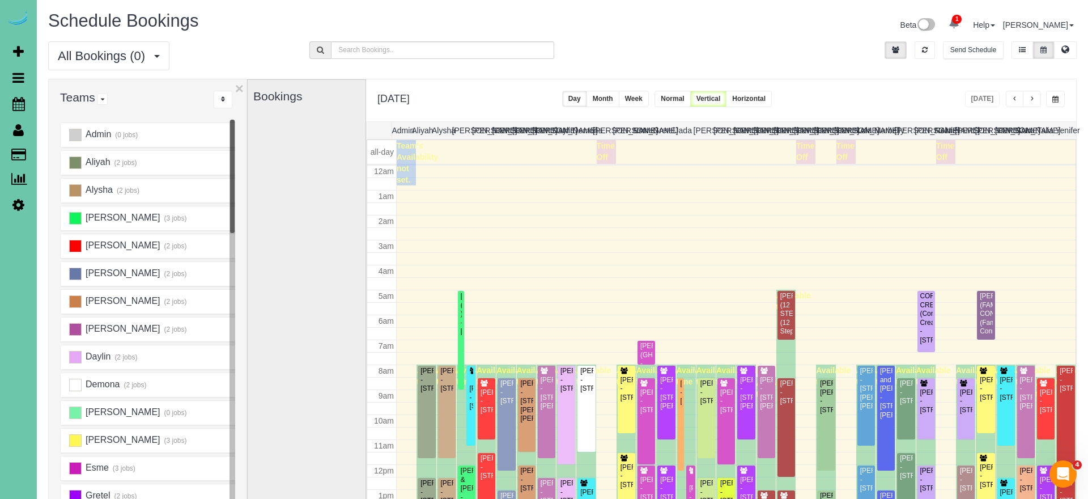
scroll to position [150, 0]
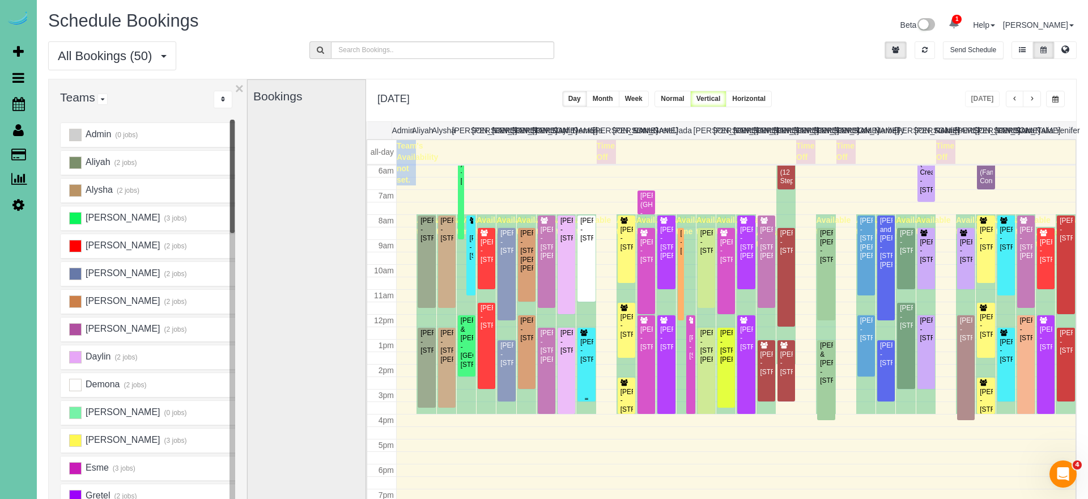
click at [581, 346] on div "[PERSON_NAME] - [STREET_ADDRESS]" at bounding box center [586, 351] width 13 height 26
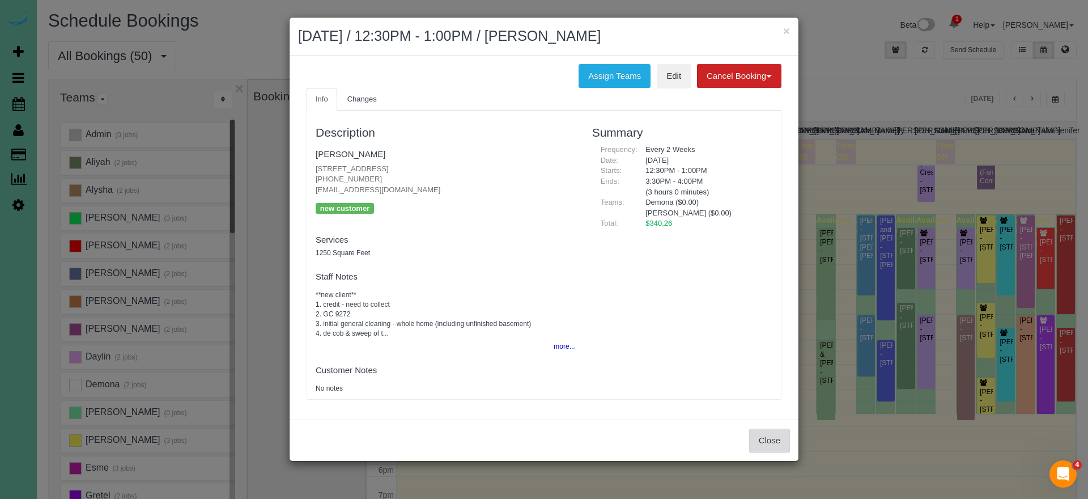
click at [759, 433] on button "Close" at bounding box center [769, 440] width 41 height 24
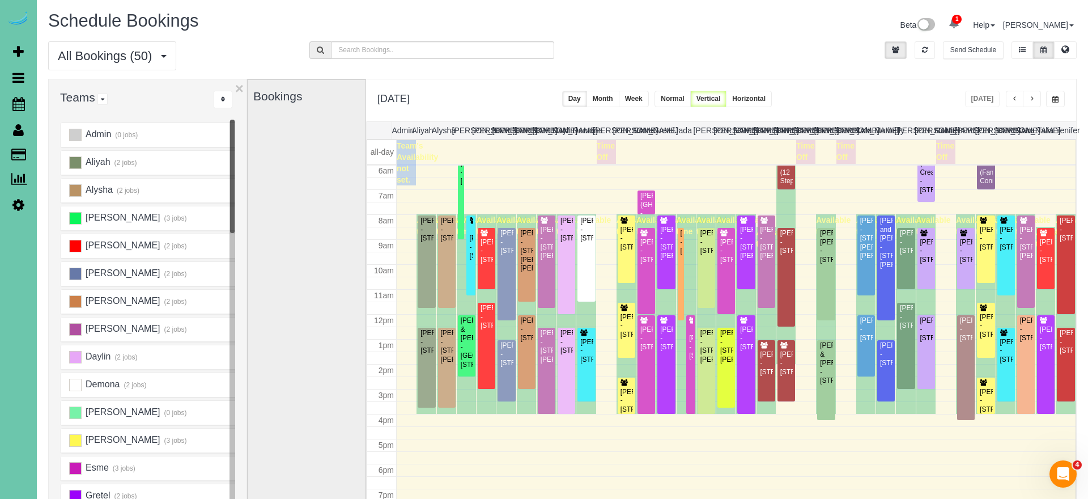
drag, startPoint x: 826, startPoint y: 55, endPoint x: 885, endPoint y: 58, distance: 59.0
click at [826, 56] on div "Send Schedule" at bounding box center [954, 52] width 261 height 23
click at [1027, 99] on button "button" at bounding box center [1032, 99] width 18 height 16
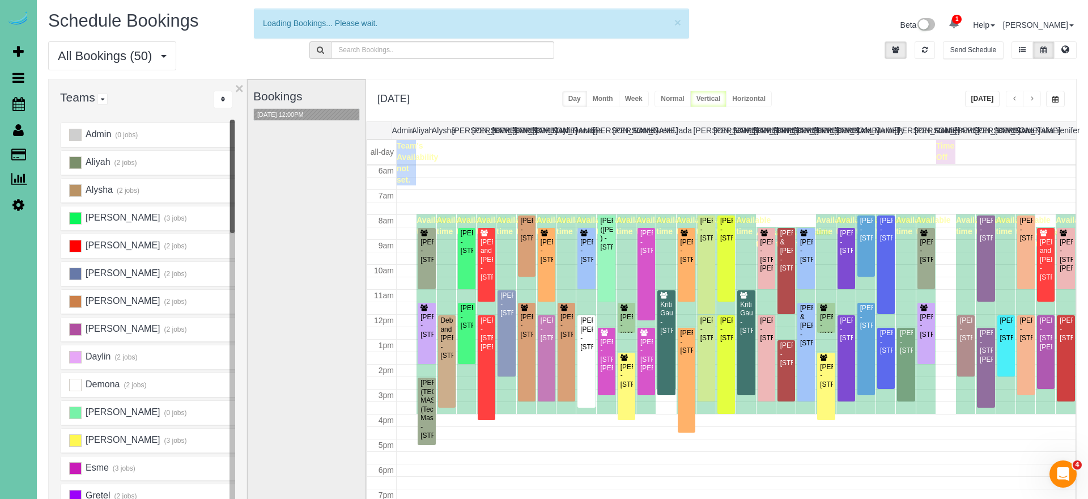
click at [824, 41] on div "Send Schedule" at bounding box center [954, 52] width 261 height 23
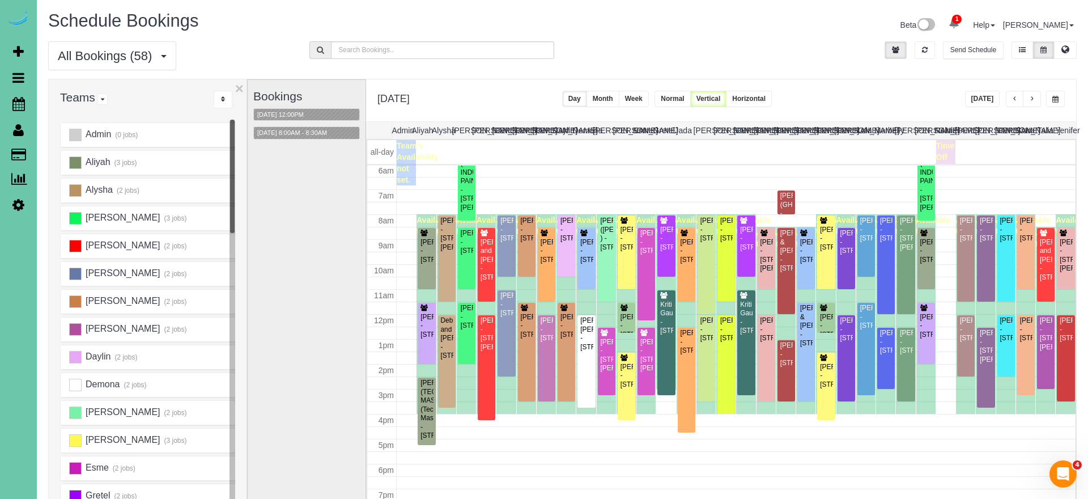
click at [568, 63] on div "All Bookings (58) All Bookings Unassigned Bookings Recurring Bookings New Custo…" at bounding box center [562, 59] width 1045 height 37
click at [293, 133] on button "09/23/2025 8:00AM - 8:30AM" at bounding box center [292, 133] width 76 height 12
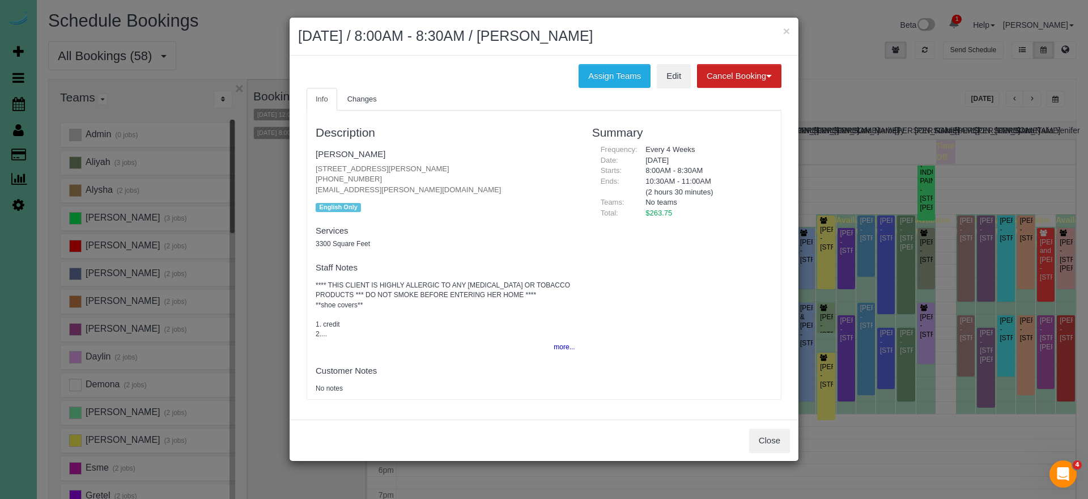
click at [775, 428] on button "Close" at bounding box center [769, 440] width 41 height 24
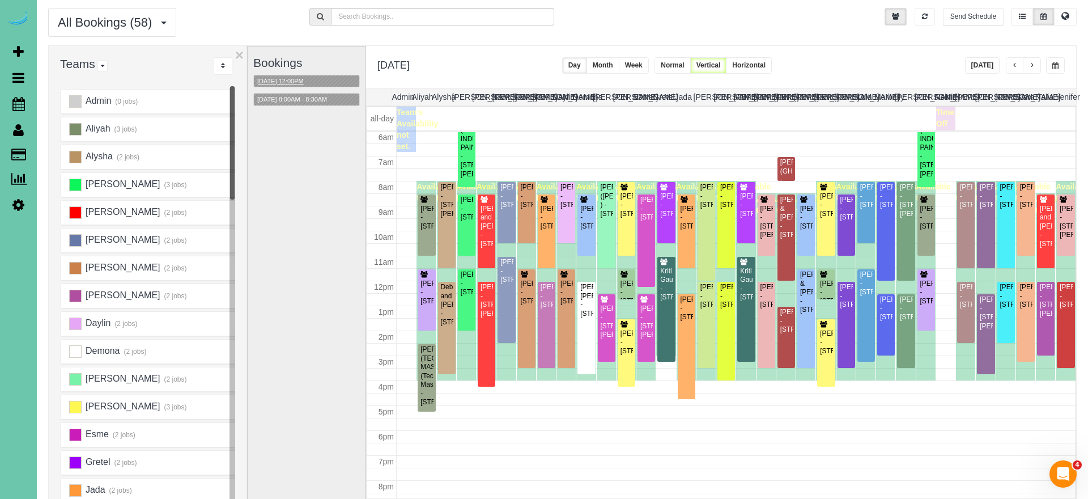
click at [297, 75] on button "09/23/2025 12:00PM" at bounding box center [280, 81] width 53 height 12
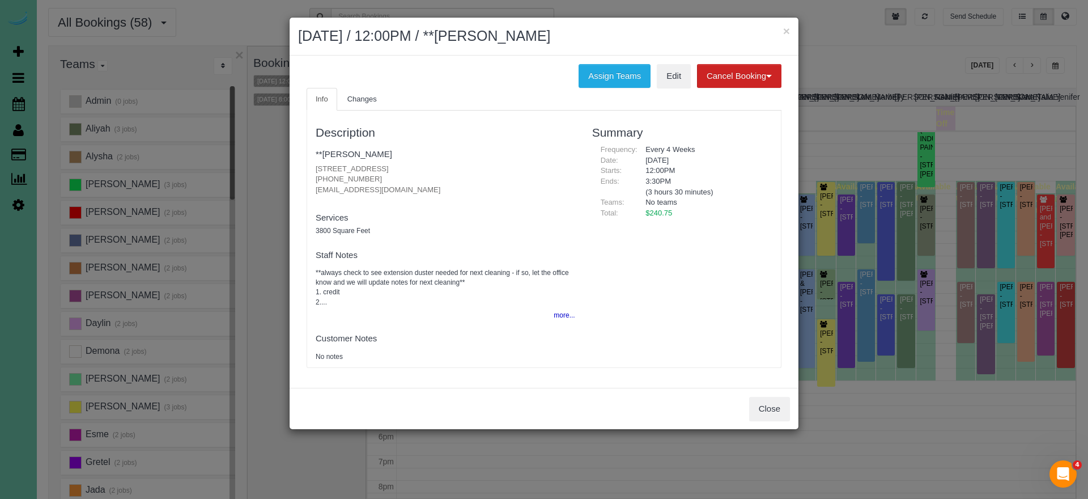
click at [599, 305] on div "Description **Chuck Smith 5708 S 167th Ave, Omaha, NE 68135 (402) 405-3523 cps3…" at bounding box center [544, 238] width 474 height 245
click at [757, 404] on button "Close" at bounding box center [769, 409] width 41 height 24
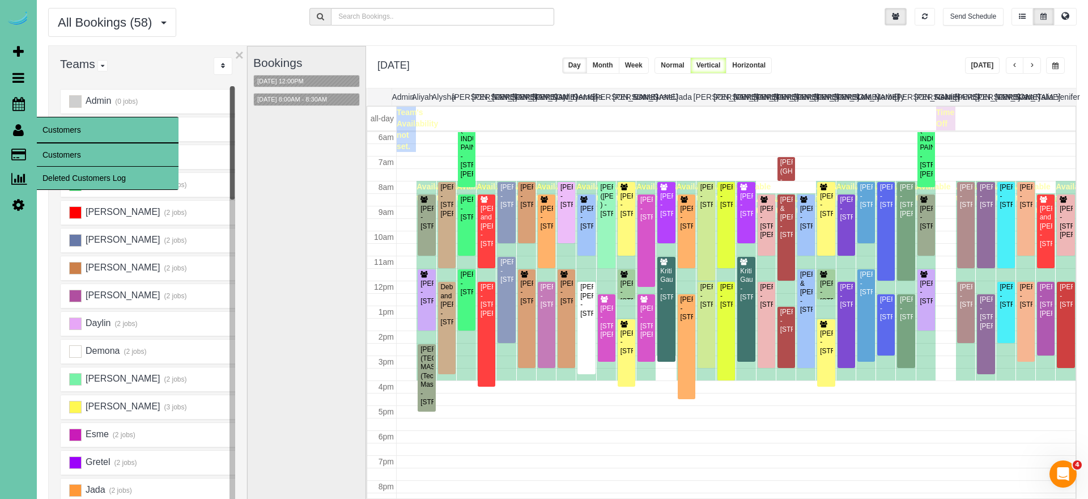
click at [50, 149] on link "Customers" at bounding box center [108, 154] width 142 height 23
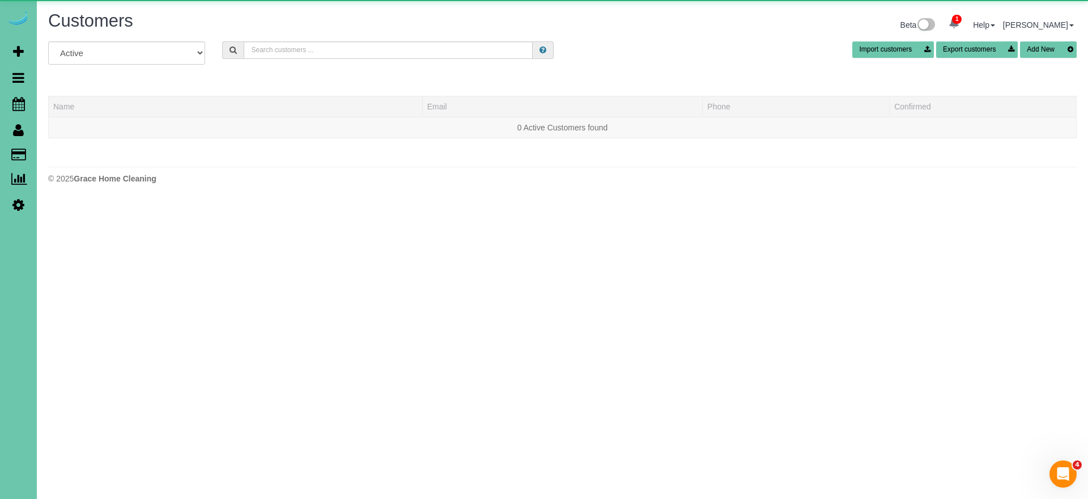
click at [360, 16] on h1 "Customers" at bounding box center [301, 20] width 506 height 19
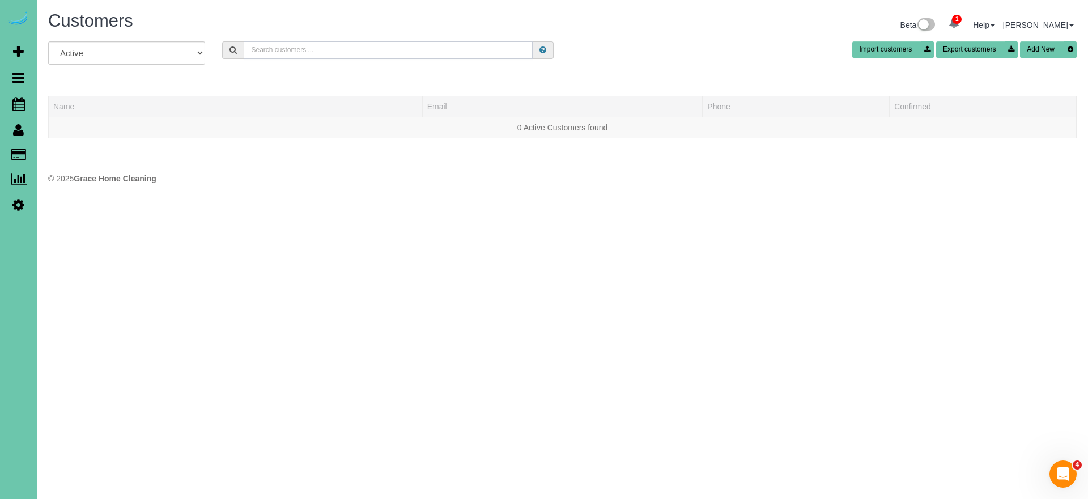
click at [320, 47] on input "text" at bounding box center [388, 50] width 289 height 18
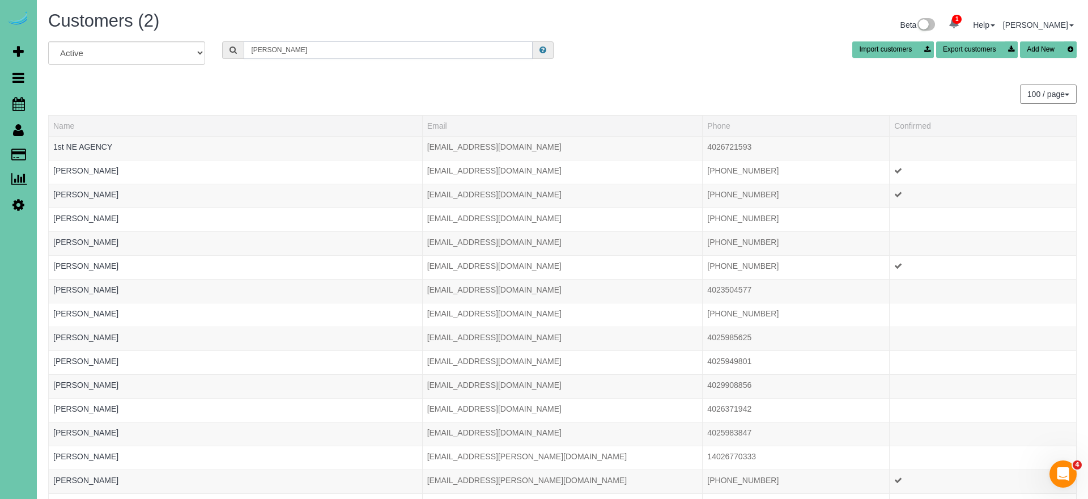
click at [292, 49] on input "cooney" at bounding box center [388, 50] width 289 height 18
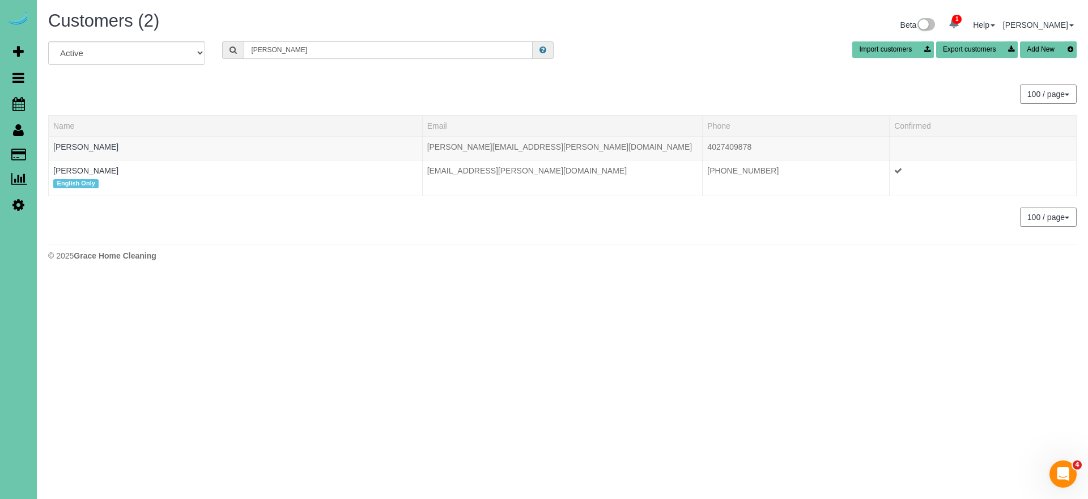
click at [292, 49] on input "cooney" at bounding box center [388, 50] width 289 height 18
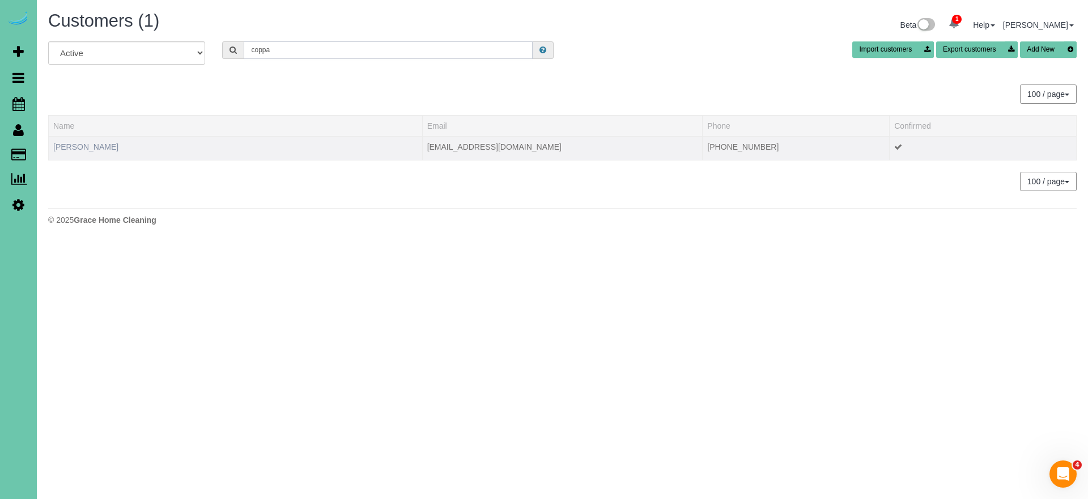
type input "coppa"
click at [81, 146] on link "[PERSON_NAME]" at bounding box center [85, 146] width 65 height 9
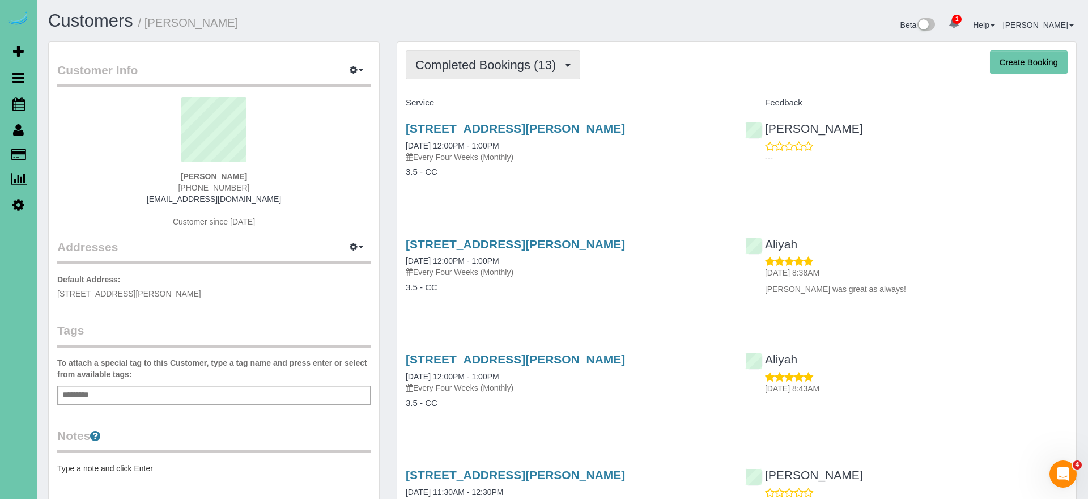
click at [446, 73] on button "Completed Bookings (13)" at bounding box center [493, 64] width 175 height 29
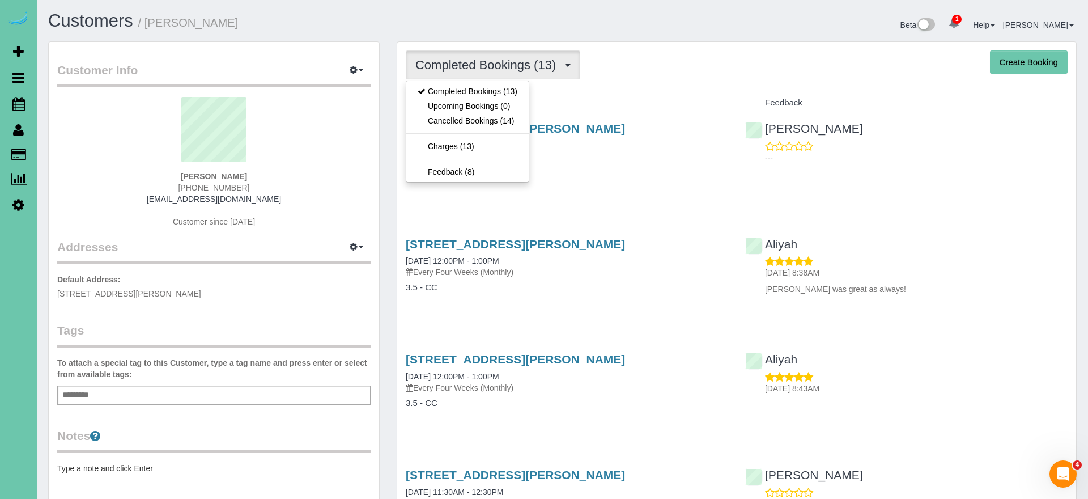
drag, startPoint x: 453, startPoint y: 113, endPoint x: 448, endPoint y: 105, distance: 9.7
click at [452, 100] on ul "Completed Bookings (13) Upcoming Bookings (0) Cancelled Bookings (14) Charges (…" at bounding box center [468, 131] width 124 height 102
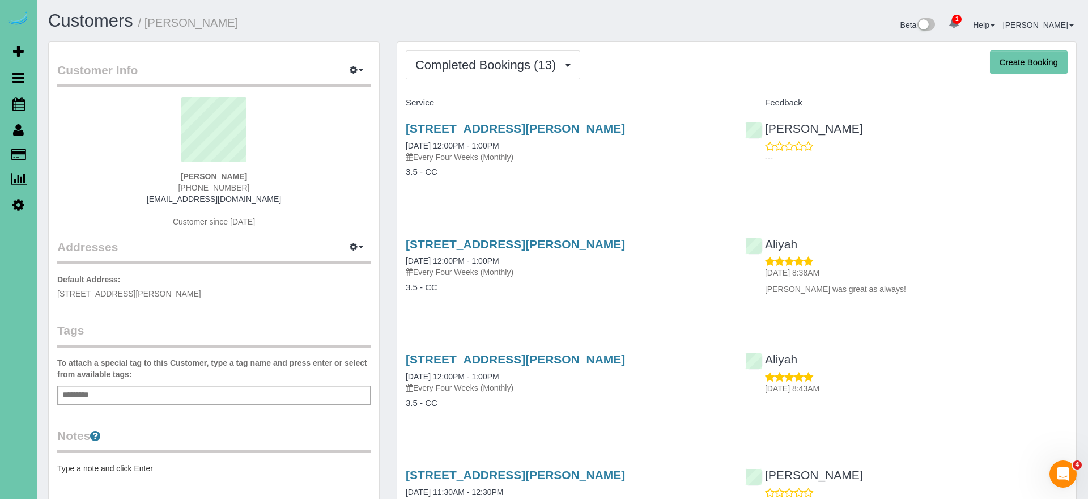
drag, startPoint x: 448, startPoint y: 105, endPoint x: 352, endPoint y: 112, distance: 96.0
click at [447, 105] on h4 "Service" at bounding box center [567, 103] width 322 height 10
click at [444, 74] on button "Completed Bookings (13)" at bounding box center [493, 64] width 175 height 29
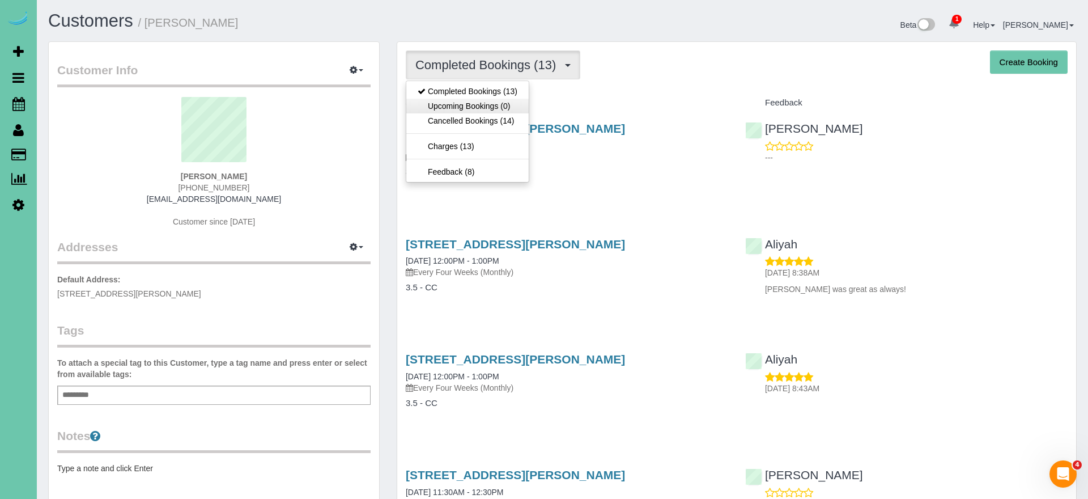
click at [446, 104] on link "Upcoming Bookings (0)" at bounding box center [467, 106] width 122 height 15
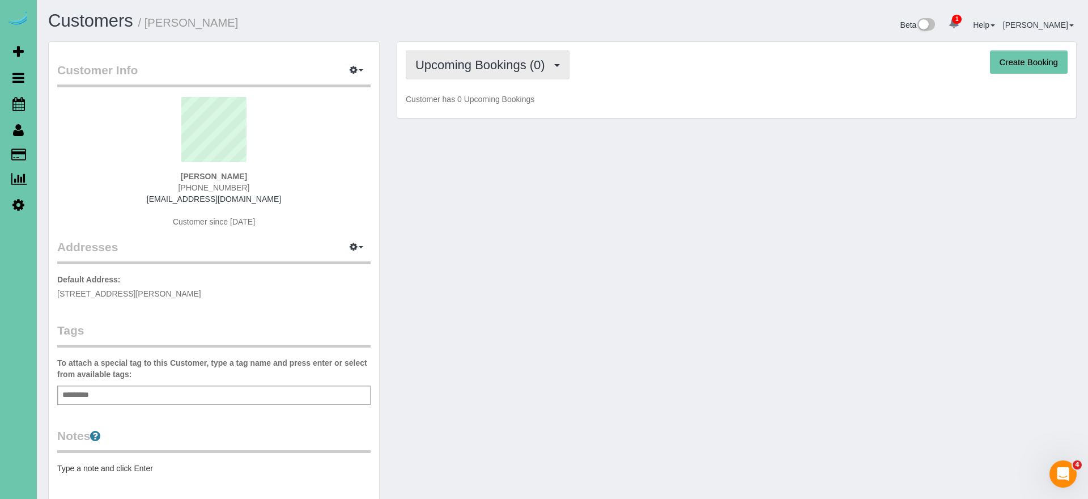
click at [470, 62] on span "Upcoming Bookings (0)" at bounding box center [482, 65] width 135 height 14
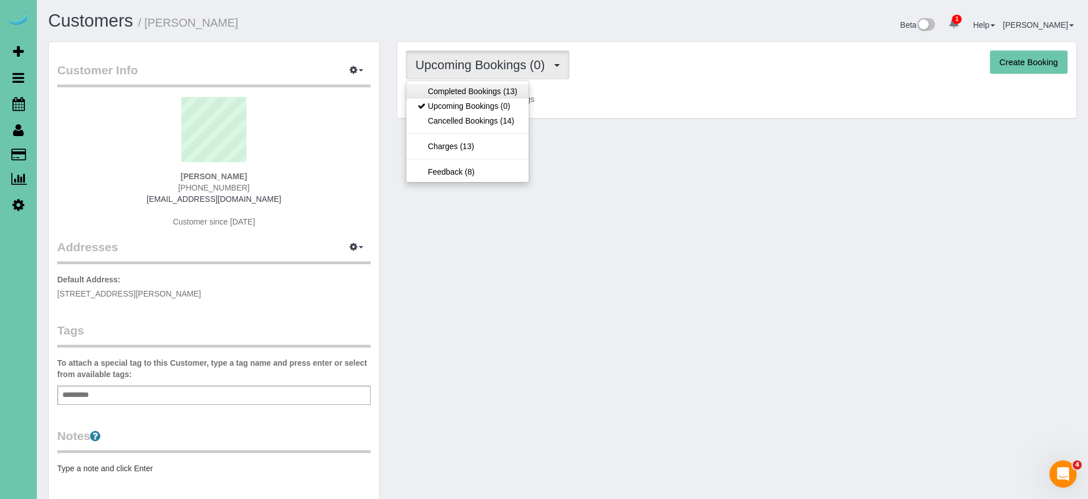
click at [470, 88] on link "Completed Bookings (13)" at bounding box center [467, 91] width 122 height 15
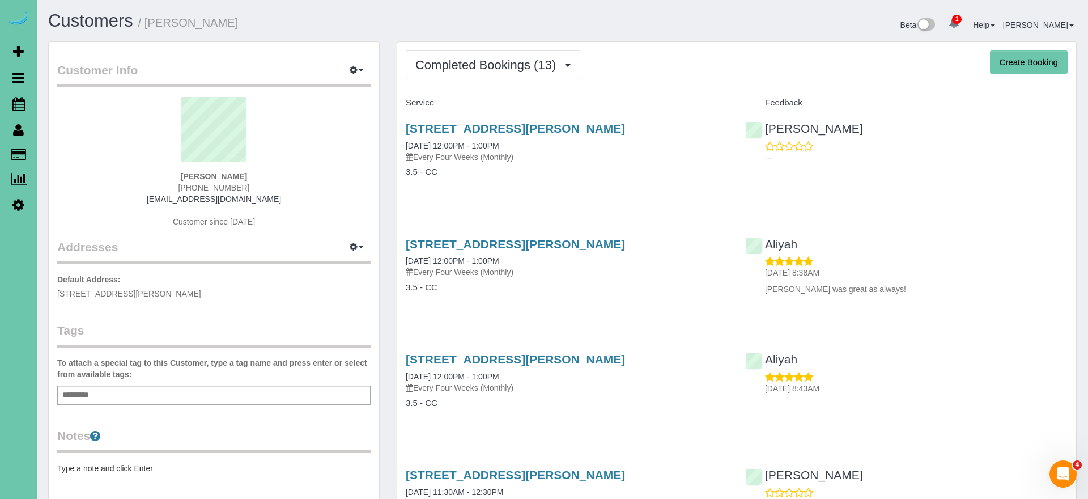
drag, startPoint x: 454, startPoint y: 61, endPoint x: 454, endPoint y: 86, distance: 24.4
click at [454, 62] on span "Completed Bookings (13)" at bounding box center [488, 65] width 146 height 14
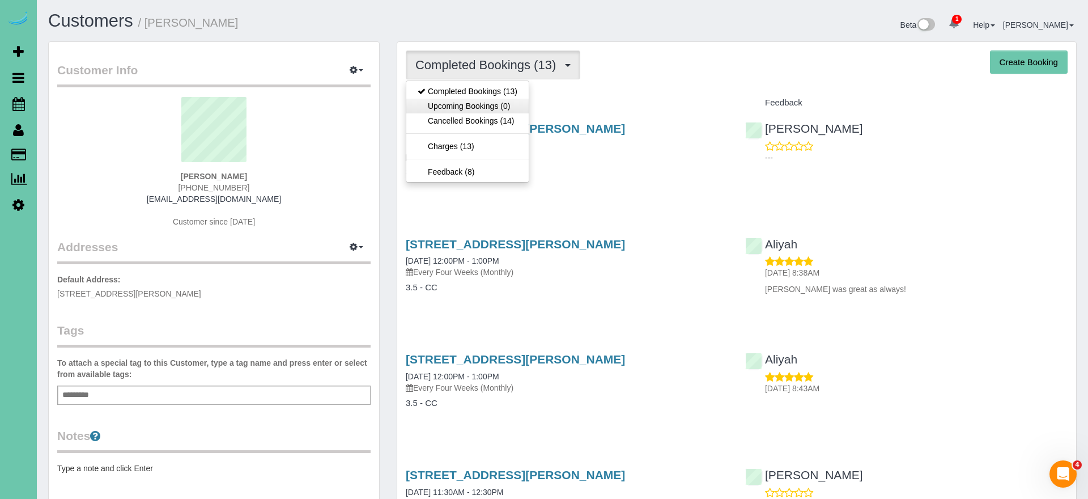
click at [442, 107] on link "Upcoming Bookings (0)" at bounding box center [467, 106] width 122 height 15
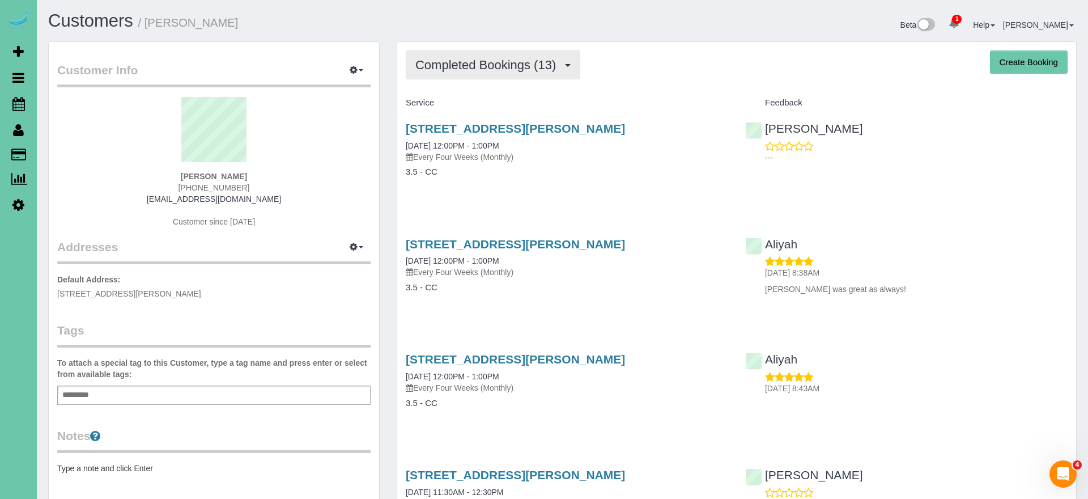
click at [496, 61] on span "Completed Bookings (13)" at bounding box center [488, 65] width 146 height 14
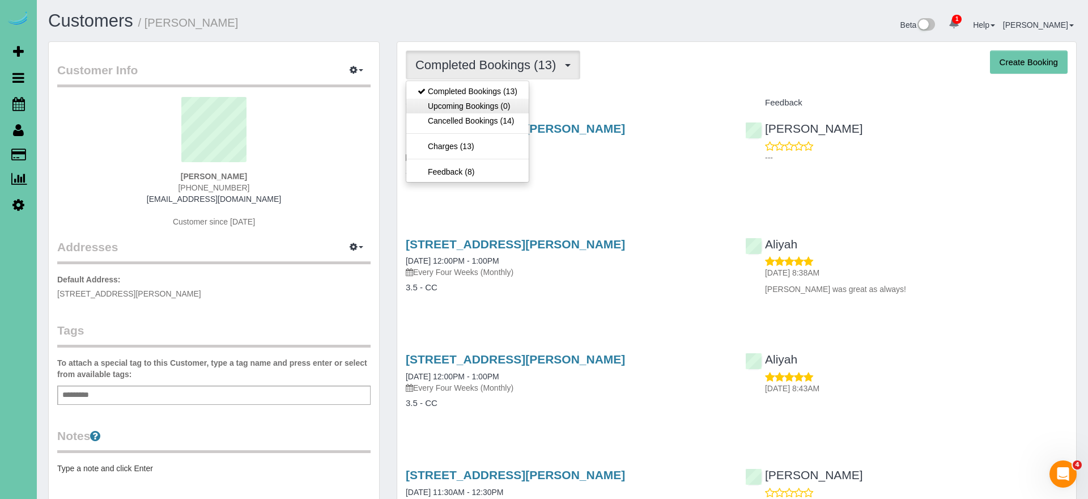
click at [479, 104] on link "Upcoming Bookings (0)" at bounding box center [467, 106] width 122 height 15
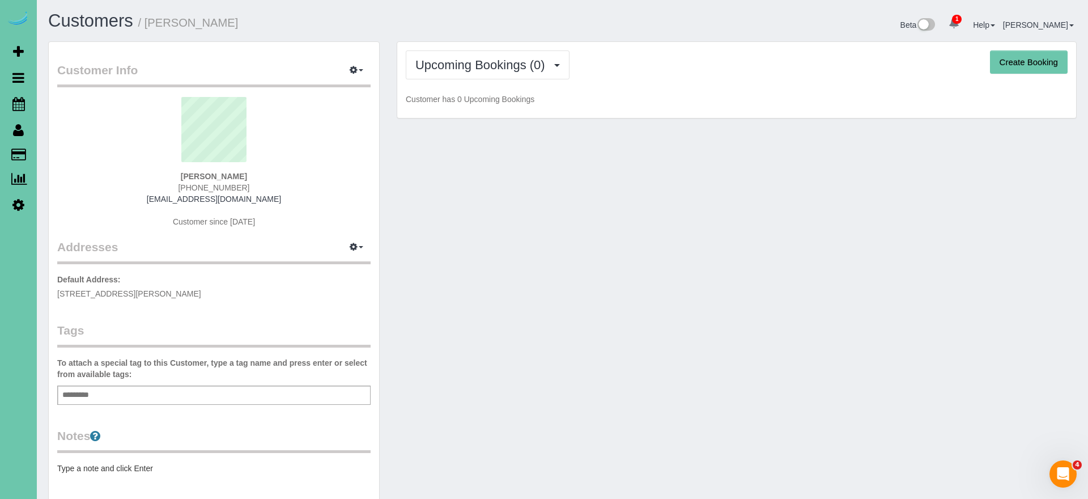
click at [352, 162] on sui-profile-pic at bounding box center [214, 134] width 296 height 74
click at [421, 64] on span "Upcoming Bookings (0)" at bounding box center [482, 65] width 135 height 14
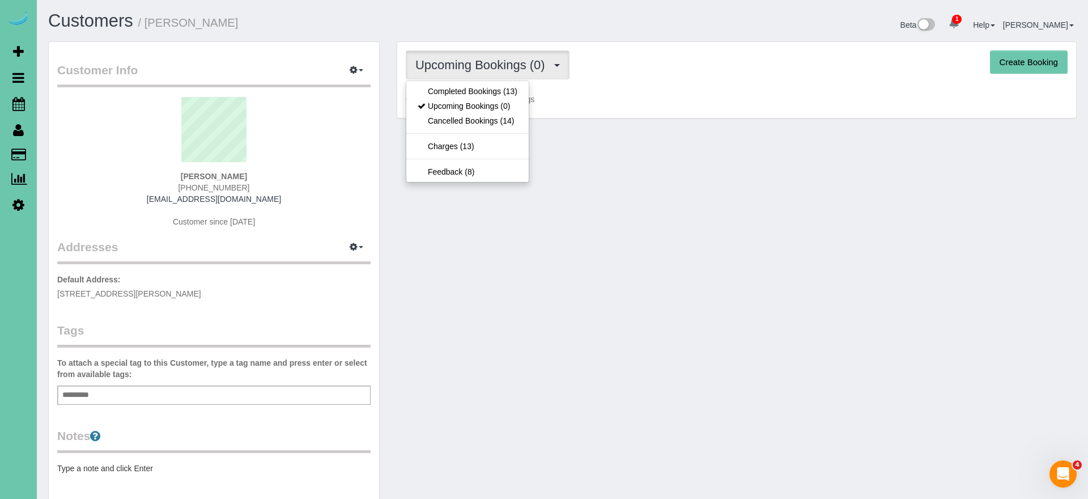
click at [470, 87] on link "Completed Bookings (13)" at bounding box center [467, 91] width 122 height 15
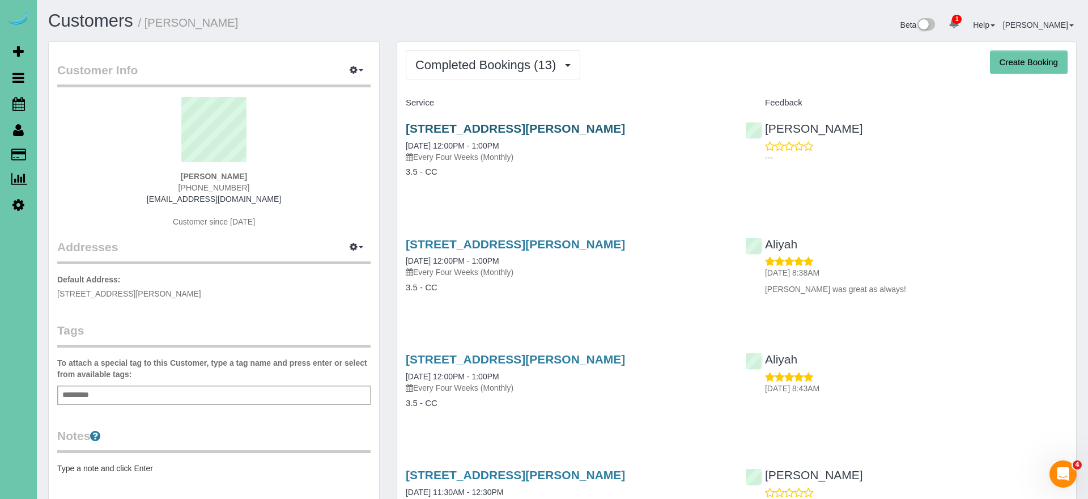
click at [446, 130] on link "[STREET_ADDRESS][PERSON_NAME]" at bounding box center [515, 128] width 219 height 13
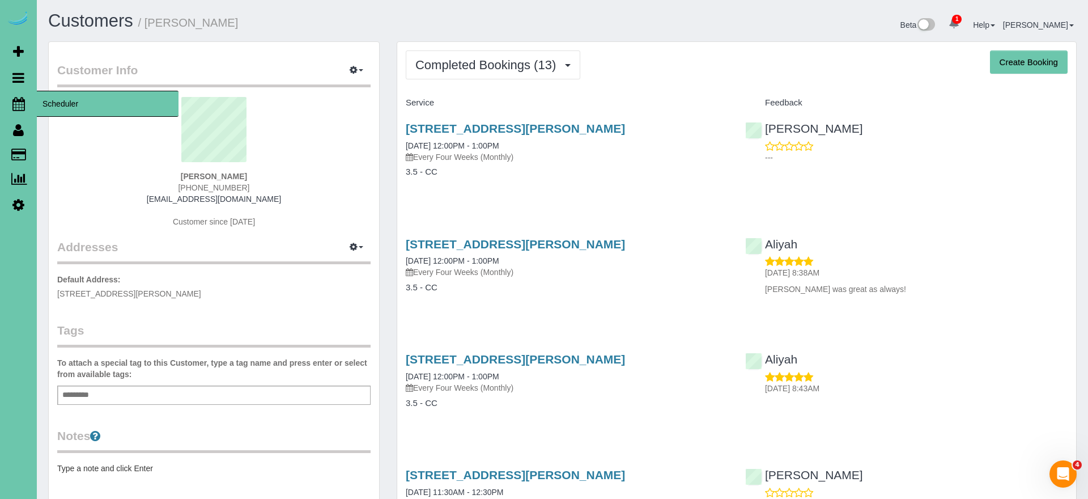
click at [21, 101] on icon at bounding box center [18, 104] width 12 height 14
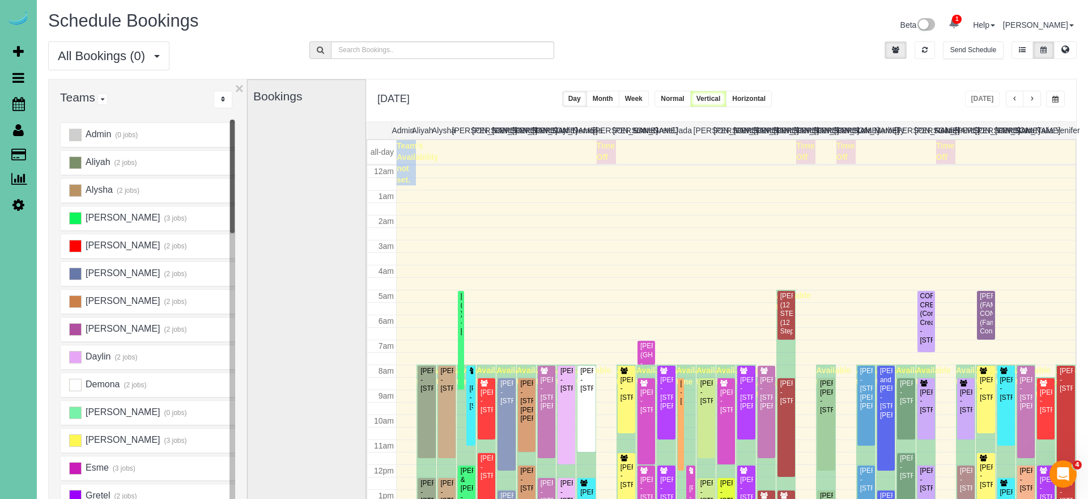
scroll to position [150, 0]
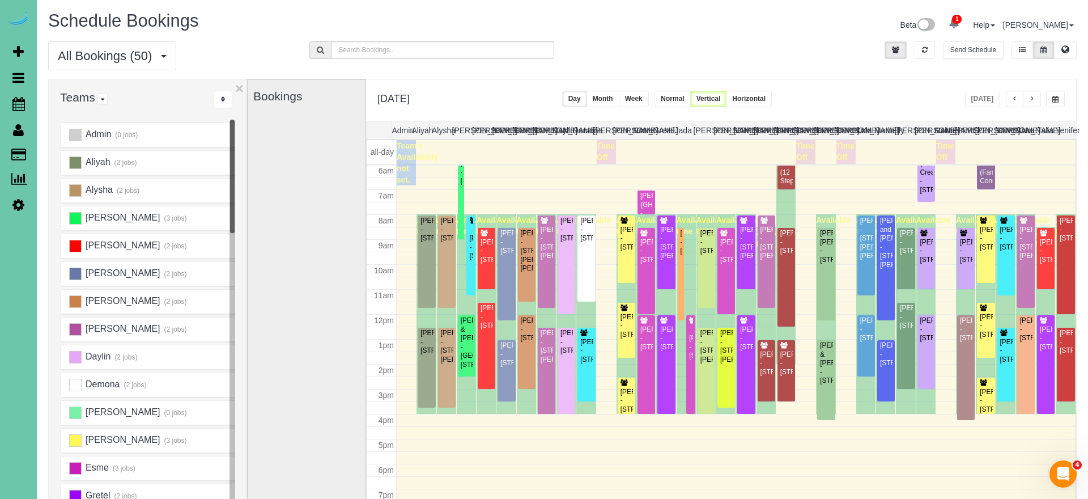
click at [1056, 101] on span "button" at bounding box center [1055, 99] width 6 height 7
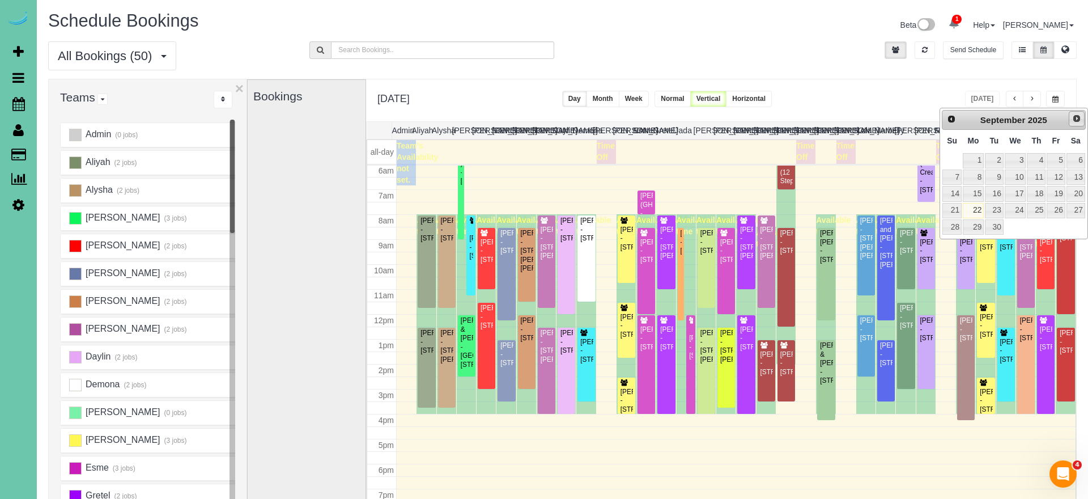
click at [1072, 118] on span "Next" at bounding box center [1076, 118] width 9 height 9
click at [1058, 196] on link "17" at bounding box center [1055, 193] width 18 height 15
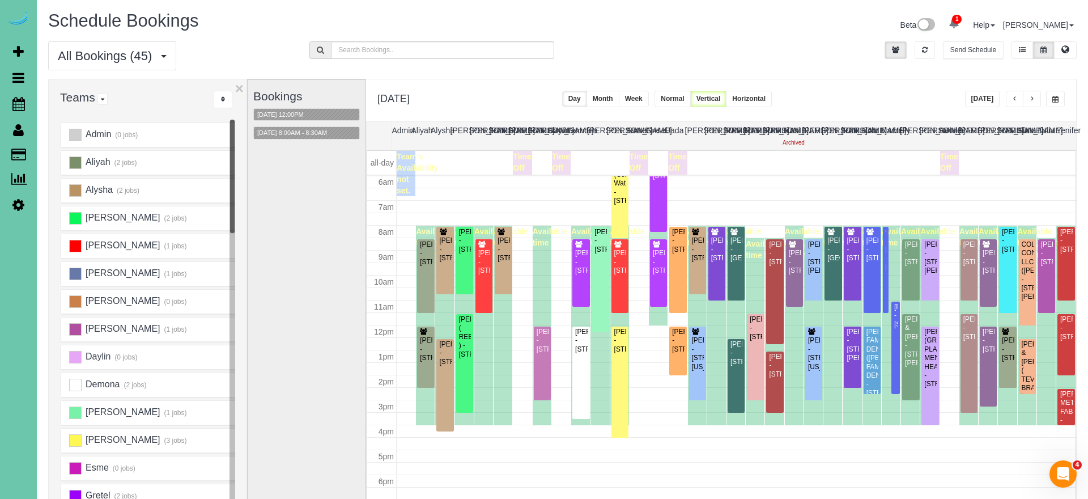
click at [1050, 99] on button "button" at bounding box center [1055, 99] width 19 height 16
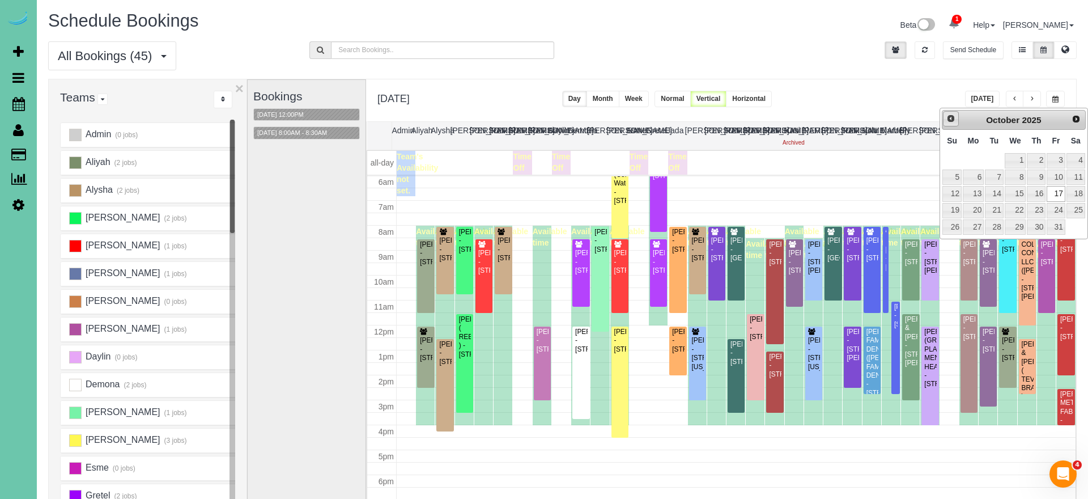
click at [952, 125] on link "Prev" at bounding box center [951, 119] width 16 height 16
click at [1036, 193] on link "18" at bounding box center [1036, 193] width 19 height 15
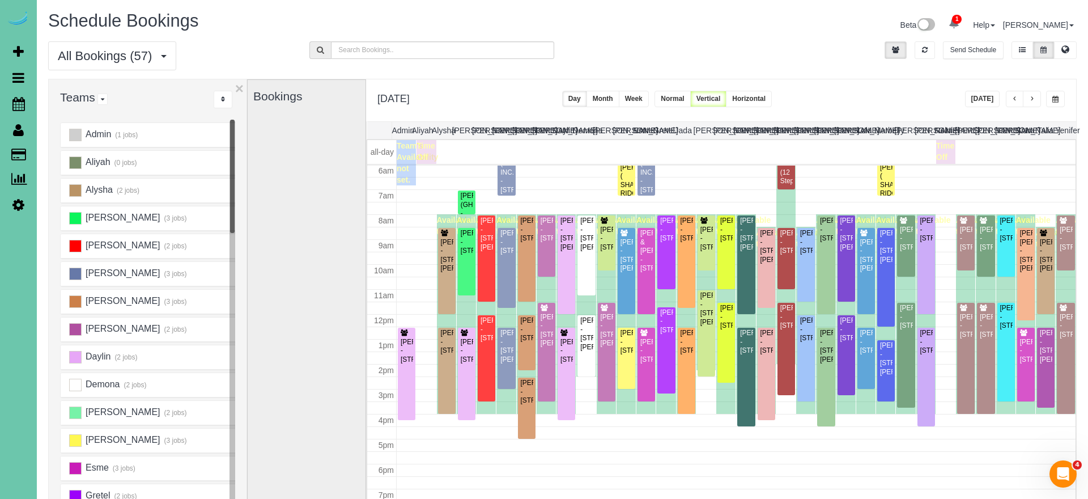
click at [1014, 97] on span "button" at bounding box center [1015, 99] width 6 height 7
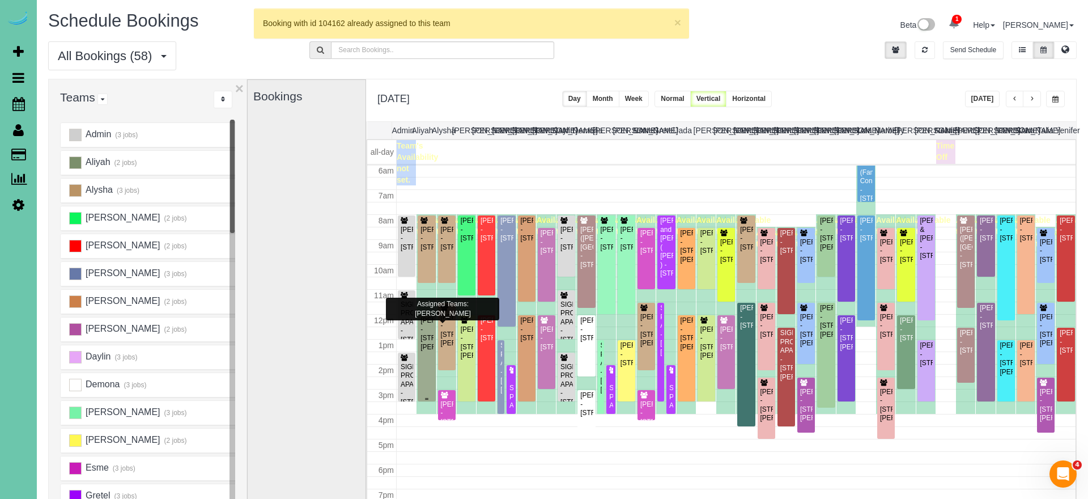
click at [428, 340] on div "[PERSON_NAME] - [STREET_ADDRESS][PERSON_NAME]" at bounding box center [426, 333] width 13 height 35
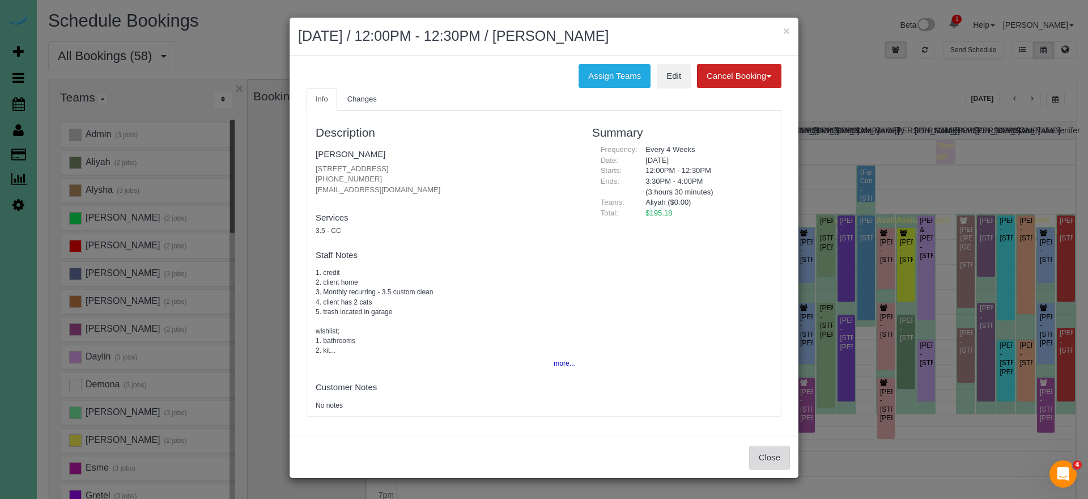
click at [768, 453] on button "Close" at bounding box center [769, 457] width 41 height 24
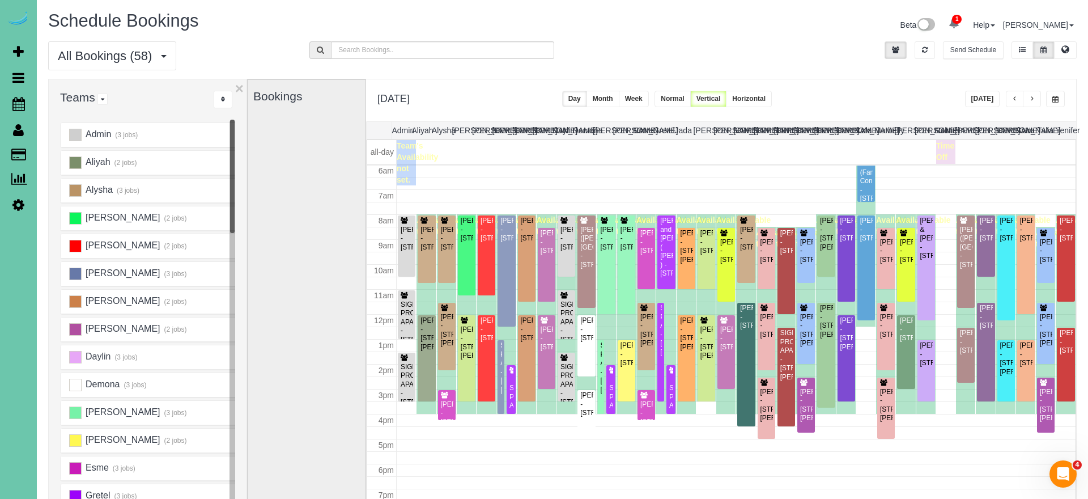
click at [1016, 104] on button "button" at bounding box center [1015, 99] width 18 height 16
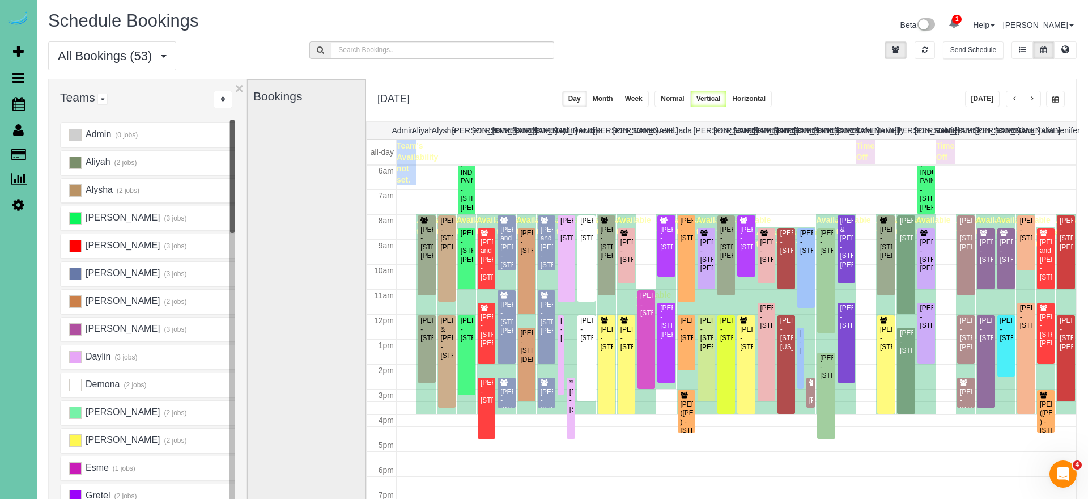
click at [1035, 101] on button "button" at bounding box center [1032, 99] width 18 height 16
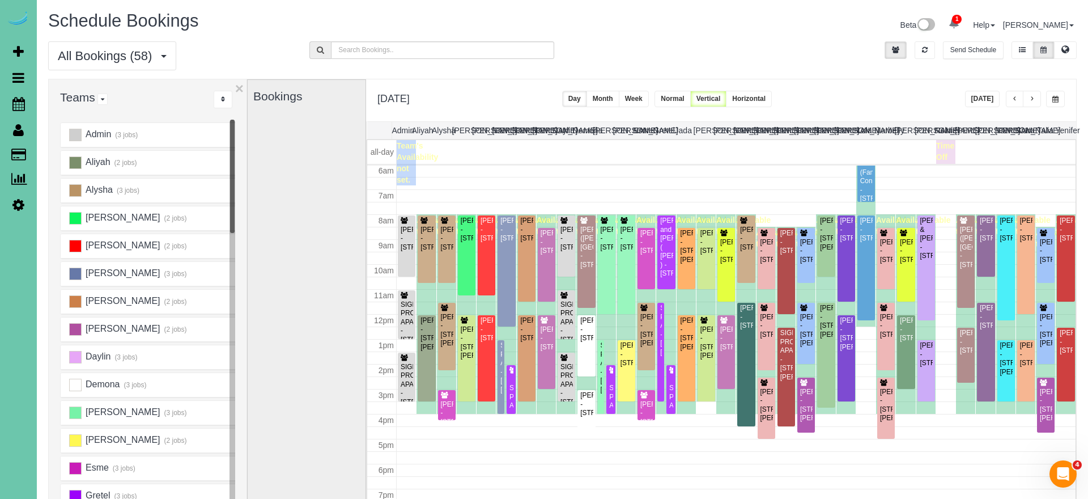
click at [1053, 96] on span "button" at bounding box center [1055, 99] width 6 height 7
type input "**********"
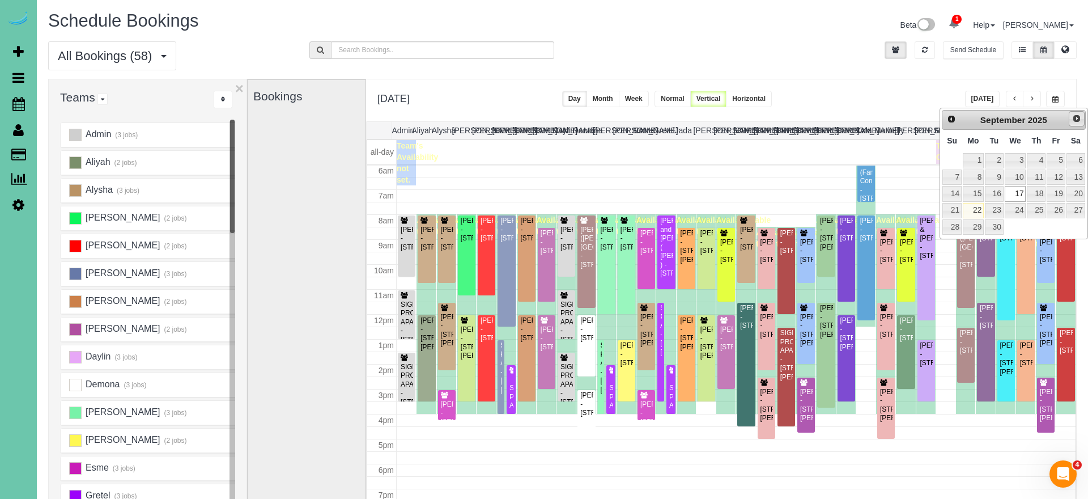
click at [1072, 120] on span "Next" at bounding box center [1076, 118] width 9 height 9
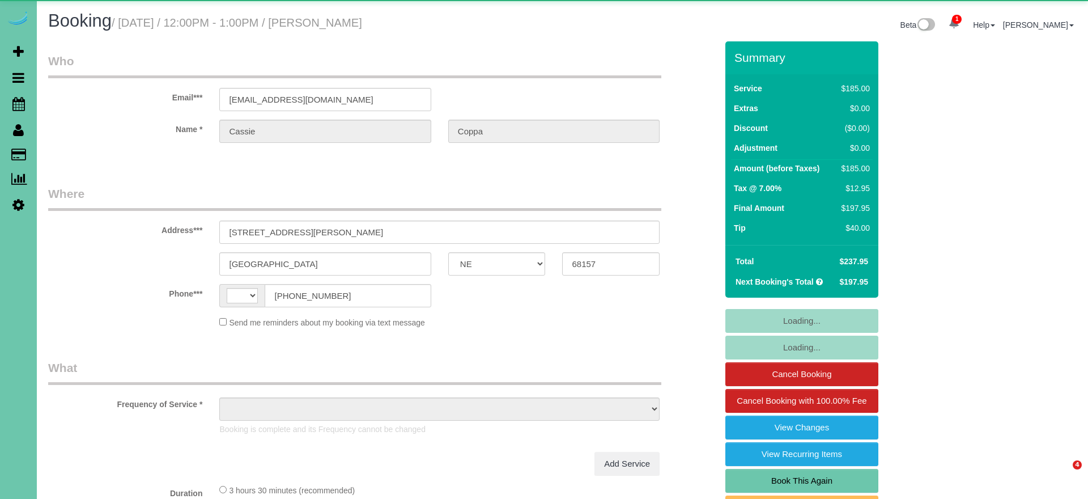
select select "NE"
select select "string:[GEOGRAPHIC_DATA]"
select select "object:640"
select select "string:fspay-d751276b-98f3-4408-82c0-a6a80ecc30cf"
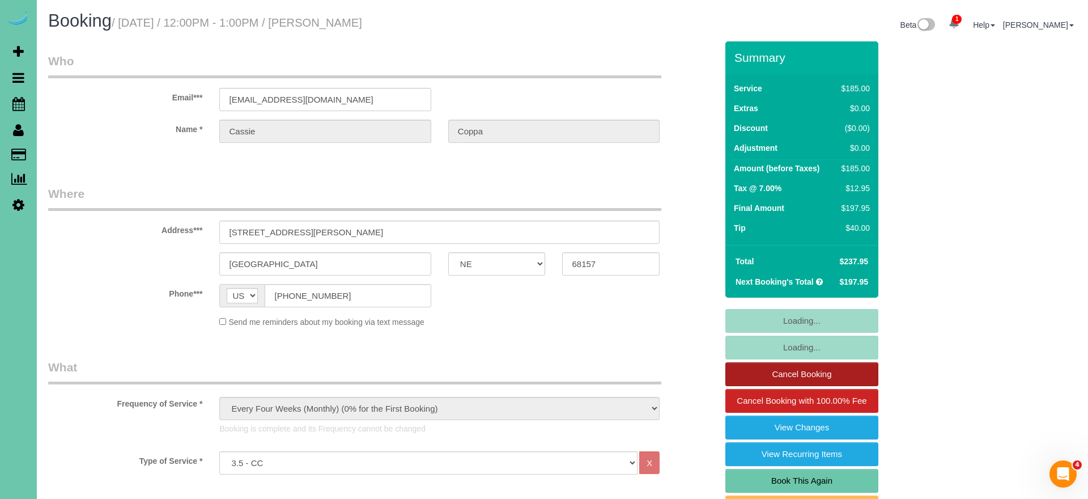
select select "object:856"
click at [786, 476] on link "Book This Again" at bounding box center [801, 481] width 153 height 24
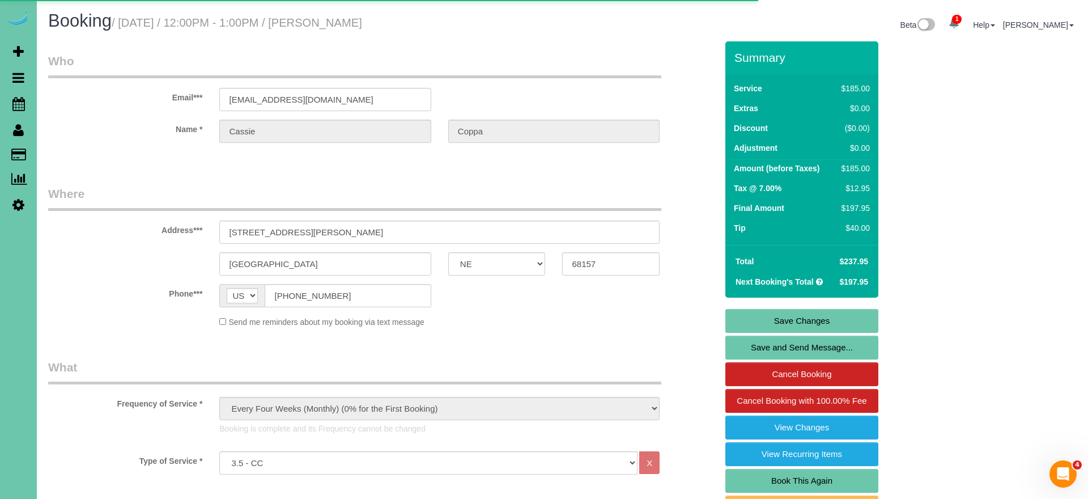
select select "NE"
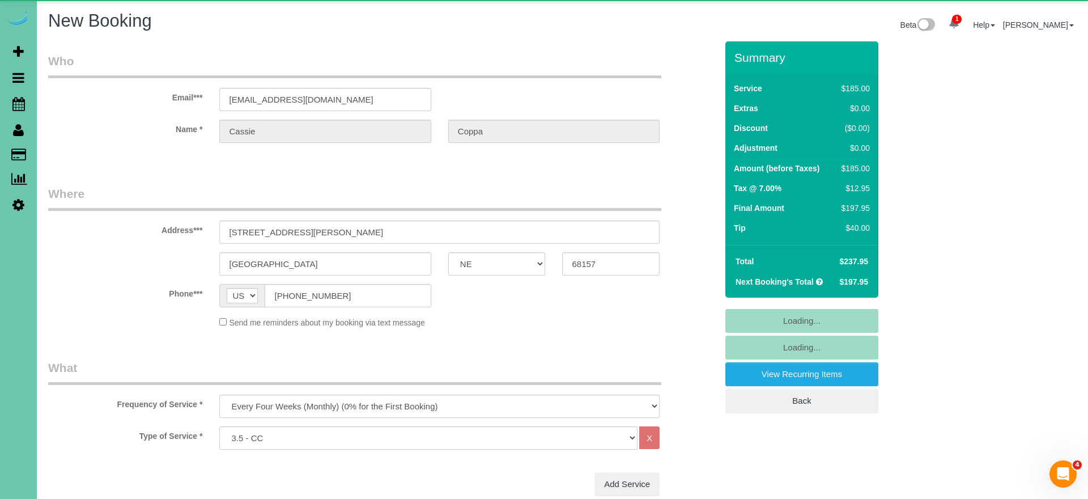
select select "object:1625"
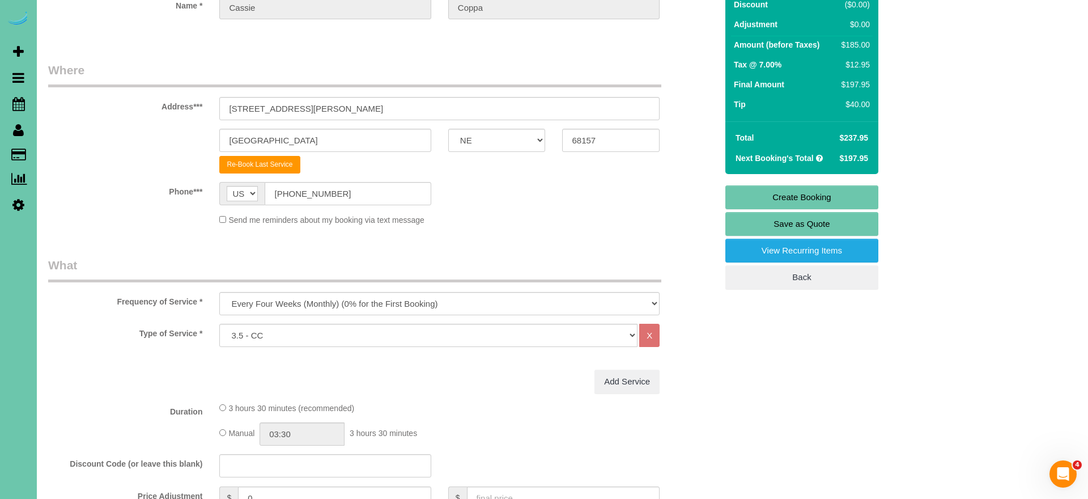
scroll to position [124, 0]
select select "160"
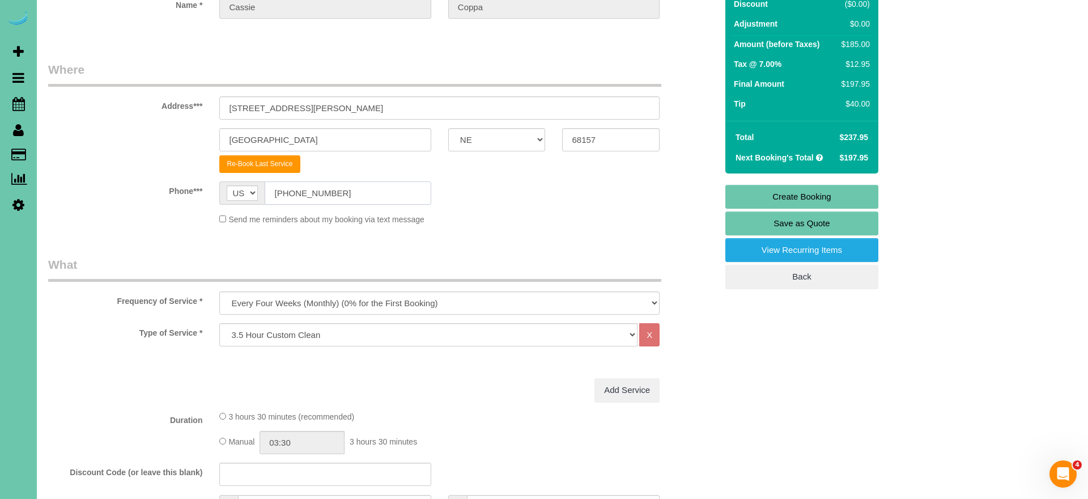
drag, startPoint x: 362, startPoint y: 194, endPoint x: 243, endPoint y: 174, distance: 120.7
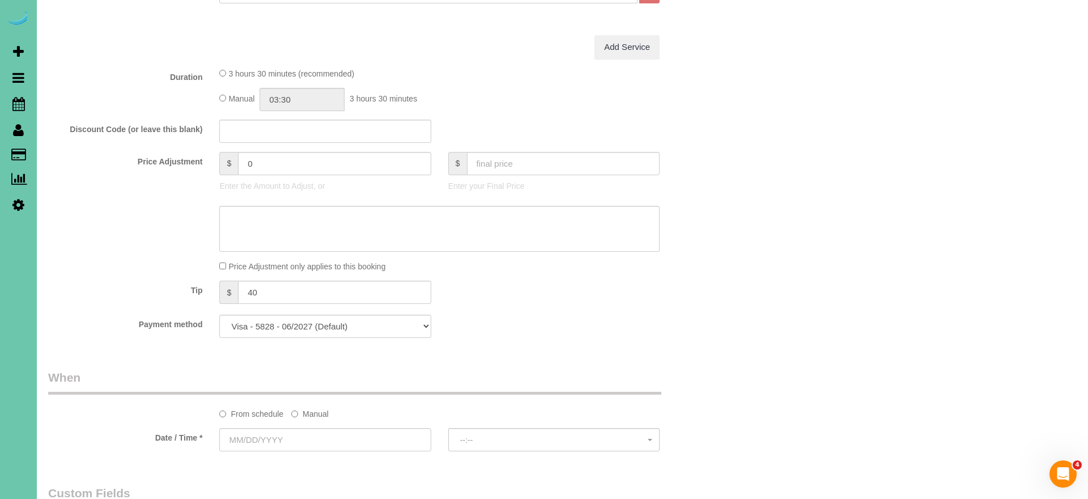
scroll to position [474, 0]
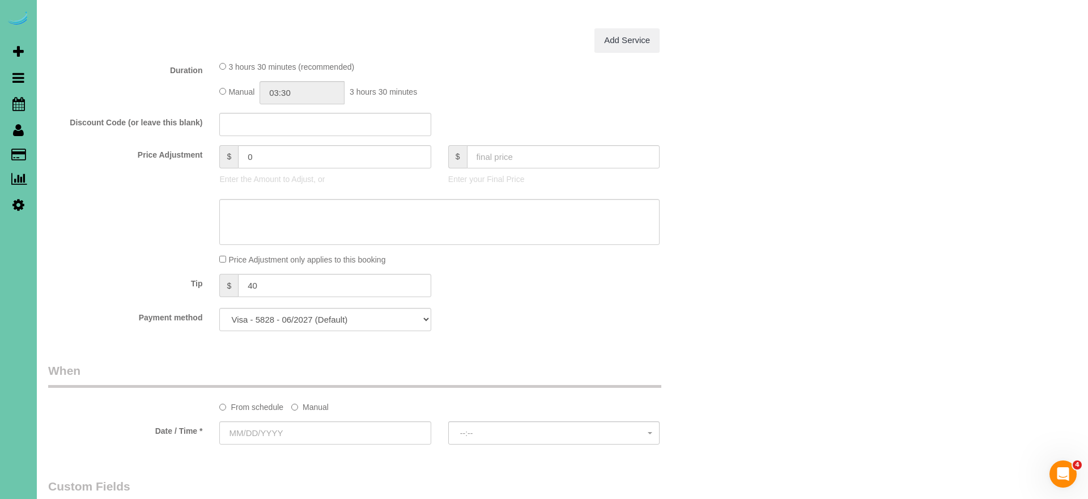
click at [324, 409] on label "Manual" at bounding box center [309, 404] width 37 height 15
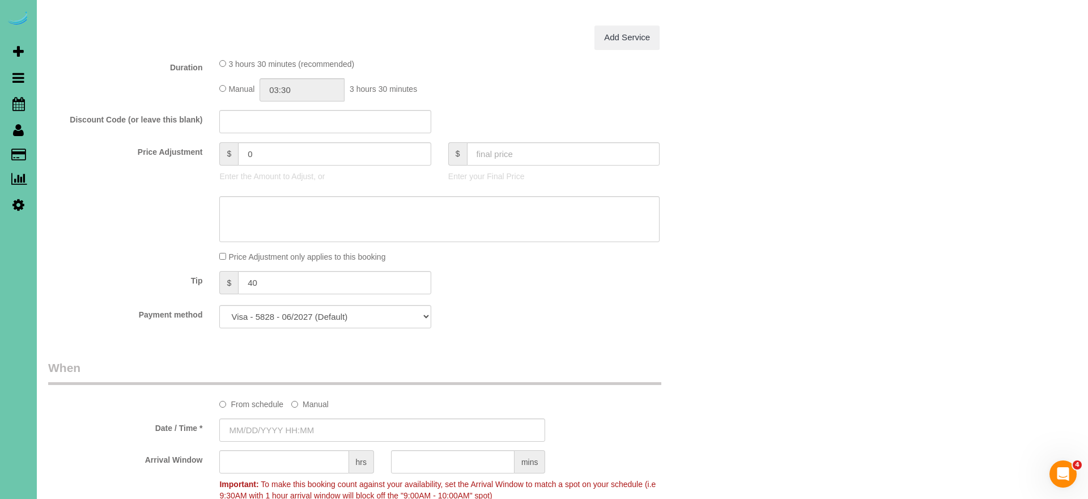
scroll to position [478, 0]
click at [355, 430] on input "text" at bounding box center [382, 428] width 326 height 23
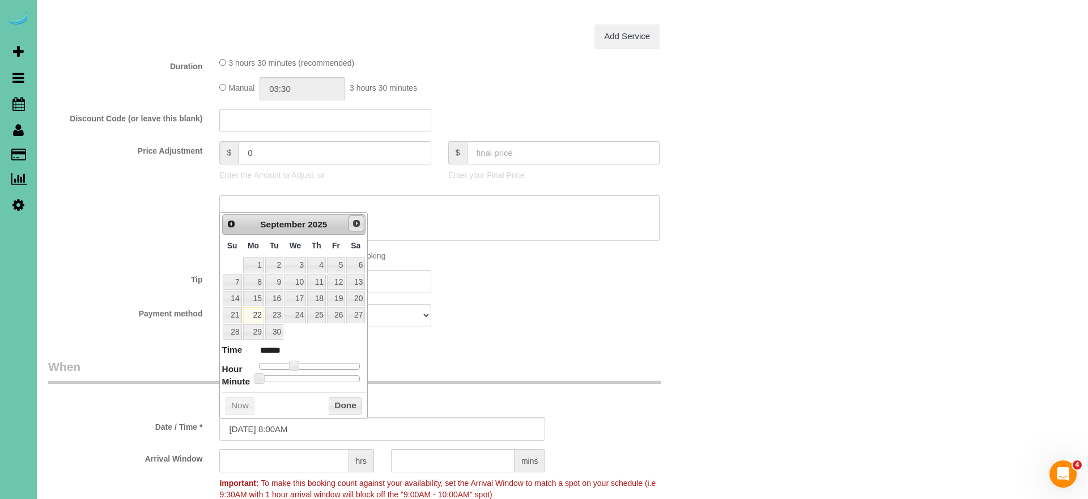
click at [355, 226] on span "Next" at bounding box center [356, 223] width 9 height 9
click at [339, 300] on link "17" at bounding box center [336, 298] width 18 height 15
type input "10/17/2025 9:00AM"
type input "******"
type input "10/17/2025 10:00AM"
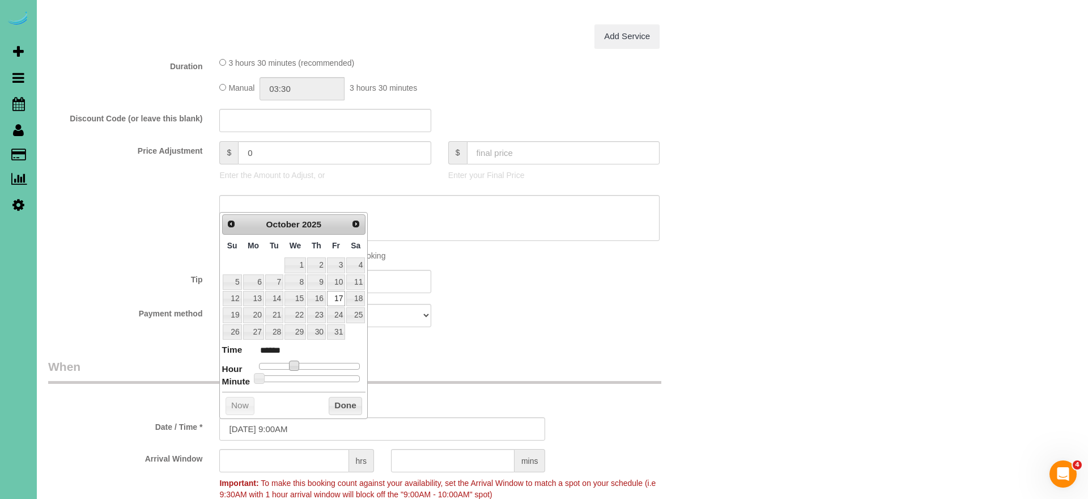
type input "*******"
type input "10/17/2025 11:00AM"
type input "*******"
type input "10/17/2025 12:00PM"
type input "*******"
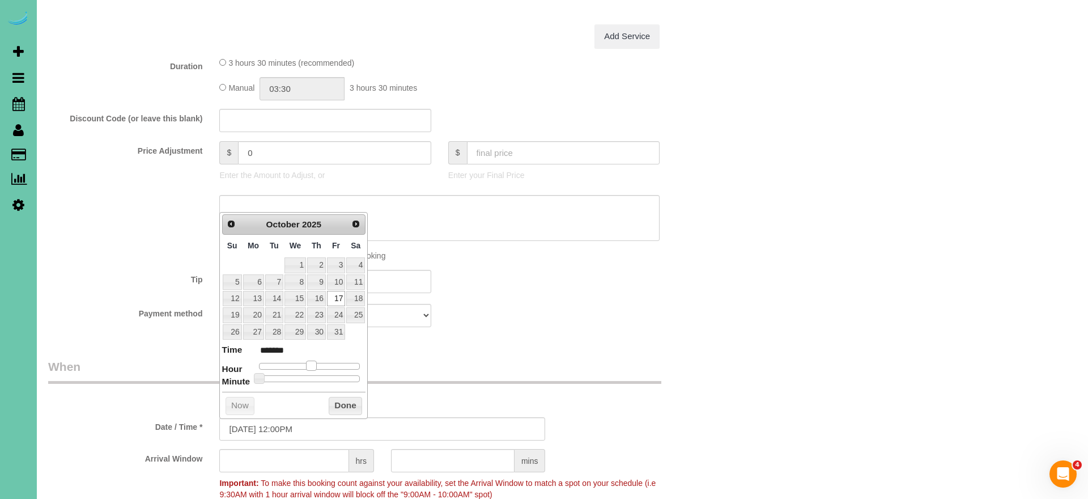
drag, startPoint x: 305, startPoint y: 365, endPoint x: 312, endPoint y: 365, distance: 6.8
click at [312, 365] on span at bounding box center [311, 365] width 10 height 10
click at [343, 407] on button "Done" at bounding box center [345, 406] width 33 height 18
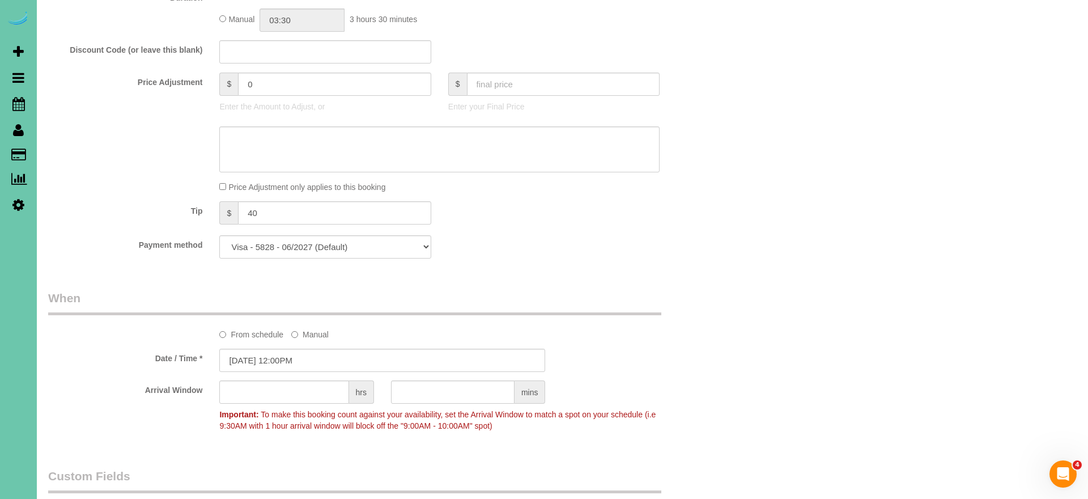
scroll to position [550, 0]
click at [453, 386] on input "text" at bounding box center [453, 388] width 124 height 23
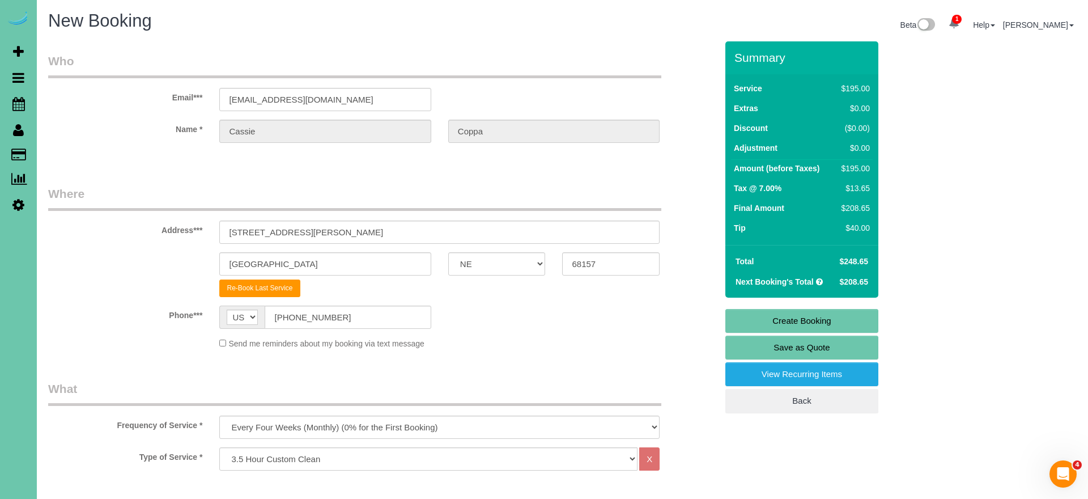
scroll to position [0, 0]
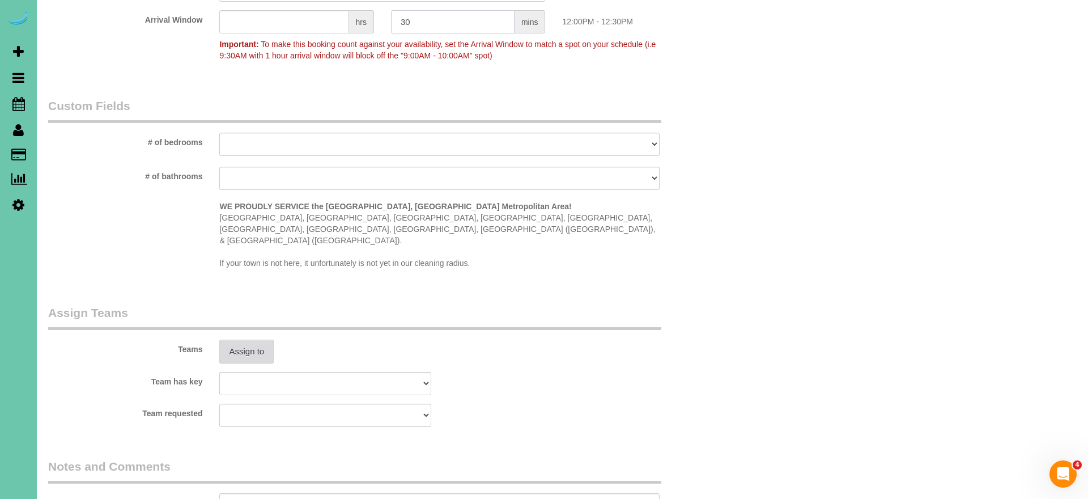
type input "30"
click at [254, 339] on button "Assign to" at bounding box center [246, 351] width 54 height 24
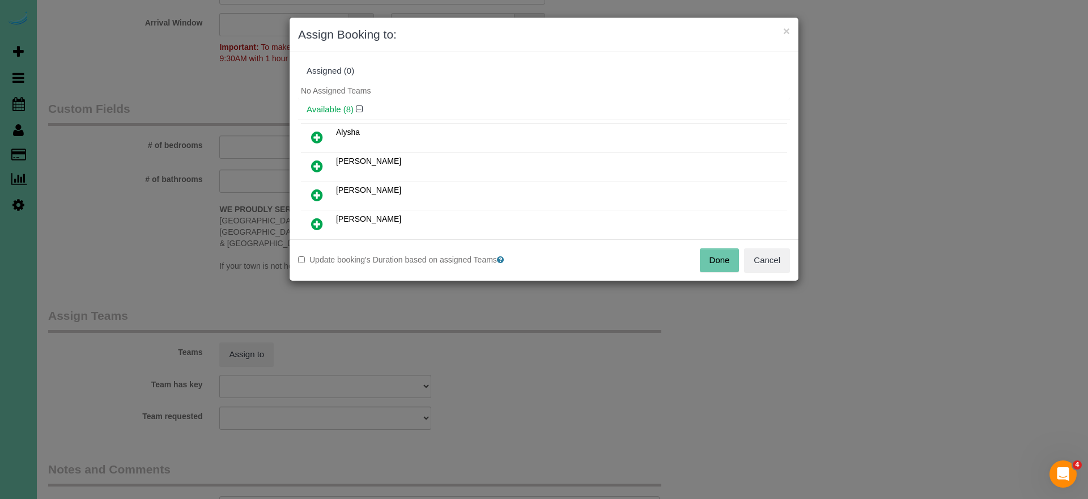
click at [318, 164] on icon at bounding box center [317, 166] width 12 height 14
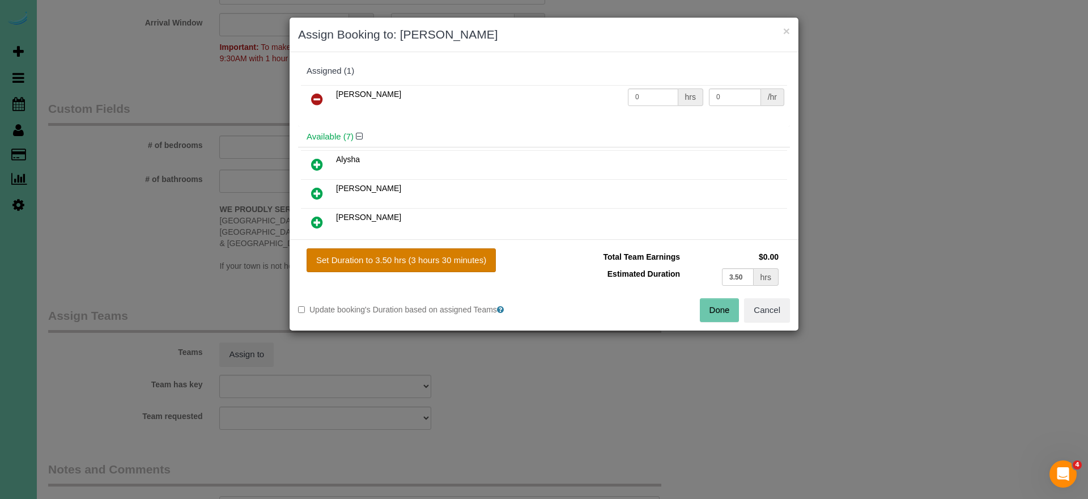
click at [407, 267] on button "Set Duration to 3.50 hrs (3 hours 30 minutes)" at bounding box center [401, 260] width 189 height 24
type input "3.50"
drag, startPoint x: 412, startPoint y: 259, endPoint x: 505, endPoint y: 275, distance: 94.7
click at [415, 259] on button "Set Duration to 3.50 hrs (3 hours 30 minutes)" at bounding box center [401, 260] width 189 height 24
click at [717, 313] on button "Done" at bounding box center [720, 310] width 40 height 24
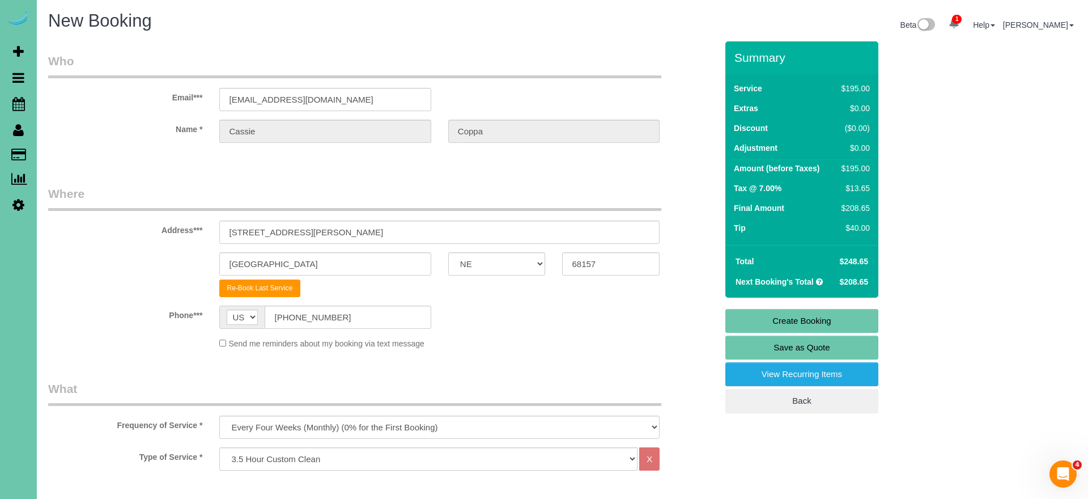
scroll to position [0, 0]
click at [745, 321] on link "Create Booking" at bounding box center [801, 321] width 153 height 24
click at [773, 314] on link "Create Booking" at bounding box center [801, 321] width 153 height 24
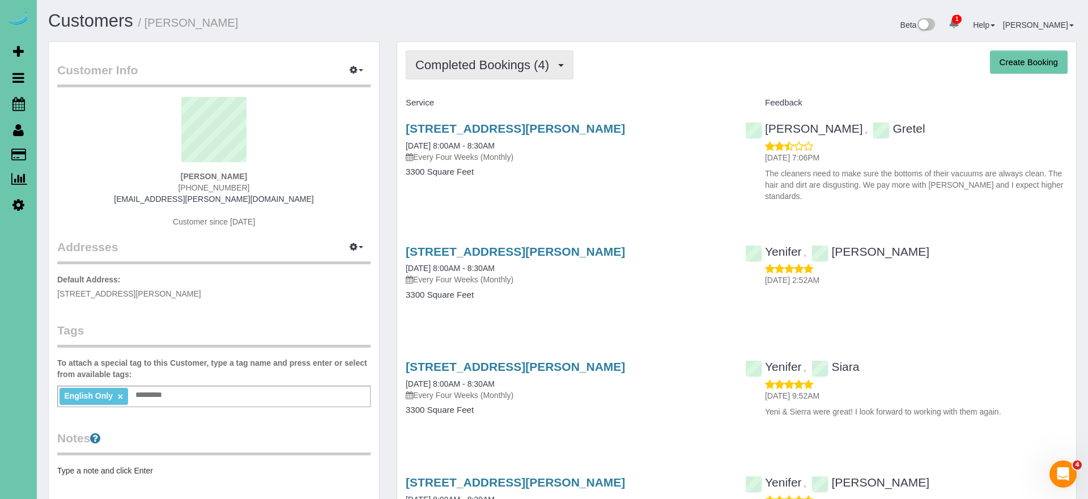
click at [521, 69] on span "Completed Bookings (4)" at bounding box center [484, 65] width 139 height 14
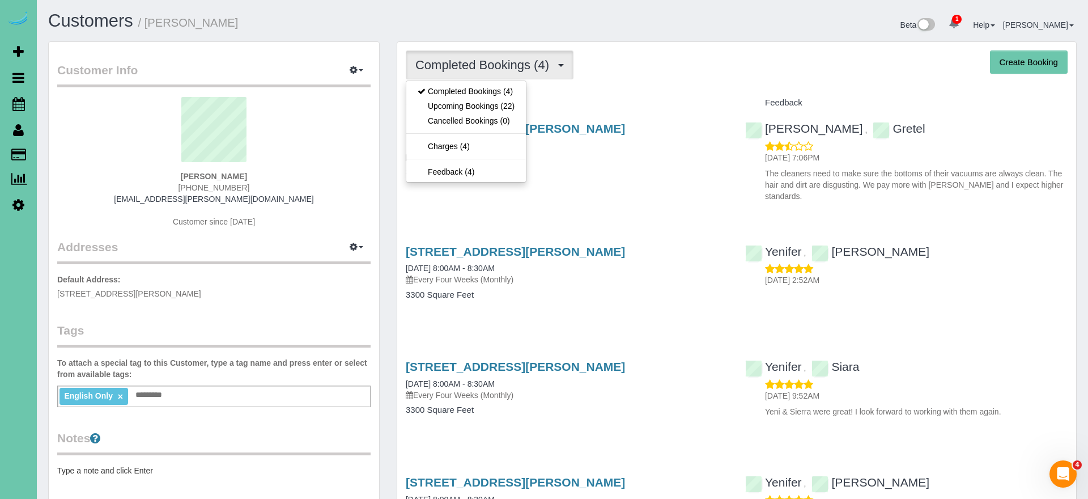
click at [511, 108] on link "Upcoming Bookings (22)" at bounding box center [466, 106] width 120 height 15
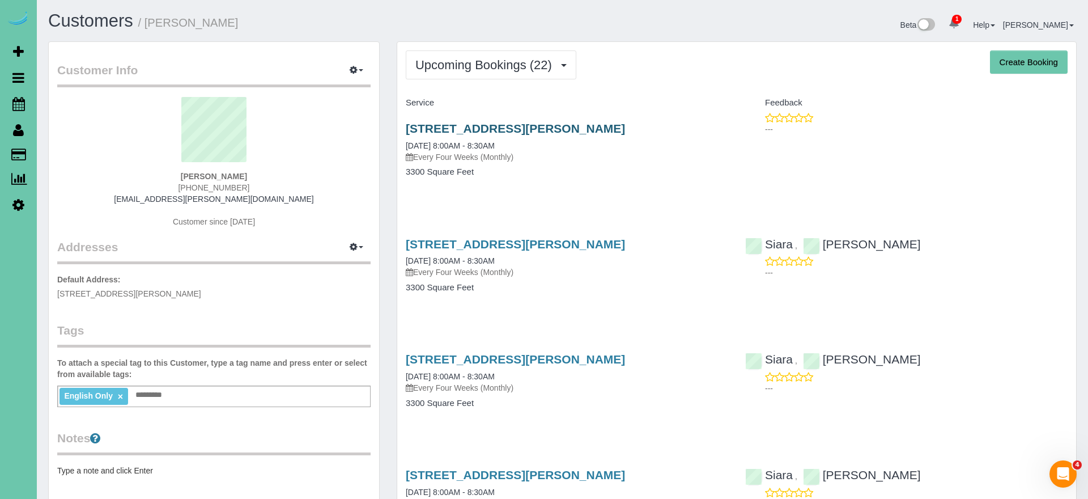
click at [544, 129] on link "[STREET_ADDRESS][PERSON_NAME]" at bounding box center [515, 128] width 219 height 13
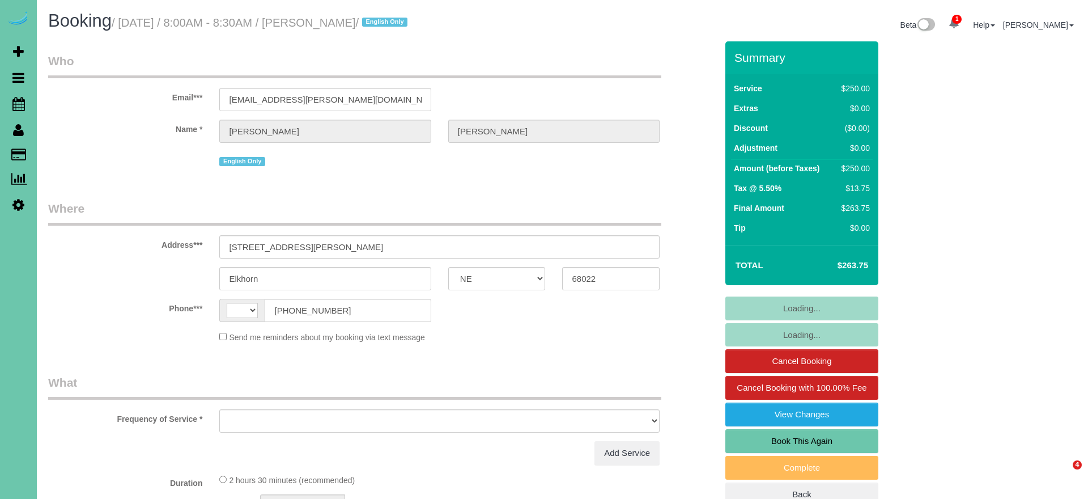
select select "NE"
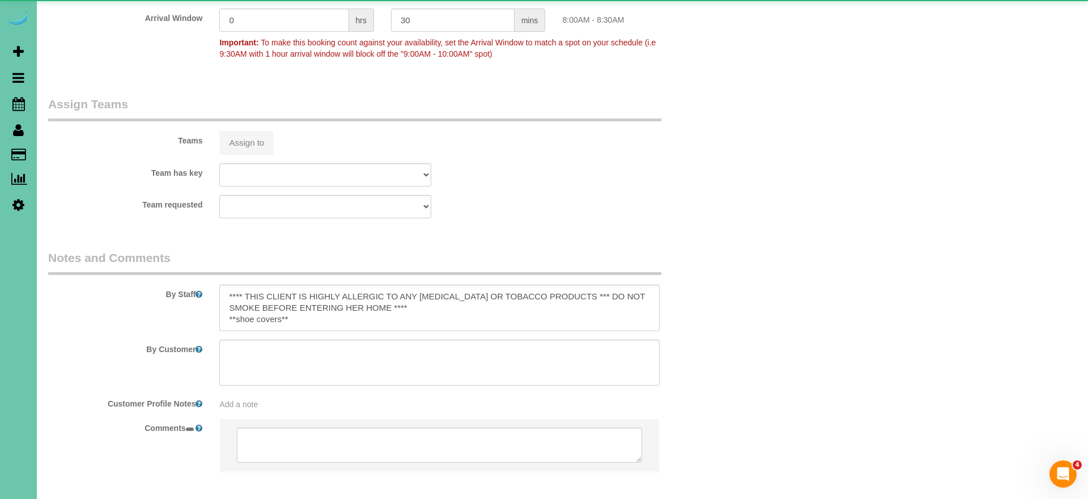
select select "string:[GEOGRAPHIC_DATA]"
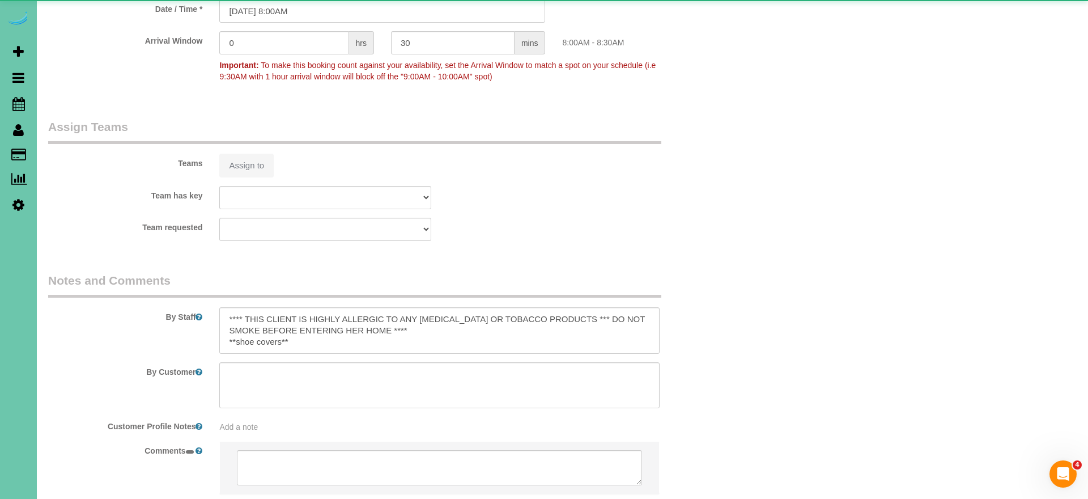
select select "object:647"
select select "string:fspay-b01edaad-d8a6-4e71-bc33-d6db65251784"
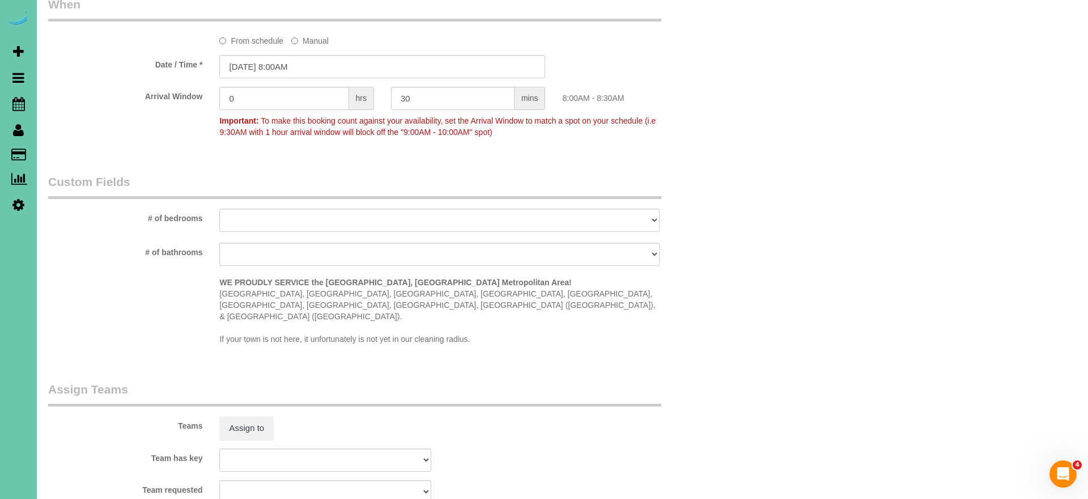
select select "object:910"
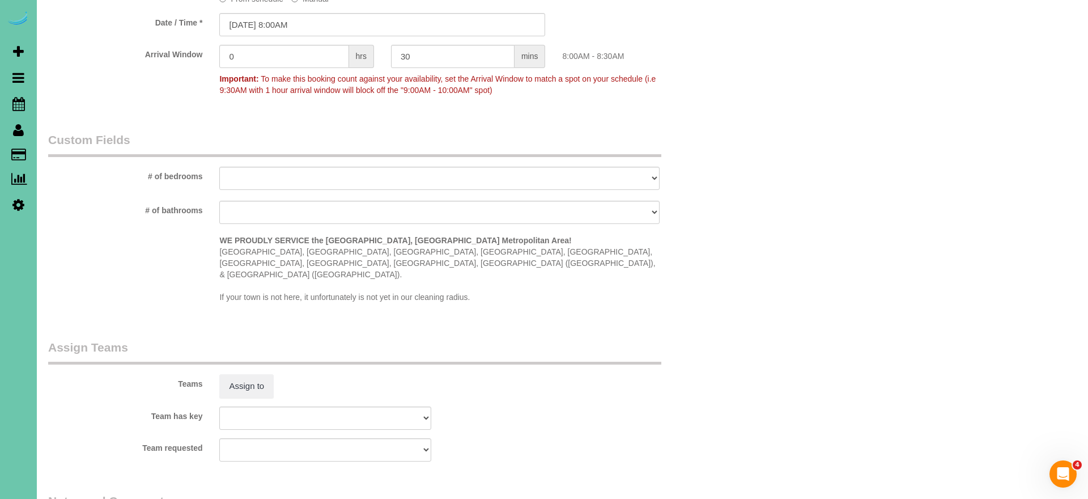
scroll to position [943, 0]
click at [323, 16] on input "[DATE] 8:00AM" at bounding box center [382, 23] width 326 height 23
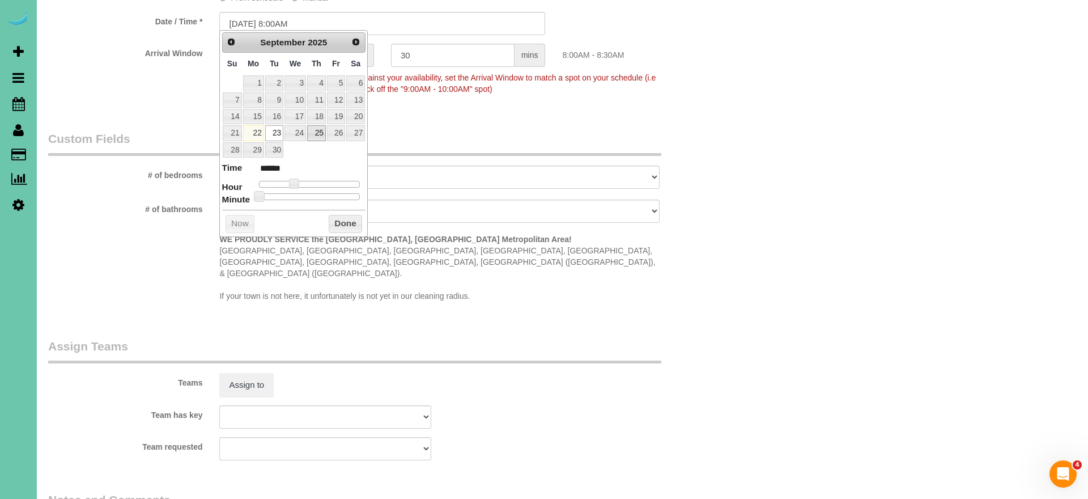
click at [318, 132] on link "25" at bounding box center [316, 132] width 19 height 15
type input "[DATE] 8:00AM"
drag, startPoint x: 344, startPoint y: 219, endPoint x: 359, endPoint y: 213, distance: 16.3
click at [344, 219] on button "Done" at bounding box center [345, 224] width 33 height 18
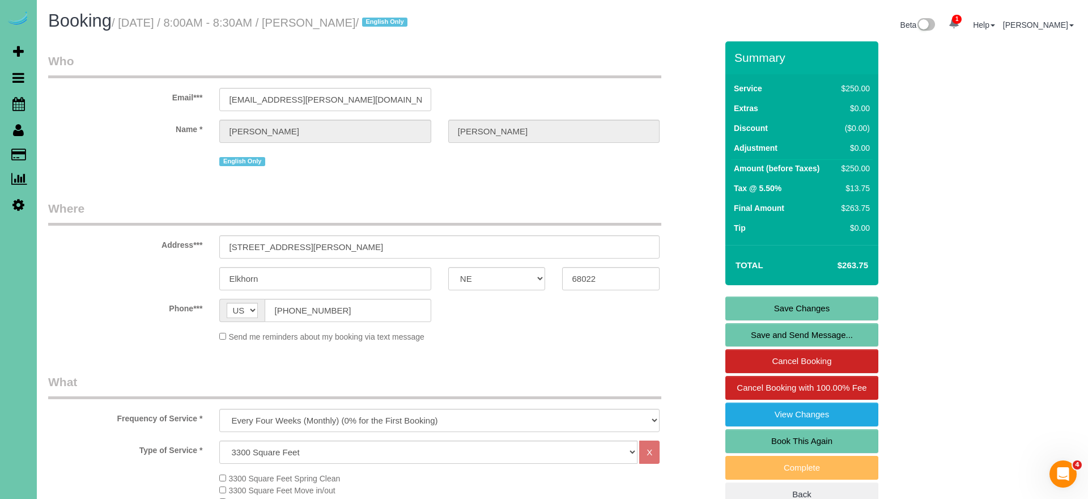
scroll to position [0, 0]
click at [784, 305] on link "Save Changes" at bounding box center [801, 308] width 153 height 24
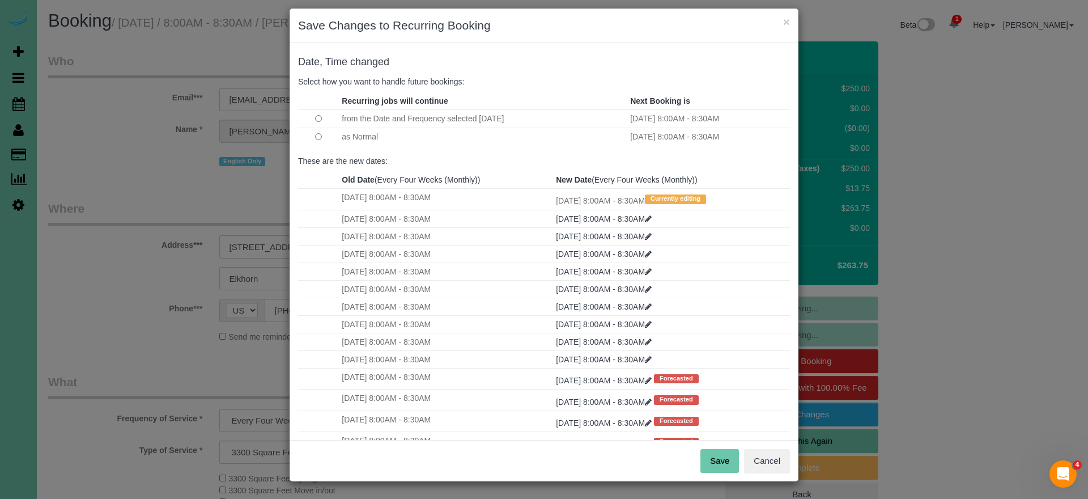
scroll to position [8, 0]
drag, startPoint x: 718, startPoint y: 463, endPoint x: 694, endPoint y: 446, distance: 28.9
click at [718, 462] on button "Save" at bounding box center [719, 461] width 39 height 24
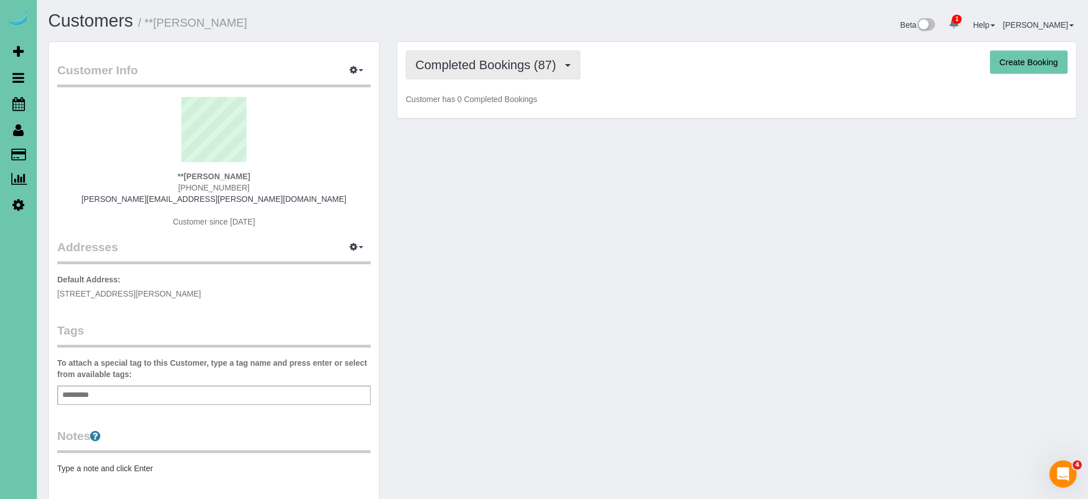
click at [516, 65] on span "Completed Bookings (87)" at bounding box center [488, 65] width 146 height 14
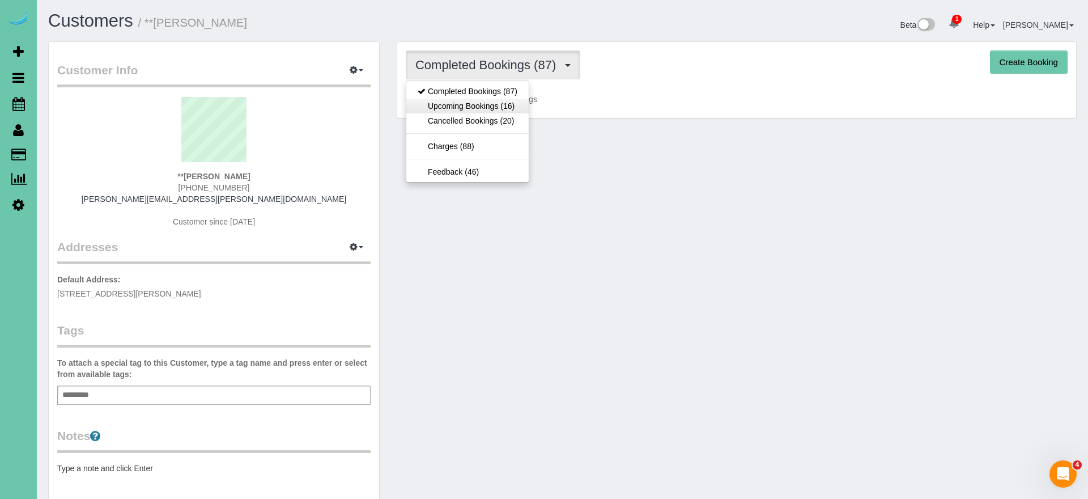
click at [519, 109] on link "Upcoming Bookings (16)" at bounding box center [467, 106] width 122 height 15
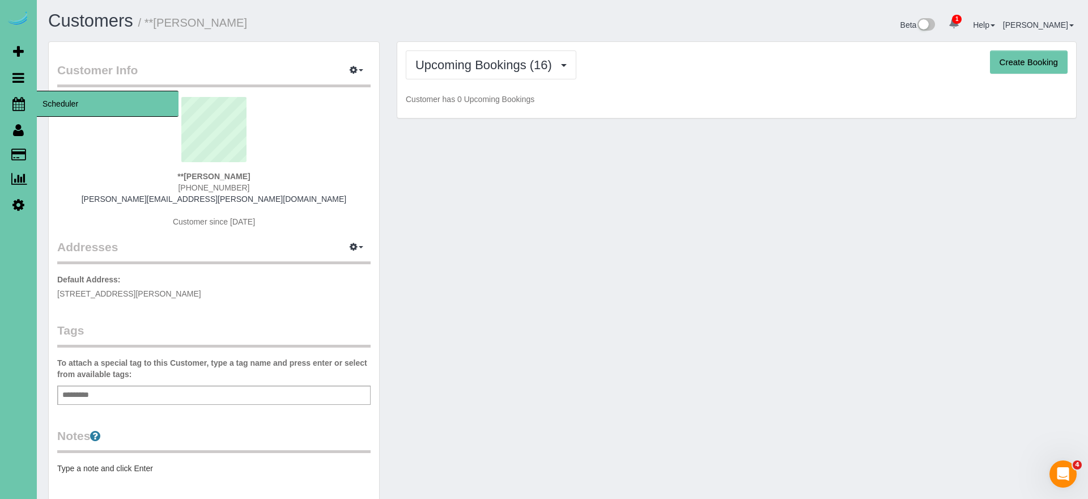
click at [16, 100] on icon at bounding box center [18, 104] width 12 height 14
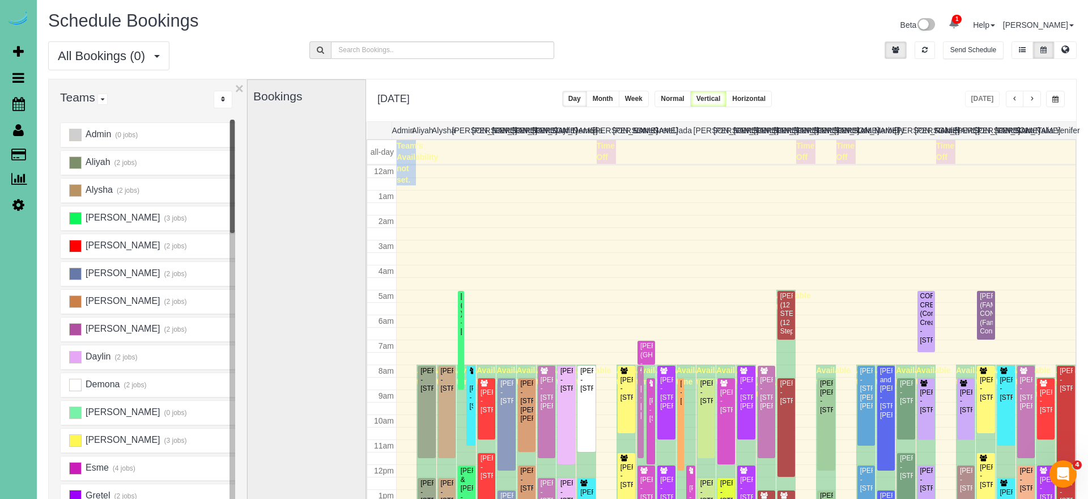
scroll to position [150, 0]
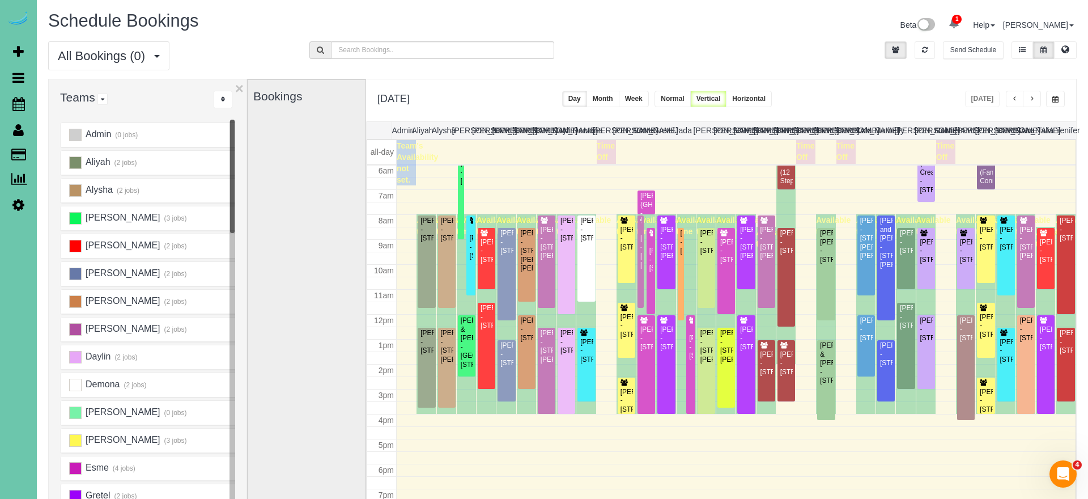
click at [1032, 98] on span "button" at bounding box center [1032, 99] width 6 height 7
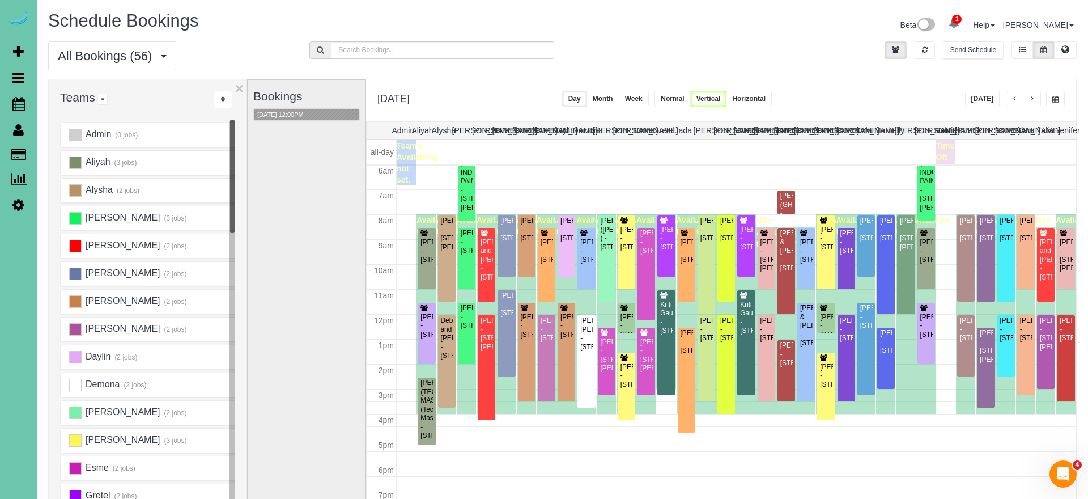
click at [827, 80] on div "[DATE] [DATE] Day Month Week Normal Vertical Horizontal" at bounding box center [721, 100] width 710 height 42
click at [973, 96] on button "[DATE]" at bounding box center [982, 99] width 35 height 16
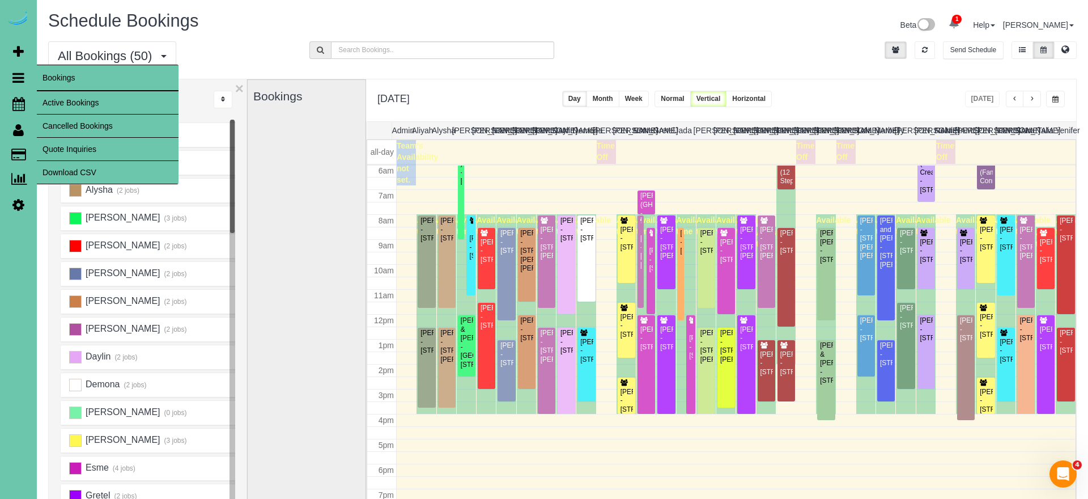
drag, startPoint x: 81, startPoint y: 120, endPoint x: 88, endPoint y: 119, distance: 6.9
click at [81, 120] on link "Cancelled Bookings" at bounding box center [108, 125] width 142 height 23
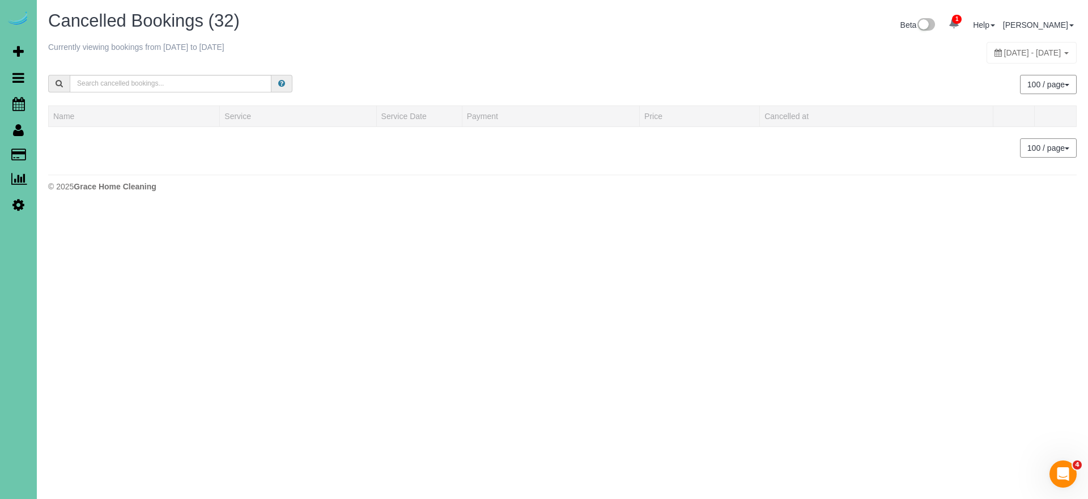
click at [1004, 49] on span "[DATE] - [DATE]" at bounding box center [1032, 52] width 57 height 9
type input "**********"
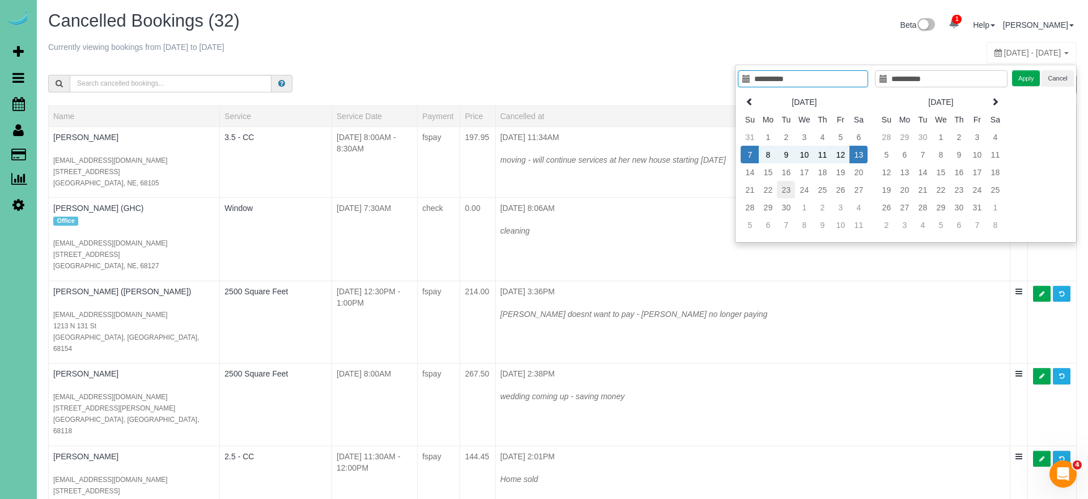
type input "**********"
click at [789, 192] on td "23" at bounding box center [786, 190] width 18 height 18
type input "**********"
click at [789, 193] on td "23" at bounding box center [786, 190] width 18 height 18
type input "**********"
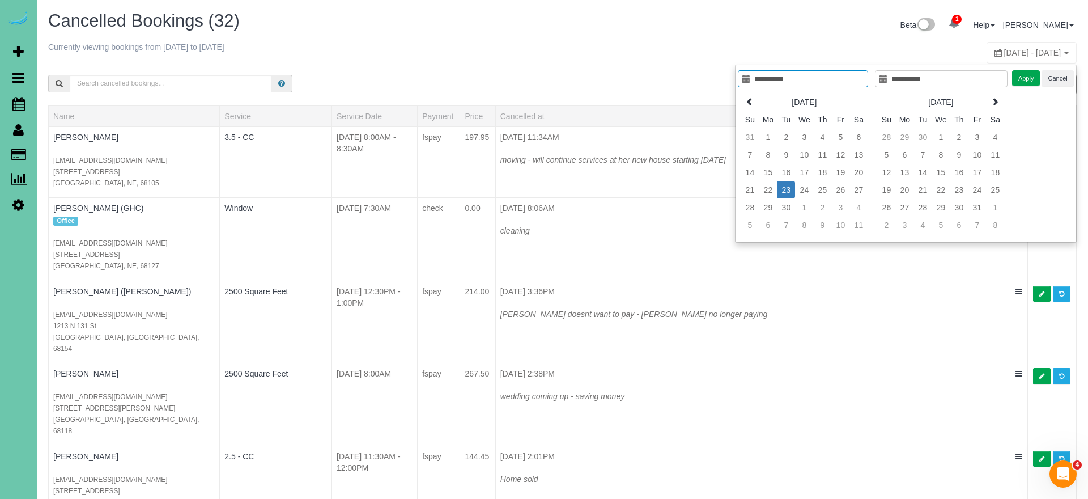
click at [1019, 76] on button "Apply" at bounding box center [1026, 78] width 28 height 16
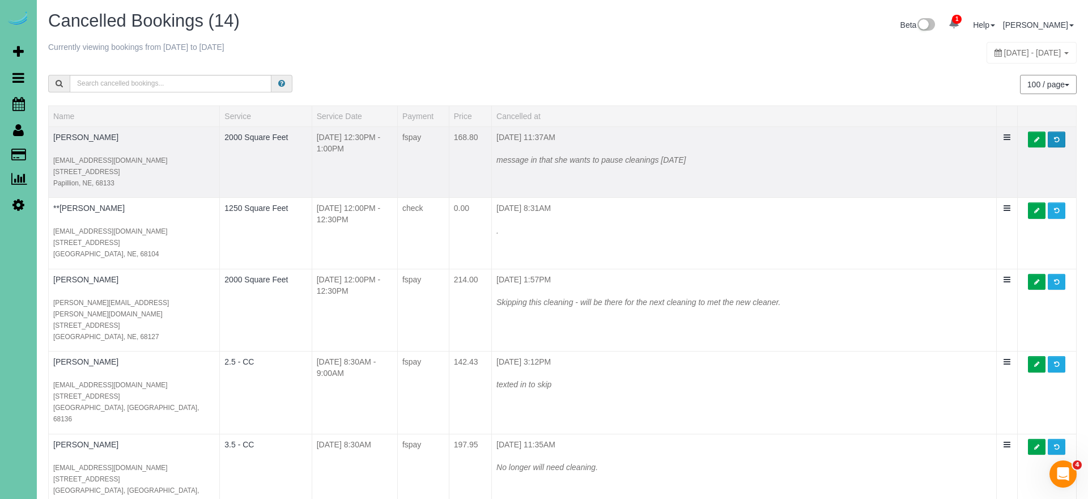
click at [1055, 138] on span at bounding box center [1056, 140] width 5 height 6
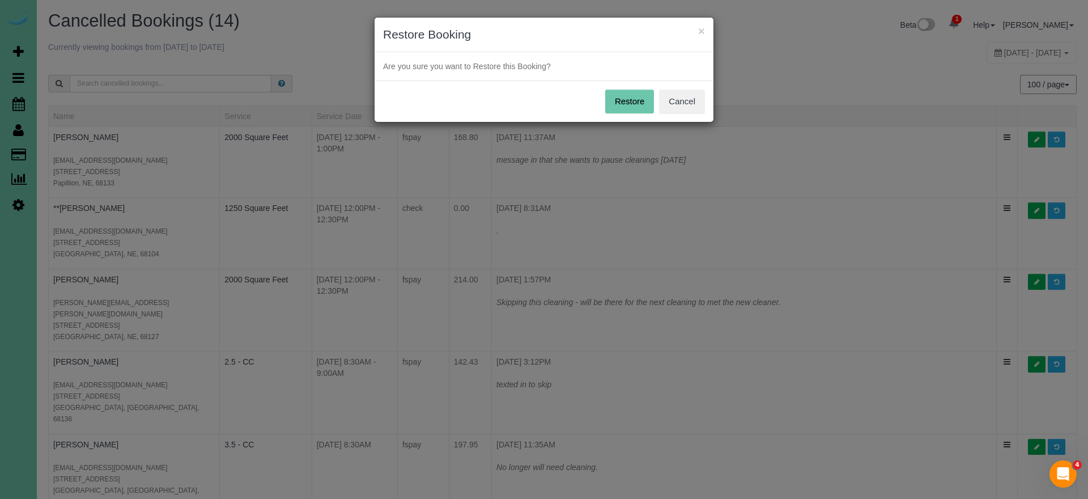
click at [625, 104] on button "Restore" at bounding box center [629, 102] width 49 height 24
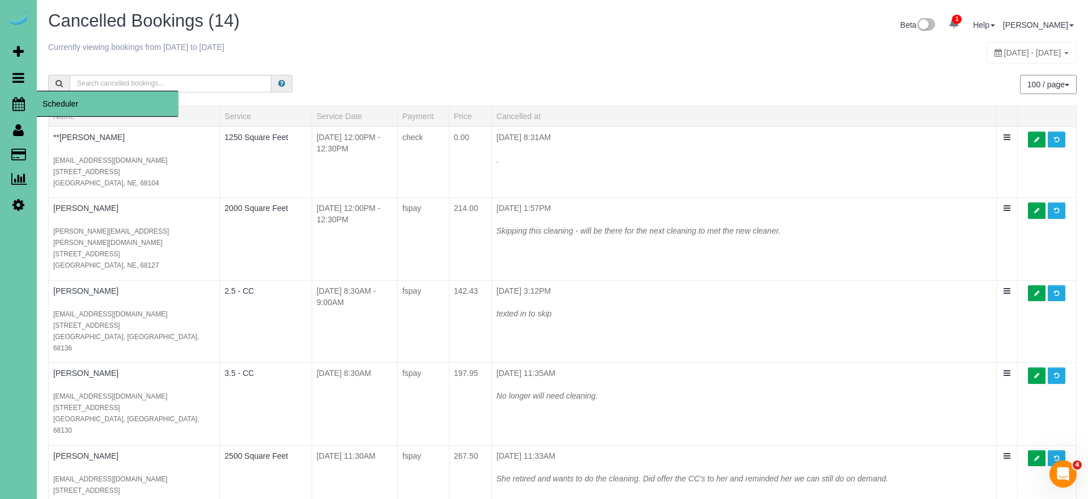
click at [23, 101] on icon at bounding box center [18, 104] width 12 height 14
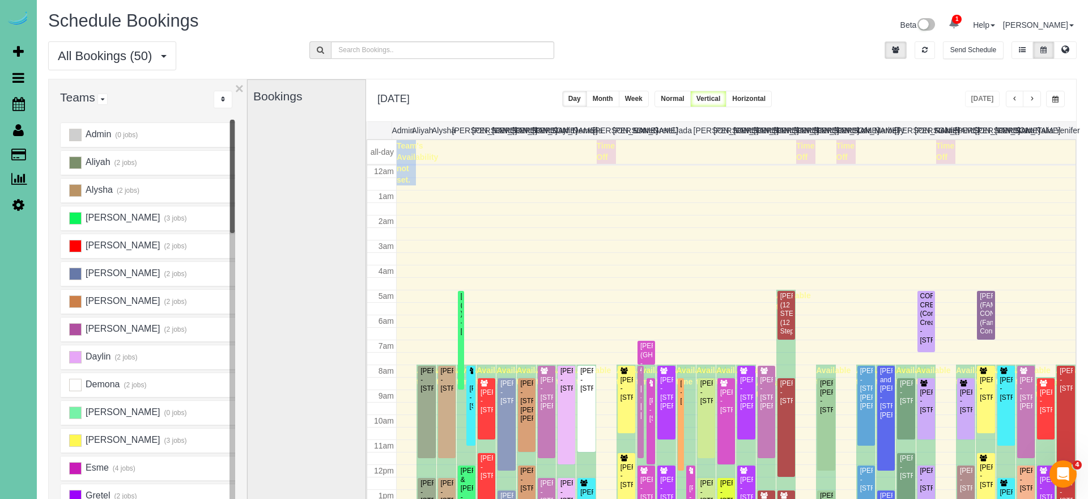
scroll to position [150, 0]
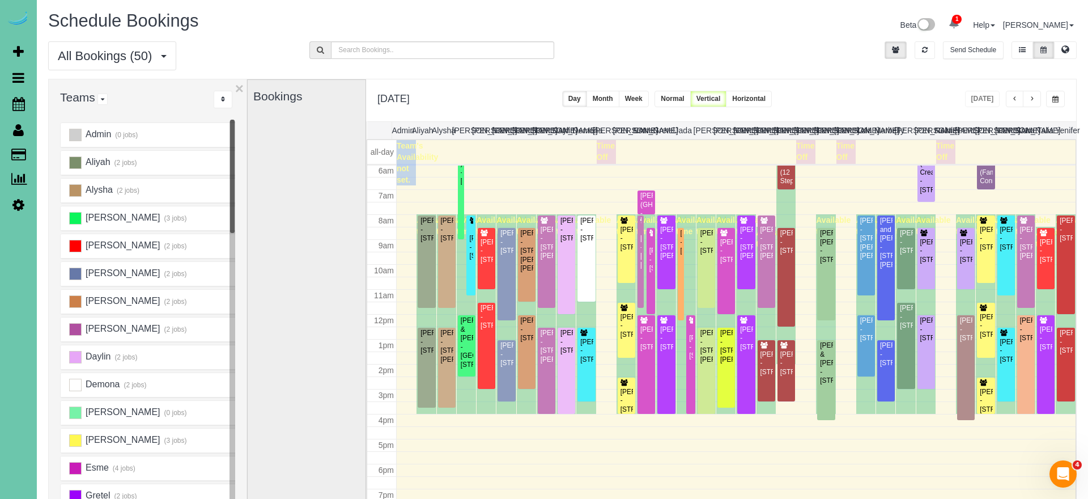
click at [1029, 100] on span "button" at bounding box center [1032, 99] width 6 height 7
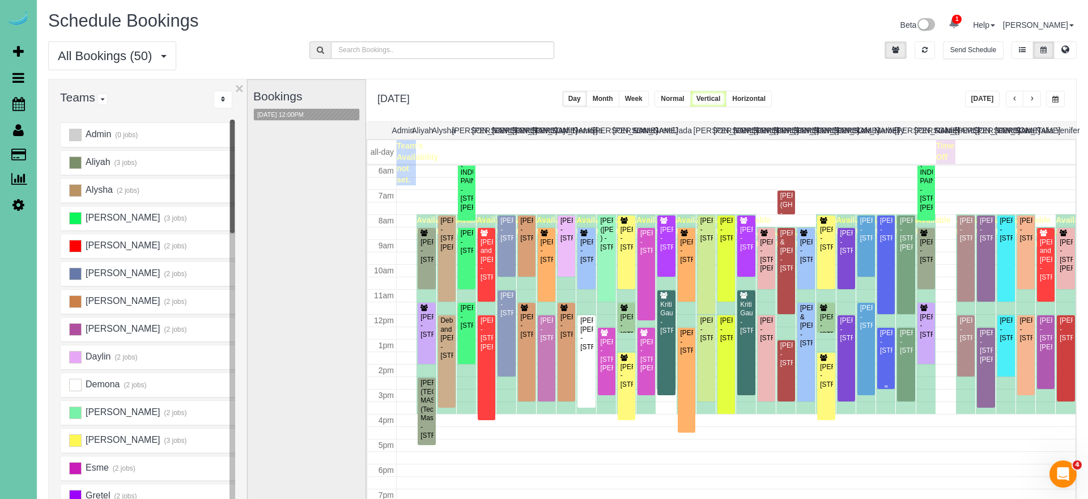
click at [888, 347] on div "Monica Olson - 6711 S 110th Street, Omaha, NE 68137" at bounding box center [885, 342] width 13 height 26
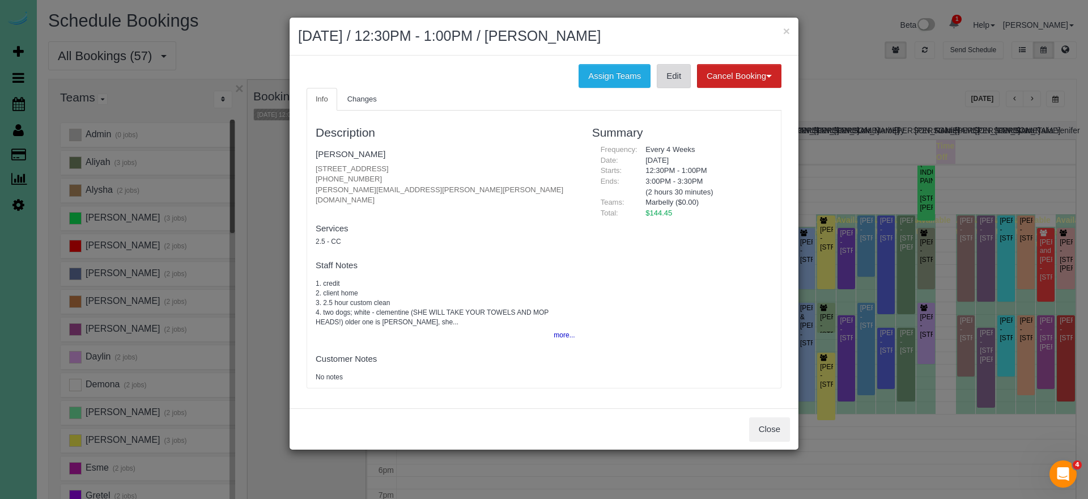
click at [663, 70] on link "Edit" at bounding box center [674, 76] width 34 height 24
drag, startPoint x: 768, startPoint y: 412, endPoint x: 592, endPoint y: 385, distance: 177.8
click at [768, 417] on button "Close" at bounding box center [769, 429] width 41 height 24
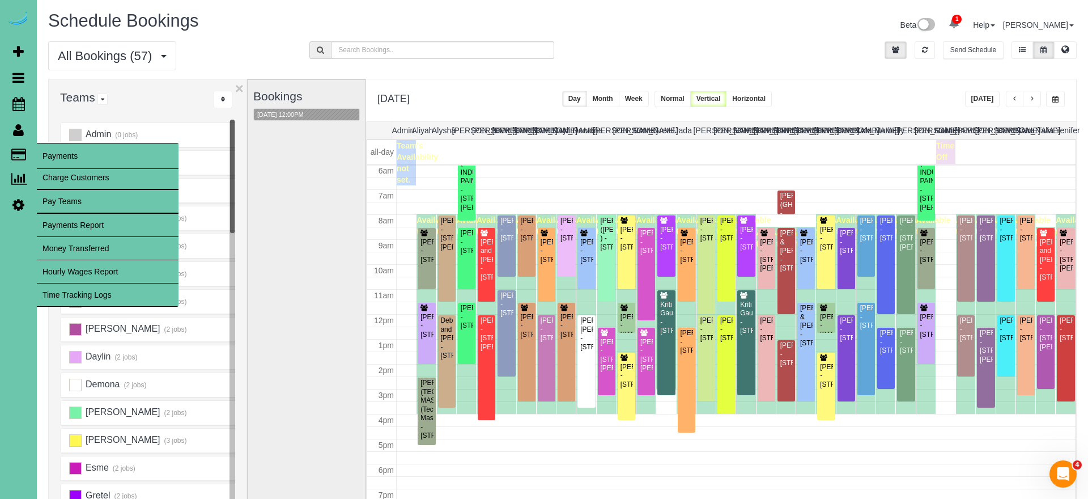
click at [112, 292] on link "Time Tracking Logs" at bounding box center [108, 294] width 142 height 23
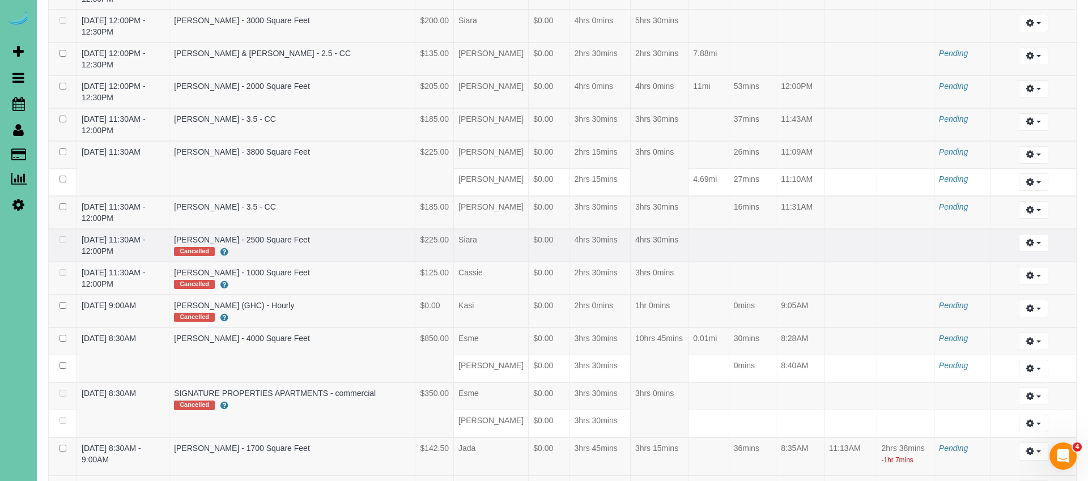
scroll to position [488, 0]
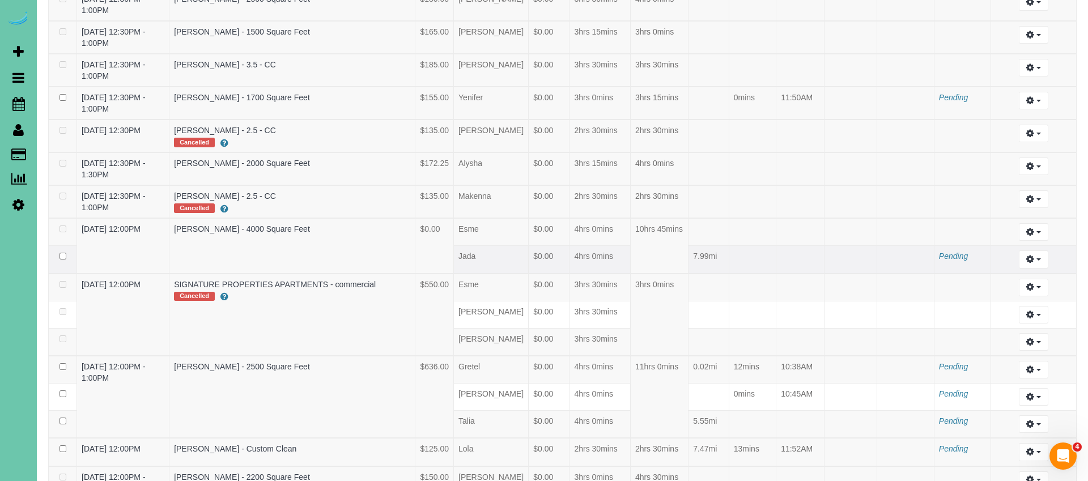
drag, startPoint x: 1032, startPoint y: 245, endPoint x: 1031, endPoint y: 258, distance: 13.1
click at [1032, 256] on icon "button" at bounding box center [1030, 259] width 8 height 7
click at [1023, 299] on link "Archive ..." at bounding box center [1003, 306] width 90 height 15
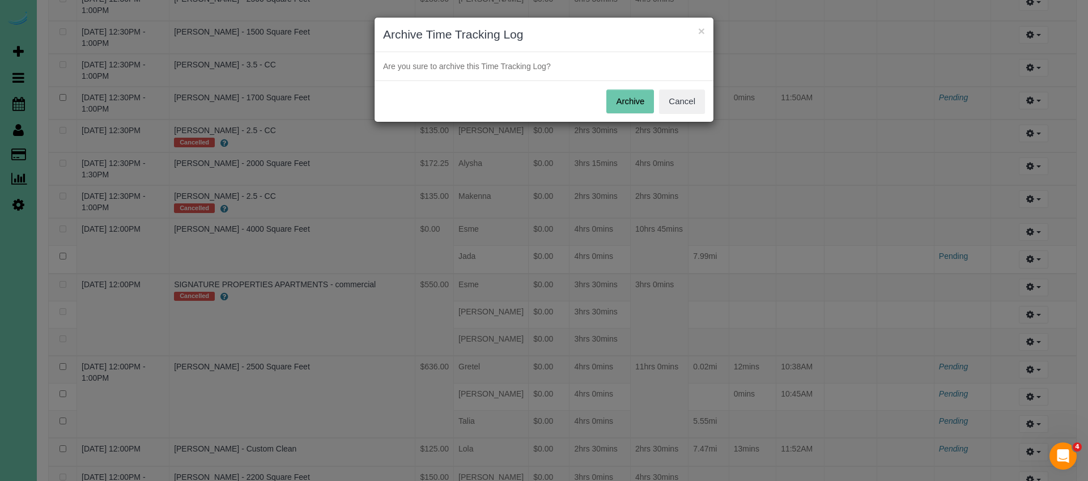
click at [635, 100] on button "Archive" at bounding box center [630, 102] width 48 height 24
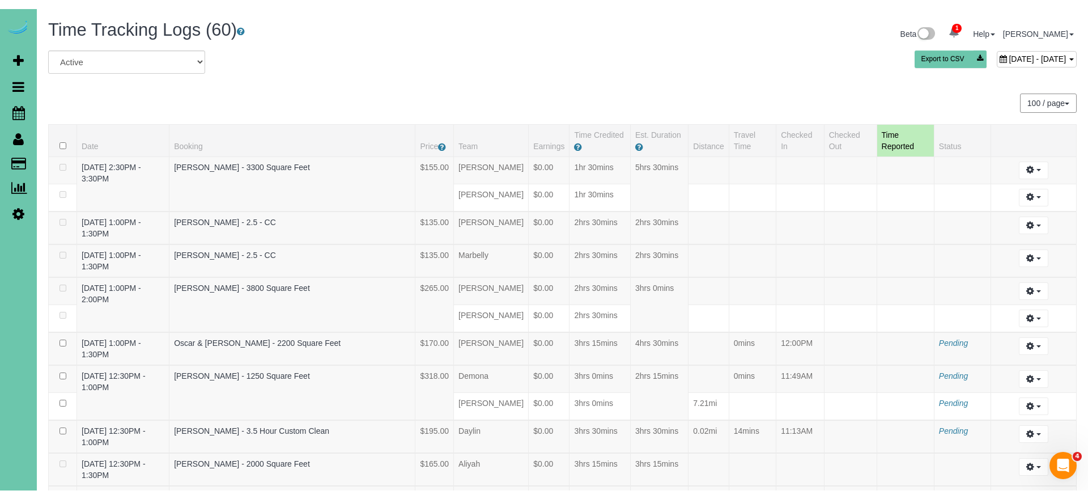
scroll to position [0, 0]
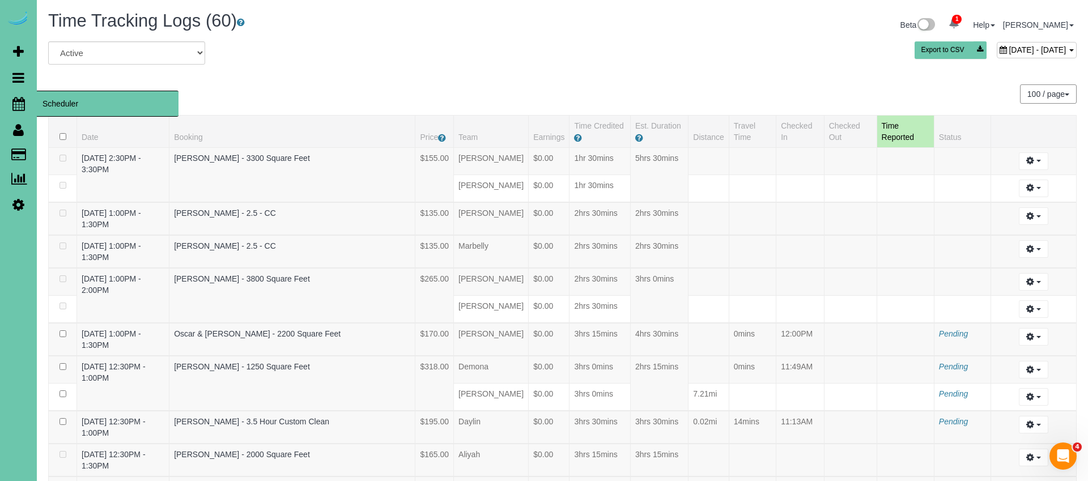
click at [17, 103] on icon at bounding box center [18, 104] width 12 height 14
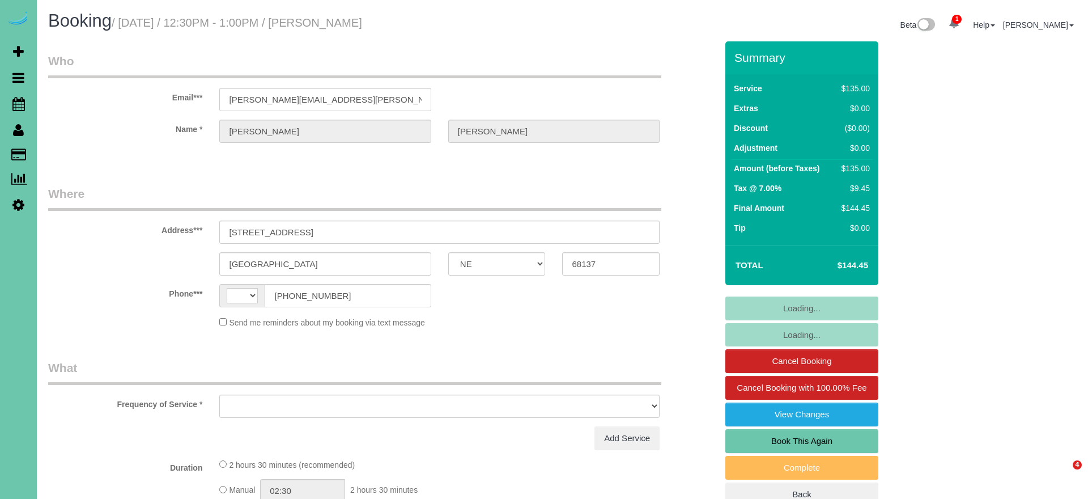
select select "NE"
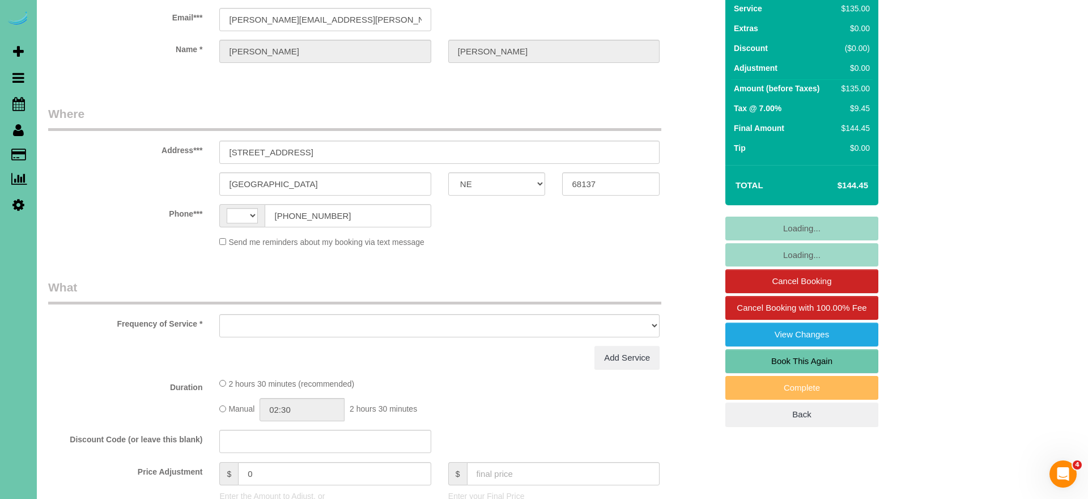
select select "string:[GEOGRAPHIC_DATA]"
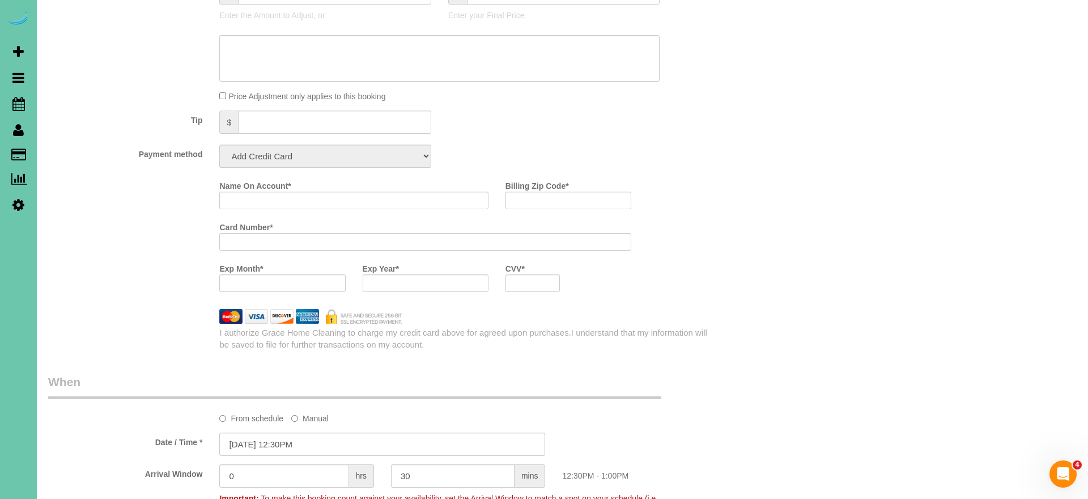
scroll to position [565, 0]
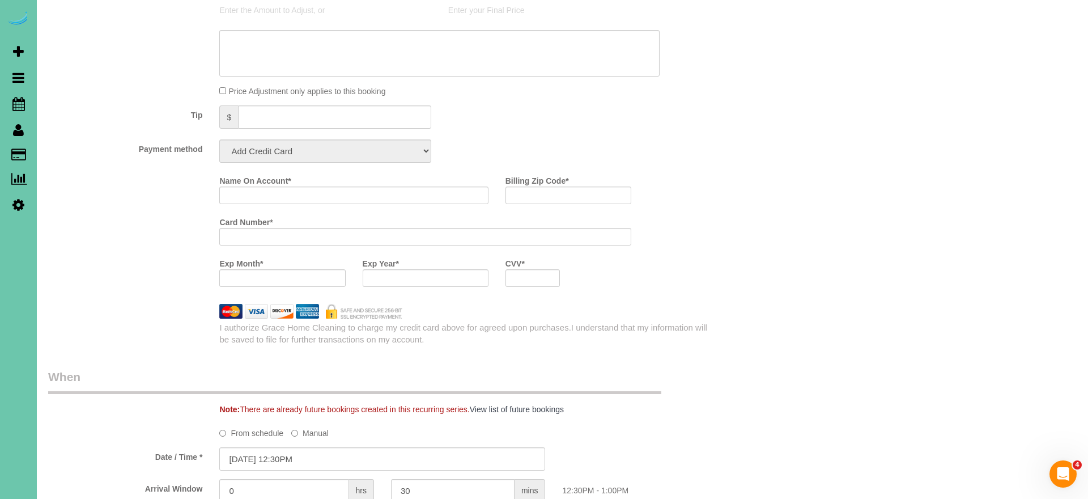
select select "object:829"
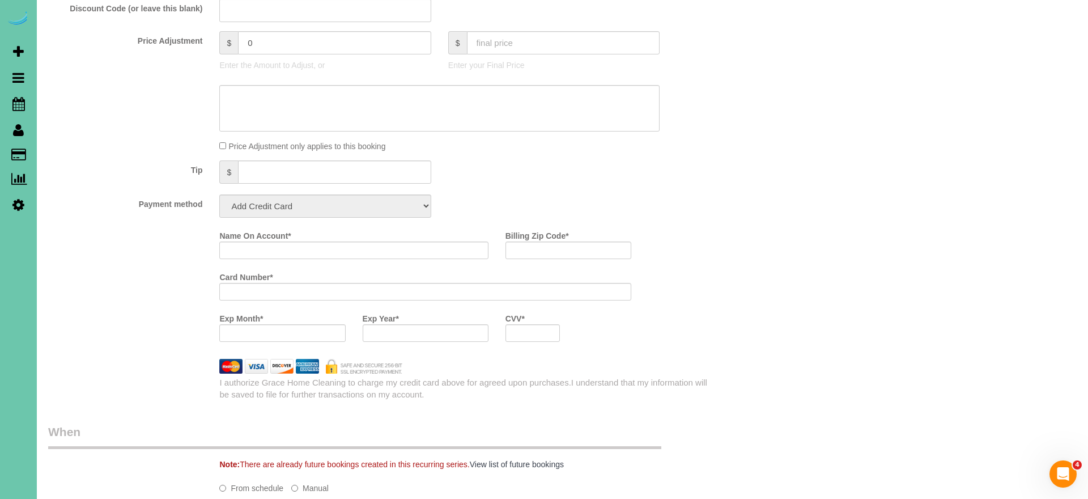
select select "string:fspay-3da2c893-aa93-4b74-b5b2-ab36c8d365b2"
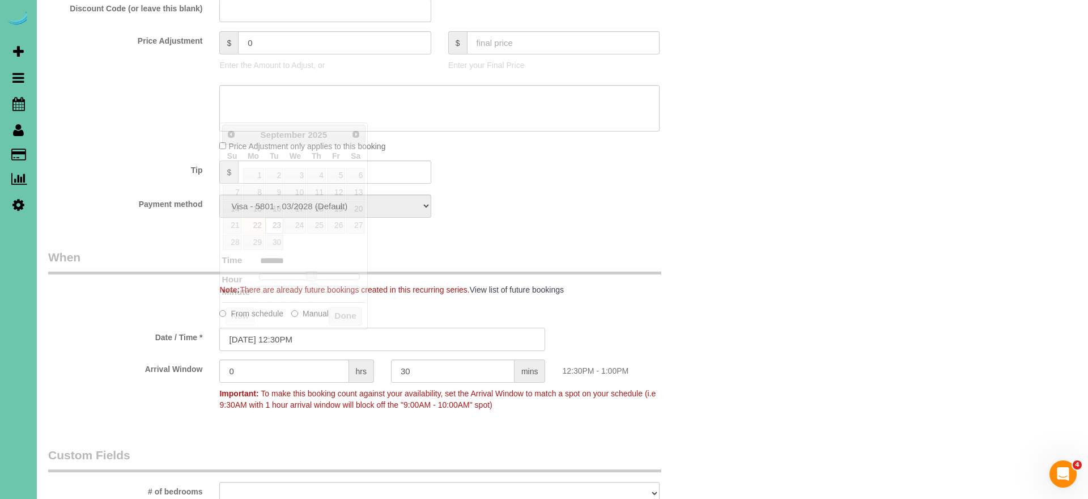
click at [373, 344] on input "[DATE] 12:30PM" at bounding box center [382, 338] width 326 height 23
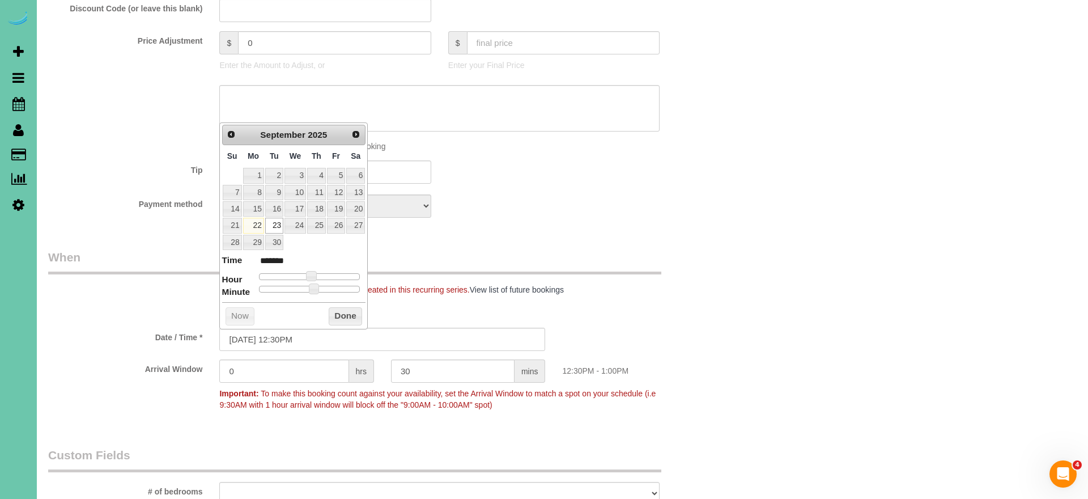
click at [256, 227] on link "22" at bounding box center [253, 225] width 21 height 15
type input "[DATE] 12:30PM"
click at [351, 312] on button "Done" at bounding box center [345, 316] width 33 height 18
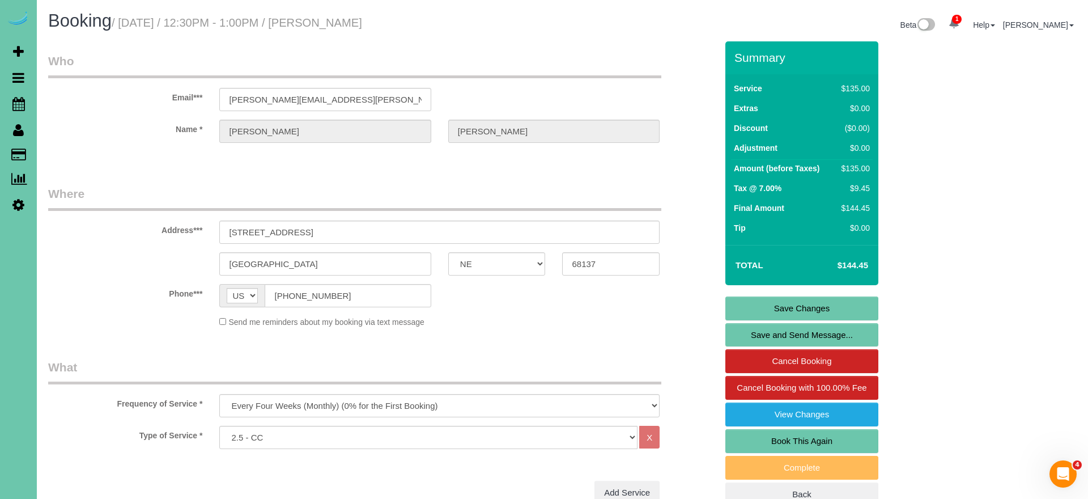
scroll to position [0, 0]
click at [749, 313] on link "Save Changes" at bounding box center [801, 308] width 153 height 24
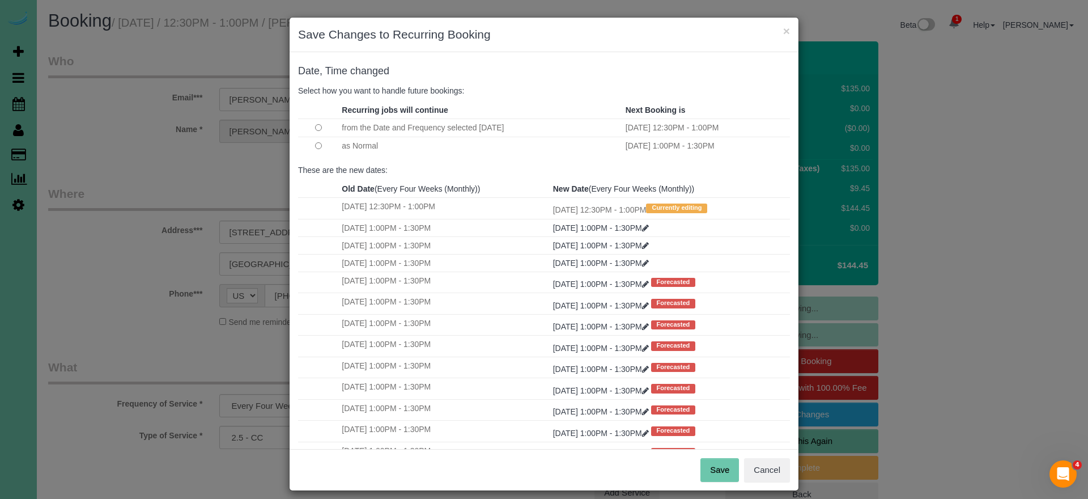
click at [721, 469] on button "Save" at bounding box center [719, 470] width 39 height 24
